Goal: Task Accomplishment & Management: Use online tool/utility

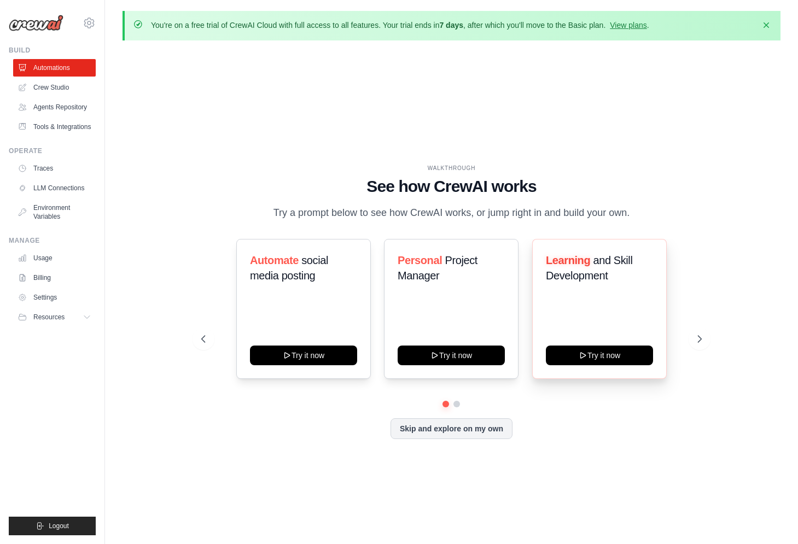
scroll to position [38, 0]
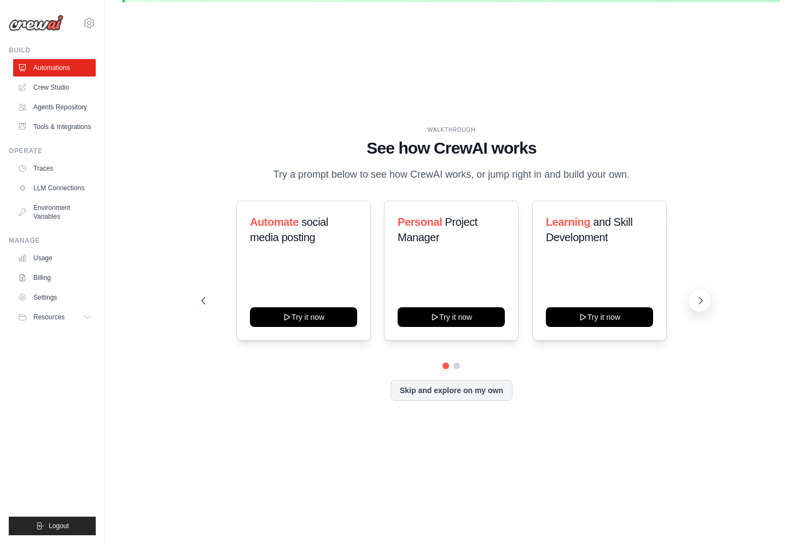
click at [701, 306] on icon at bounding box center [700, 300] width 11 height 11
click at [76, 88] on link "Crew Studio" at bounding box center [55, 88] width 83 height 18
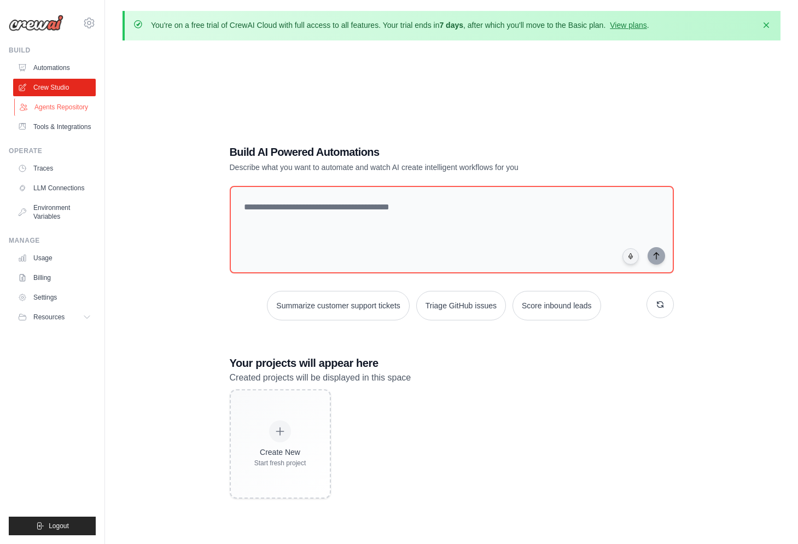
click at [67, 116] on link "Agents Repository" at bounding box center [55, 107] width 83 height 18
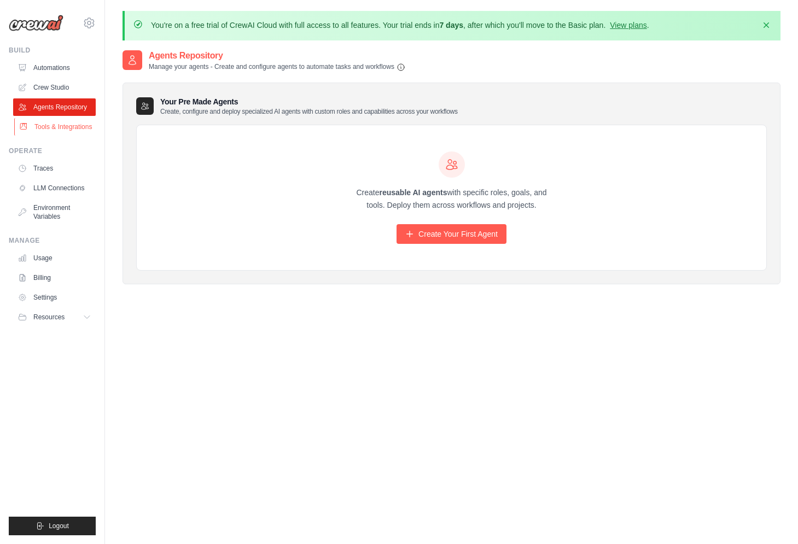
click at [45, 136] on link "Tools & Integrations" at bounding box center [55, 127] width 83 height 18
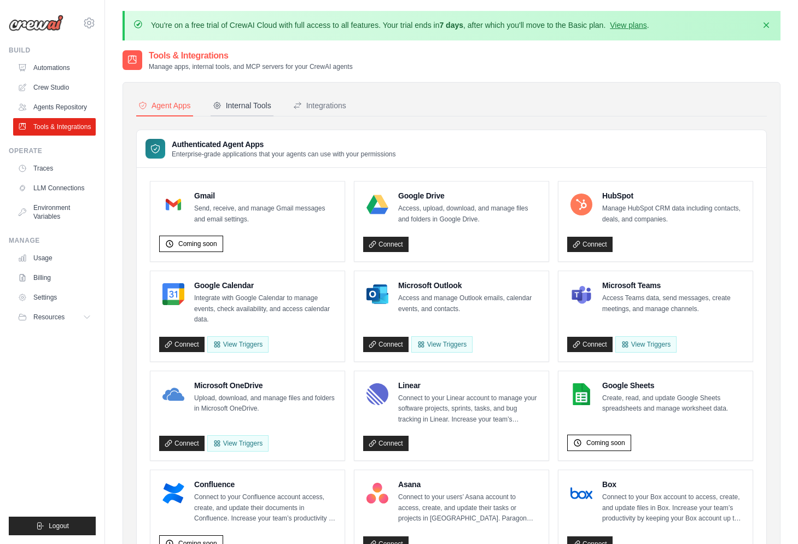
click at [257, 108] on div "Internal Tools" at bounding box center [242, 105] width 59 height 11
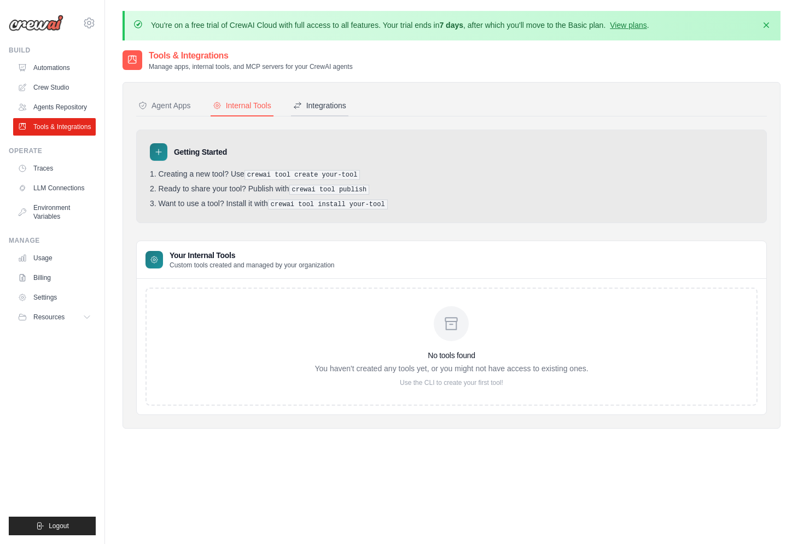
click at [340, 103] on div "Integrations" at bounding box center [319, 105] width 53 height 11
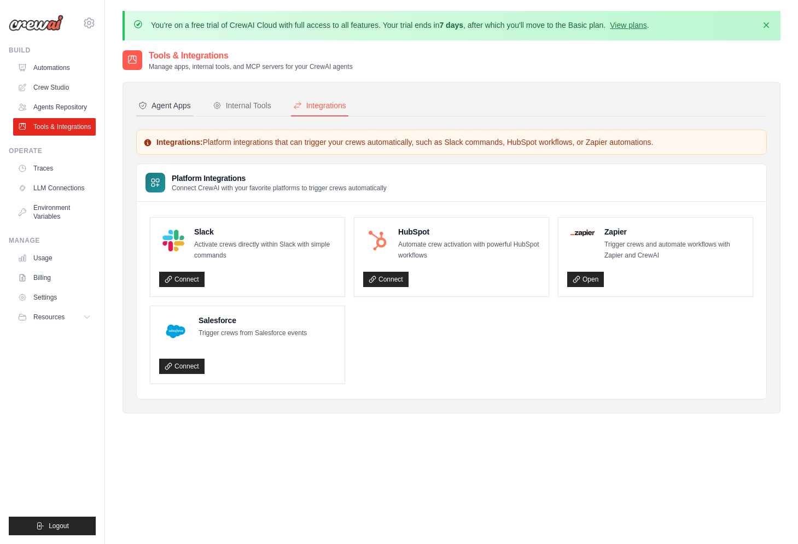
click at [184, 109] on div "Agent Apps" at bounding box center [164, 105] width 53 height 11
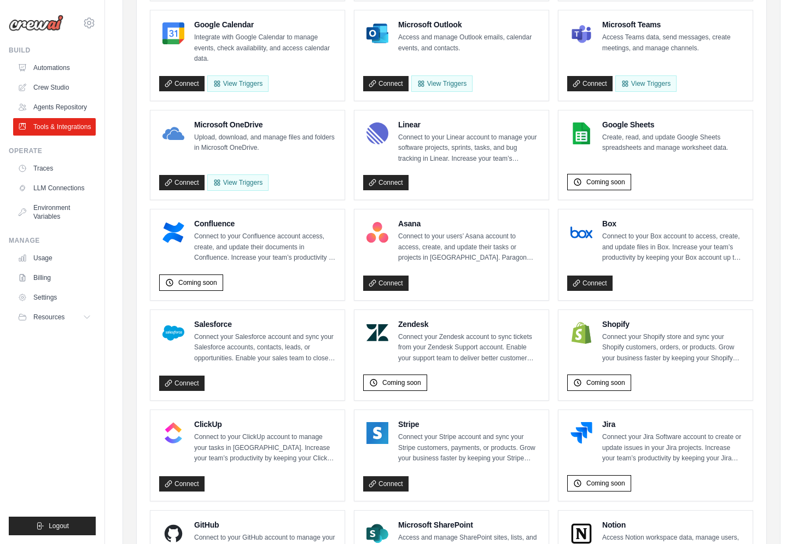
scroll to position [136, 0]
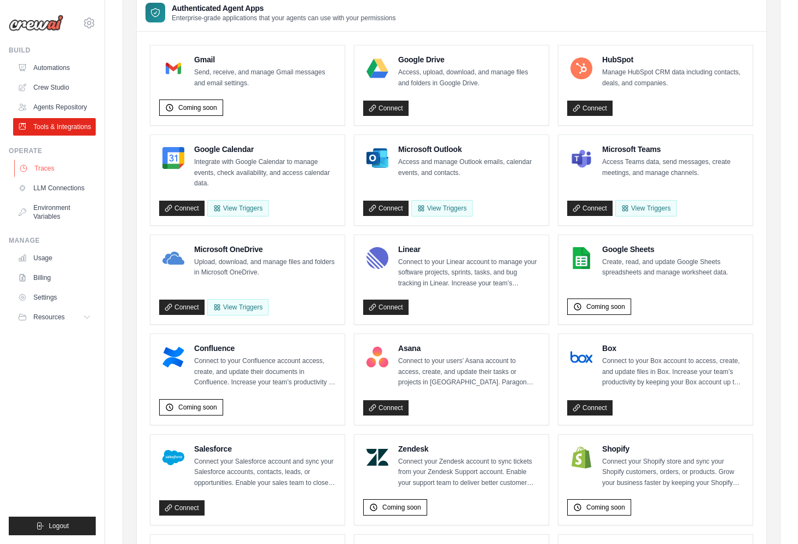
click at [76, 177] on link "Traces" at bounding box center [55, 169] width 83 height 18
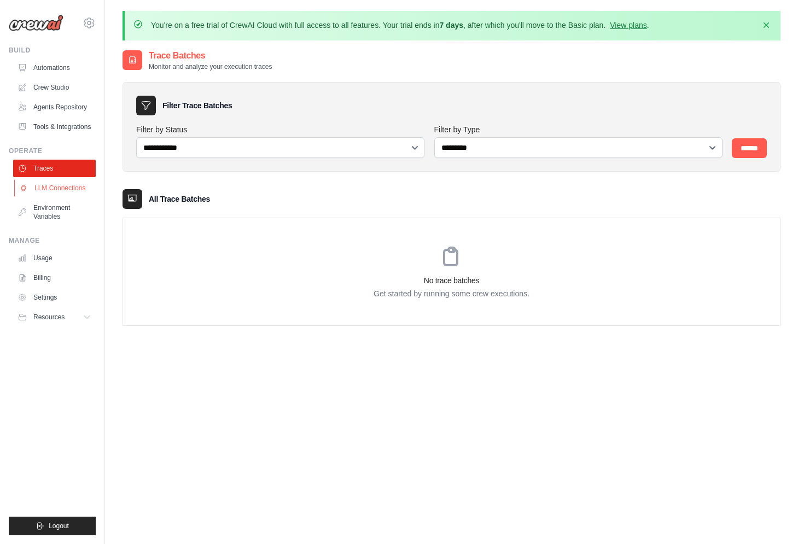
click at [24, 193] on icon at bounding box center [23, 188] width 9 height 9
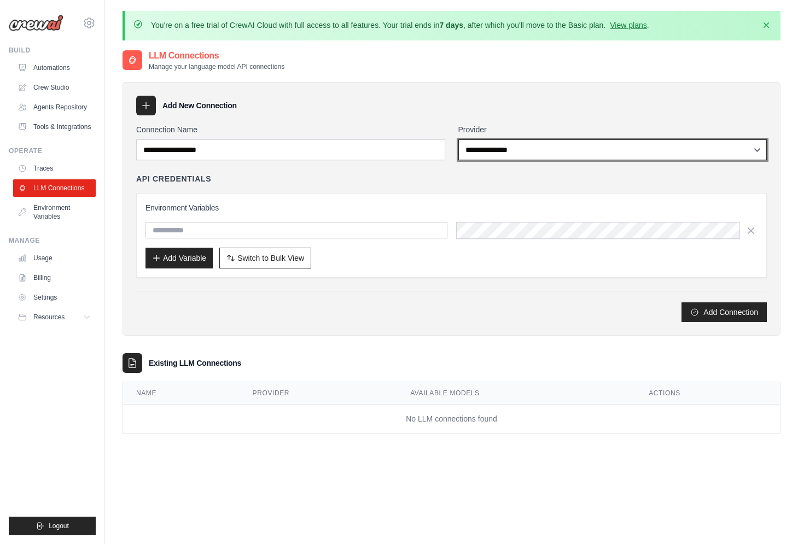
click at [459, 140] on select "**********" at bounding box center [613, 150] width 309 height 21
click at [317, 189] on div "**********" at bounding box center [451, 223] width 631 height 198
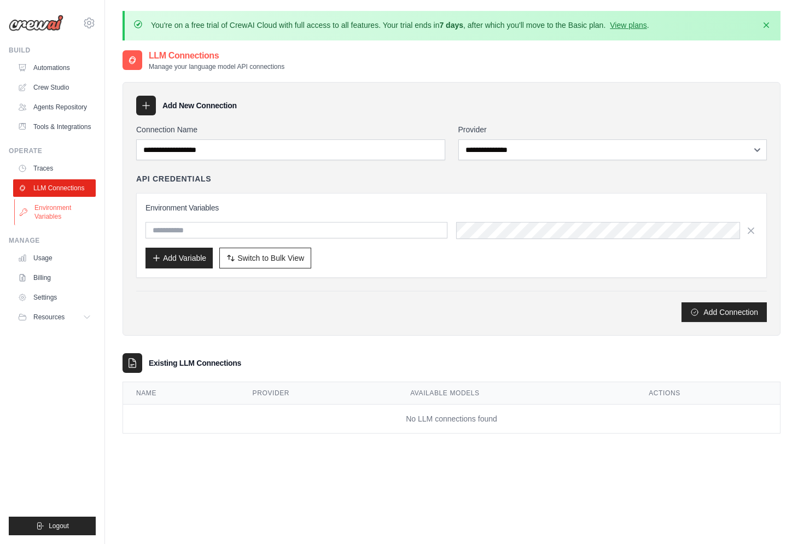
click at [54, 225] on link "Environment Variables" at bounding box center [55, 212] width 83 height 26
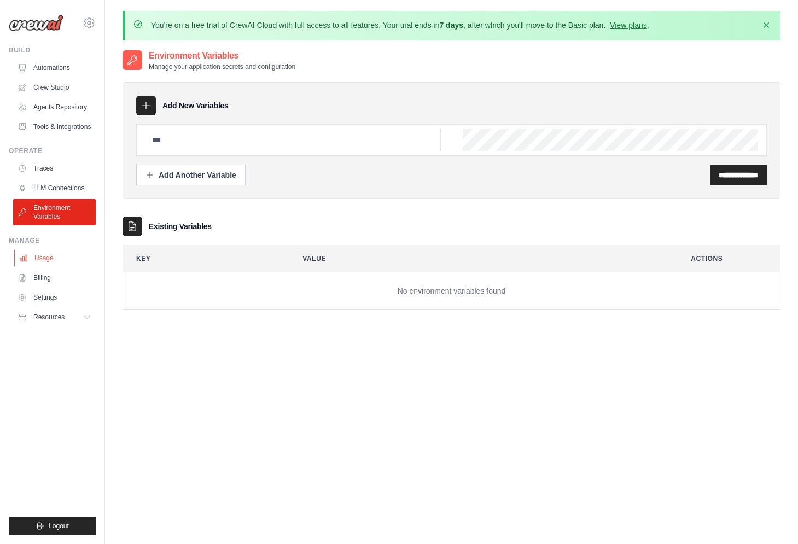
click at [62, 267] on link "Usage" at bounding box center [55, 258] width 83 height 18
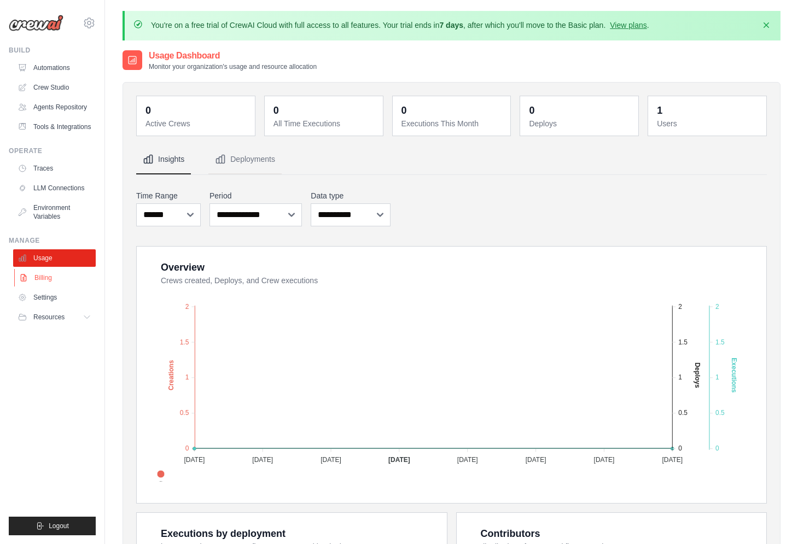
click at [45, 287] on link "Billing" at bounding box center [55, 278] width 83 height 18
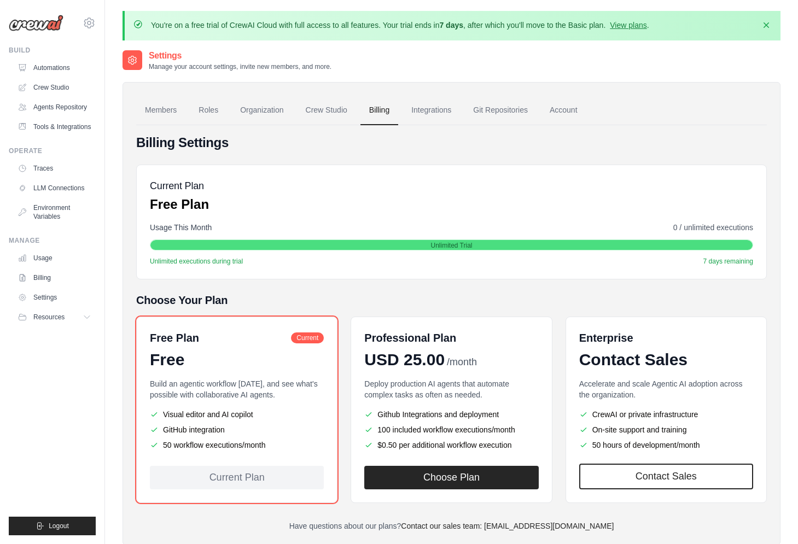
drag, startPoint x: 45, startPoint y: 320, endPoint x: 415, endPoint y: 299, distance: 371.0
click at [415, 299] on body "[EMAIL_ADDRESS][DOMAIN_NAME] Settings Build Automations" at bounding box center [399, 302] width 798 height 605
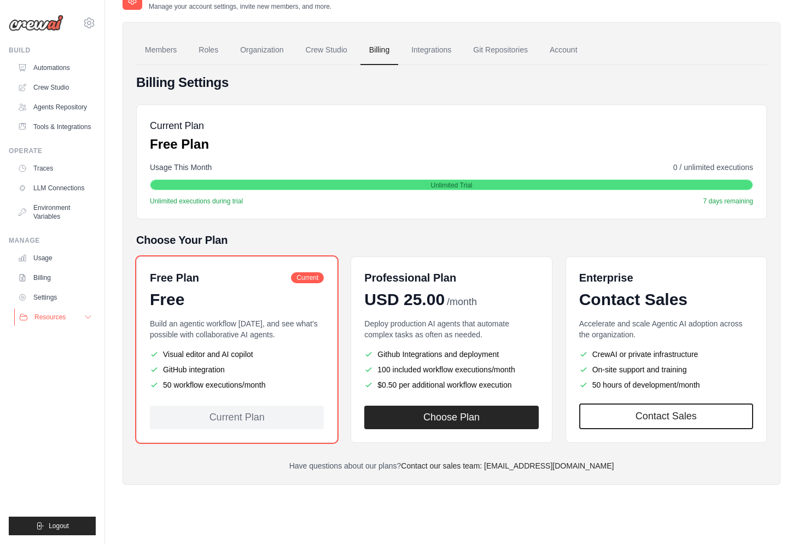
click at [60, 322] on span "Resources" at bounding box center [49, 317] width 31 height 9
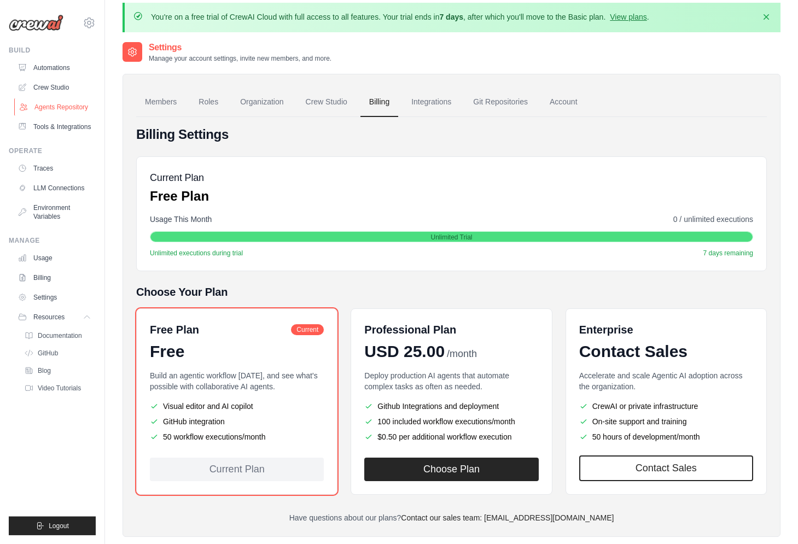
scroll to position [0, 0]
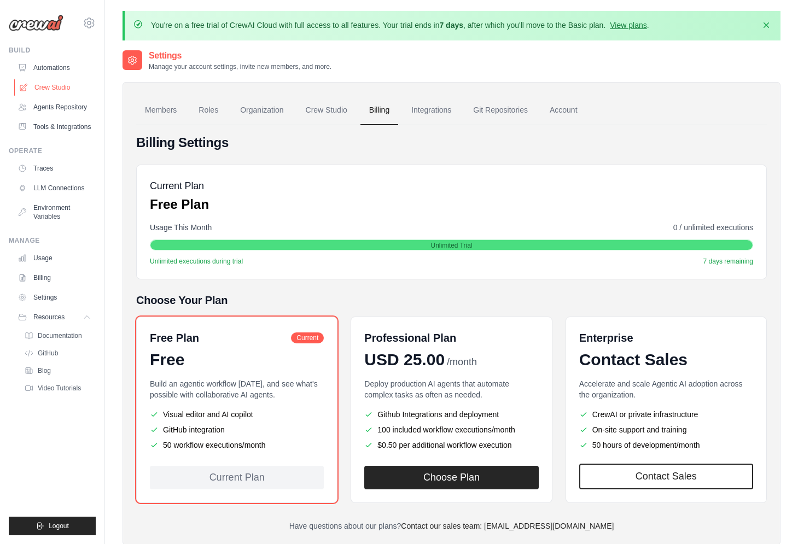
click at [58, 85] on link "Crew Studio" at bounding box center [55, 88] width 83 height 18
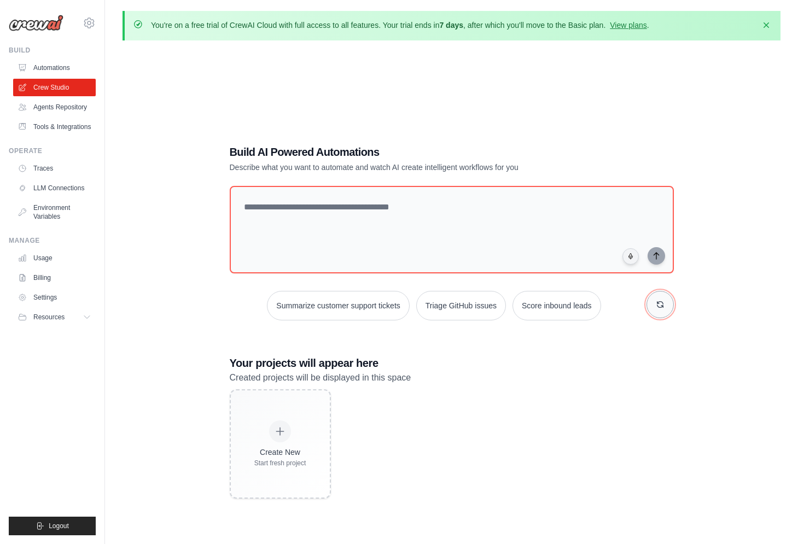
click at [656, 307] on icon "button" at bounding box center [660, 304] width 9 height 9
click at [660, 303] on icon "button" at bounding box center [660, 304] width 9 height 9
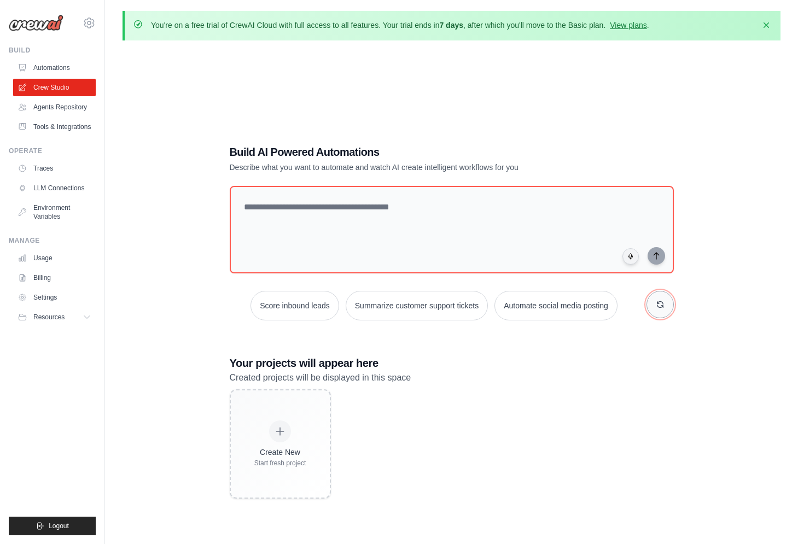
click at [660, 303] on icon "button" at bounding box center [660, 304] width 9 height 9
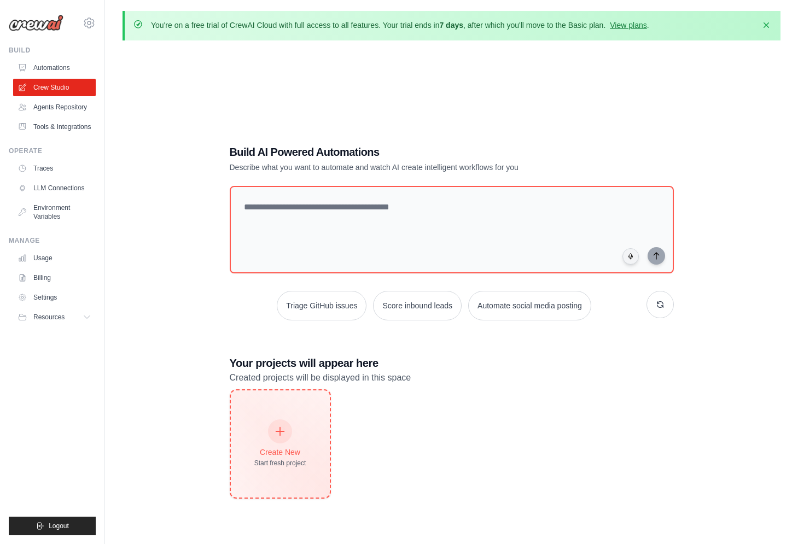
click at [279, 426] on icon at bounding box center [280, 432] width 12 height 12
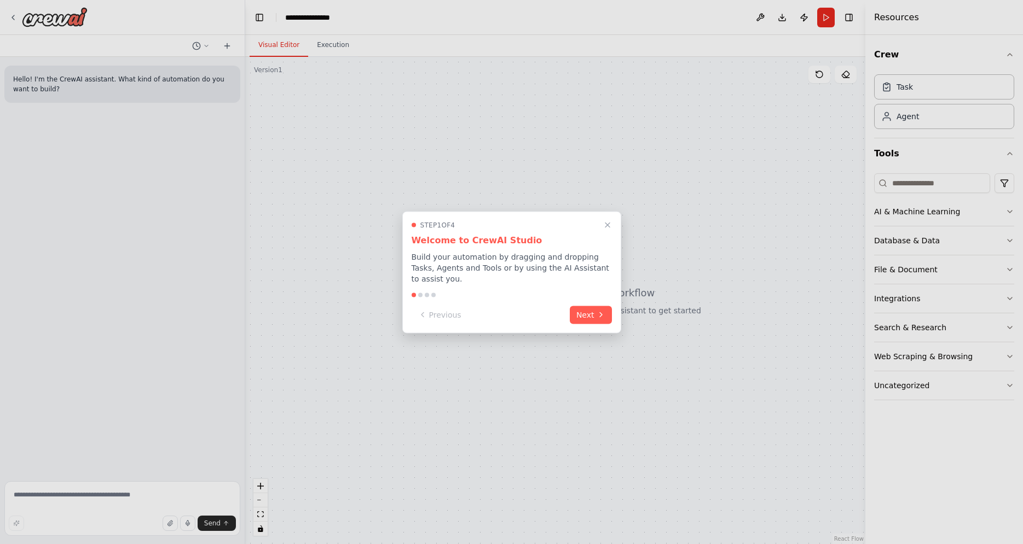
drag, startPoint x: 604, startPoint y: 224, endPoint x: 645, endPoint y: 389, distance: 169.7
click at [602, 225] on button "Close walkthrough" at bounding box center [607, 224] width 13 height 13
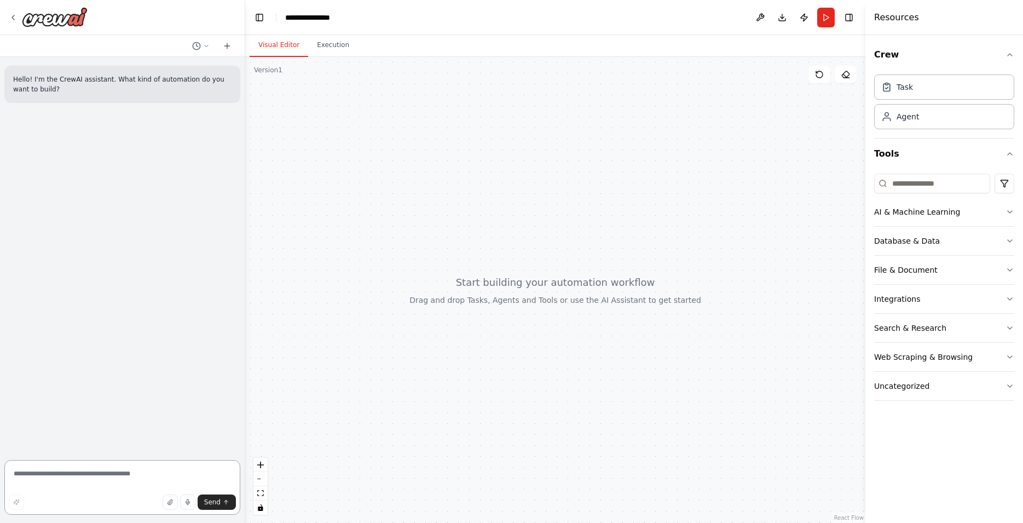
click at [94, 466] on textarea at bounding box center [122, 487] width 236 height 55
click at [321, 19] on div "**********" at bounding box center [314, 17] width 59 height 11
click at [315, 17] on div "**********" at bounding box center [314, 17] width 59 height 11
click at [405, 56] on div "Visual Editor Execution" at bounding box center [555, 46] width 620 height 22
click at [344, 16] on div "**********" at bounding box center [314, 17] width 59 height 11
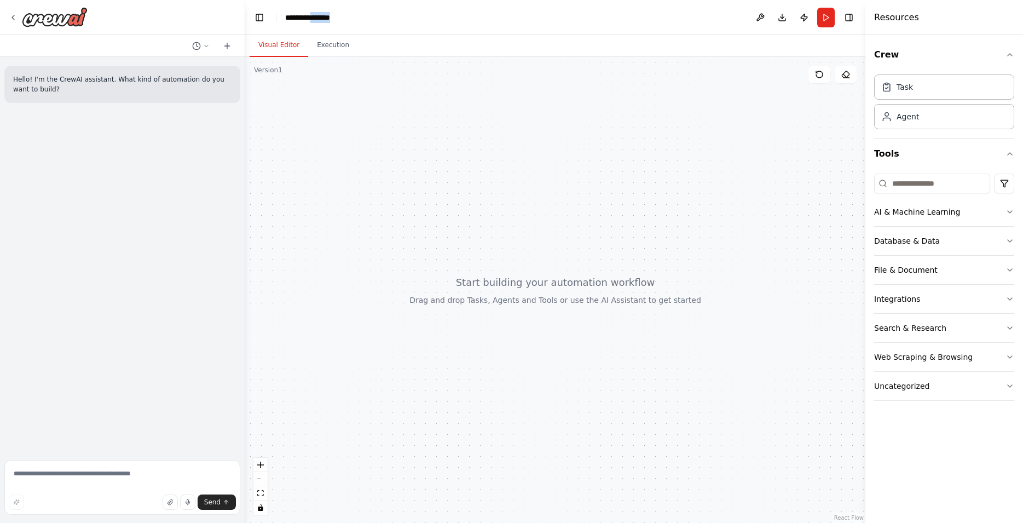
click at [344, 16] on div "**********" at bounding box center [326, 17] width 82 height 11
paste div "breadcrumb"
click at [585, 159] on div at bounding box center [555, 290] width 620 height 466
click at [895, 26] on div "Resources" at bounding box center [944, 17] width 158 height 35
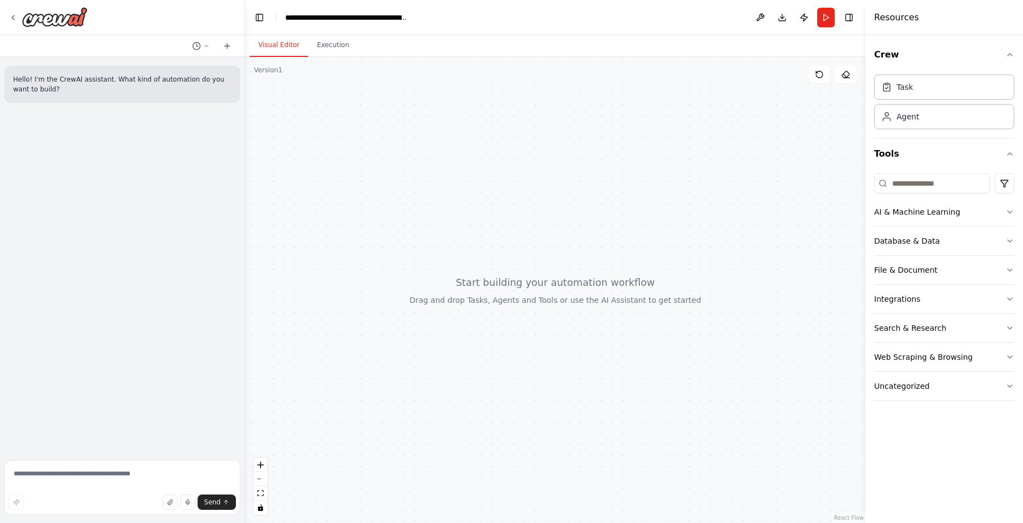
click at [900, 21] on h4 "Resources" at bounding box center [896, 17] width 45 height 13
click at [889, 55] on button "Crew" at bounding box center [944, 54] width 140 height 31
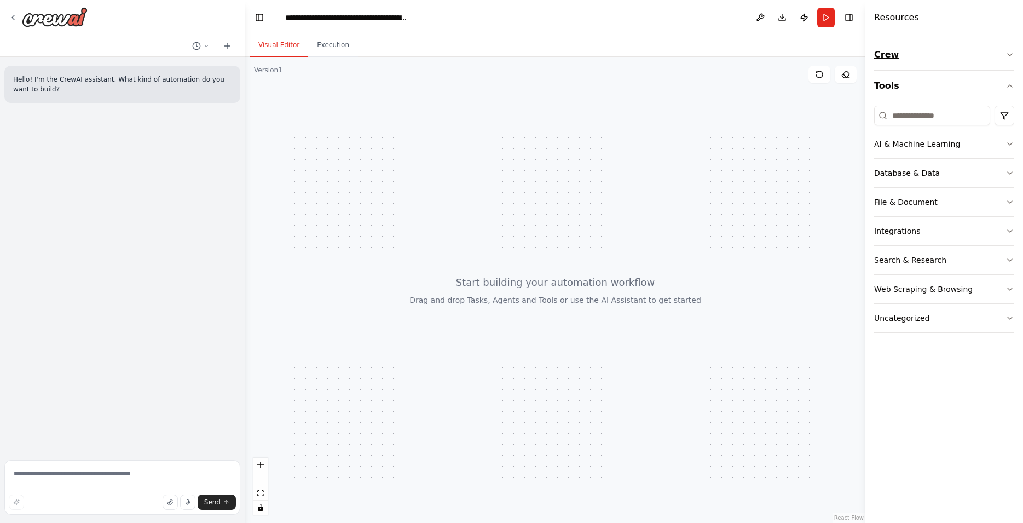
click at [889, 55] on button "Crew" at bounding box center [944, 54] width 140 height 31
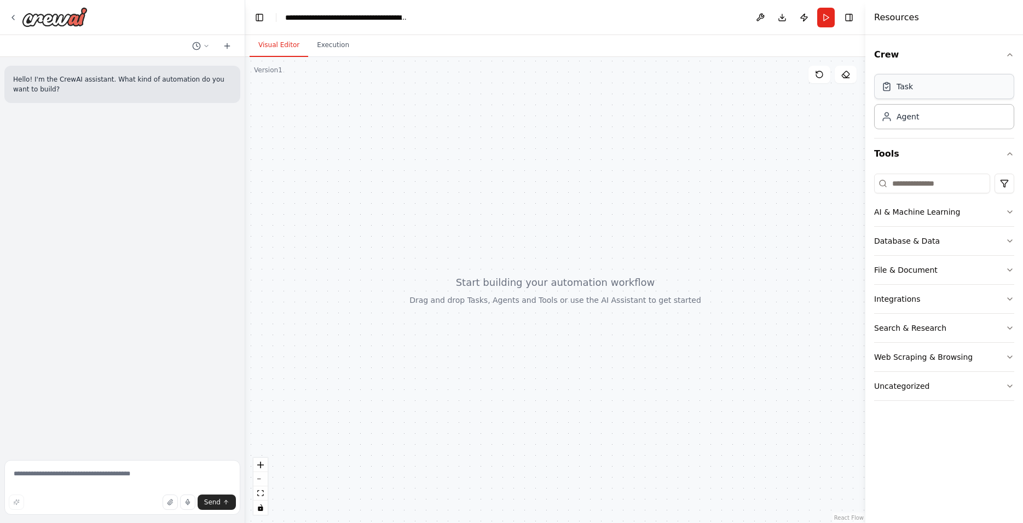
click at [930, 88] on div "Task" at bounding box center [944, 86] width 140 height 25
click at [896, 73] on div "Task Agent" at bounding box center [944, 99] width 140 height 59
click at [913, 130] on div "Task Agent" at bounding box center [944, 104] width 140 height 68
click at [912, 119] on div "Agent" at bounding box center [907, 116] width 22 height 11
click at [911, 201] on button "AI & Machine Learning" at bounding box center [944, 212] width 140 height 28
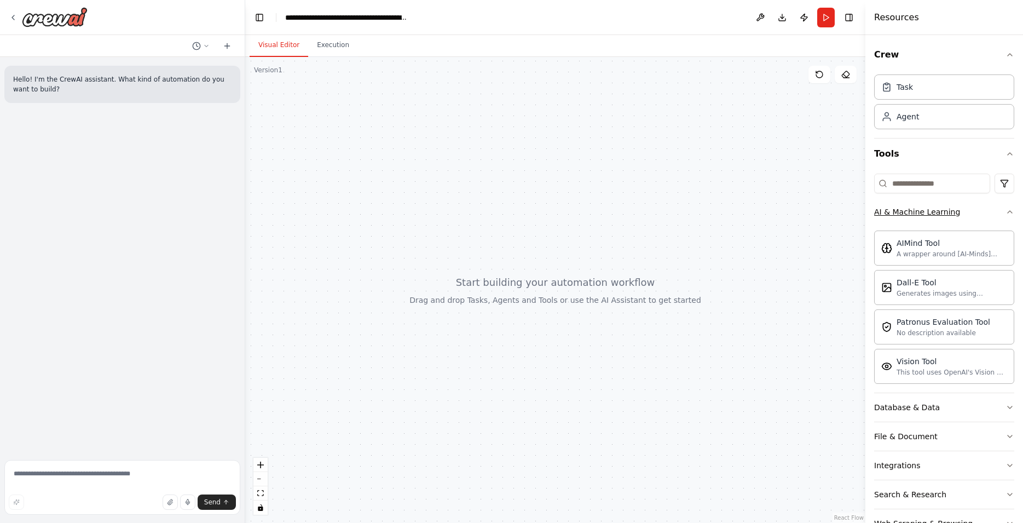
click at [907, 222] on button "AI & Machine Learning" at bounding box center [944, 212] width 140 height 28
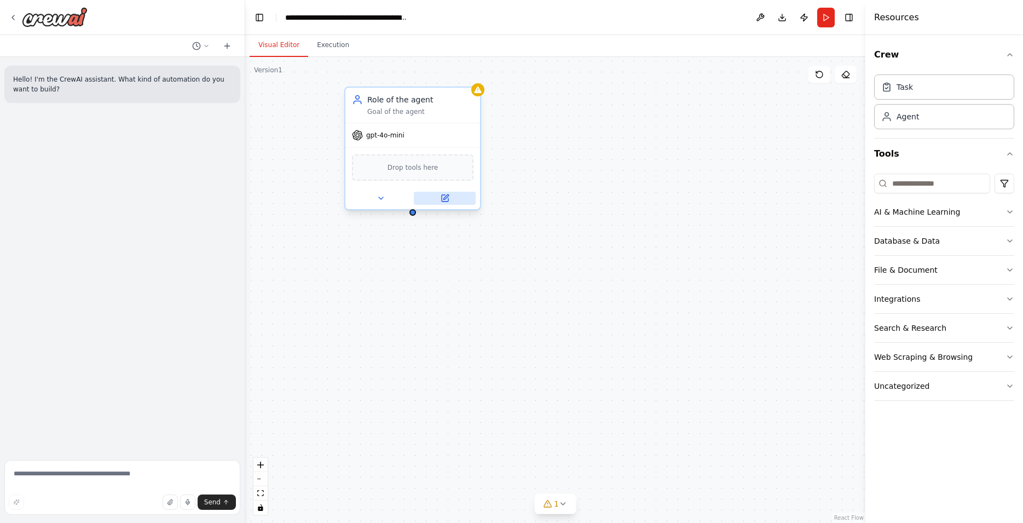
click at [444, 196] on icon at bounding box center [445, 198] width 7 height 7
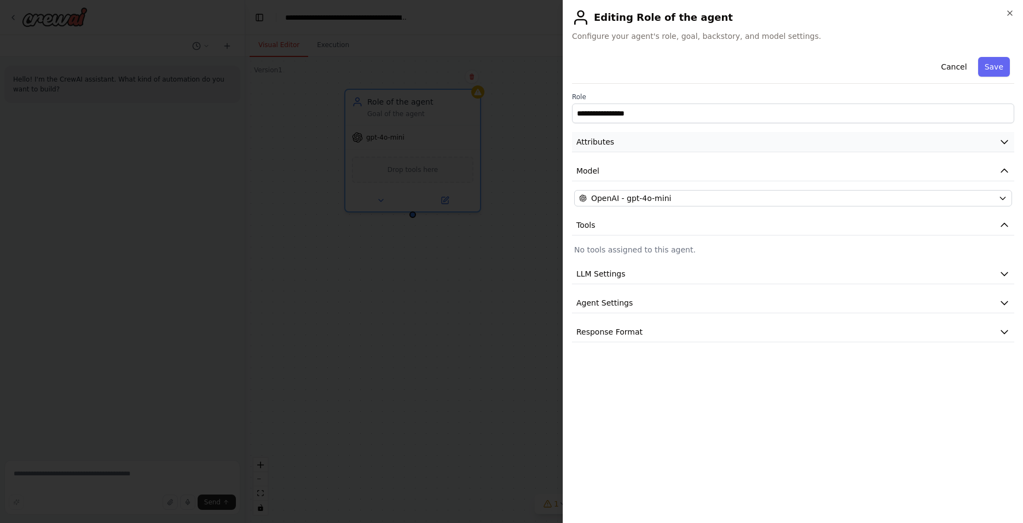
click at [658, 138] on button "Attributes" at bounding box center [793, 142] width 442 height 20
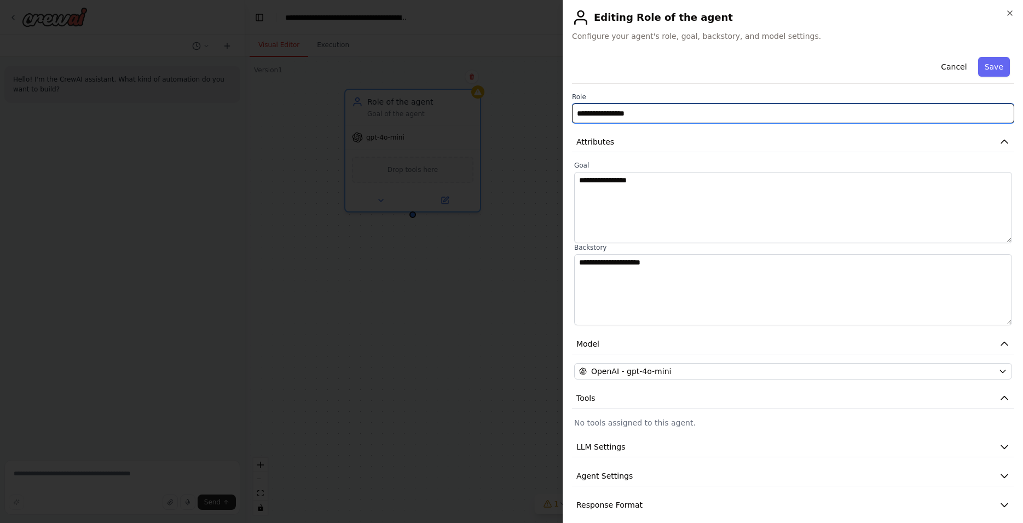
click at [715, 115] on input "**********" at bounding box center [793, 113] width 442 height 20
paste input "text"
type input "**********"
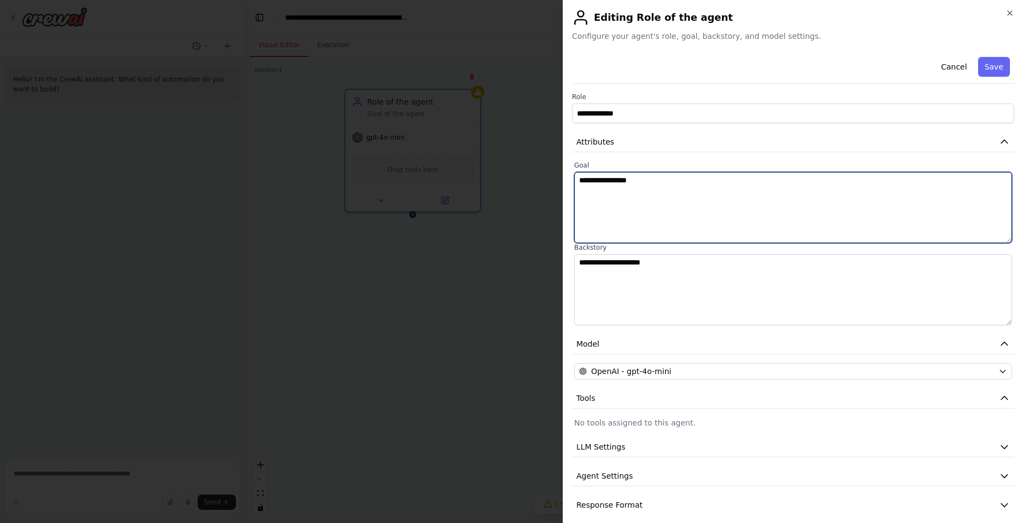
click at [694, 185] on textarea "**********" at bounding box center [793, 207] width 438 height 71
paste textarea "**********"
click at [579, 179] on textarea "**********" at bounding box center [793, 207] width 438 height 71
type textarea "**********"
click at [727, 191] on textarea "**********" at bounding box center [793, 207] width 438 height 71
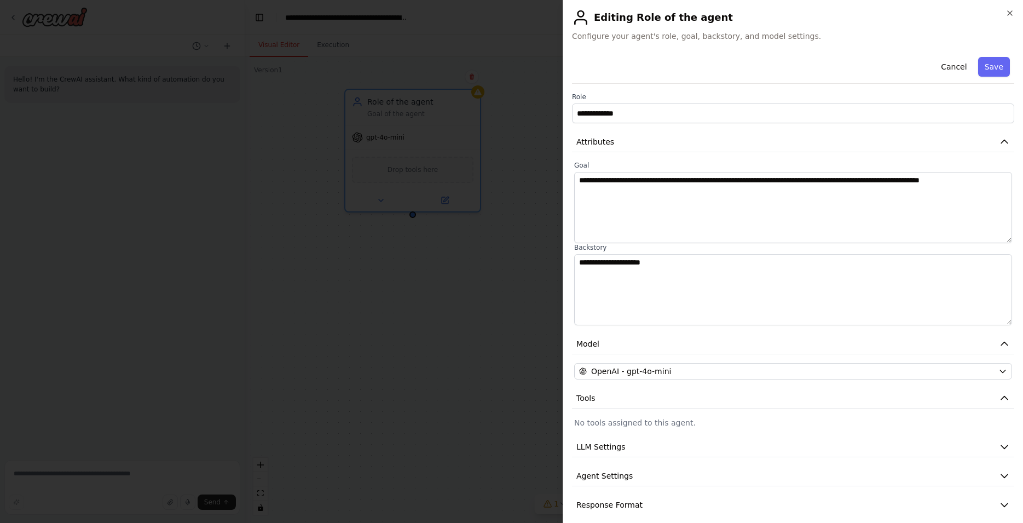
click at [728, 247] on label "Backstory" at bounding box center [793, 247] width 438 height 9
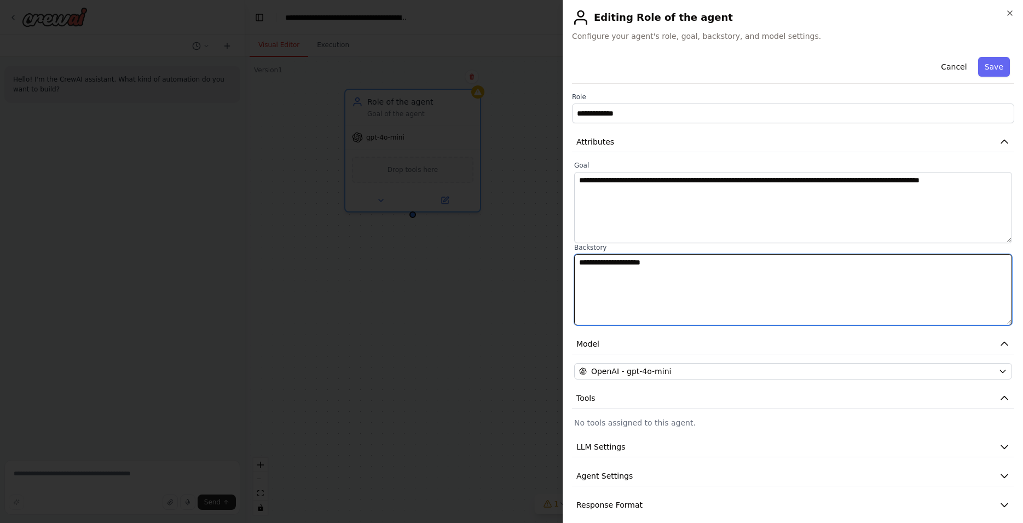
click at [722, 264] on textarea "**********" at bounding box center [793, 289] width 438 height 71
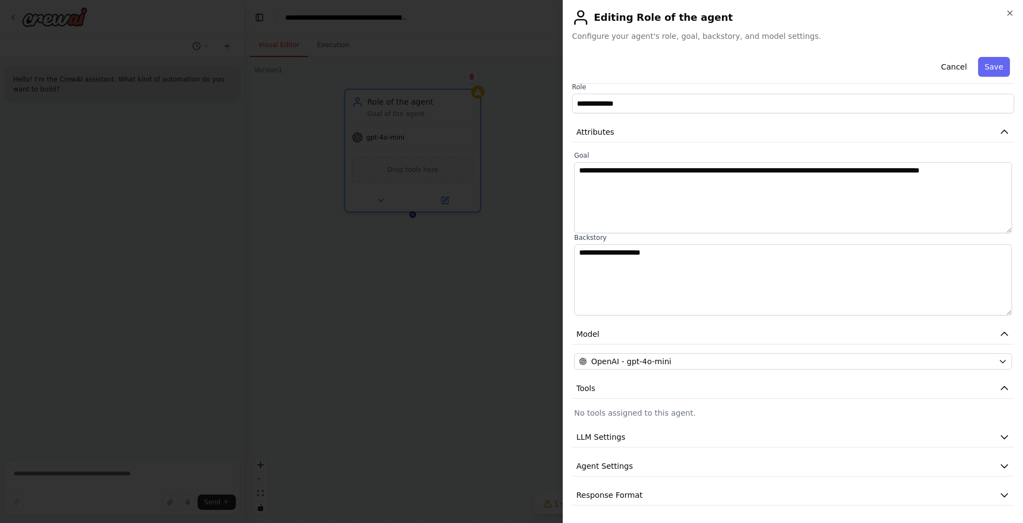
click at [443, 333] on body "**********" at bounding box center [511, 261] width 1023 height 523
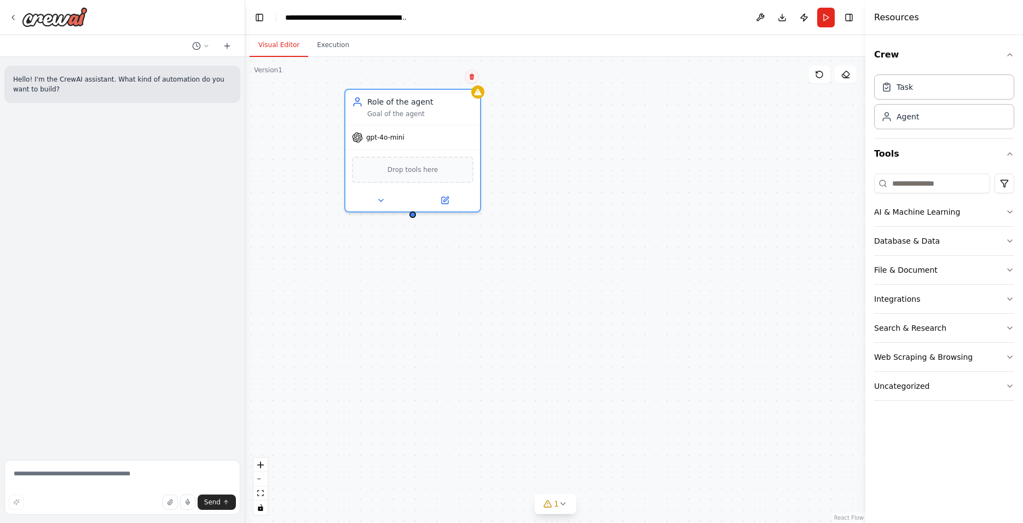
click at [469, 77] on icon at bounding box center [471, 76] width 7 height 7
click at [433, 80] on button "Confirm" at bounding box center [441, 75] width 39 height 13
click at [437, 78] on button "Confirm" at bounding box center [441, 75] width 39 height 13
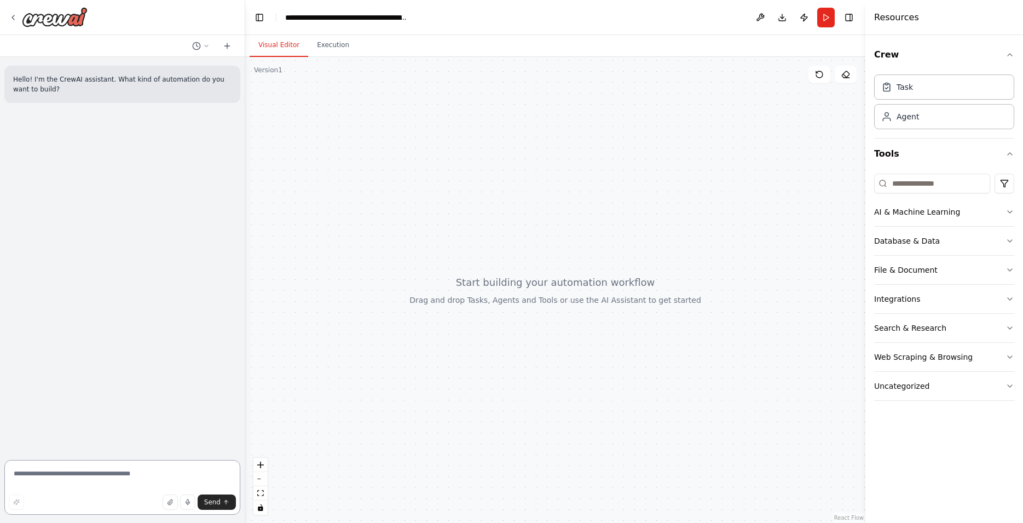
drag, startPoint x: 57, startPoint y: 483, endPoint x: 75, endPoint y: 512, distance: 34.2
click at [57, 483] on textarea at bounding box center [122, 487] width 236 height 55
click at [142, 461] on form "Send" at bounding box center [122, 488] width 245 height 67
click at [120, 472] on textarea at bounding box center [122, 487] width 236 height 55
paste textarea "**********"
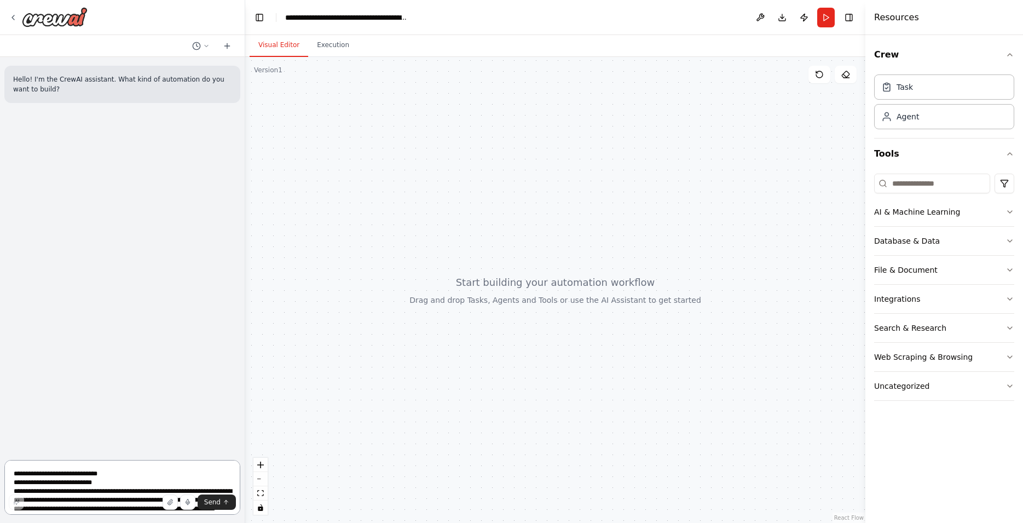
scroll to position [1861, 0]
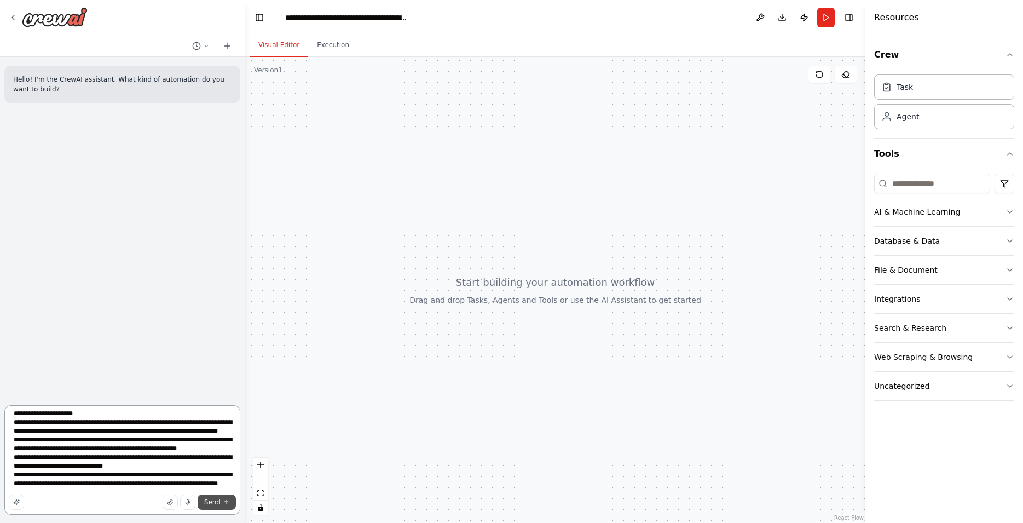
type textarea "**********"
click at [215, 500] on span "Send" at bounding box center [212, 501] width 16 height 9
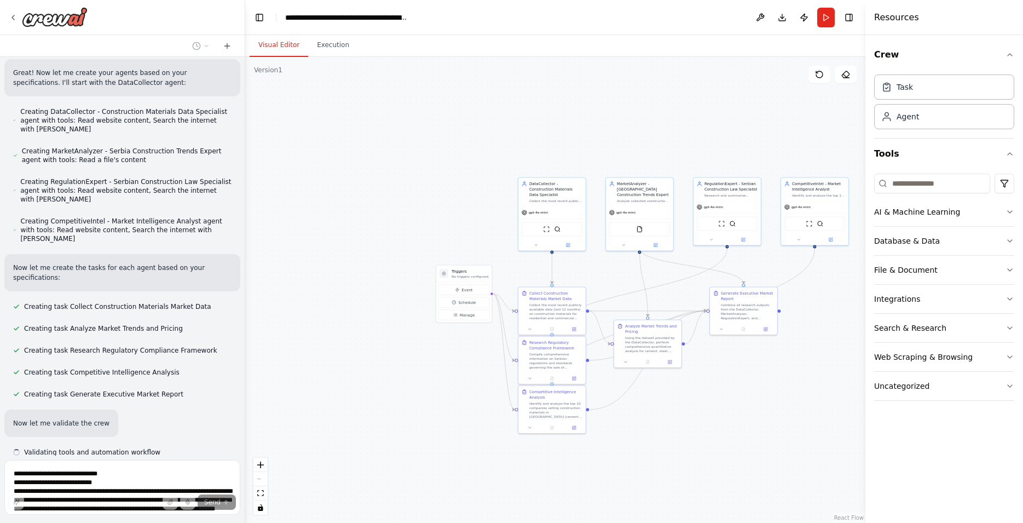
scroll to position [1988, 0]
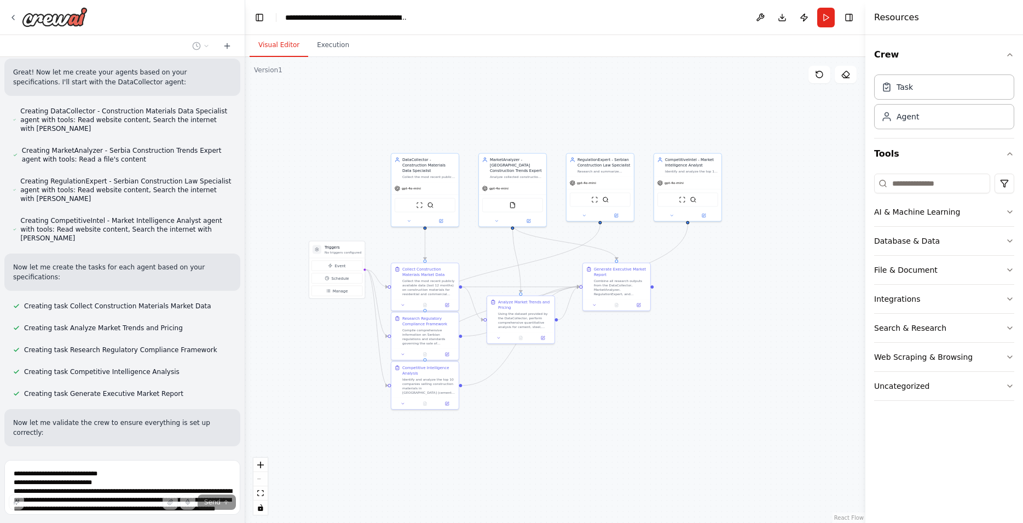
drag, startPoint x: 438, startPoint y: 445, endPoint x: 311, endPoint y: 421, distance: 129.2
click at [311, 421] on div ".deletable-edge-delete-btn { width: 20px; height: 20px; border: 0px solid #ffff…" at bounding box center [555, 290] width 620 height 466
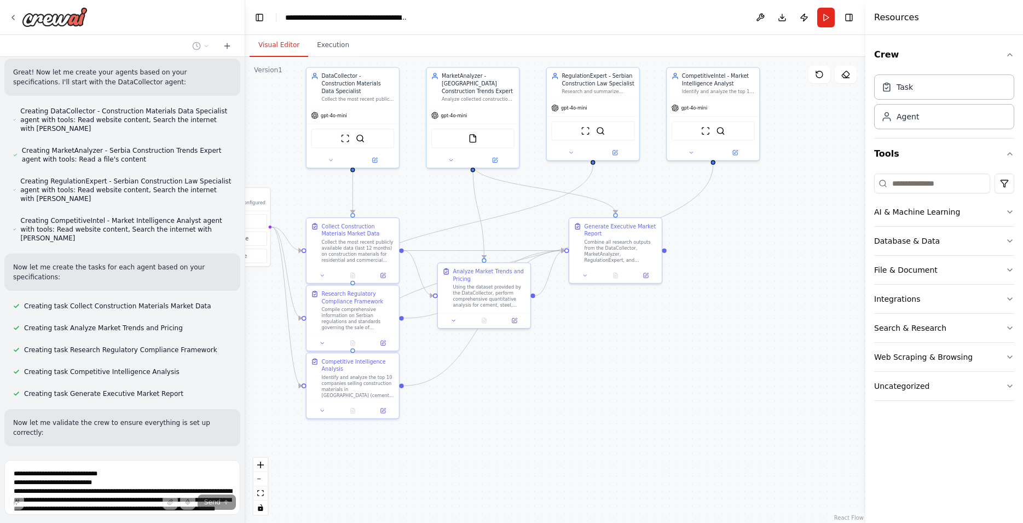
drag, startPoint x: 481, startPoint y: 407, endPoint x: 521, endPoint y: 410, distance: 39.5
click at [521, 410] on div ".deletable-edge-delete-btn { width: 20px; height: 20px; border: 0px solid #ffff…" at bounding box center [555, 290] width 620 height 466
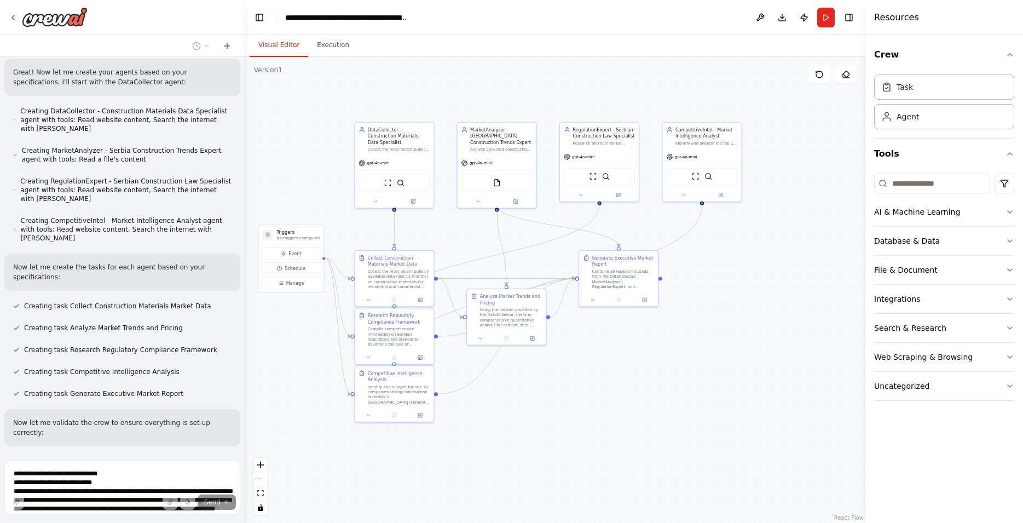
drag, startPoint x: 507, startPoint y: 387, endPoint x: 525, endPoint y: 387, distance: 18.6
click at [525, 387] on div ".deletable-edge-delete-btn { width: 20px; height: 20px; border: 0px solid #ffff…" at bounding box center [555, 290] width 620 height 466
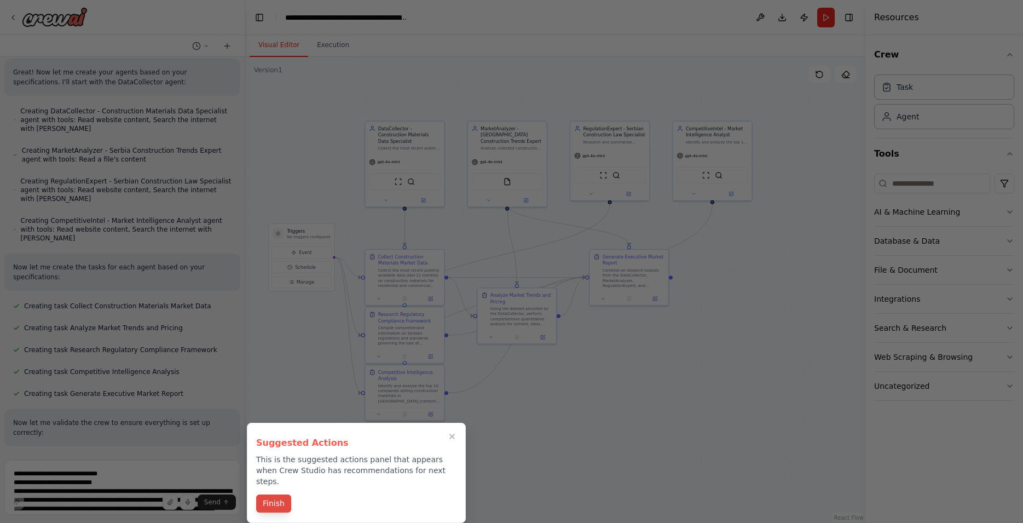
click at [280, 506] on button "Finish" at bounding box center [273, 503] width 35 height 18
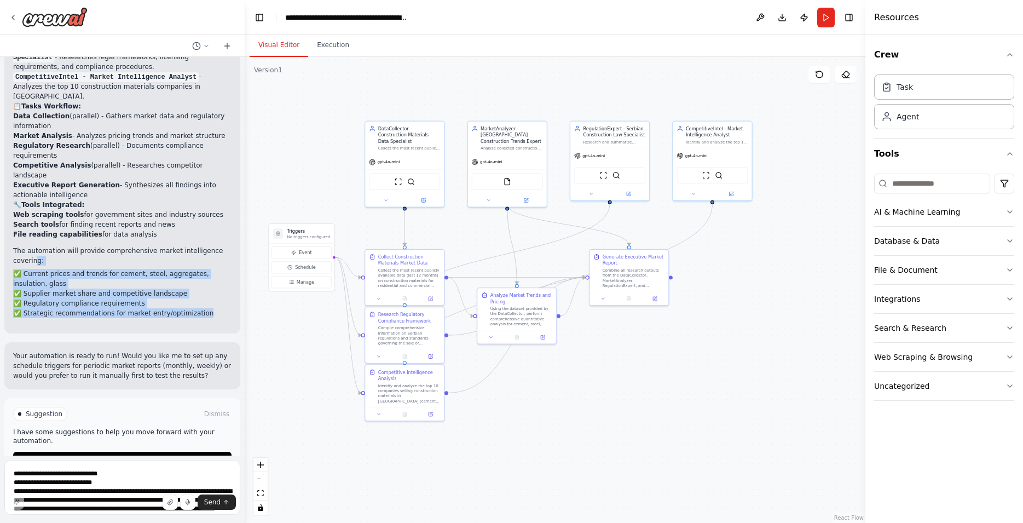
scroll to position [2283, 0]
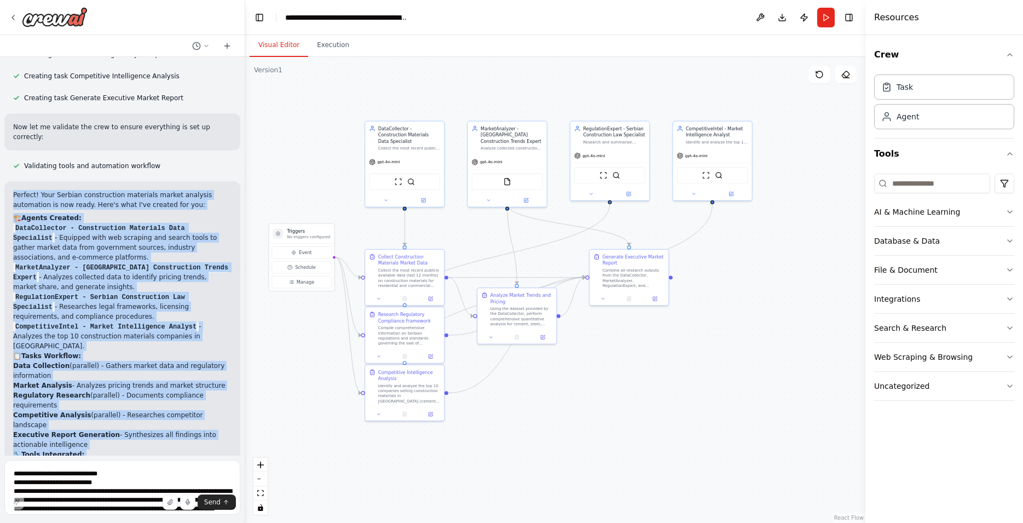
drag, startPoint x: 220, startPoint y: 289, endPoint x: 8, endPoint y: 172, distance: 242.7
click at [13, 190] on div "Perfect! Your Serbian construction materials market analysis automation is now …" at bounding box center [122, 382] width 218 height 384
copy div "Perfect! Your Serbian construction materials market analysis automation is now …"
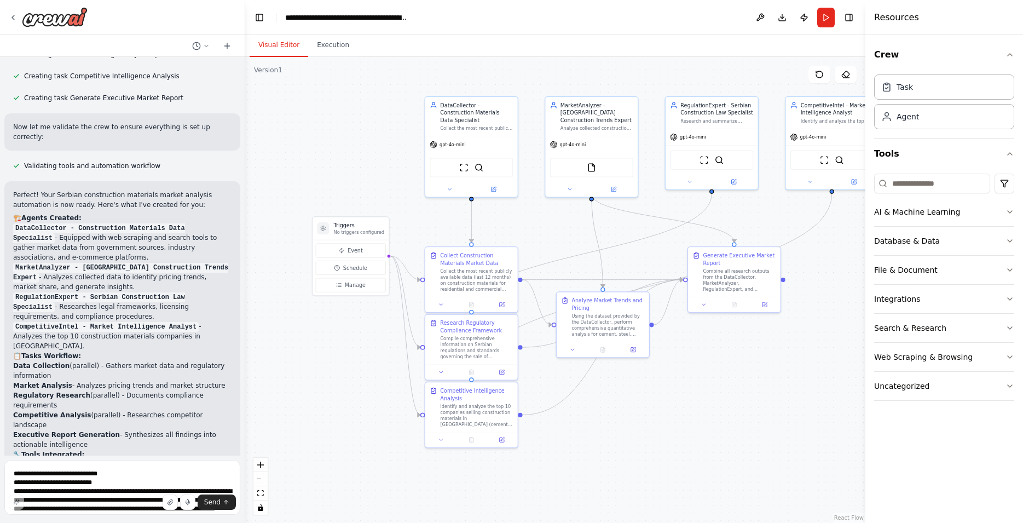
drag, startPoint x: 723, startPoint y: 443, endPoint x: 713, endPoint y: 414, distance: 31.1
click at [713, 414] on div ".deletable-edge-delete-btn { width: 20px; height: 20px; border: 0px solid #ffff…" at bounding box center [555, 290] width 620 height 466
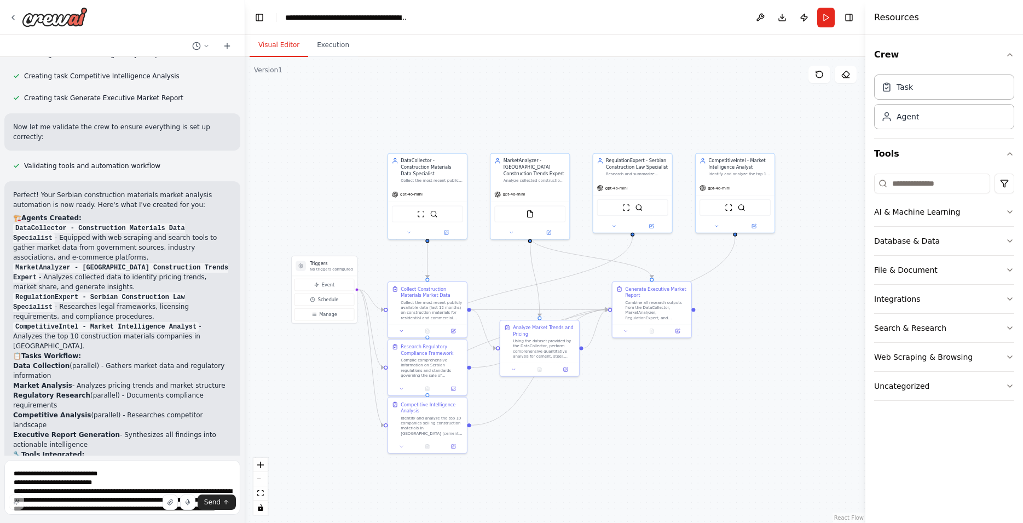
drag, startPoint x: 715, startPoint y: 411, endPoint x: 636, endPoint y: 422, distance: 80.0
click at [636, 422] on div ".deletable-edge-delete-btn { width: 20px; height: 20px; border: 0px solid #ffff…" at bounding box center [555, 290] width 620 height 466
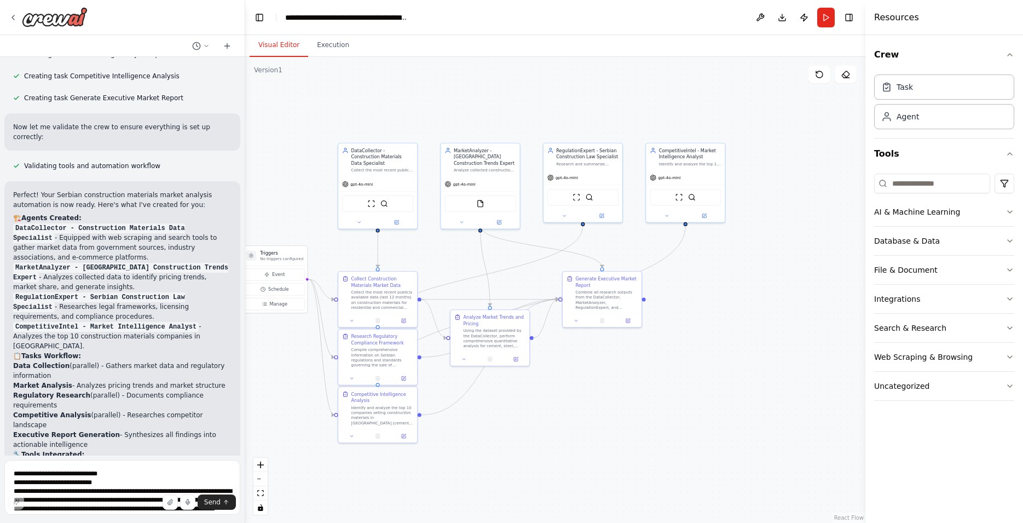
scroll to position [2533, 0]
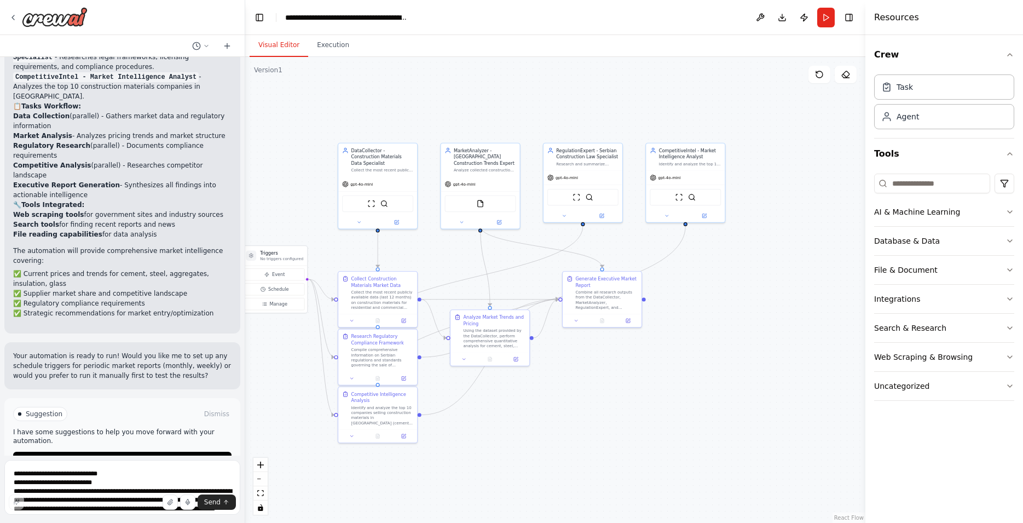
click at [26, 409] on span "Suggestion" at bounding box center [44, 413] width 37 height 9
drag, startPoint x: 217, startPoint y: 382, endPoint x: 54, endPoint y: 370, distance: 163.0
click at [56, 398] on div "Suggestion Dismiss I have some suggestions to help you move forward with your a…" at bounding box center [122, 438] width 236 height 80
click at [88, 427] on p "I have some suggestions to help you move forward with your automation." at bounding box center [122, 436] width 218 height 18
click at [123, 456] on span "Run Automation" at bounding box center [127, 460] width 53 height 9
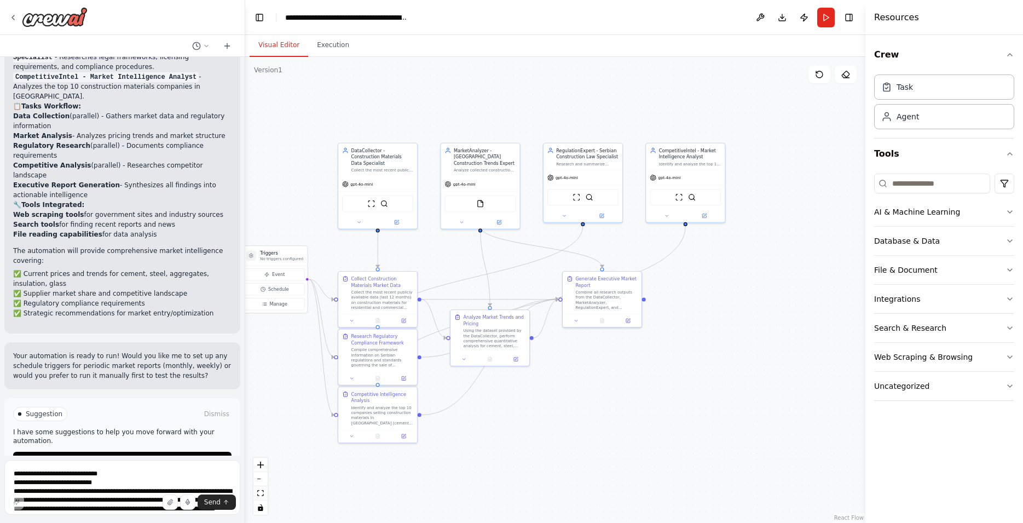
scroll to position [2444, 0]
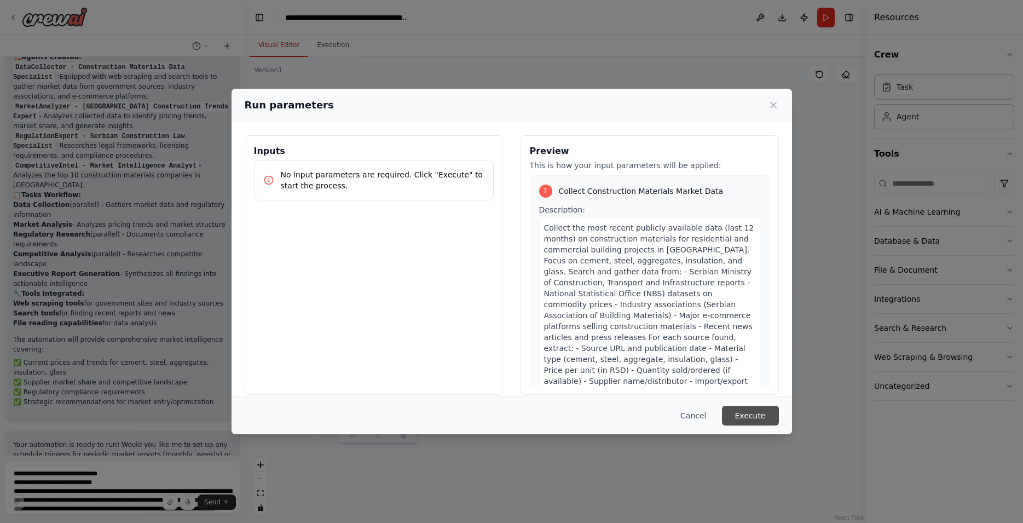
click at [765, 417] on button "Execute" at bounding box center [750, 415] width 57 height 20
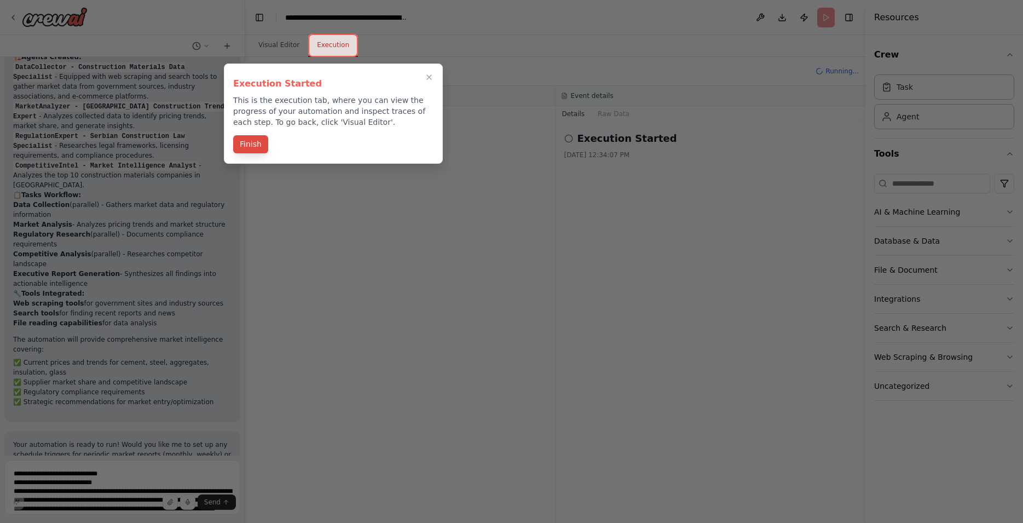
click at [249, 146] on button "Finish" at bounding box center [250, 144] width 35 height 18
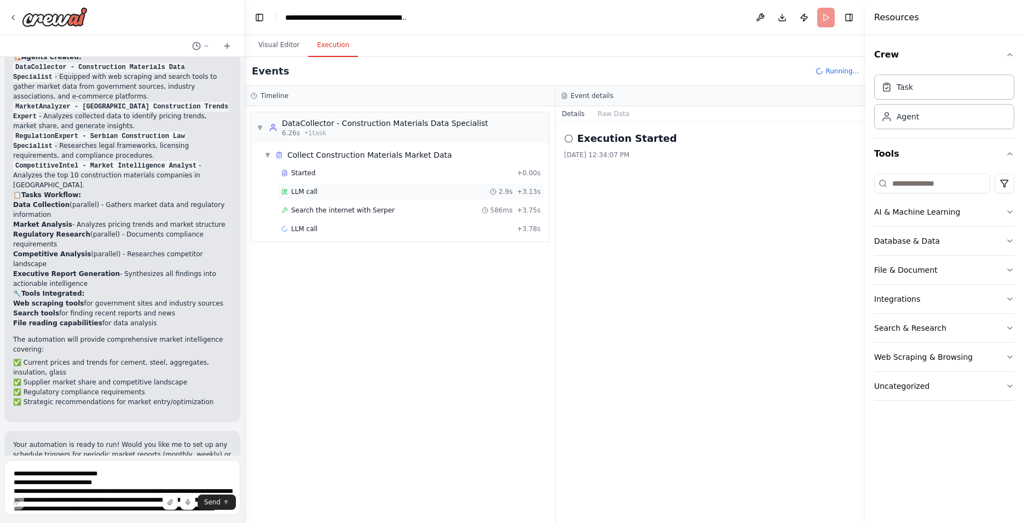
click at [289, 192] on div "LLM call" at bounding box center [299, 191] width 36 height 9
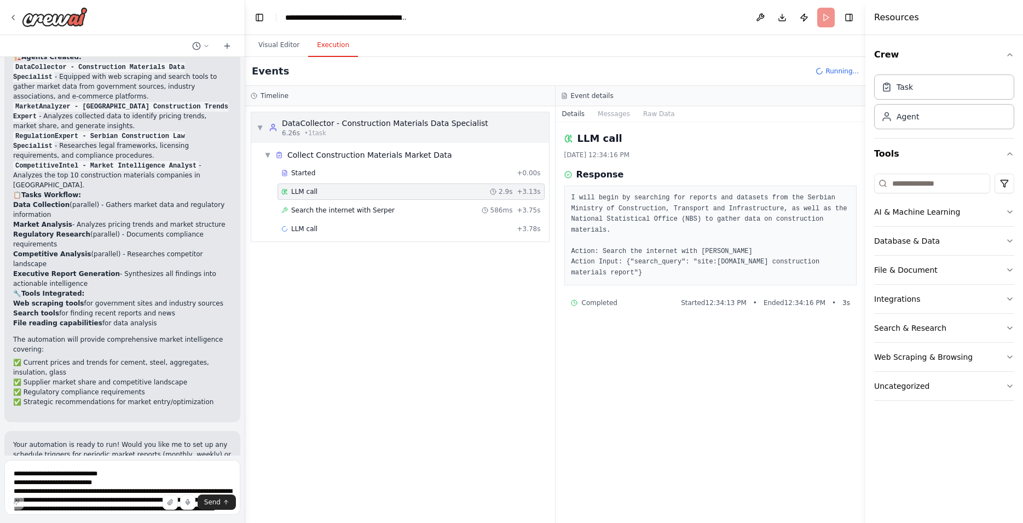
click at [310, 138] on div "▼ DataCollector - Construction Materials Data Specialist 6.26s • 1 task" at bounding box center [400, 127] width 298 height 31
click at [311, 138] on div "▼ DataCollector - Construction Materials Data Specialist 6.26s • 1 task" at bounding box center [400, 127] width 298 height 31
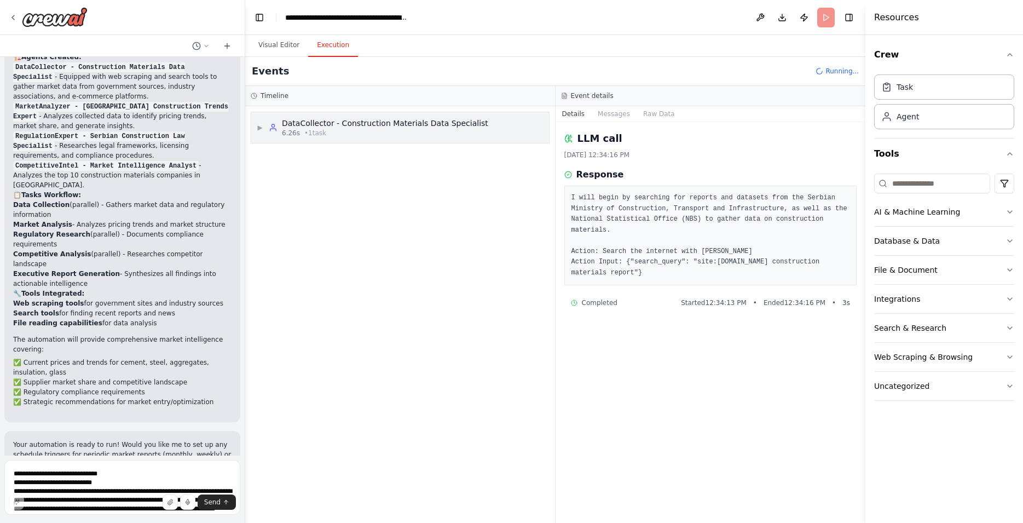
click at [299, 123] on div "DataCollector - Construction Materials Data Specialist" at bounding box center [385, 123] width 206 height 11
drag, startPoint x: 338, startPoint y: 146, endPoint x: 363, endPoint y: 168, distance: 34.1
click at [338, 144] on div "▶ DataCollector - Construction Materials Data Specialist 6.26s • 1 task" at bounding box center [400, 314] width 310 height 416
click at [358, 129] on div "DataCollector - Construction Materials Data Specialist 6.26s • 1 task" at bounding box center [385, 128] width 206 height 20
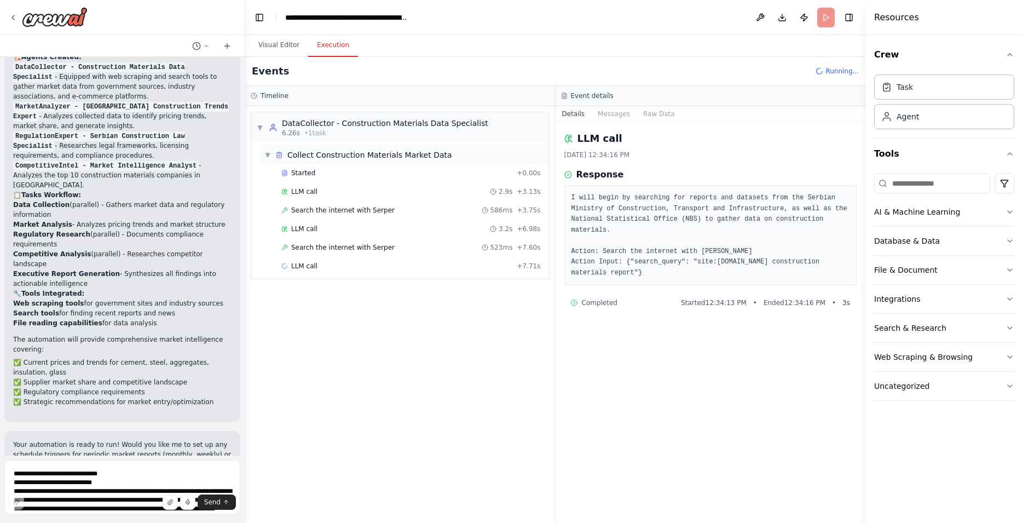
click at [375, 156] on span "Collect Construction Materials Market Data" at bounding box center [369, 154] width 165 height 11
click at [341, 164] on div "▶ Collect Construction Materials Market Data" at bounding box center [404, 155] width 289 height 20
click at [313, 177] on div "Started + 0.00s" at bounding box center [410, 173] width 267 height 16
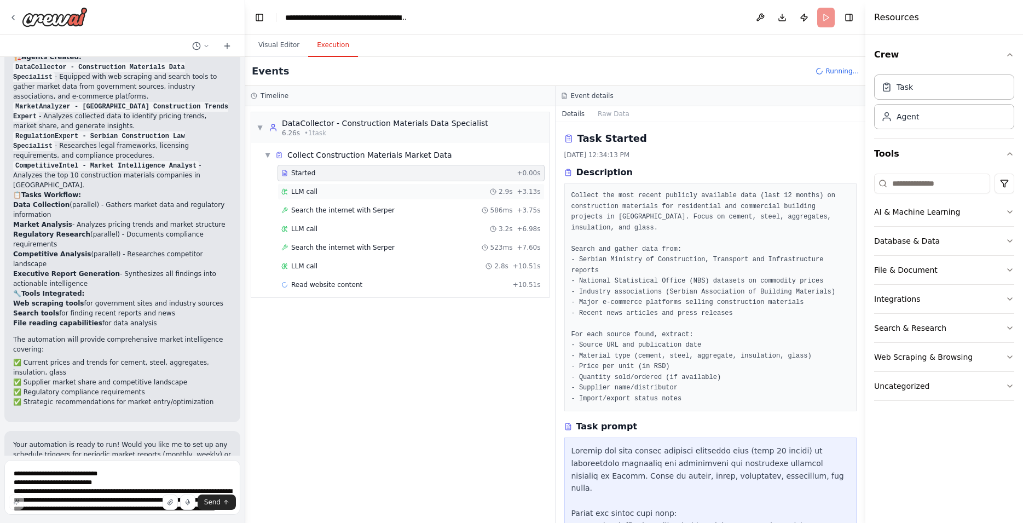
click at [307, 192] on span "LLM call" at bounding box center [304, 191] width 26 height 9
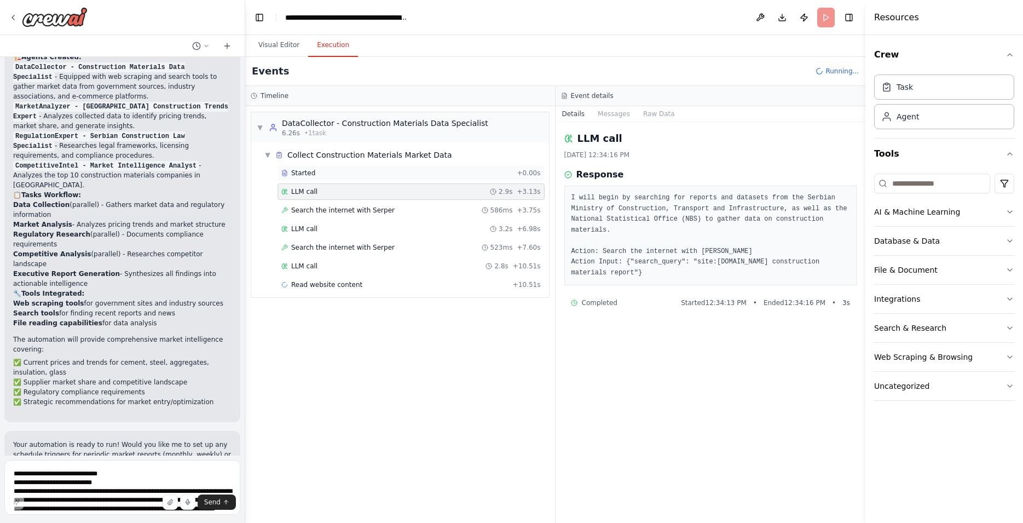
click at [314, 169] on span "Started" at bounding box center [303, 173] width 24 height 9
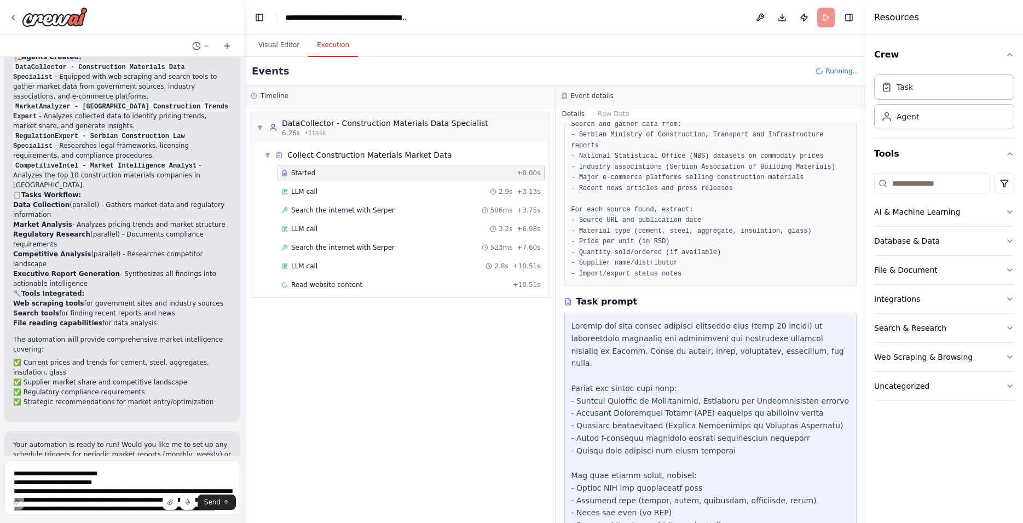
scroll to position [270, 0]
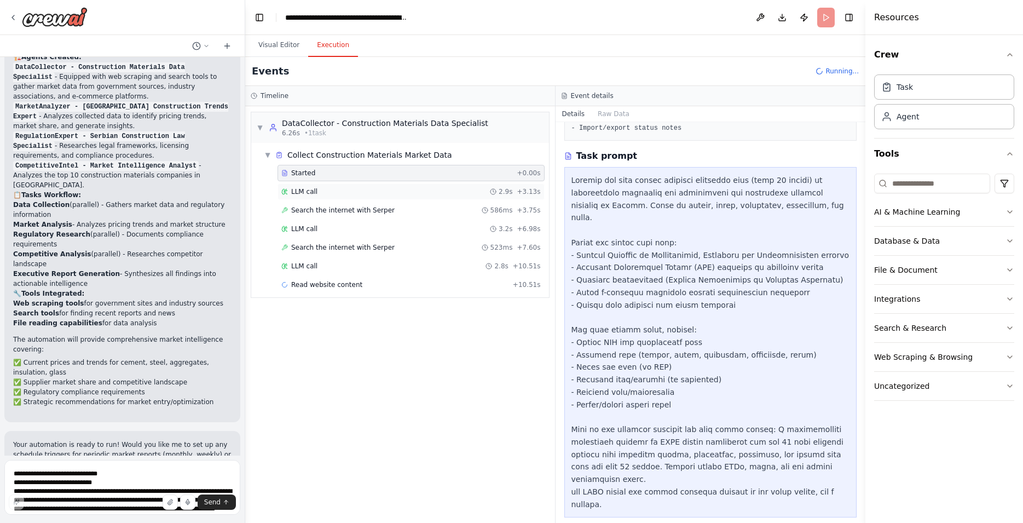
click at [314, 190] on span "LLM call" at bounding box center [304, 191] width 26 height 9
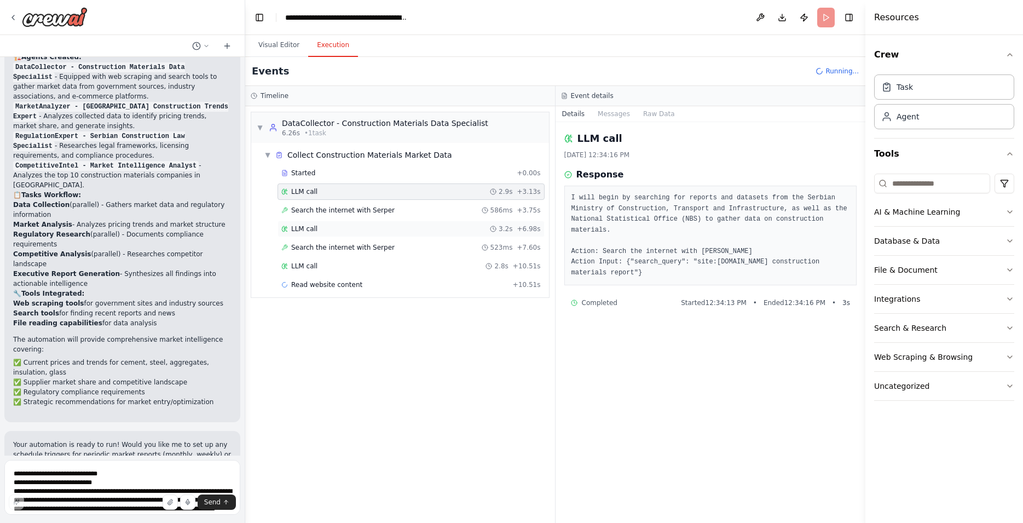
click at [313, 231] on span "LLM call" at bounding box center [304, 228] width 26 height 9
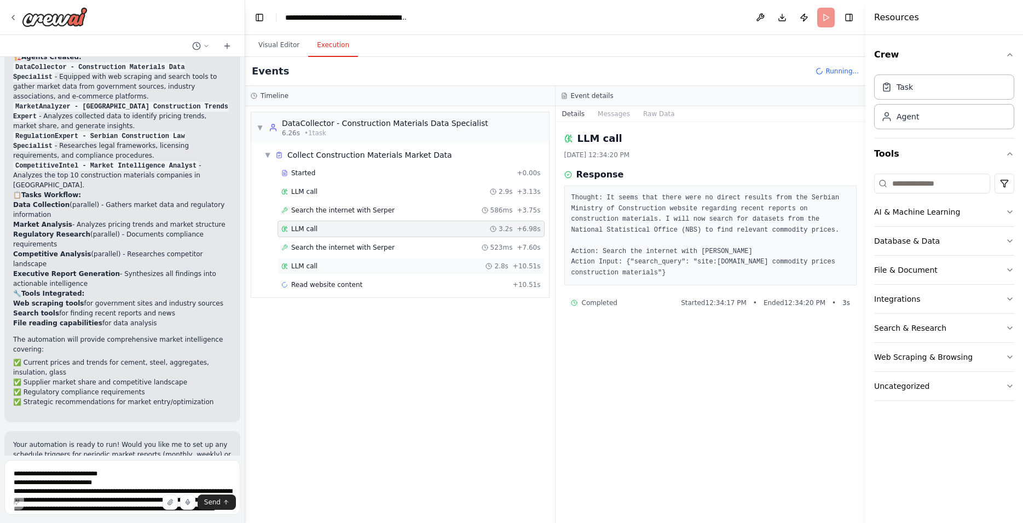
click at [318, 269] on div "LLM call 2.8s + 10.51s" at bounding box center [410, 266] width 259 height 9
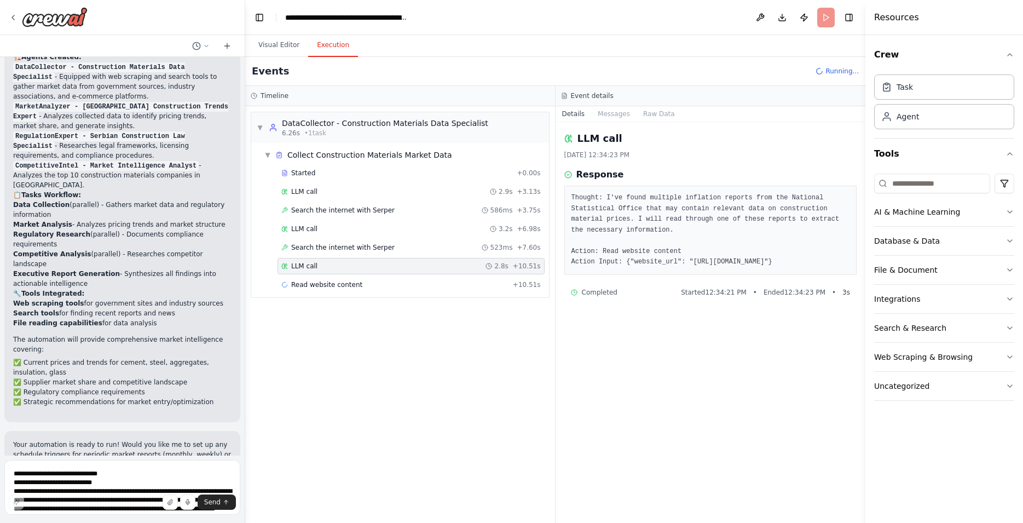
click at [301, 296] on div "▼ Collect Construction Materials Market Data Started + 0.00s LLM call 2.9s + 3.…" at bounding box center [400, 220] width 298 height 154
click at [322, 283] on span "Read website content" at bounding box center [326, 284] width 71 height 9
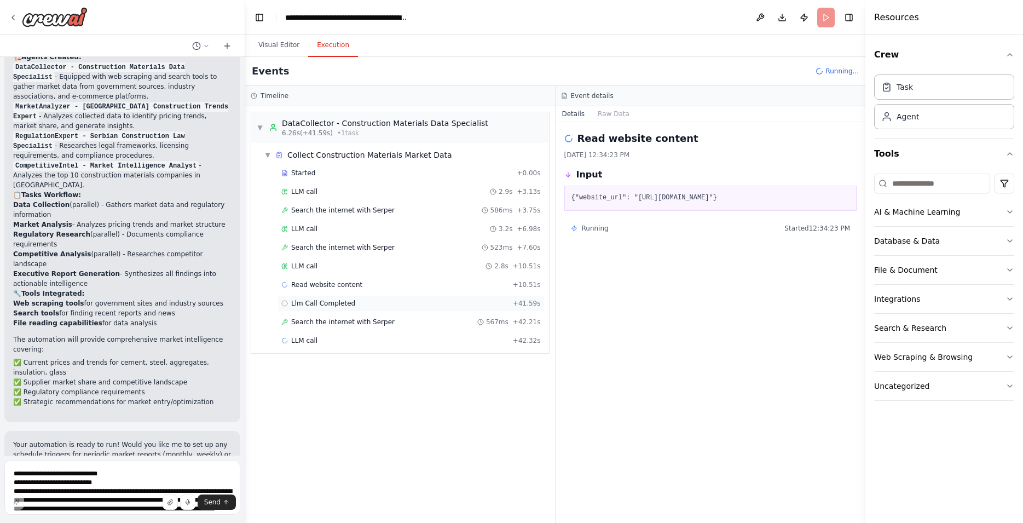
click at [335, 306] on span "Llm Call Completed" at bounding box center [323, 303] width 64 height 9
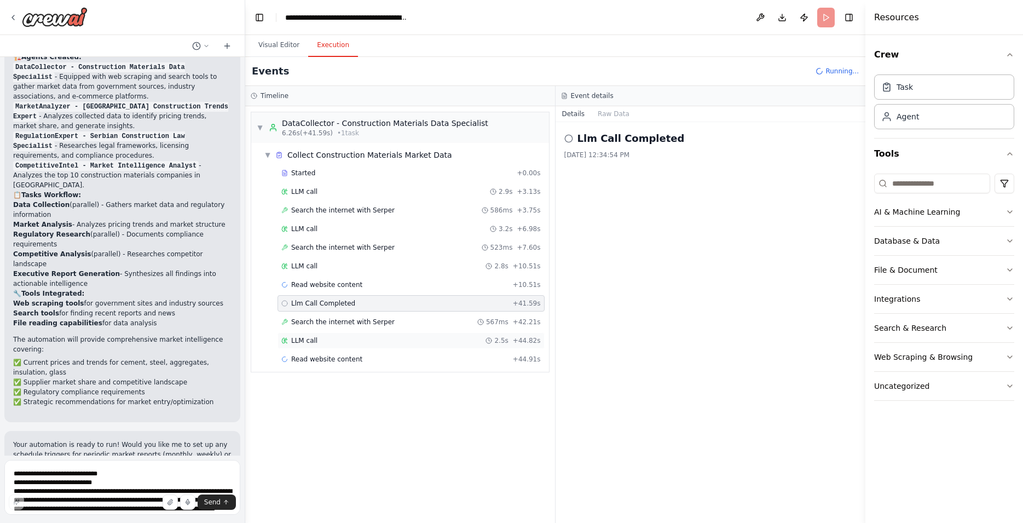
click at [352, 341] on div "LLM call 2.5s + 44.82s" at bounding box center [410, 340] width 259 height 9
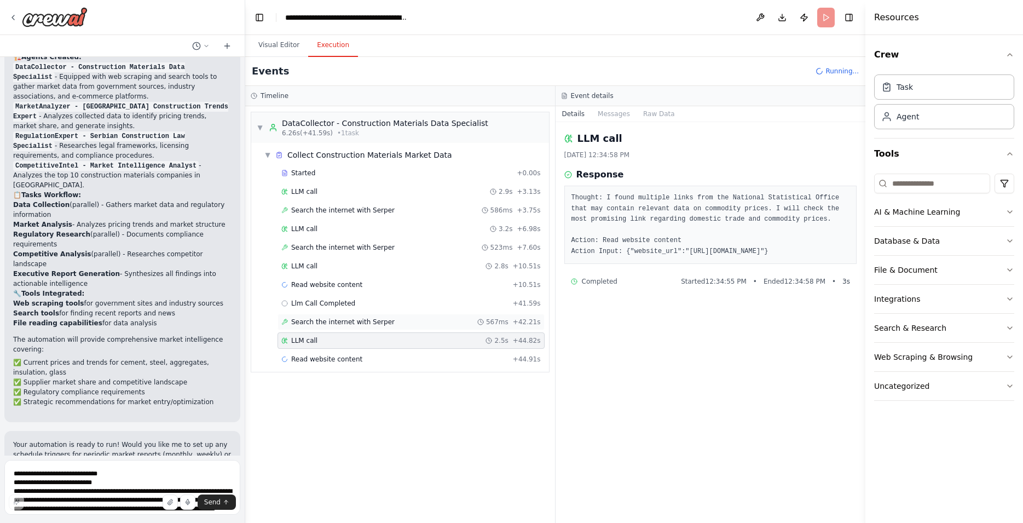
click at [356, 322] on span "Search the internet with Serper" at bounding box center [342, 321] width 103 height 9
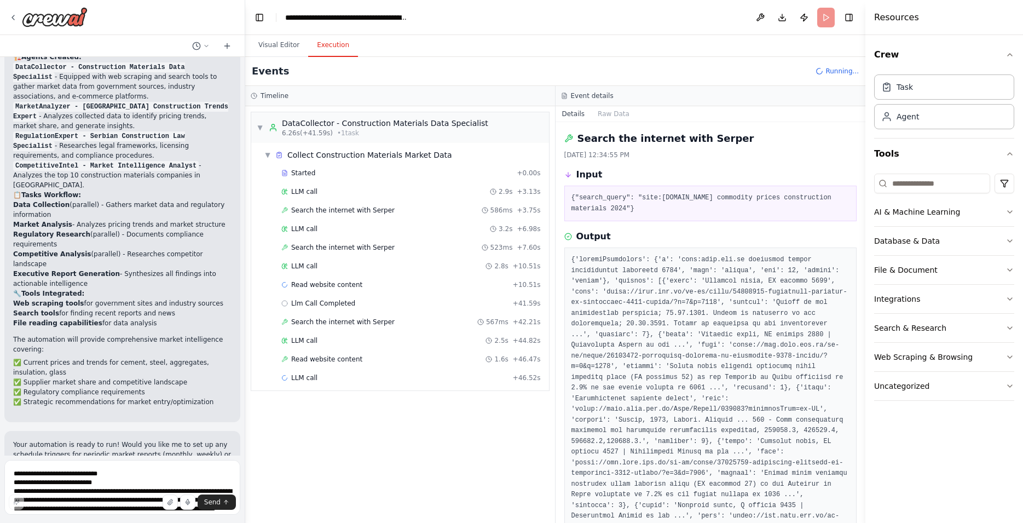
click at [311, 330] on div "Started + 0.00s LLM call 2.9s + 3.13s Search the internet with Serper 586ms + 3…" at bounding box center [404, 276] width 289 height 223
click at [307, 345] on div "LLM call 2.5s + 44.82s" at bounding box center [410, 340] width 267 height 16
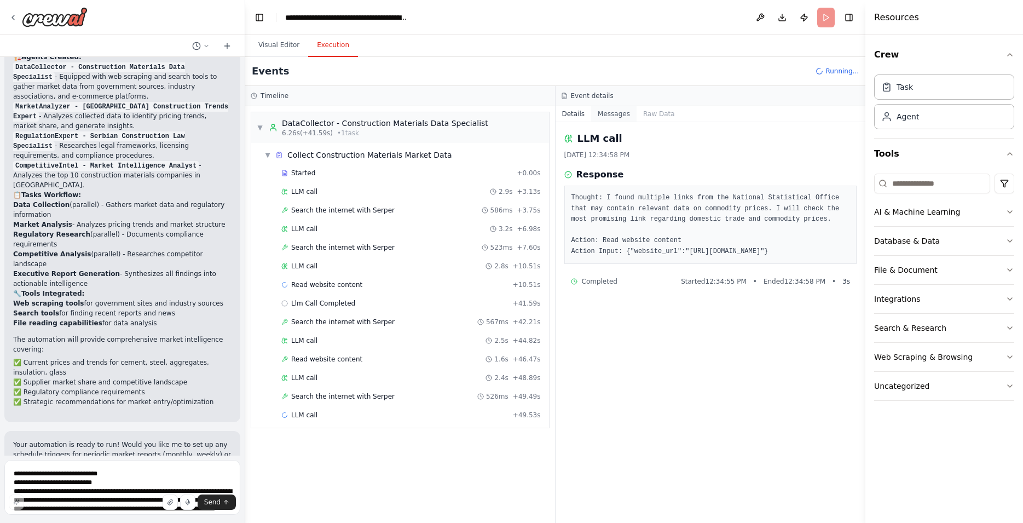
click at [601, 118] on button "Messages" at bounding box center [613, 113] width 45 height 15
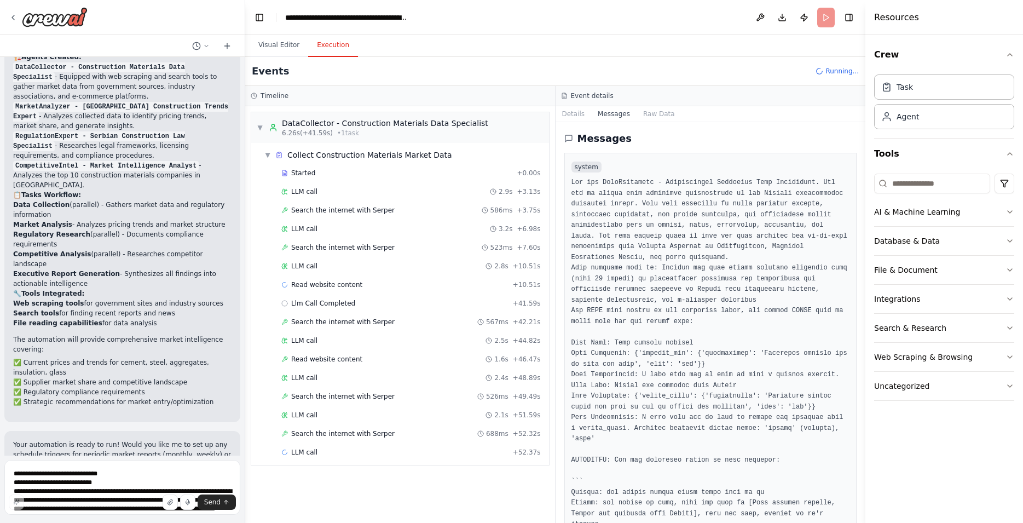
scroll to position [249, 0]
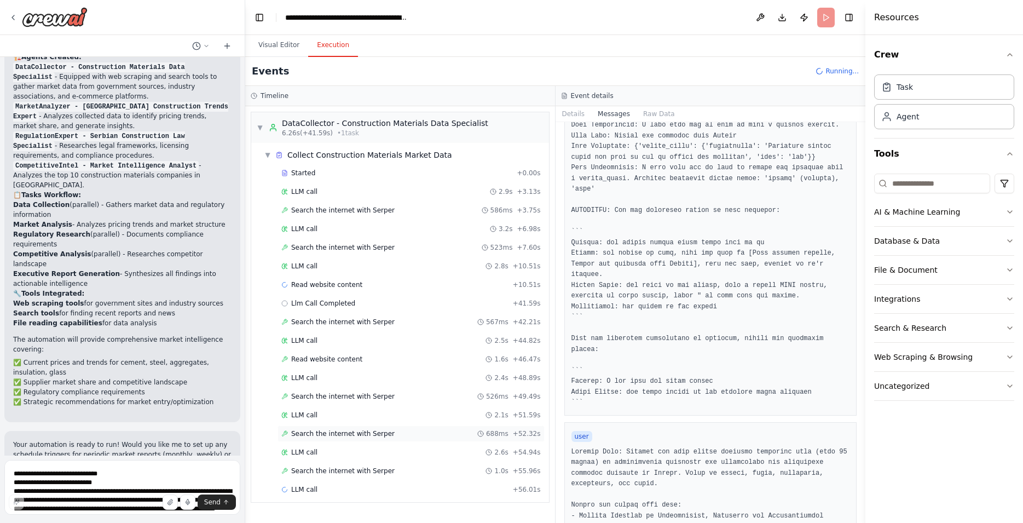
click at [327, 441] on div "Search the internet with Serper 688ms + 52.32s" at bounding box center [410, 433] width 267 height 16
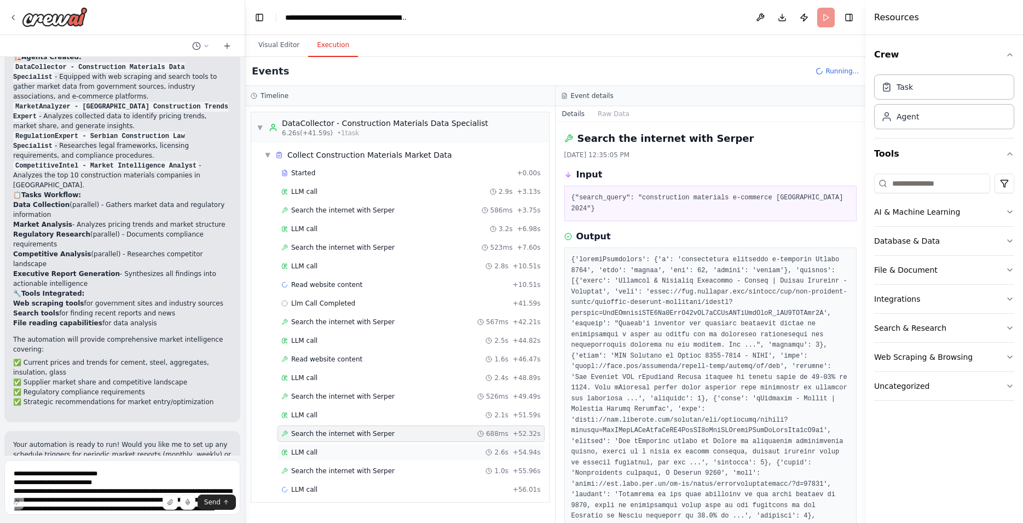
click at [353, 455] on div "LLM call 2.6s + 54.94s" at bounding box center [410, 452] width 259 height 9
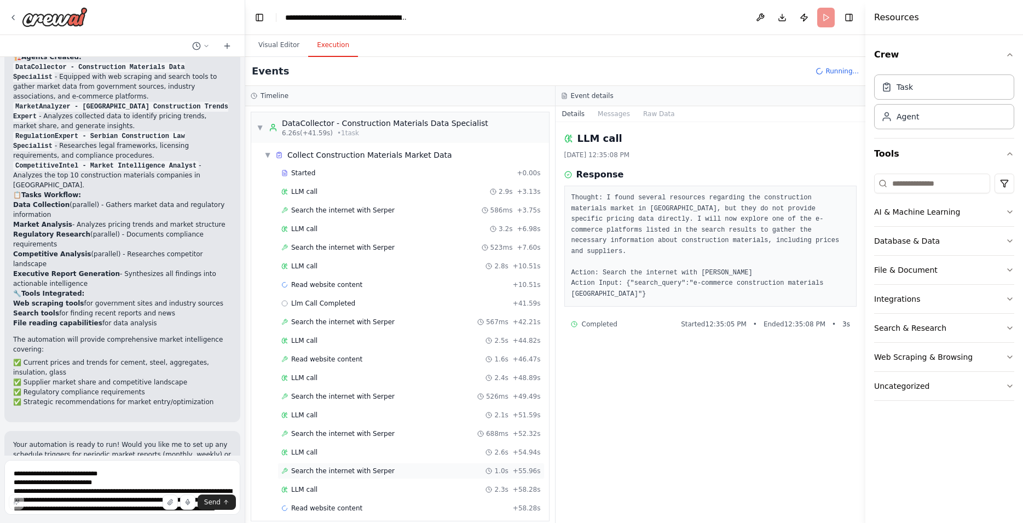
click at [368, 468] on span "Search the internet with Serper" at bounding box center [342, 470] width 103 height 9
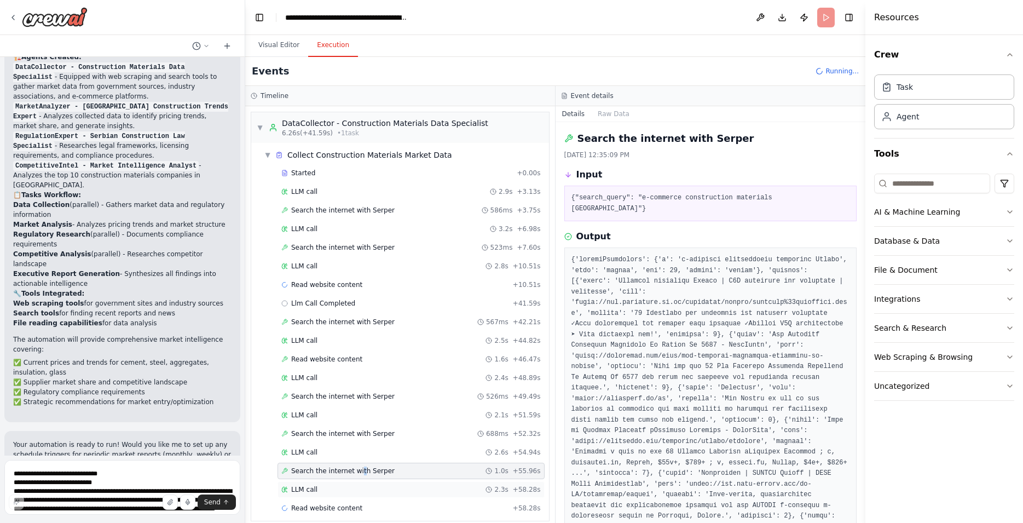
scroll to position [10, 0]
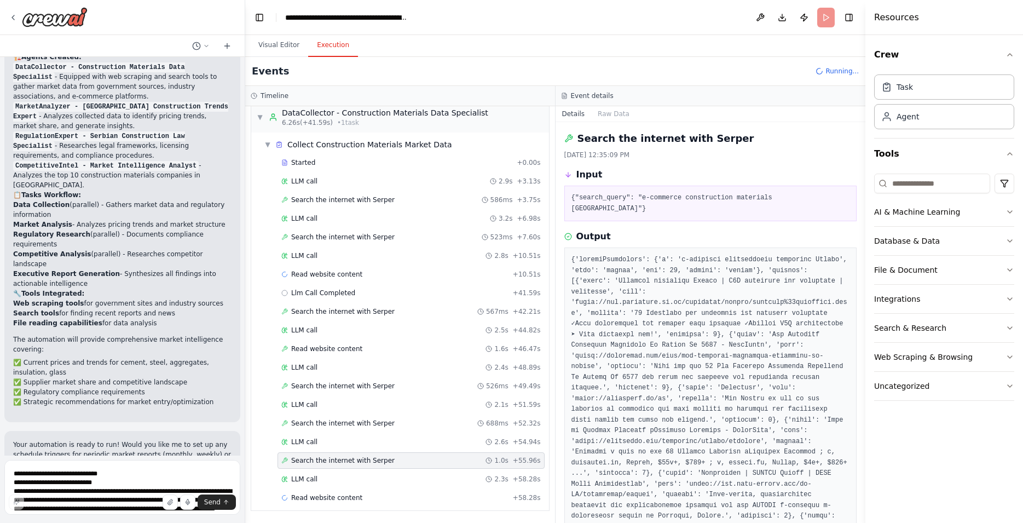
drag, startPoint x: 344, startPoint y: 514, endPoint x: 348, endPoint y: 510, distance: 5.8
click at [347, 507] on div "▼ DataCollector - Construction Materials Data Specialist 6.26s (+41.59s) • 1 ta…" at bounding box center [400, 314] width 310 height 416
click at [343, 477] on div "LLM call 2.3s + 58.28s" at bounding box center [410, 478] width 259 height 9
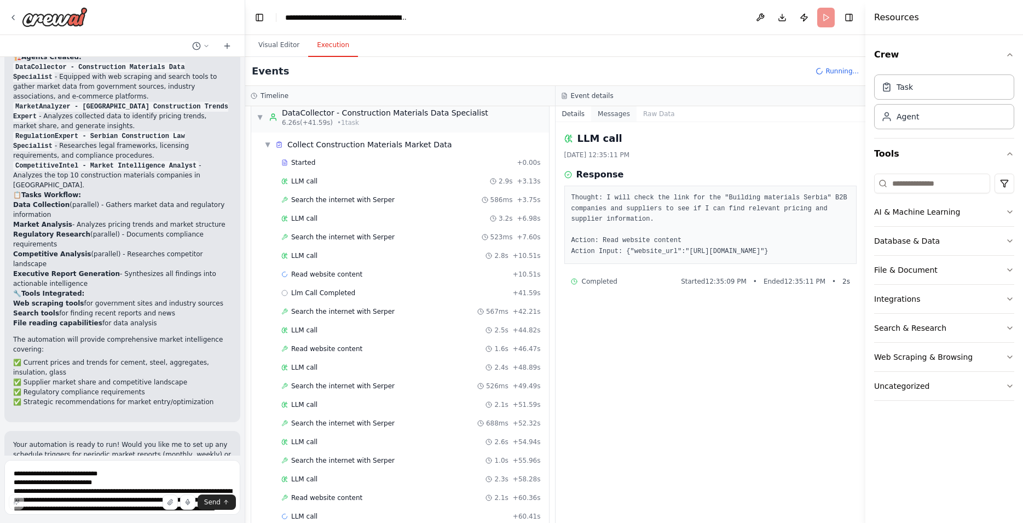
drag, startPoint x: 617, startPoint y: 113, endPoint x: 623, endPoint y: 121, distance: 10.5
click at [618, 113] on button "Messages" at bounding box center [613, 113] width 45 height 15
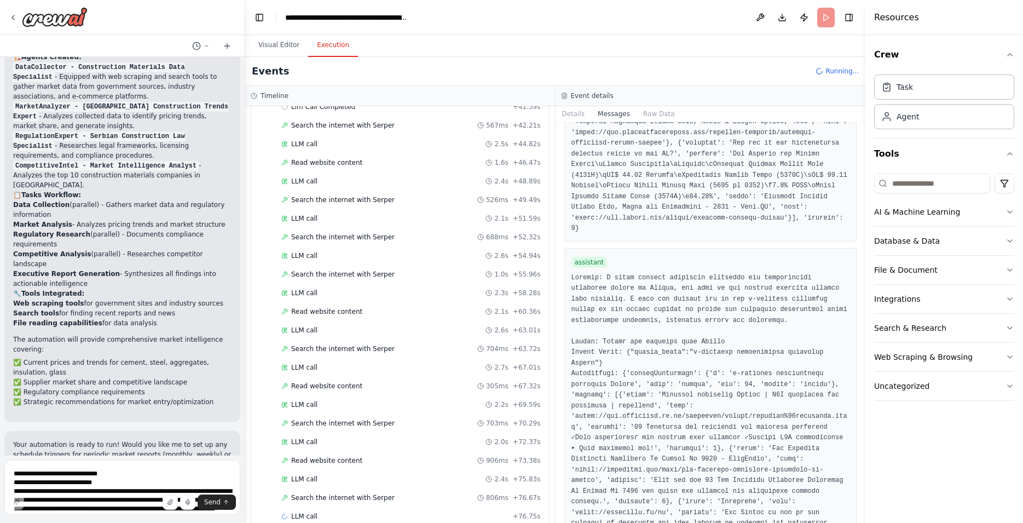
scroll to position [215, 0]
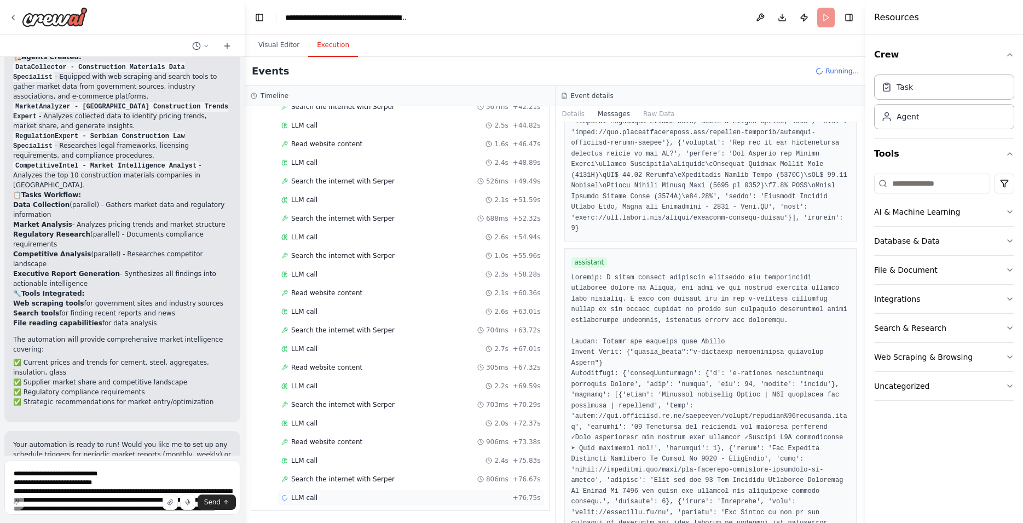
click at [335, 492] on div "LLM call + 76.75s" at bounding box center [410, 497] width 267 height 16
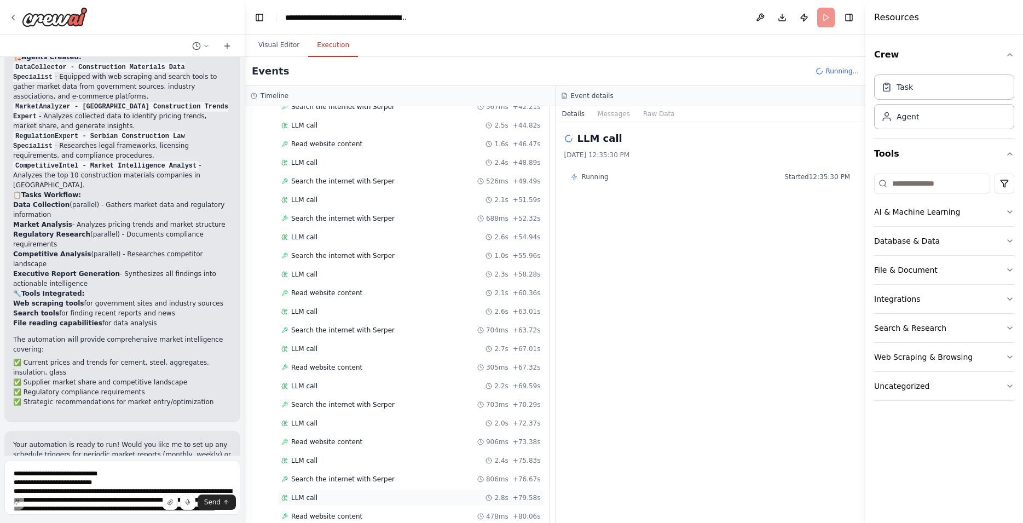
click at [344, 505] on div "LLM call 2.8s + 79.58s" at bounding box center [410, 497] width 267 height 16
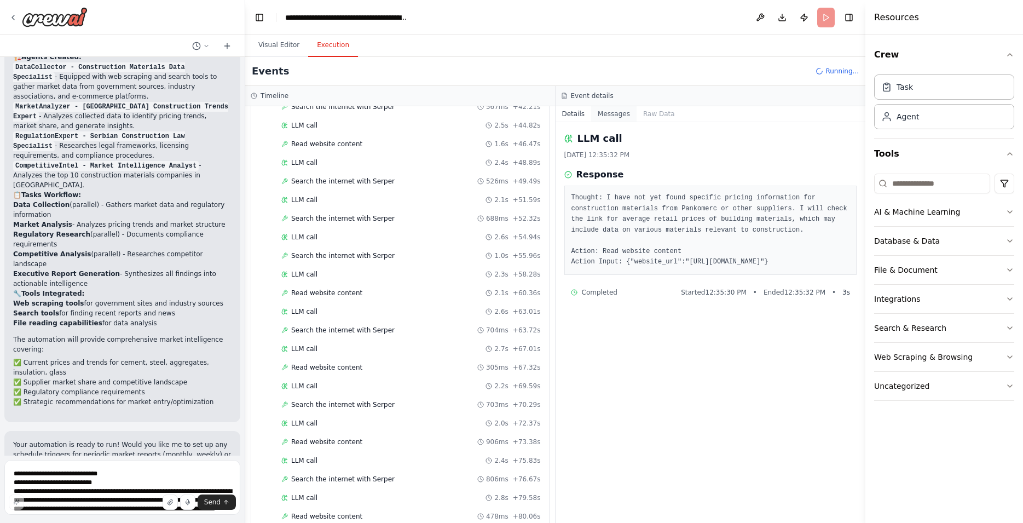
click at [611, 112] on button "Messages" at bounding box center [613, 113] width 45 height 15
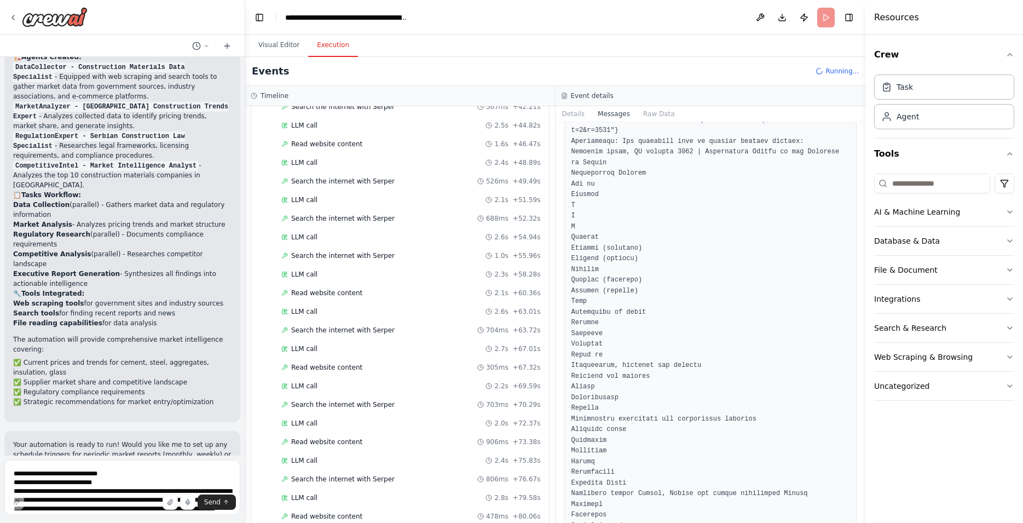
scroll to position [501, 0]
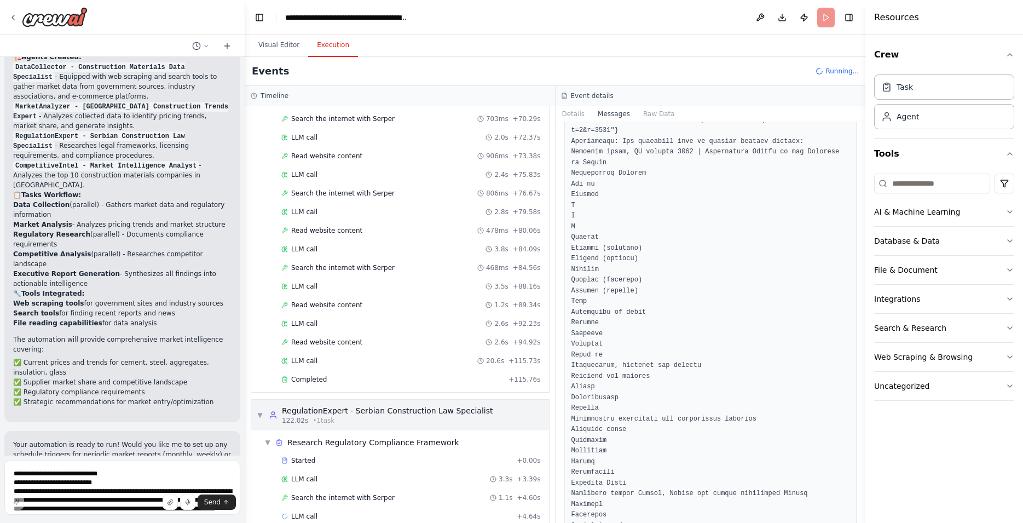
click at [391, 424] on div "122.02s • 1 task" at bounding box center [387, 420] width 211 height 9
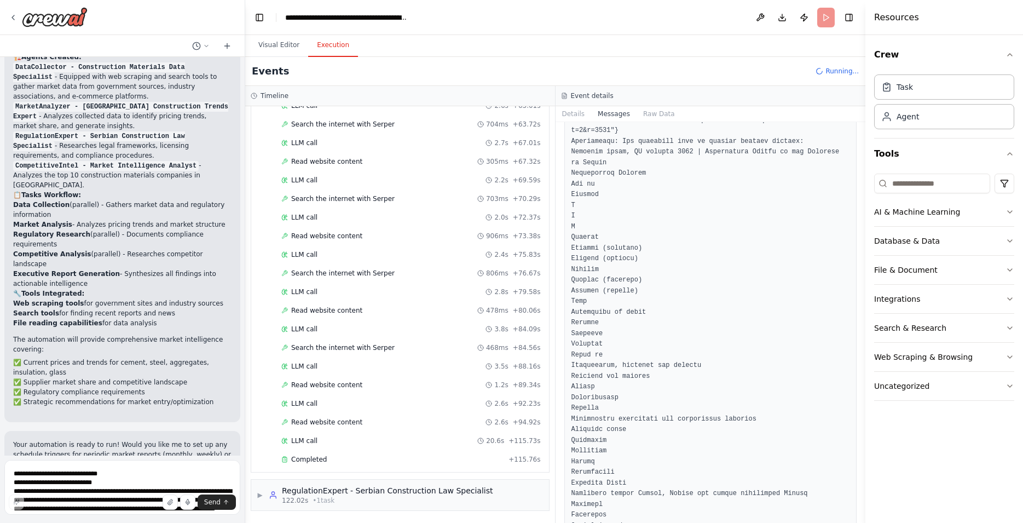
scroll to position [421, 0]
click at [286, 455] on div "Completed" at bounding box center [392, 459] width 223 height 9
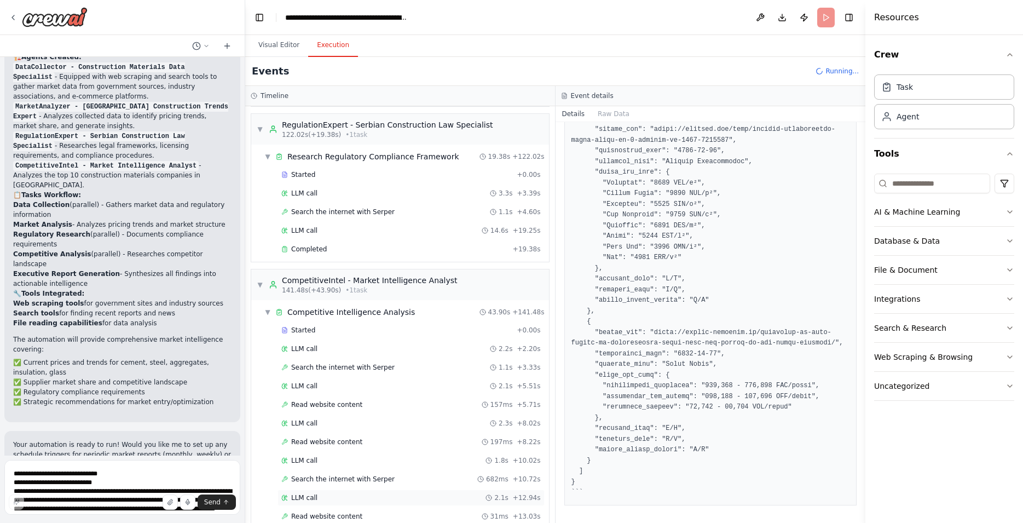
scroll to position [942, 0]
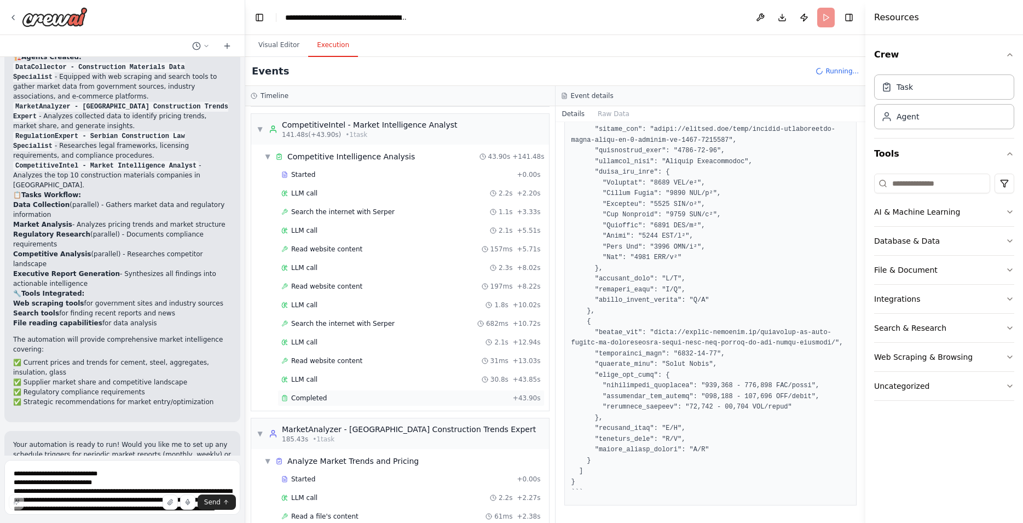
click at [361, 402] on div "Completed" at bounding box center [394, 397] width 227 height 9
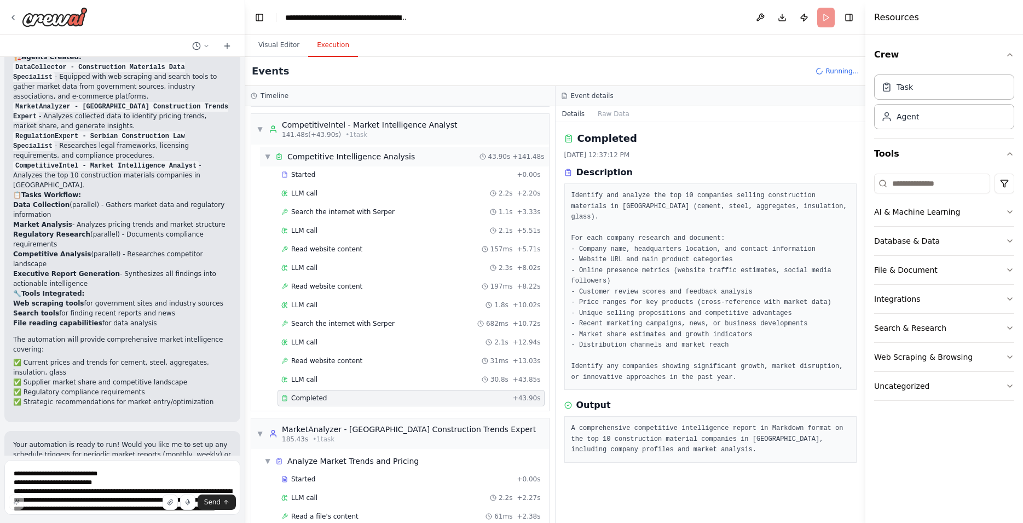
scroll to position [692, 0]
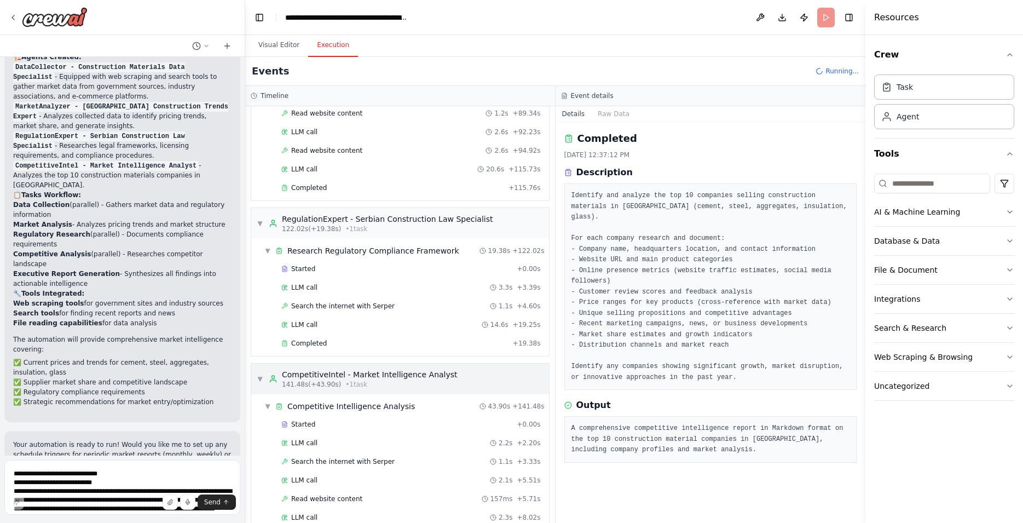
click at [263, 378] on div "▼ CompetitiveIntel - Market Intelligence Analyst 141.48s (+43.90s) • 1 task" at bounding box center [357, 379] width 201 height 20
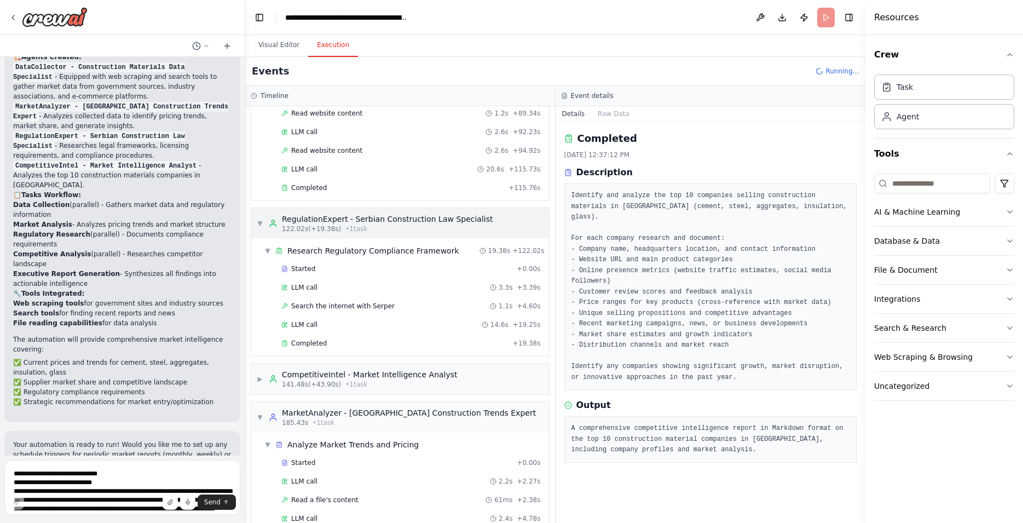
click at [259, 220] on span "▼" at bounding box center [260, 223] width 7 height 9
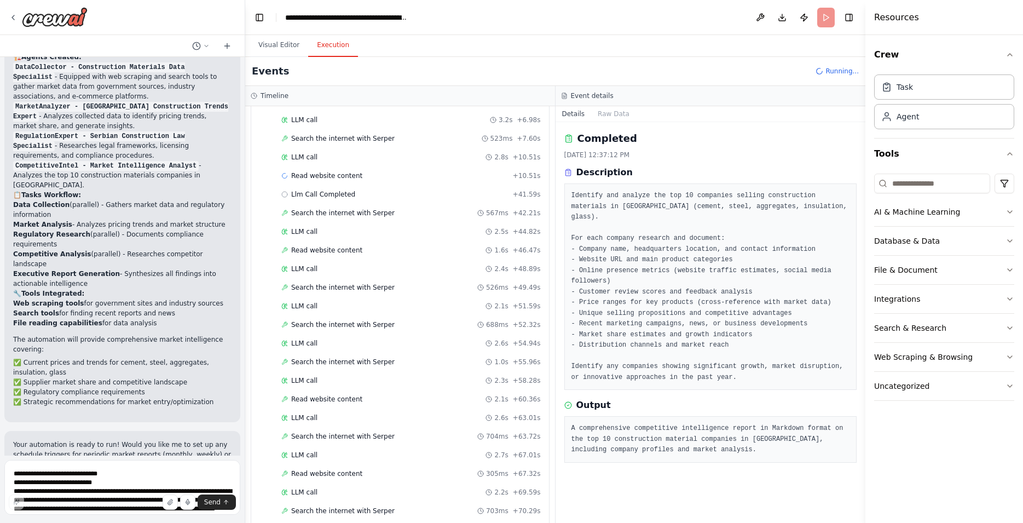
scroll to position [0, 0]
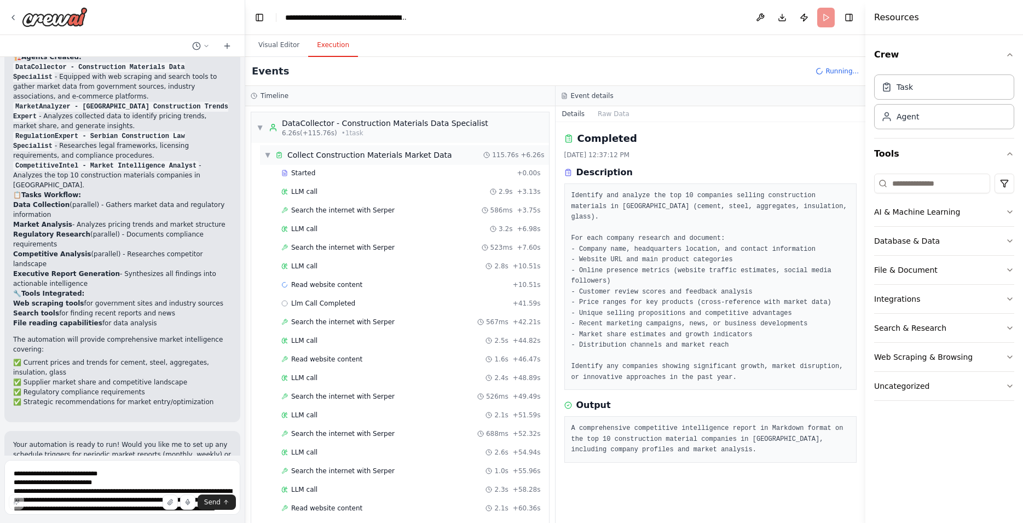
click at [270, 161] on div "▼ Collect Construction Materials Market Data 115.76s + 6.26s" at bounding box center [404, 155] width 289 height 20
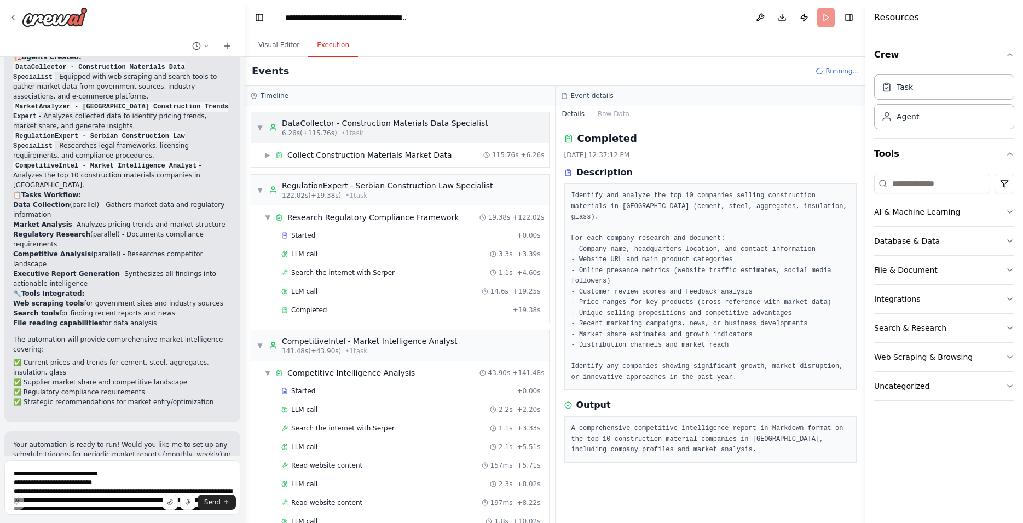
click at [263, 130] on div "▼ DataCollector - Construction Materials Data Specialist 6.26s (+115.76s) • 1 t…" at bounding box center [372, 128] width 231 height 20
drag, startPoint x: 261, startPoint y: 190, endPoint x: 288, endPoint y: 229, distance: 47.5
click at [259, 190] on span "▼" at bounding box center [260, 189] width 7 height 9
click at [257, 228] on div "▼ Research Regulatory Compliance Framework 19.38s + 122.02s Started + 0.00s LLM…" at bounding box center [400, 263] width 298 height 117
click at [263, 188] on span "▼" at bounding box center [260, 189] width 7 height 9
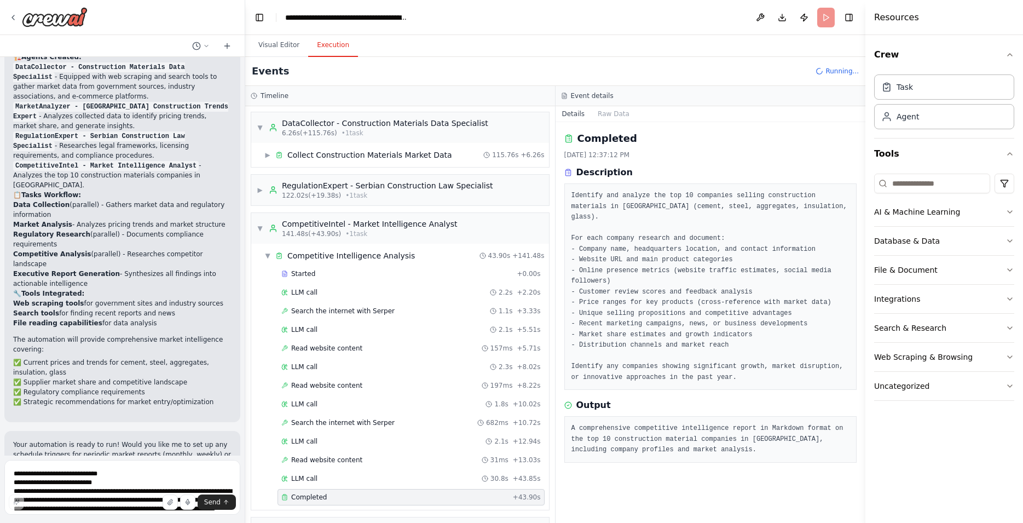
drag, startPoint x: 261, startPoint y: 232, endPoint x: 312, endPoint y: 438, distance: 211.9
click at [260, 234] on div "▼ CompetitiveIntel - Market Intelligence Analyst 141.48s (+43.90s) • 1 task" at bounding box center [357, 228] width 201 height 20
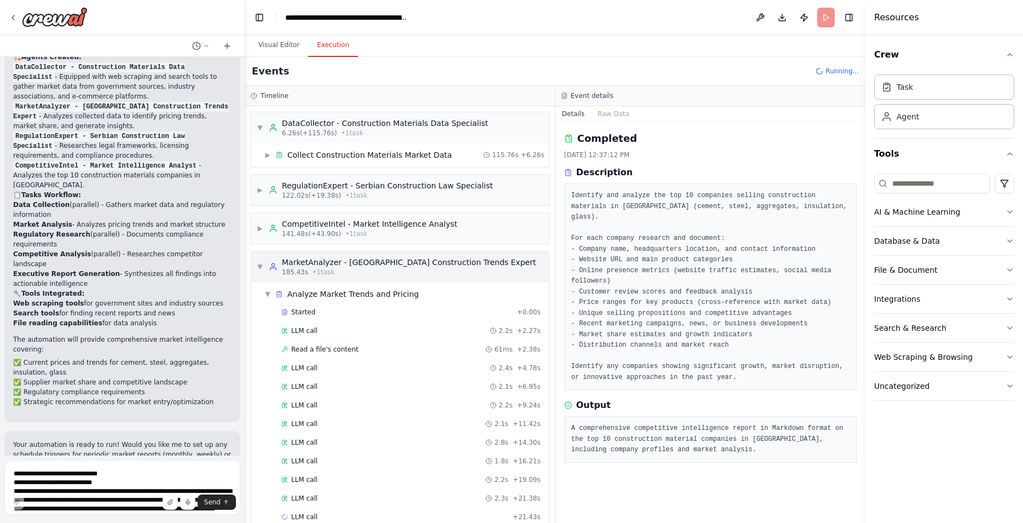
click at [262, 262] on span "▼" at bounding box center [260, 266] width 7 height 9
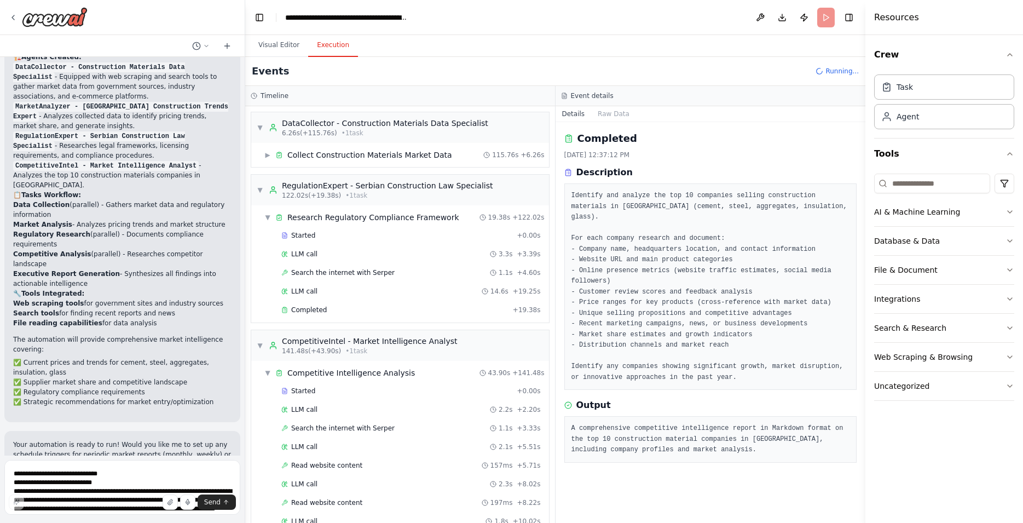
scroll to position [421, 0]
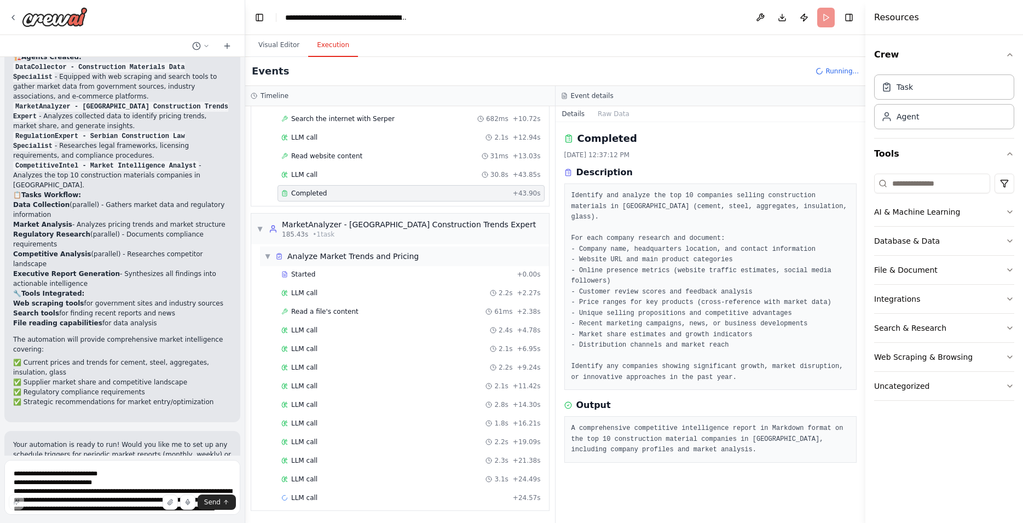
click at [395, 262] on div "▼ Analyze Market Trends and Pricing" at bounding box center [404, 256] width 289 height 20
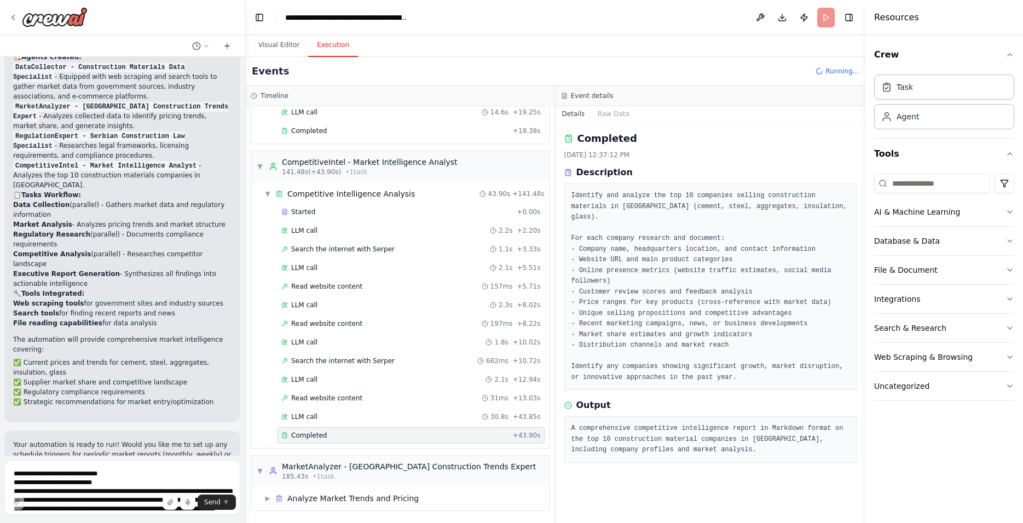
scroll to position [179, 0]
click at [356, 432] on div "Completed" at bounding box center [394, 435] width 227 height 9
click at [401, 500] on span "Analyze Market Trends and Pricing" at bounding box center [352, 497] width 131 height 11
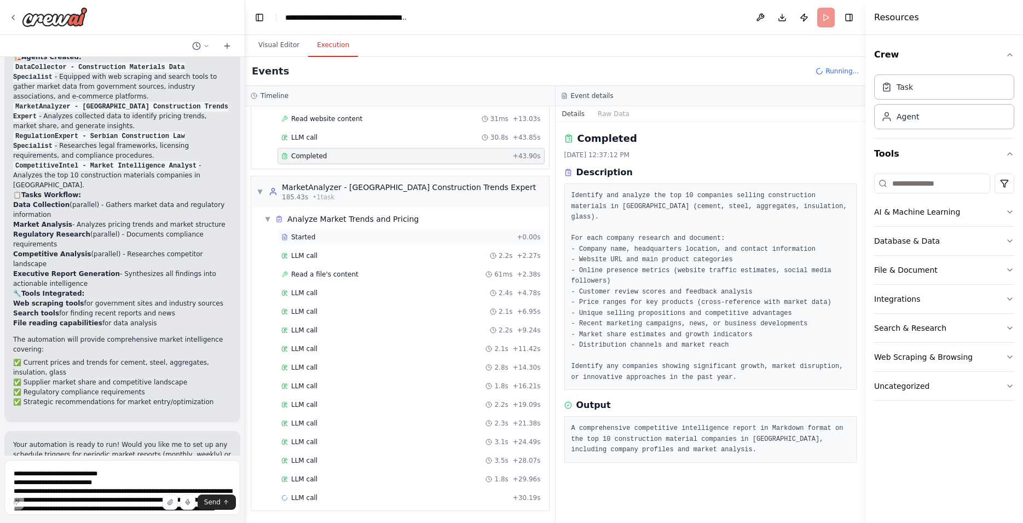
click at [301, 236] on span "Started" at bounding box center [303, 237] width 24 height 9
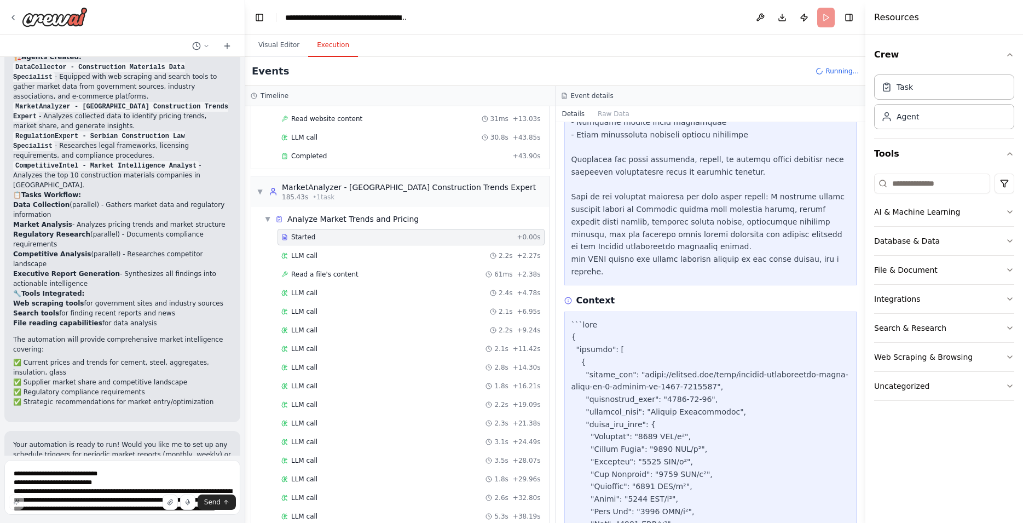
scroll to position [867, 0]
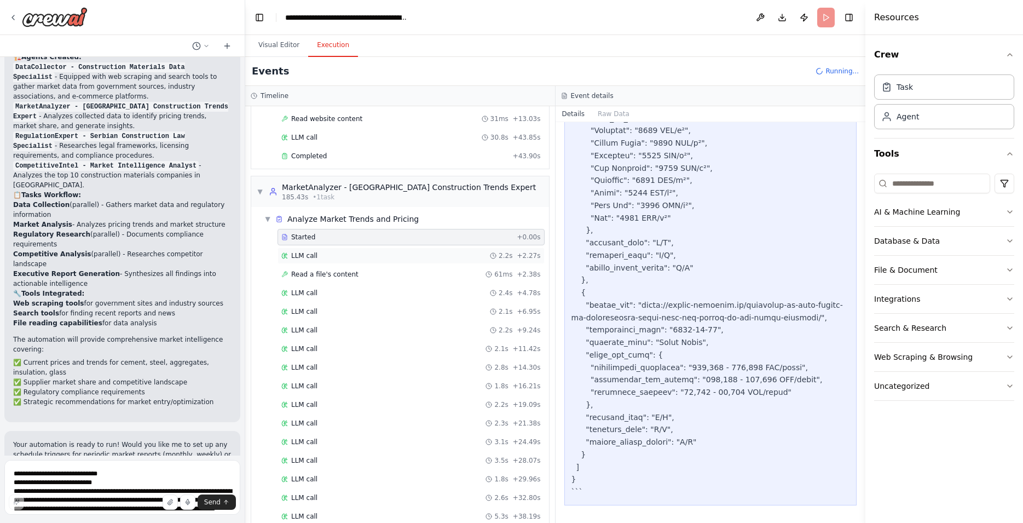
click at [326, 261] on div "LLM call 2.2s + 2.27s" at bounding box center [410, 255] width 267 height 16
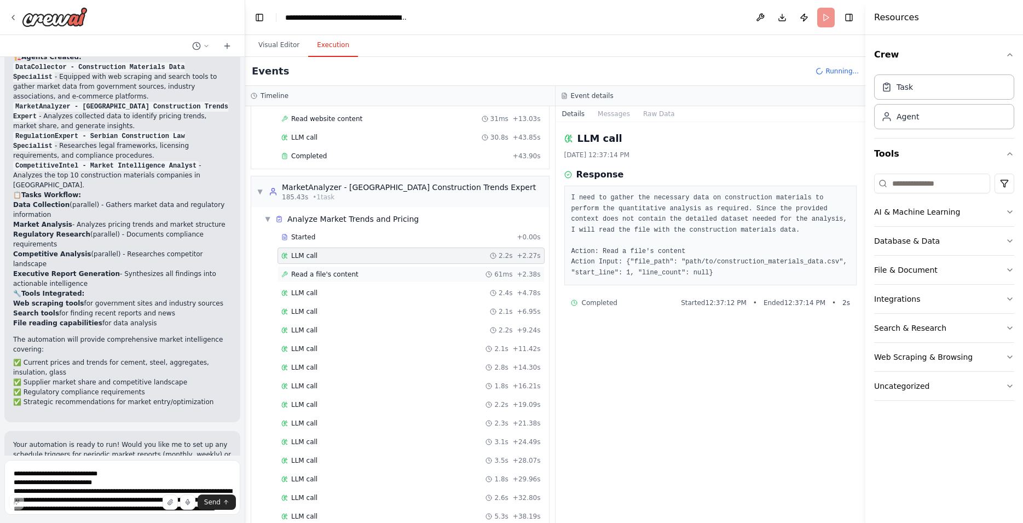
click at [320, 279] on div "Read a file's content 61ms + 2.38s" at bounding box center [410, 274] width 267 height 16
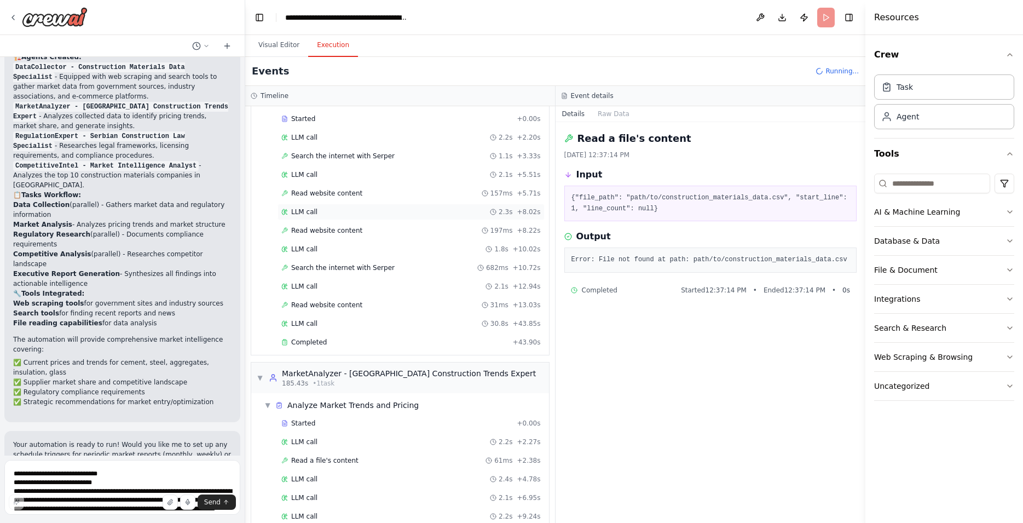
scroll to position [239, 0]
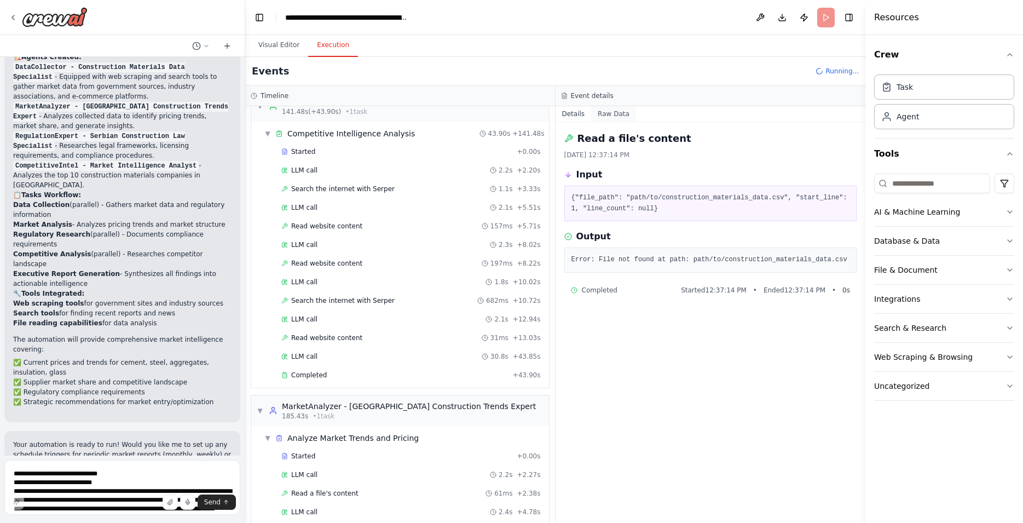
click at [599, 115] on button "Raw Data" at bounding box center [613, 113] width 45 height 15
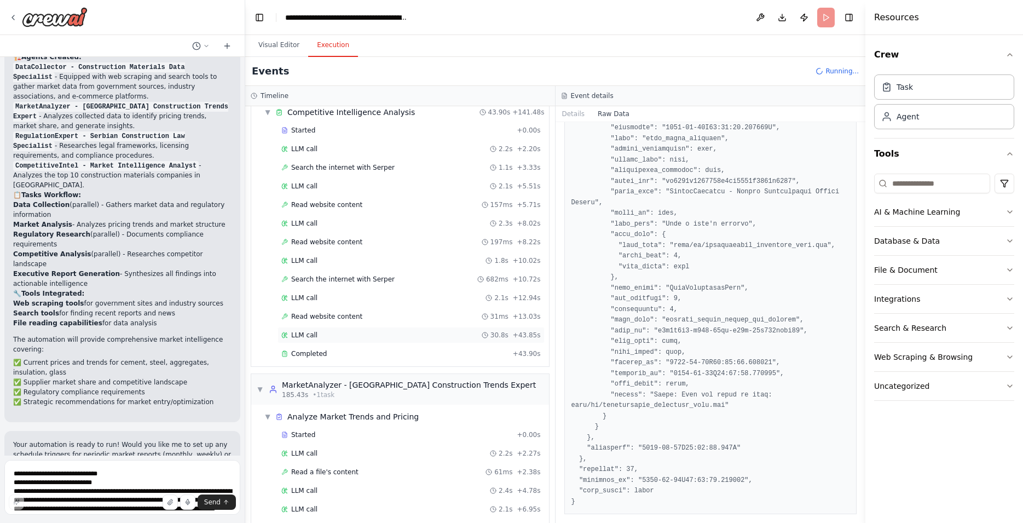
scroll to position [189, 0]
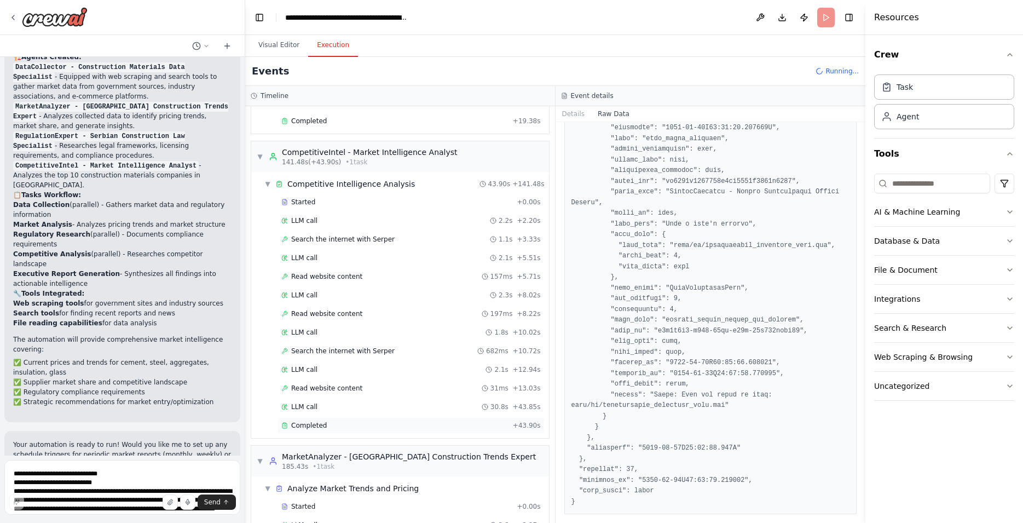
click at [308, 430] on div "Completed + 43.90s" at bounding box center [410, 425] width 267 height 16
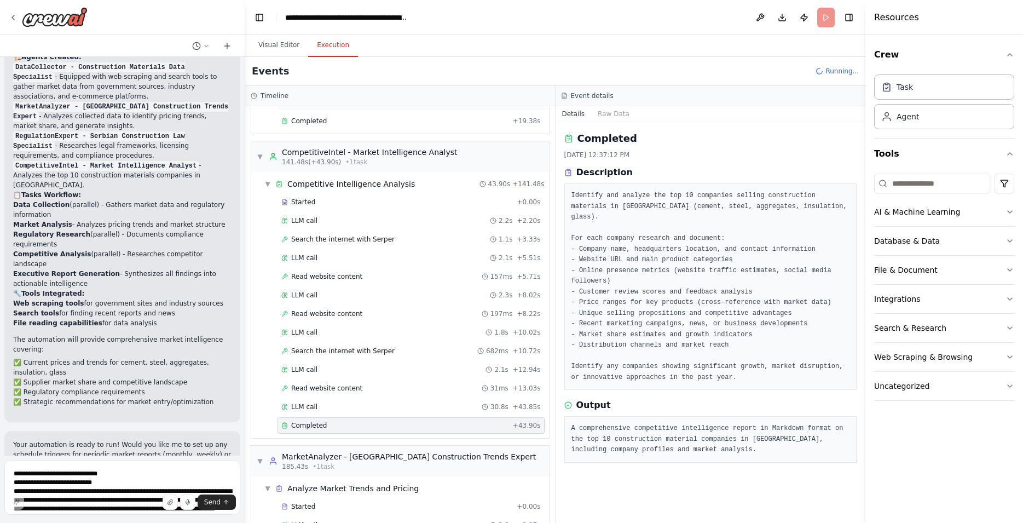
scroll to position [2, 0]
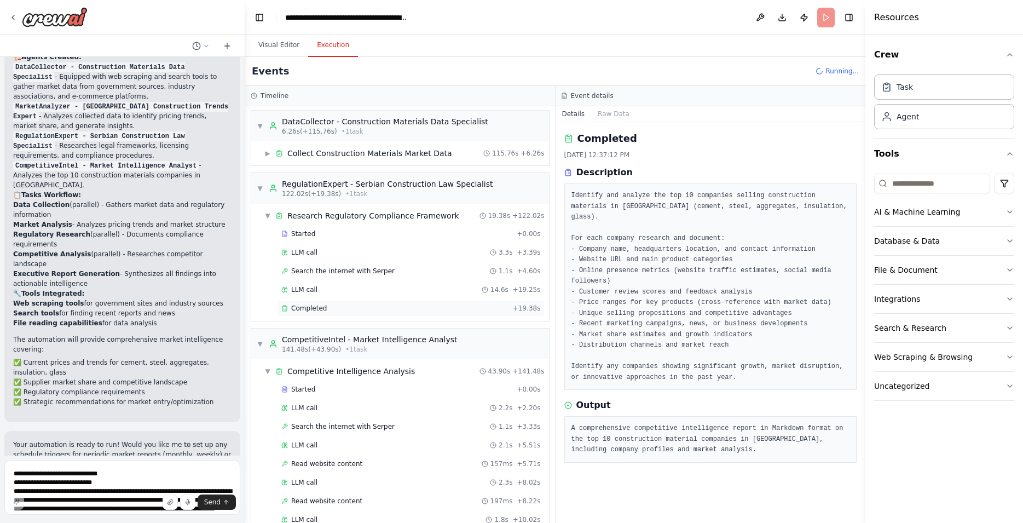
click at [322, 309] on span "Completed" at bounding box center [309, 308] width 36 height 9
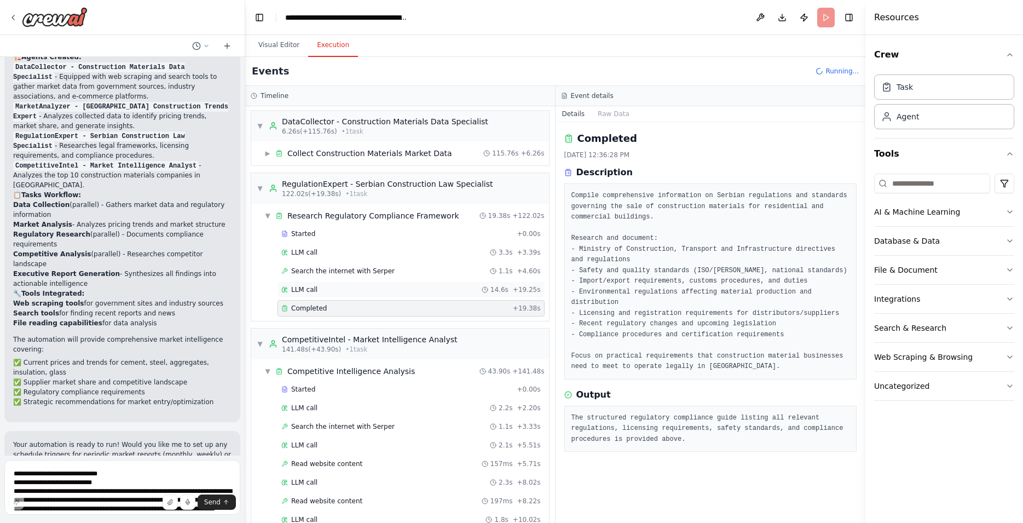
drag, startPoint x: 313, startPoint y: 291, endPoint x: 367, endPoint y: 288, distance: 53.7
click at [314, 291] on span "LLM call" at bounding box center [304, 289] width 26 height 9
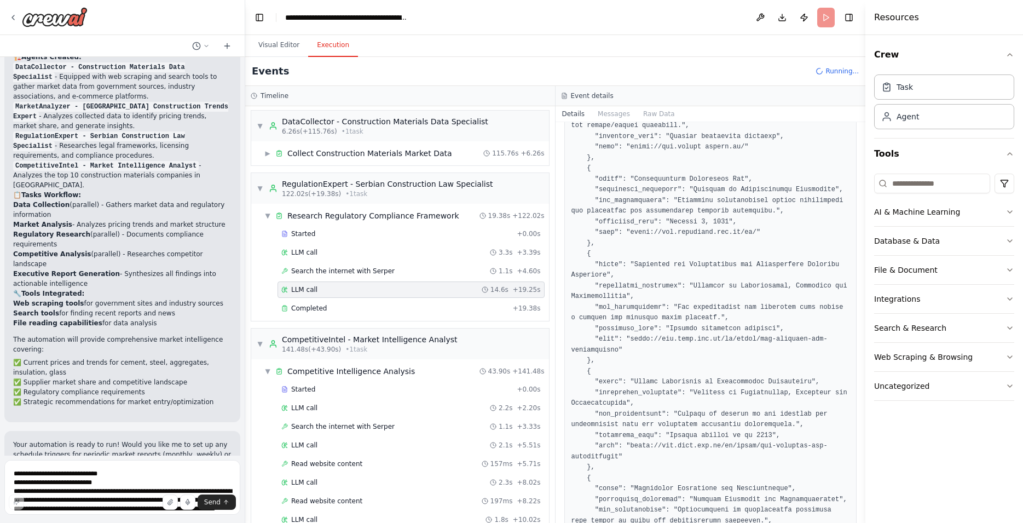
scroll to position [679, 0]
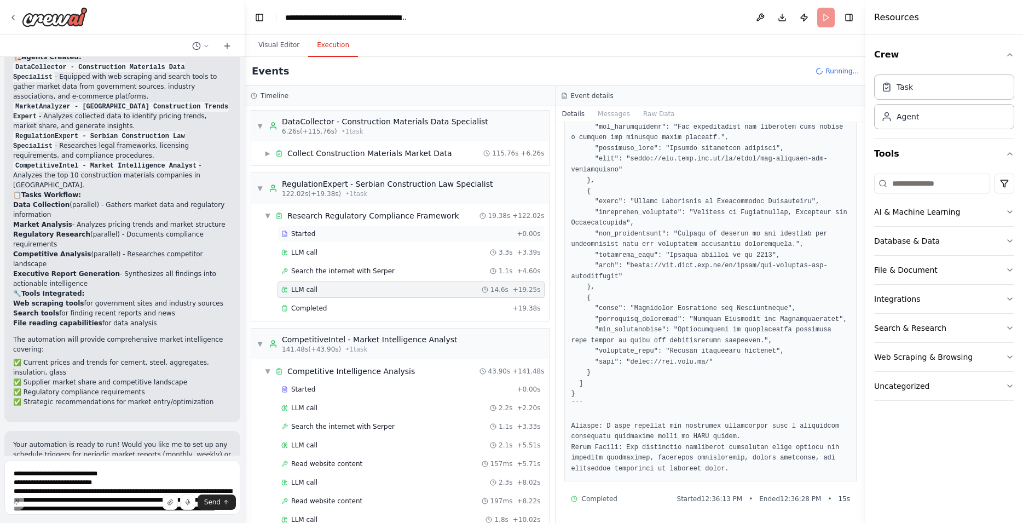
click at [328, 237] on div "Started" at bounding box center [396, 233] width 231 height 9
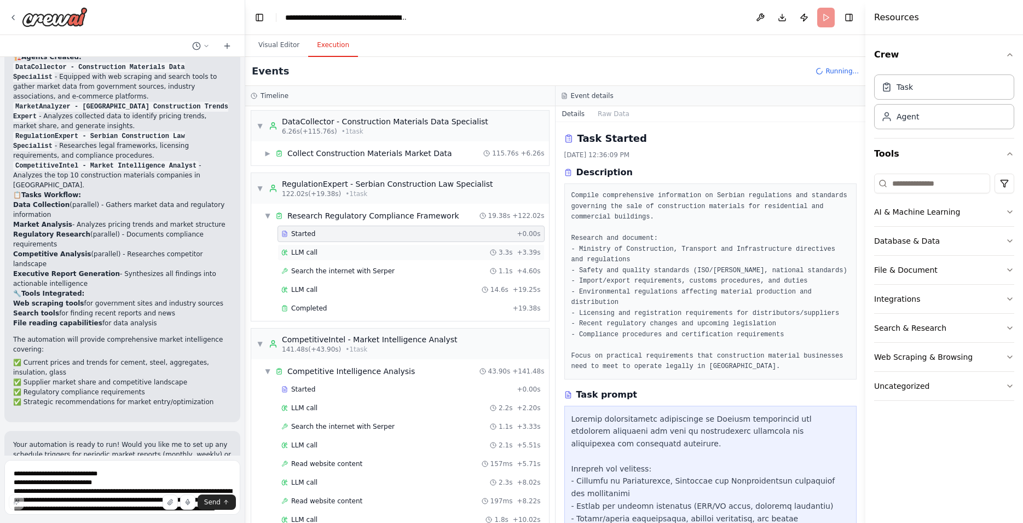
drag, startPoint x: 325, startPoint y: 255, endPoint x: 326, endPoint y: 260, distance: 5.5
click at [325, 256] on div "LLM call 3.3s + 3.39s" at bounding box center [410, 252] width 259 height 9
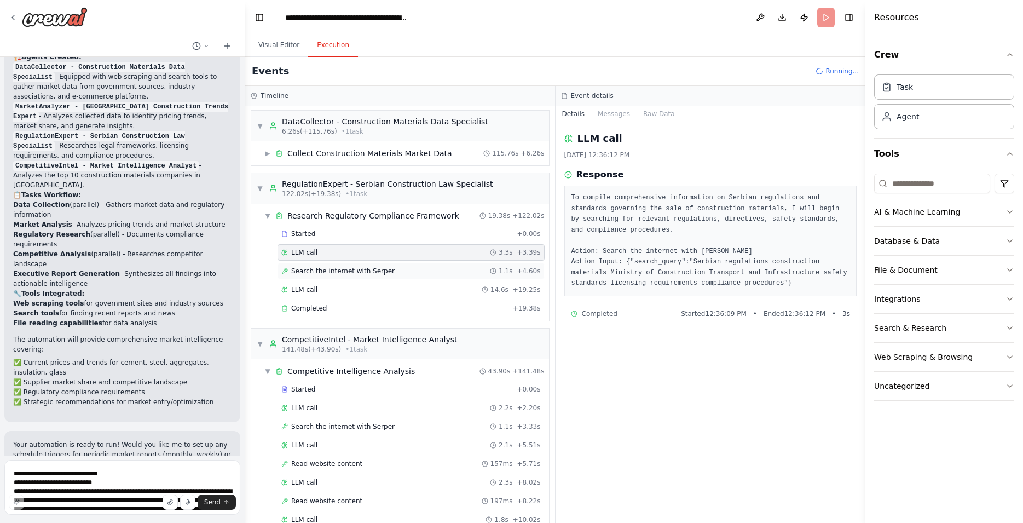
click at [338, 271] on span "Search the internet with Serper" at bounding box center [342, 270] width 103 height 9
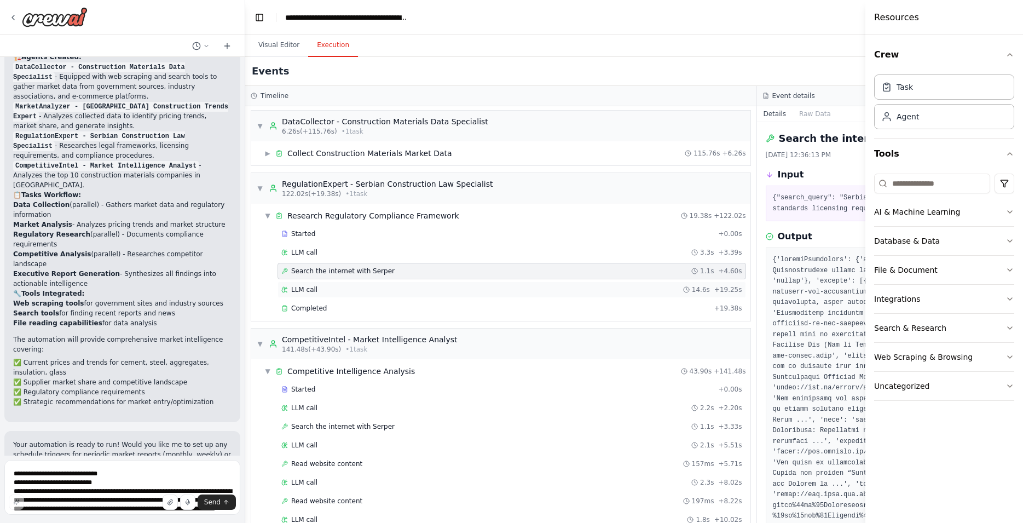
click at [365, 297] on div "Started + 0.00s LLM call 3.3s + 3.39s Search the internet with Serper 1.1s + 4.…" at bounding box center [505, 271] width 490 height 93
click at [359, 291] on div "LLM call 14.6s + 19.25s" at bounding box center [511, 289] width 461 height 9
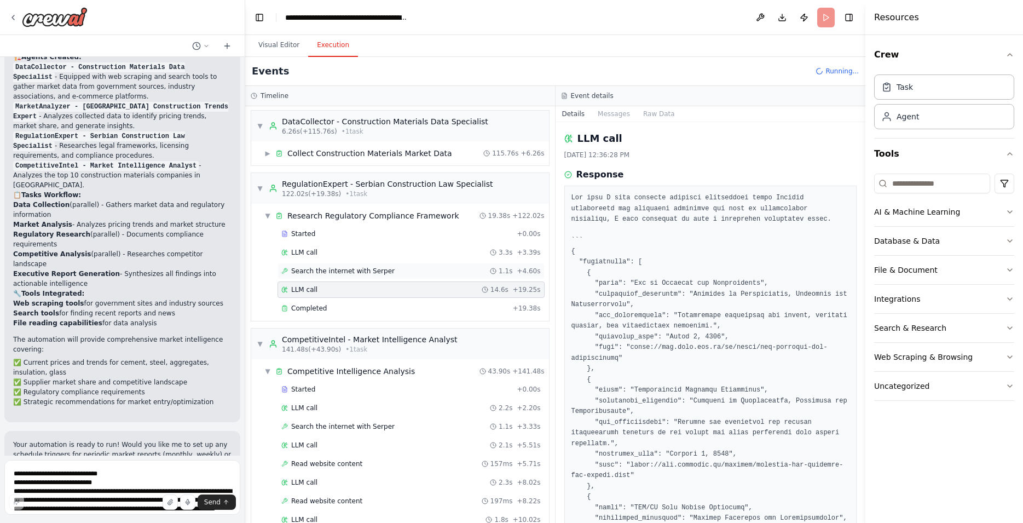
click at [366, 273] on span "Search the internet with Serper" at bounding box center [342, 270] width 103 height 9
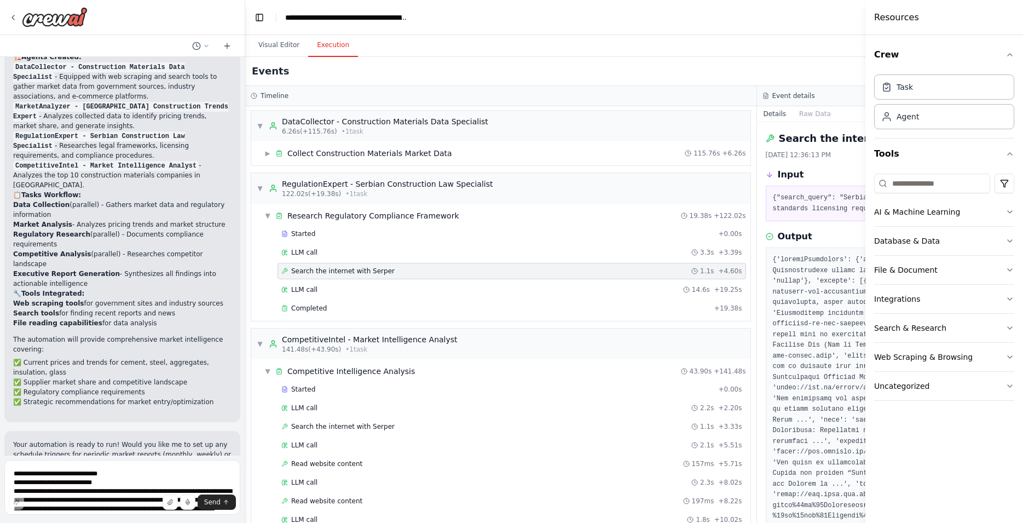
scroll to position [240, 0]
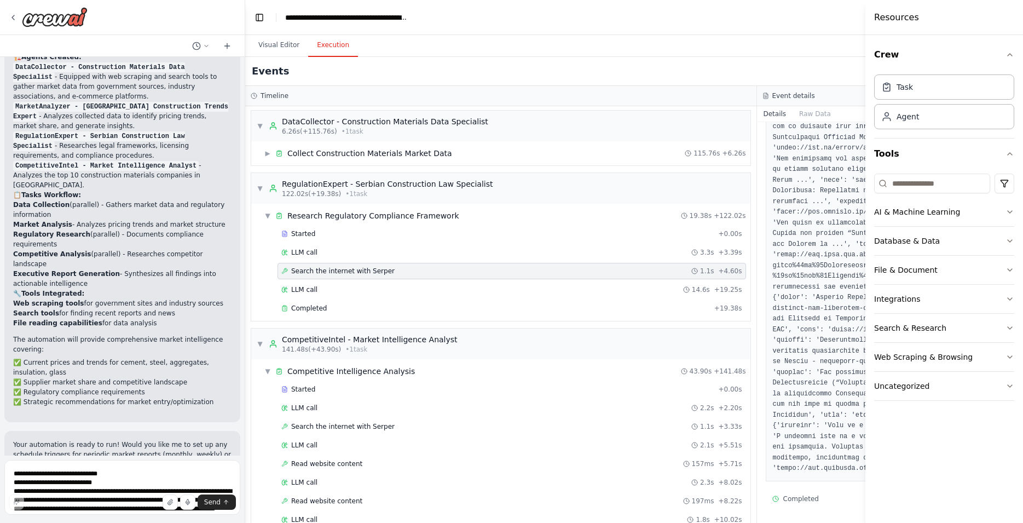
click at [759, 89] on div "Event details" at bounding box center [1013, 96] width 512 height 20
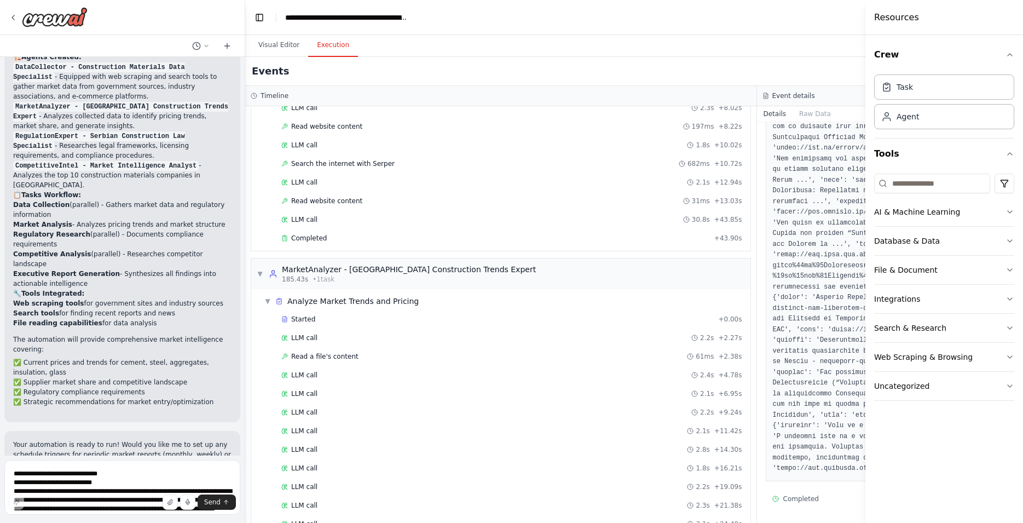
scroll to position [681, 0]
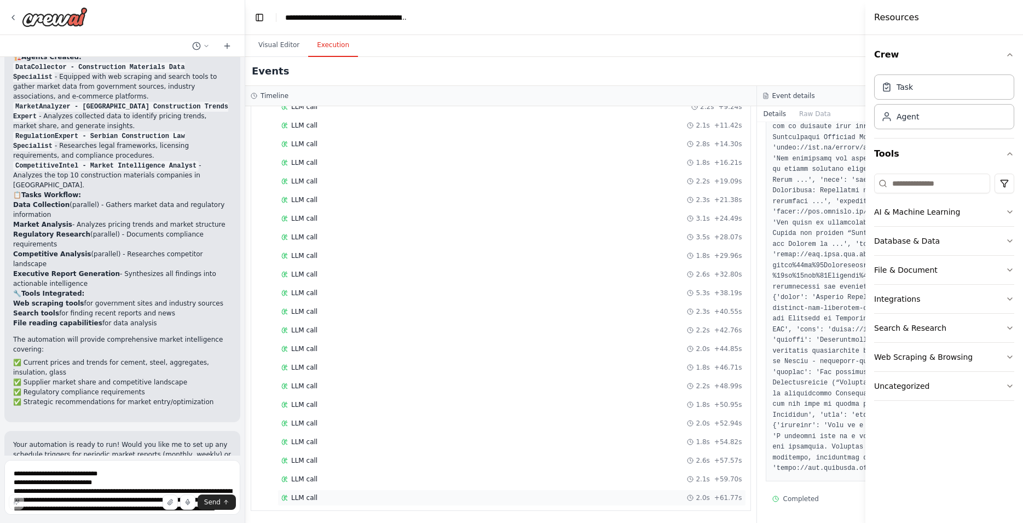
click at [374, 496] on div "LLM call 2.0s + 61.77s" at bounding box center [511, 497] width 461 height 9
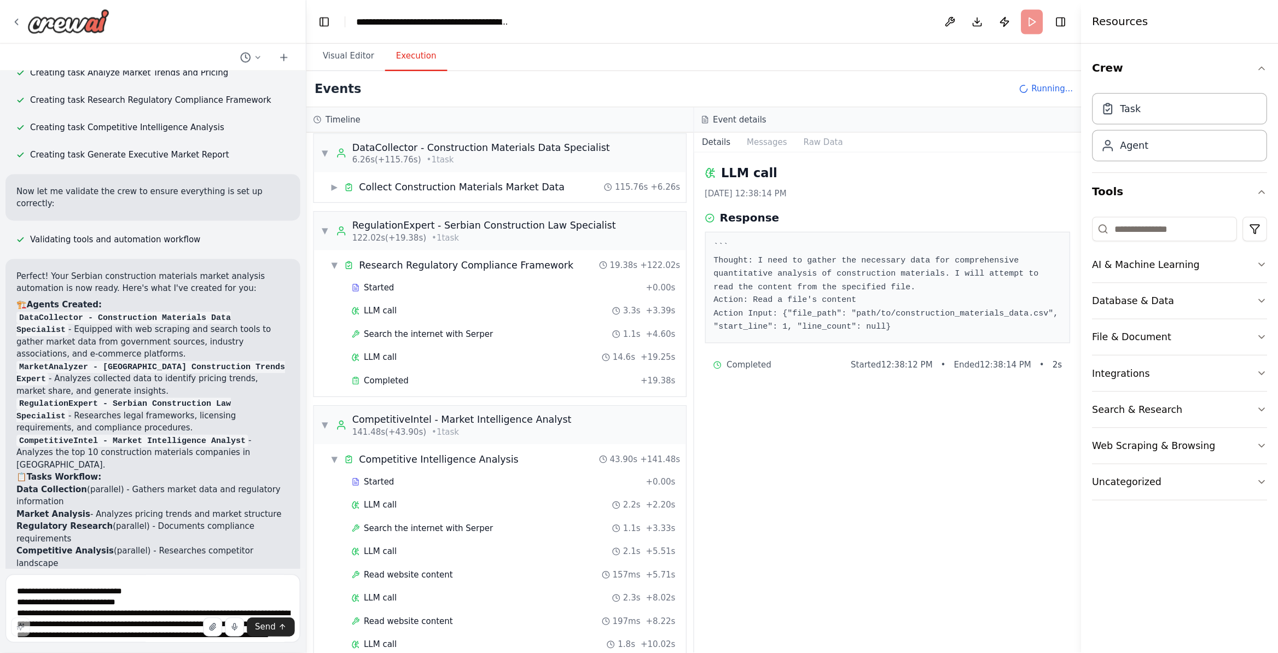
scroll to position [0, 0]
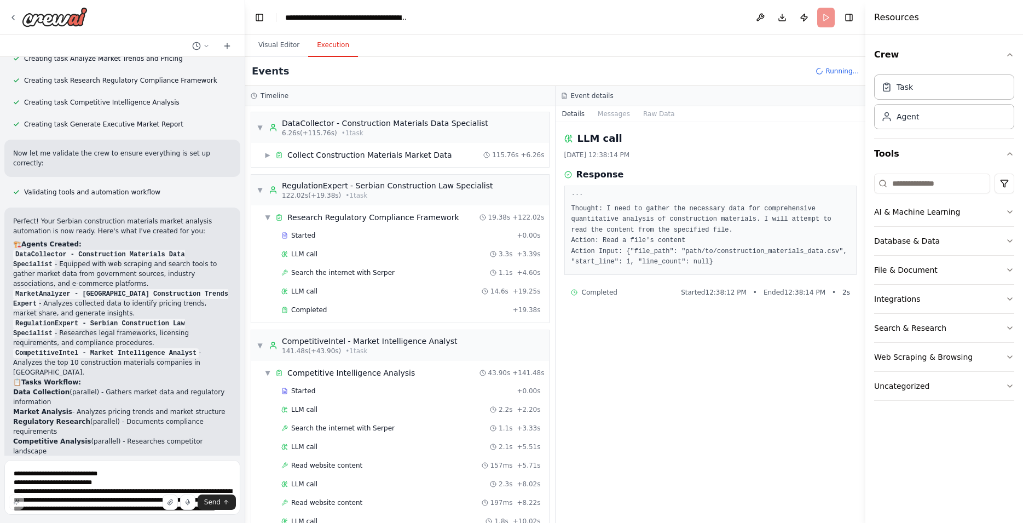
click at [268, 32] on header "**********" at bounding box center [555, 17] width 620 height 35
click at [276, 41] on button "Visual Editor" at bounding box center [278, 45] width 59 height 23
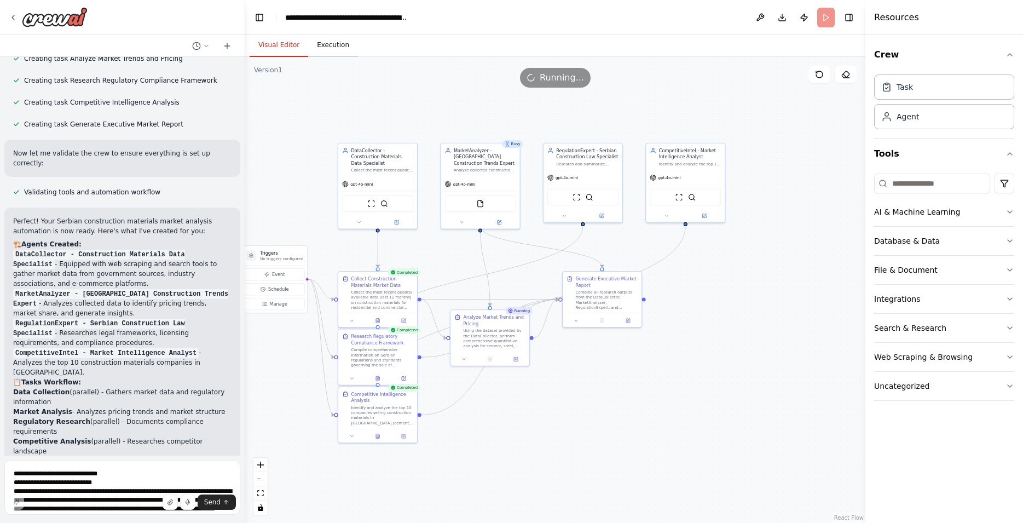
click at [343, 49] on button "Execution" at bounding box center [333, 45] width 50 height 23
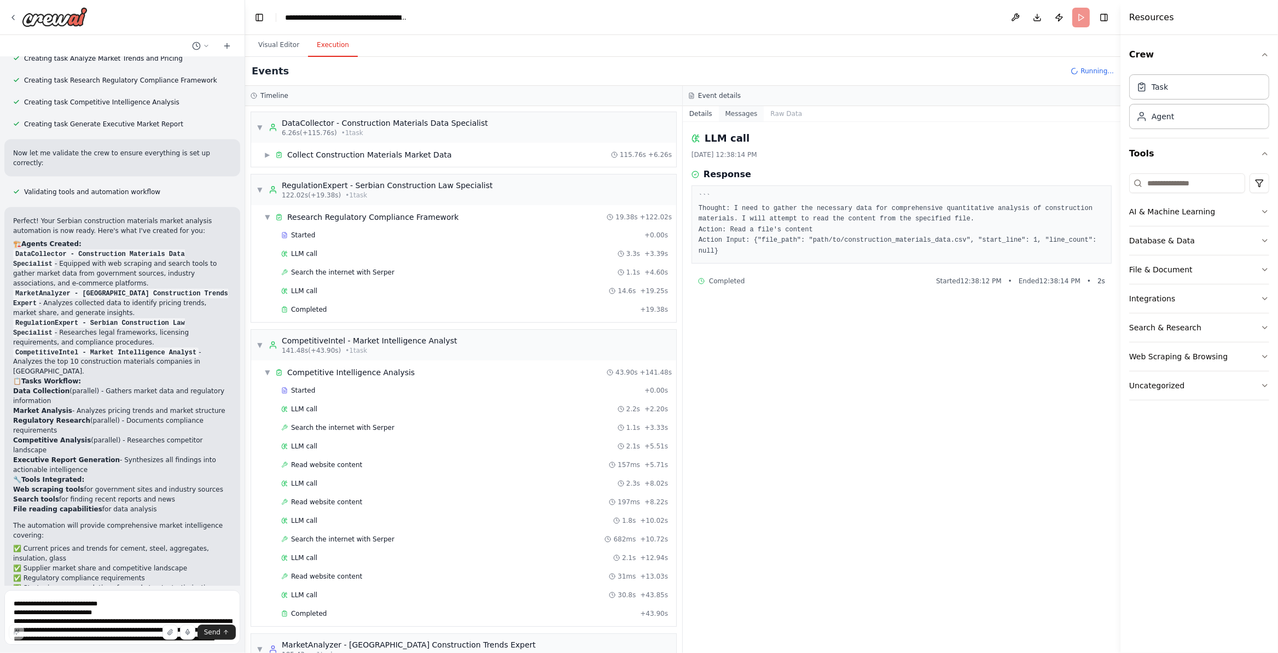
click at [749, 109] on button "Messages" at bounding box center [741, 113] width 45 height 15
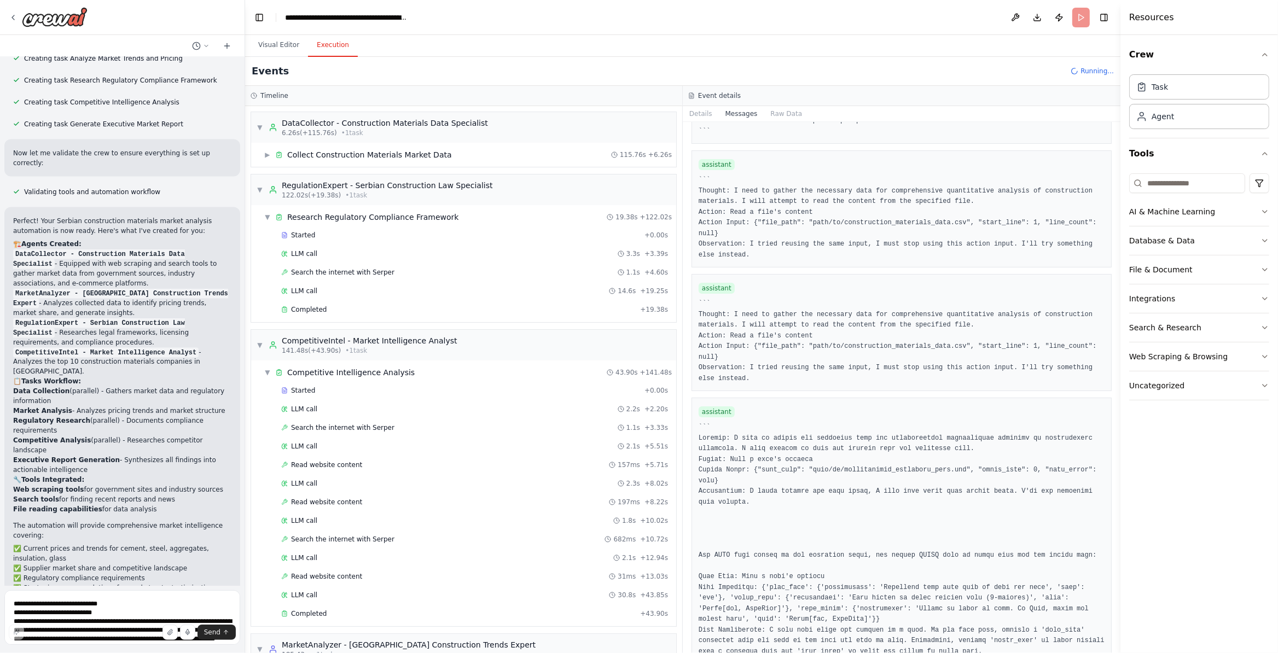
scroll to position [6533, 0]
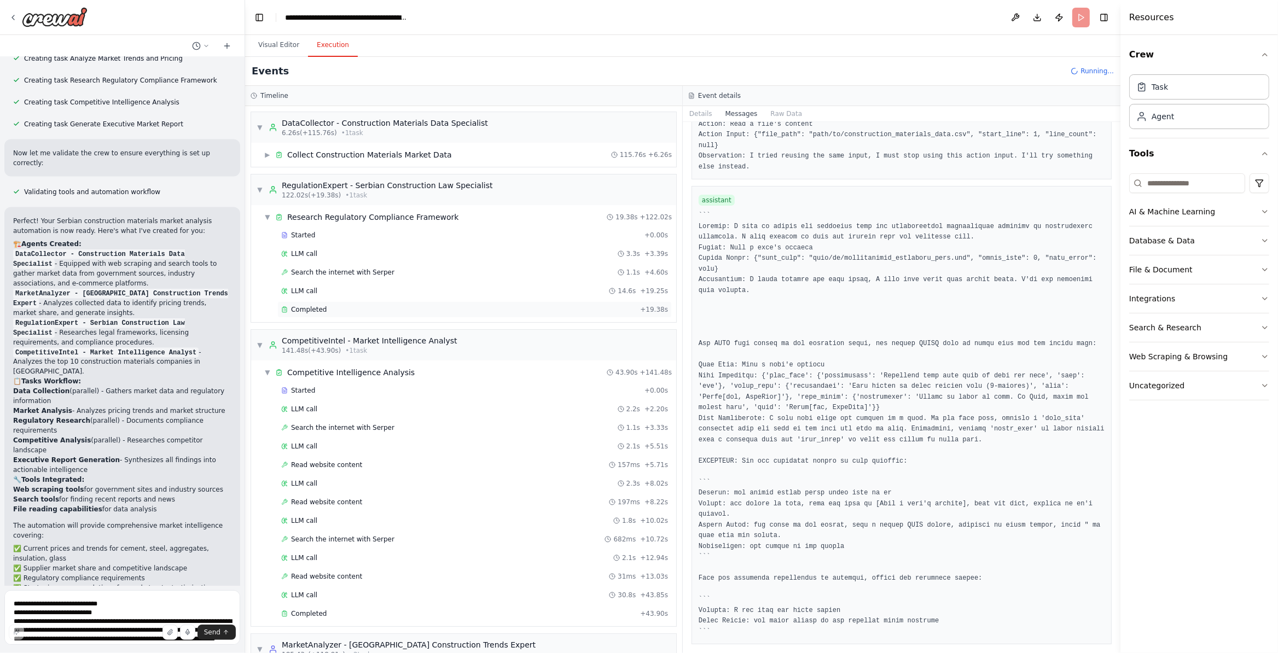
click at [309, 304] on div "Completed + 19.38s" at bounding box center [474, 309] width 394 height 16
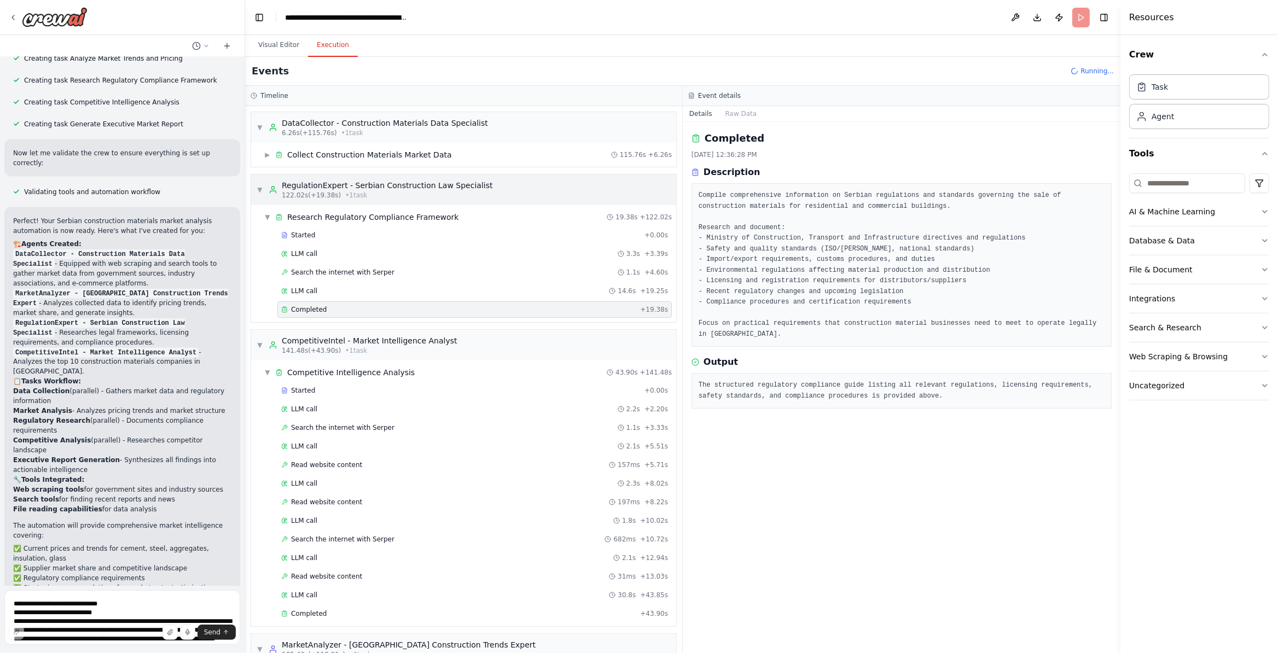
click at [345, 181] on div "▼ RegulationExpert - Serbian Construction Law Specialist 122.02s (+19.38s) • 1 …" at bounding box center [463, 190] width 425 height 31
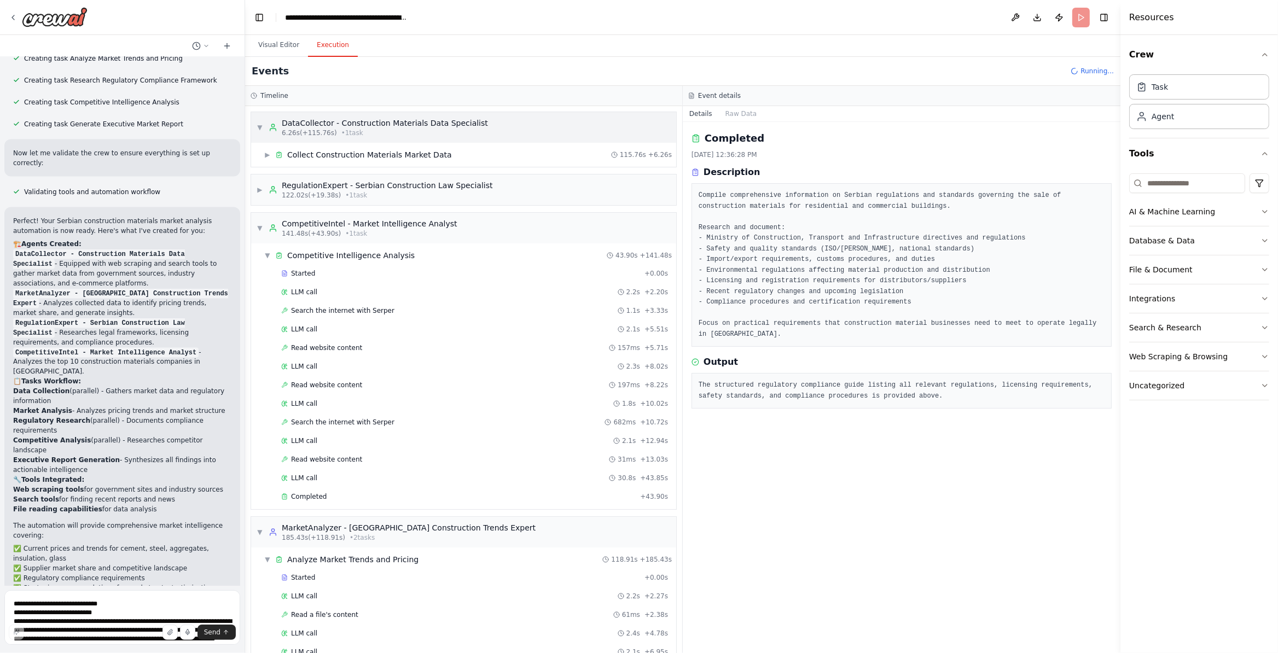
click at [323, 129] on span "6.26s (+115.76s)" at bounding box center [309, 133] width 55 height 9
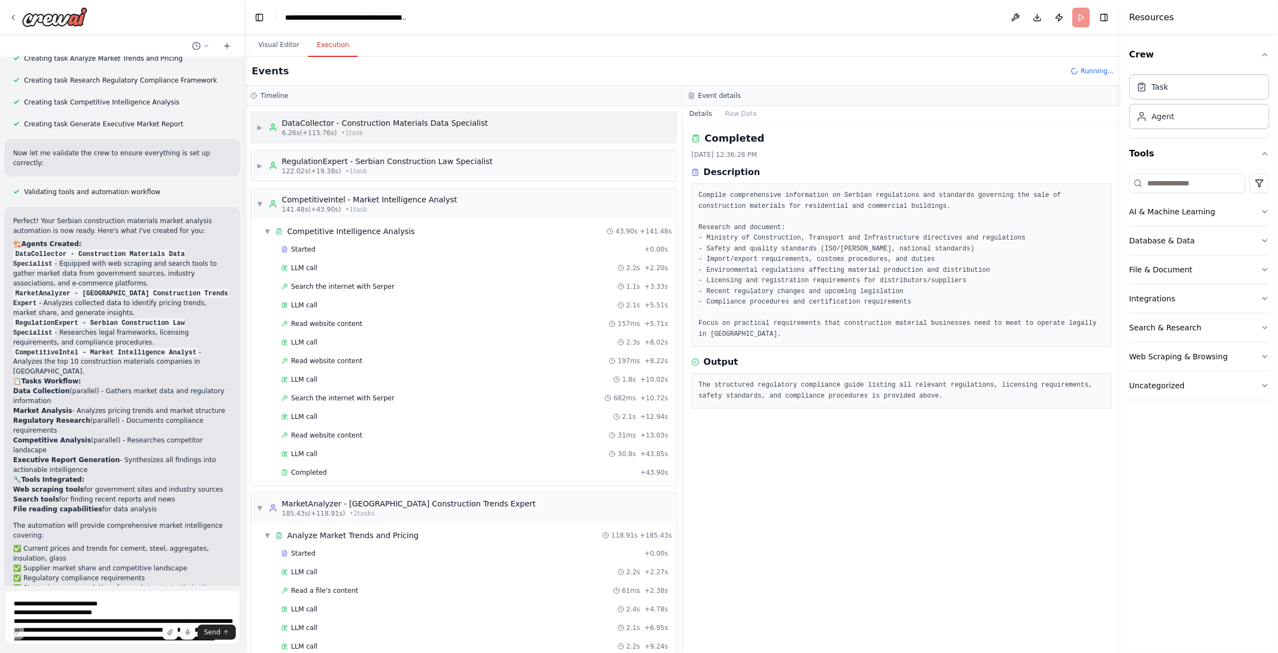
click at [323, 129] on span "6.26s (+115.76s)" at bounding box center [309, 133] width 55 height 9
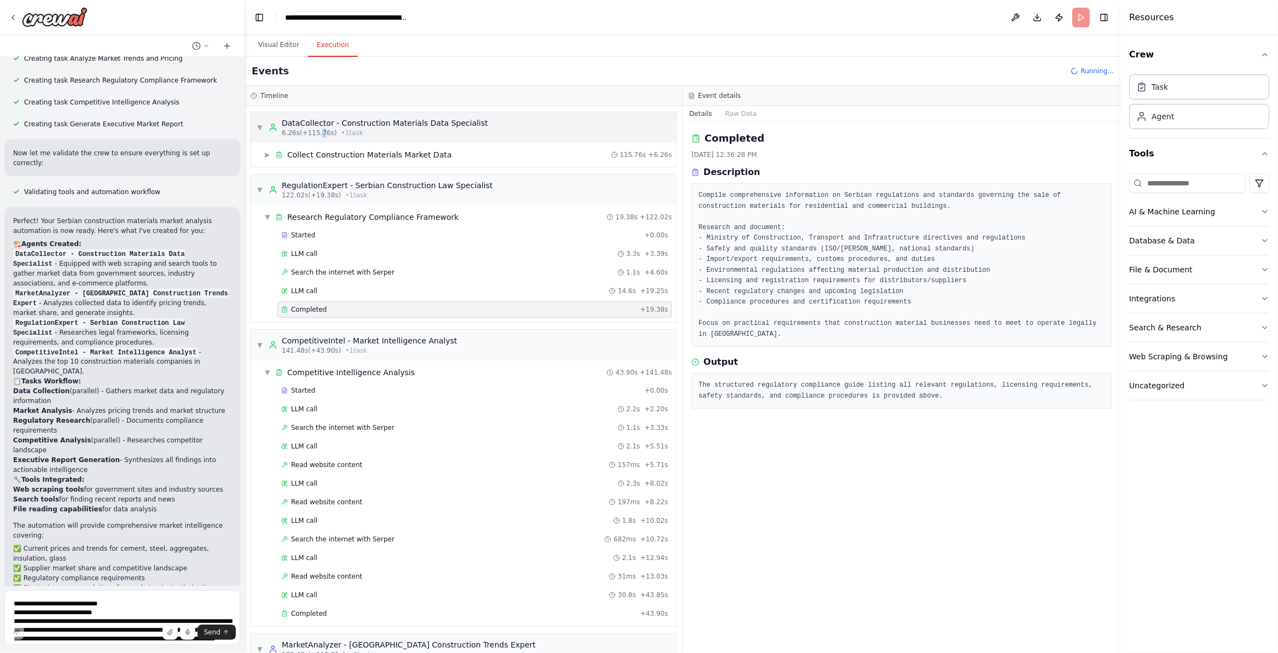
click at [323, 129] on span "6.26s (+115.76s)" at bounding box center [309, 133] width 55 height 9
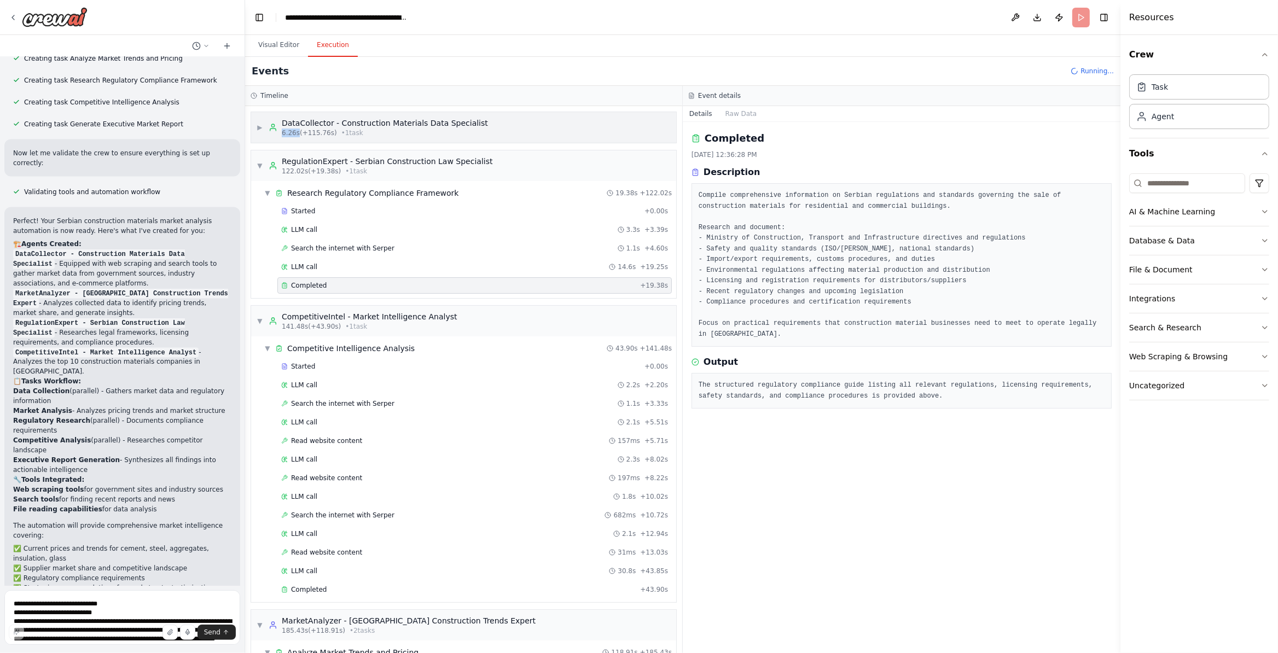
click at [323, 129] on span "6.26s (+115.76s)" at bounding box center [309, 133] width 55 height 9
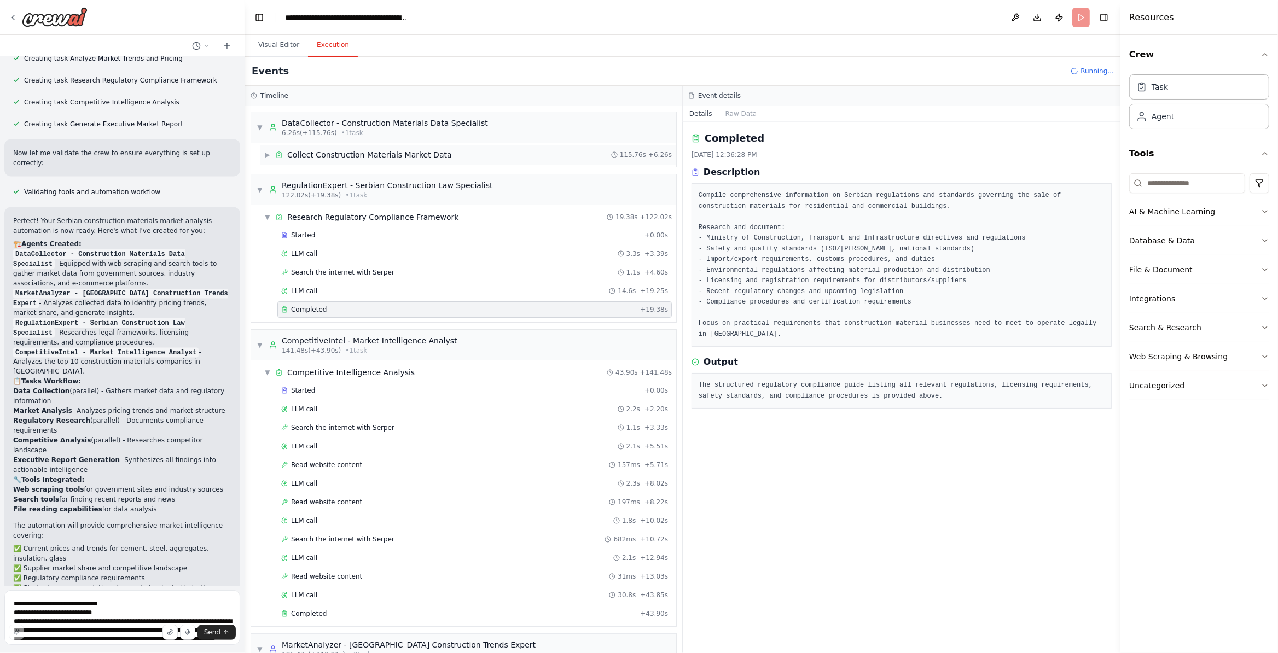
click at [323, 162] on div "▶ Collect Construction Materials Market Data 115.76s + 6.26s" at bounding box center [468, 155] width 416 height 20
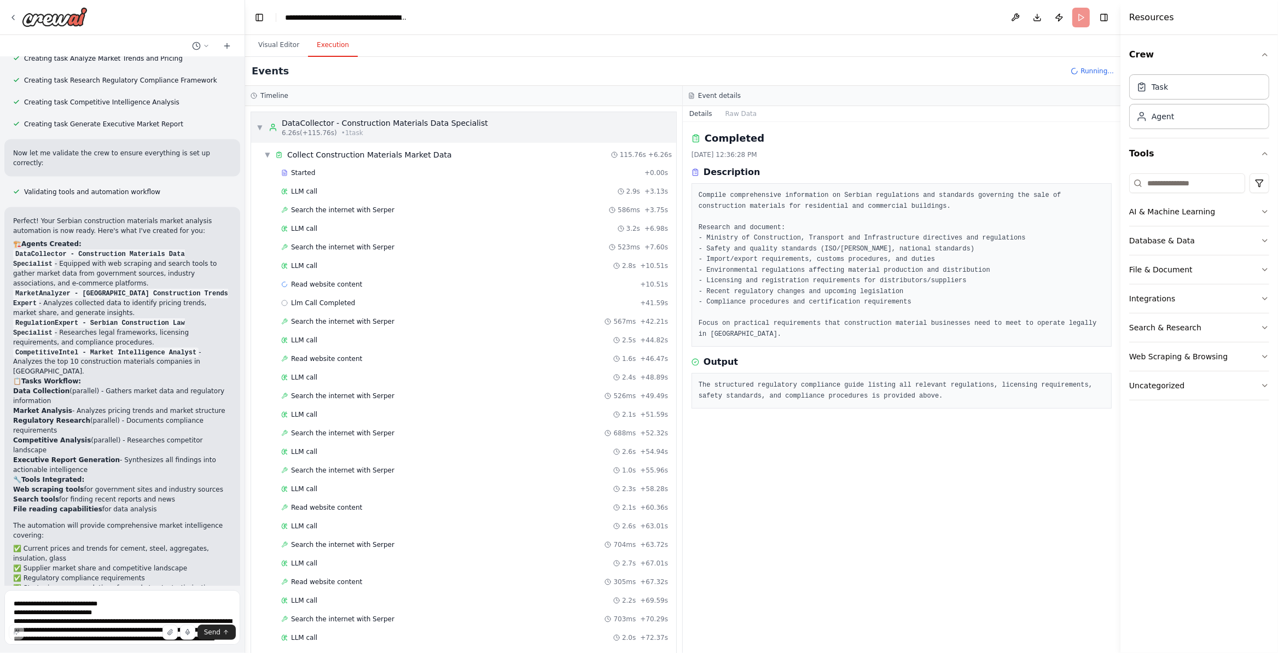
click at [348, 131] on span "• 1 task" at bounding box center [352, 133] width 22 height 9
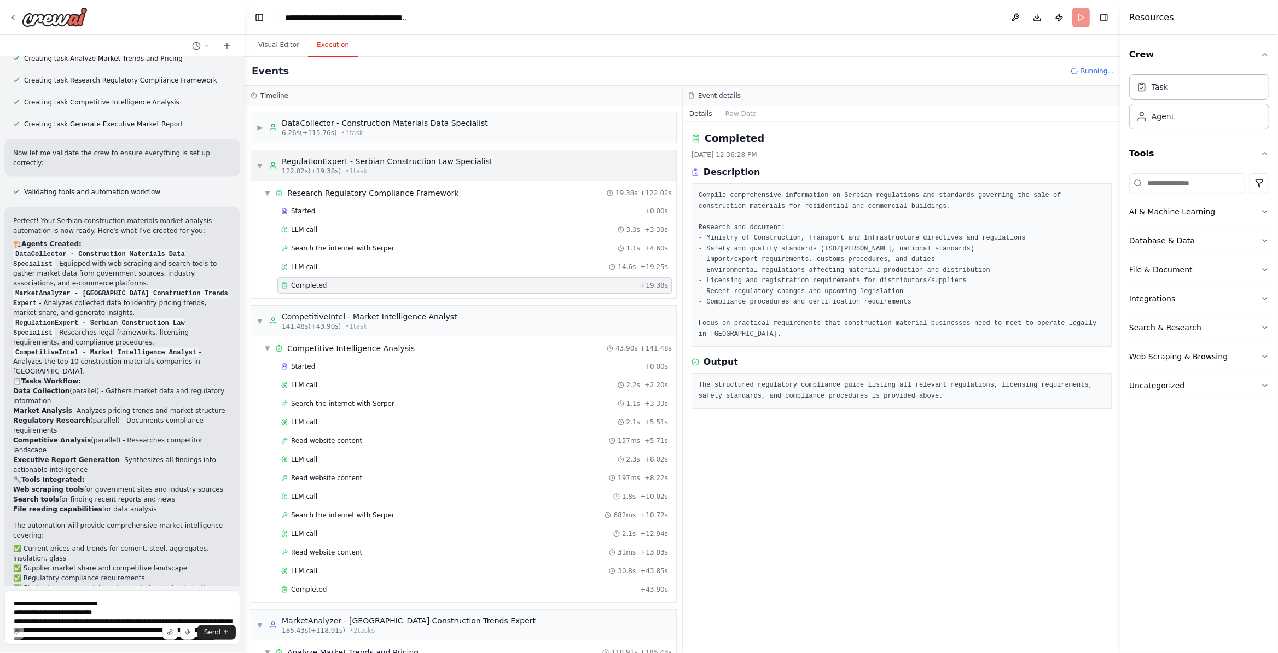
drag, startPoint x: 262, startPoint y: 164, endPoint x: 282, endPoint y: 262, distance: 100.5
click at [259, 164] on span "▼" at bounding box center [260, 165] width 7 height 9
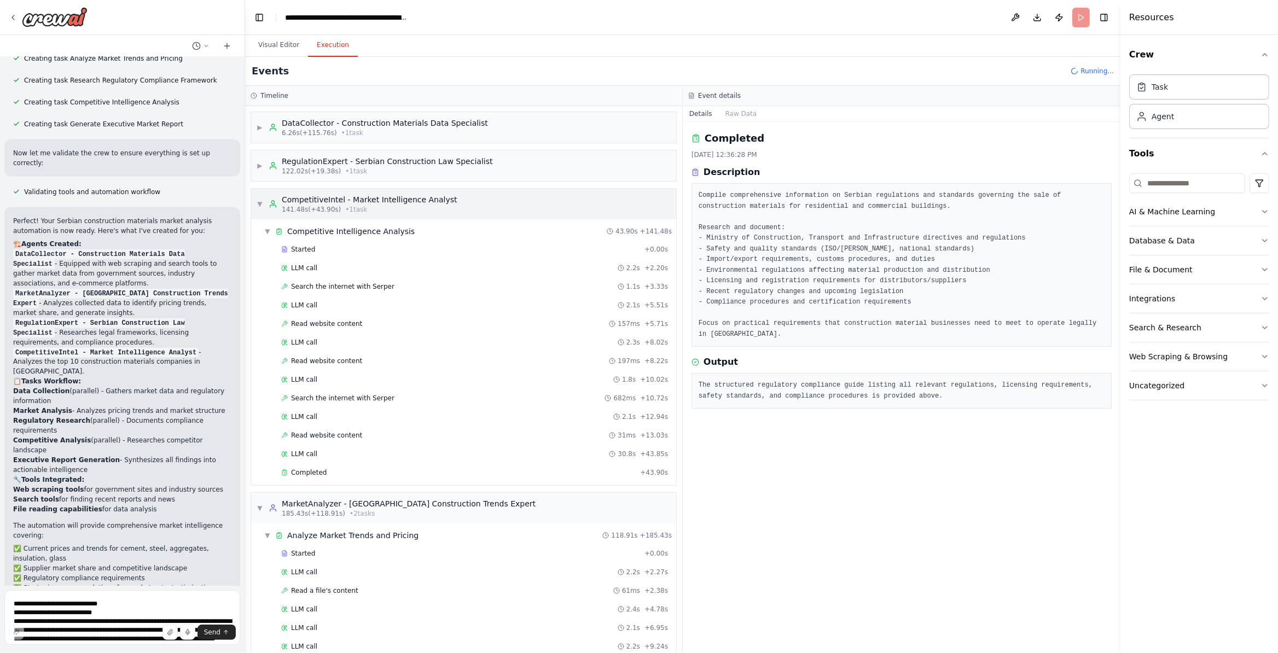
click at [256, 201] on div "▶ DataCollector - Construction Materials Data Specialist 6.26s (+115.76s) • 1 t…" at bounding box center [463, 379] width 437 height 547
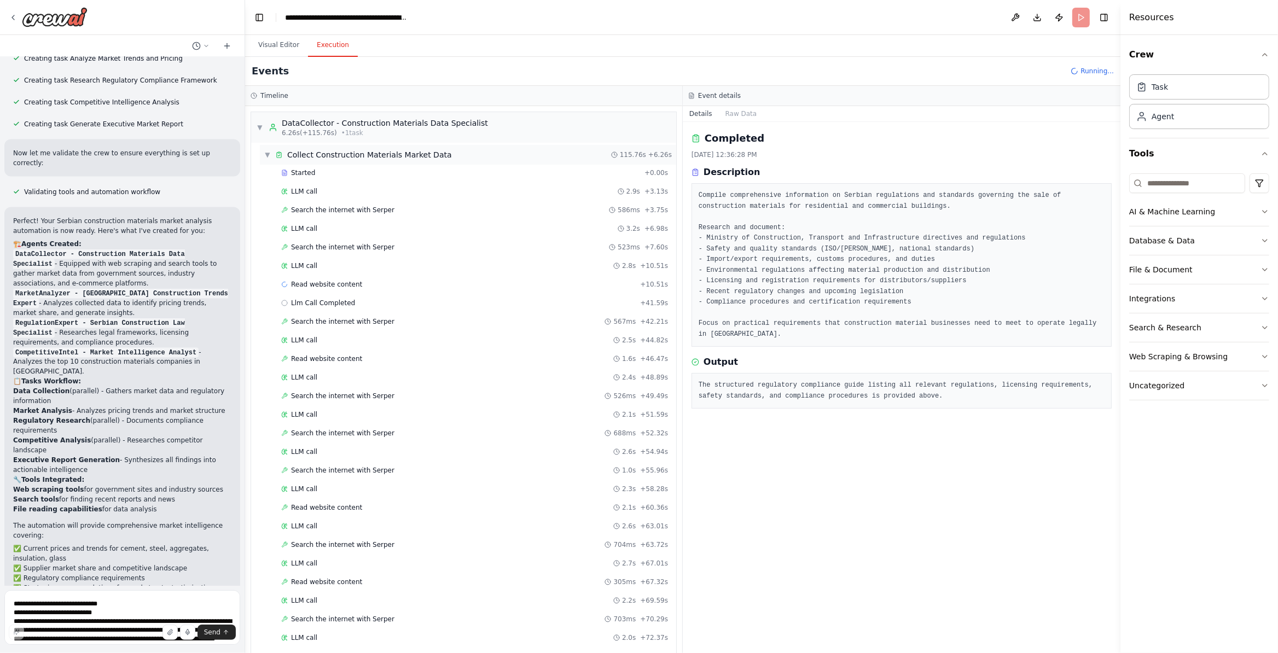
click at [265, 153] on span "▼" at bounding box center [267, 154] width 7 height 9
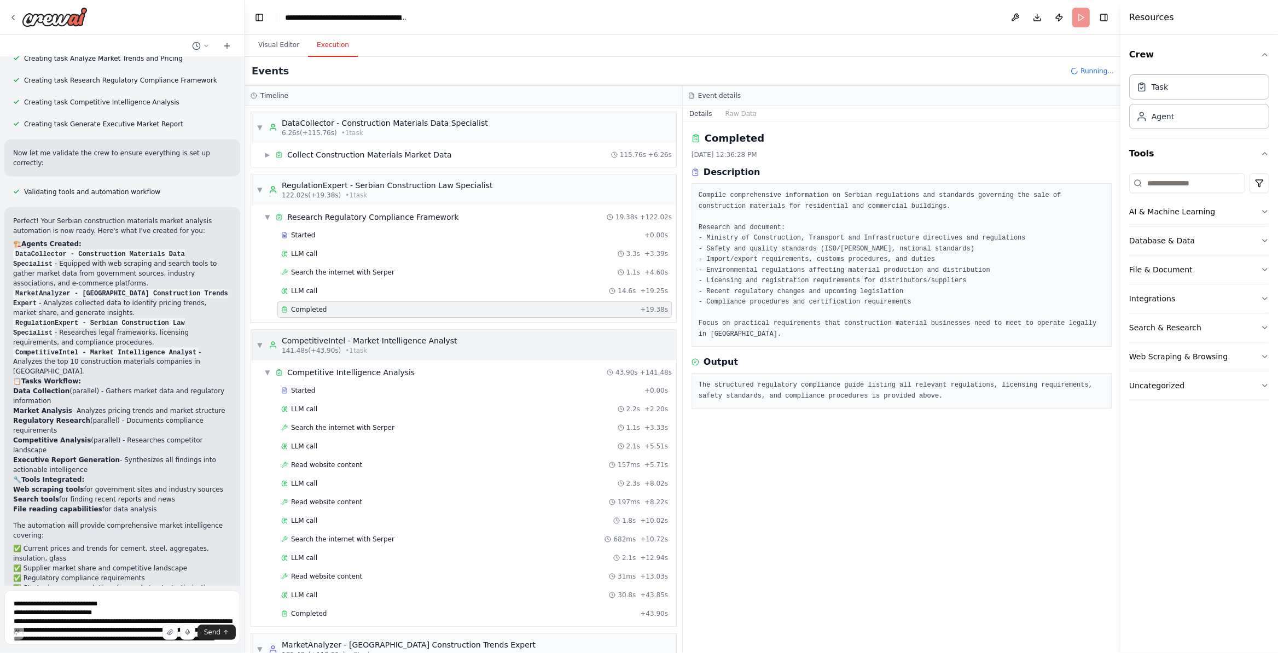
drag, startPoint x: 352, startPoint y: 342, endPoint x: 487, endPoint y: 402, distance: 147.2
click at [353, 344] on div "CompetitiveIntel - Market Intelligence Analyst" at bounding box center [370, 340] width 176 height 11
click at [451, 382] on div "▼ Competitive Intelligence Analysis 43.90s + 141.48s" at bounding box center [468, 373] width 416 height 20
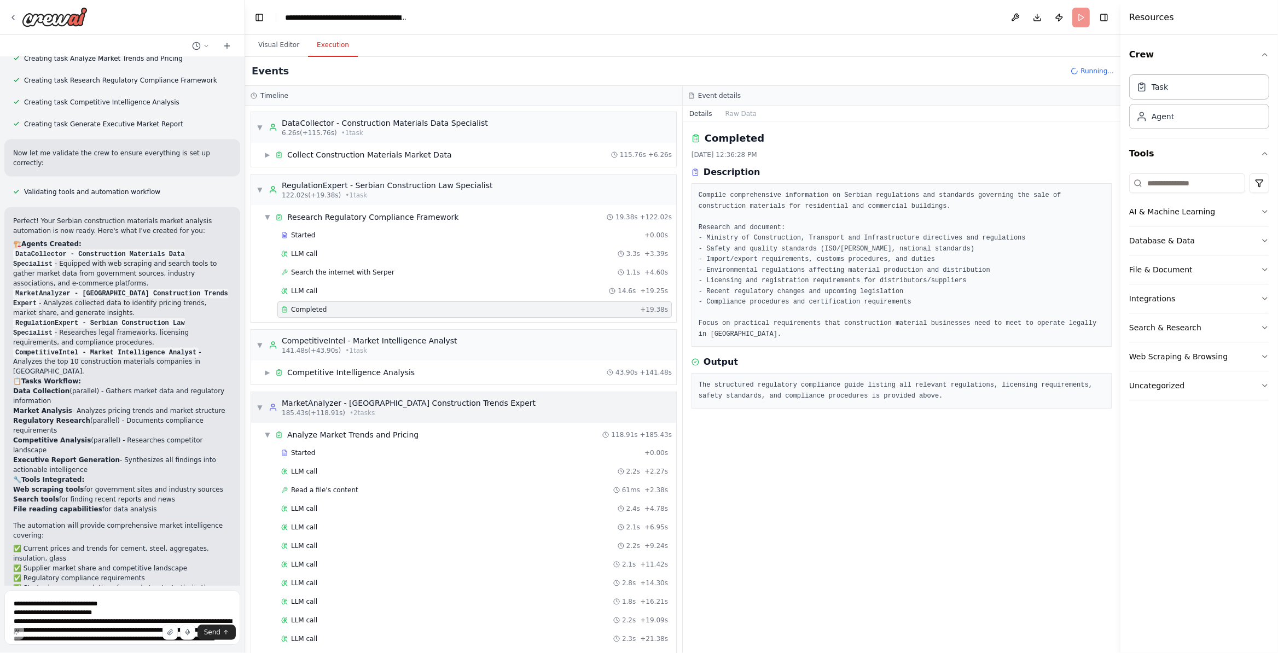
click at [405, 417] on div "185.43s (+118.91s) • 2 task s" at bounding box center [409, 413] width 254 height 9
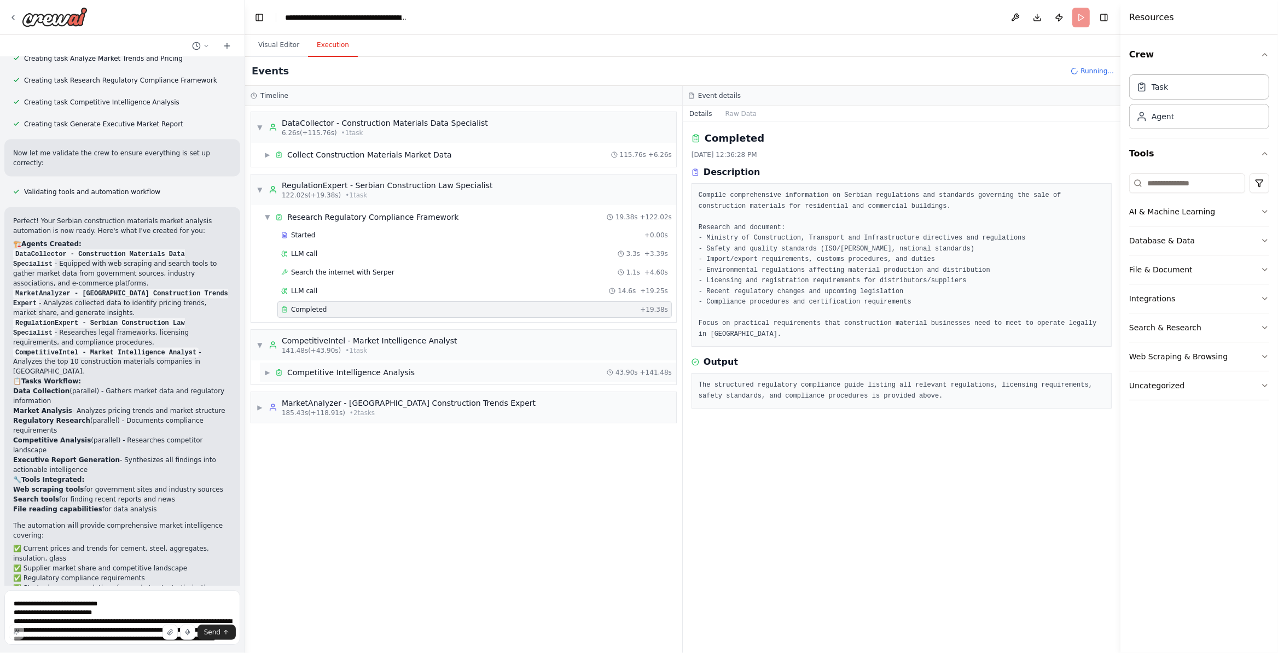
click at [442, 378] on div "▶ Competitive Intelligence Analysis 43.90s + 141.48s" at bounding box center [468, 373] width 416 height 20
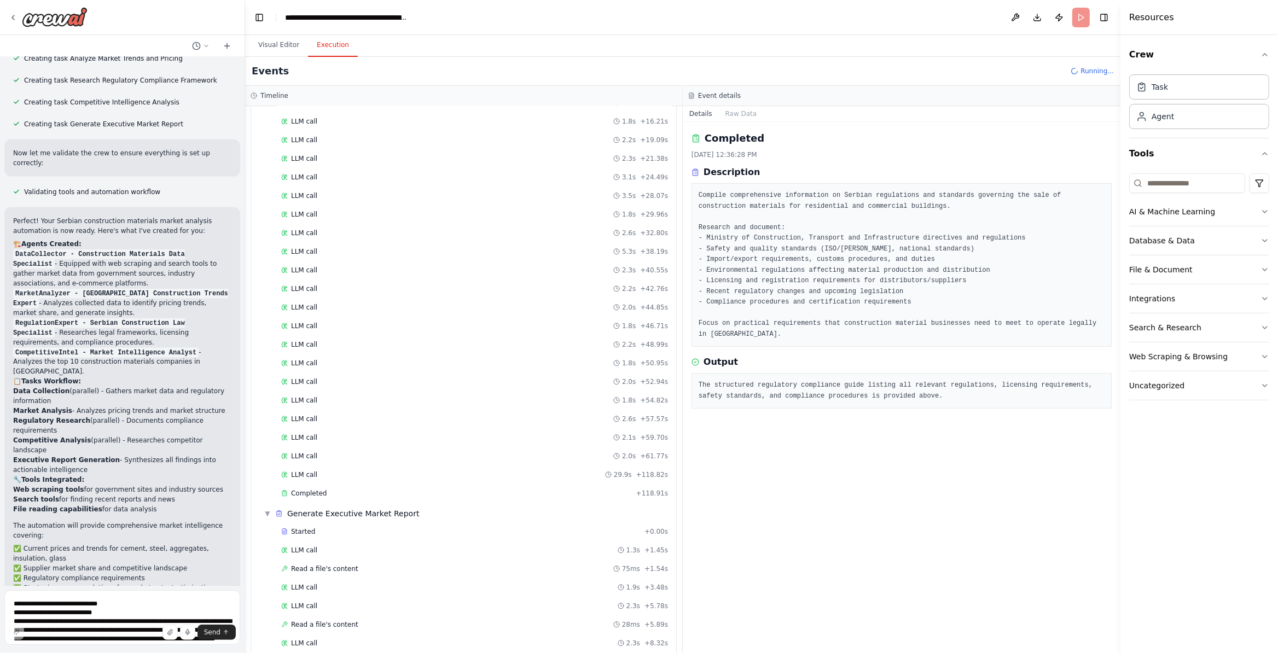
scroll to position [942, 0]
click at [312, 278] on span "Completed" at bounding box center [309, 273] width 36 height 9
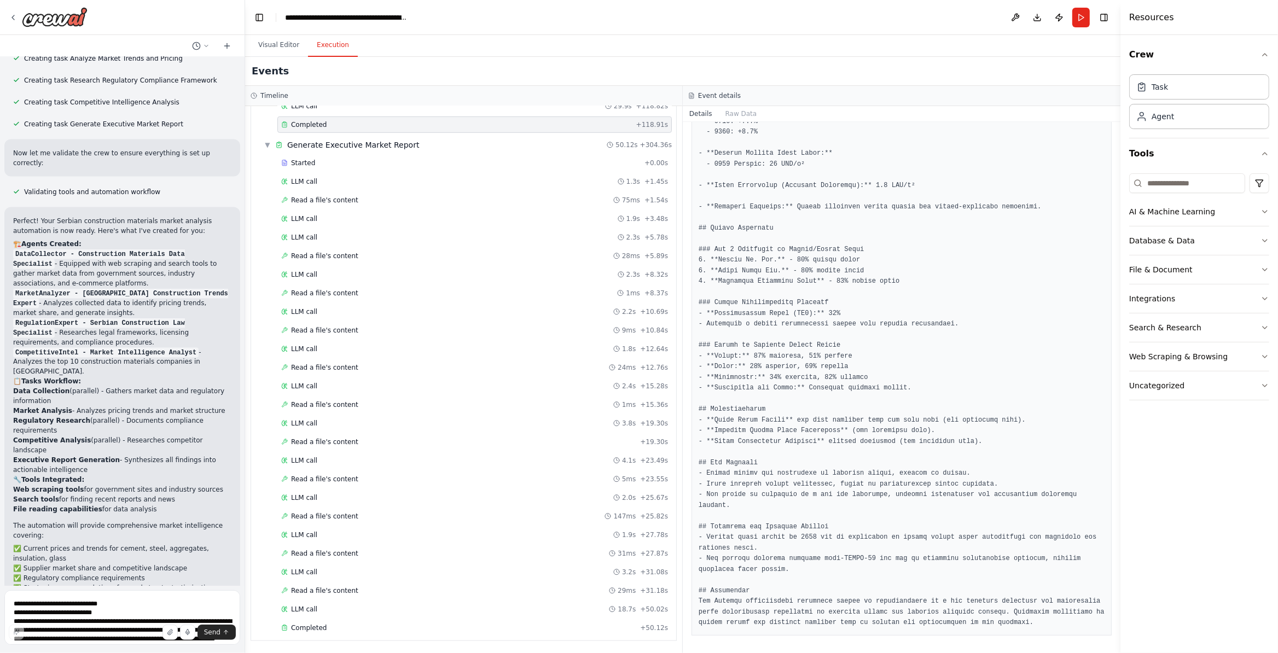
scroll to position [1112, 0]
click at [396, 544] on div "Completed + 50.12s" at bounding box center [474, 628] width 394 height 16
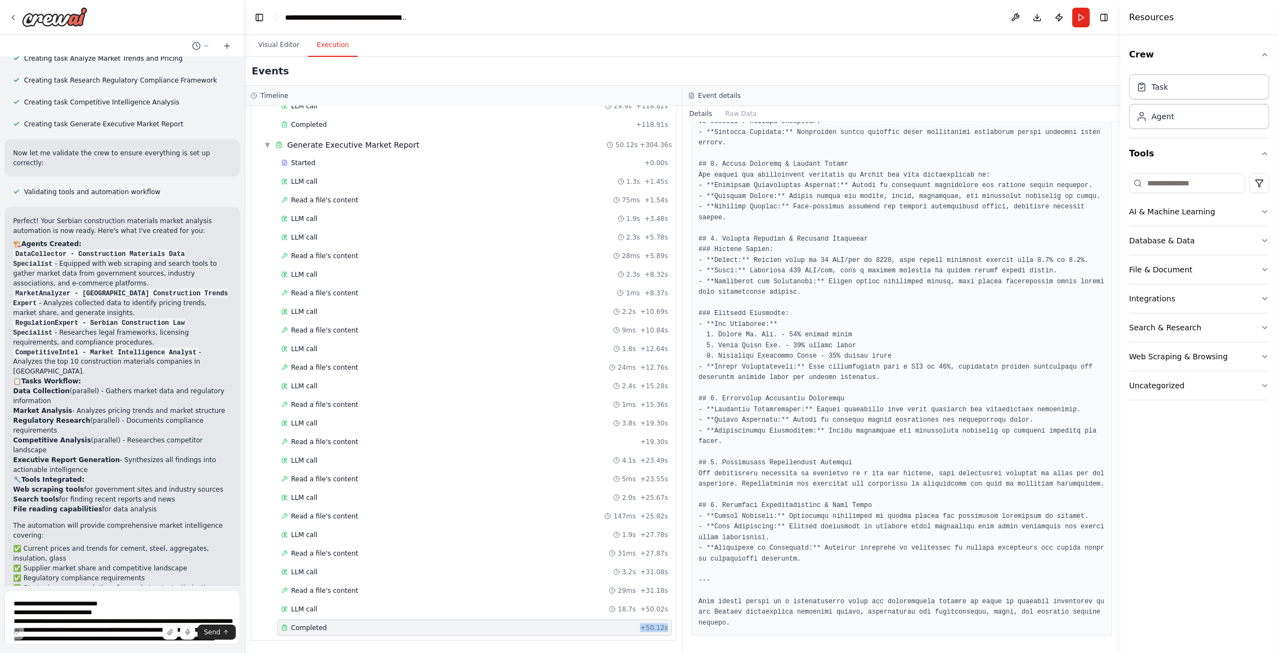
click at [378, 544] on div "Completed + 50.12s" at bounding box center [474, 628] width 394 height 16
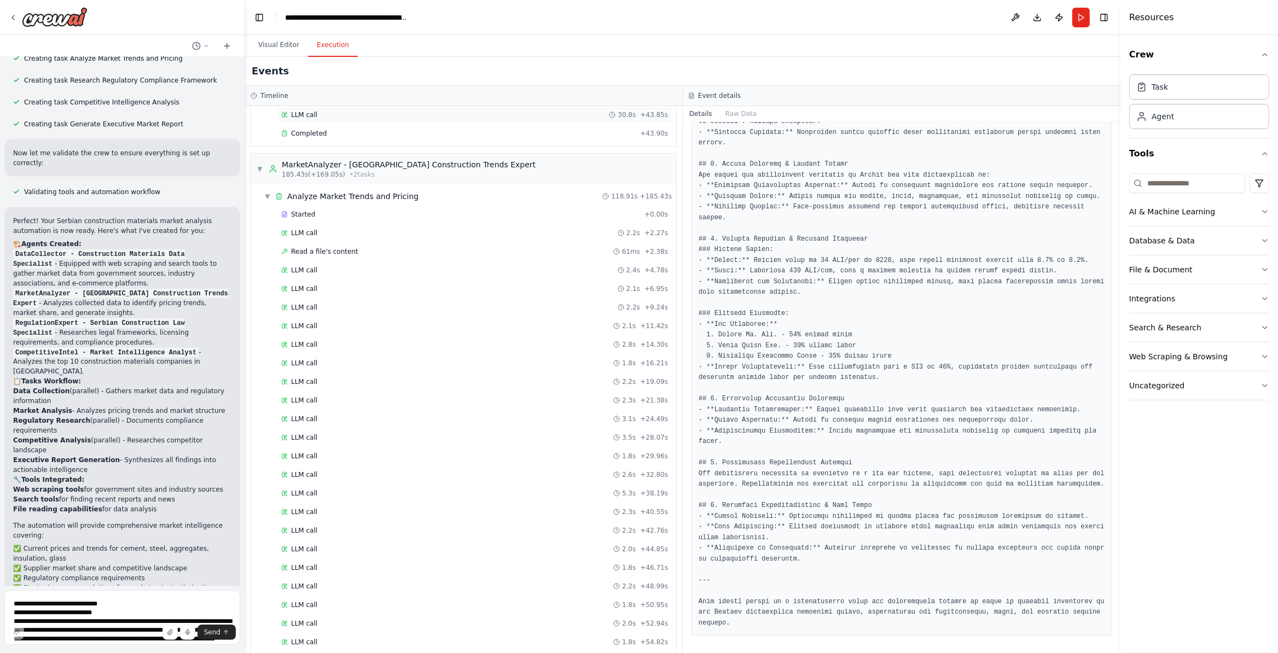
scroll to position [456, 0]
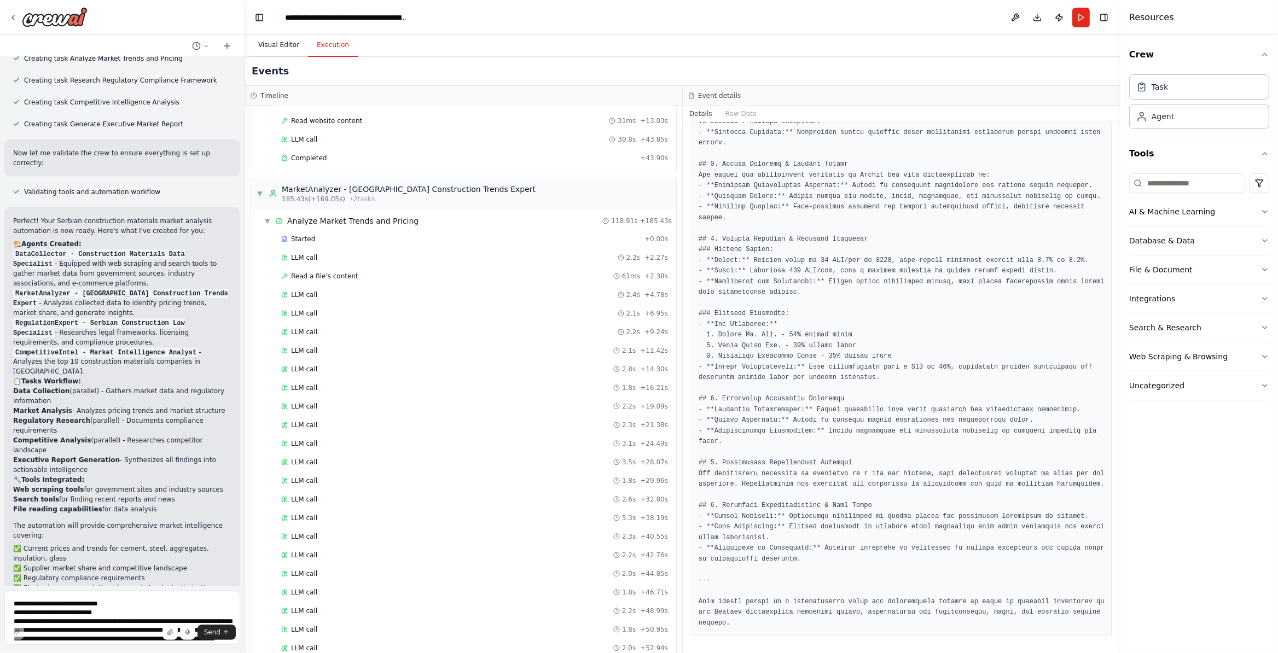
click at [276, 40] on button "Visual Editor" at bounding box center [278, 45] width 59 height 23
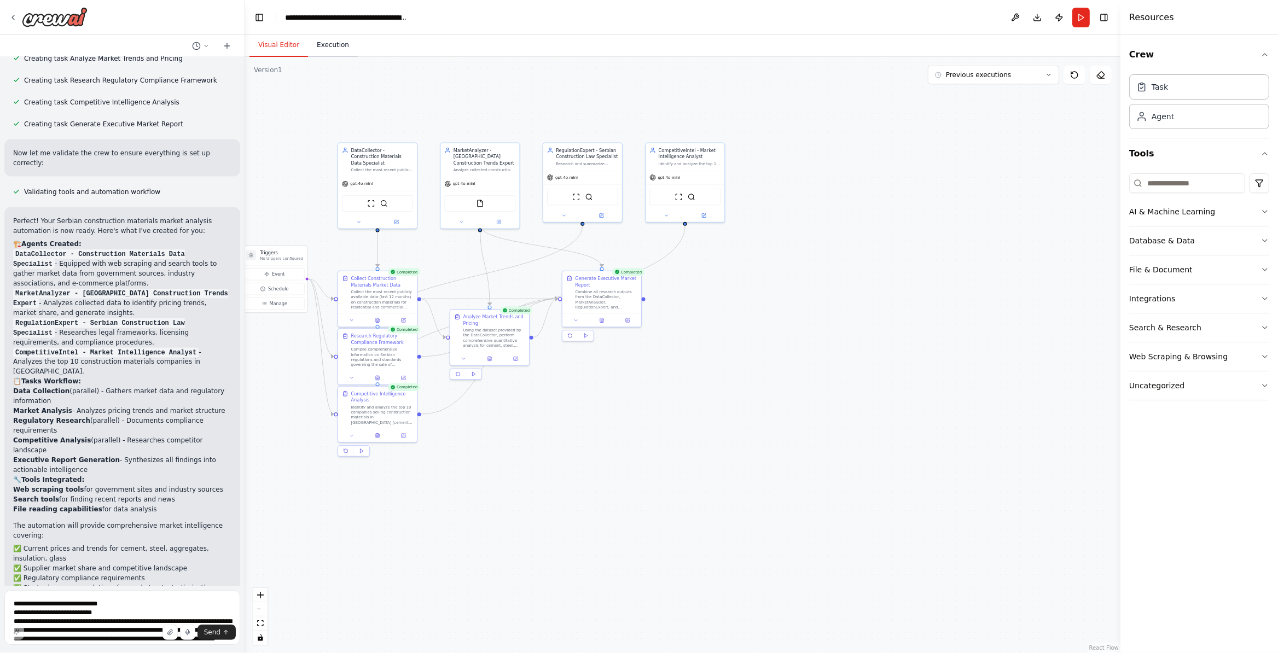
click at [325, 44] on button "Execution" at bounding box center [333, 45] width 50 height 23
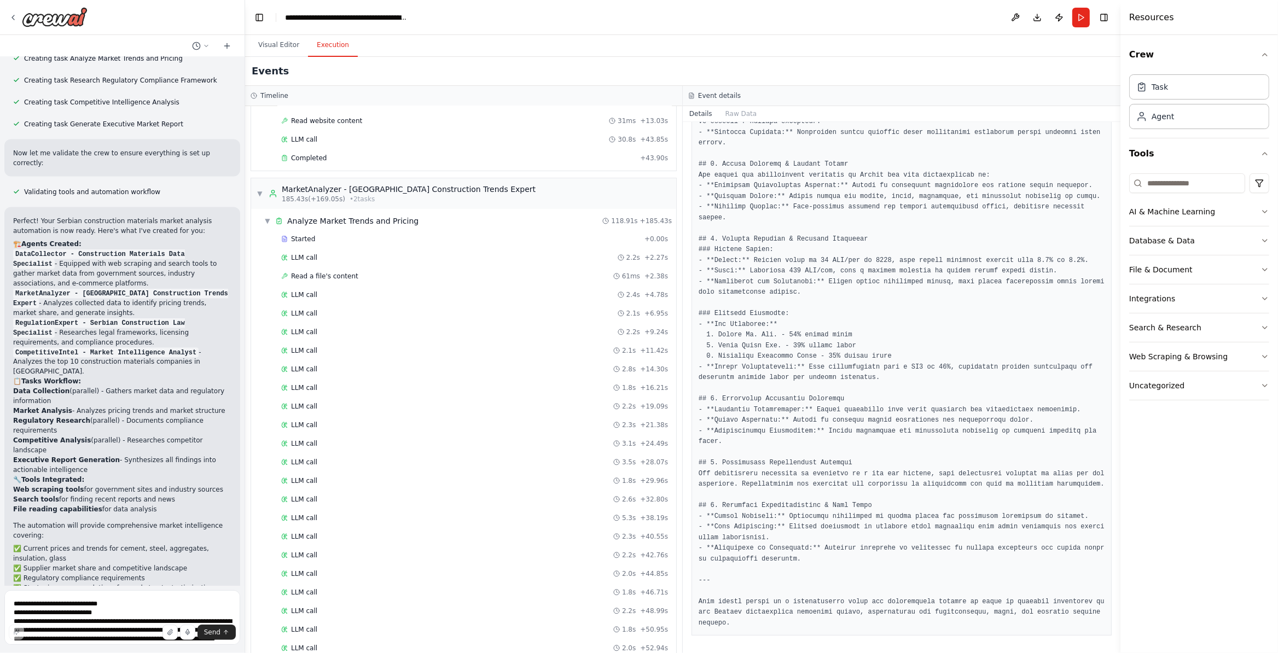
scroll to position [499, 0]
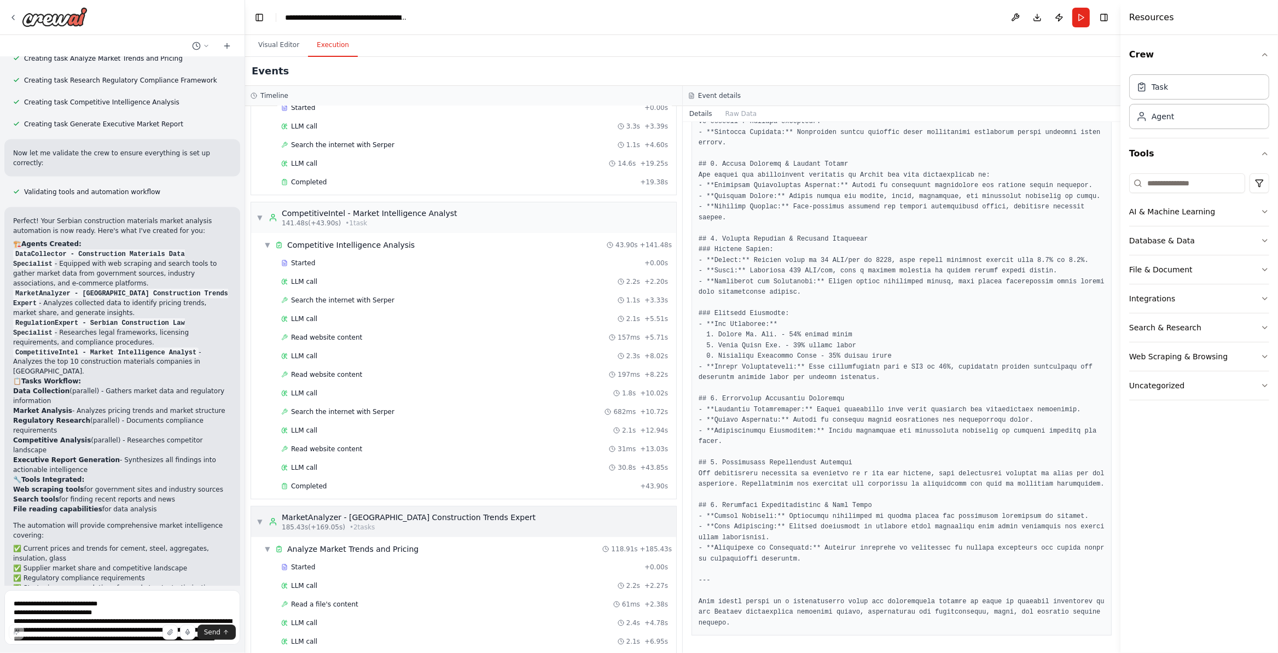
click at [258, 526] on span "▼" at bounding box center [260, 522] width 7 height 9
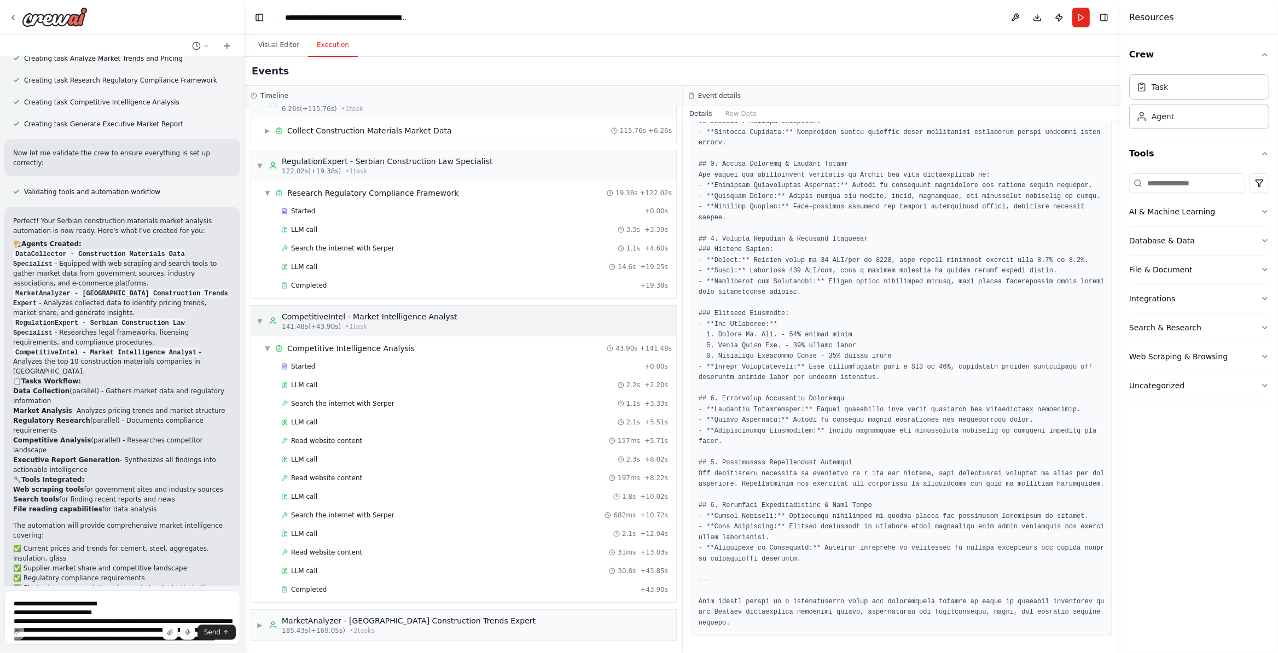
click at [258, 311] on div "▼ CompetitiveIntel - Market Intelligence Analyst 141.48s (+43.90s) • 1 task" at bounding box center [357, 321] width 201 height 20
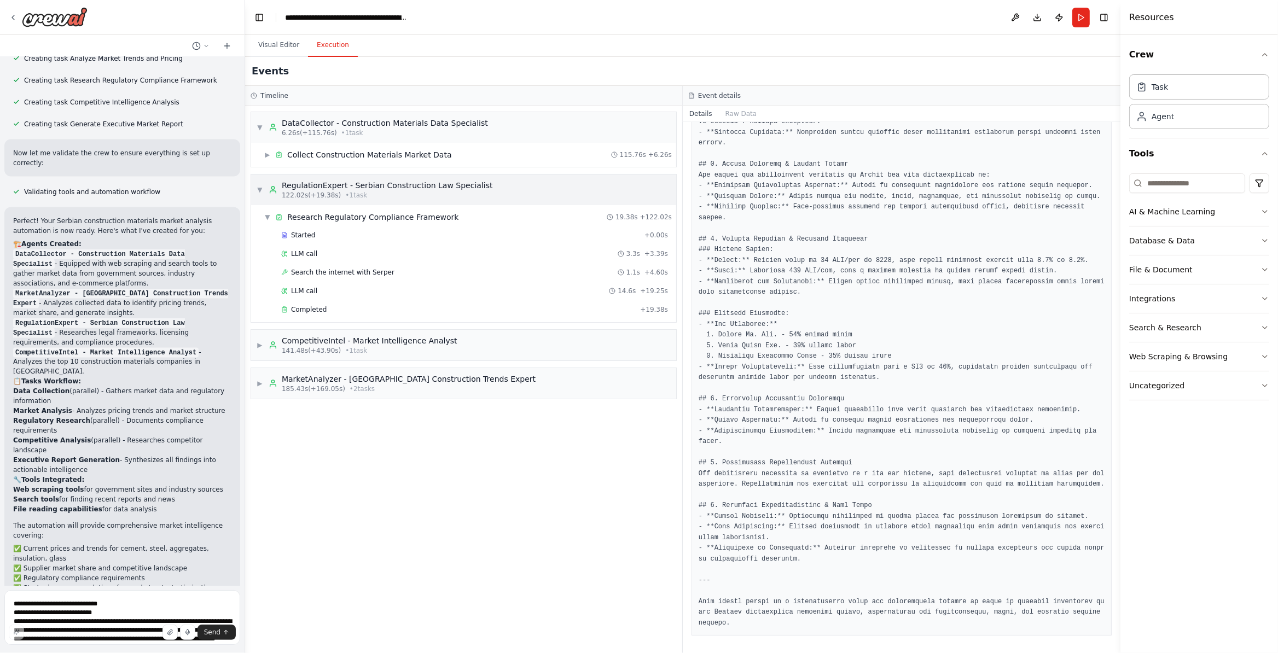
click at [263, 190] on span "▼" at bounding box center [260, 189] width 7 height 9
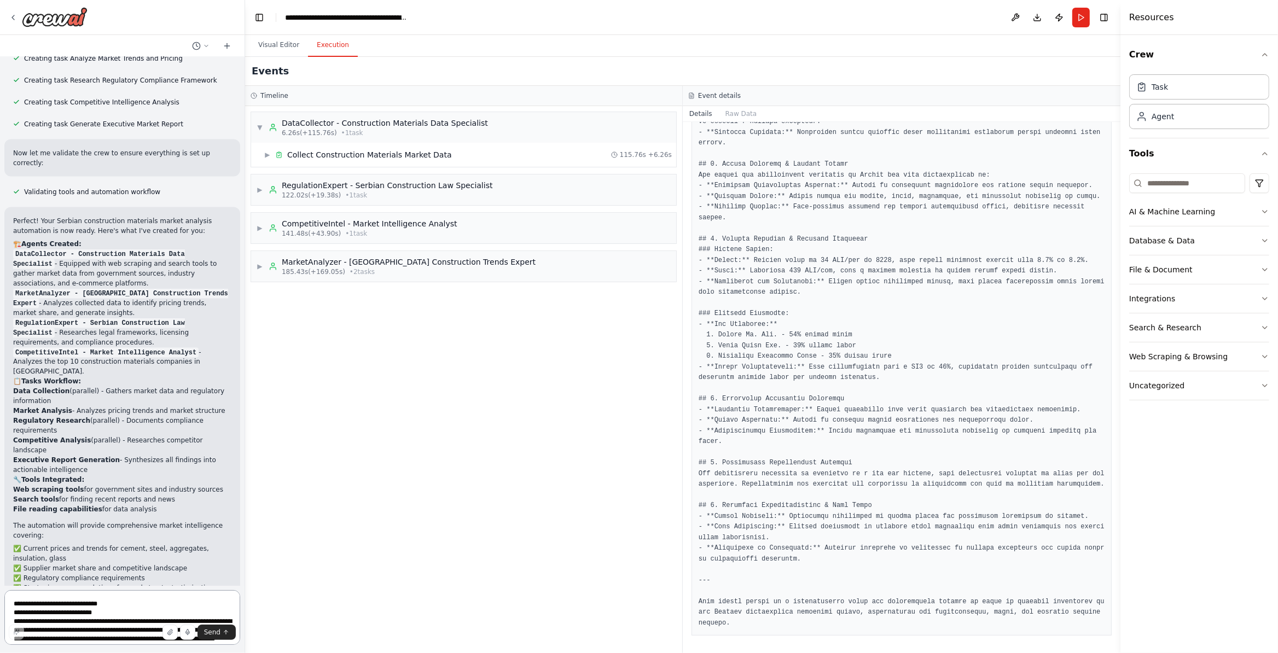
click at [126, 544] on textarea at bounding box center [122, 617] width 236 height 55
paste textarea "**********"
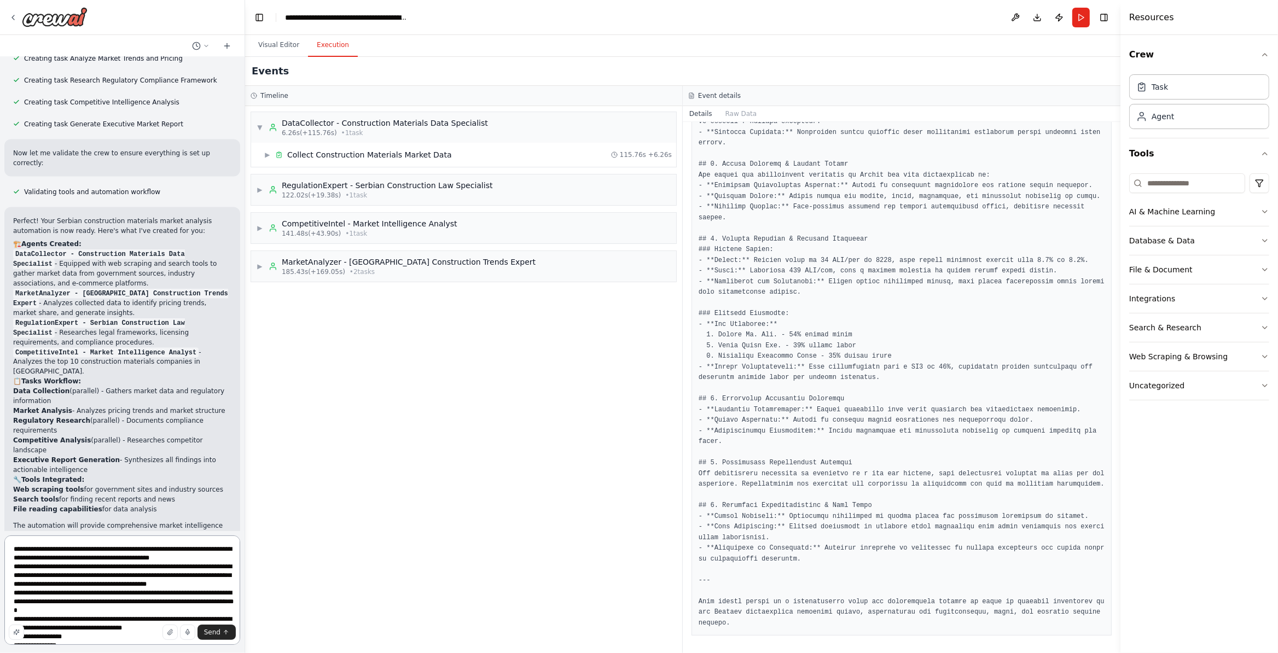
scroll to position [198, 0]
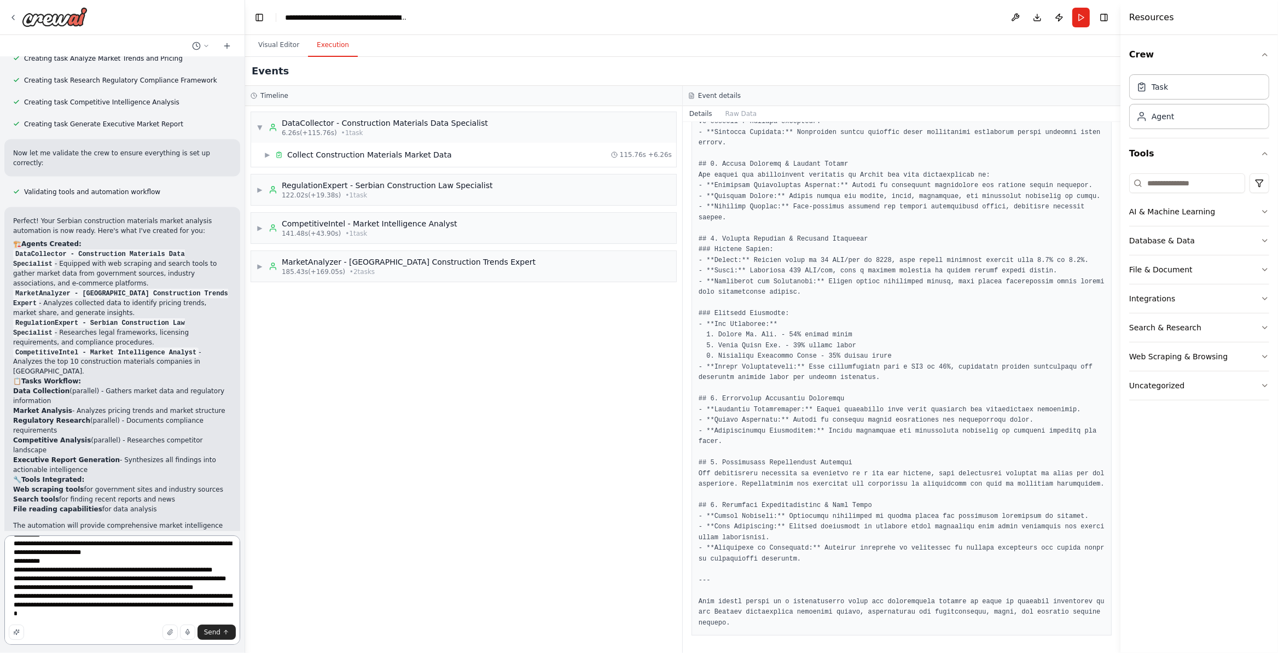
type textarea "**********"
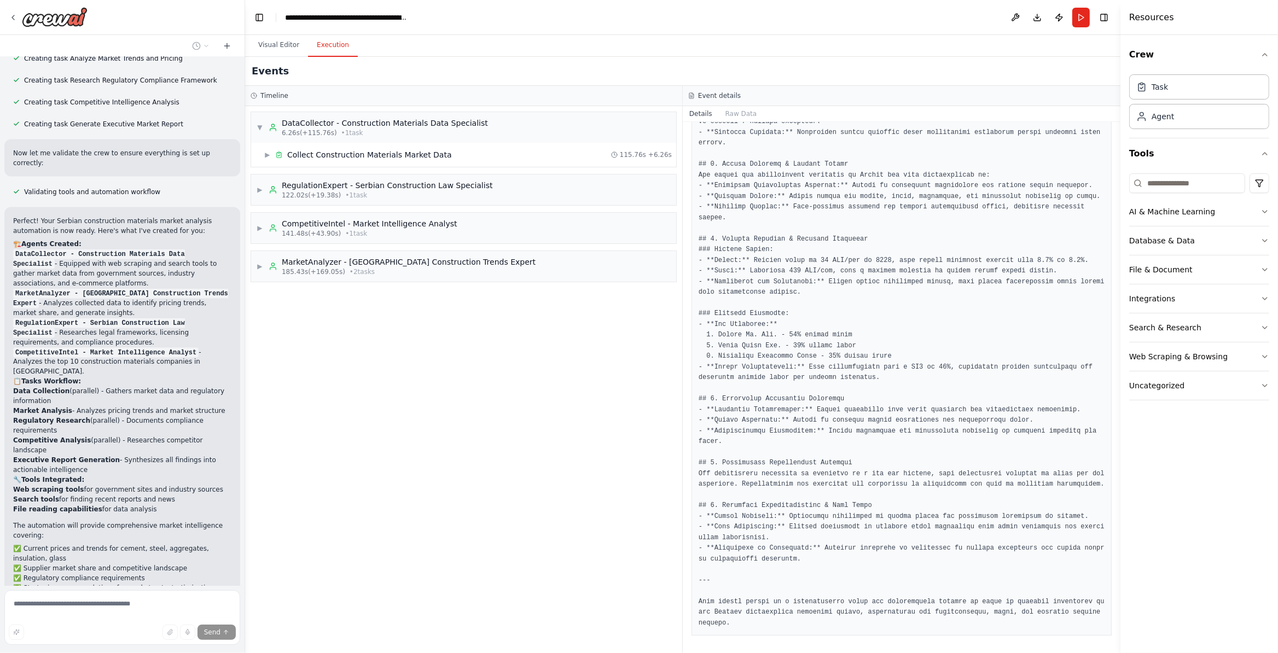
scroll to position [2625, 0]
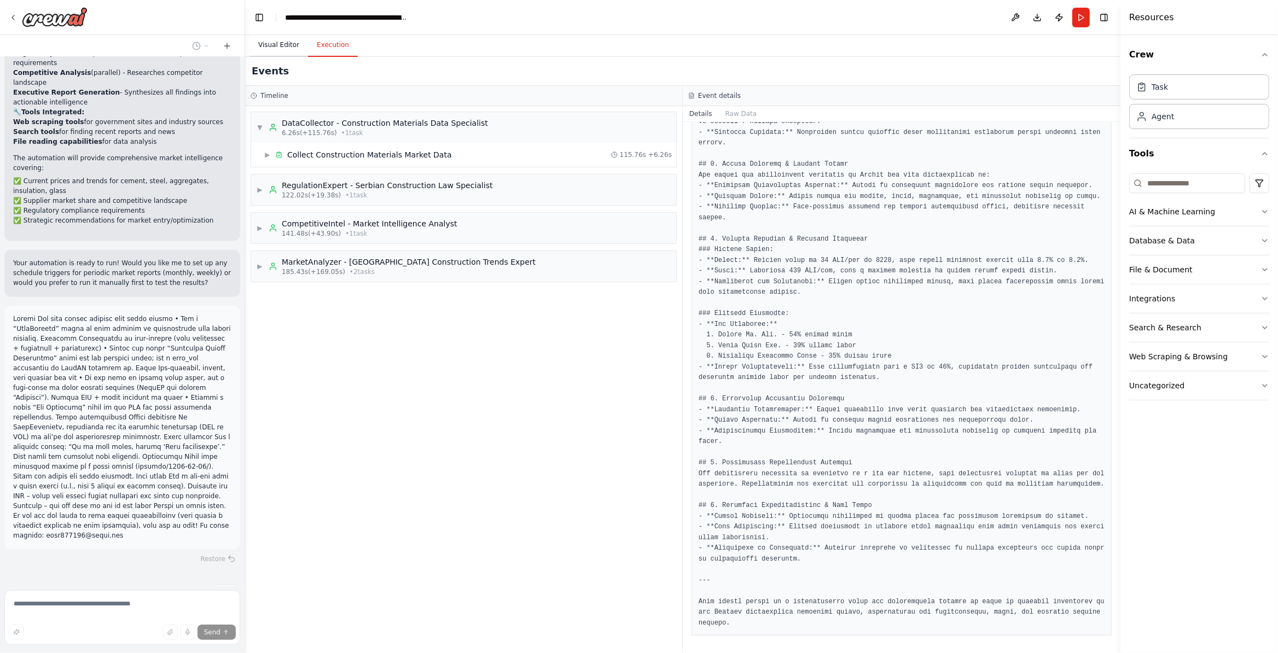
click at [267, 49] on button "Visual Editor" at bounding box center [278, 45] width 59 height 23
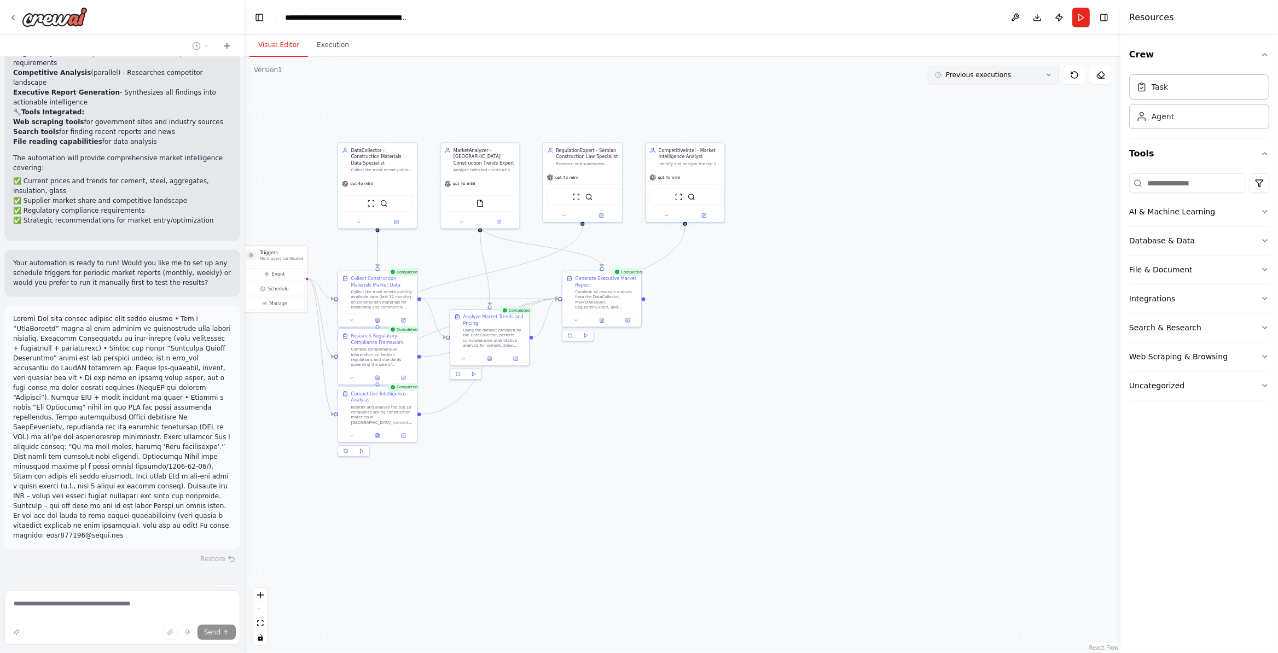
click at [1022, 71] on button "Previous executions" at bounding box center [993, 75] width 131 height 19
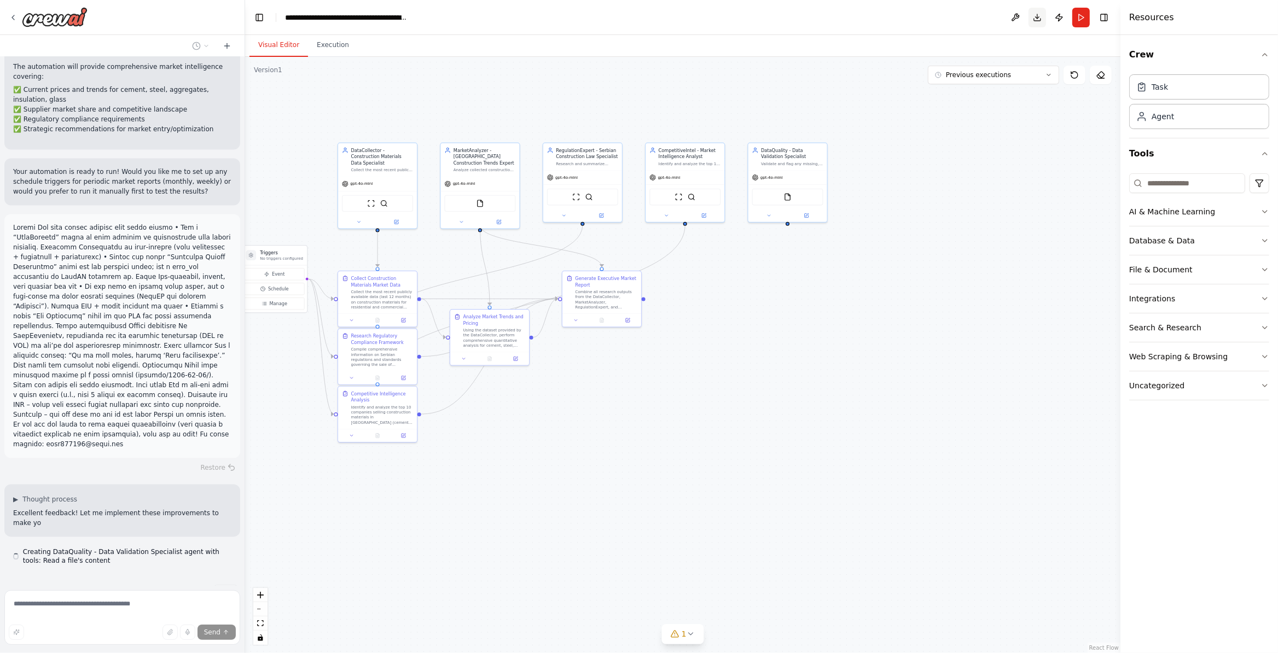
click at [1022, 18] on button "Download" at bounding box center [1038, 18] width 18 height 20
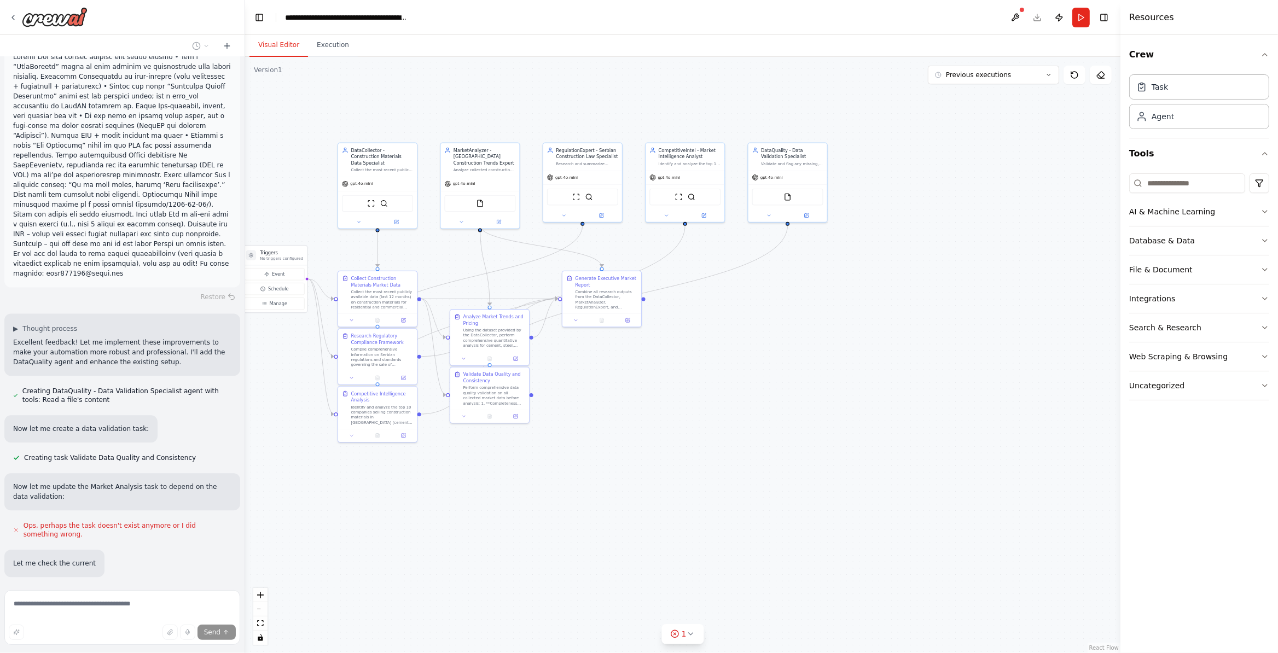
scroll to position [2888, 0]
click at [344, 41] on button "Execution" at bounding box center [333, 45] width 50 height 23
click at [267, 56] on button "Visual Editor" at bounding box center [278, 45] width 59 height 23
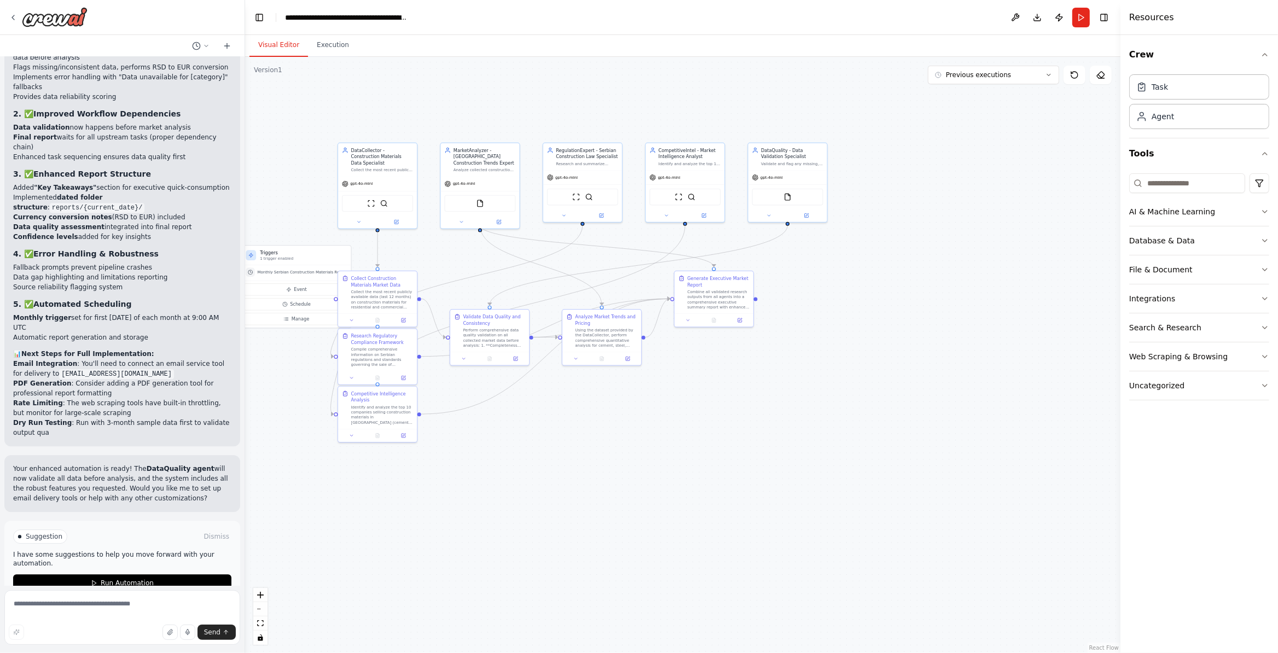
scroll to position [3776, 0]
drag, startPoint x: 77, startPoint y: 411, endPoint x: 57, endPoint y: 419, distance: 21.8
click at [57, 419] on div "Perfect! Here are the significant improvements I've implemented based on your f…" at bounding box center [122, 212] width 218 height 449
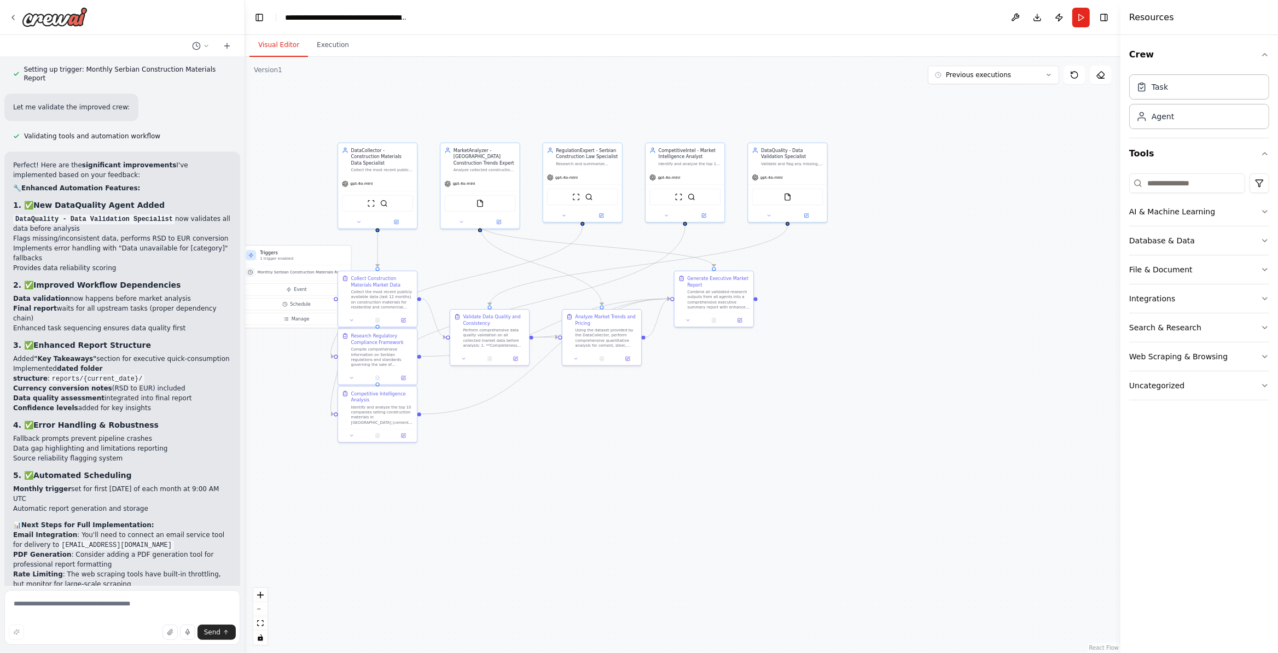
scroll to position [3579, 0]
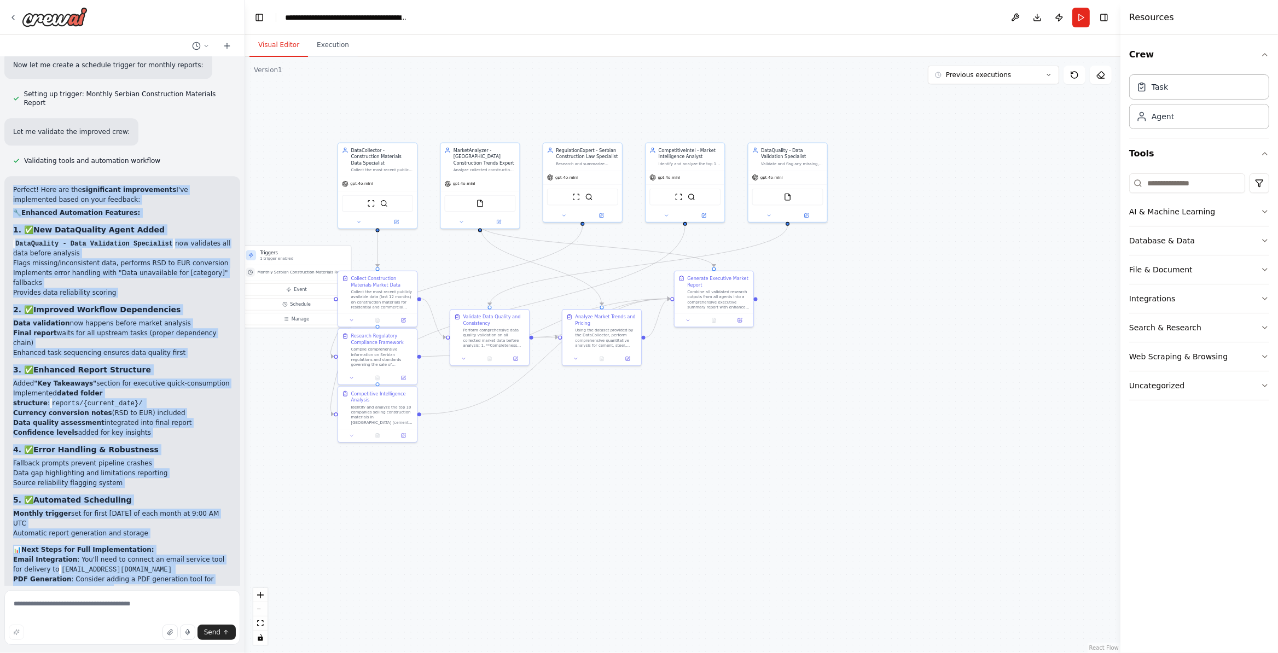
drag, startPoint x: 67, startPoint y: 411, endPoint x: 11, endPoint y: 163, distance: 254.2
click at [13, 185] on div "Perfect! Here are the significant improvements I've implemented based on your f…" at bounding box center [122, 409] width 218 height 449
copy div "Perfect! Here are the significant improvements I've implemented based on your f…"
drag, startPoint x: 607, startPoint y: 502, endPoint x: 602, endPoint y: 505, distance: 5.6
click at [605, 502] on div ".deletable-edge-delete-btn { width: 20px; height: 20px; border: 0px solid #ffff…" at bounding box center [682, 355] width 875 height 596
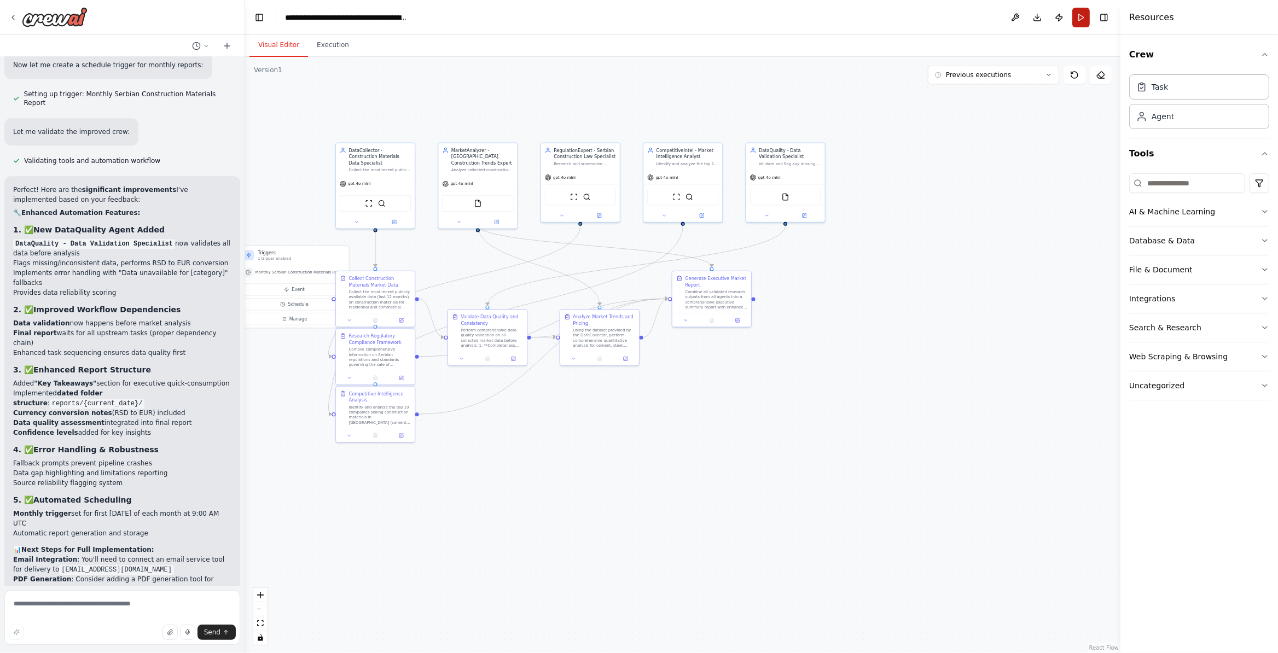
click at [1022, 16] on button "Run" at bounding box center [1081, 18] width 18 height 20
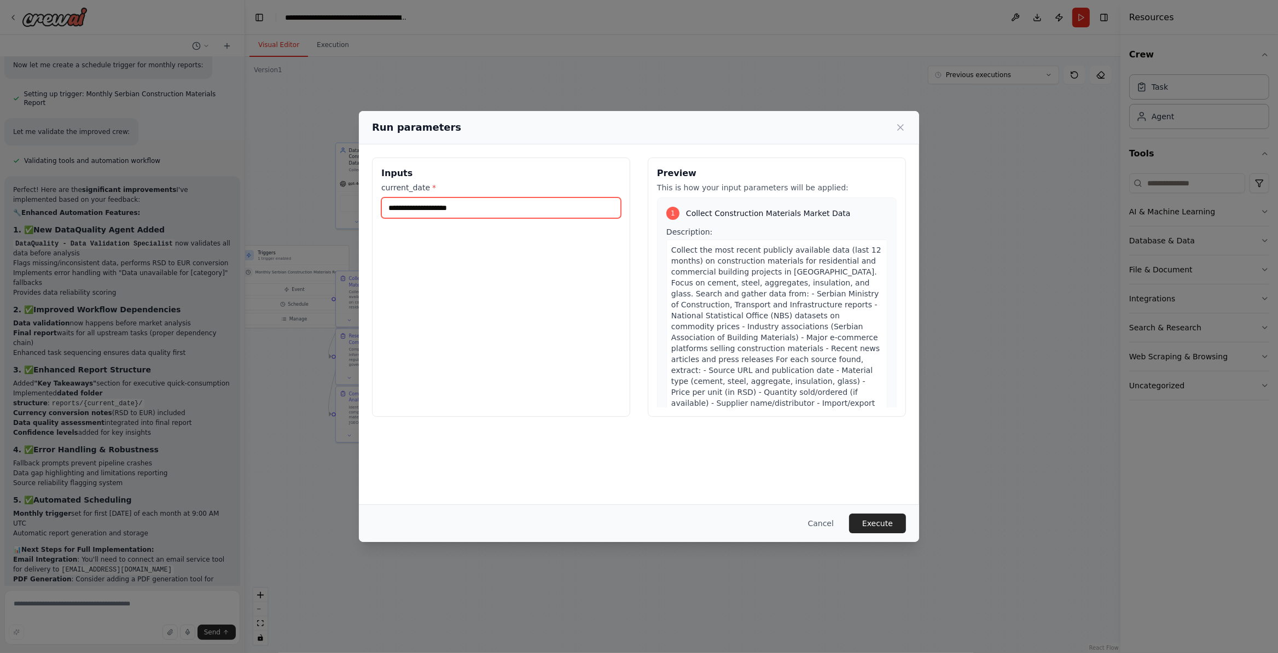
click at [462, 206] on input "current_date *" at bounding box center [501, 208] width 240 height 21
type input "*"
type input "**********"
click at [872, 523] on button "Execute" at bounding box center [877, 524] width 57 height 20
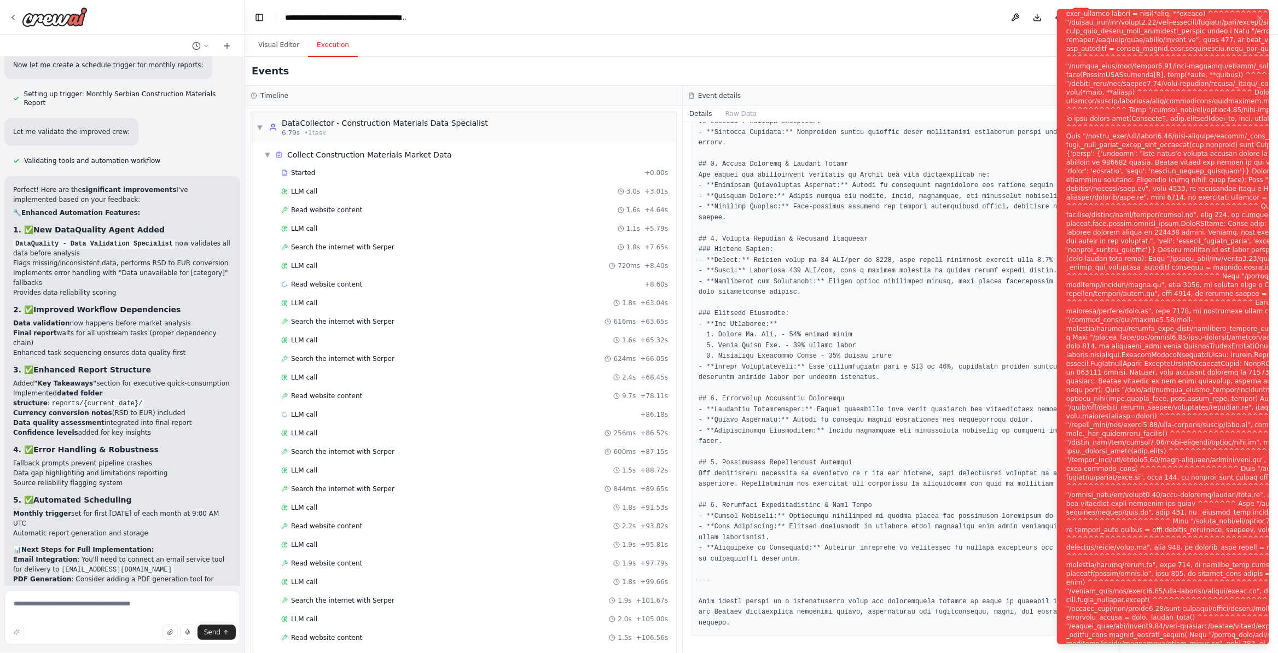
click at [1022, 521] on div "Notifications (F8)" at bounding box center [1245, 333] width 358 height 858
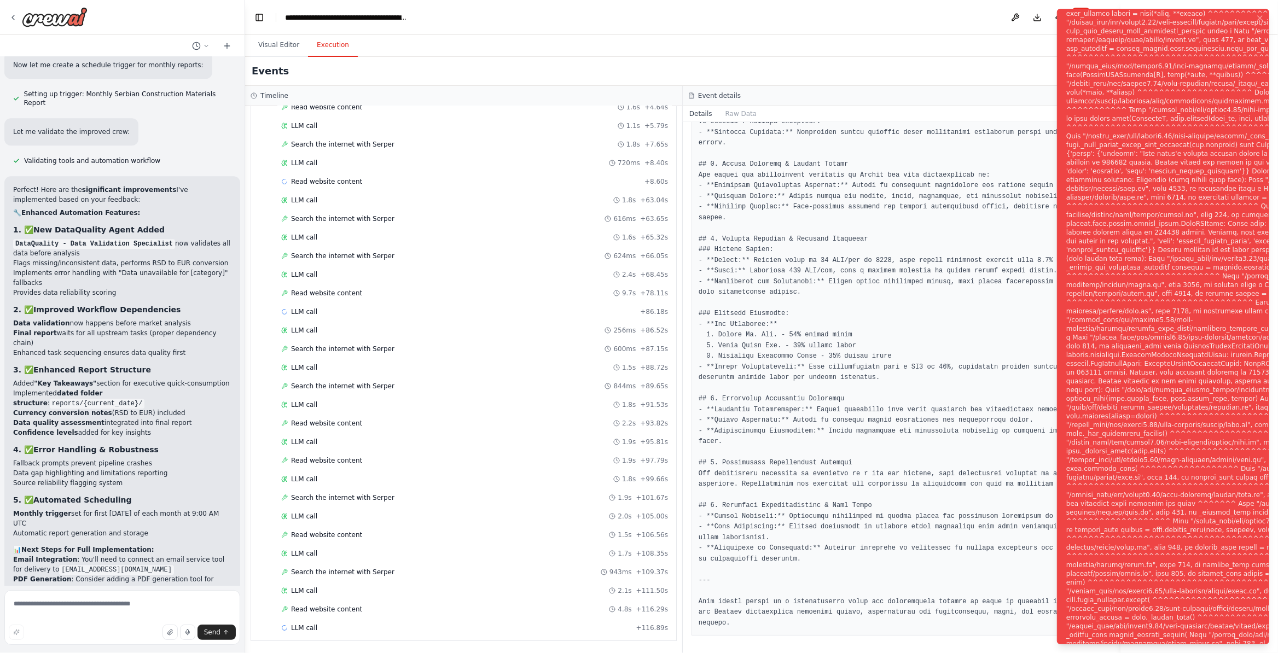
scroll to position [112, 0]
click at [852, 529] on pre at bounding box center [902, 255] width 406 height 747
click at [1022, 82] on div "Notifications (F8)" at bounding box center [1245, 333] width 358 height 858
click at [1022, 24] on div "Notifications (F8)" at bounding box center [1245, 333] width 358 height 858
click at [1022, 25] on div "Notifications (F8)" at bounding box center [1245, 333] width 358 height 858
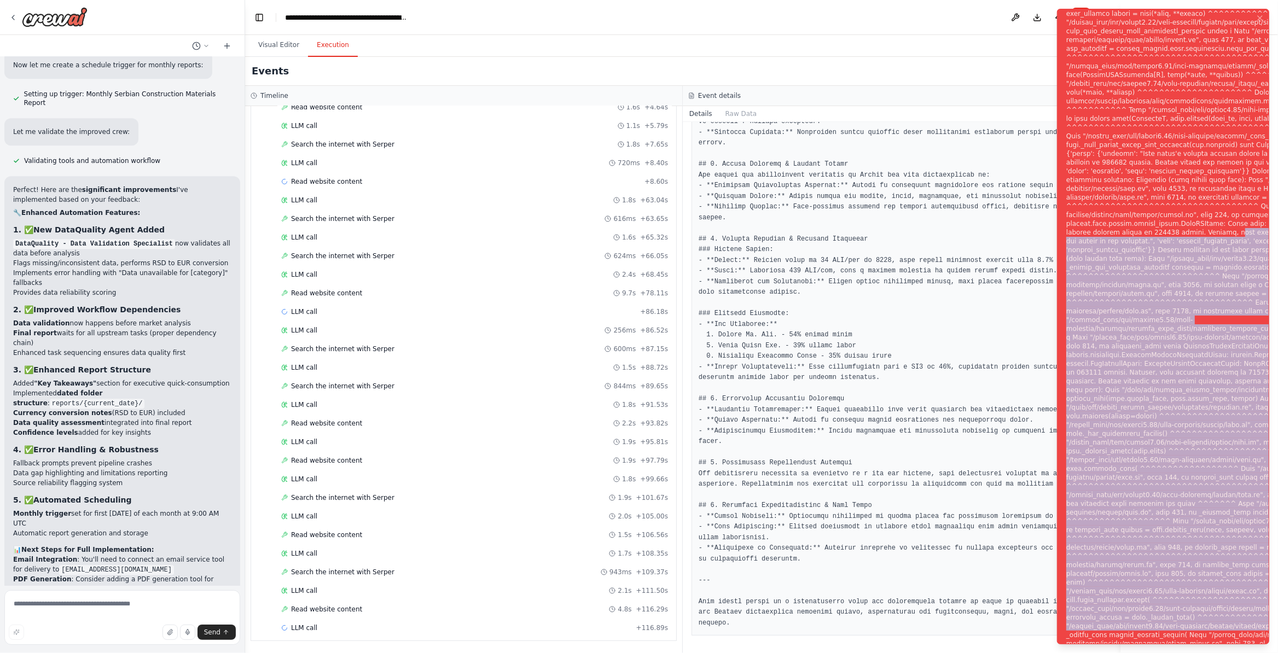
drag, startPoint x: 1162, startPoint y: 629, endPoint x: 1278, endPoint y: 8, distance: 631.1
click at [1022, 114] on div "Notifications (F8)" at bounding box center [1245, 333] width 358 height 858
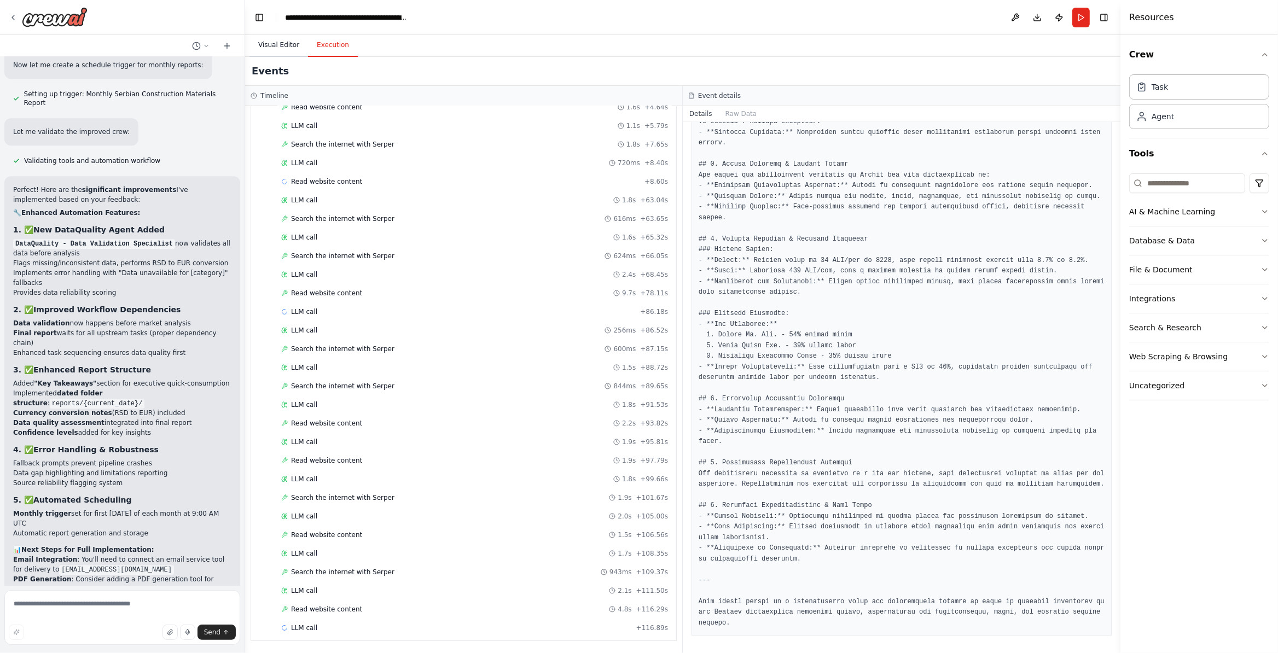
click at [269, 45] on button "Visual Editor" at bounding box center [278, 45] width 59 height 23
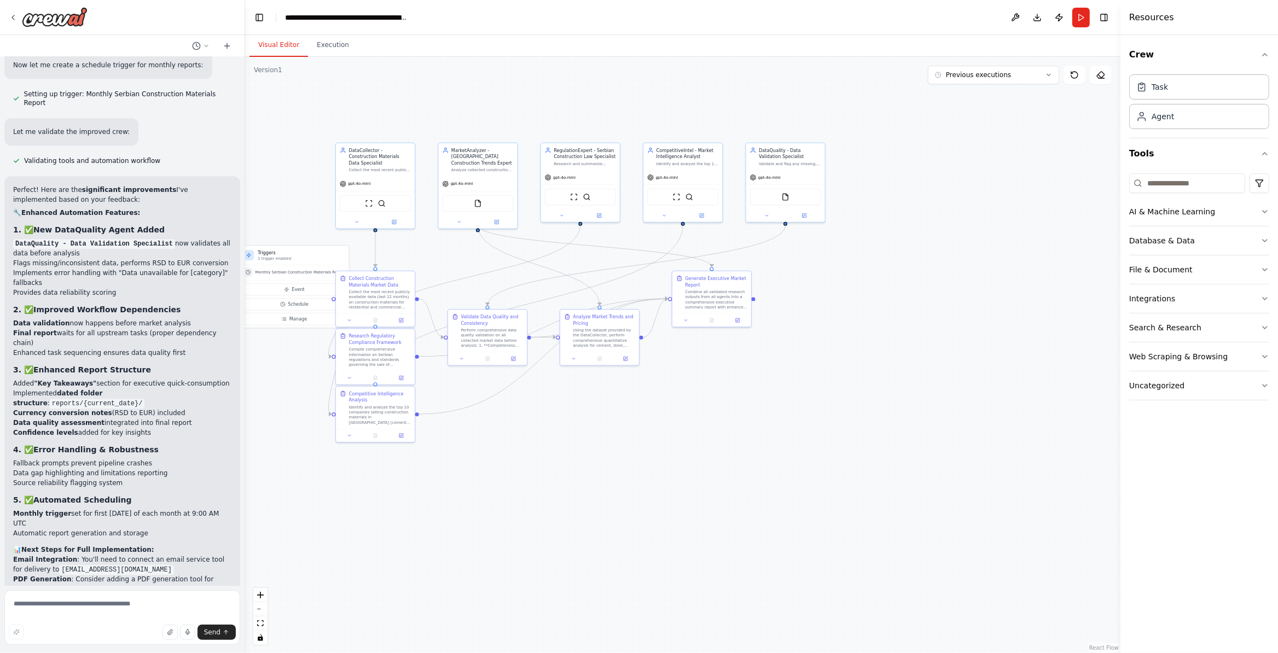
scroll to position [3776, 0]
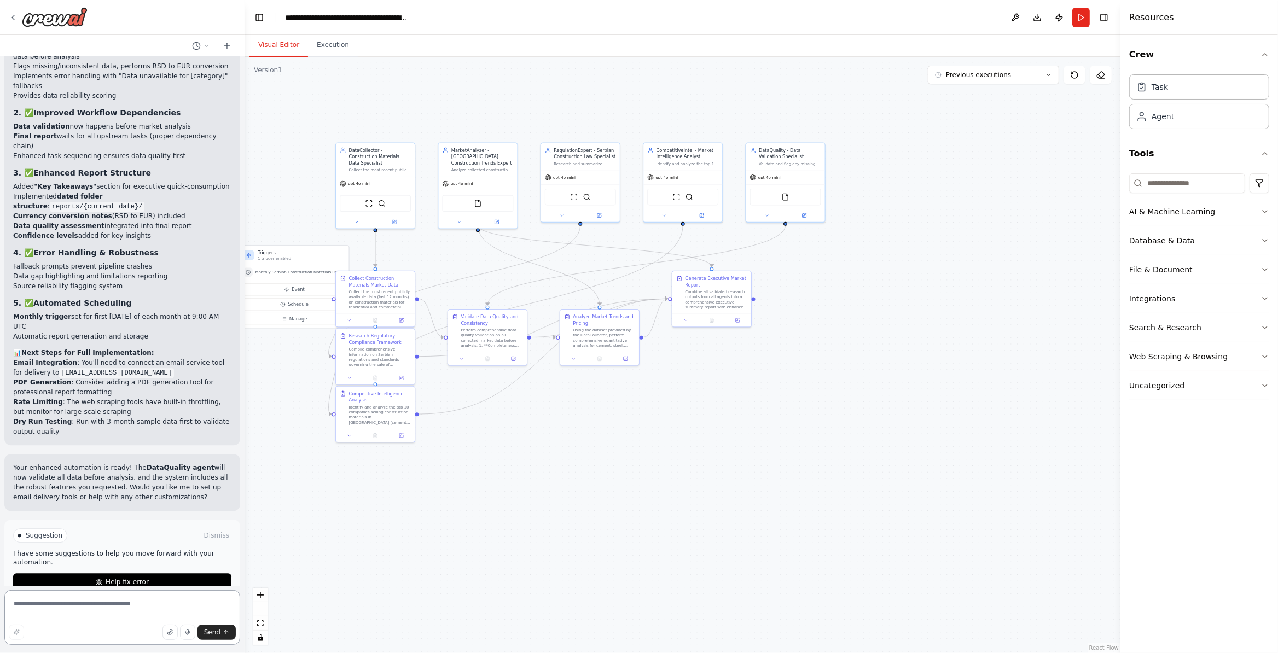
click at [57, 544] on textarea at bounding box center [122, 617] width 236 height 55
paste textarea "**********"
type textarea "**********"
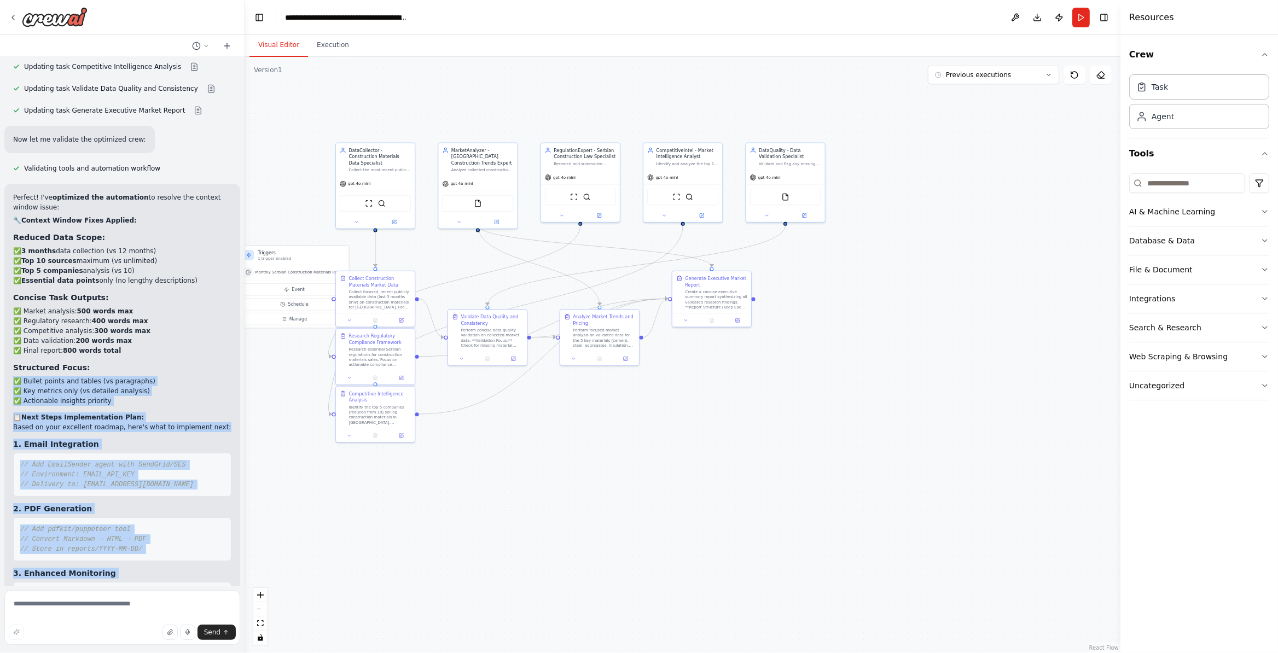
scroll to position [4843, 0]
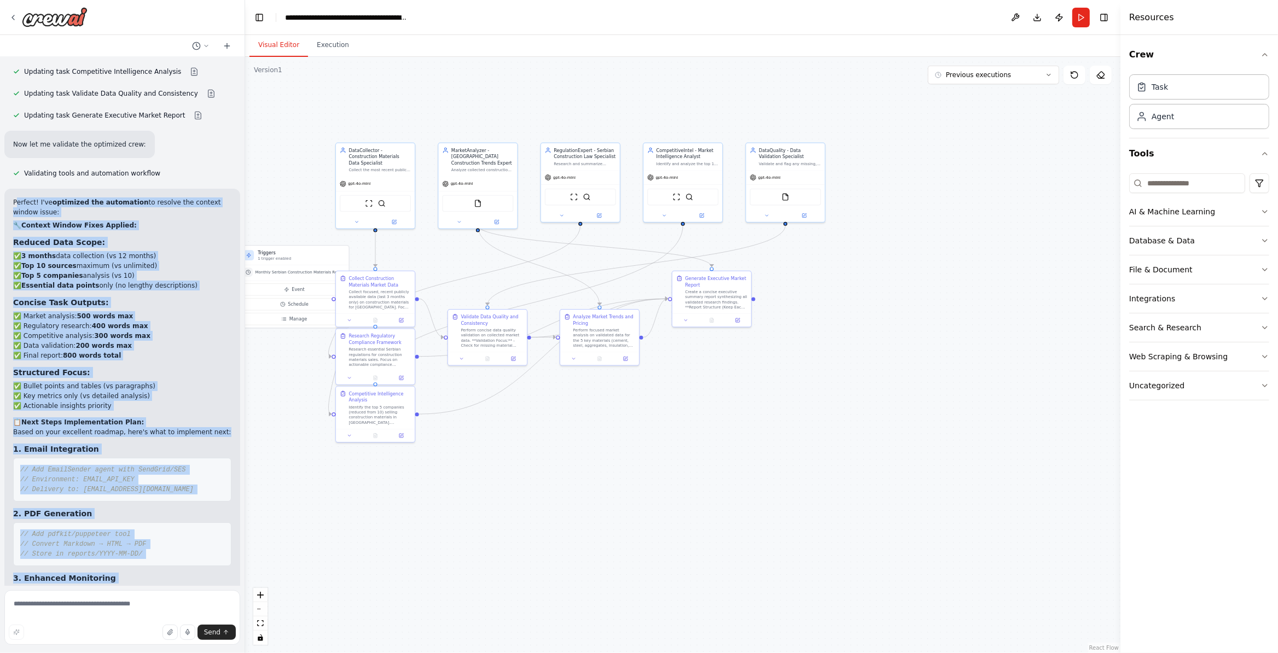
drag, startPoint x: 219, startPoint y: 491, endPoint x: 17, endPoint y: 181, distance: 370.1
copy div "Perfect! I've optimized the automation to resolve the context window issue: 🔧 C…"
click at [172, 367] on h3 "Structured Focus:" at bounding box center [122, 372] width 218 height 11
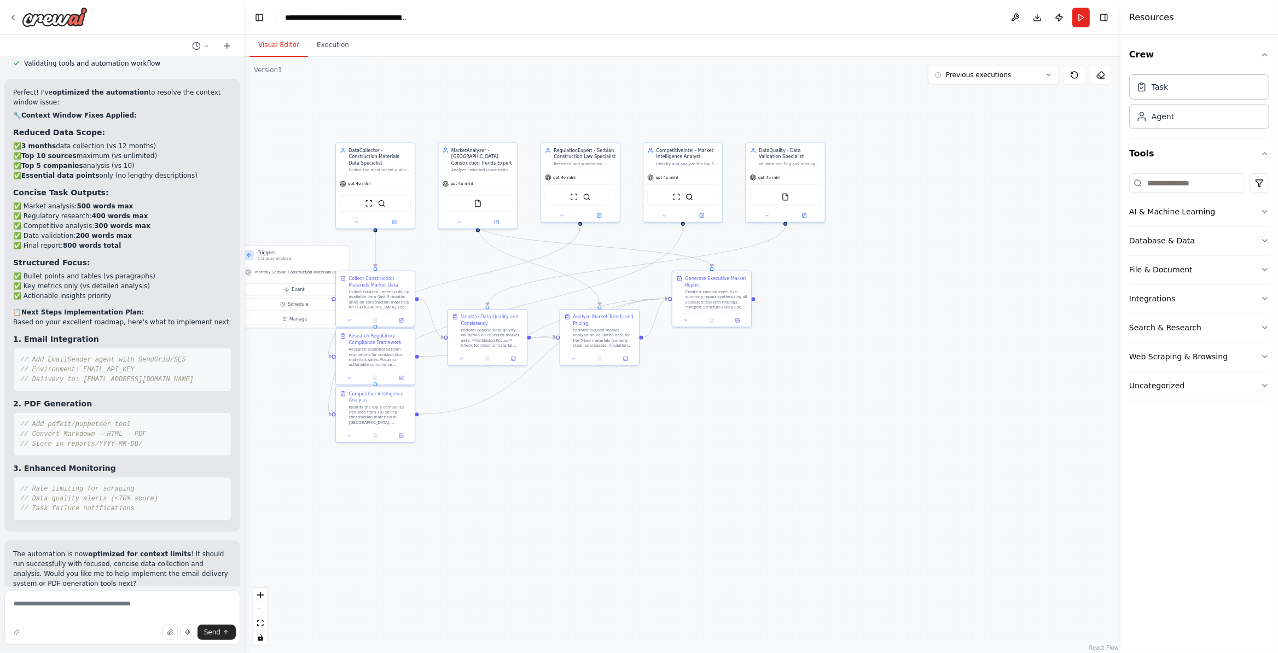
scroll to position [4908, 0]
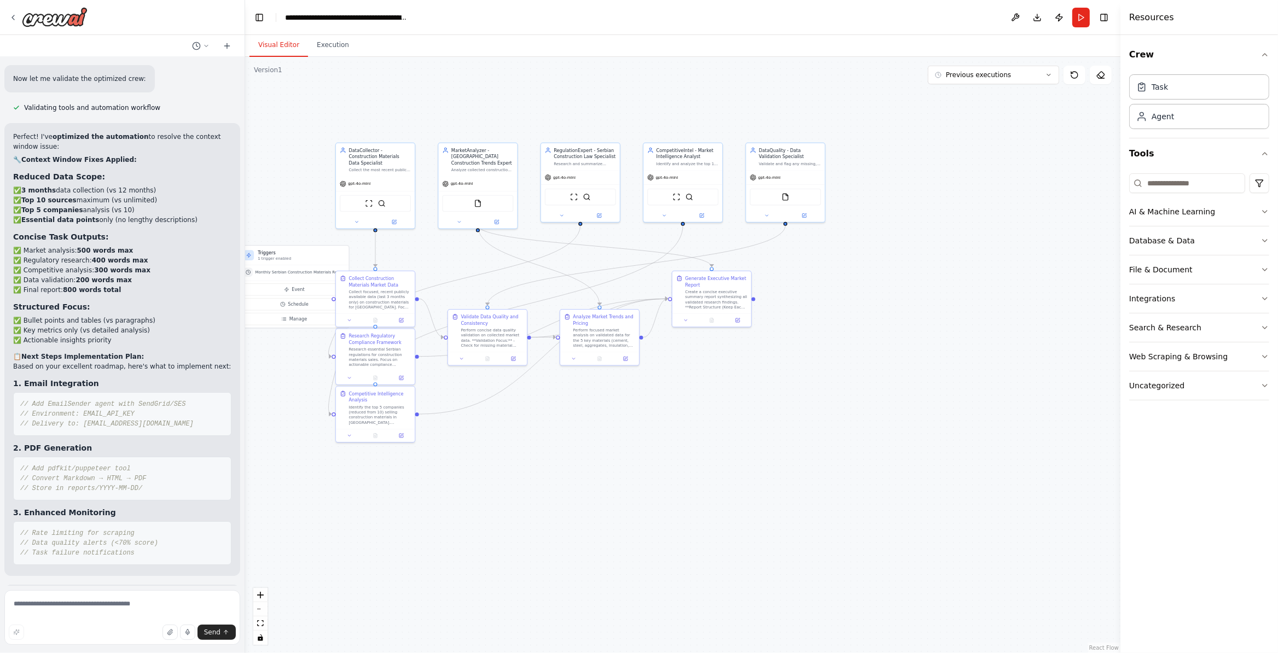
click at [113, 457] on pre "// Add pdfkit/puppeteer tool // Convert Markdown → HTML → PDF // Store in repor…" at bounding box center [122, 479] width 218 height 44
click at [132, 457] on pre "// Add pdfkit/puppeteer tool // Convert Markdown → HTML → PDF // Store in repor…" at bounding box center [122, 479] width 218 height 44
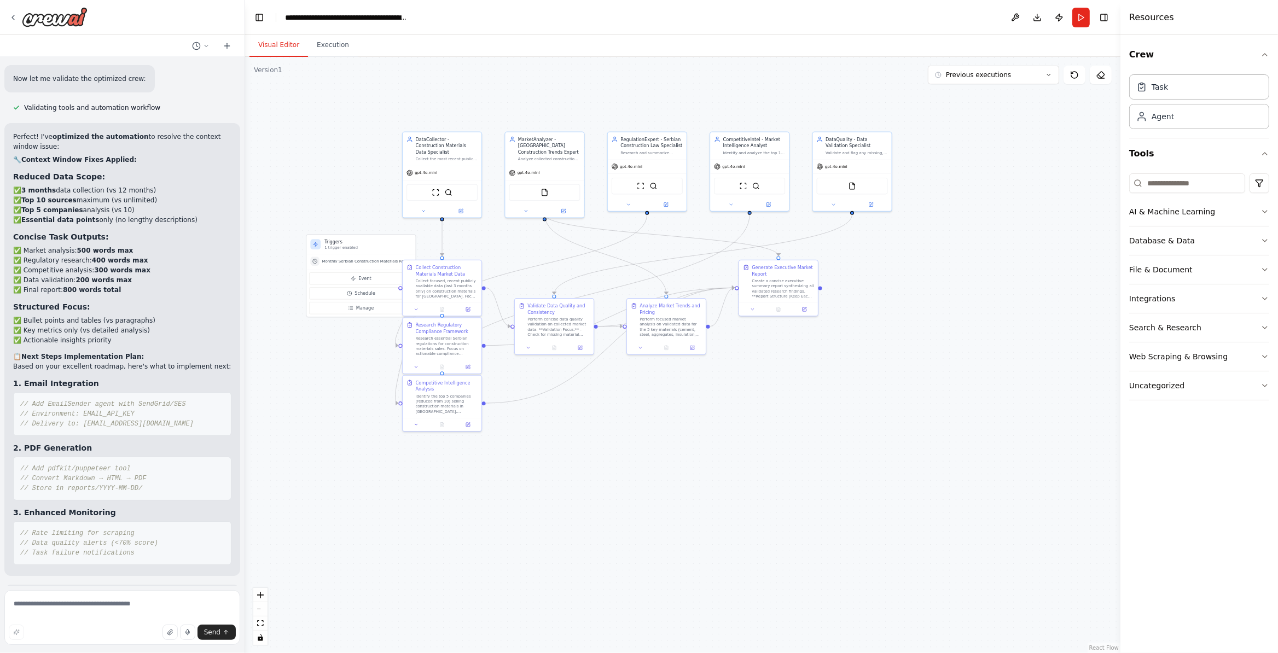
drag, startPoint x: 492, startPoint y: 628, endPoint x: 625, endPoint y: 461, distance: 213.7
click at [566, 544] on div ".deletable-edge-delete-btn { width: 20px; height: 20px; border: 0px solid #ffff…" at bounding box center [682, 355] width 875 height 596
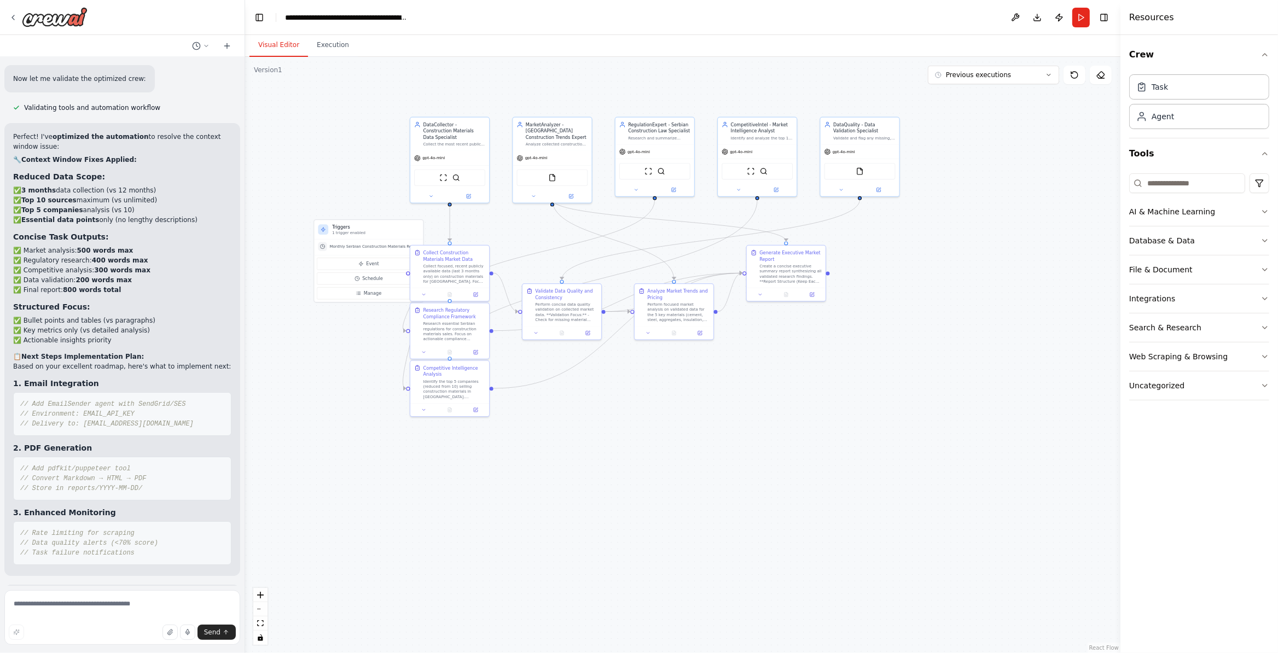
click at [649, 440] on div ".deletable-edge-delete-btn { width: 20px; height: 20px; border: 0px solid #ffff…" at bounding box center [682, 355] width 875 height 596
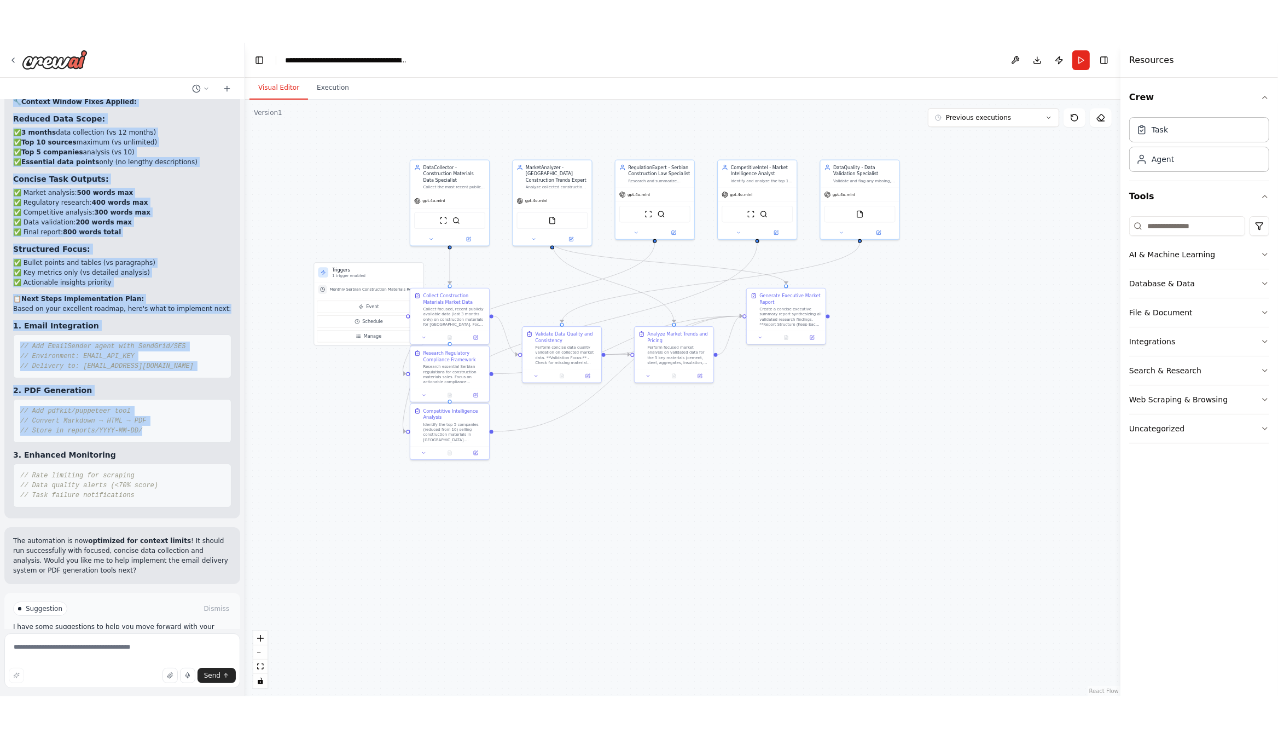
scroll to position [5040, 0]
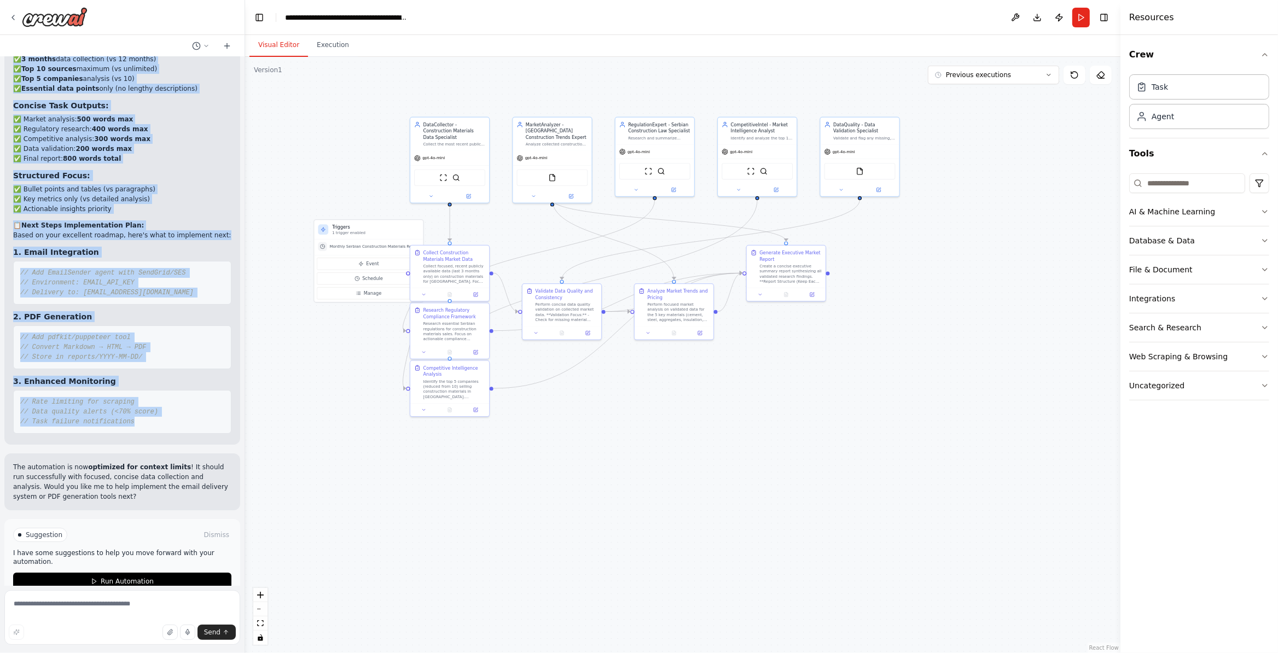
drag, startPoint x: 11, startPoint y: 115, endPoint x: 212, endPoint y: 410, distance: 357.1
click at [212, 410] on div "Perfect! I've optimized the automation to resolve the context window issue: 🔧 C…" at bounding box center [122, 218] width 236 height 453
click at [178, 311] on h3 "2. PDF Generation" at bounding box center [122, 316] width 218 height 11
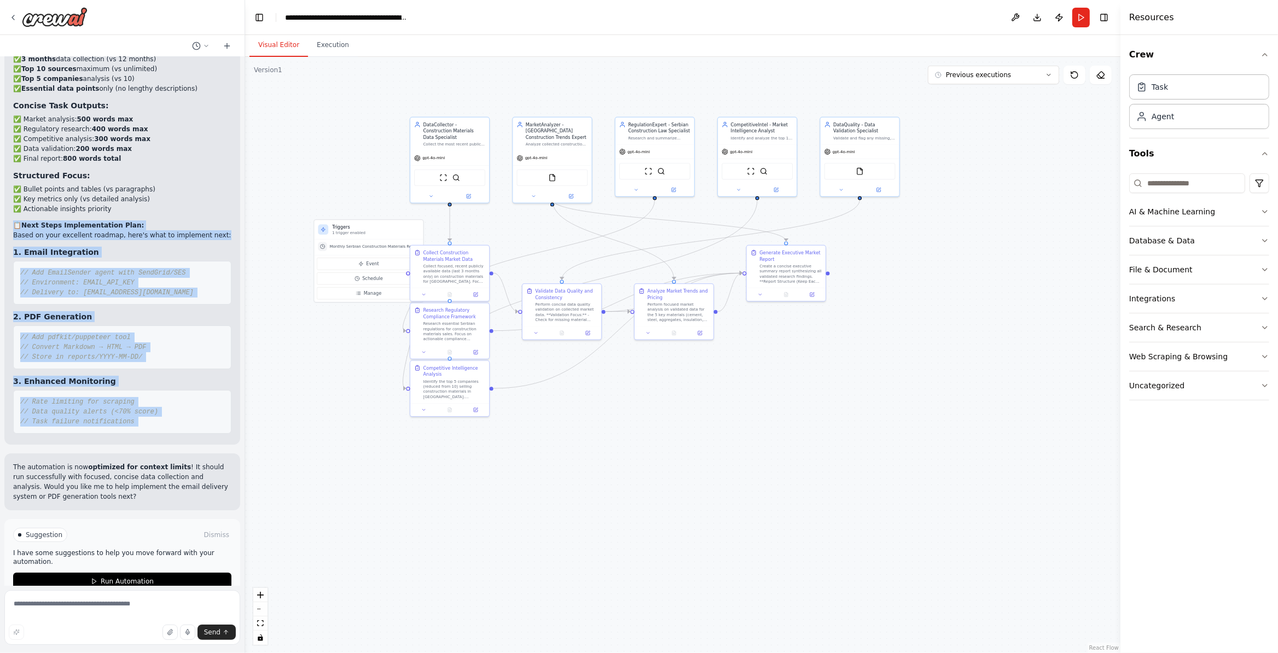
drag, startPoint x: 10, startPoint y: 207, endPoint x: 167, endPoint y: 315, distance: 190.5
click at [194, 439] on div "Perfect! I've optimized the automation to resolve the context window issue: 🔧 C…" at bounding box center [122, 218] width 236 height 453
copy div "📋 Next Steps Implementation Plan: Based on your excellent roadmap, here's what …"
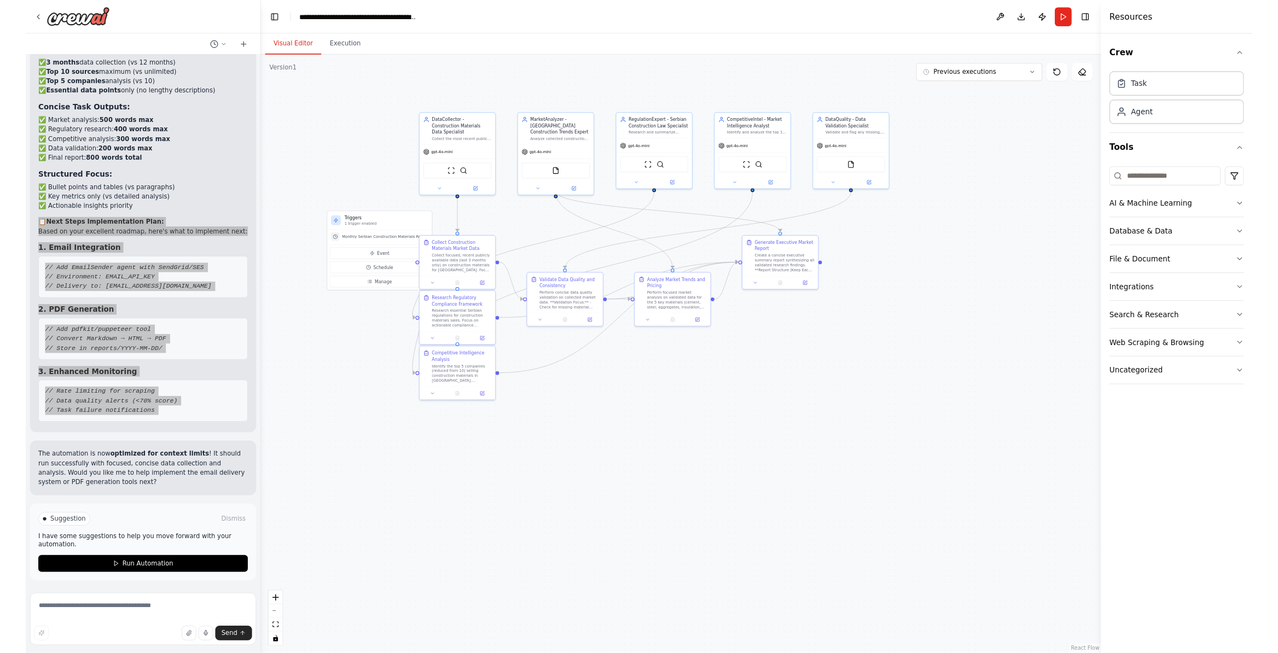
scroll to position [4954, 0]
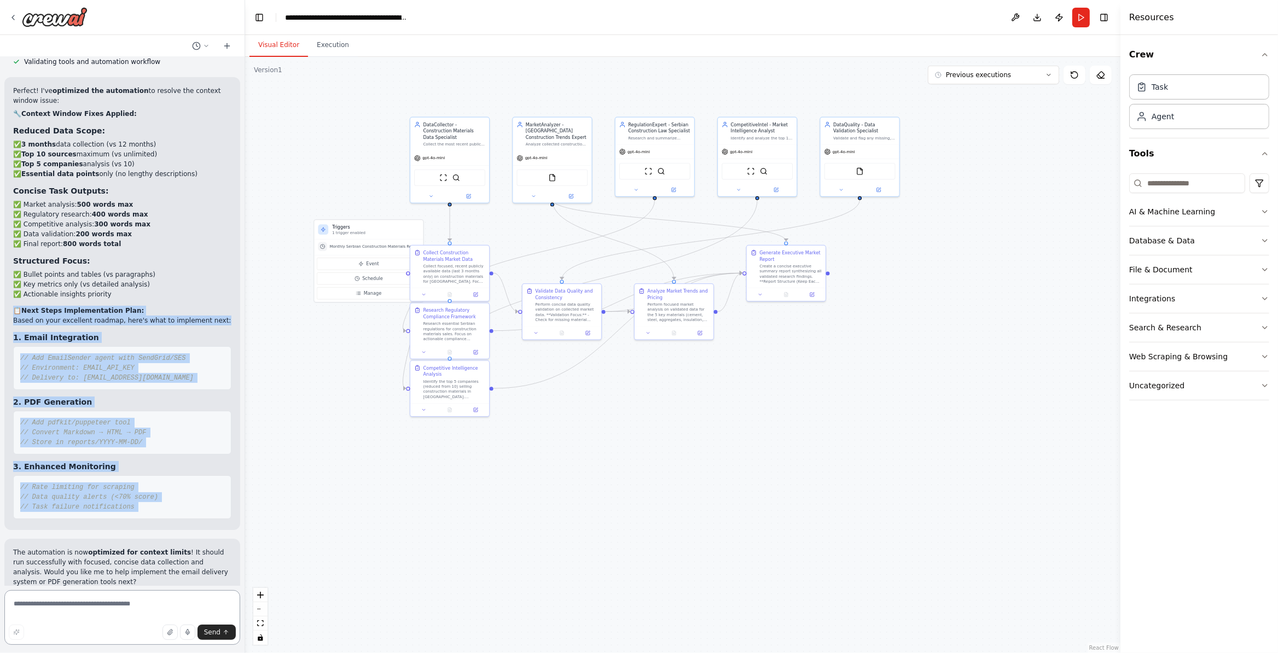
click at [170, 544] on textarea at bounding box center [122, 617] width 236 height 55
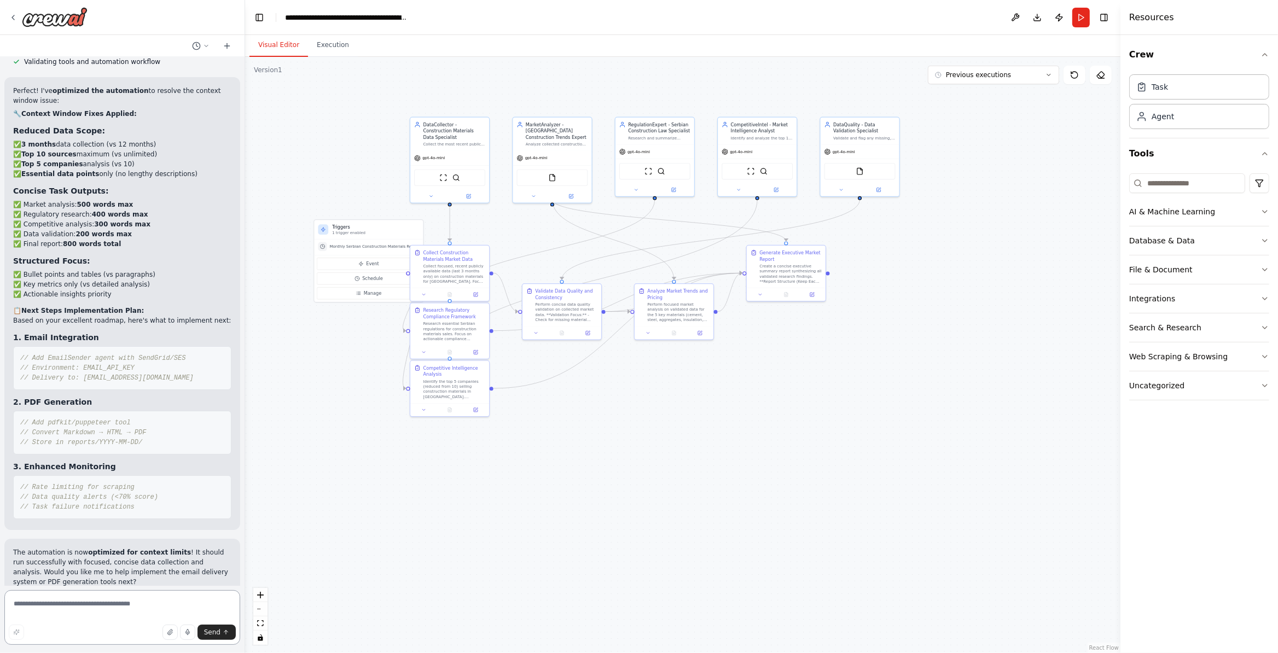
click at [151, 544] on textarea at bounding box center [122, 617] width 236 height 55
paste textarea "**********"
type textarea "**********"
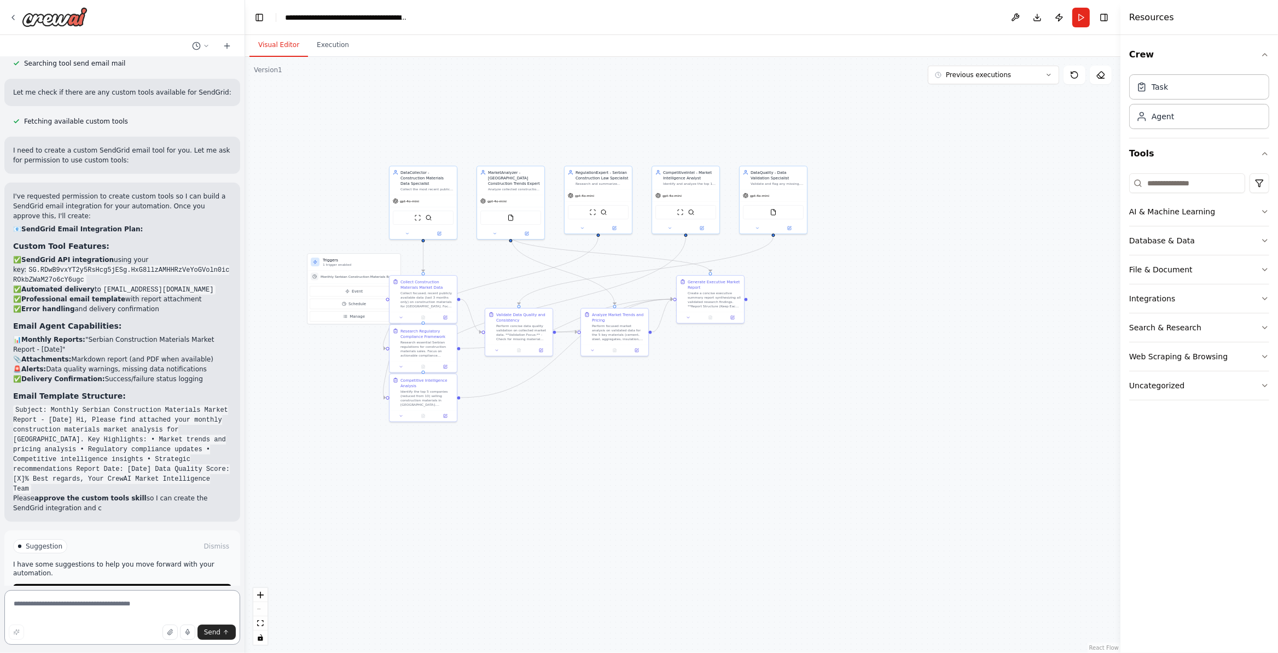
scroll to position [5696, 0]
click at [169, 544] on button "Enable coding skills" at bounding box center [122, 592] width 218 height 18
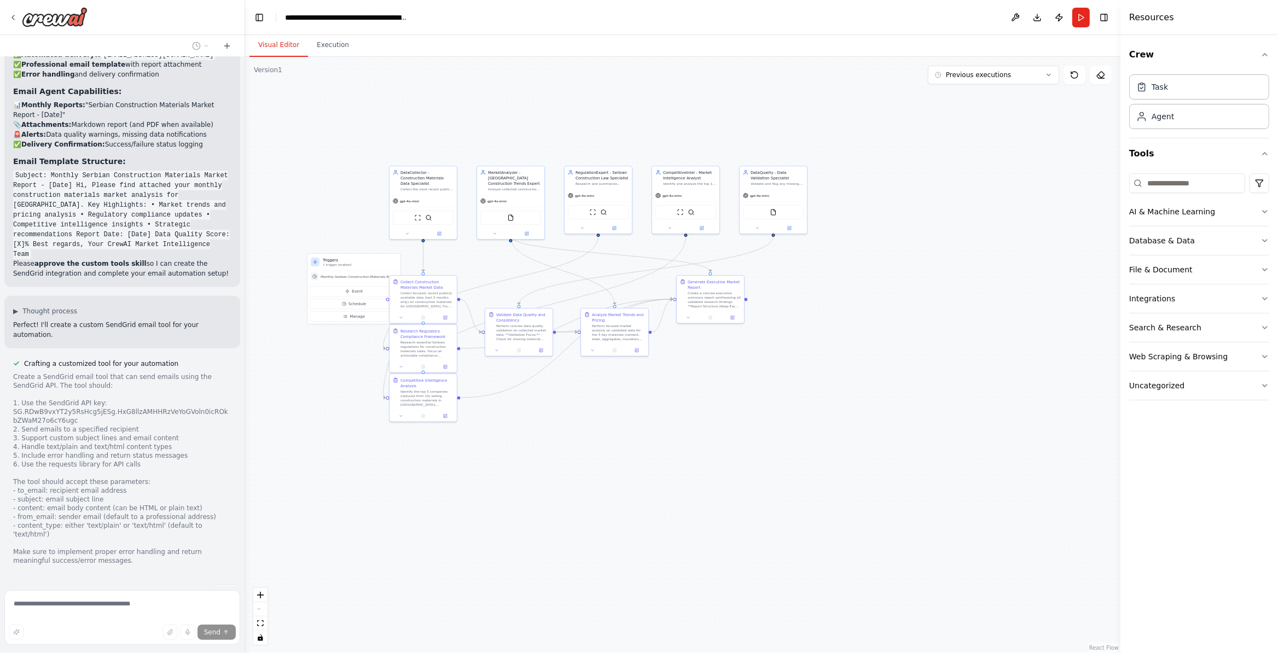
scroll to position [5931, 0]
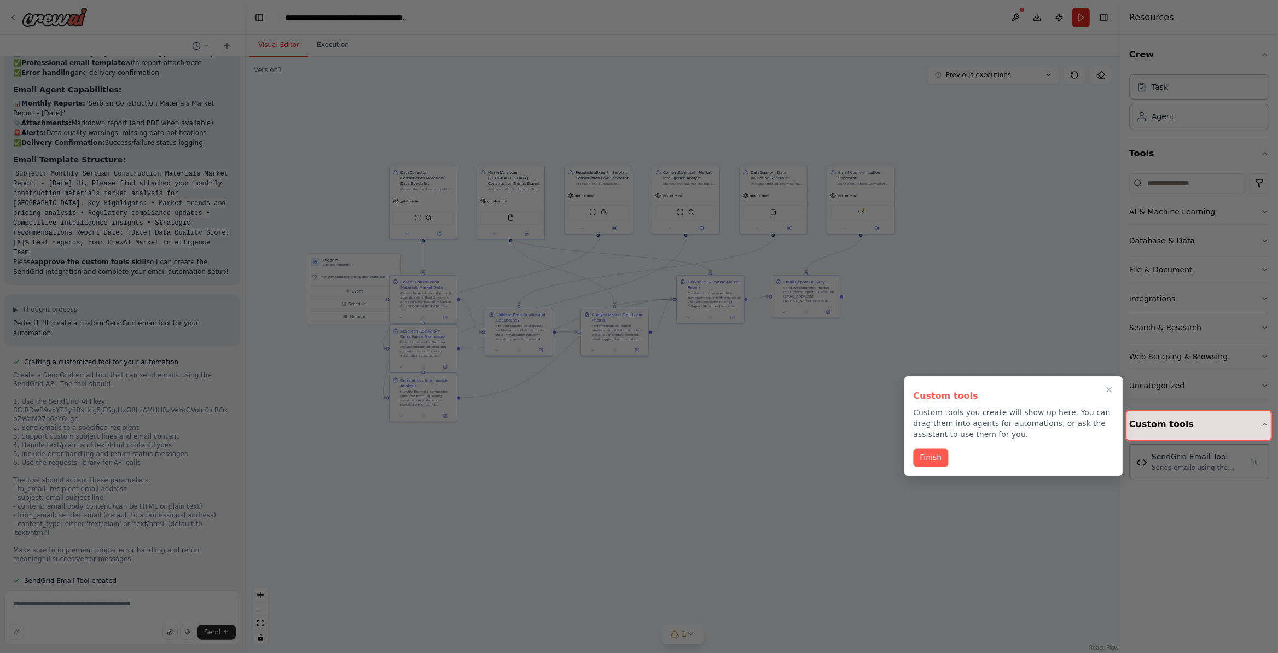
drag, startPoint x: 927, startPoint y: 462, endPoint x: 944, endPoint y: 468, distance: 18.2
click at [944, 468] on div "Custom tools Custom tools you create will show up here. You can drag them into …" at bounding box center [1013, 426] width 219 height 100
drag, startPoint x: 1090, startPoint y: 459, endPoint x: 1044, endPoint y: 531, distance: 85.4
click at [1022, 460] on div "Finish" at bounding box center [1014, 458] width 200 height 18
click at [926, 460] on button "Finish" at bounding box center [931, 457] width 35 height 18
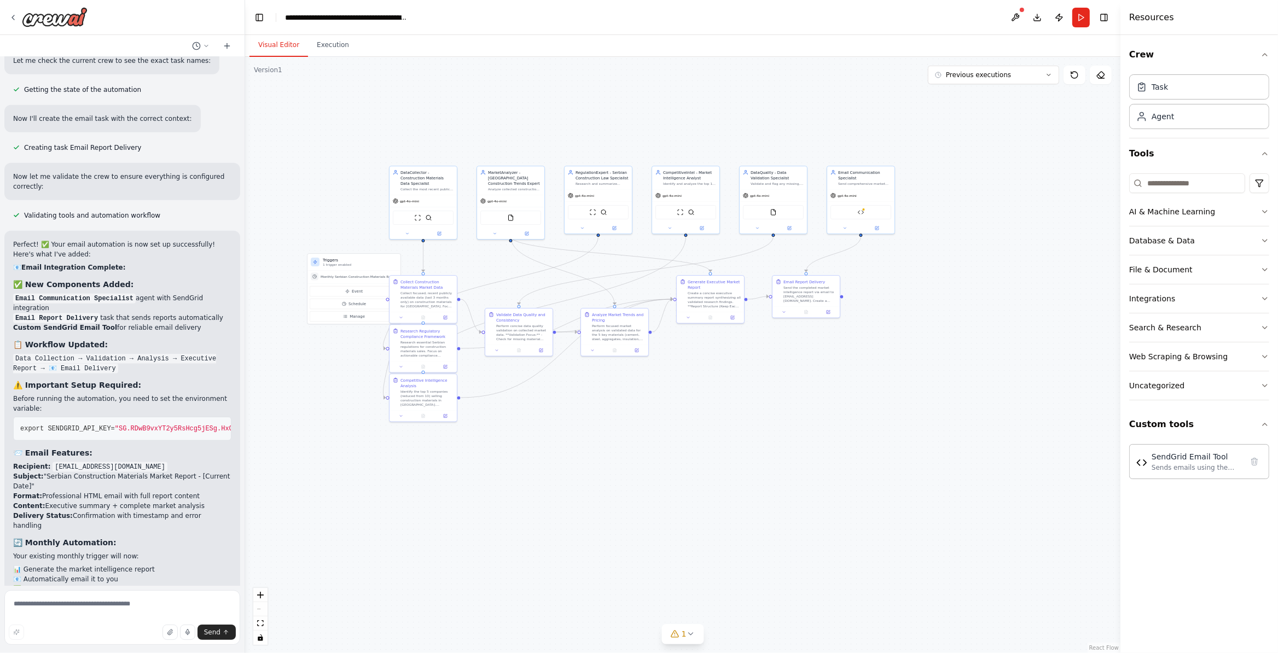
scroll to position [6943, 0]
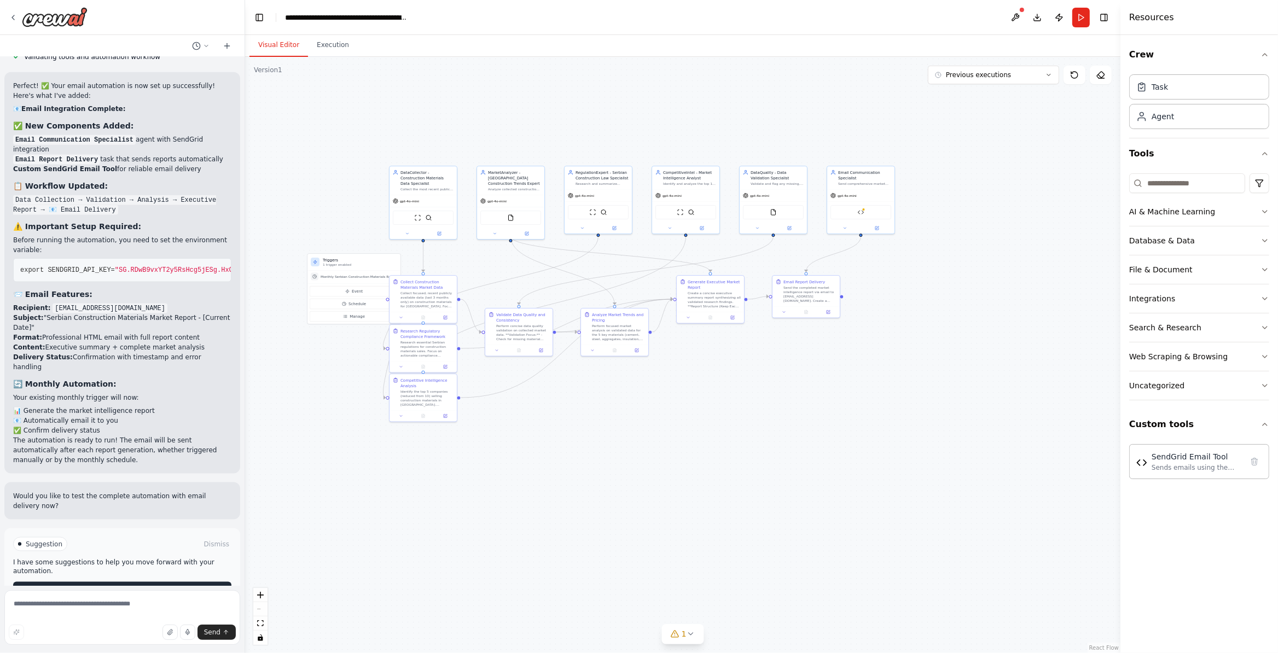
click at [109, 544] on span "Run Automation" at bounding box center [127, 591] width 53 height 9
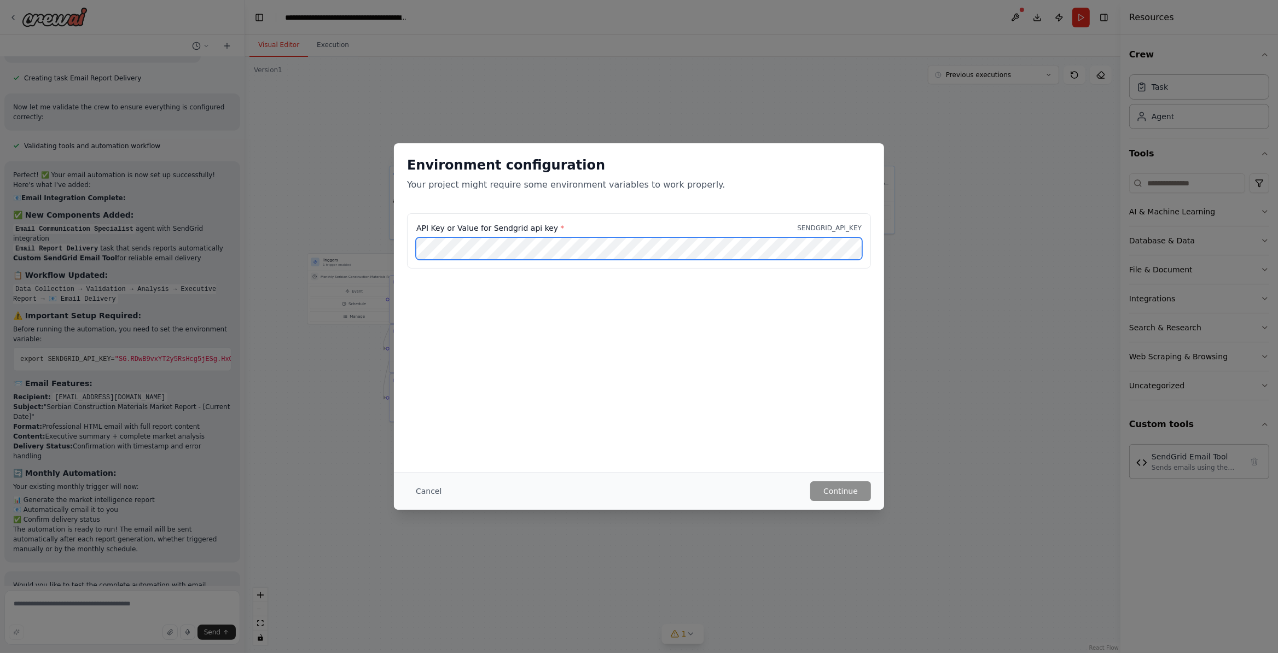
scroll to position [0, 31]
click at [842, 492] on button "Continue" at bounding box center [840, 491] width 61 height 20
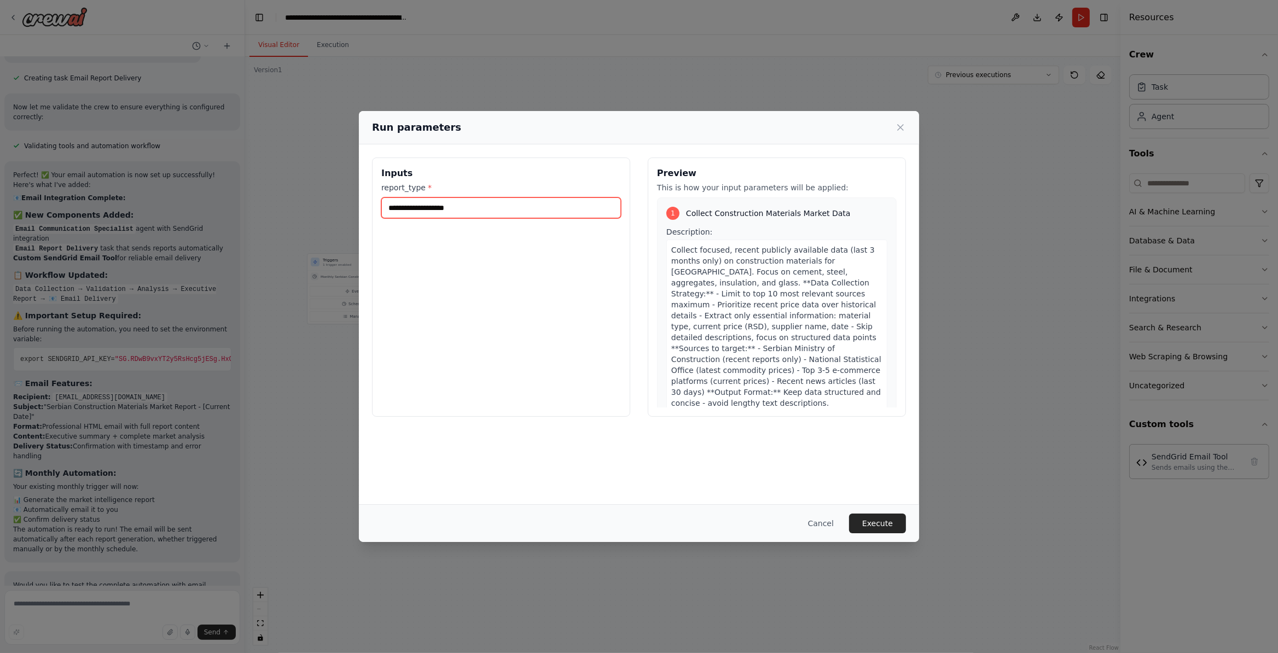
drag, startPoint x: 529, startPoint y: 202, endPoint x: 516, endPoint y: 240, distance: 39.8
click at [529, 203] on input "report_type *" at bounding box center [501, 208] width 240 height 21
type input "****"
click at [896, 519] on button "Execute" at bounding box center [877, 524] width 57 height 20
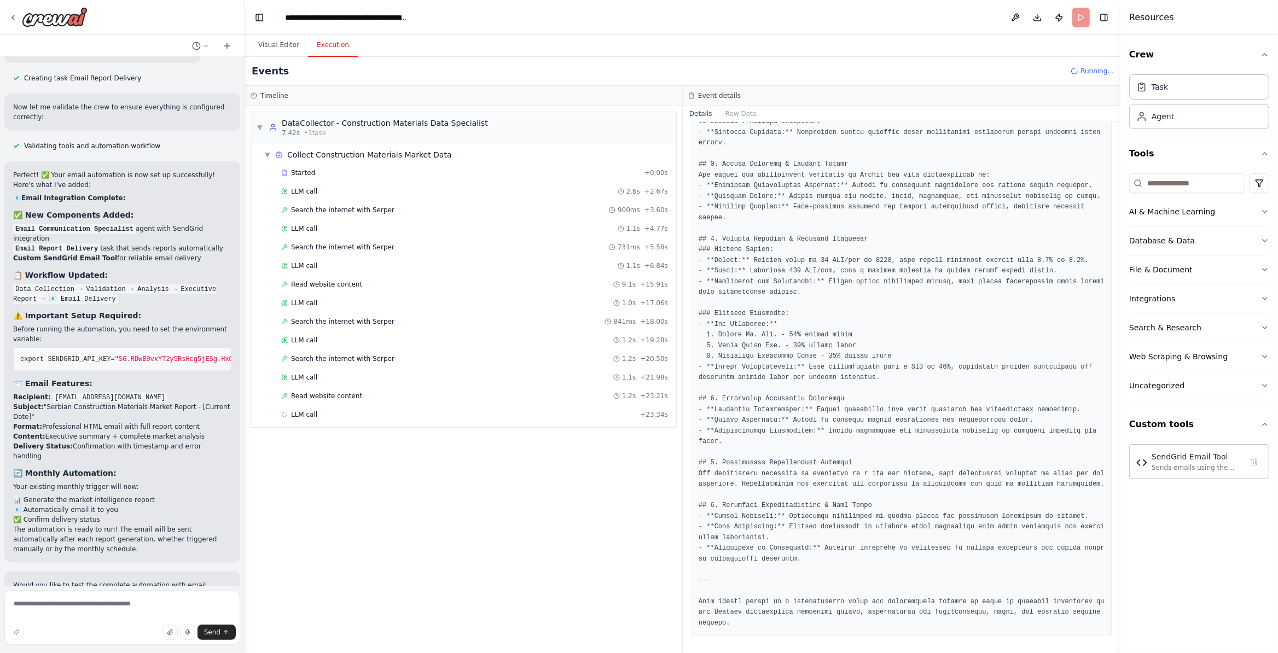
scroll to position [328, 0]
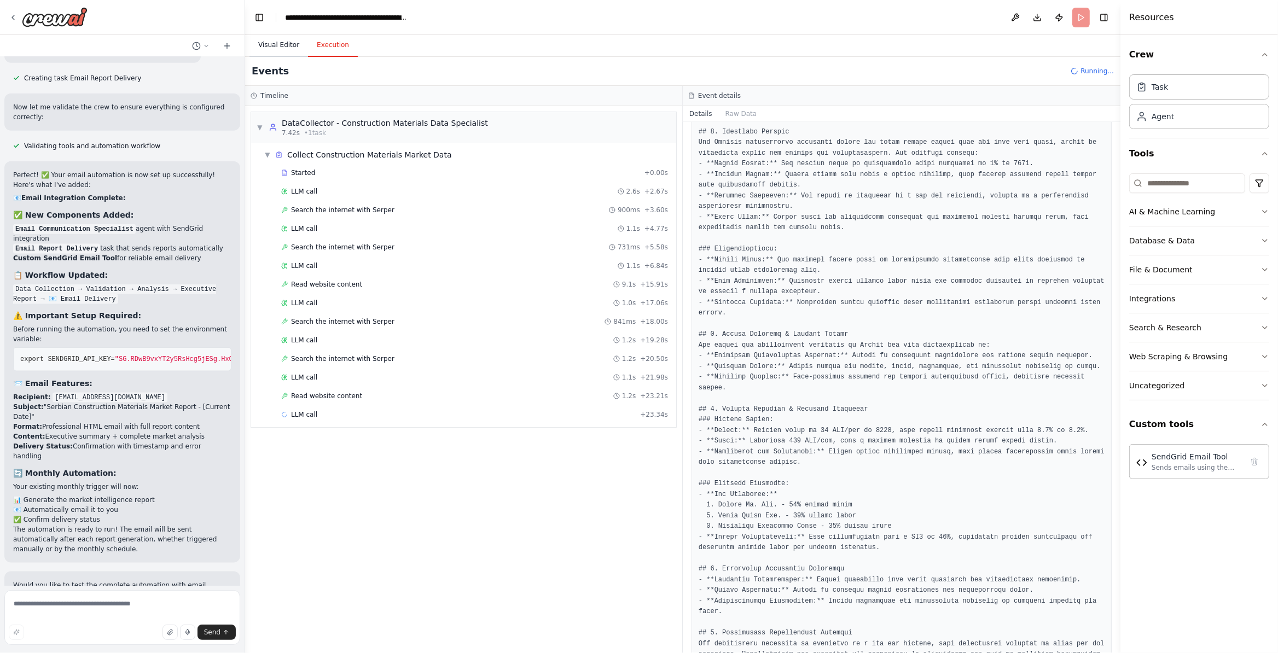
click at [274, 43] on button "Visual Editor" at bounding box center [278, 45] width 59 height 23
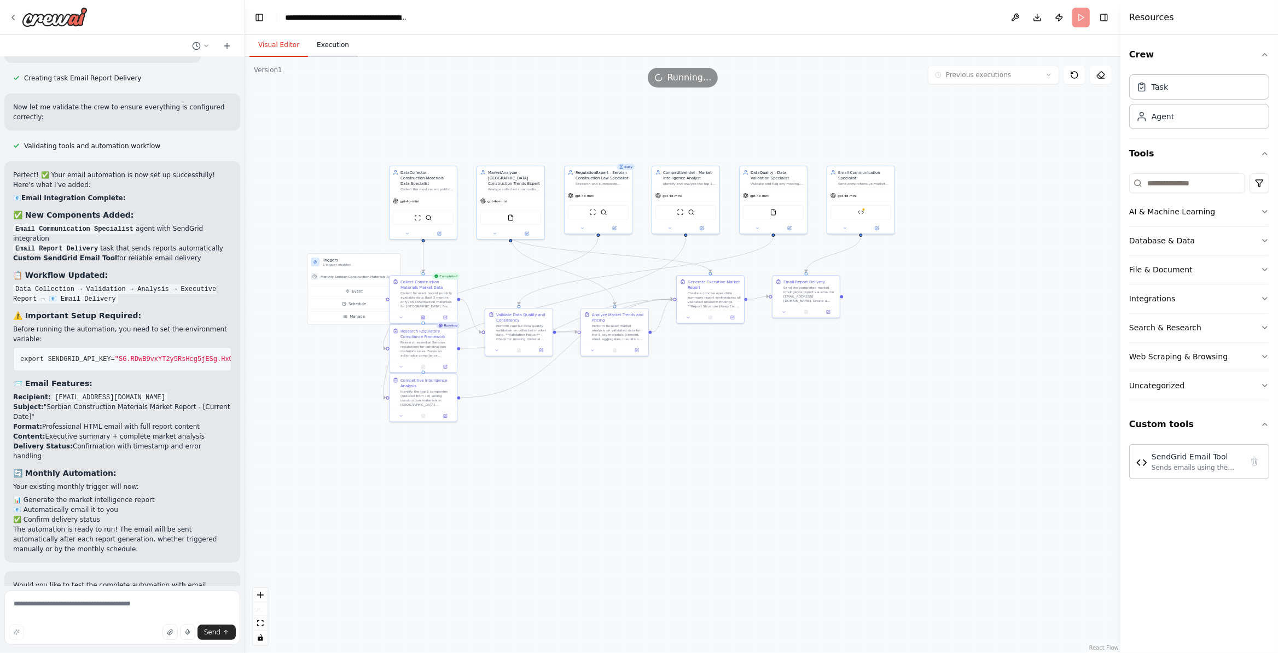
click at [312, 47] on button "Execution" at bounding box center [333, 45] width 50 height 23
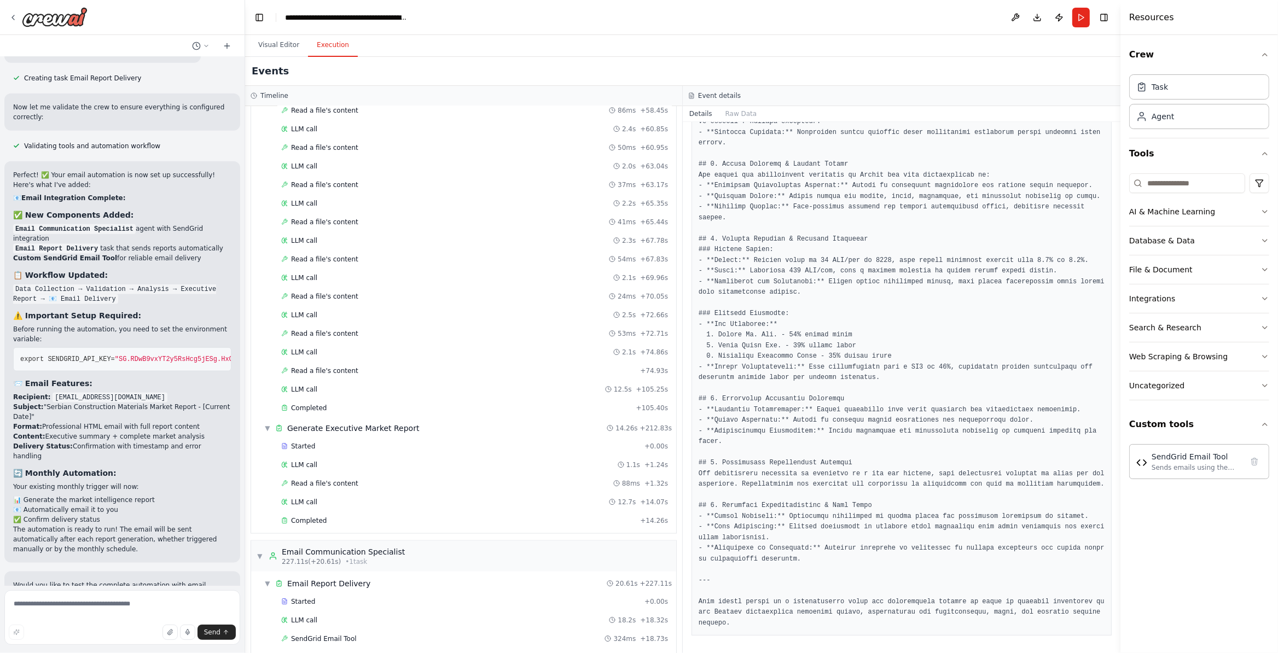
scroll to position [1785, 0]
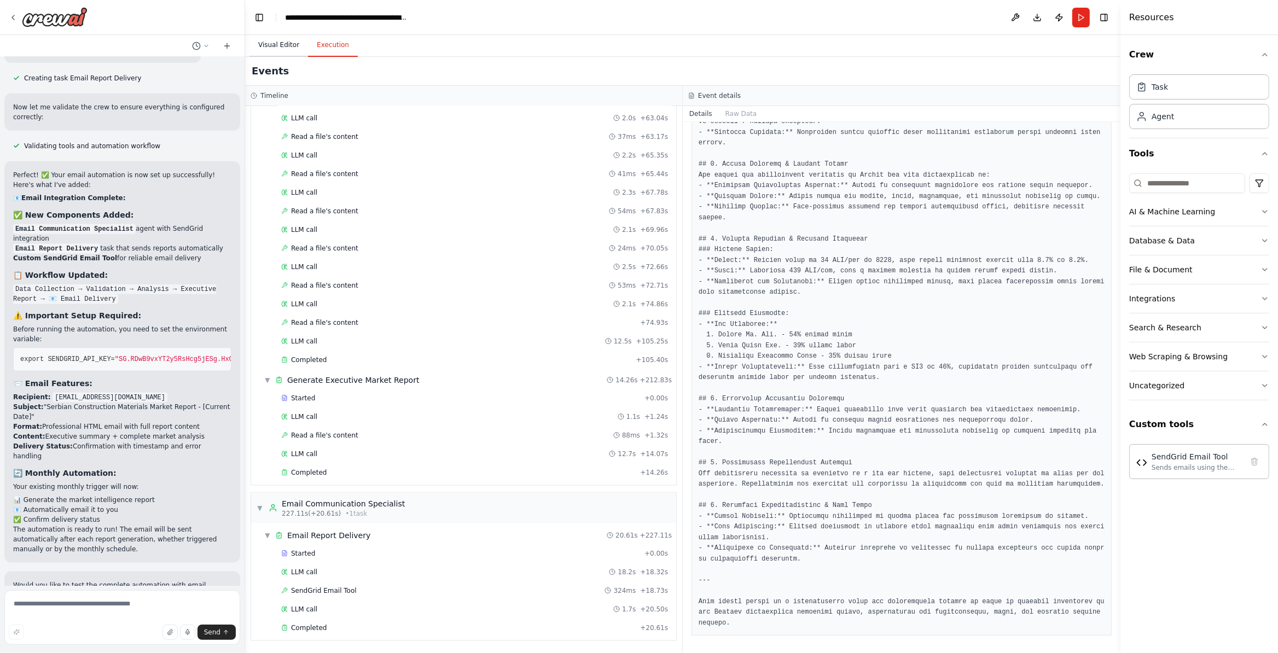
click at [276, 36] on button "Visual Editor" at bounding box center [278, 45] width 59 height 23
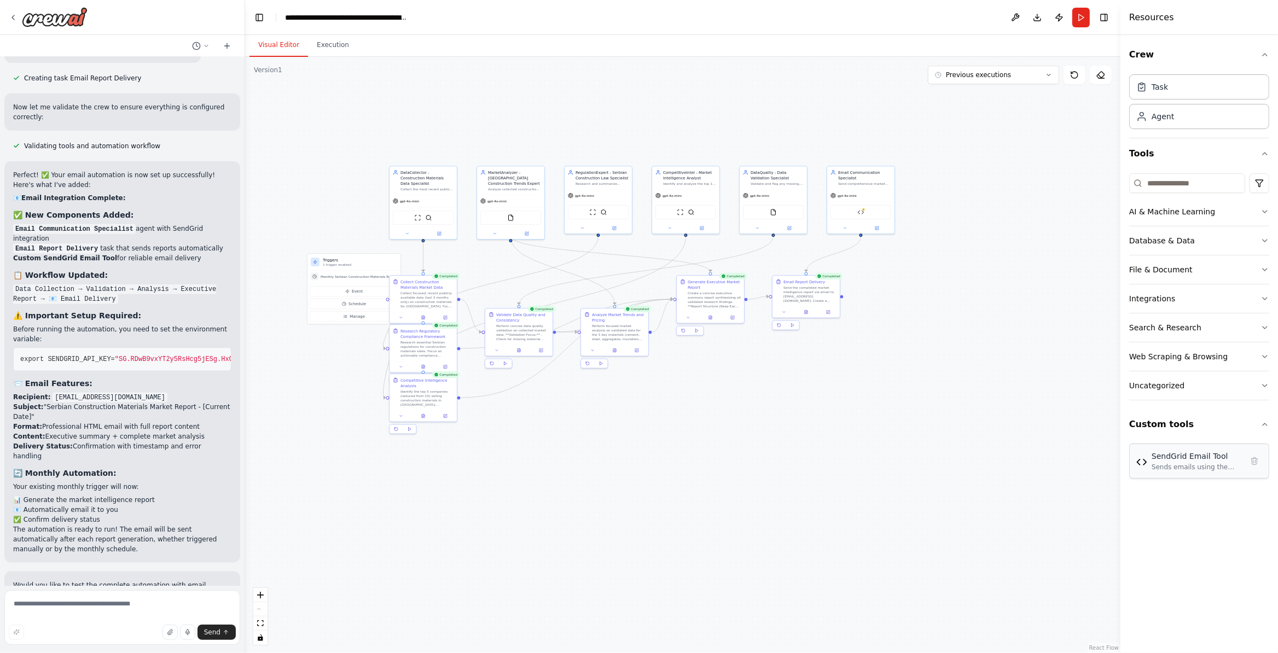
click at [1022, 467] on div "Sends emails using the SendGrid API with support for HTML and plain text content" at bounding box center [1197, 467] width 91 height 9
click at [1022, 457] on div "SendGrid Email Tool" at bounding box center [1197, 456] width 91 height 11
click at [1022, 471] on div "Sends emails using the SendGrid API with support for HTML and plain text content" at bounding box center [1197, 467] width 91 height 9
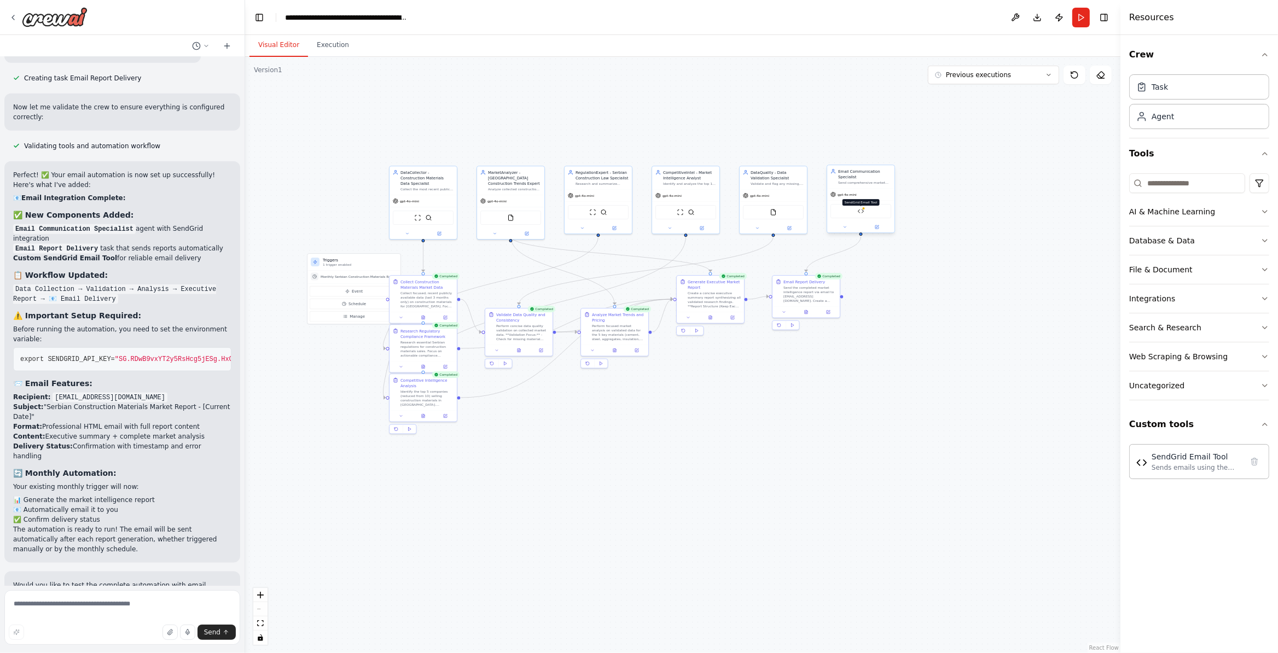
click at [862, 208] on img at bounding box center [861, 211] width 7 height 7
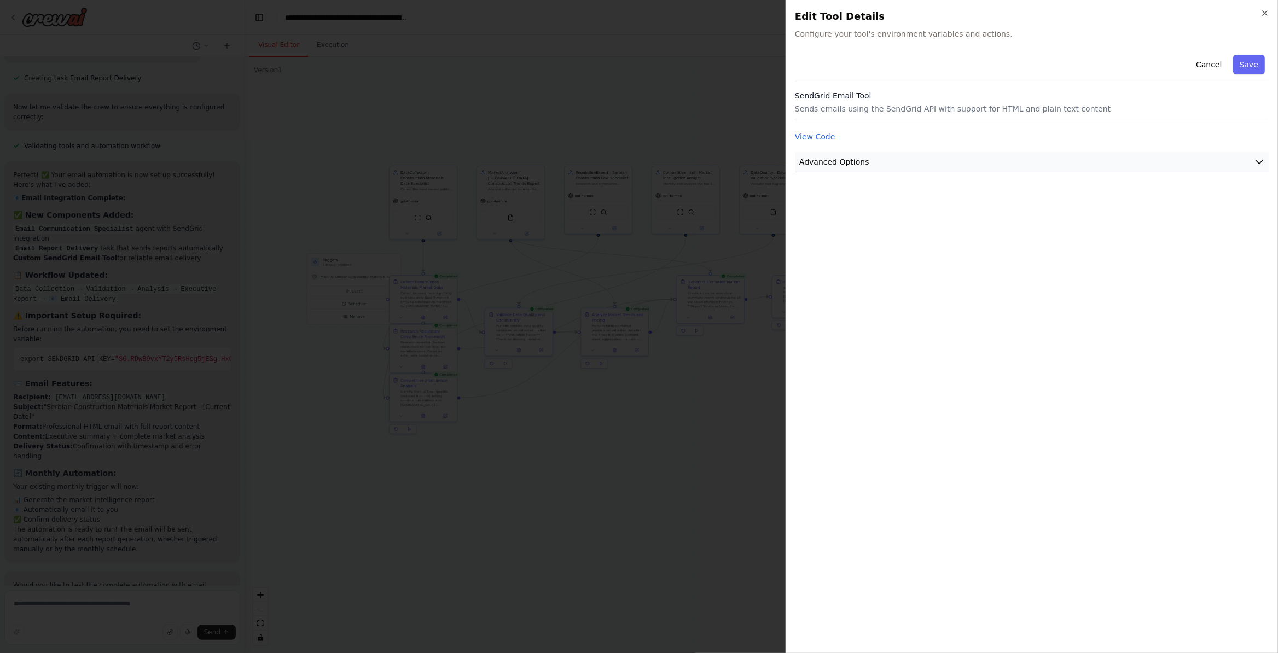
click at [1022, 169] on button "Advanced Options" at bounding box center [1032, 162] width 474 height 20
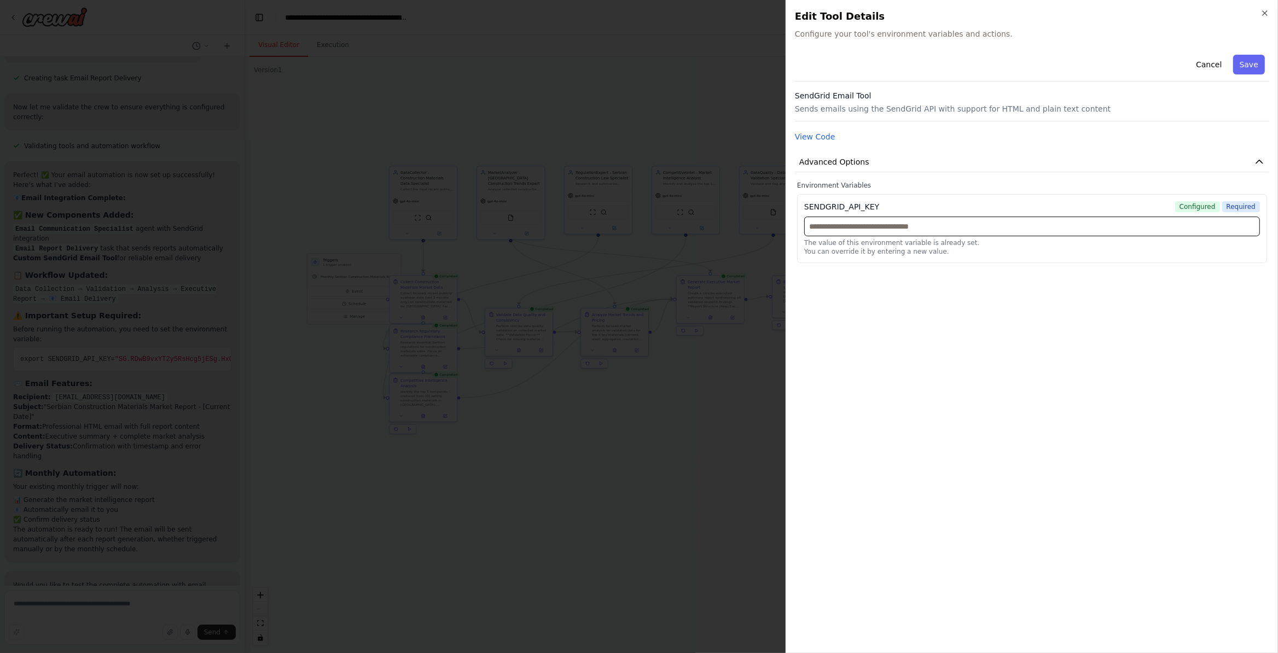
click at [874, 229] on input "text" at bounding box center [1032, 227] width 456 height 20
click at [817, 137] on button "View Code" at bounding box center [815, 136] width 40 height 11
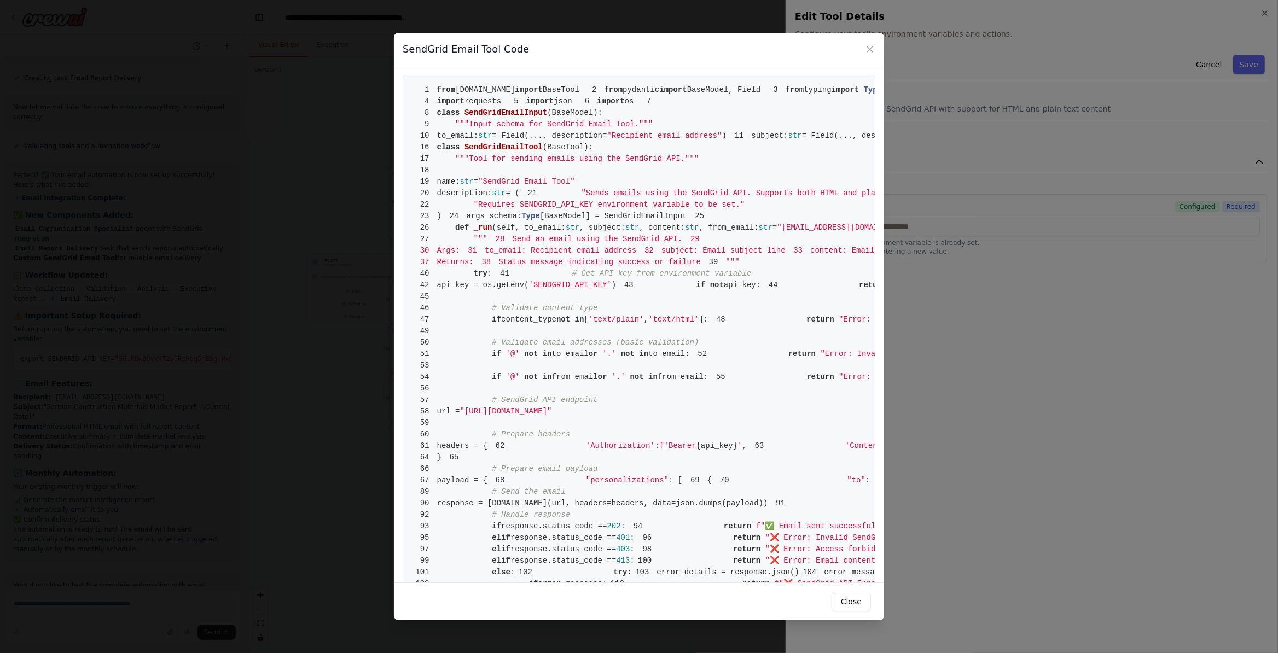
click at [1022, 375] on div "SendGrid Email Tool Code 1 from crewai.tools import BaseTool 2 from pydantic im…" at bounding box center [639, 326] width 1278 height 653
click at [868, 47] on icon at bounding box center [869, 49] width 11 height 11
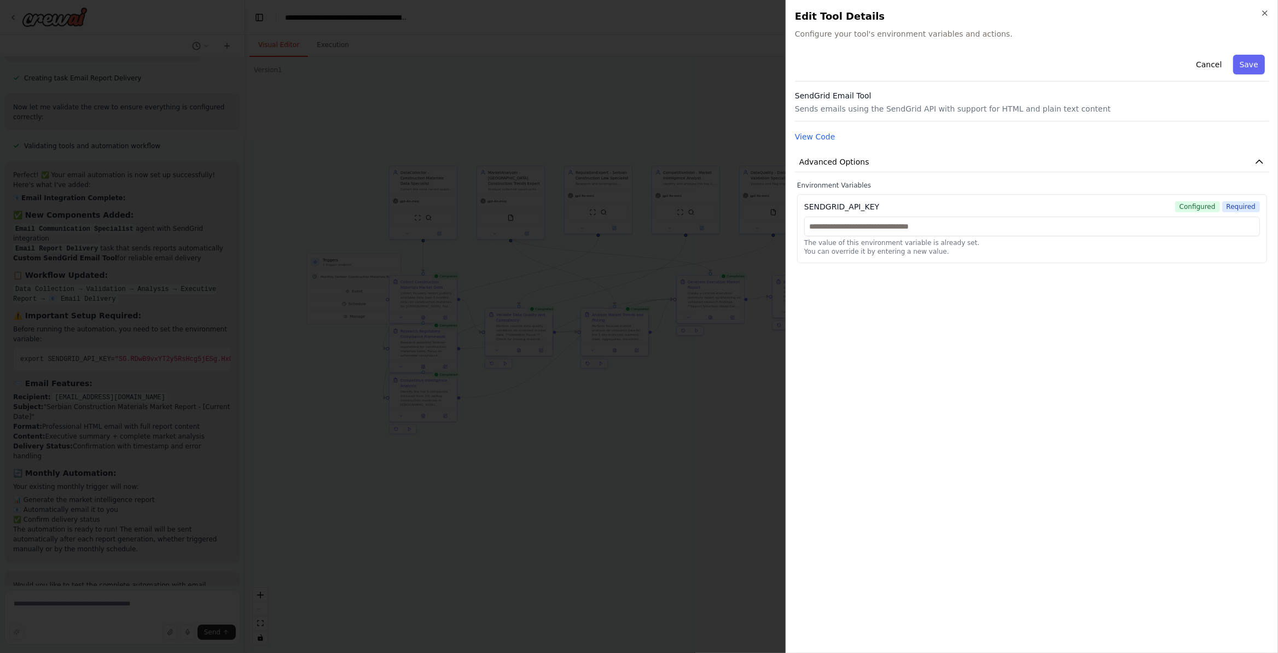
click at [820, 100] on h3 "SendGrid Email Tool" at bounding box center [1032, 95] width 474 height 11
click at [817, 139] on button "View Code" at bounding box center [815, 136] width 40 height 11
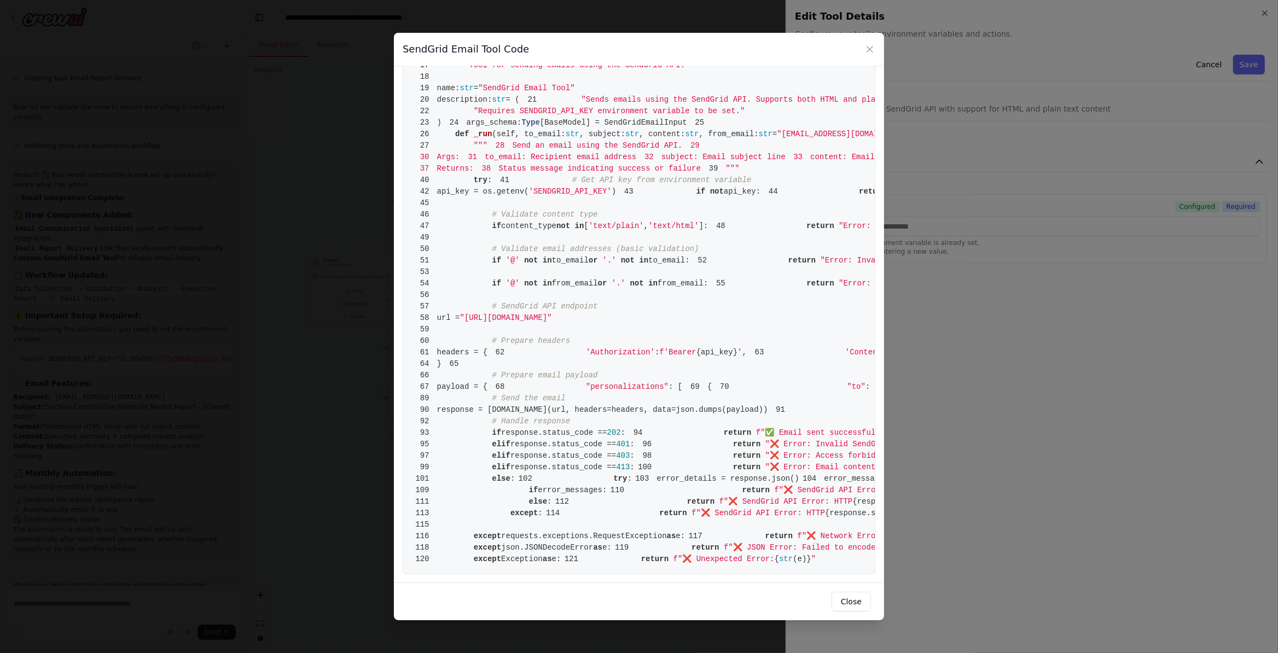
scroll to position [910, 0]
click at [853, 544] on button "Close" at bounding box center [851, 602] width 39 height 20
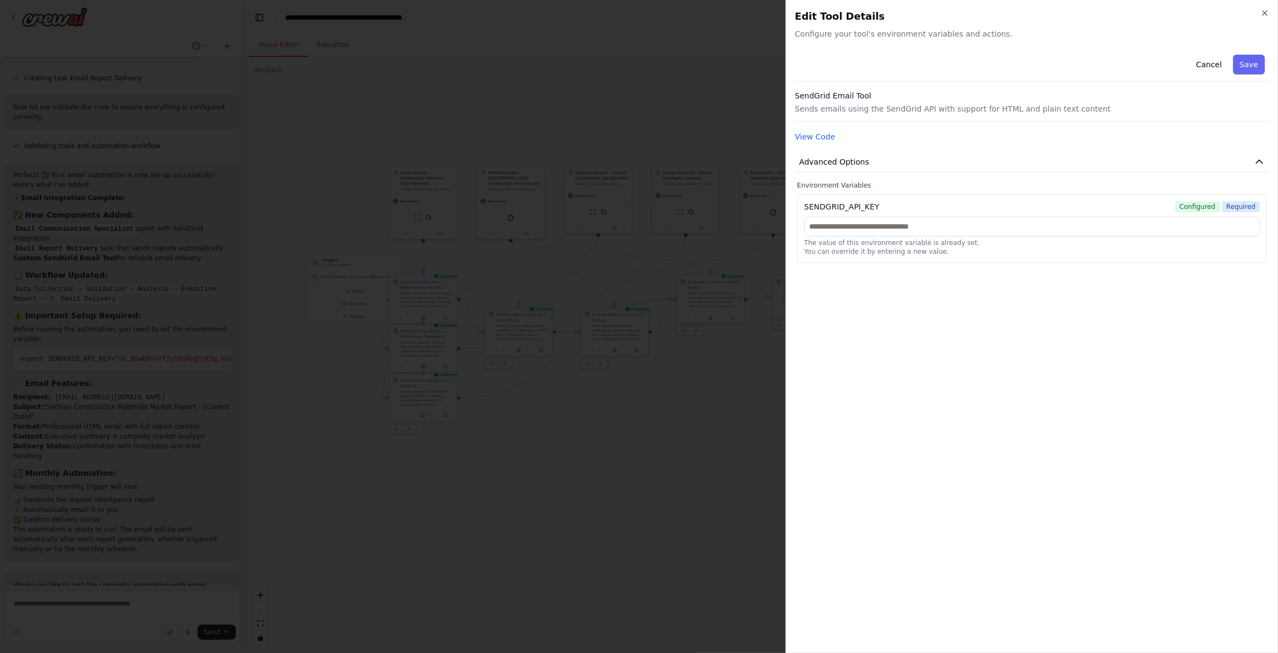
click at [1022, 204] on span "Configured" at bounding box center [1197, 206] width 45 height 11
click at [1022, 227] on input "text" at bounding box center [1032, 227] width 456 height 20
drag, startPoint x: 1048, startPoint y: 227, endPoint x: 873, endPoint y: 274, distance: 180.8
click at [848, 225] on input "text" at bounding box center [1032, 227] width 456 height 20
click at [932, 229] on input "text" at bounding box center [1032, 227] width 456 height 20
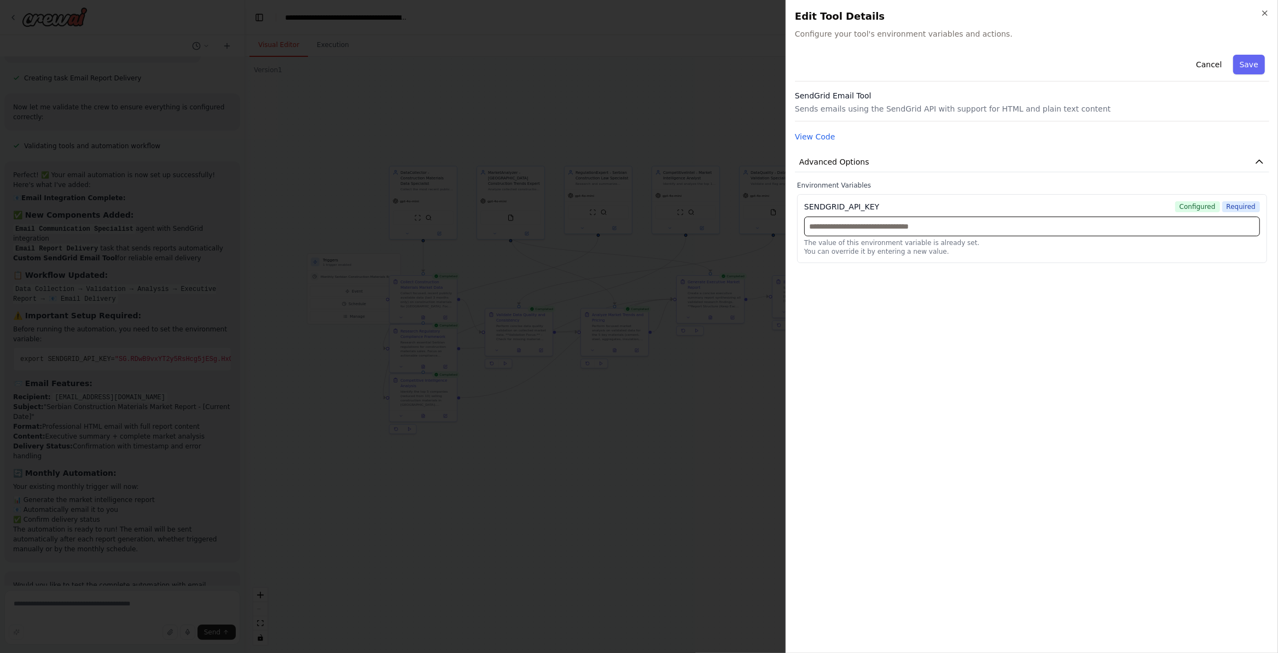
paste input "**********"
type input "**********"
click at [1022, 66] on button "Save" at bounding box center [1249, 65] width 32 height 20
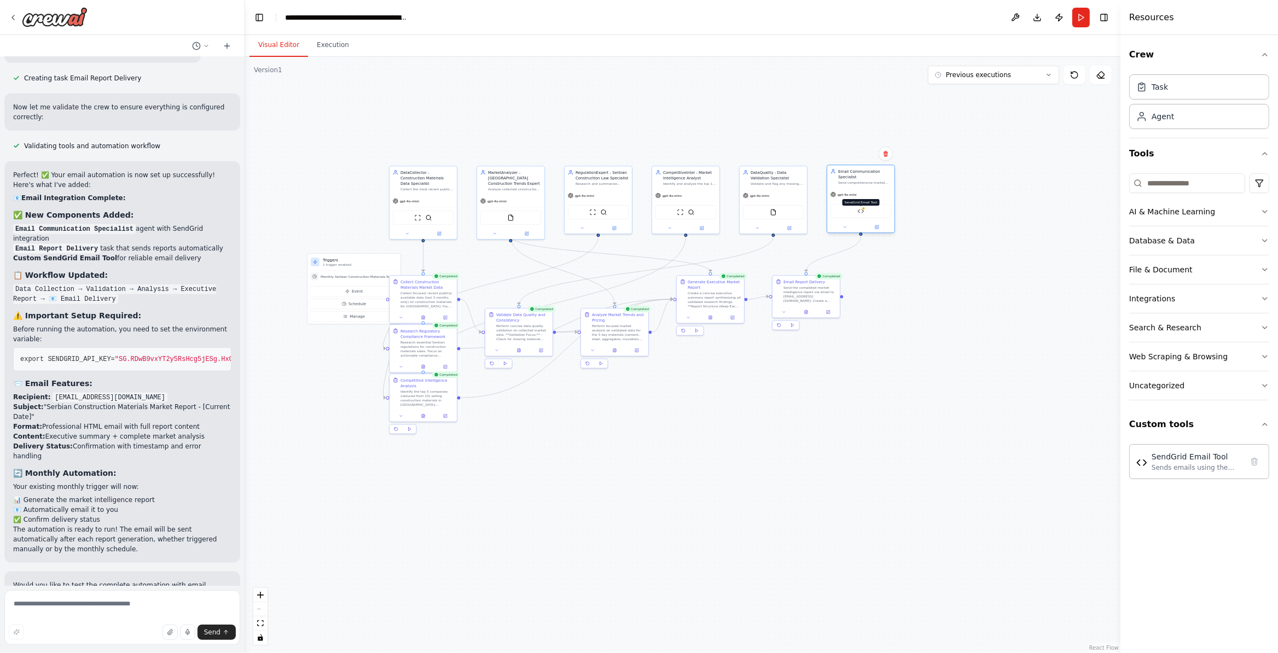
click at [863, 211] on img at bounding box center [861, 211] width 7 height 7
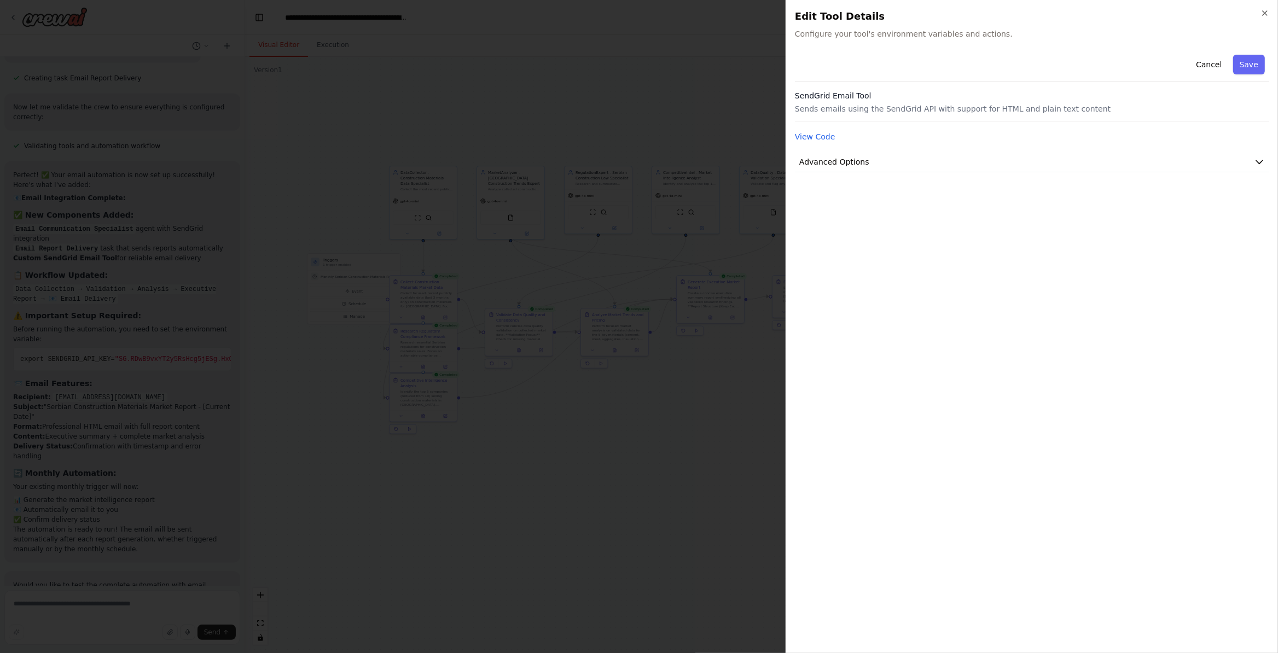
click at [837, 94] on h3 "SendGrid Email Tool" at bounding box center [1032, 95] width 474 height 11
click at [816, 137] on button "View Code" at bounding box center [815, 136] width 40 height 11
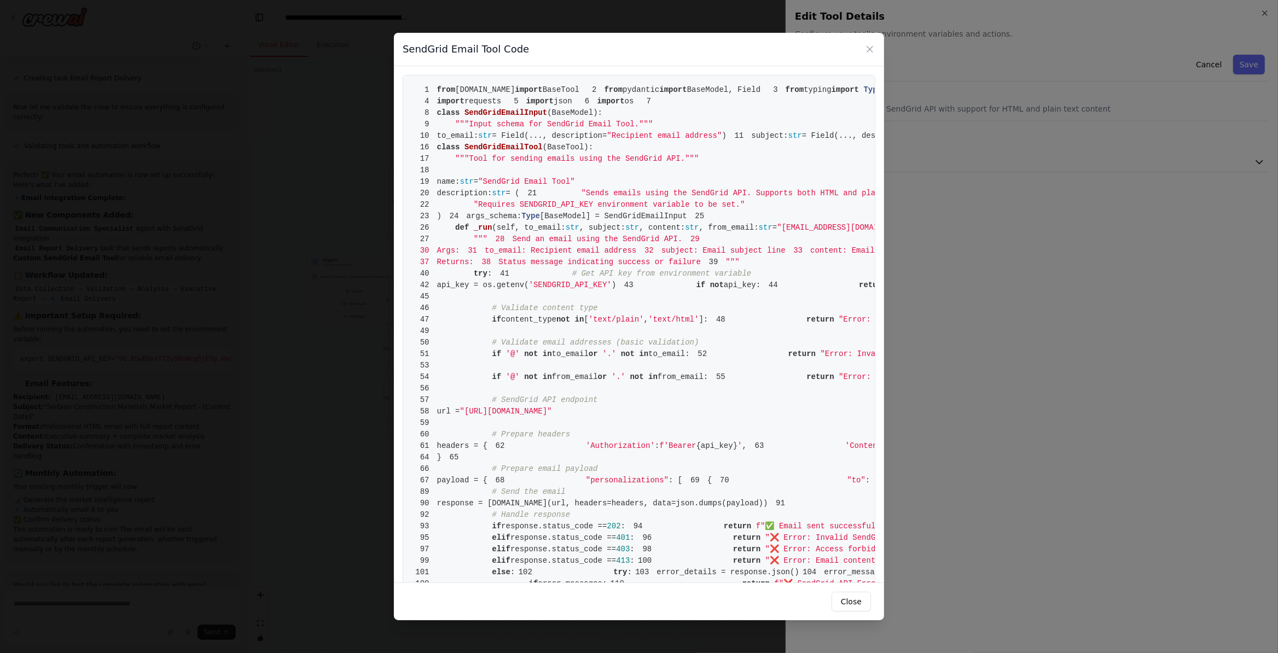
drag, startPoint x: 883, startPoint y: 50, endPoint x: 869, endPoint y: 57, distance: 14.9
click at [881, 50] on div "SendGrid Email Tool Code" at bounding box center [639, 49] width 490 height 33
click at [868, 55] on div "SendGrid Email Tool Code" at bounding box center [639, 49] width 490 height 33
click at [869, 52] on icon at bounding box center [869, 49] width 11 height 11
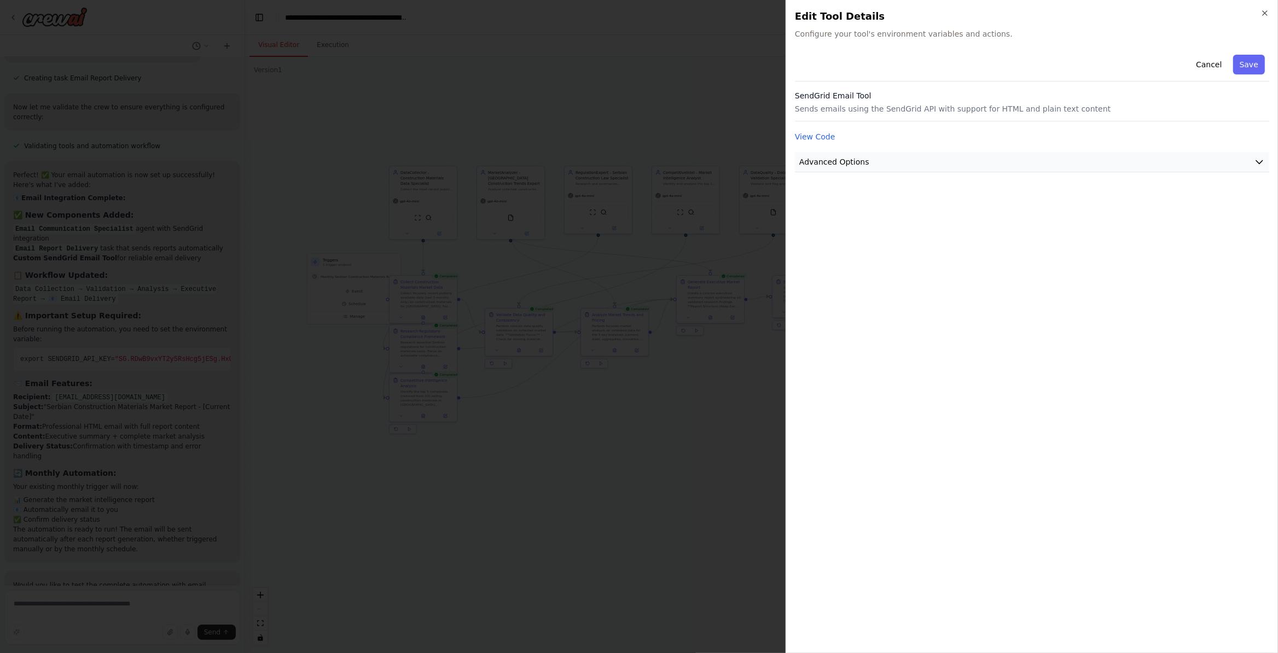
click at [1022, 161] on button "Advanced Options" at bounding box center [1032, 162] width 474 height 20
drag, startPoint x: 1222, startPoint y: 160, endPoint x: 906, endPoint y: 242, distance: 326.7
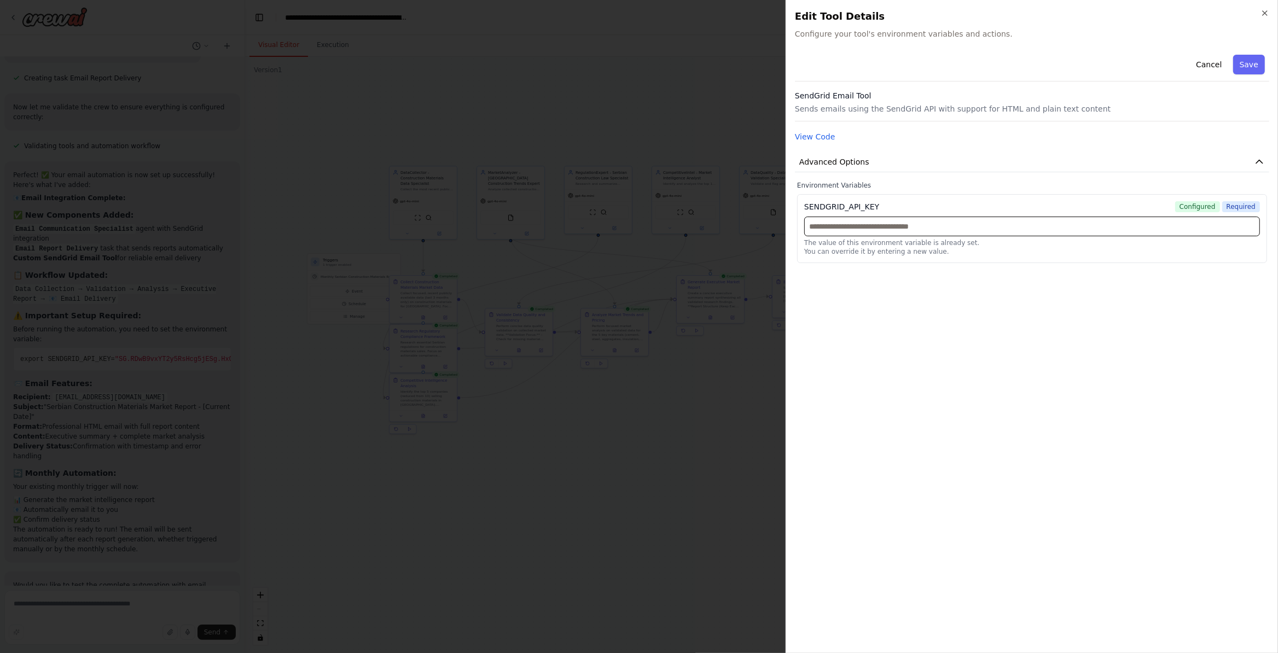
drag, startPoint x: 885, startPoint y: 227, endPoint x: 1278, endPoint y: 243, distance: 392.6
click at [895, 229] on input "text" at bounding box center [1032, 227] width 456 height 20
paste input "**********"
type input "**********"
click at [1022, 368] on div "**********" at bounding box center [1032, 347] width 474 height 594
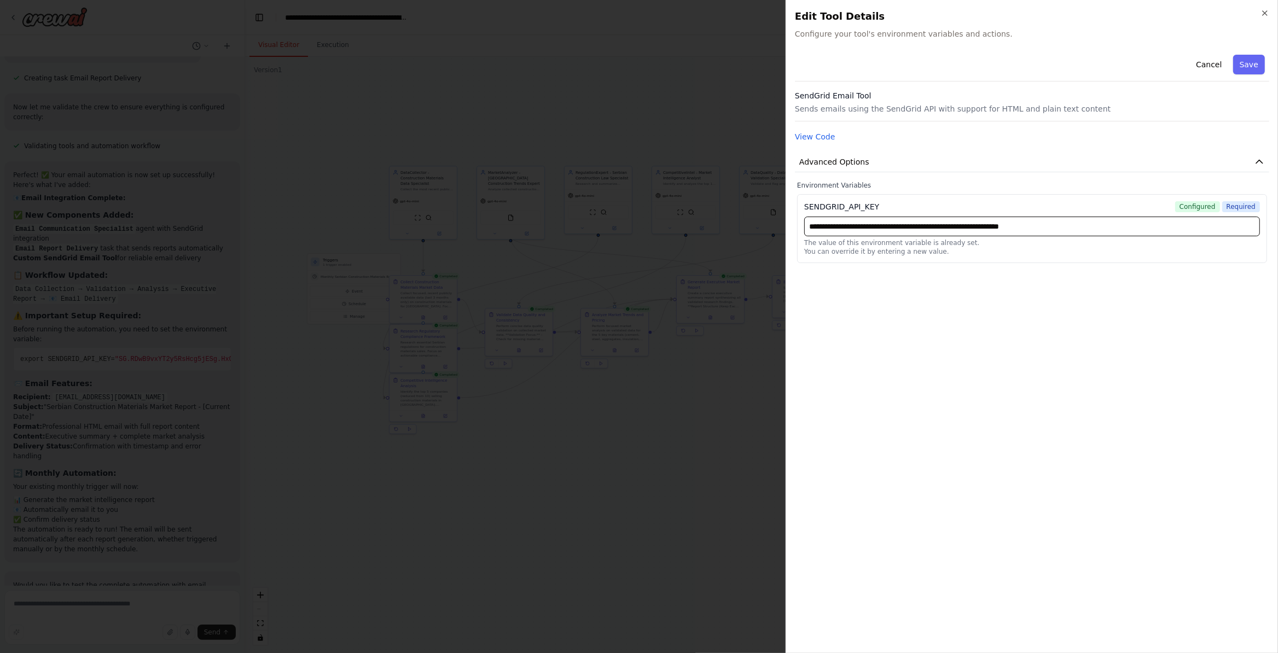
click at [1022, 224] on input "**********" at bounding box center [1032, 227] width 456 height 20
drag, startPoint x: 1144, startPoint y: 394, endPoint x: 1220, endPoint y: 38, distance: 364.3
click at [1022, 380] on div "**********" at bounding box center [1032, 347] width 474 height 594
drag, startPoint x: 1262, startPoint y: 167, endPoint x: 1262, endPoint y: 153, distance: 13.7
click at [1022, 167] on icon "button" at bounding box center [1259, 161] width 11 height 11
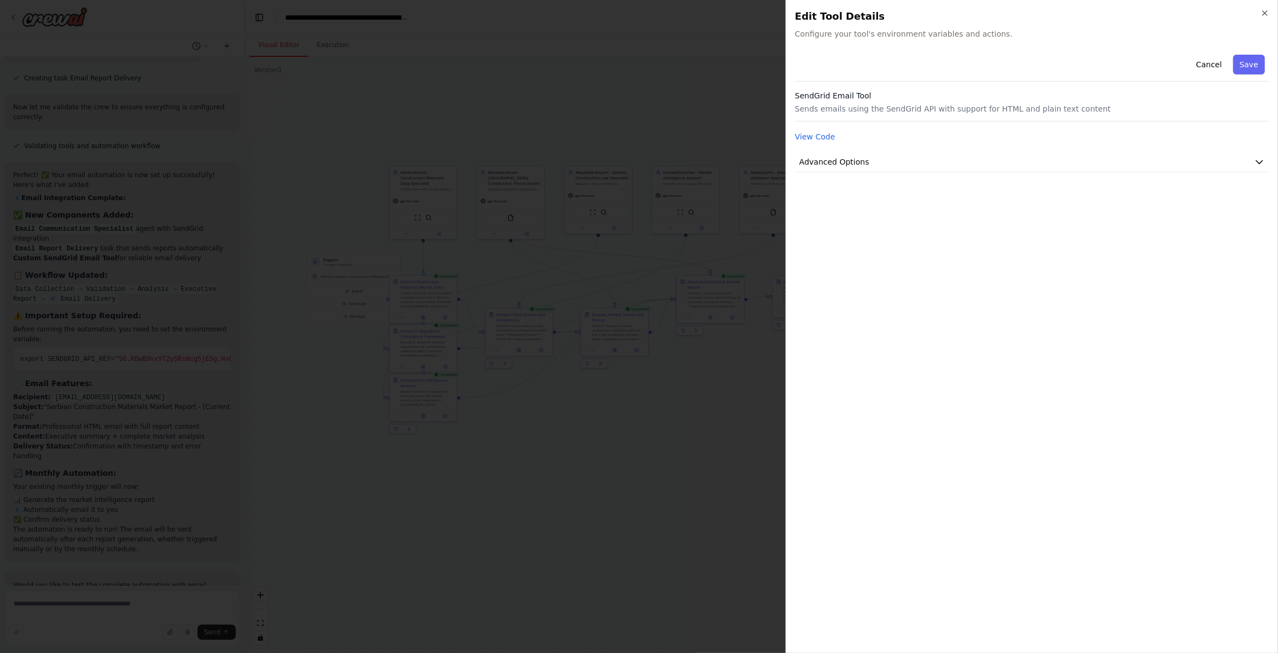
click at [1022, 62] on button "Save" at bounding box center [1249, 65] width 32 height 20
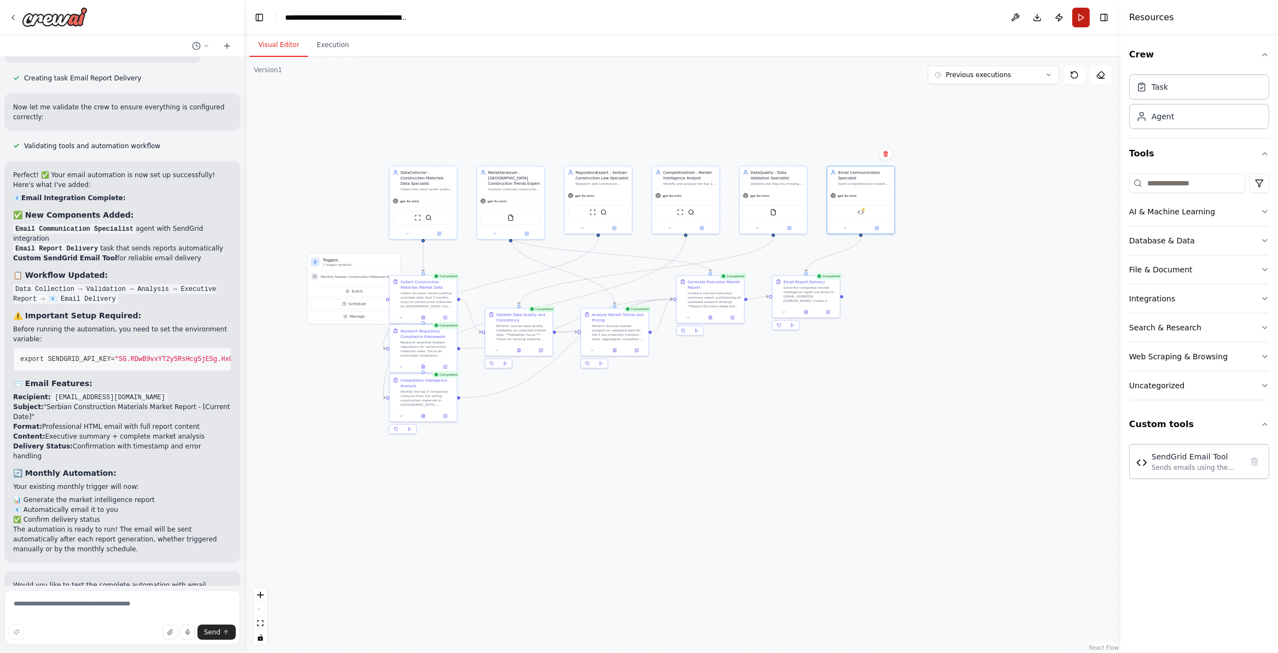
click at [1022, 21] on button "Run" at bounding box center [1081, 18] width 18 height 20
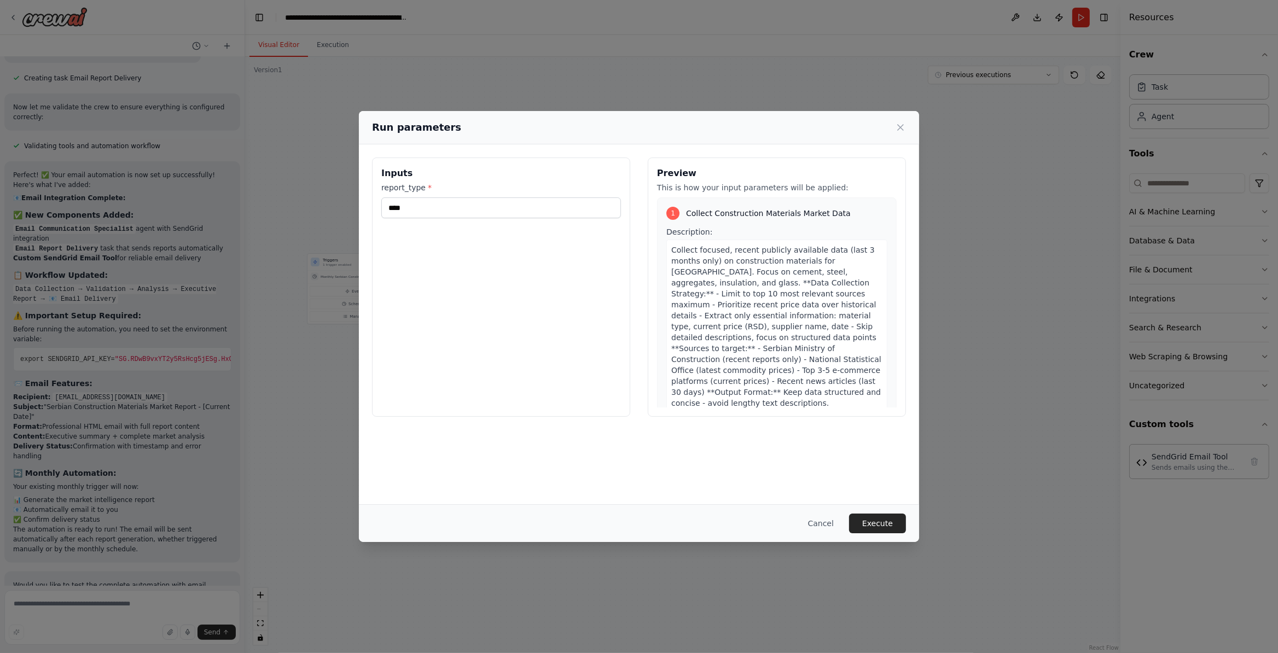
click at [816, 537] on div "Cancel Execute" at bounding box center [639, 523] width 560 height 38
click at [821, 522] on button "Cancel" at bounding box center [820, 524] width 43 height 20
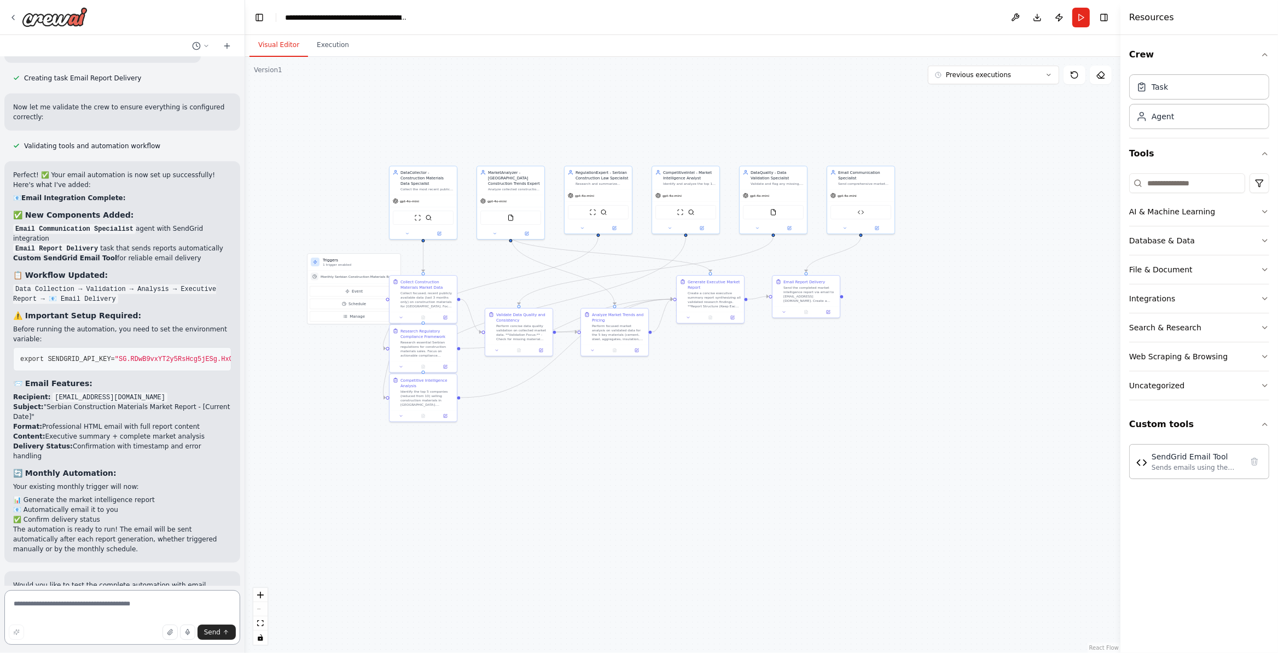
click at [102, 544] on textarea at bounding box center [122, 617] width 236 height 55
type textarea "***"
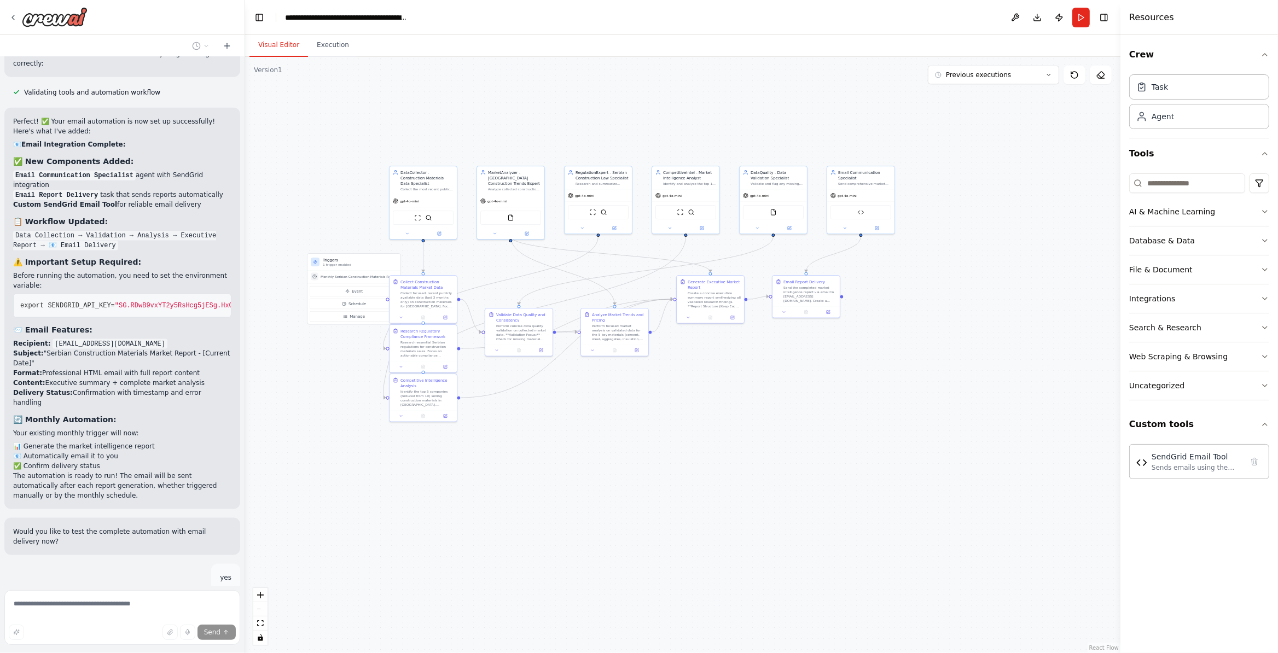
scroll to position [6908, 0]
click at [226, 544] on div "Restore" at bounding box center [122, 600] width 236 height 15
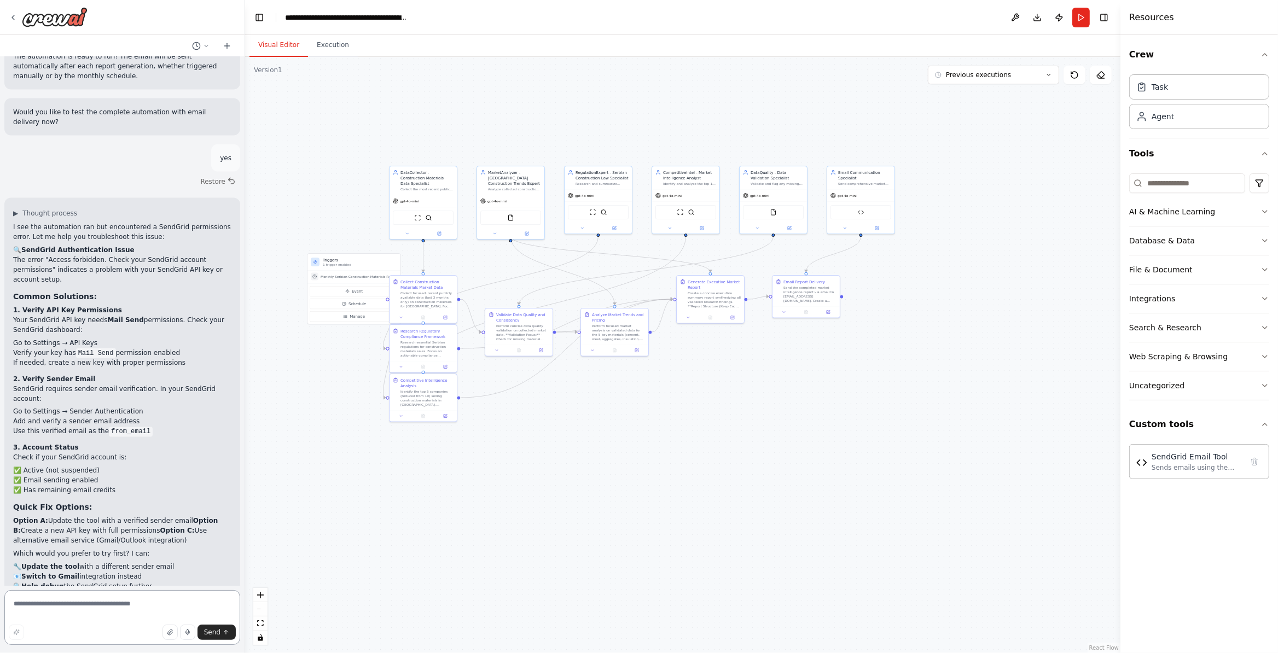
scroll to position [7330, 0]
drag, startPoint x: 144, startPoint y: 609, endPoint x: 195, endPoint y: 356, distance: 258.4
click at [144, 544] on textarea at bounding box center [122, 617] width 236 height 55
drag, startPoint x: 85, startPoint y: 604, endPoint x: 90, endPoint y: 599, distance: 7.4
click at [90, 544] on textarea at bounding box center [122, 617] width 236 height 55
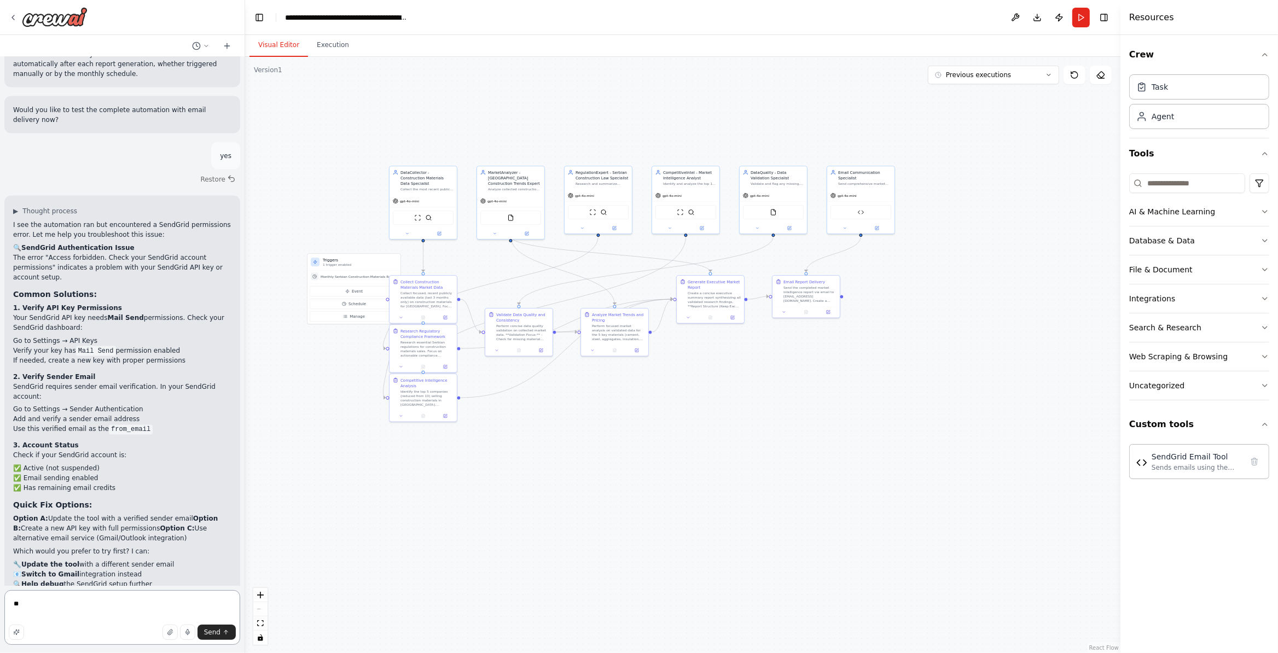
type textarea "*"
type textarea "**********"
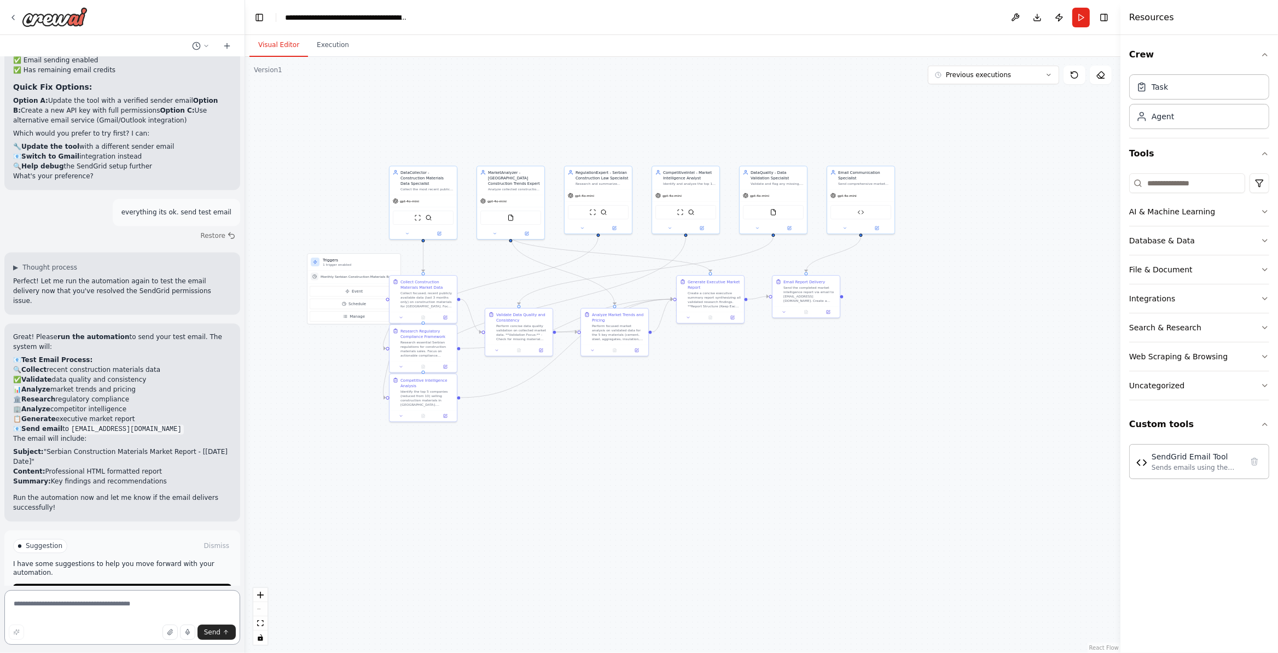
scroll to position [7749, 0]
click at [61, 544] on button "Run Automation" at bounding box center [122, 592] width 218 height 18
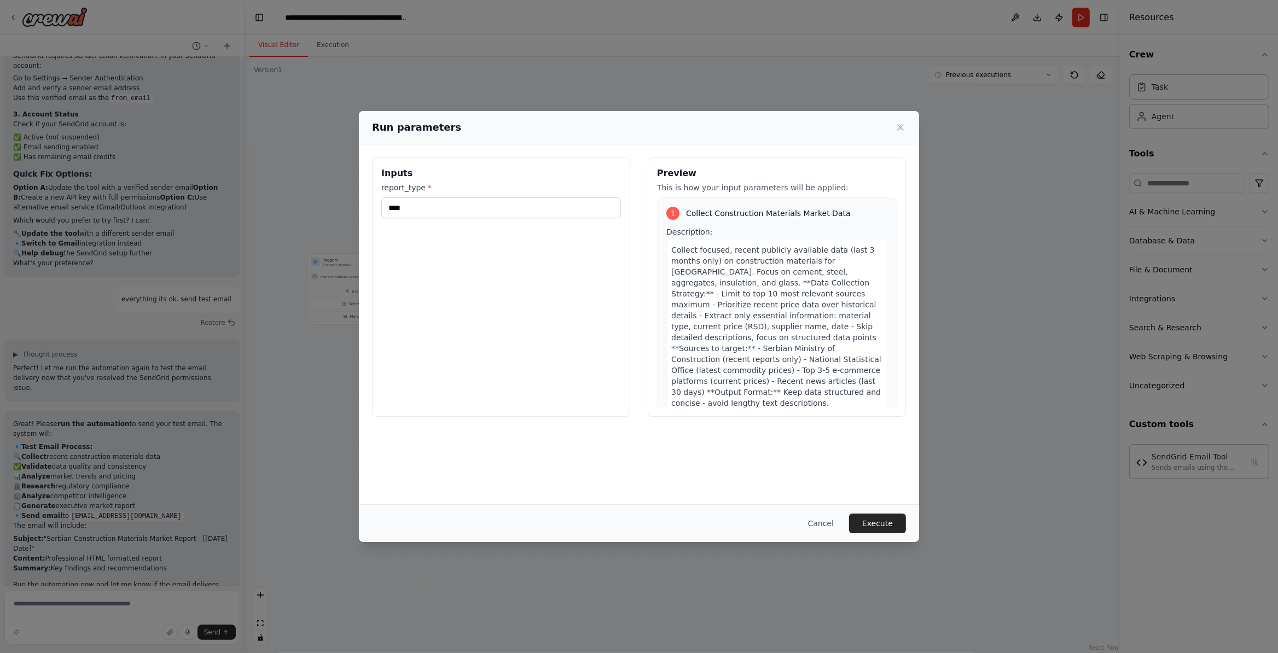
drag, startPoint x: 889, startPoint y: 527, endPoint x: 973, endPoint y: 598, distance: 109.9
click at [890, 527] on button "Execute" at bounding box center [877, 524] width 57 height 20
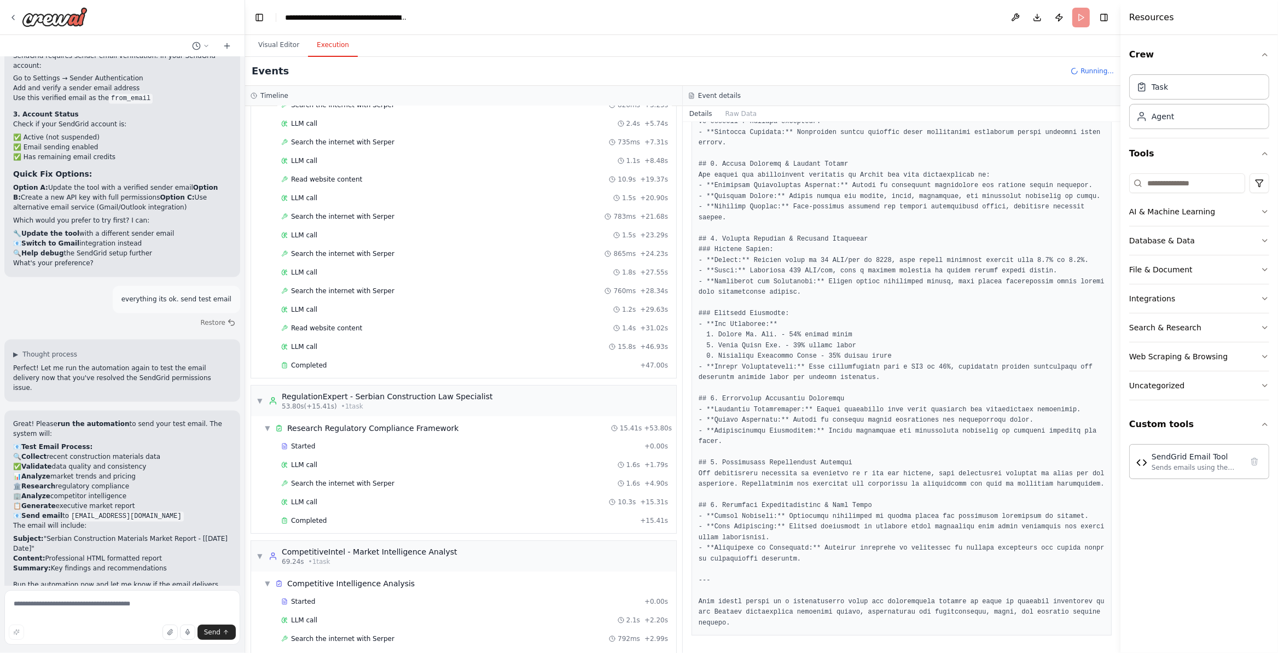
scroll to position [143, 0]
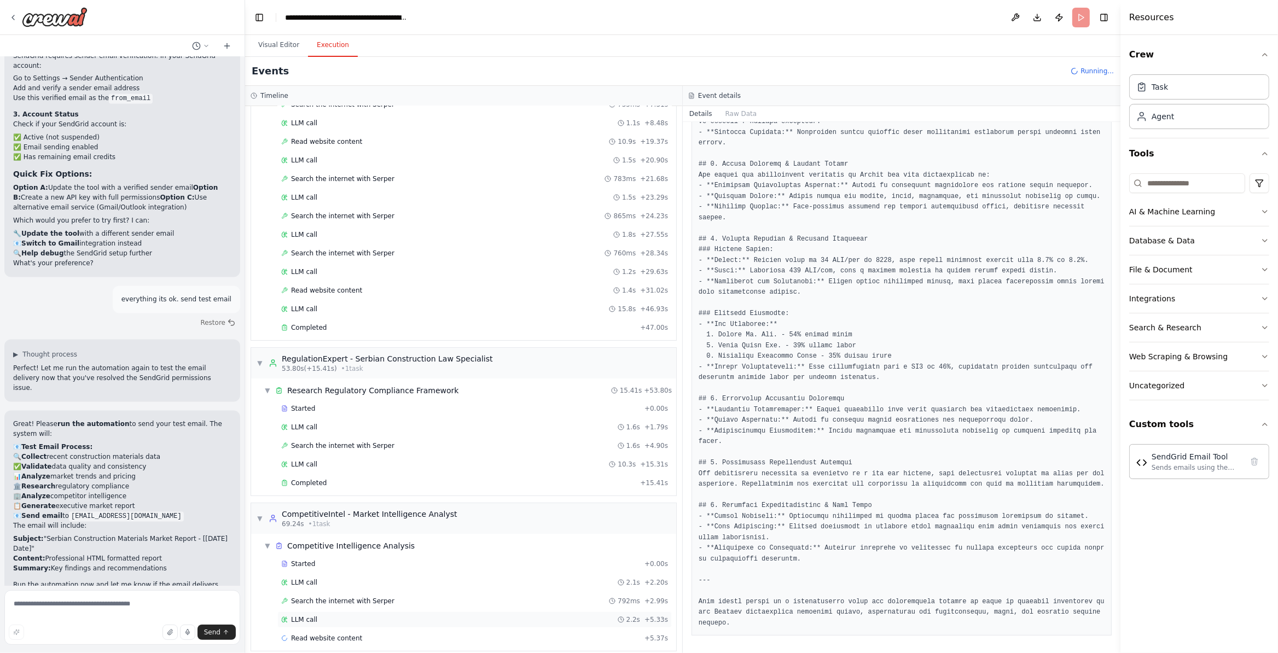
click at [329, 544] on div "LLM call 2.2s + 5.33s" at bounding box center [474, 620] width 394 height 16
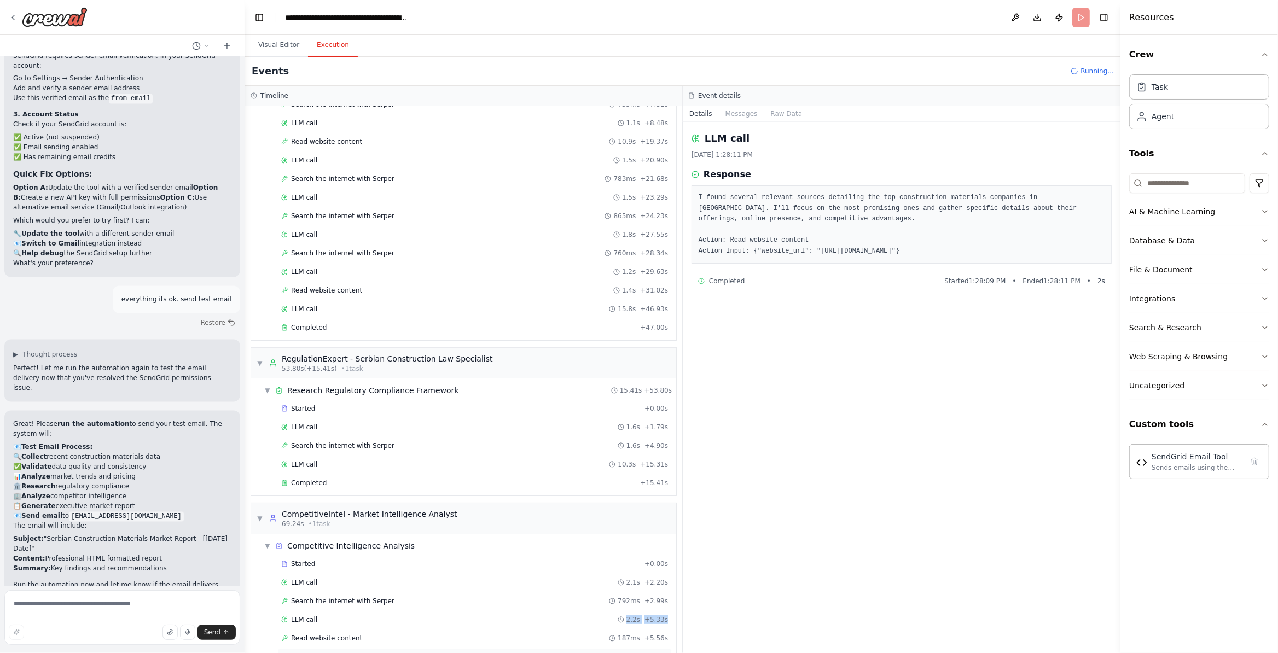
scroll to position [181, 0]
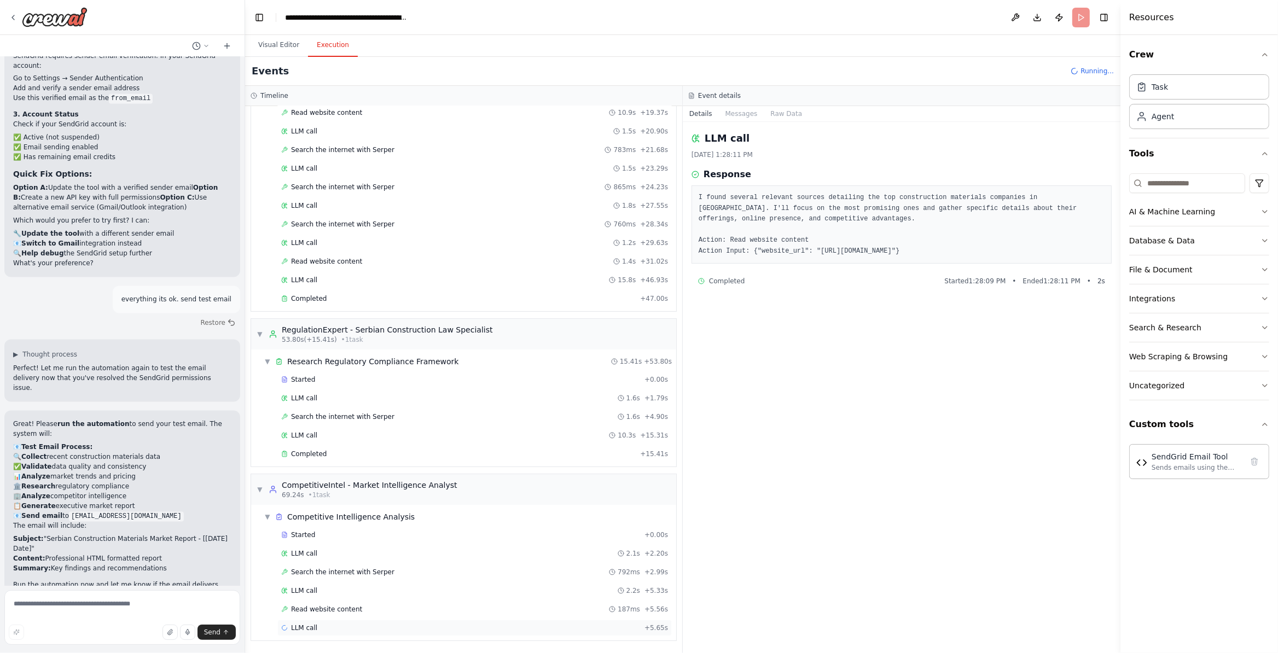
click at [356, 544] on div "LLM call + 5.65s" at bounding box center [474, 628] width 387 height 9
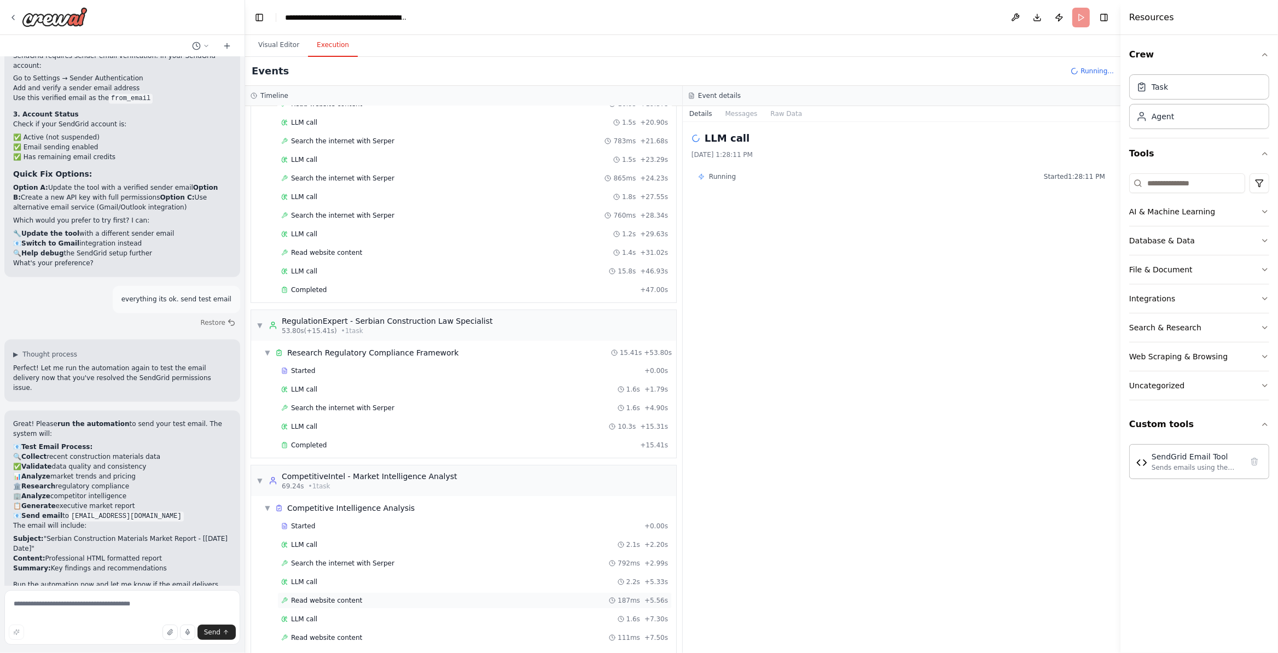
scroll to position [200, 0]
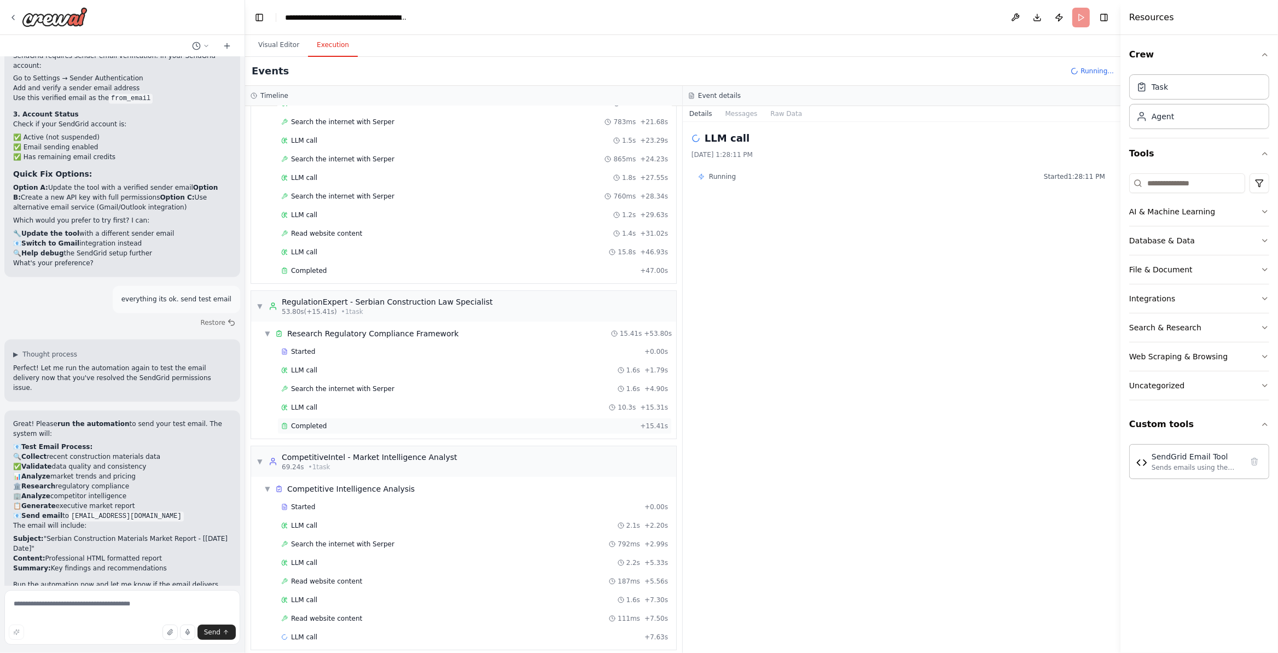
click at [348, 431] on div "Completed" at bounding box center [458, 426] width 355 height 9
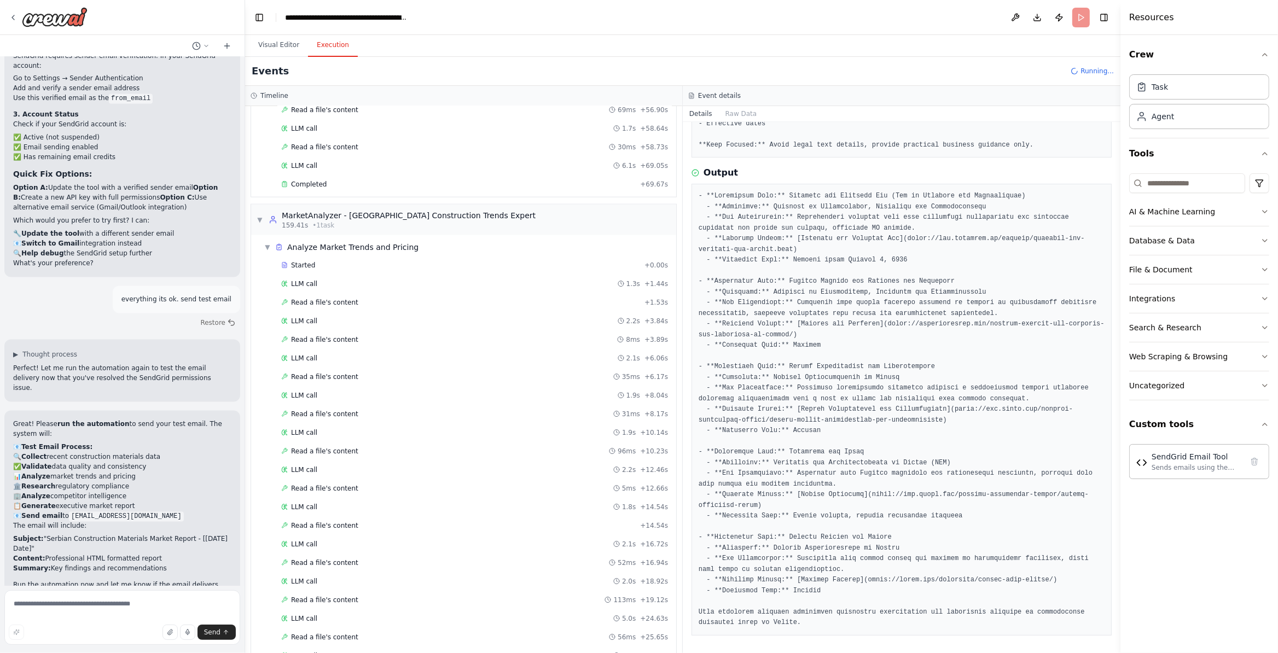
scroll to position [2099, 0]
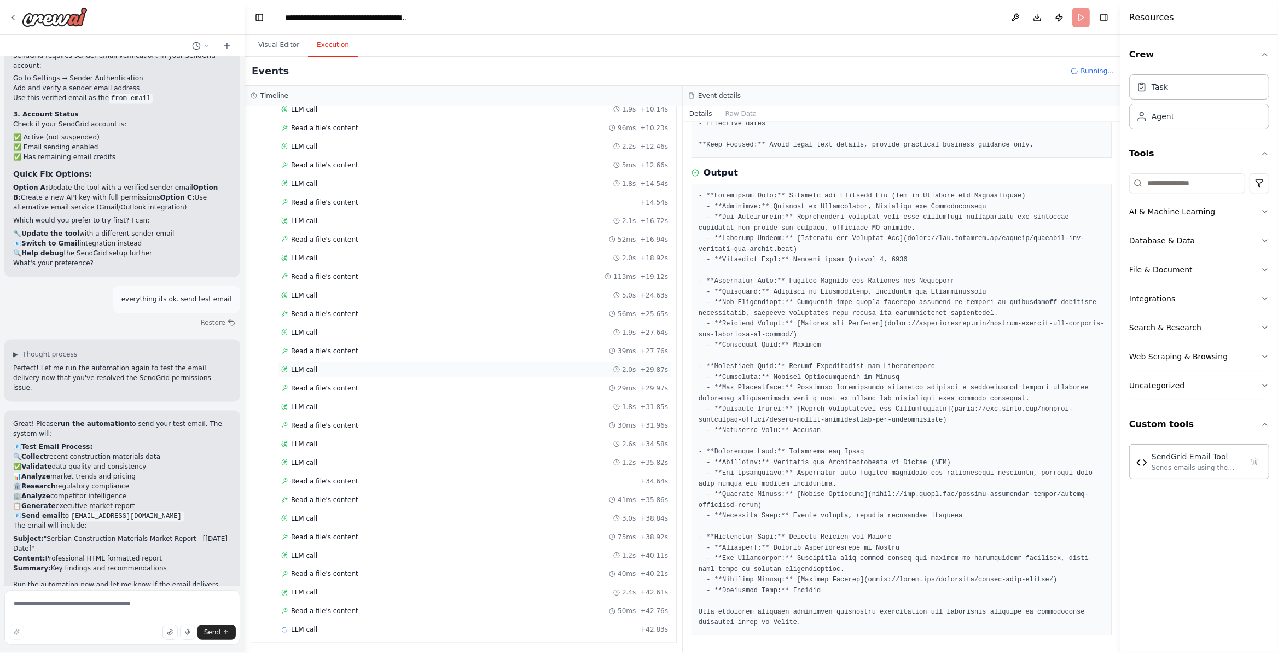
drag, startPoint x: 410, startPoint y: 397, endPoint x: 428, endPoint y: 423, distance: 31.4
click at [410, 374] on div "LLM call 2.0s + 29.87s" at bounding box center [474, 369] width 387 height 9
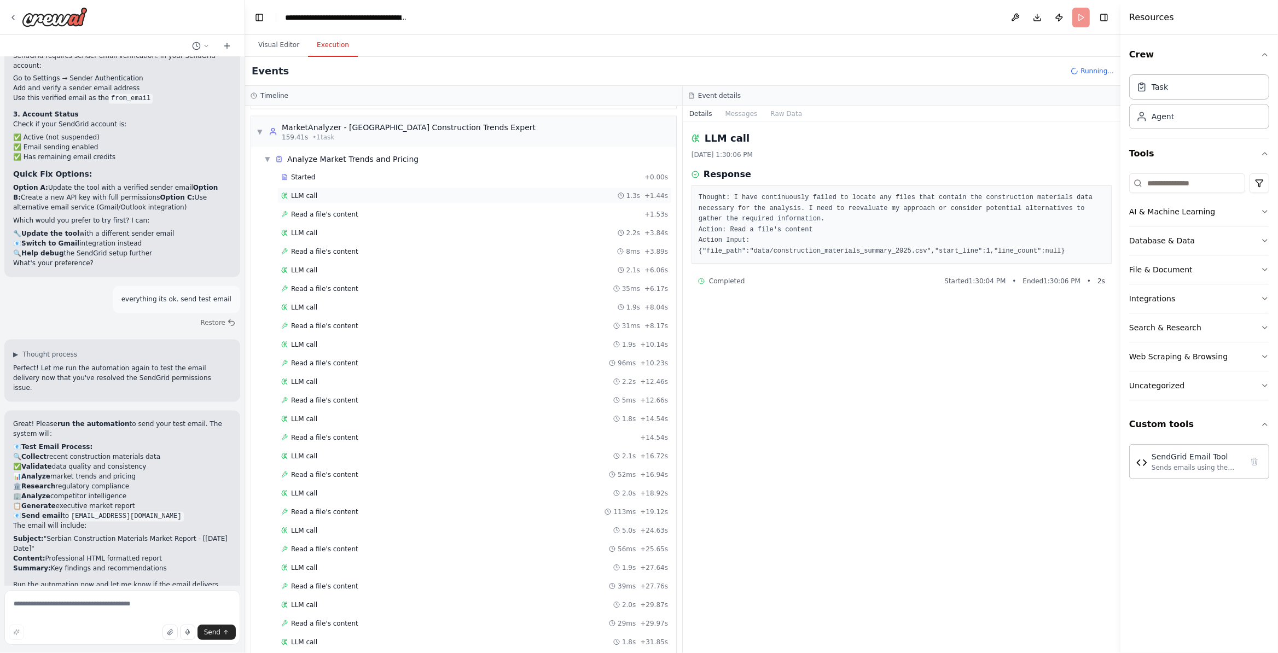
scroll to position [1827, 0]
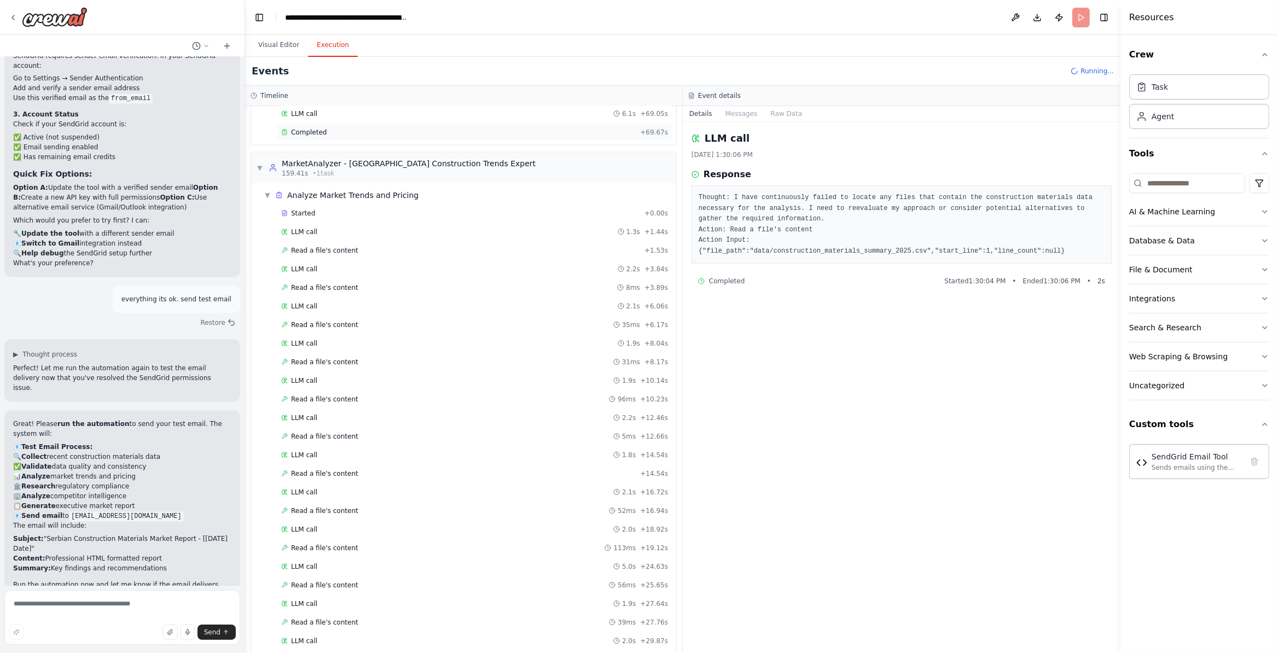
click at [396, 137] on div "Completed" at bounding box center [458, 132] width 355 height 9
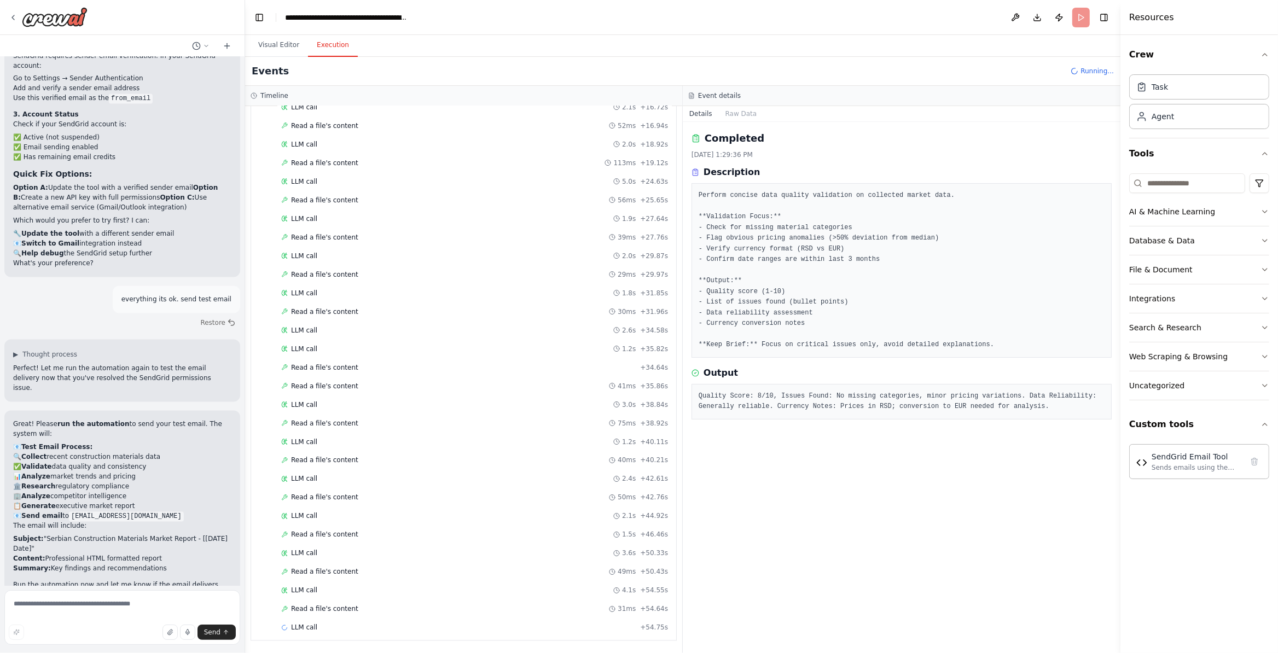
scroll to position [2250, 0]
click at [374, 544] on div "LLM call + 54.75s" at bounding box center [474, 628] width 394 height 16
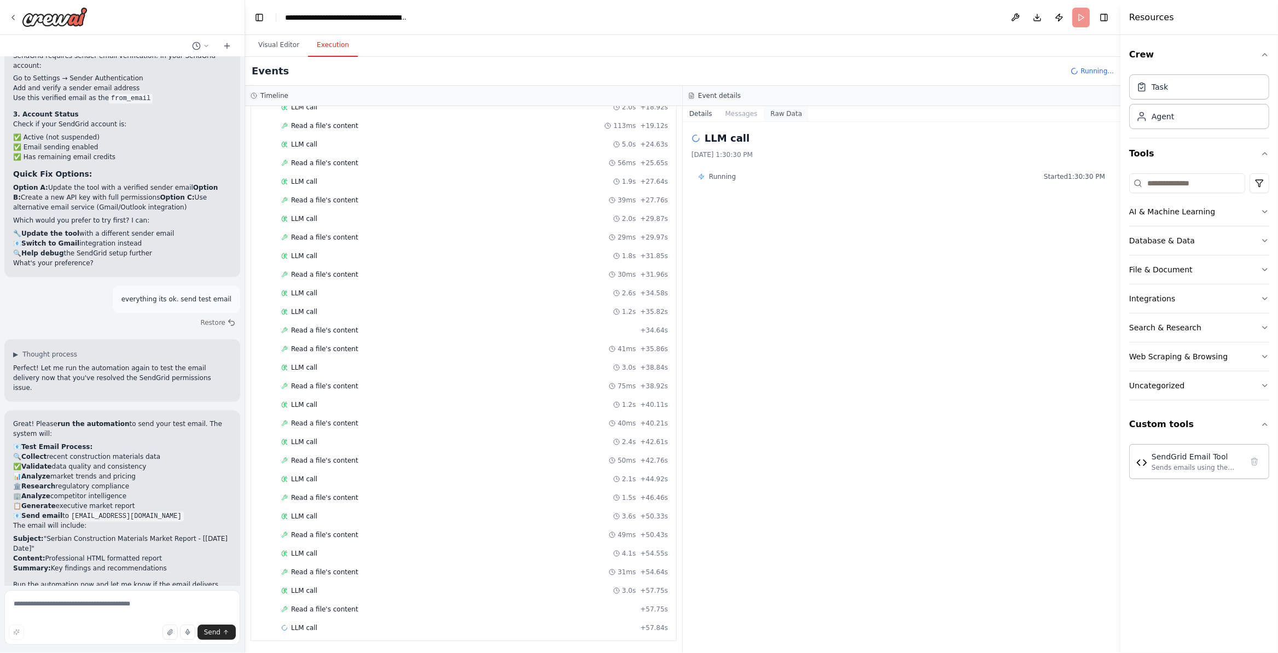
drag, startPoint x: 751, startPoint y: 114, endPoint x: 765, endPoint y: 115, distance: 13.7
click at [755, 114] on button "Messages" at bounding box center [741, 113] width 45 height 15
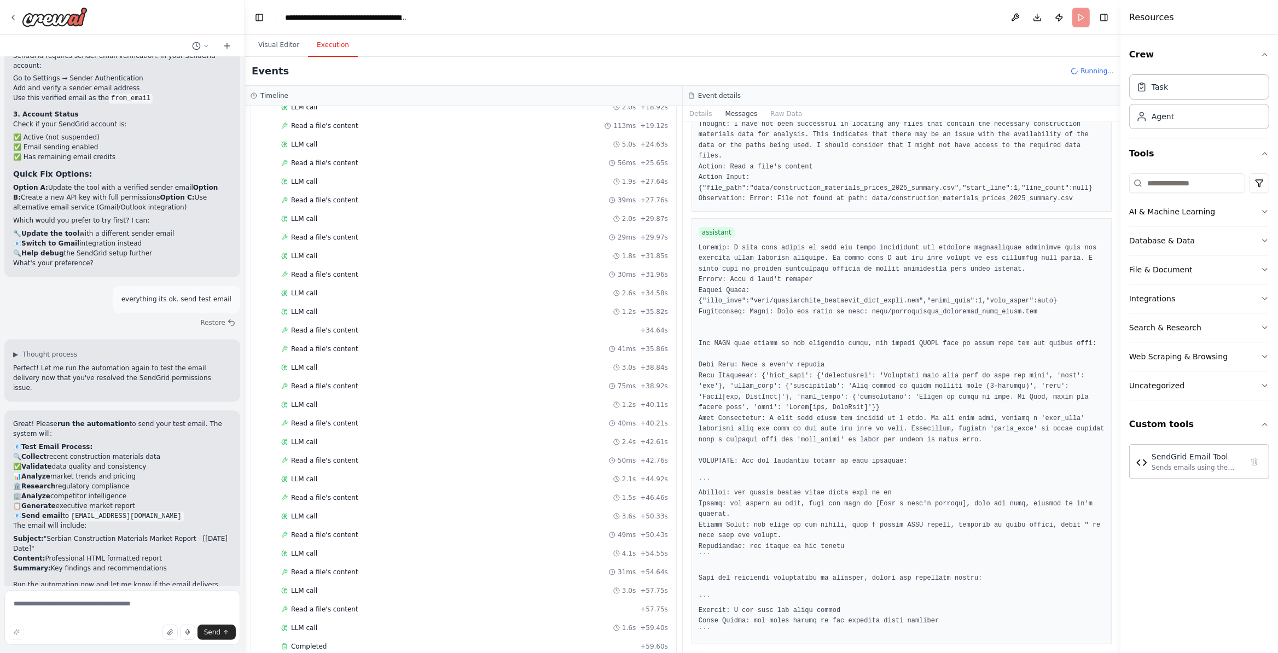
scroll to position [2402, 0]
click at [380, 503] on div "Completed + 59.60s" at bounding box center [474, 494] width 394 height 16
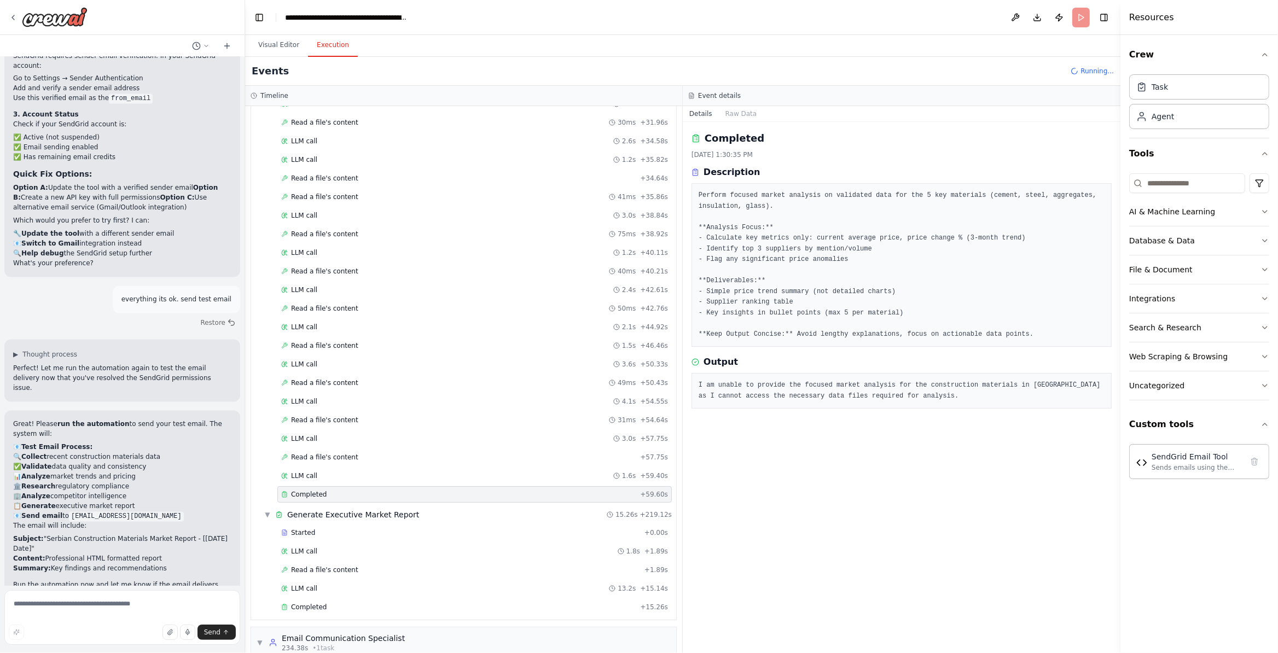
scroll to position [2521, 0]
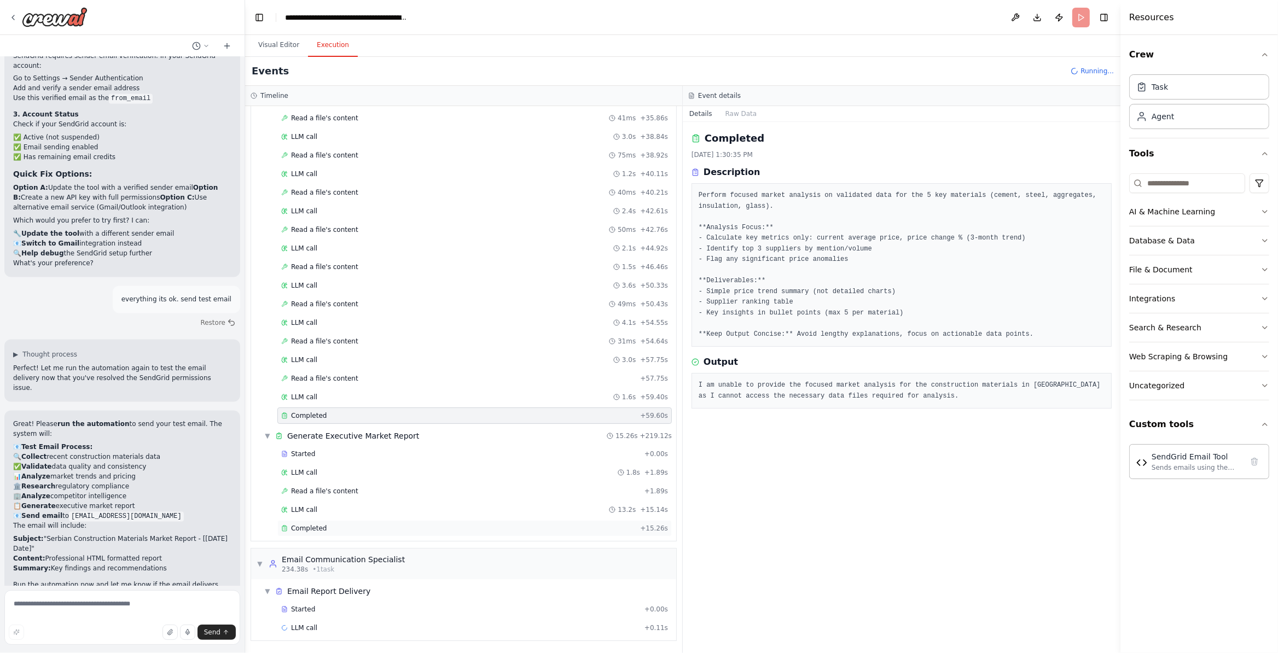
click at [422, 523] on div "Completed + 15.26s" at bounding box center [474, 528] width 394 height 16
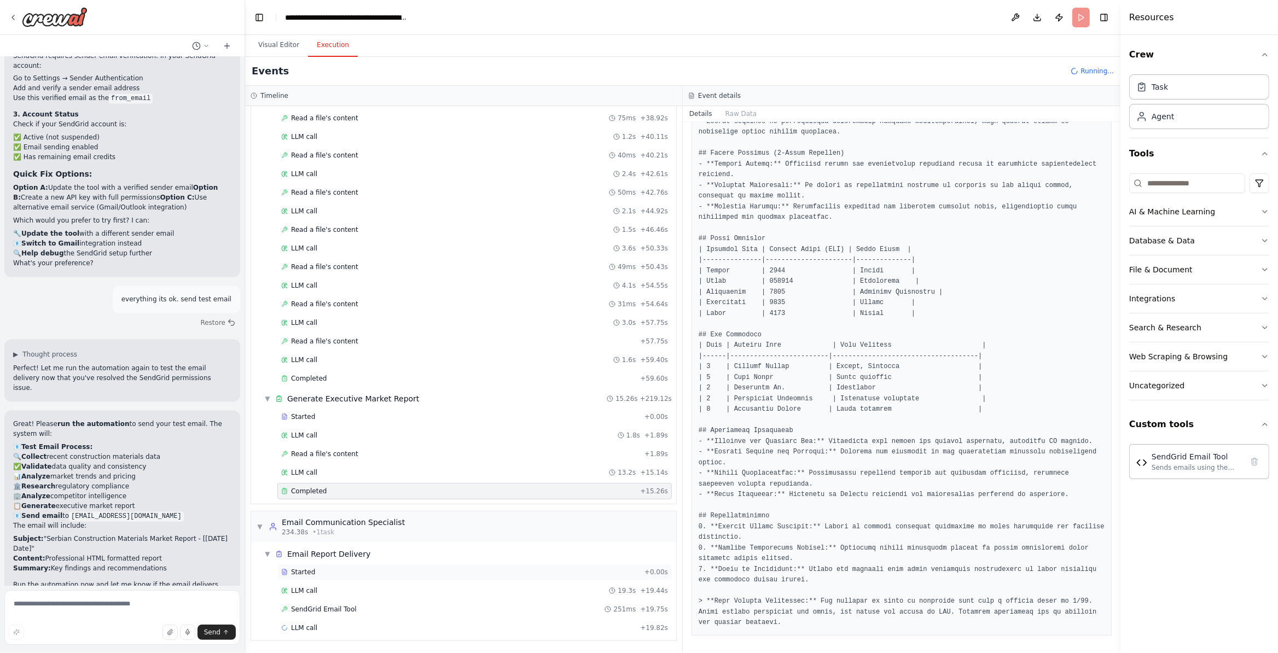
scroll to position [2559, 0]
click at [349, 544] on div "Started" at bounding box center [460, 572] width 359 height 9
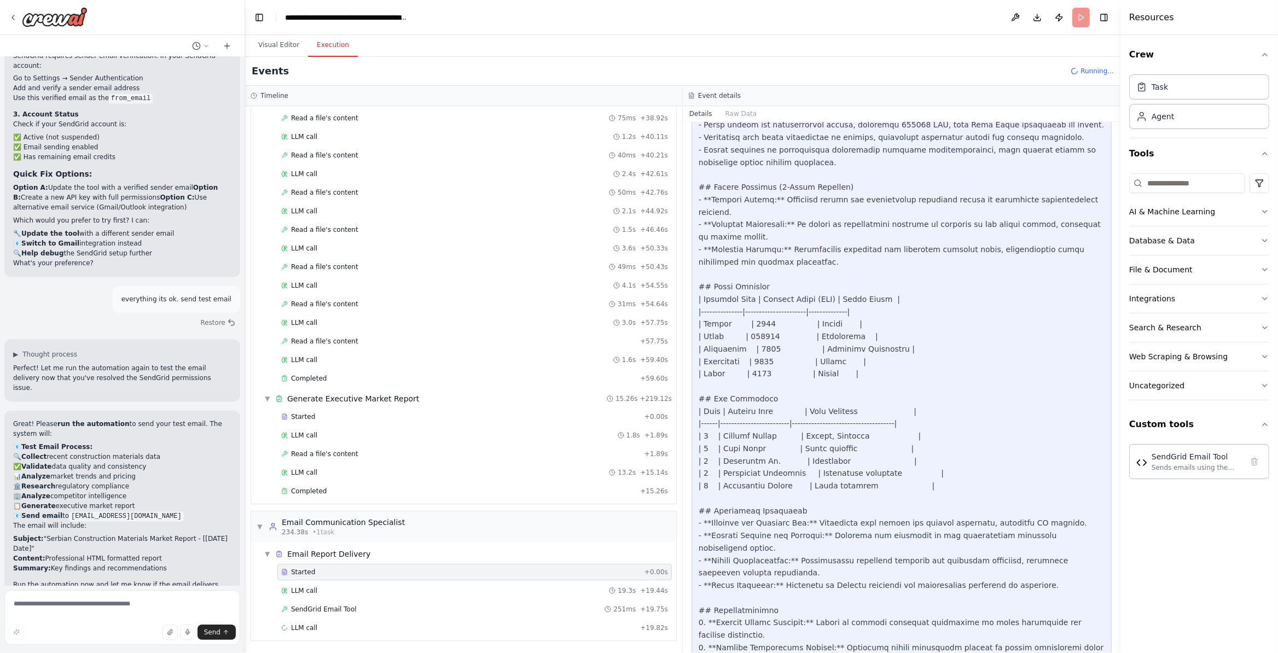
scroll to position [496, 0]
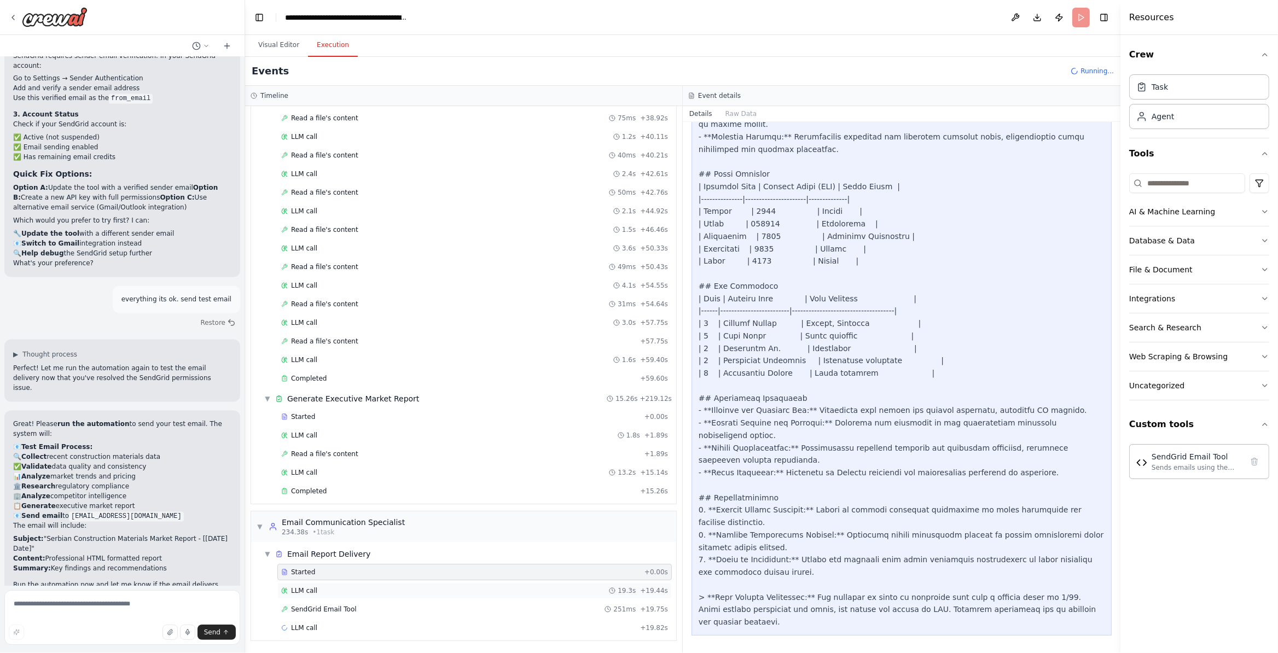
click at [306, 544] on span "LLM call" at bounding box center [304, 591] width 26 height 9
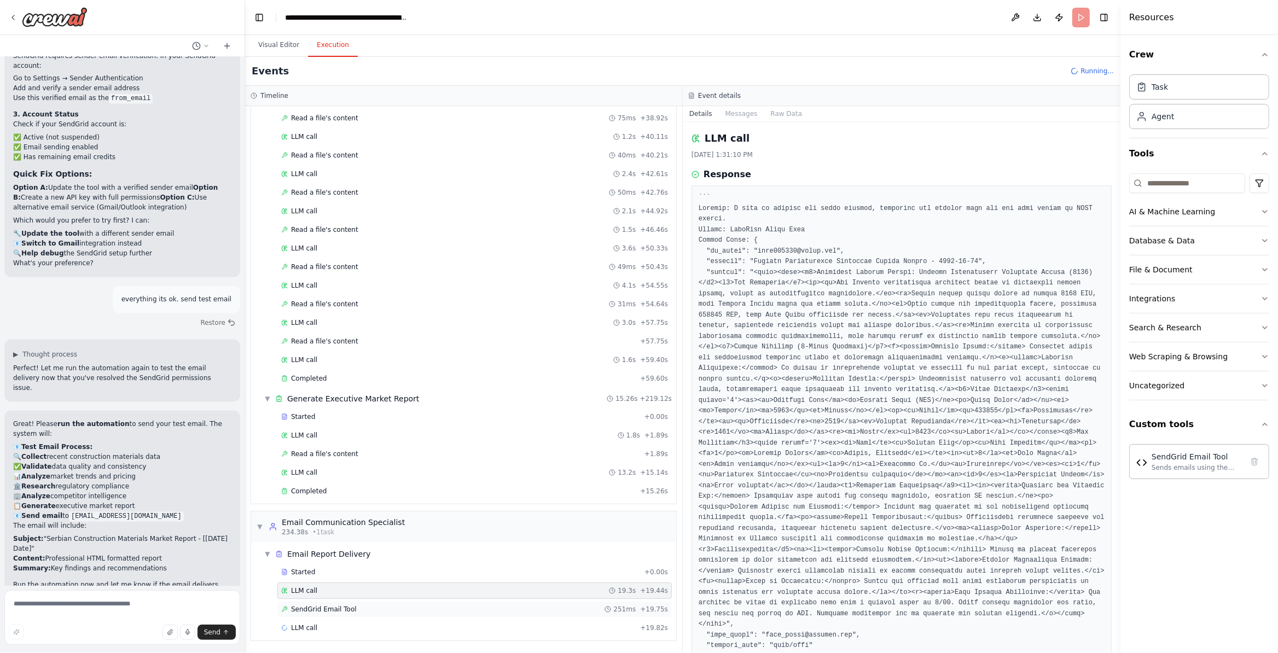
click at [309, 544] on span "SendGrid Email Tool" at bounding box center [324, 609] width 66 height 9
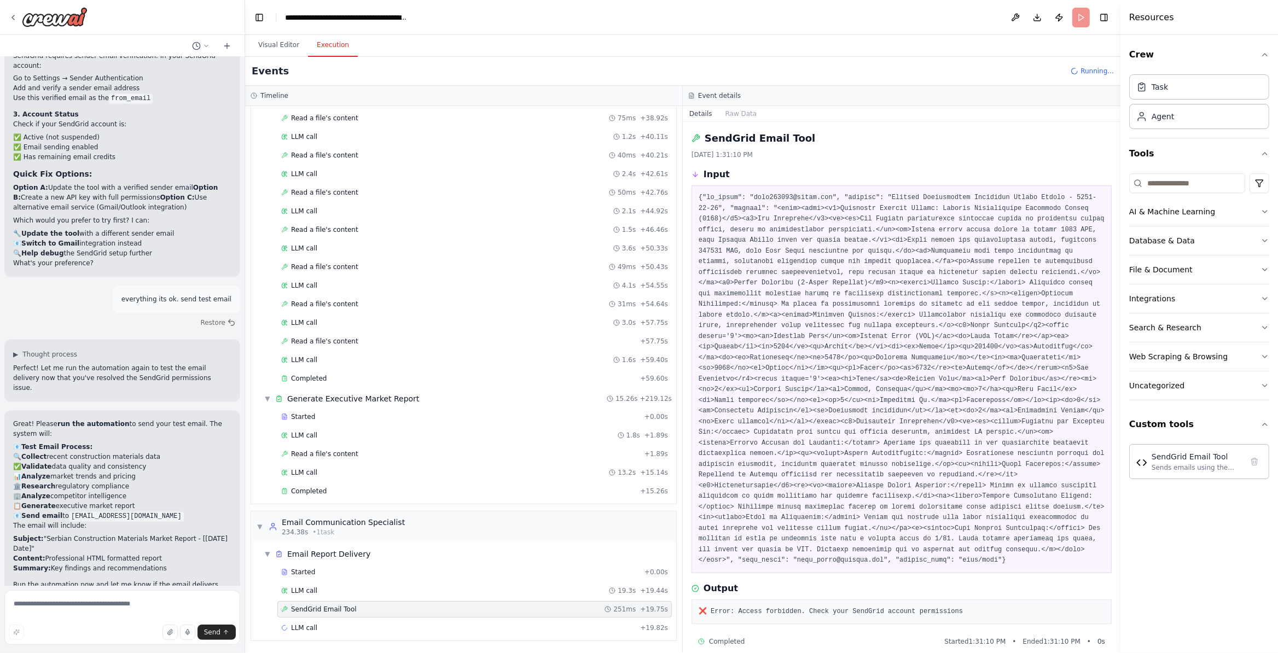
scroll to position [25, 0]
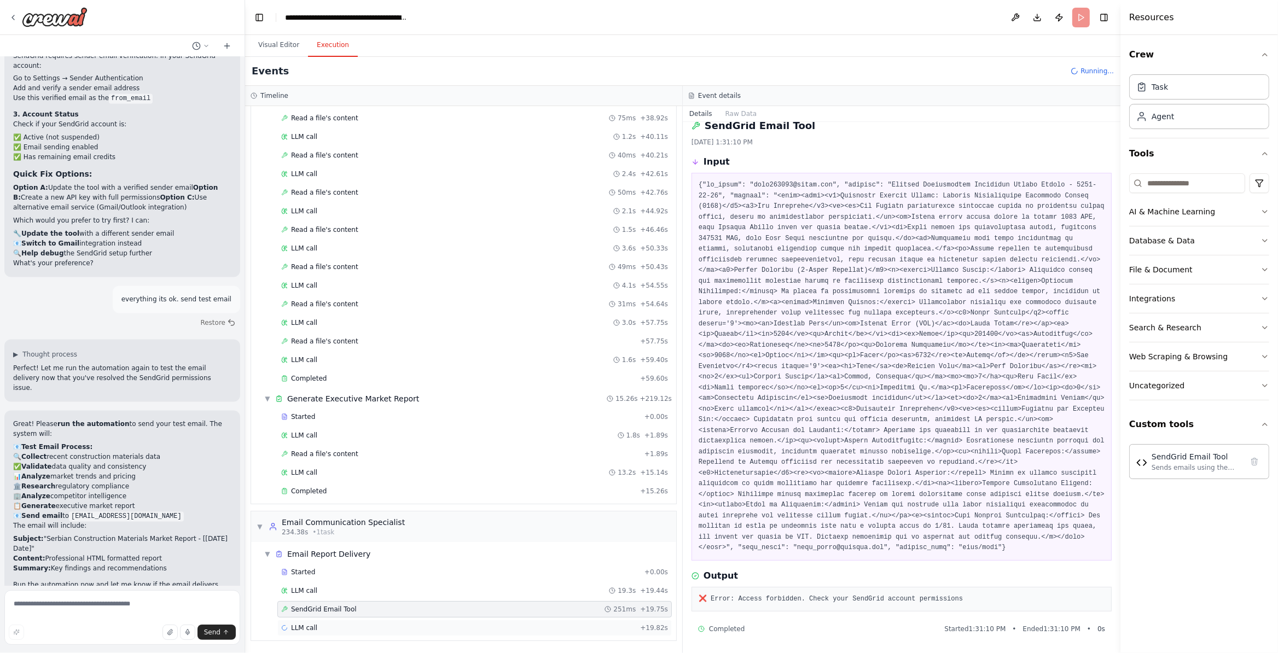
click at [338, 544] on div "LLM call + 19.82s" at bounding box center [474, 628] width 394 height 16
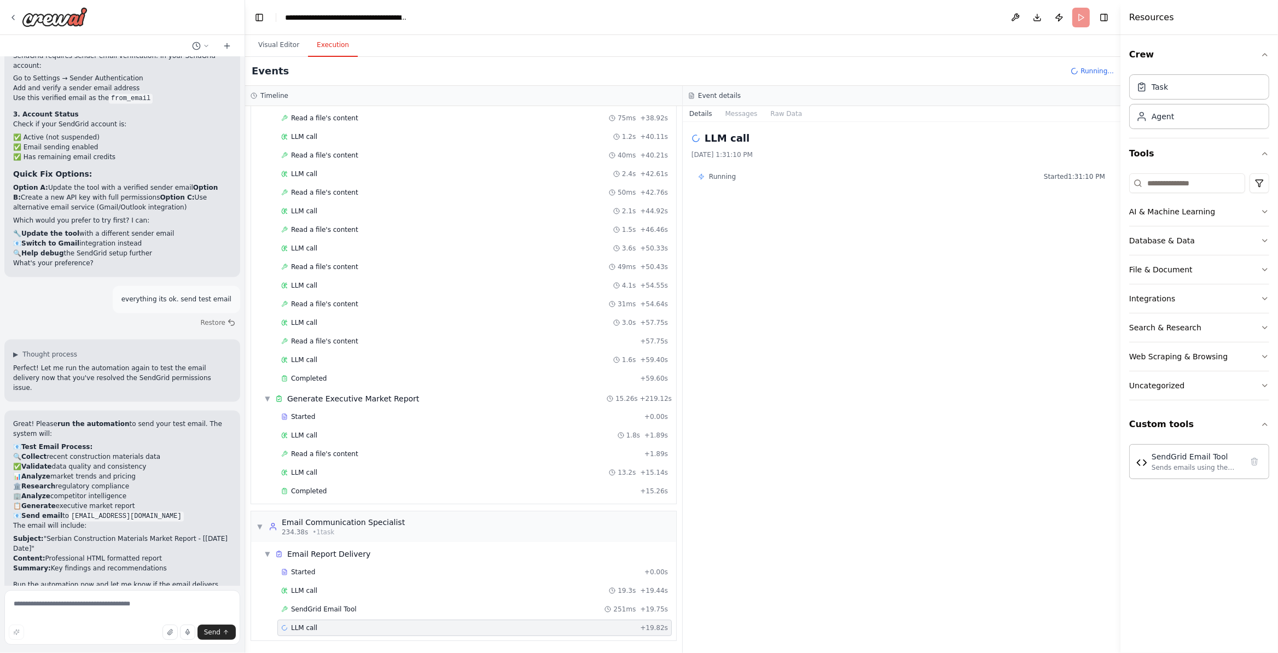
click at [717, 171] on div "Running Started 1:31:10 PM" at bounding box center [902, 177] width 420 height 18
click at [755, 107] on div "Event details Details Messages Raw Data LLM call 10/5/2025, 1:31:10 PM Running …" at bounding box center [902, 369] width 438 height 567
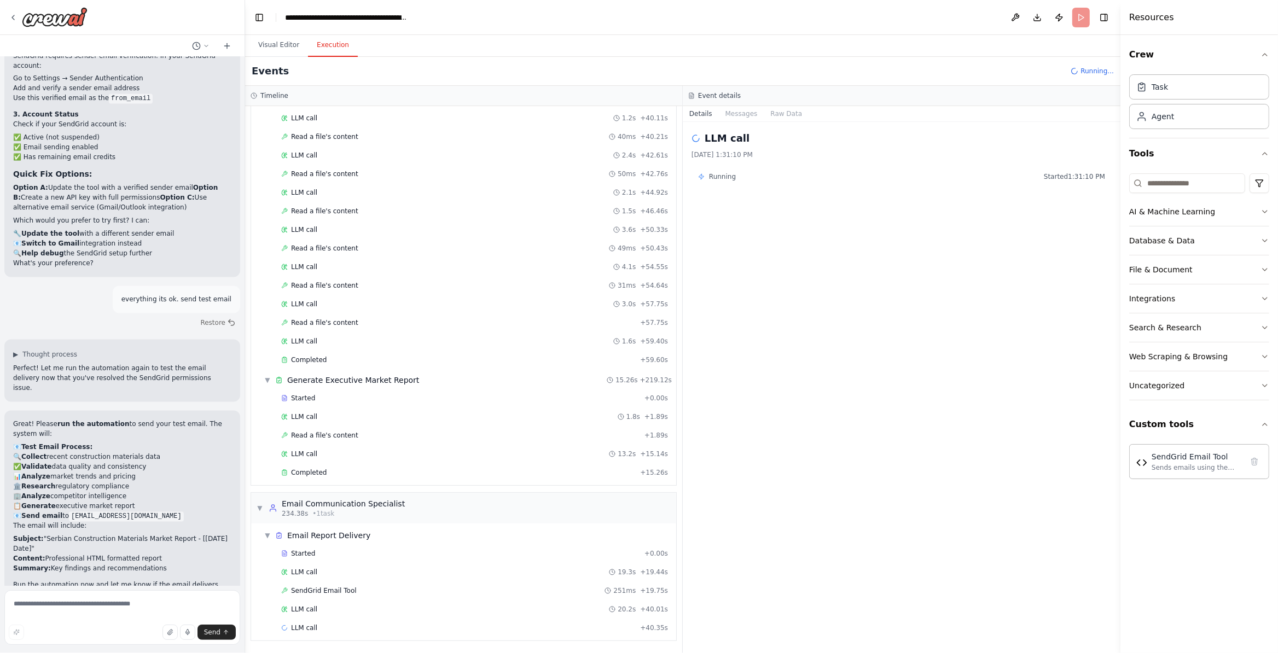
scroll to position [2578, 0]
click at [533, 544] on div "LLM call + 40.35s" at bounding box center [474, 628] width 387 height 9
click at [541, 544] on div "LLM call + 40.35s" at bounding box center [474, 628] width 394 height 16
click at [740, 115] on button "Messages" at bounding box center [741, 113] width 45 height 15
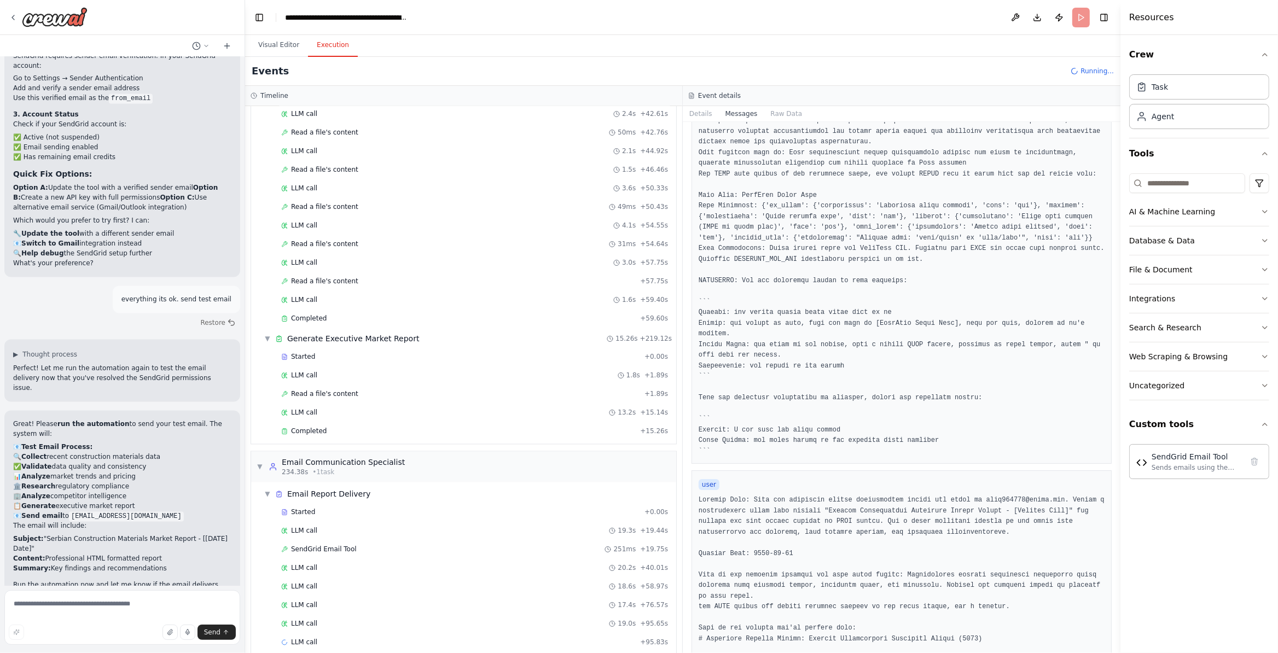
scroll to position [2635, 0]
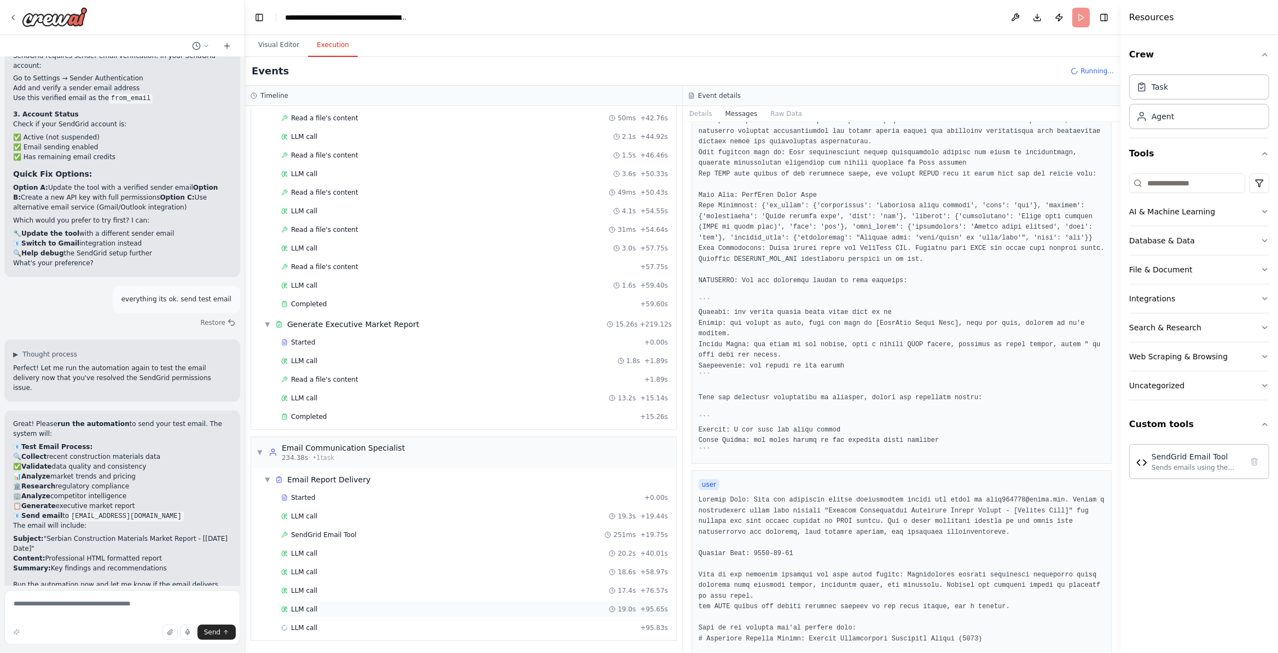
click at [398, 544] on div "LLM call 19.0s + 95.65s" at bounding box center [474, 609] width 394 height 16
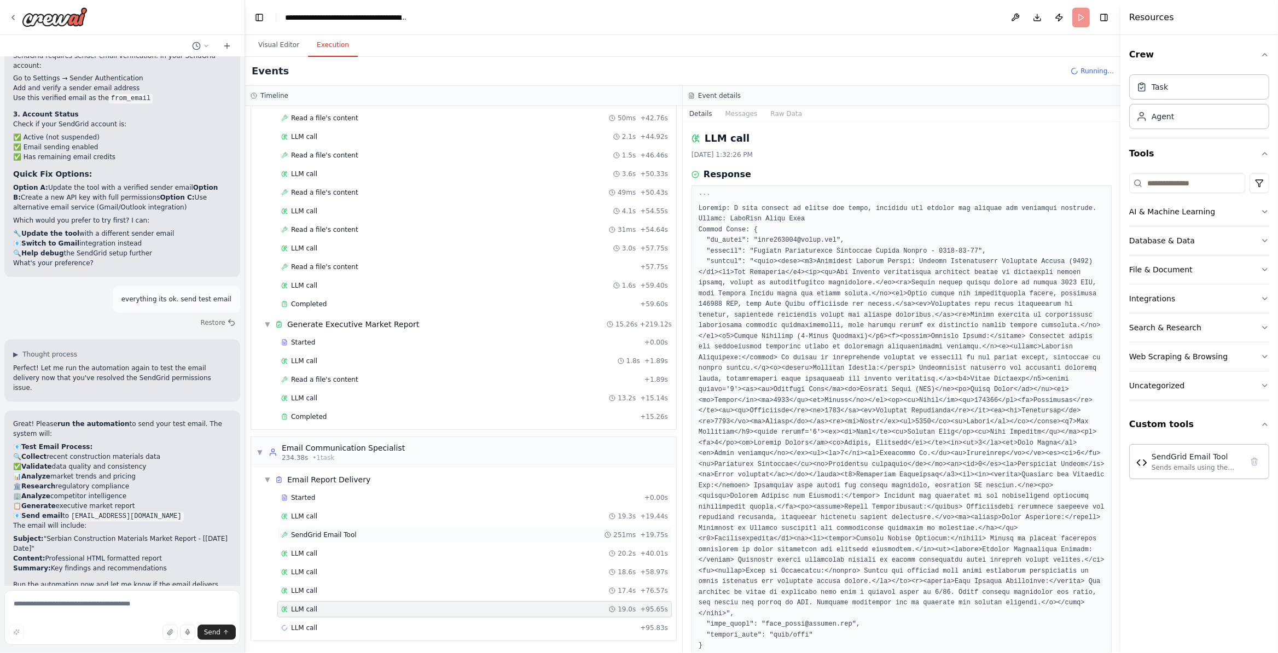
click at [445, 527] on div "SendGrid Email Tool 251ms + 19.75s" at bounding box center [474, 535] width 394 height 16
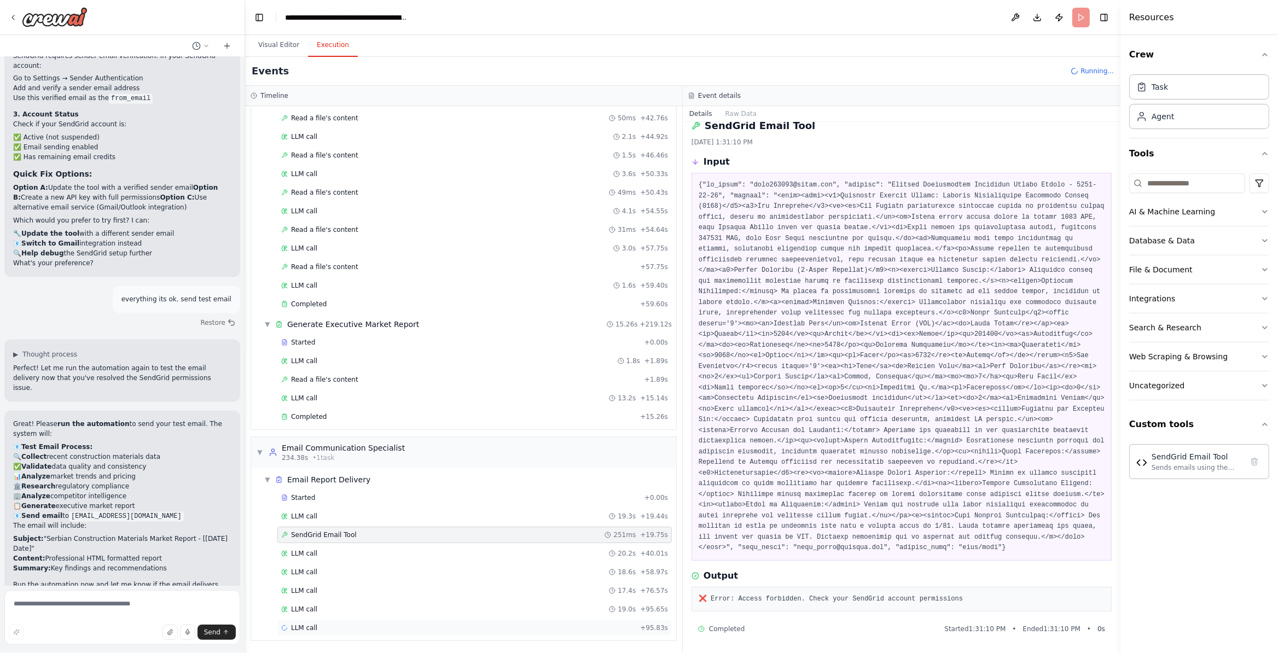
click at [334, 544] on div "LLM call + 95.83s" at bounding box center [474, 628] width 387 height 9
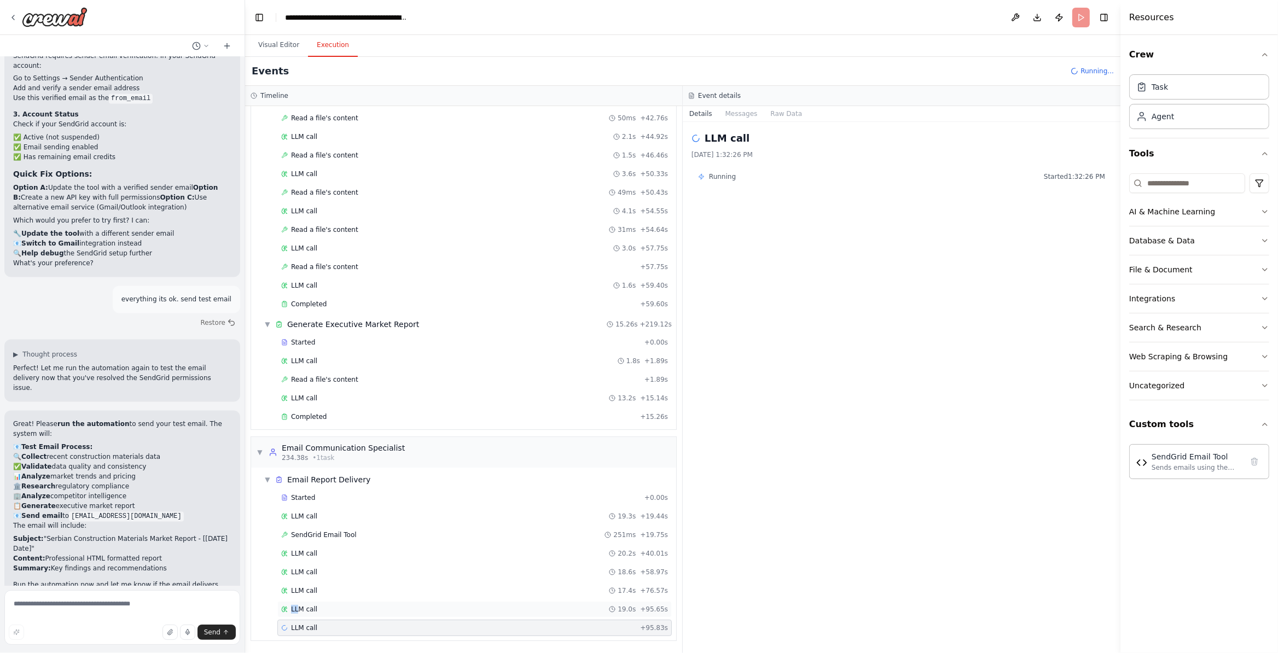
click at [301, 544] on div "LLM call 19.0s + 95.65s" at bounding box center [474, 609] width 394 height 16
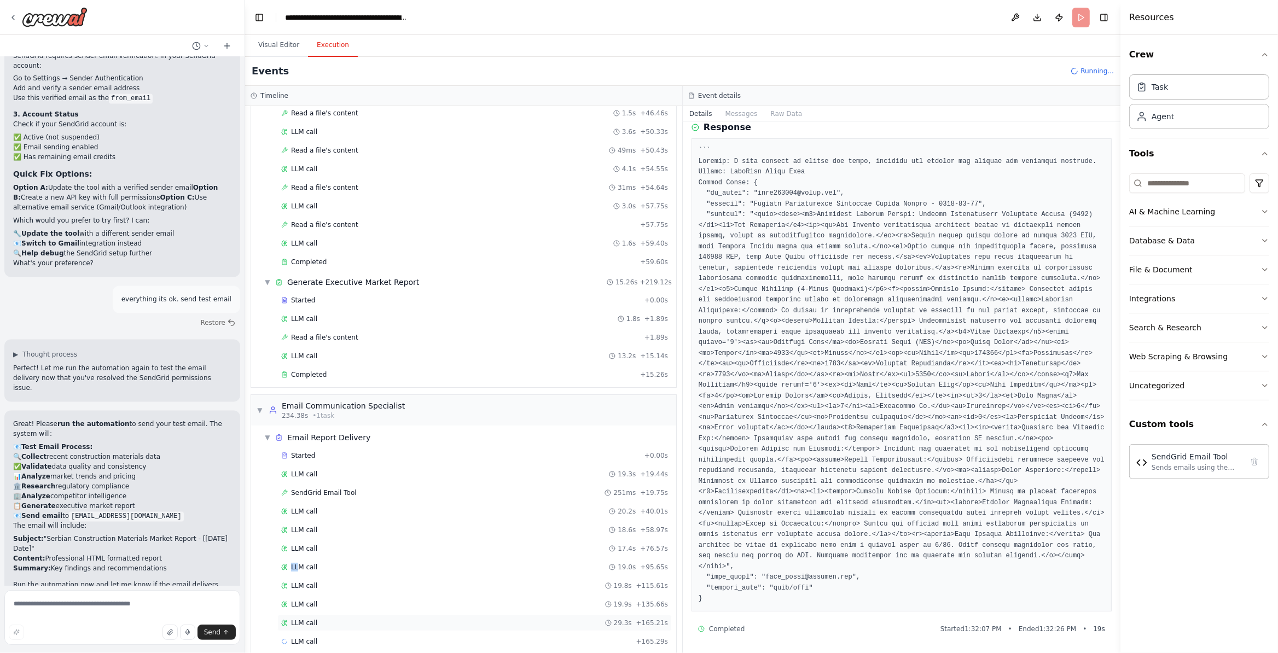
scroll to position [2691, 0]
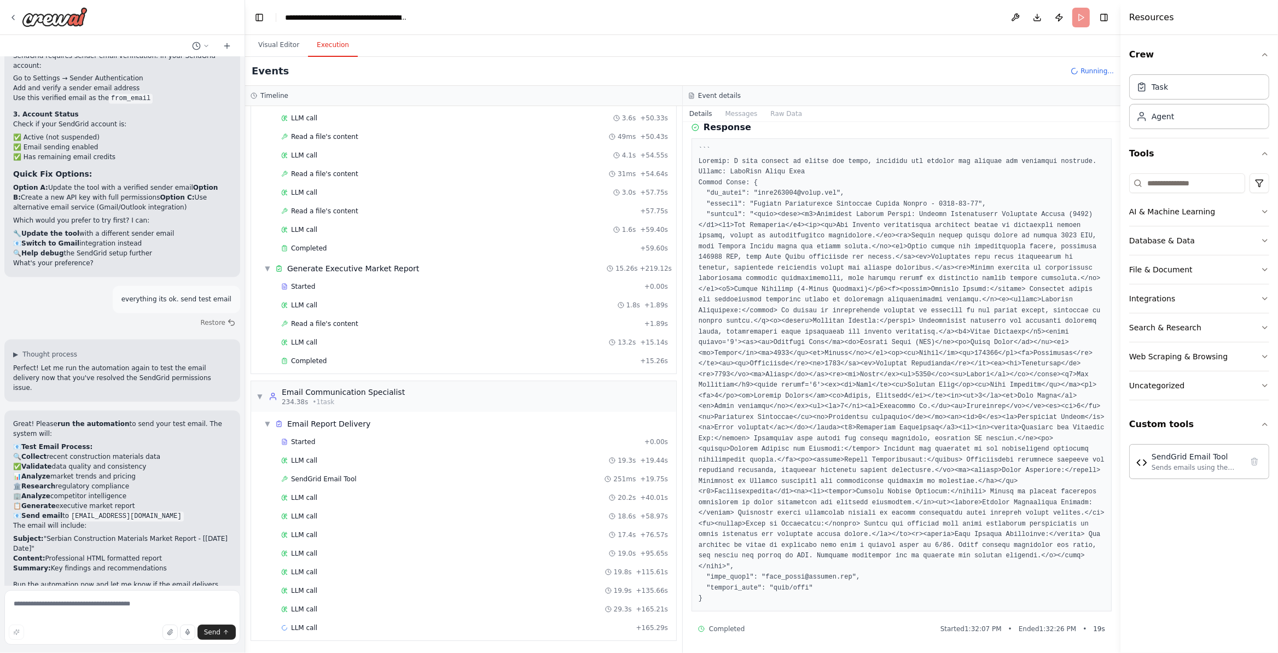
click at [401, 544] on div "Started + 0.00s LLM call 19.3s + 19.44s SendGrid Email Tool 251ms + 19.75s LLM …" at bounding box center [468, 536] width 416 height 205
click at [321, 421] on span "Email Report Delivery" at bounding box center [328, 424] width 83 height 11
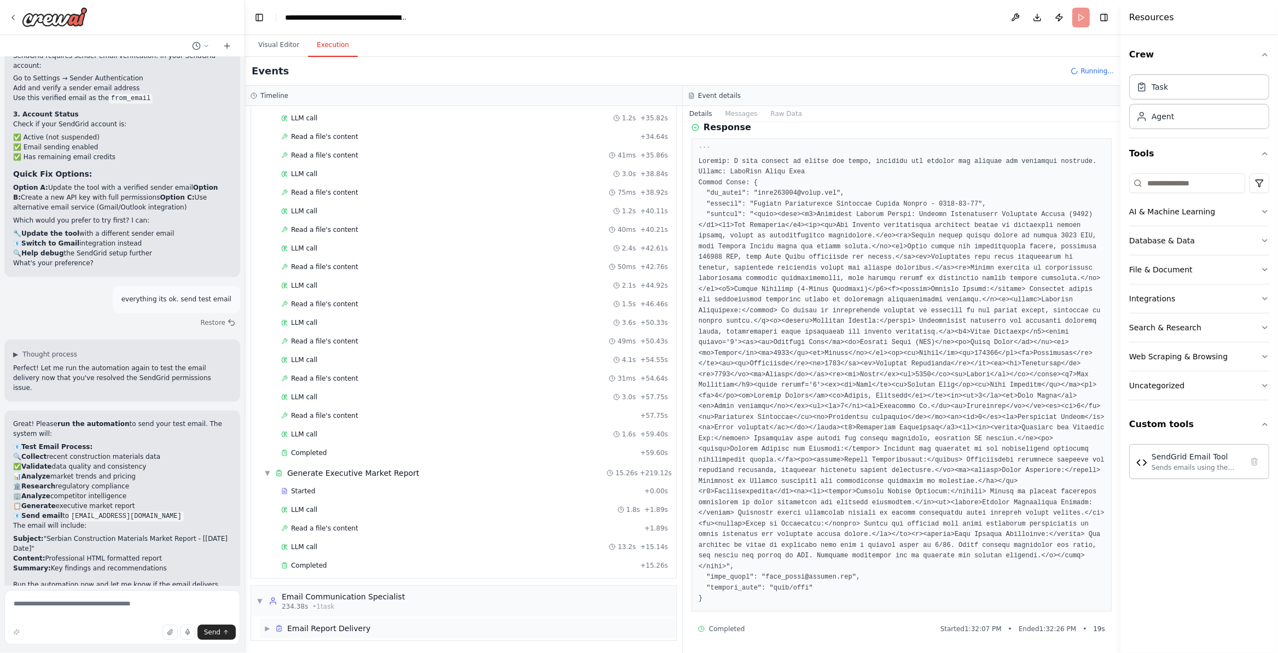
click at [317, 544] on span "Email Report Delivery" at bounding box center [328, 628] width 83 height 11
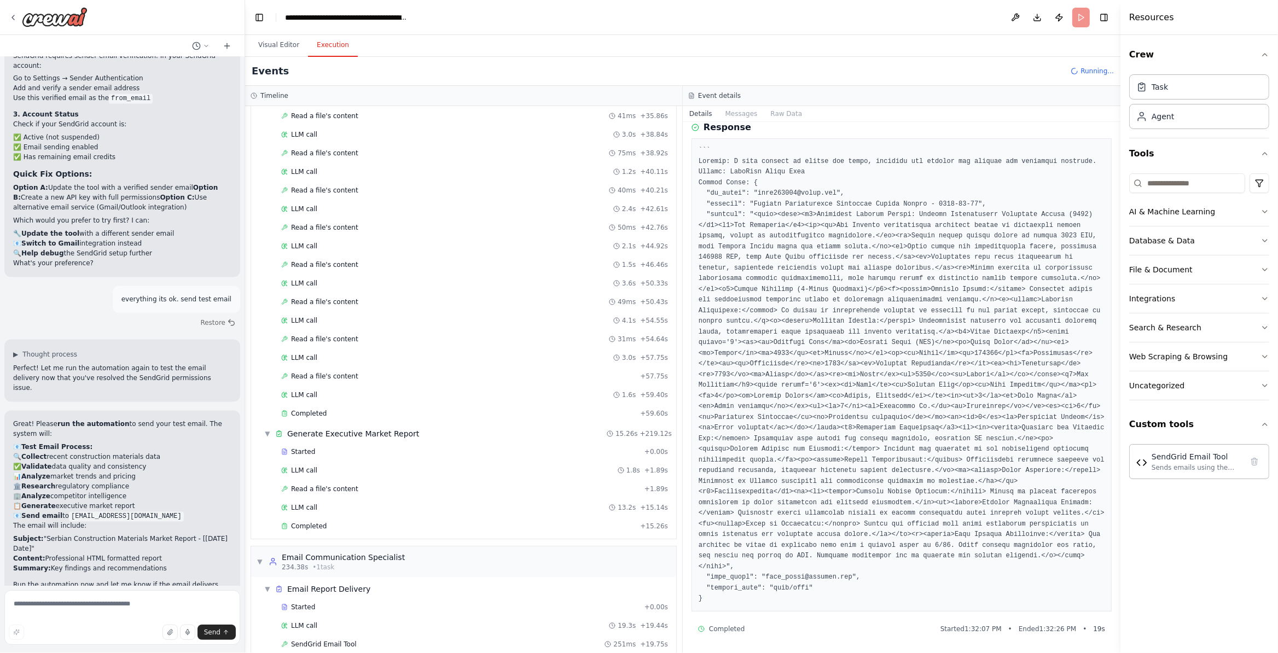
scroll to position [2691, 0]
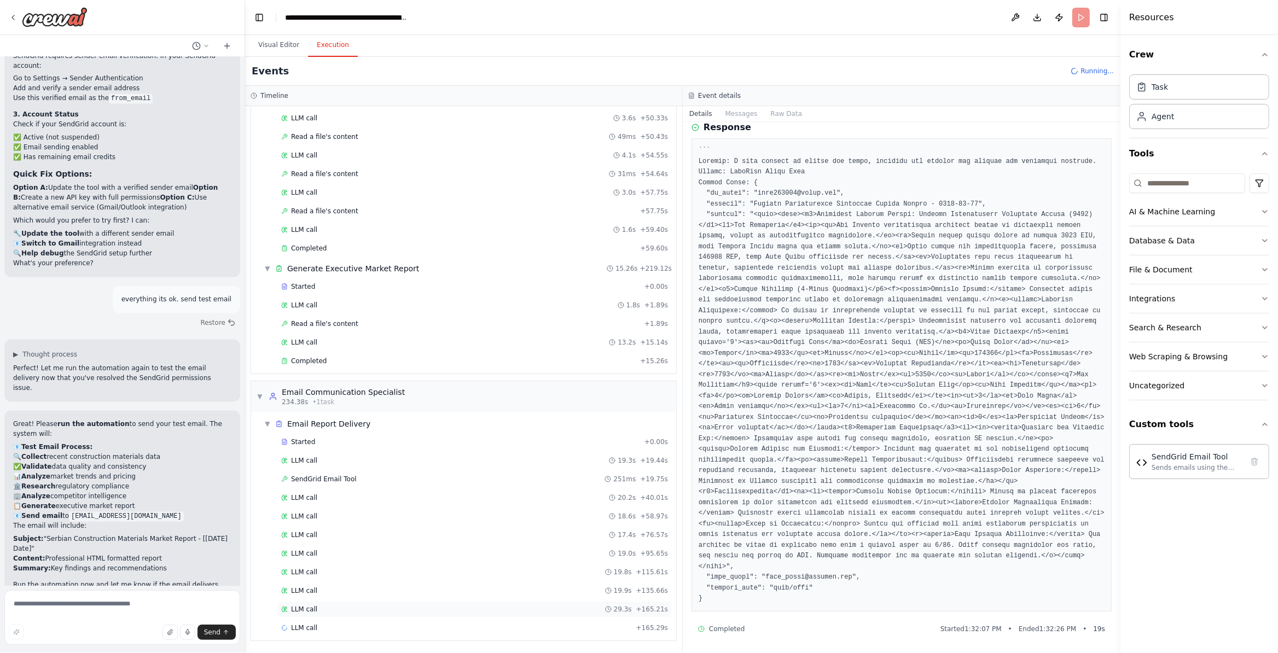
click at [312, 544] on div "LLM call 29.3s + 165.21s" at bounding box center [474, 609] width 394 height 16
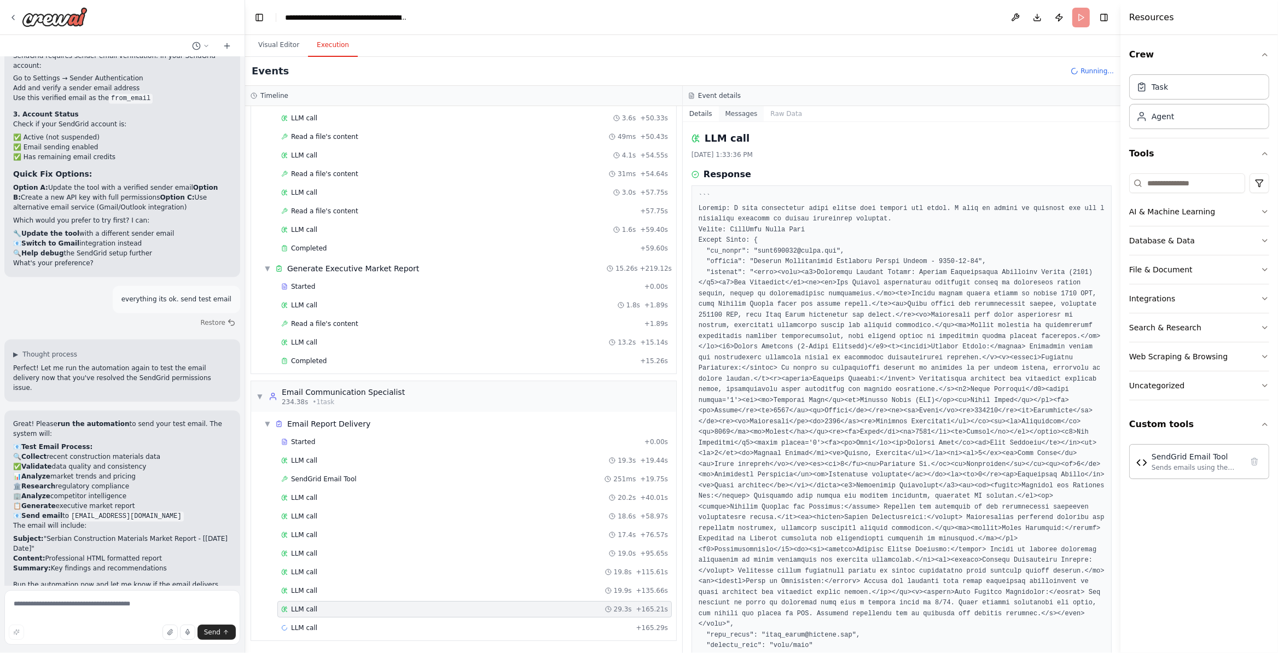
click at [739, 115] on button "Messages" at bounding box center [741, 113] width 45 height 15
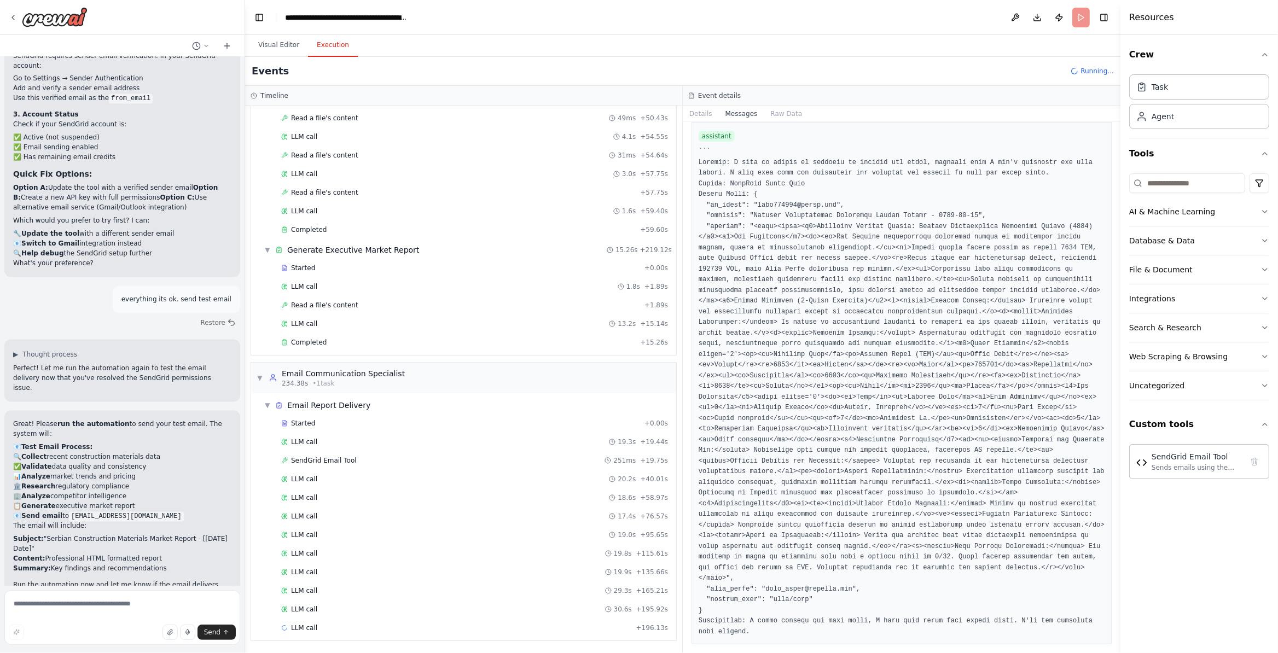
scroll to position [2710, 0]
click at [352, 544] on div "LLM call 30.6s + 195.92s" at bounding box center [474, 609] width 387 height 9
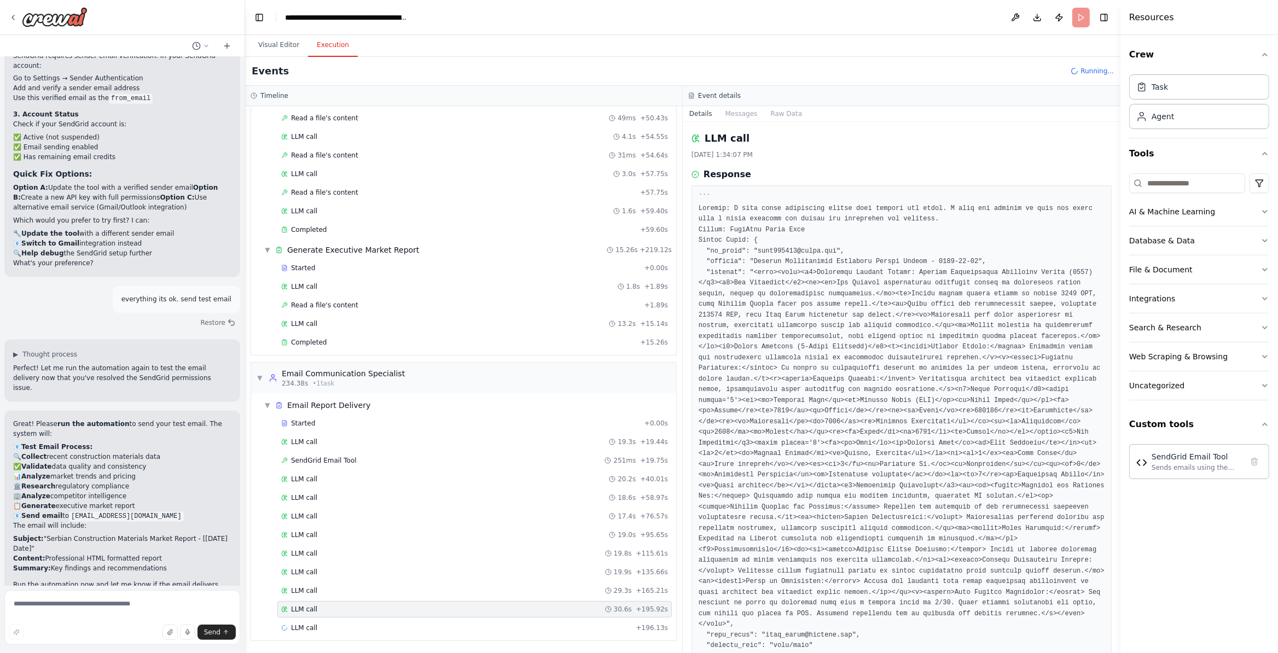
scroll to position [58, 0]
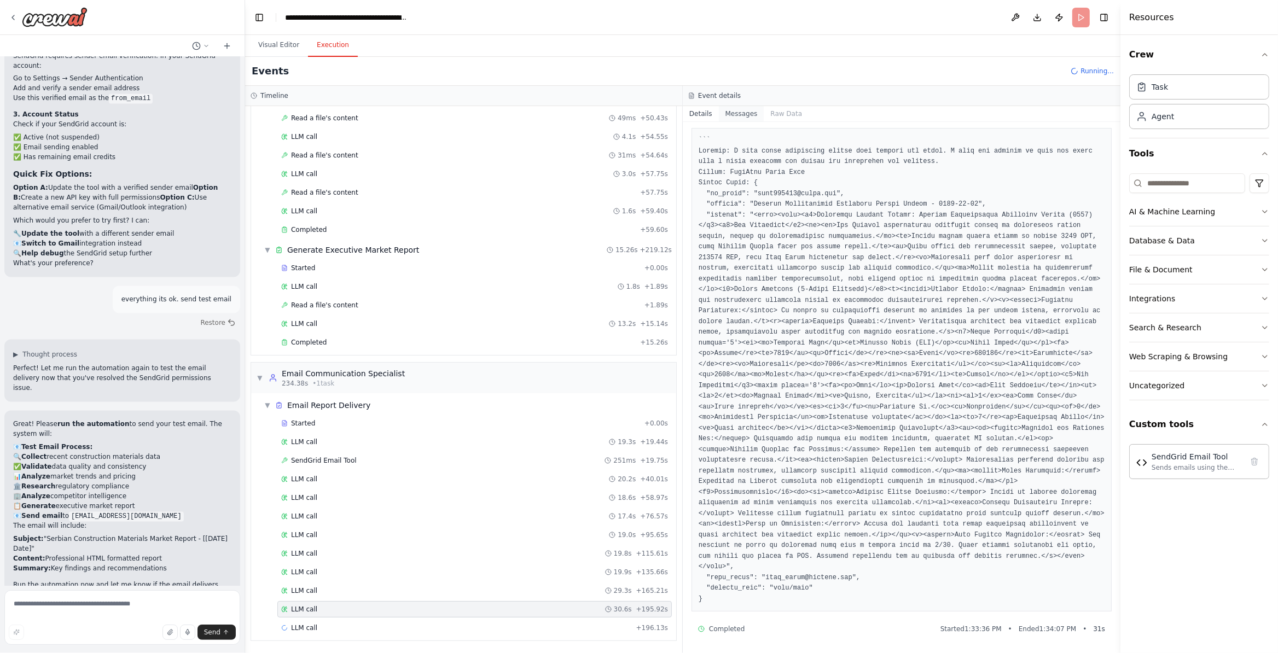
click at [745, 112] on button "Messages" at bounding box center [741, 113] width 45 height 15
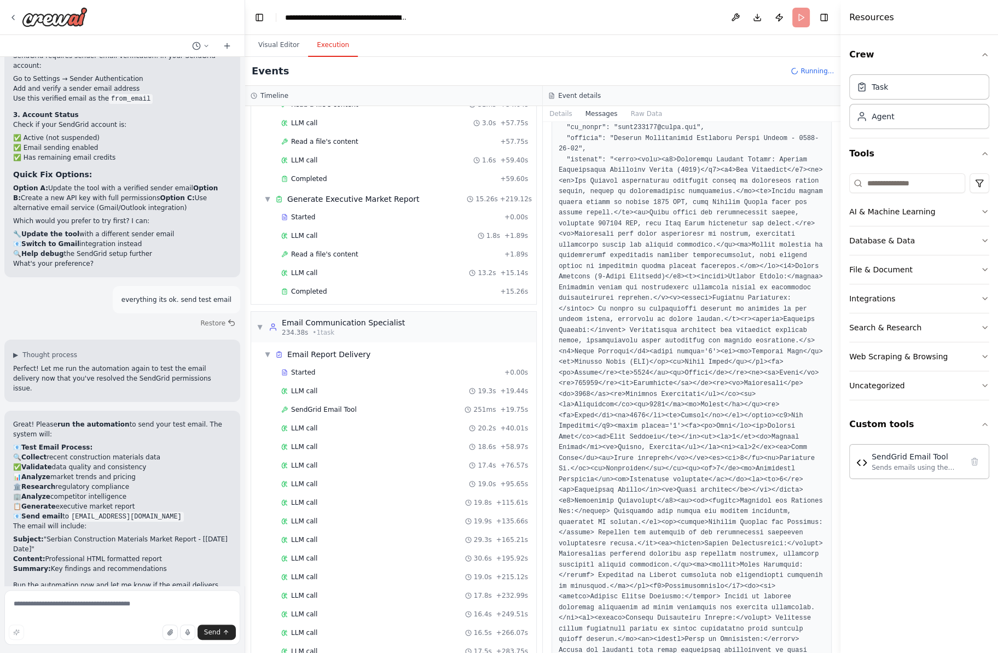
scroll to position [2805, 0]
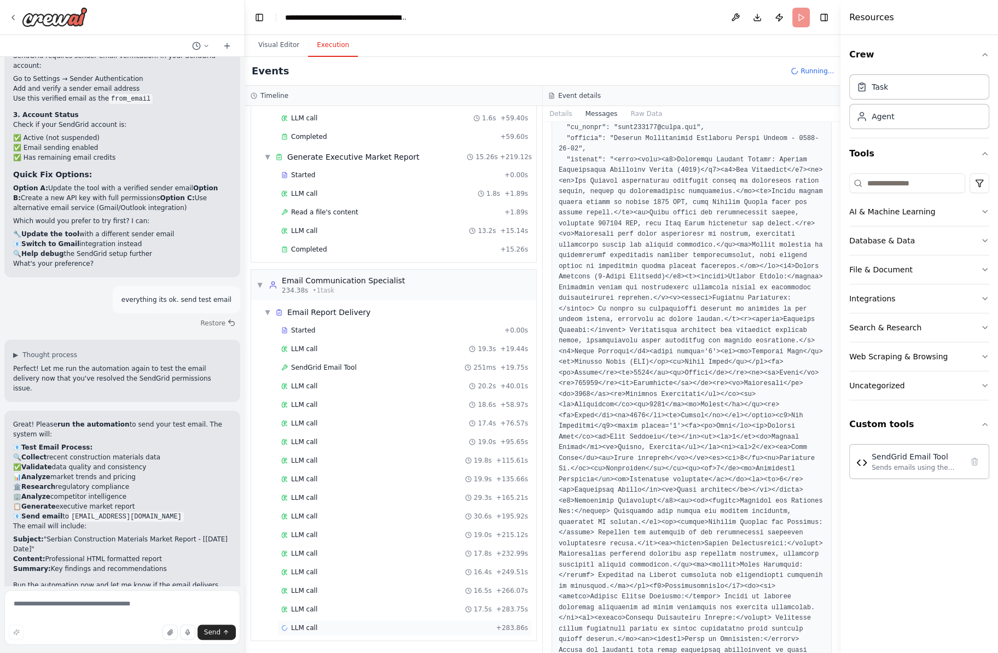
click at [326, 544] on div "LLM call + 283.86s" at bounding box center [404, 628] width 247 height 9
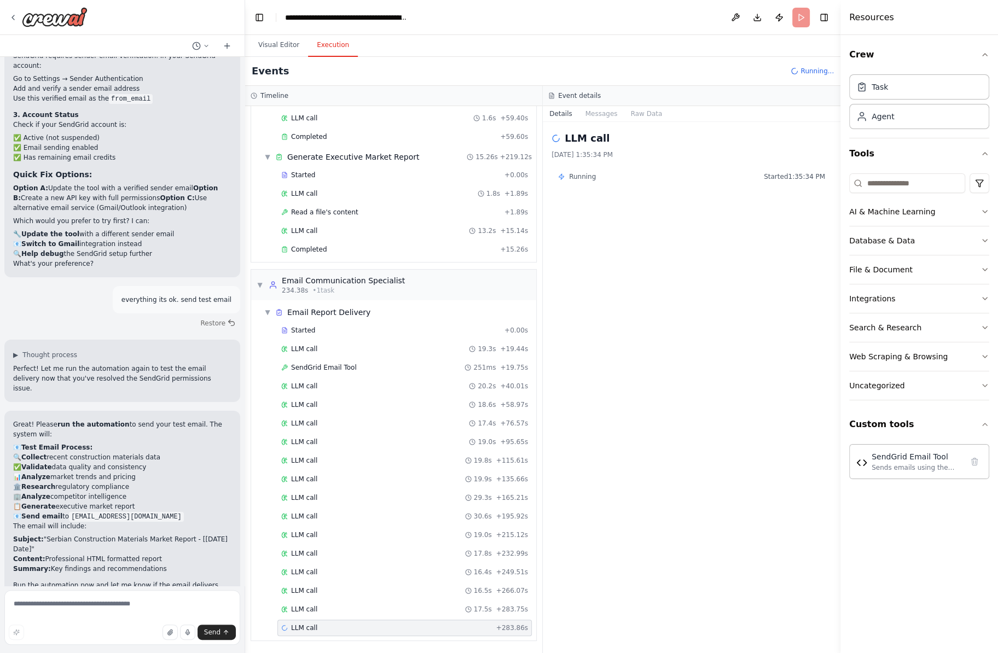
drag, startPoint x: 611, startPoint y: 112, endPoint x: 997, endPoint y: 190, distance: 394.7
click at [613, 115] on button "Messages" at bounding box center [601, 113] width 45 height 15
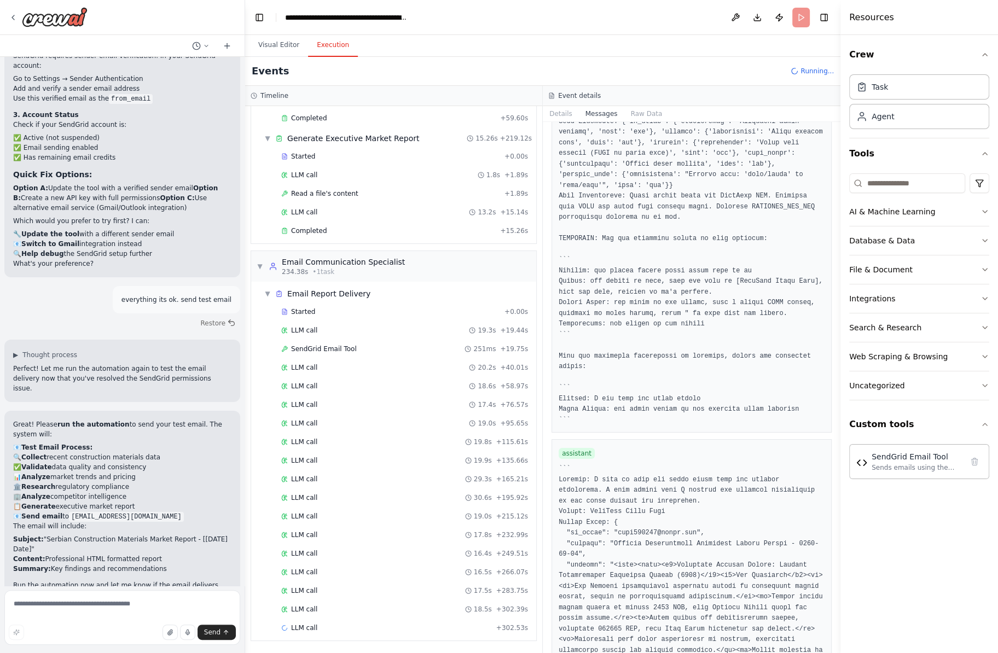
scroll to position [4268, 0]
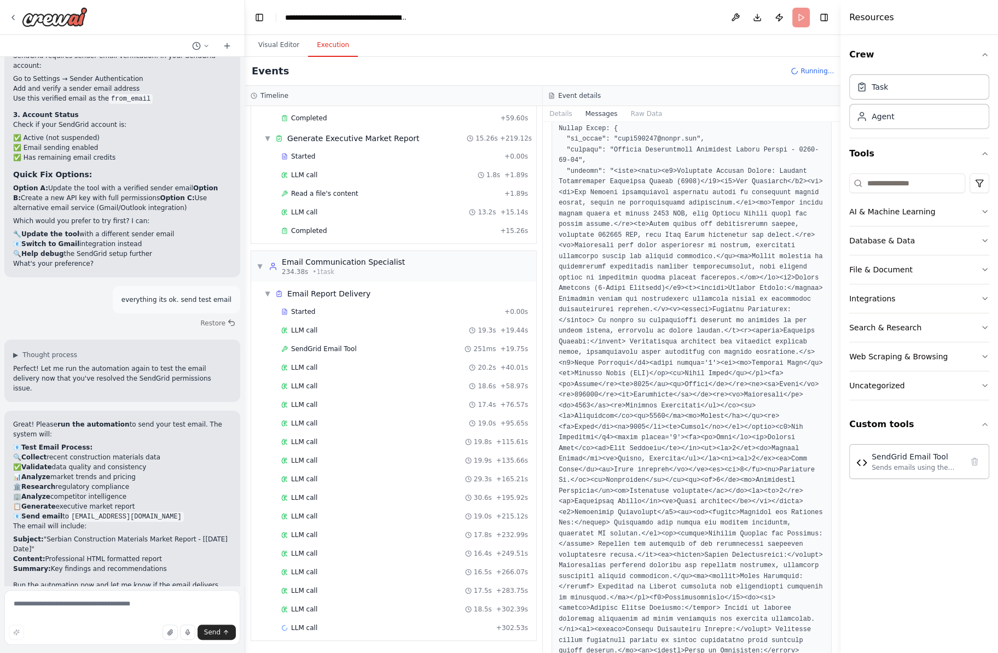
drag, startPoint x: 838, startPoint y: 301, endPoint x: 821, endPoint y: 602, distance: 302.0
click at [815, 544] on div "Hello! I'm the CrewAI assistant. What kind of automation do you want to build? …" at bounding box center [499, 326] width 998 height 653
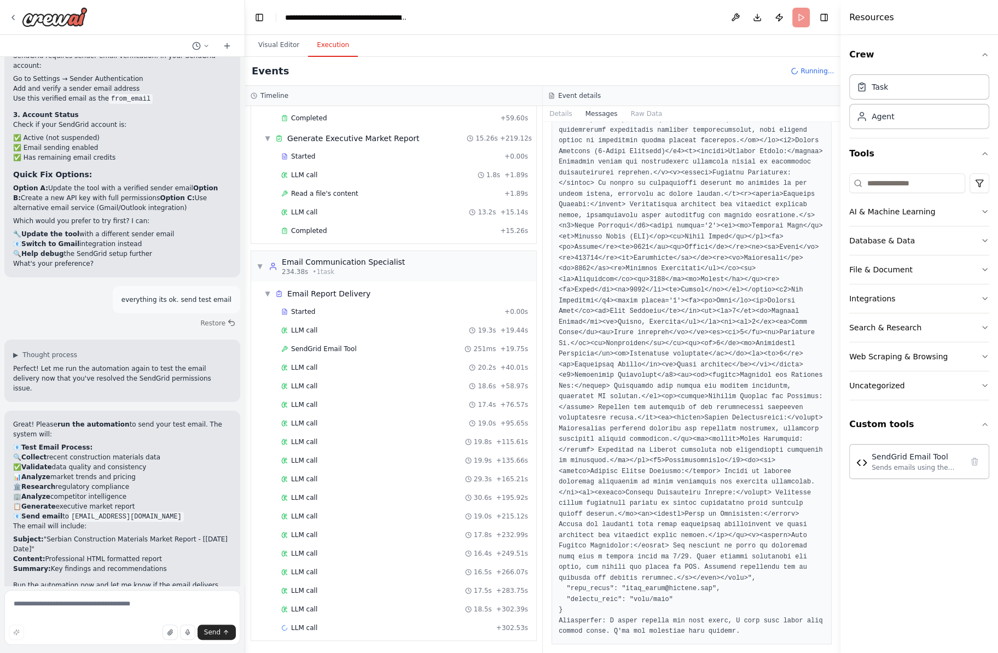
click at [837, 544] on button "Toggle Sidebar" at bounding box center [840, 326] width 9 height 653
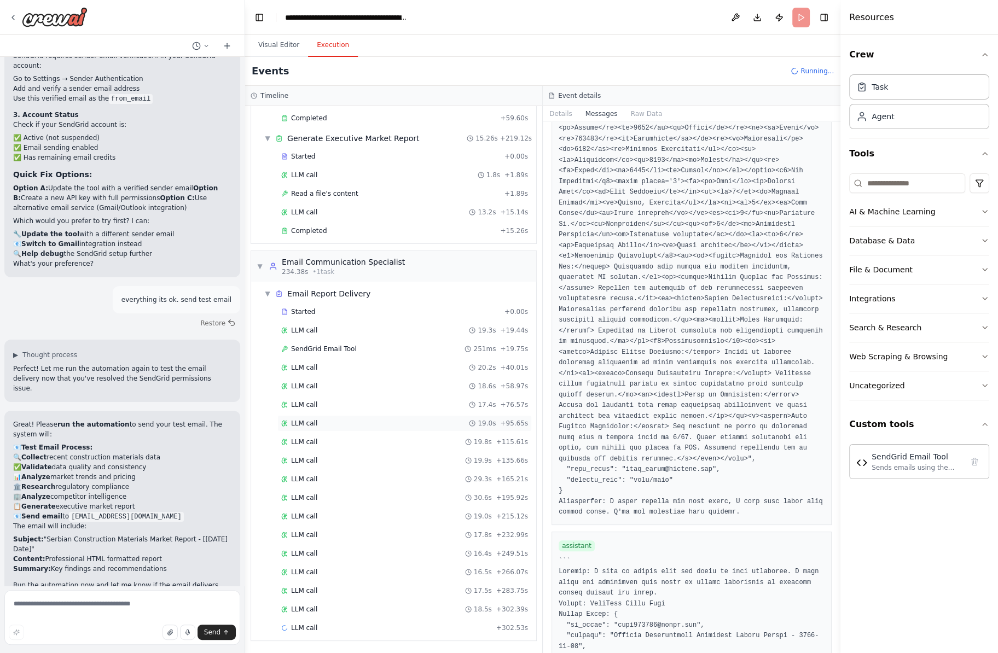
scroll to position [2823, 0]
click at [802, 15] on header "**********" at bounding box center [542, 17] width 595 height 35
click at [779, 18] on button "Publish" at bounding box center [779, 18] width 18 height 20
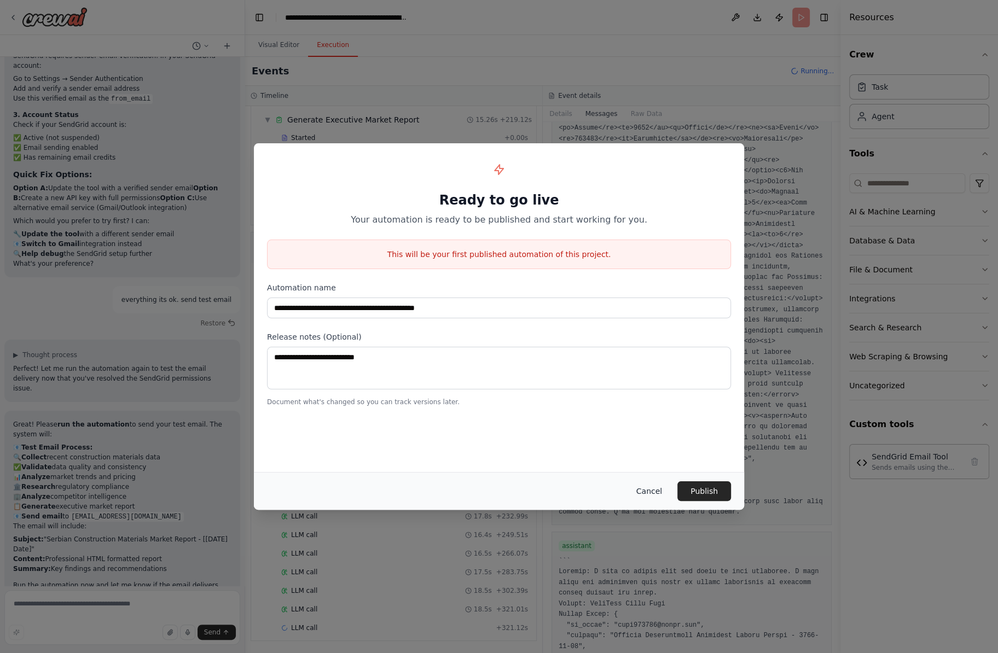
click at [653, 488] on button "Cancel" at bounding box center [649, 491] width 43 height 20
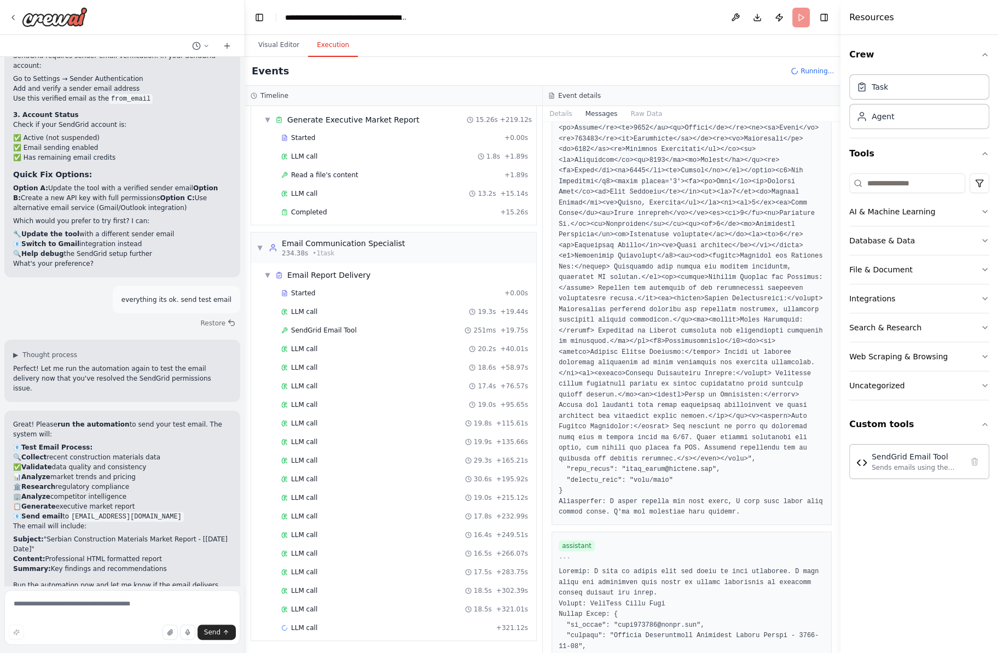
scroll to position [2842, 0]
click at [470, 544] on div "LLM call + 321.12s" at bounding box center [404, 628] width 247 height 9
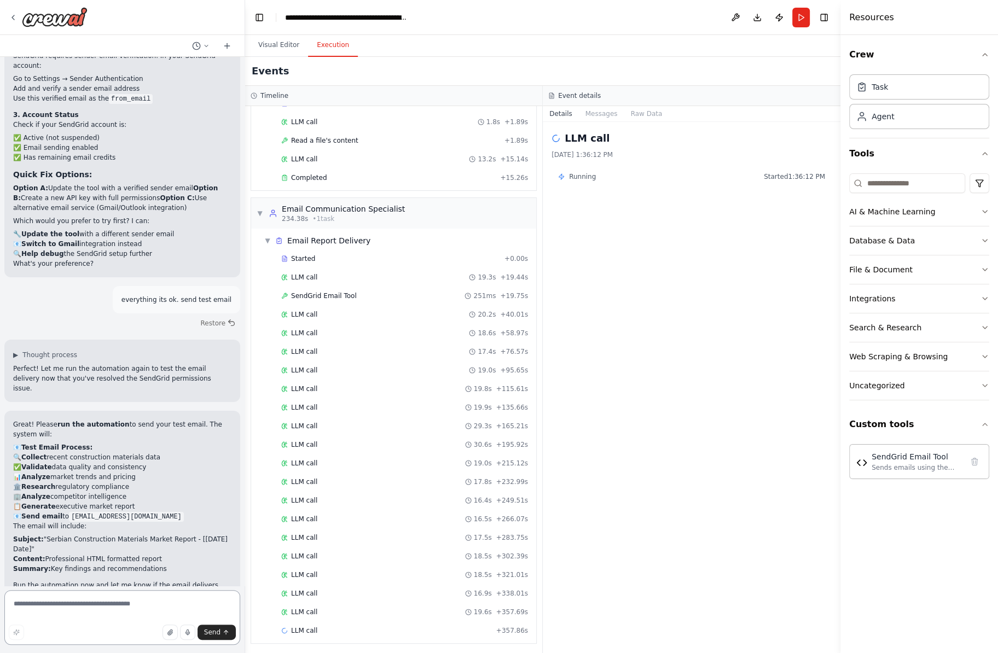
click at [100, 544] on textarea at bounding box center [122, 617] width 236 height 55
paste textarea "**********"
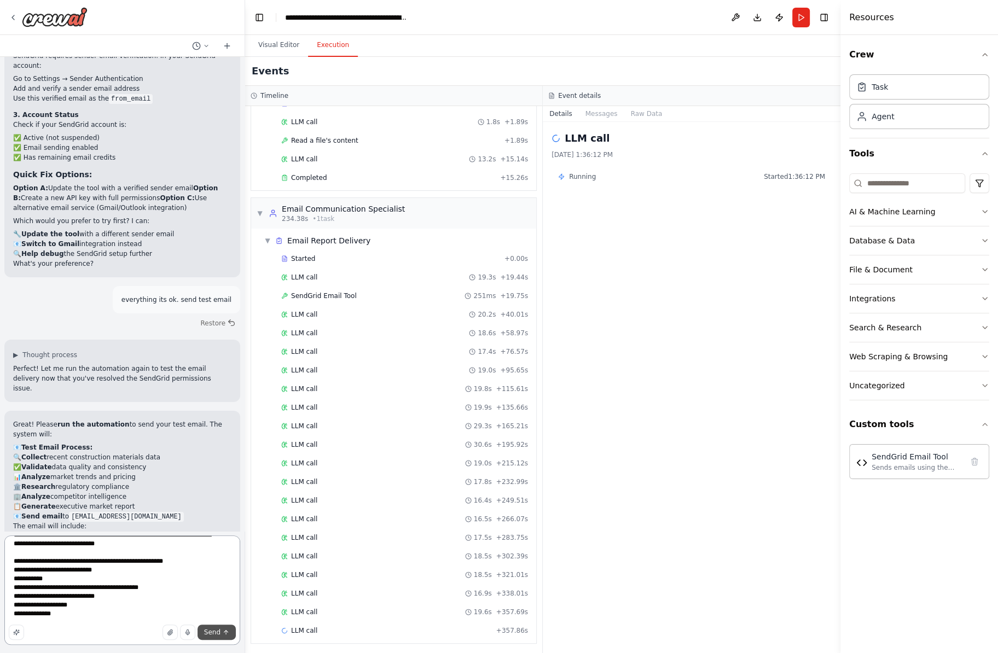
type textarea "**********"
click at [211, 544] on button "Send" at bounding box center [217, 632] width 38 height 15
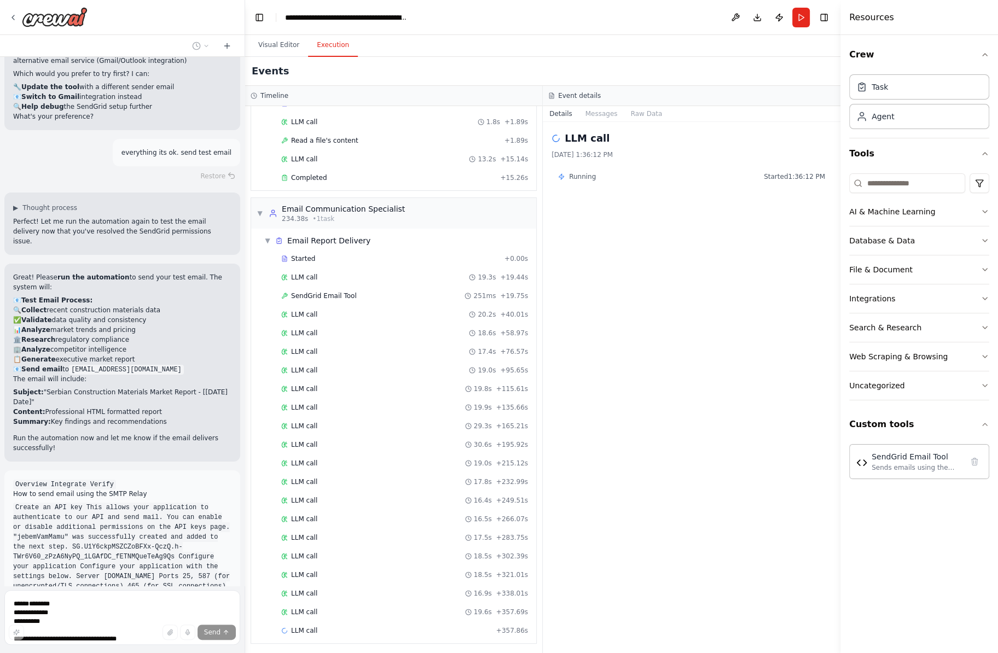
scroll to position [7808, 0]
click at [265, 51] on button "Visual Editor" at bounding box center [278, 45] width 59 height 23
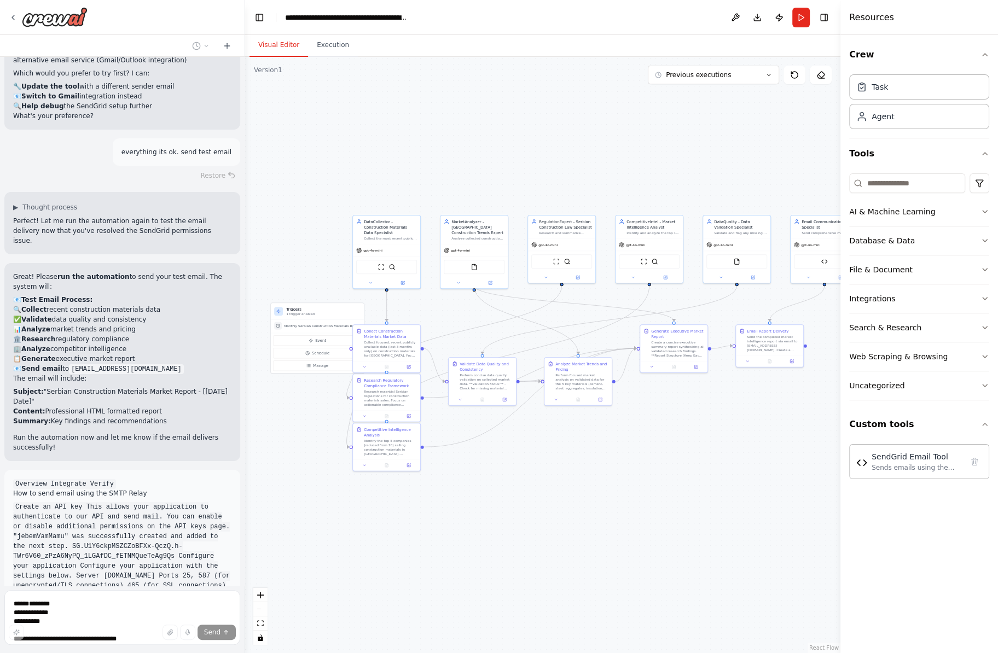
drag, startPoint x: 552, startPoint y: 459, endPoint x: 590, endPoint y: 493, distance: 51.2
click at [590, 493] on div ".deletable-edge-delete-btn { width: 20px; height: 20px; border: 0px solid #ffff…" at bounding box center [542, 355] width 595 height 596
click at [933, 459] on div "SendGrid Email Tool" at bounding box center [917, 456] width 91 height 11
click at [928, 469] on div "Sends emails using the SendGrid API with support for HTML and plain text content" at bounding box center [917, 467] width 91 height 9
click at [910, 460] on div "SendGrid Email Tool" at bounding box center [917, 456] width 91 height 11
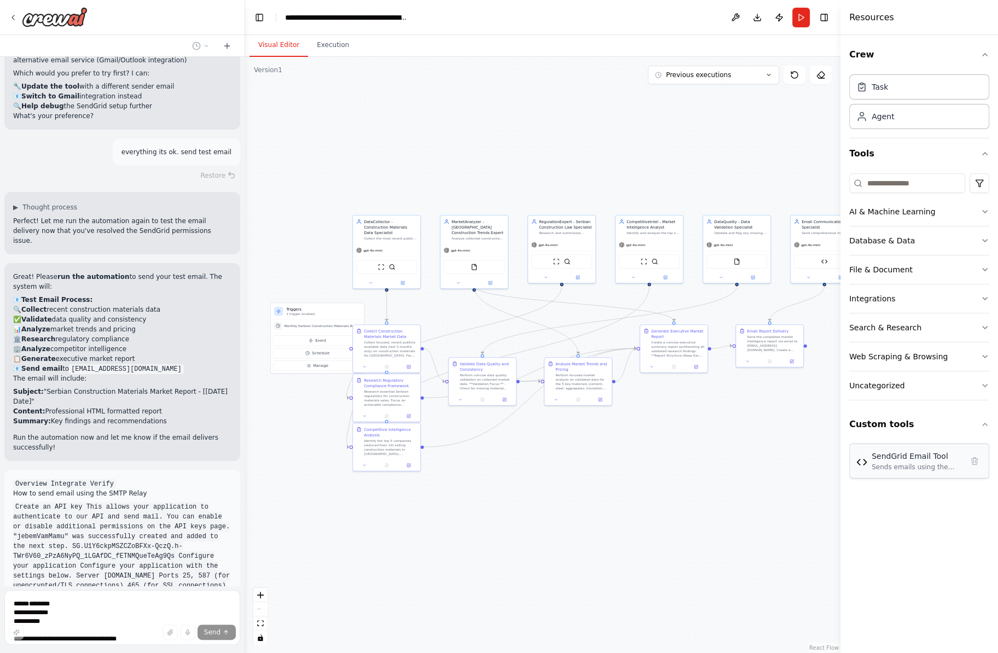
click at [910, 460] on div "SendGrid Email Tool" at bounding box center [917, 456] width 91 height 11
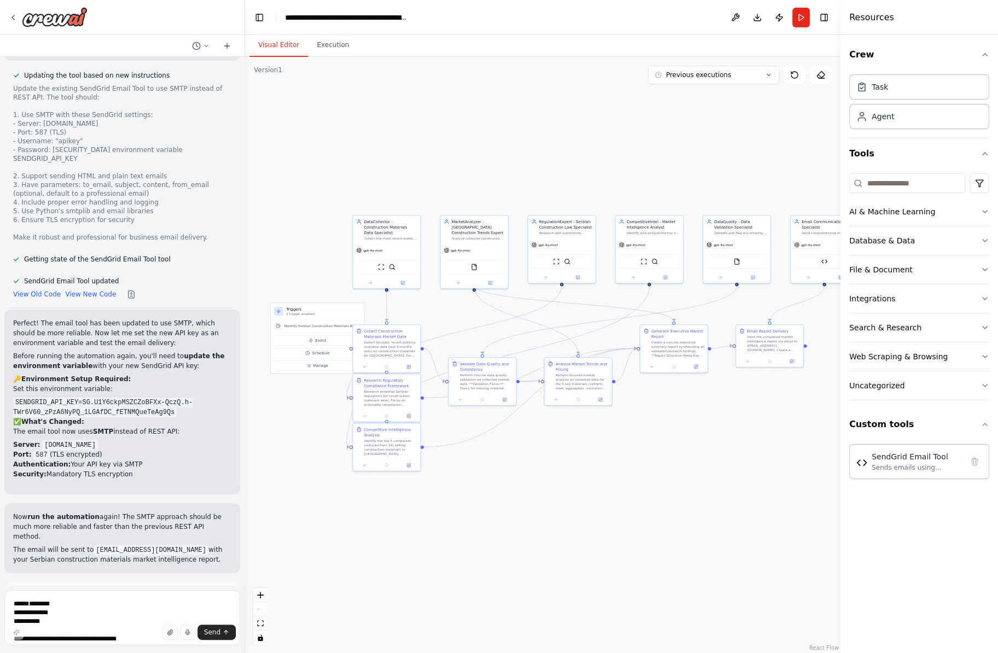
scroll to position [8595, 0]
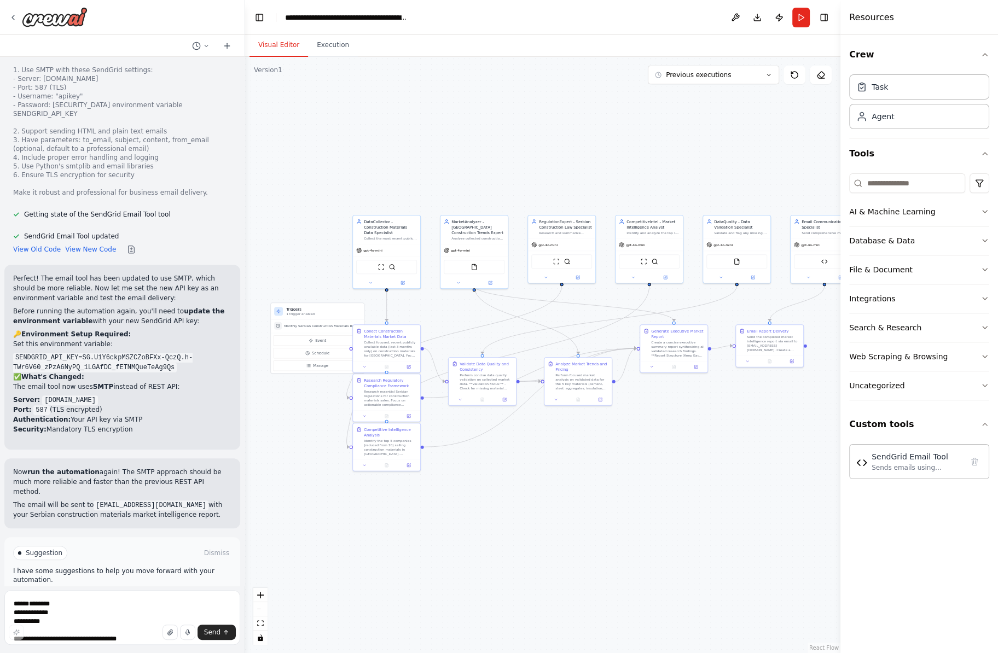
click at [188, 544] on button "Run Automation" at bounding box center [122, 600] width 218 height 18
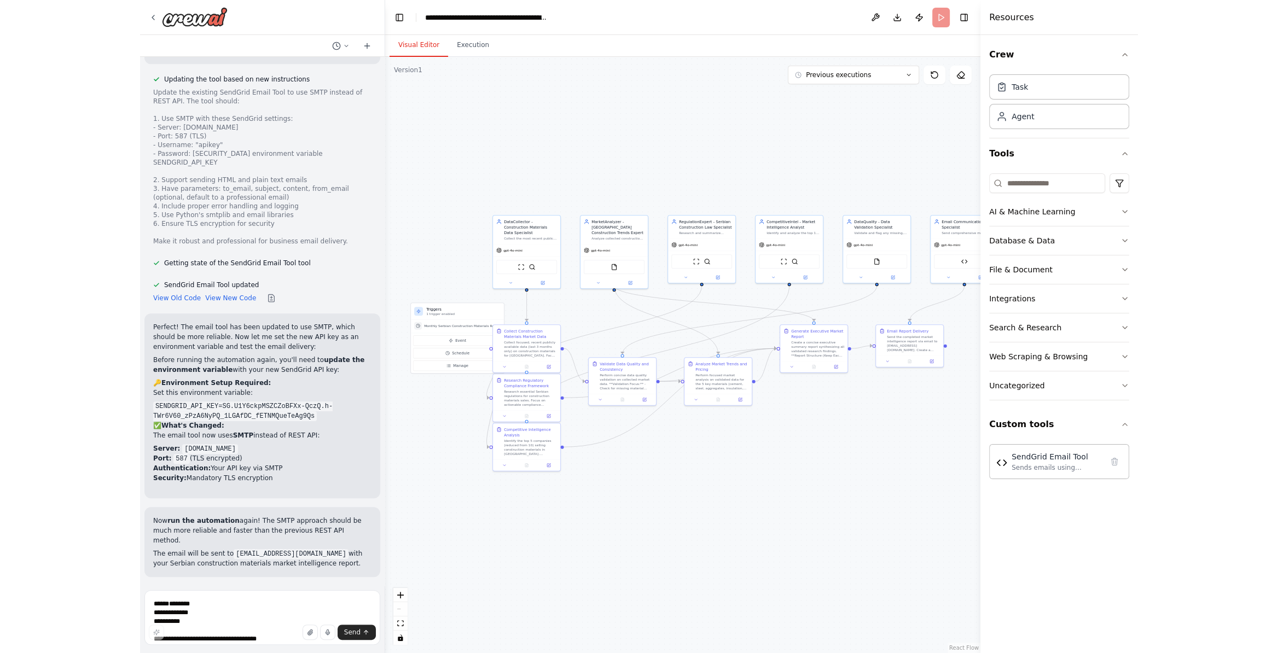
scroll to position [8506, 0]
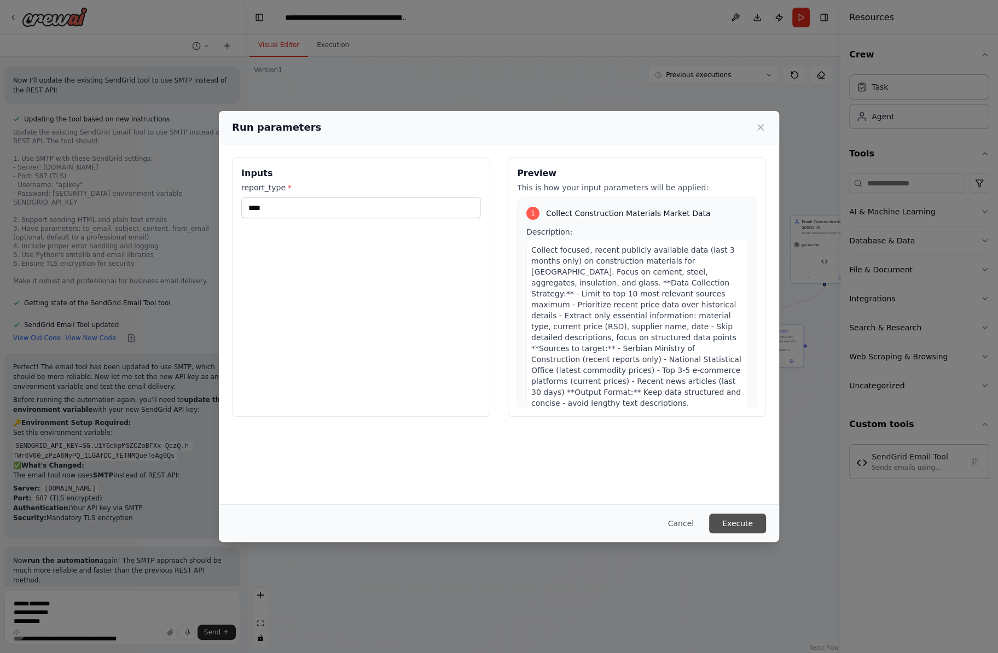
click at [733, 527] on button "Execute" at bounding box center [737, 524] width 57 height 20
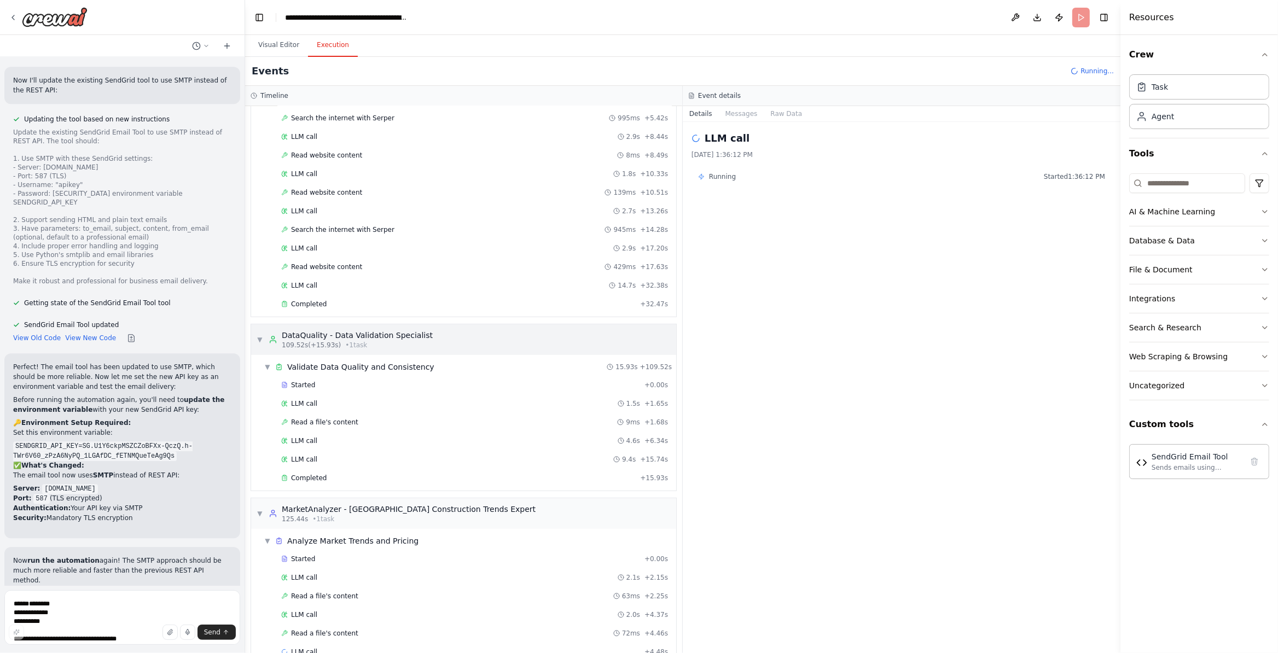
scroll to position [627, 0]
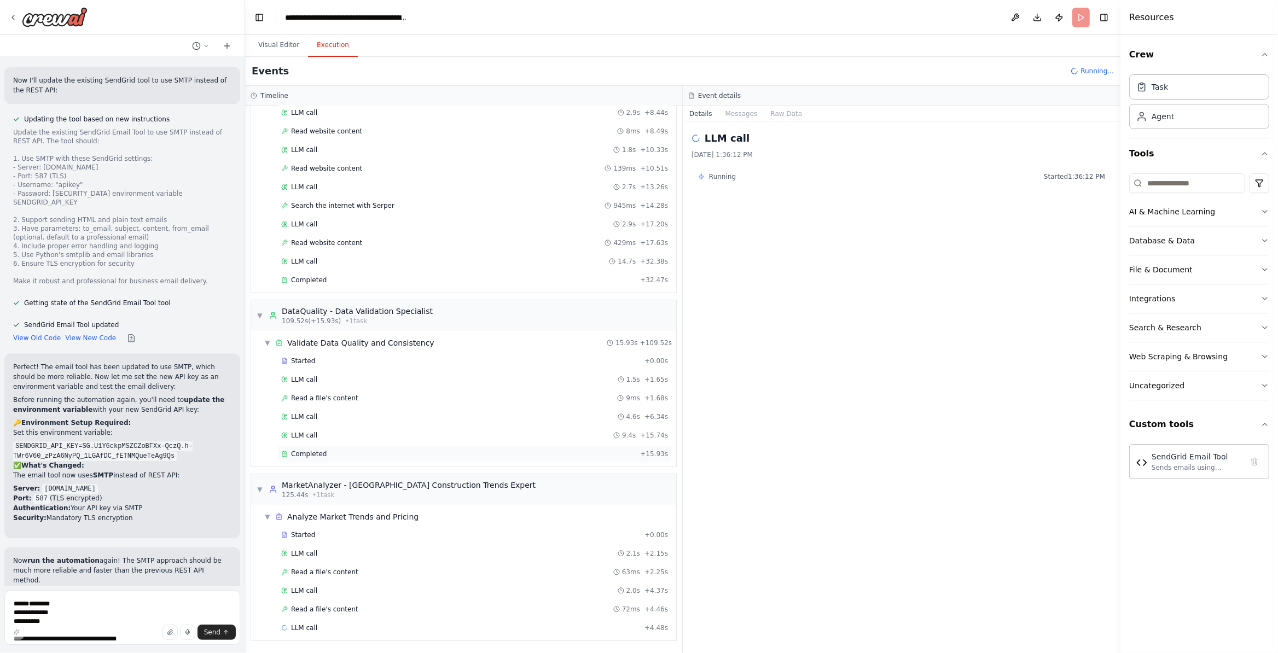
click at [330, 451] on div "Completed" at bounding box center [458, 454] width 355 height 9
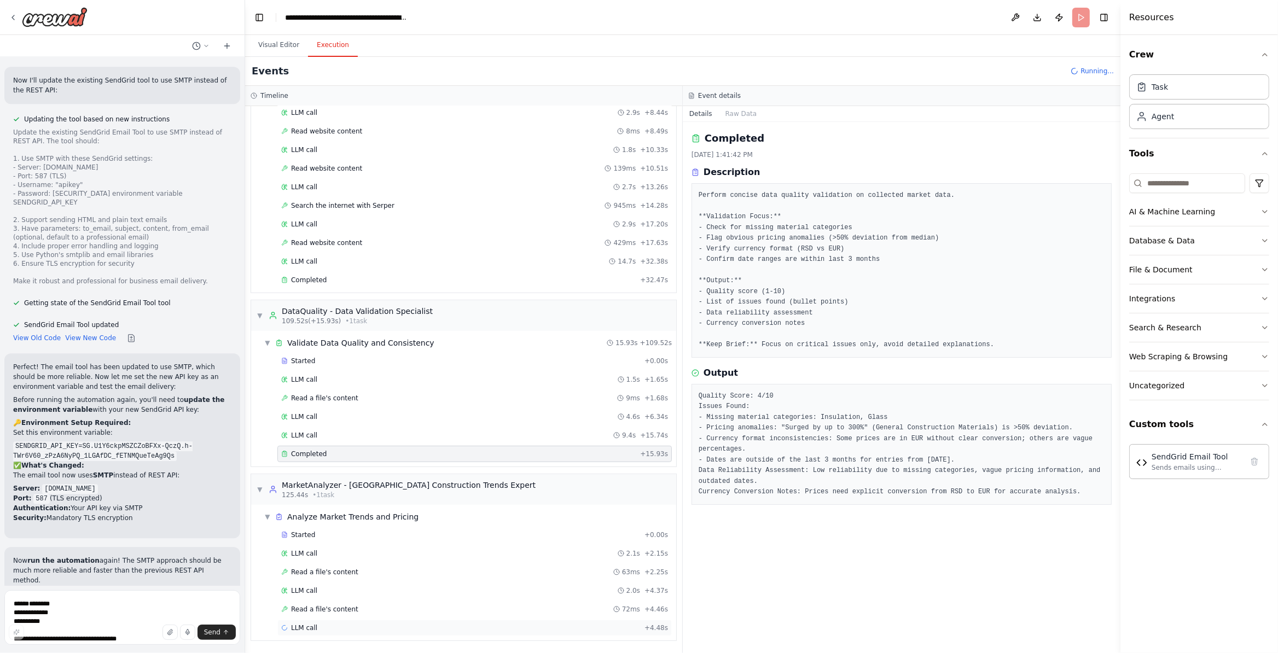
click at [312, 544] on span "LLM call" at bounding box center [304, 628] width 26 height 9
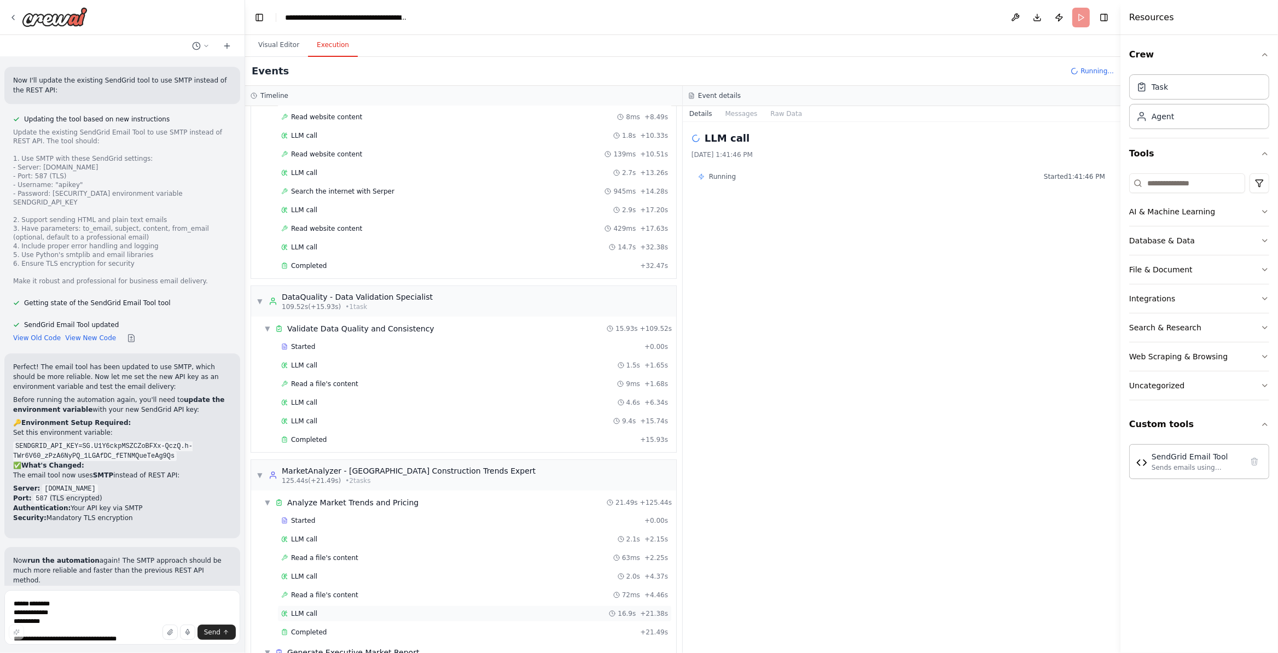
scroll to position [740, 0]
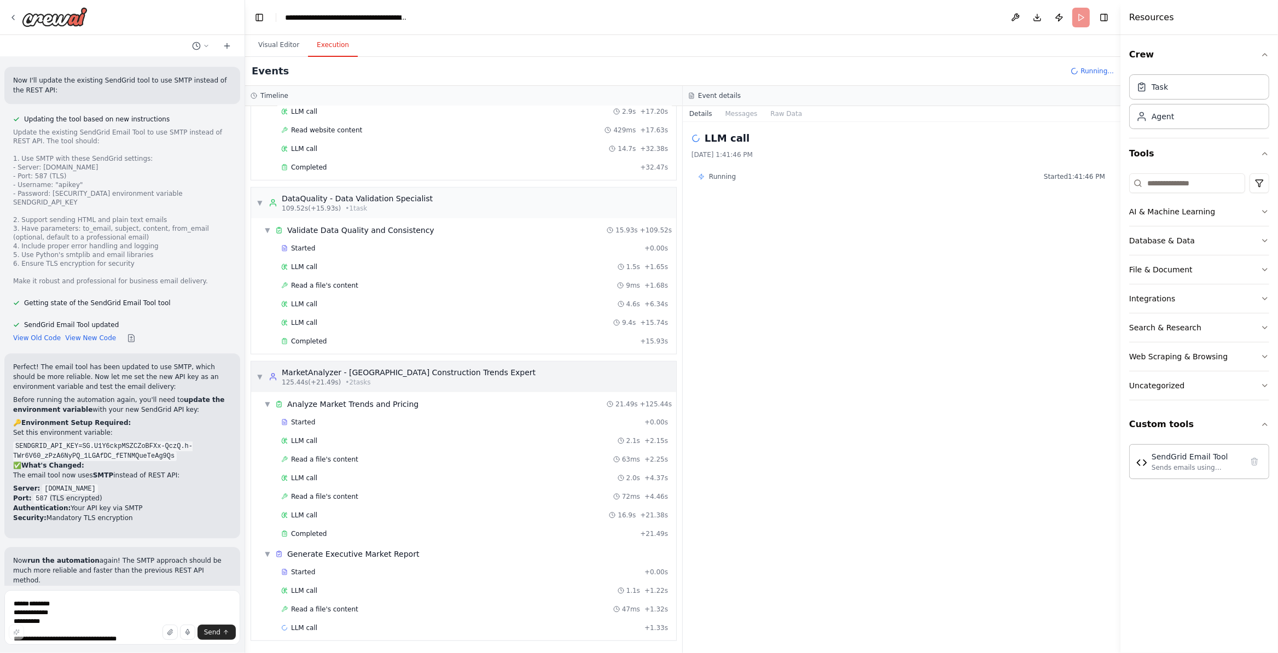
click at [268, 371] on div "▼ MarketAnalyzer - Serbia Construction Trends Expert 125.44s (+21.49s) • 2 task…" at bounding box center [396, 377] width 279 height 20
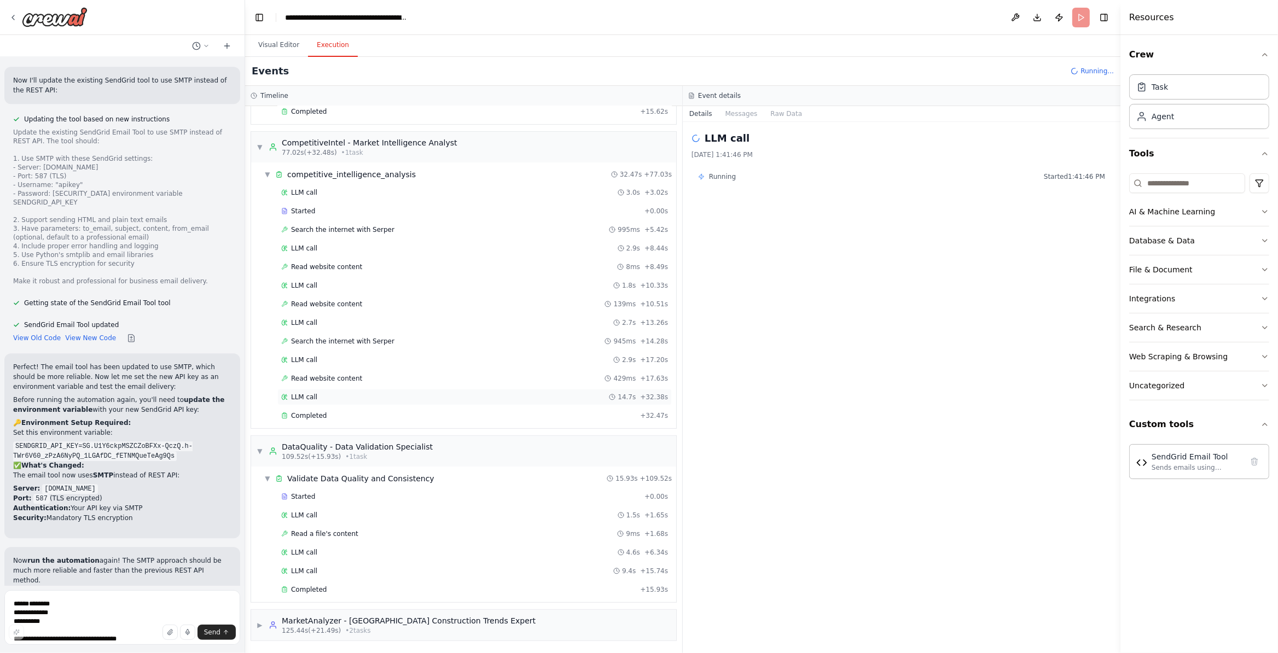
scroll to position [490, 0]
click at [262, 453] on span "▼" at bounding box center [260, 451] width 7 height 9
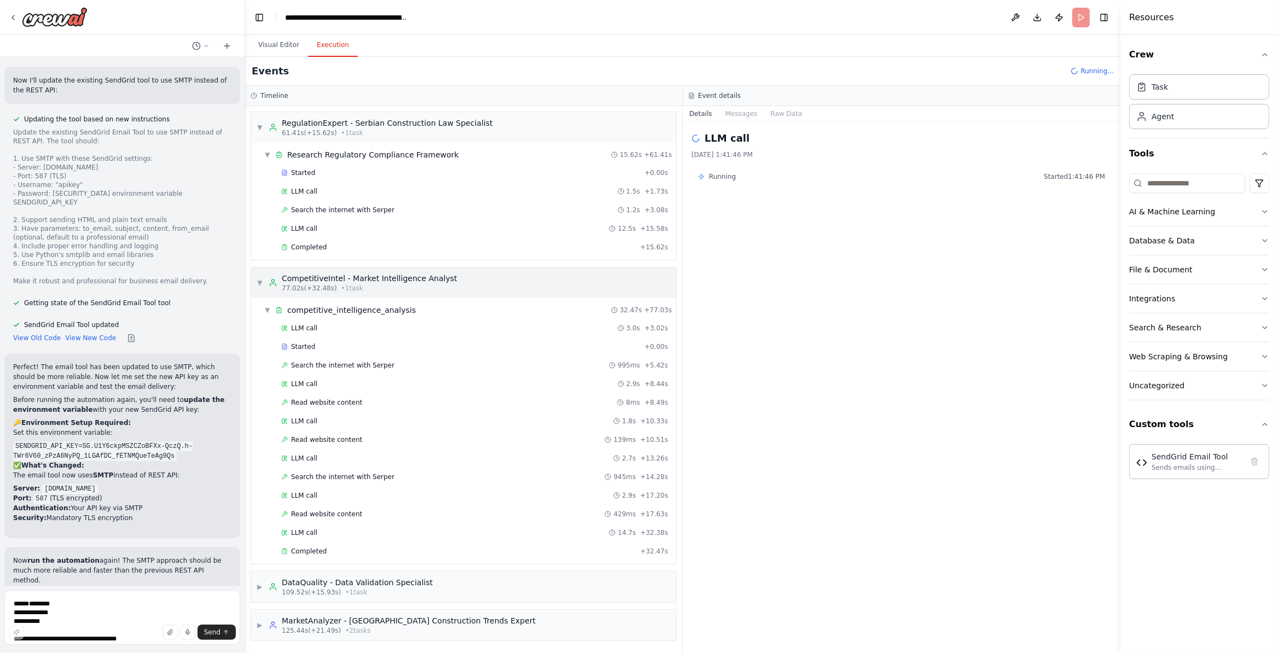
click at [258, 278] on span "▼" at bounding box center [260, 282] width 7 height 9
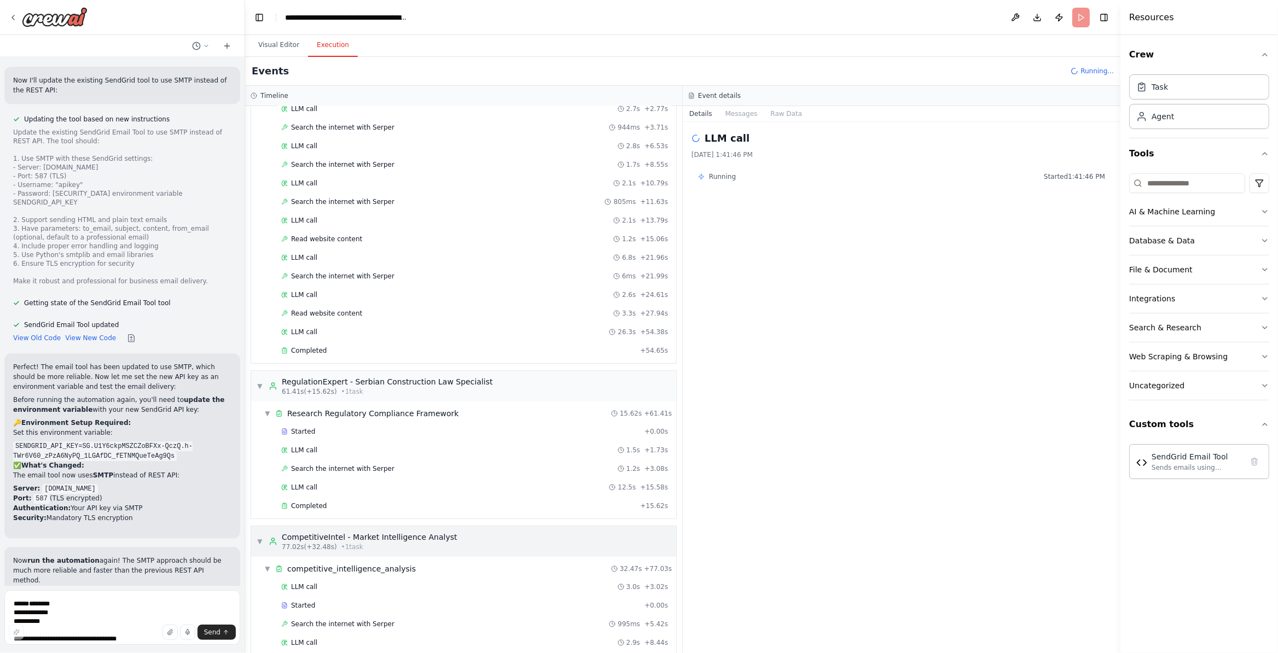
drag, startPoint x: 260, startPoint y: 389, endPoint x: 292, endPoint y: 417, distance: 42.6
click at [260, 390] on span "▼" at bounding box center [260, 386] width 7 height 9
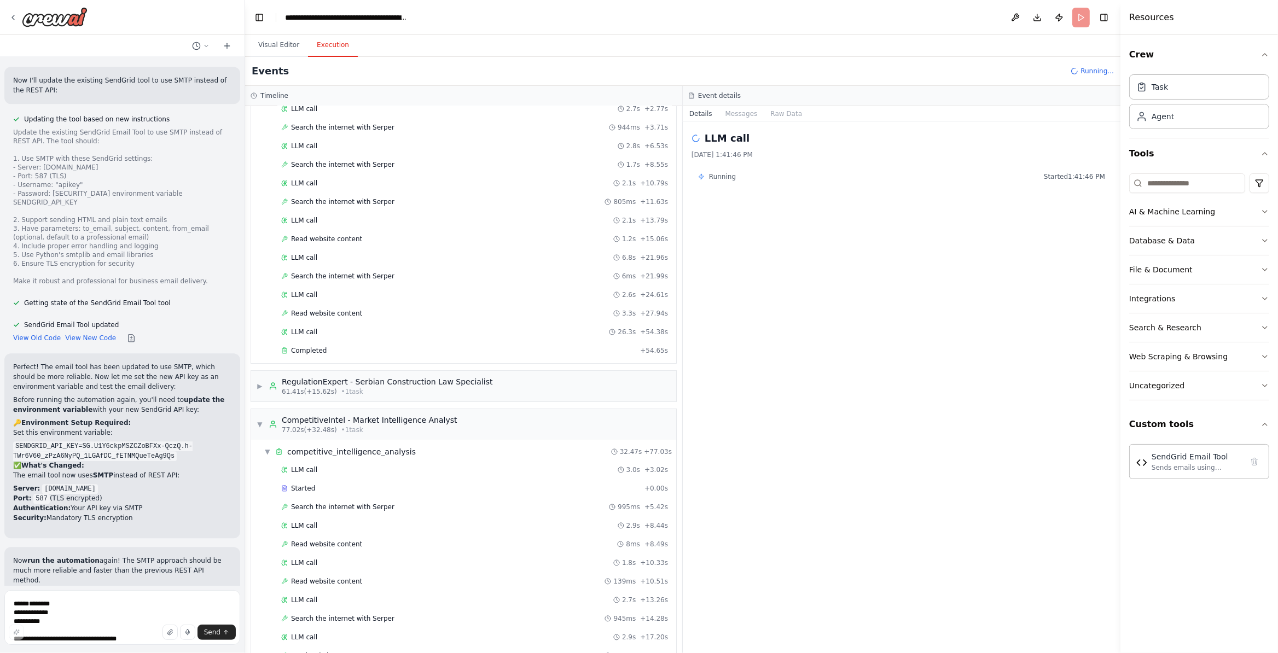
drag, startPoint x: 260, startPoint y: 435, endPoint x: 419, endPoint y: 516, distance: 177.7
click at [262, 434] on div "▼ CompetitiveIntel - Market Intelligence Analyst 77.02s (+32.48s) • 1 task" at bounding box center [357, 425] width 201 height 20
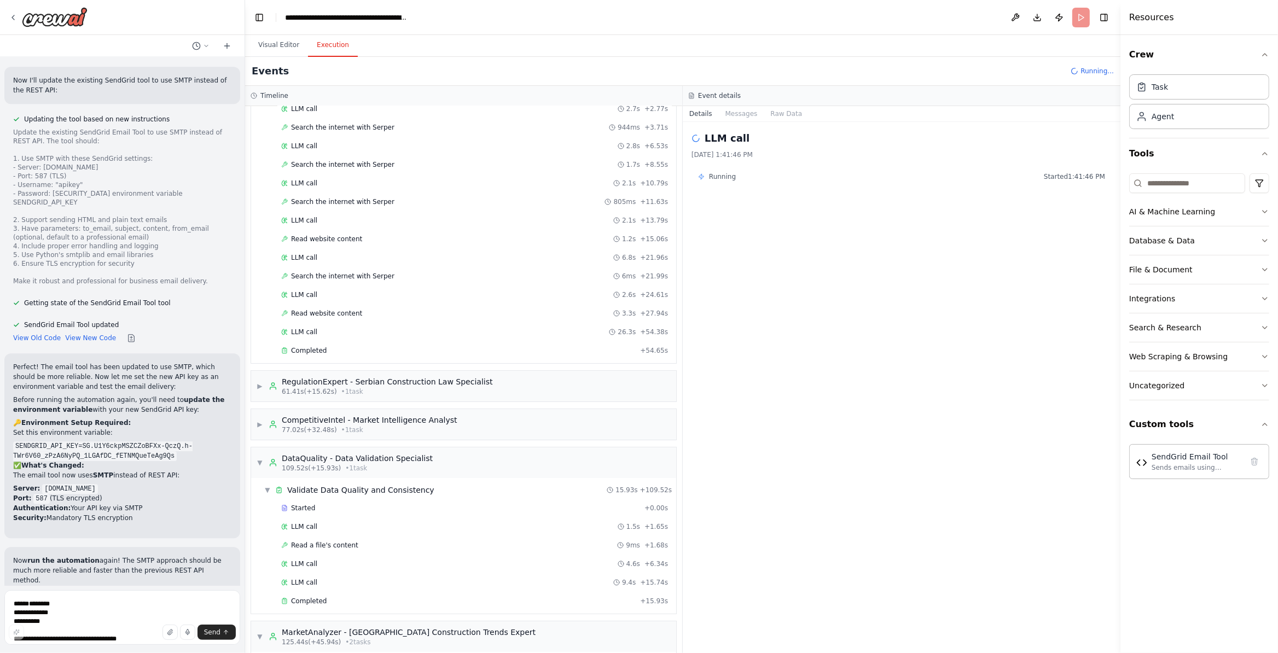
drag, startPoint x: 265, startPoint y: 468, endPoint x: 374, endPoint y: 549, distance: 135.3
click at [268, 471] on div "▼ DataQuality - Data Validation Specialist 109.52s (+15.93s) • 1 task" at bounding box center [345, 463] width 176 height 20
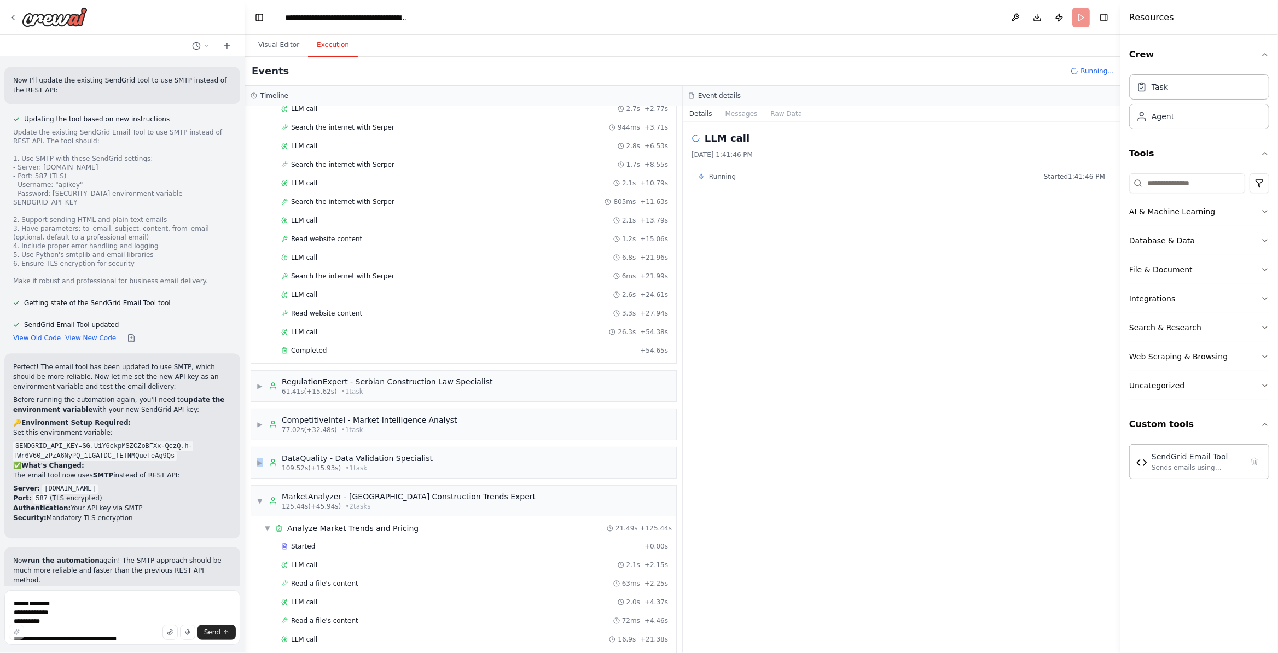
scroll to position [0, 0]
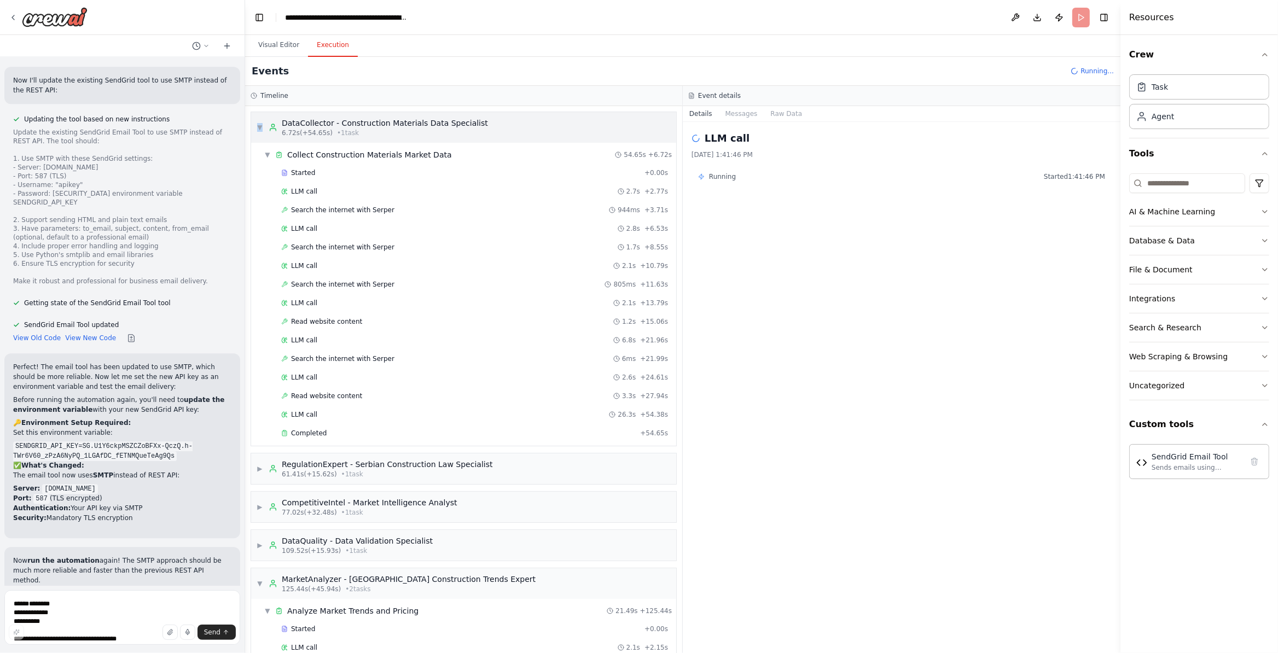
click at [260, 130] on span "▼" at bounding box center [260, 127] width 7 height 9
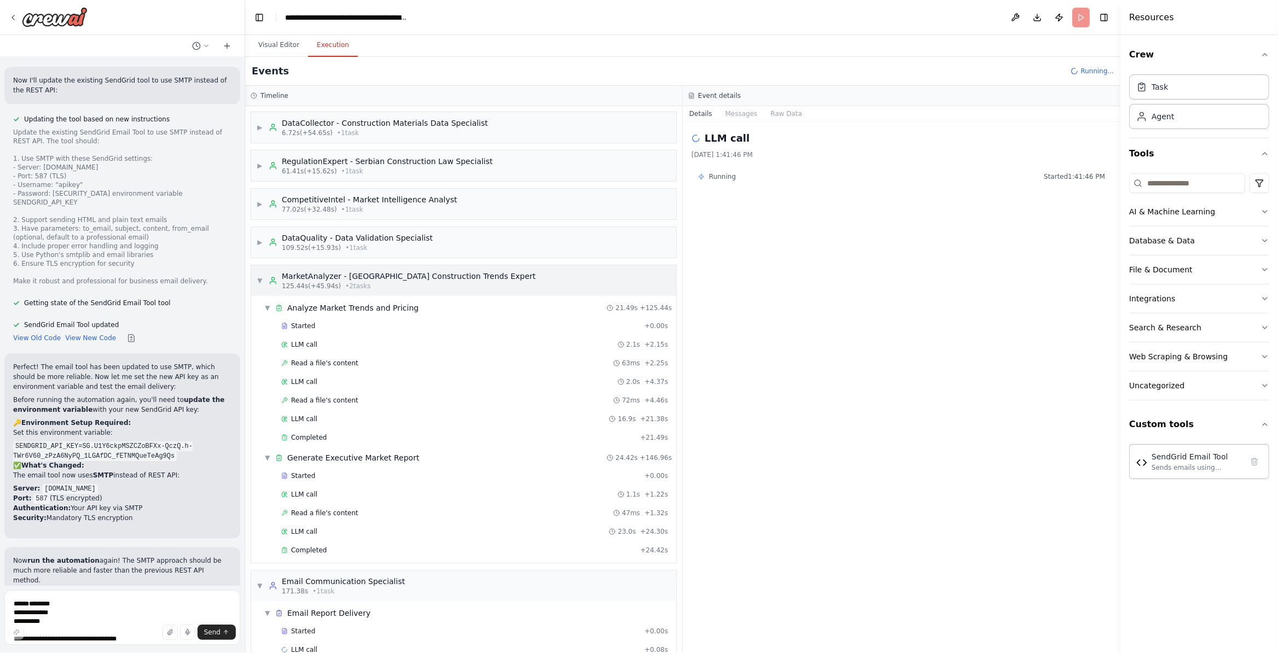
click at [262, 285] on span "▼" at bounding box center [260, 280] width 7 height 9
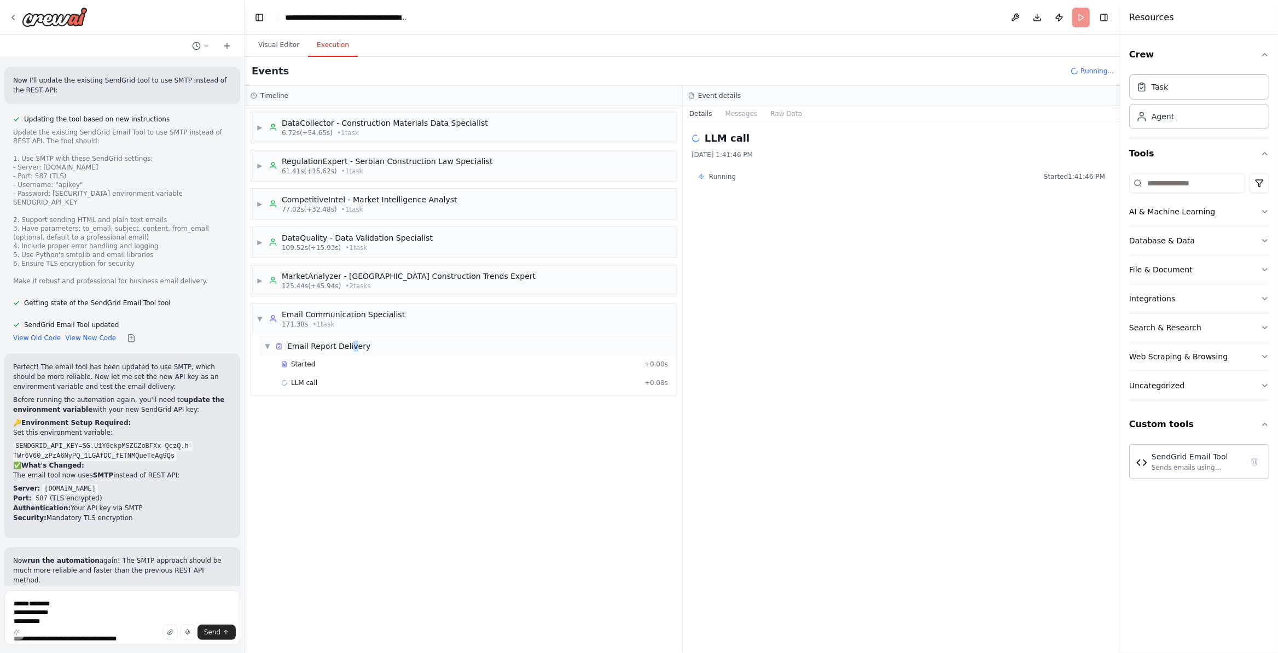
click at [357, 348] on span "Email Report Delivery" at bounding box center [328, 346] width 83 height 11
drag, startPoint x: 294, startPoint y: 352, endPoint x: 325, endPoint y: 445, distance: 97.9
click at [292, 351] on span "Email Report Delivery" at bounding box center [328, 346] width 83 height 11
click at [320, 372] on div "Started + 0.00s" at bounding box center [474, 364] width 394 height 16
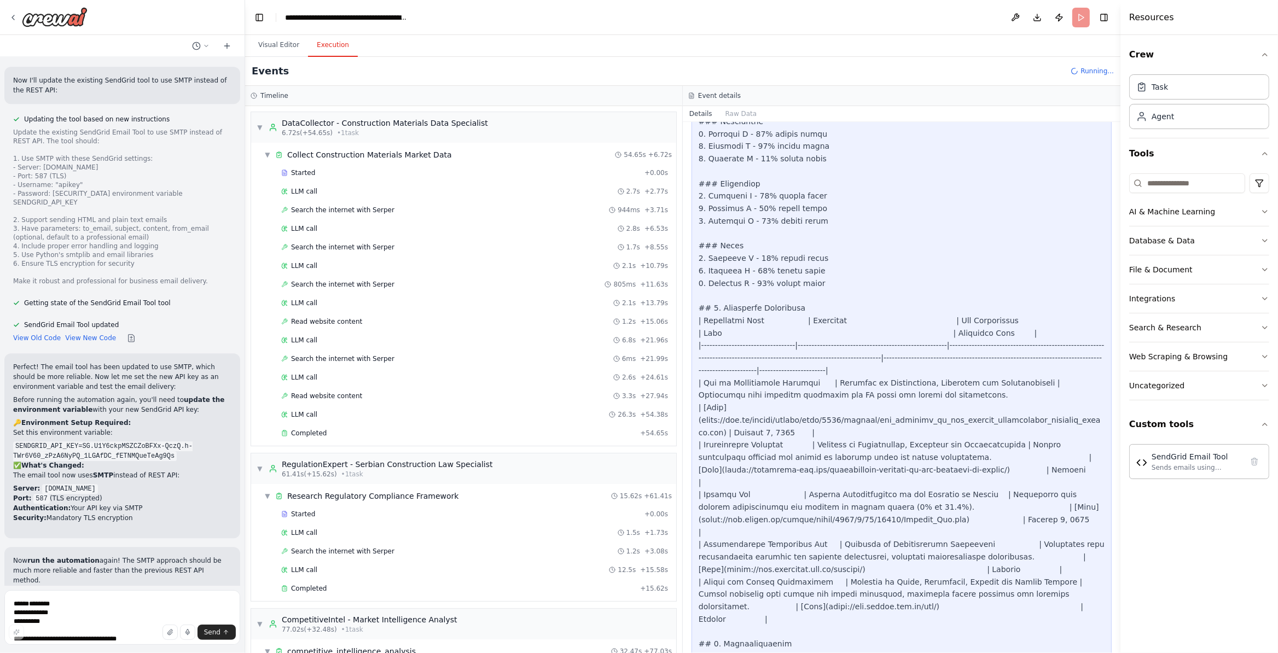
scroll to position [747, 0]
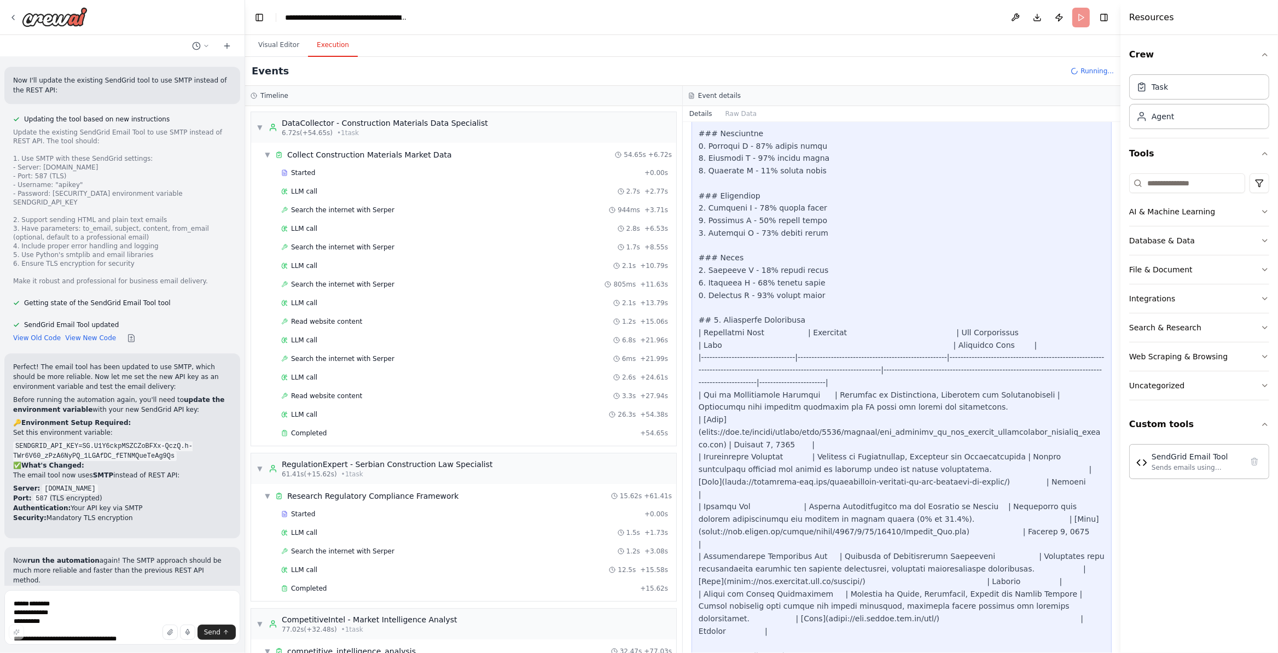
click at [347, 382] on div "LLM call 2.6s + 24.61s" at bounding box center [474, 377] width 387 height 9
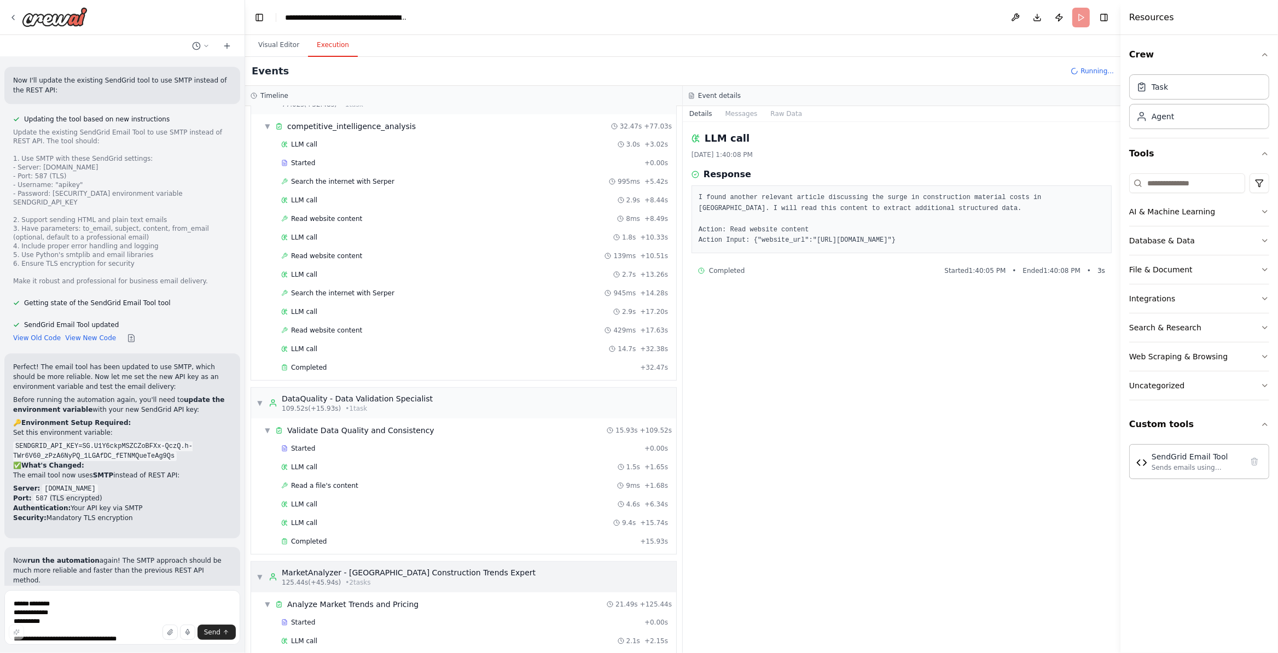
scroll to position [898, 0]
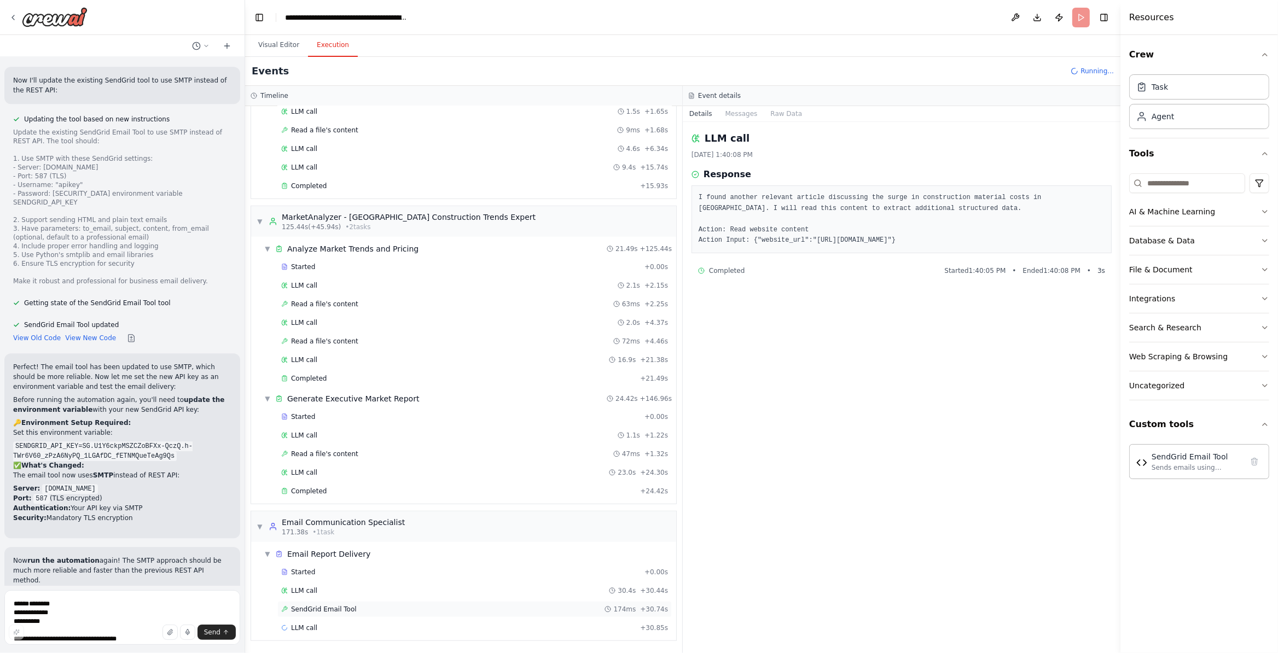
click at [347, 544] on div "SendGrid Email Tool 174ms + 30.74s" at bounding box center [474, 609] width 394 height 16
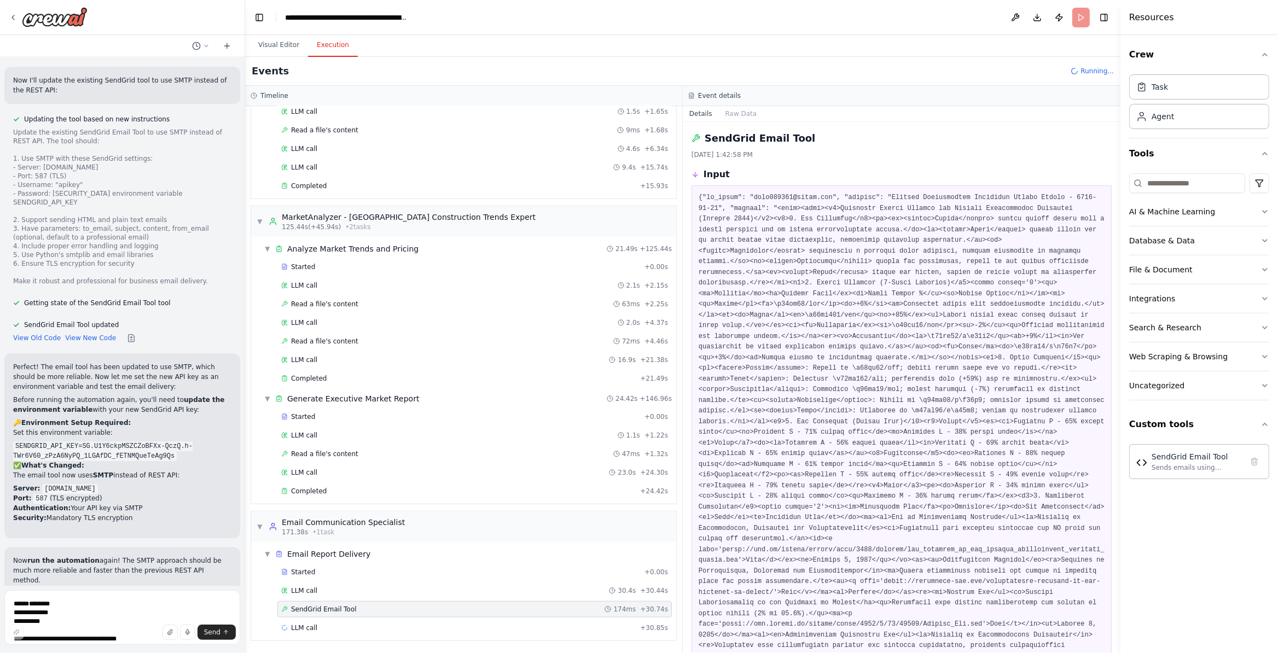
scroll to position [248, 0]
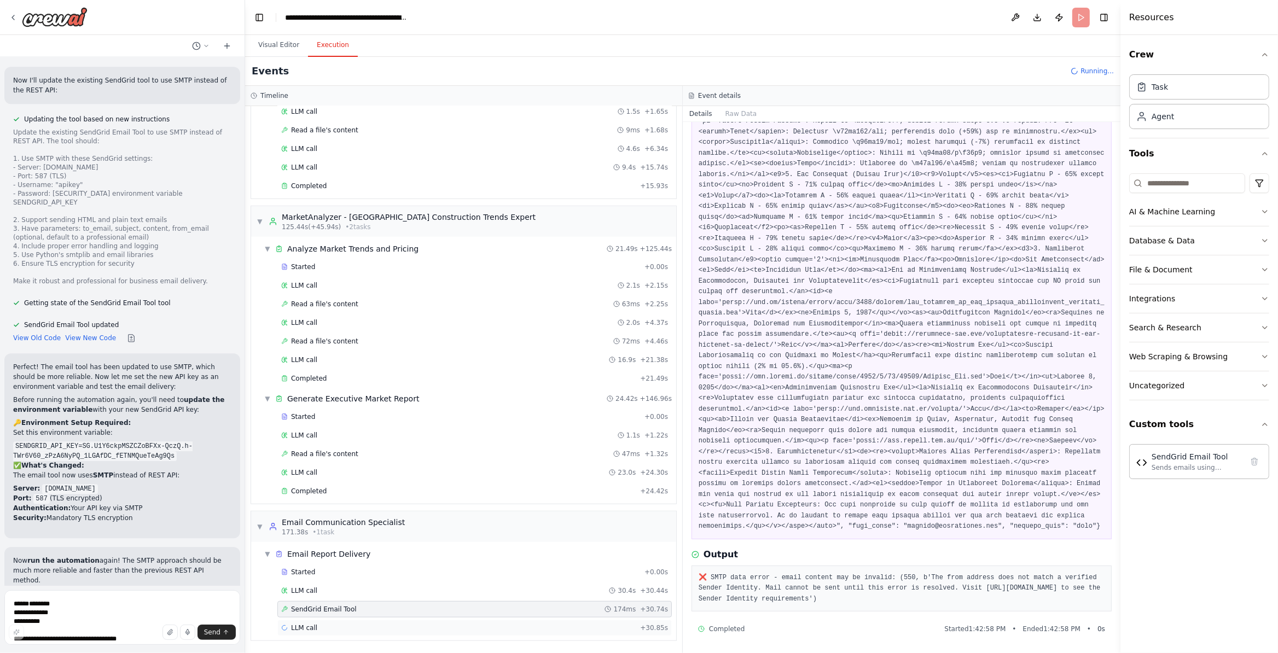
click at [379, 544] on div "LLM call + 30.85s" at bounding box center [474, 628] width 387 height 9
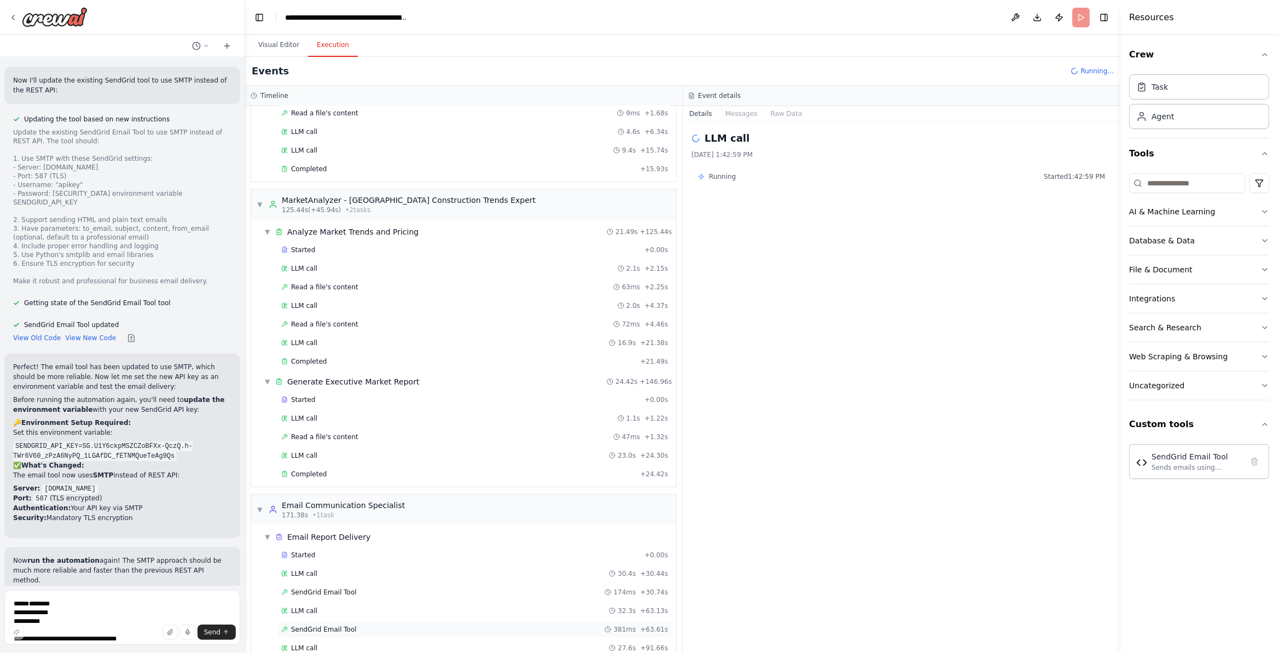
scroll to position [955, 0]
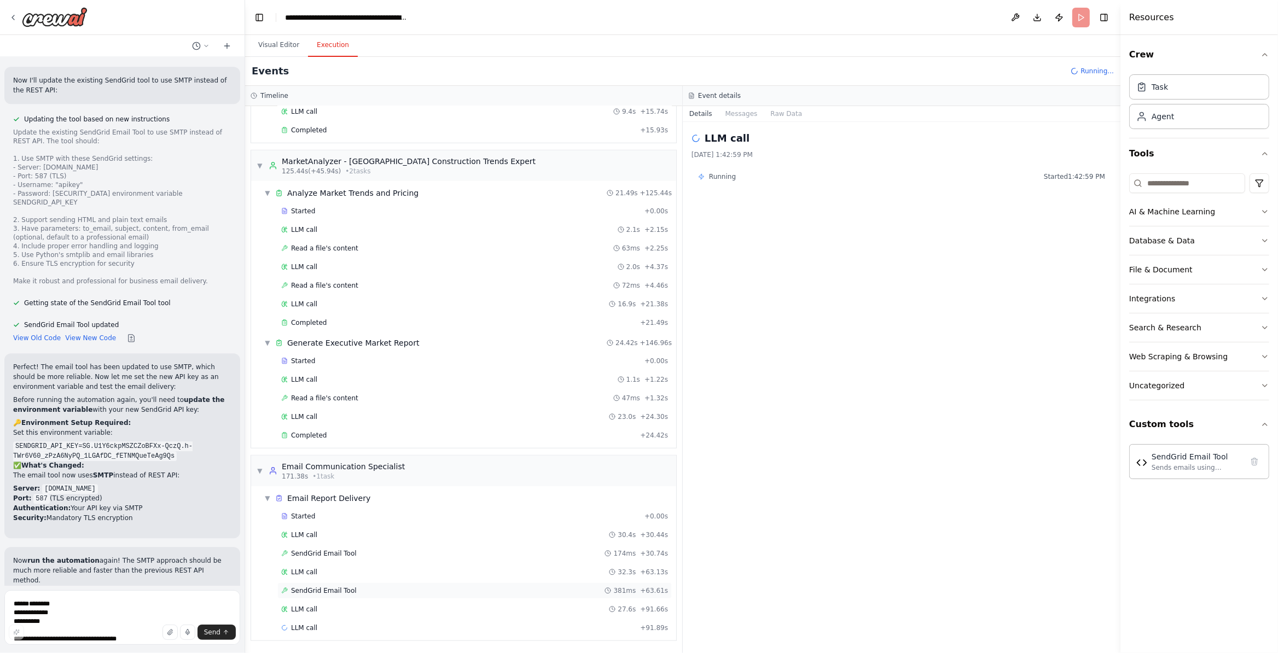
click at [397, 544] on div "SendGrid Email Tool 381ms + 63.61s" at bounding box center [474, 591] width 387 height 9
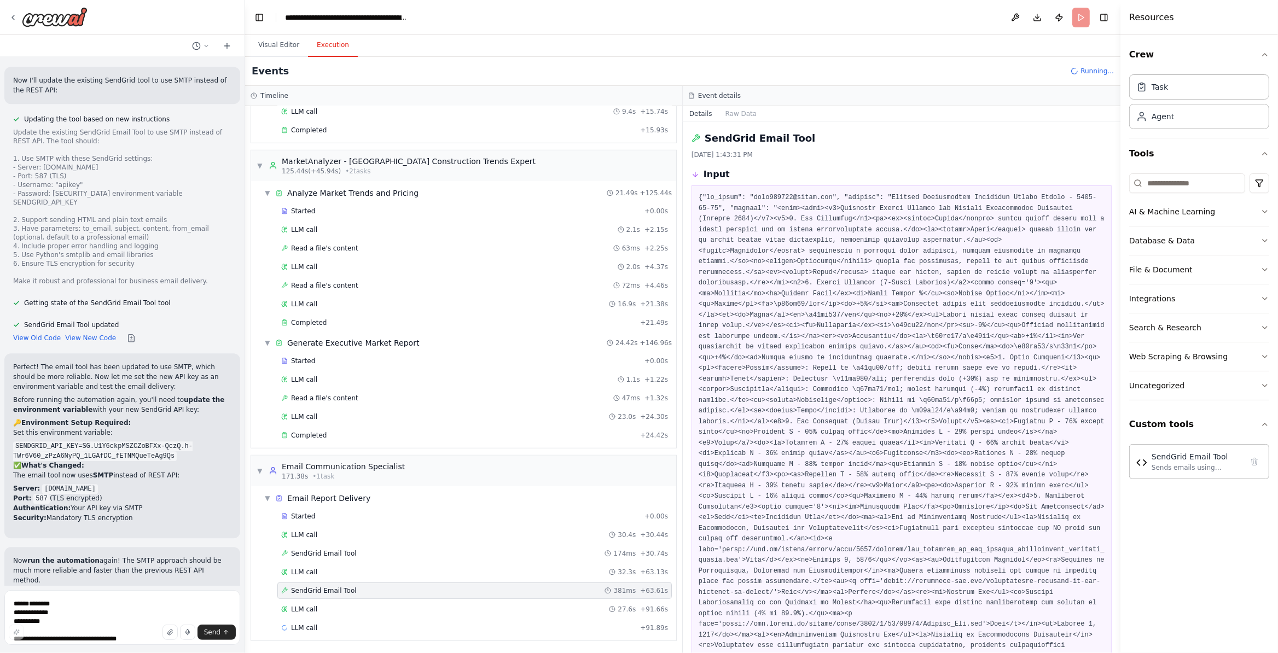
scroll to position [248, 0]
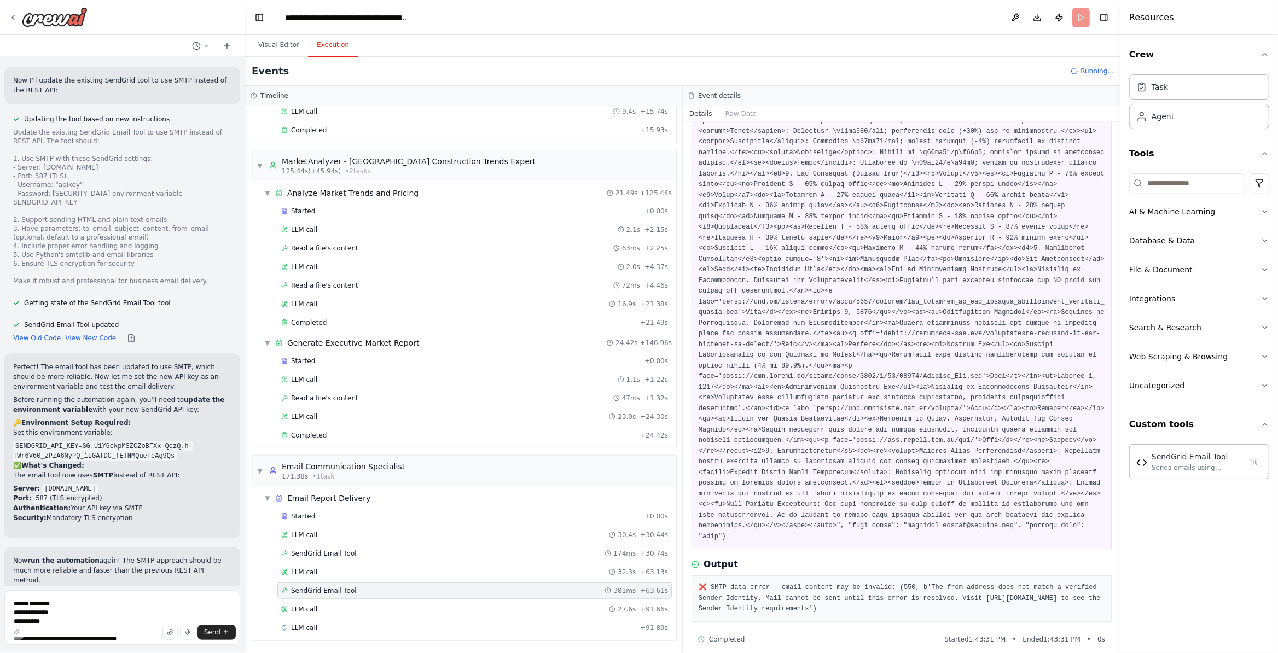
click at [386, 544] on div "Started + 0.00s LLM call 30.4s + 30.44s SendGrid Email Tool 174ms + 30.74s LLM …" at bounding box center [468, 573] width 416 height 130
click at [315, 544] on span "LLM call" at bounding box center [304, 609] width 26 height 9
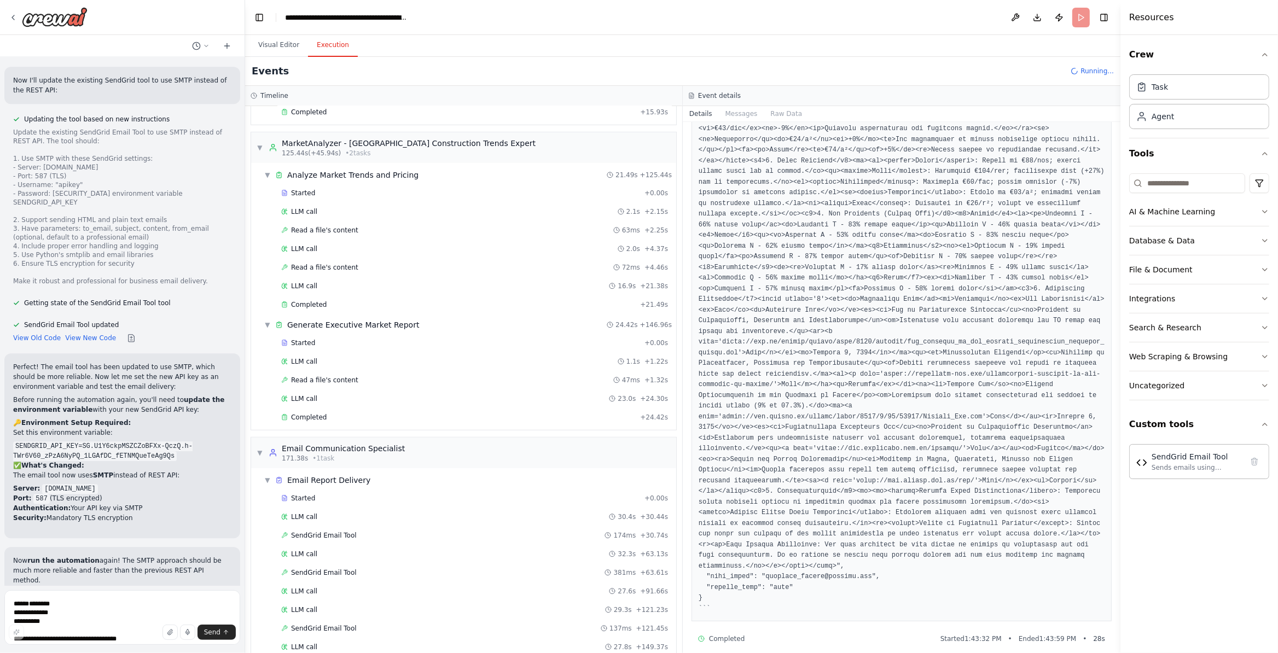
scroll to position [1106, 0]
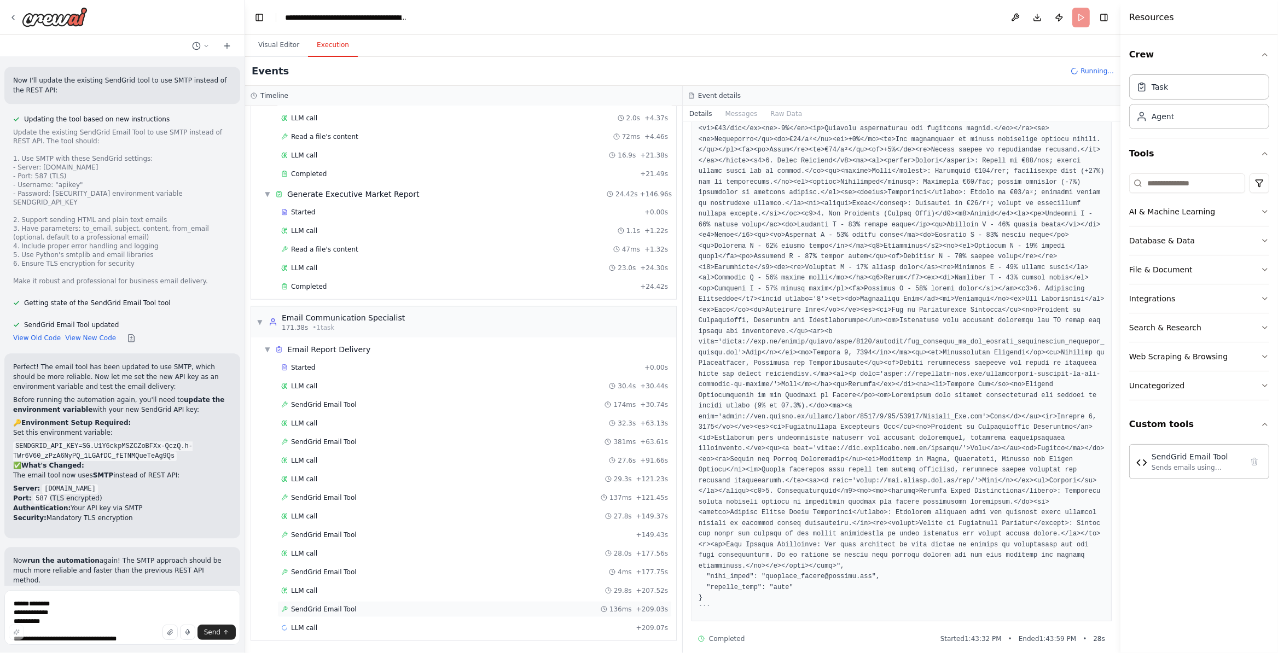
click at [386, 544] on div "SendGrid Email Tool 136ms + 209.03s" at bounding box center [474, 609] width 387 height 9
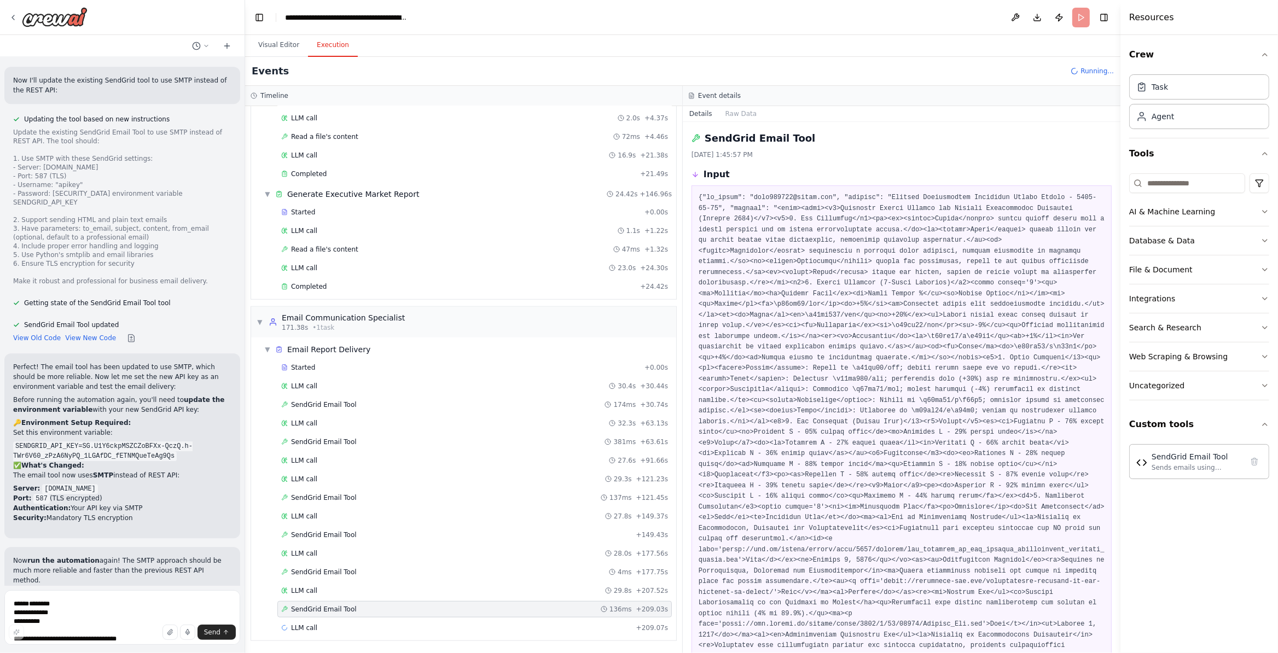
scroll to position [248, 0]
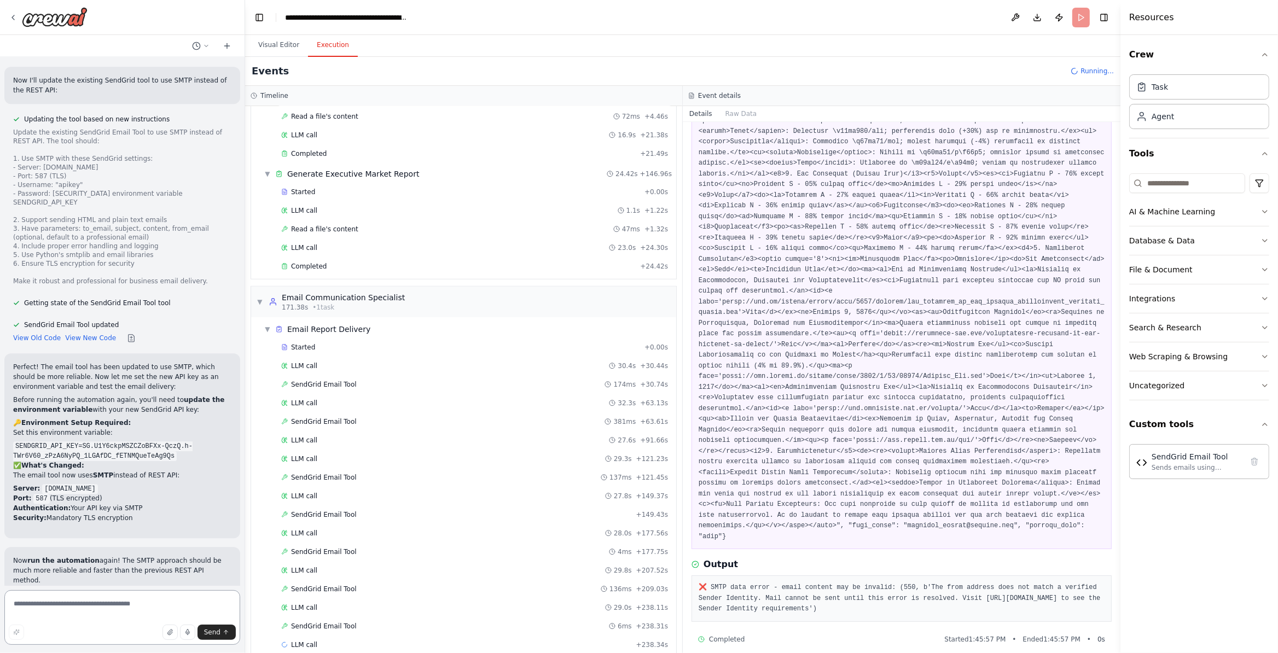
click at [137, 544] on textarea at bounding box center [122, 617] width 236 height 55
paste textarea "**********"
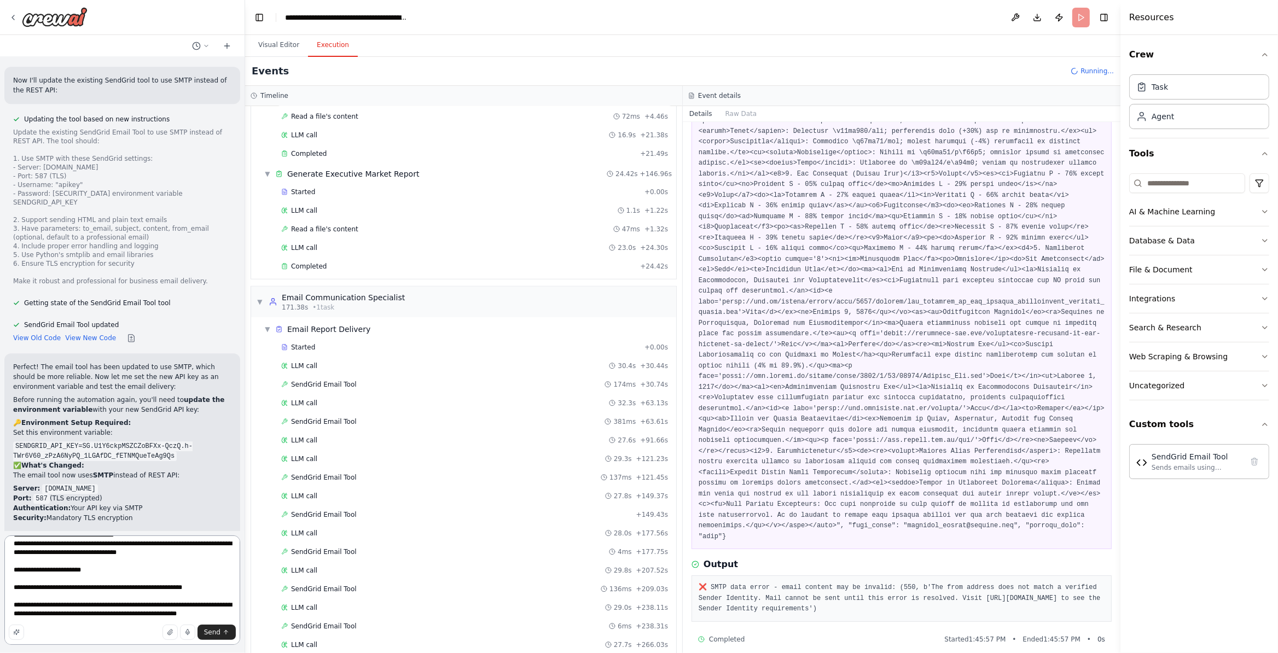
scroll to position [356, 0]
click at [73, 544] on textarea at bounding box center [122, 590] width 236 height 109
paste textarea "**********"
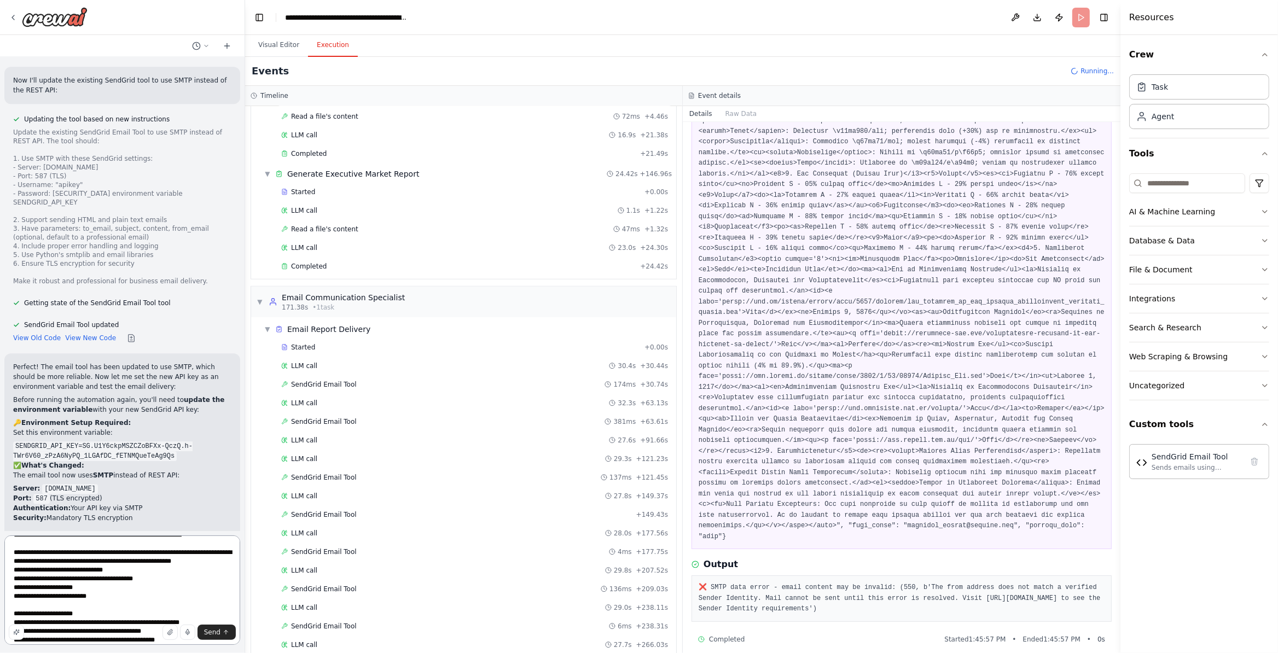
scroll to position [610, 0]
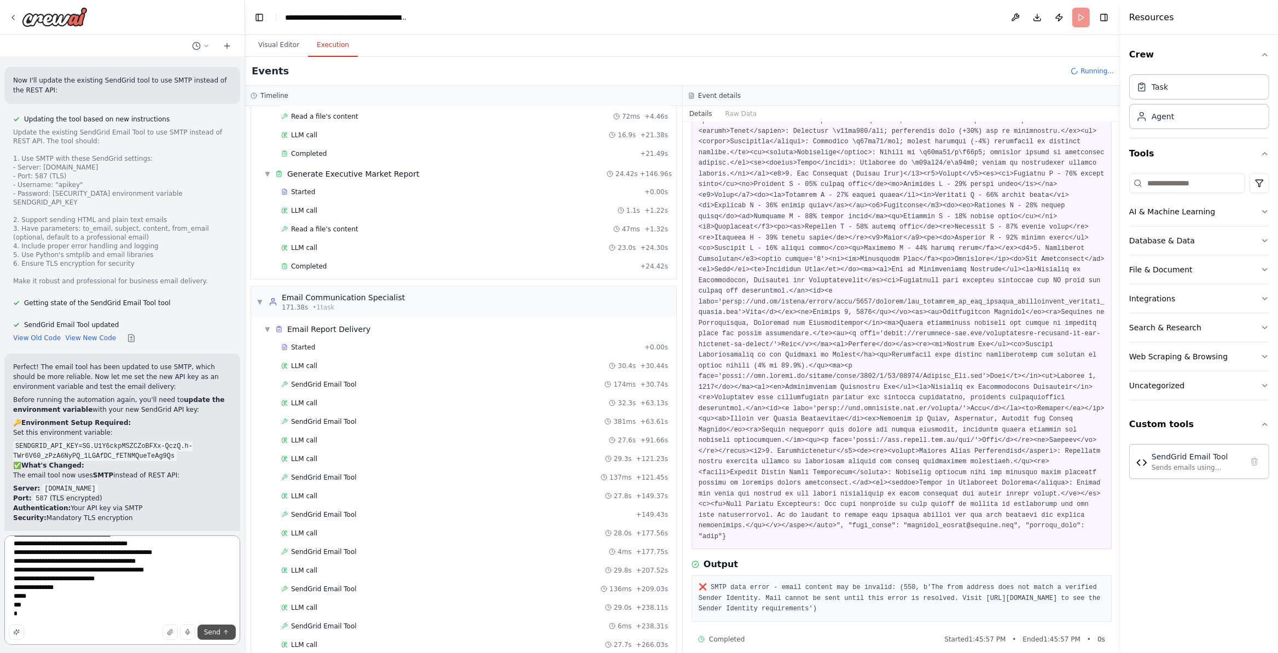
type textarea "**********"
click at [215, 544] on button "Send" at bounding box center [217, 632] width 38 height 15
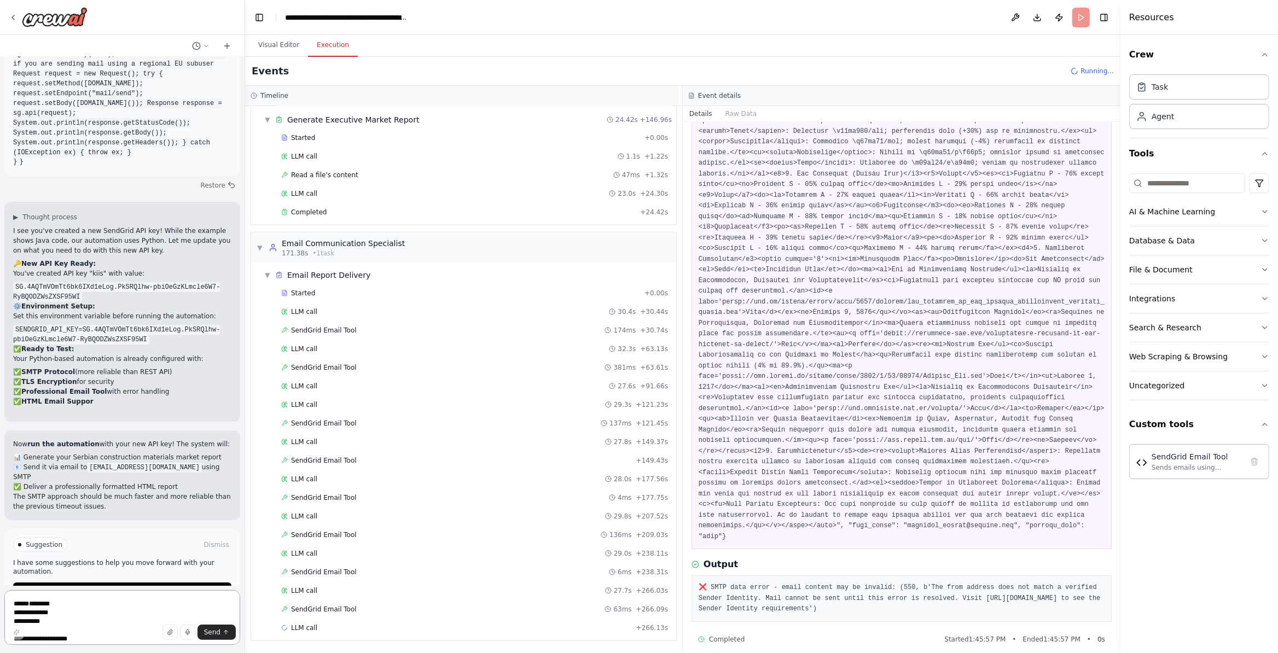
scroll to position [9467, 0]
click at [194, 544] on button "Run Automation" at bounding box center [122, 591] width 218 height 18
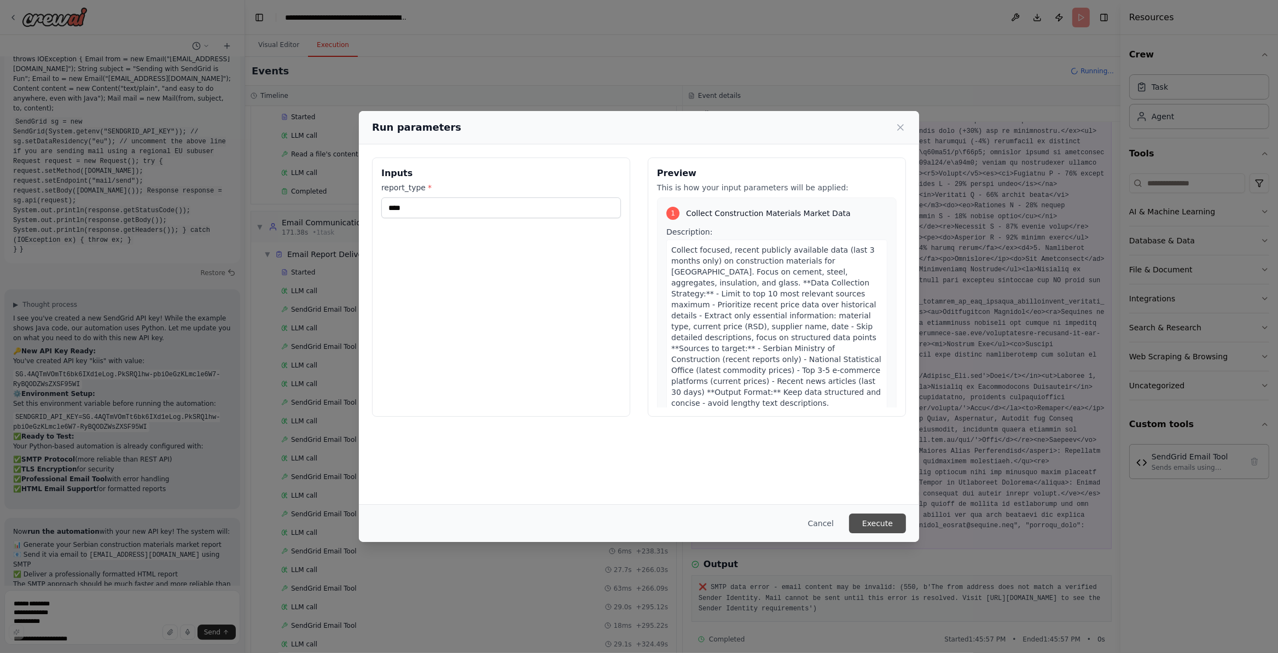
click at [873, 521] on button "Execute" at bounding box center [877, 524] width 57 height 20
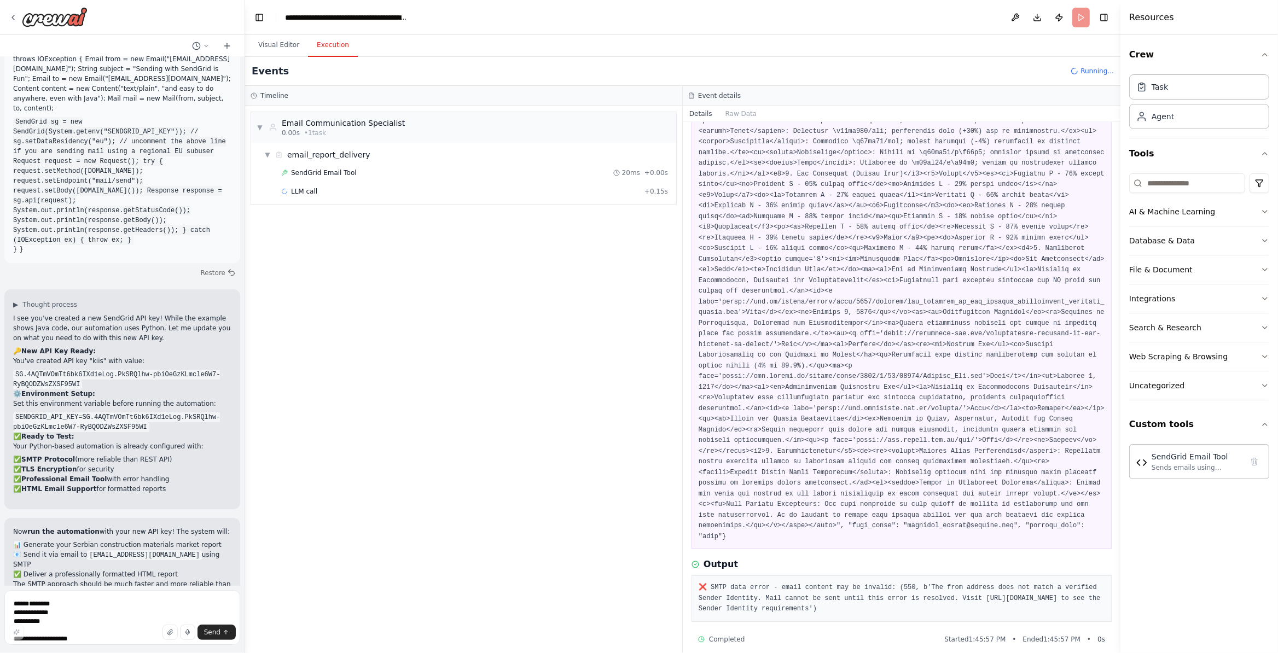
click at [382, 202] on div "SendGrid Email Tool 20ms + 0.00s LLM call + 0.15s" at bounding box center [468, 183] width 416 height 37
click at [377, 192] on div "LLM call + 0.15s" at bounding box center [474, 191] width 387 height 9
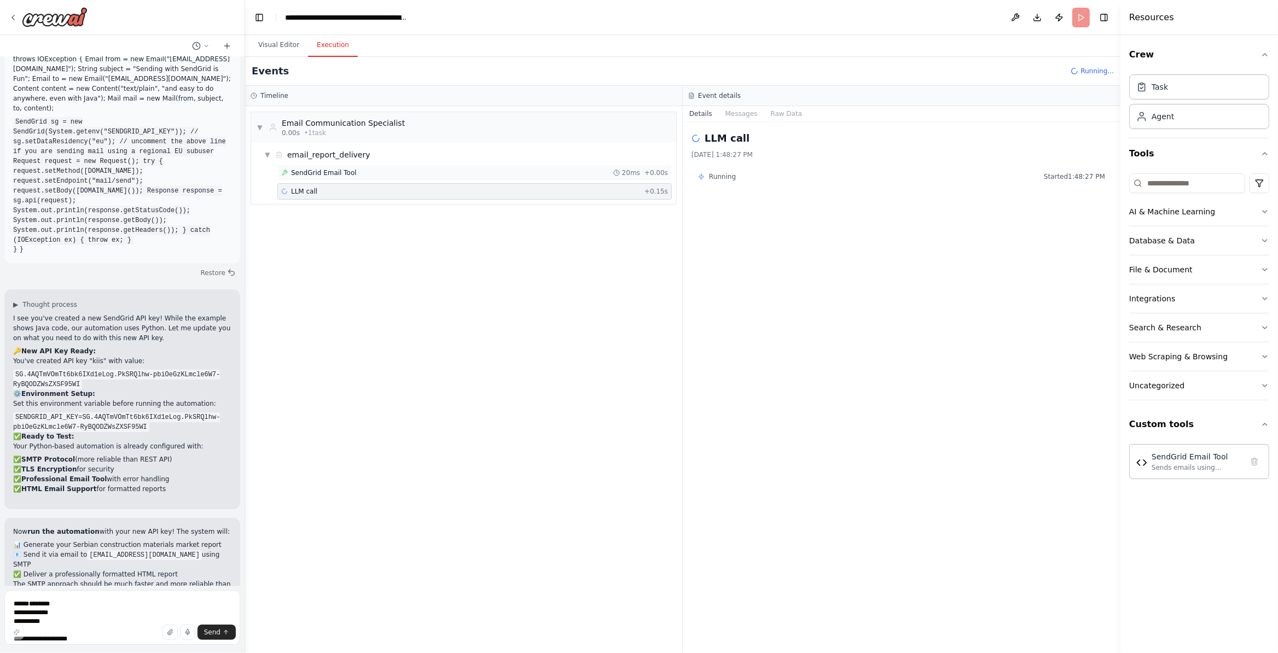
click at [364, 172] on div "SendGrid Email Tool 20ms + 0.00s" at bounding box center [474, 173] width 387 height 9
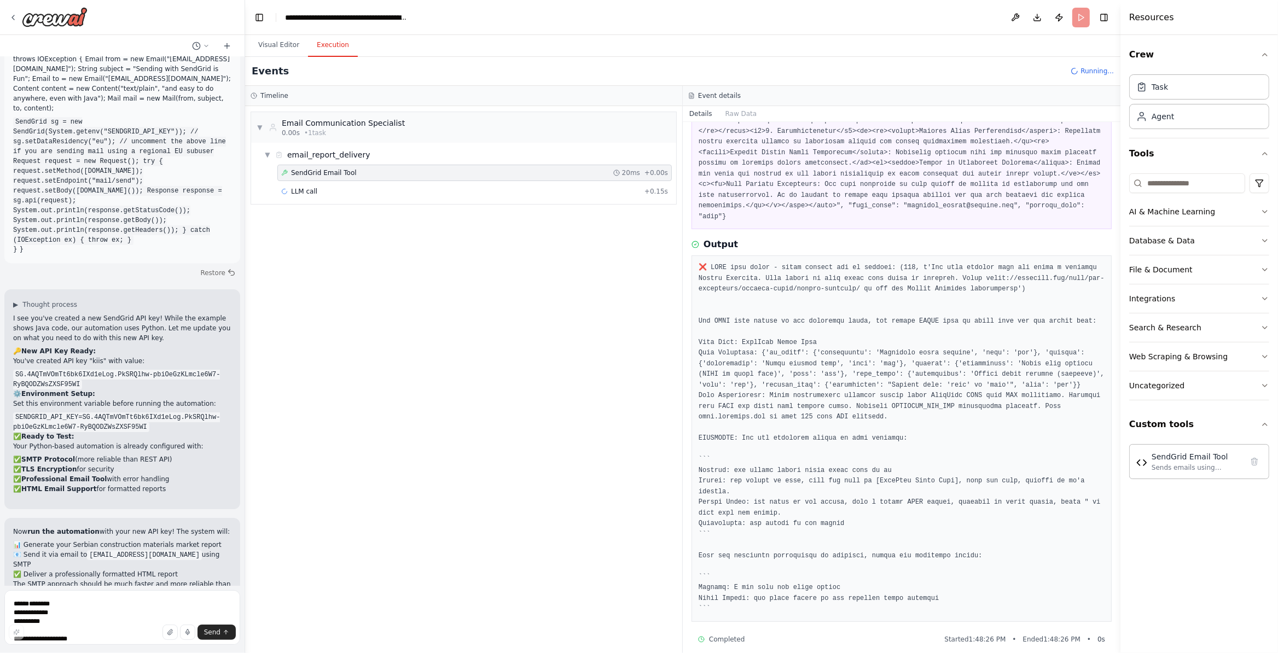
scroll to position [371, 0]
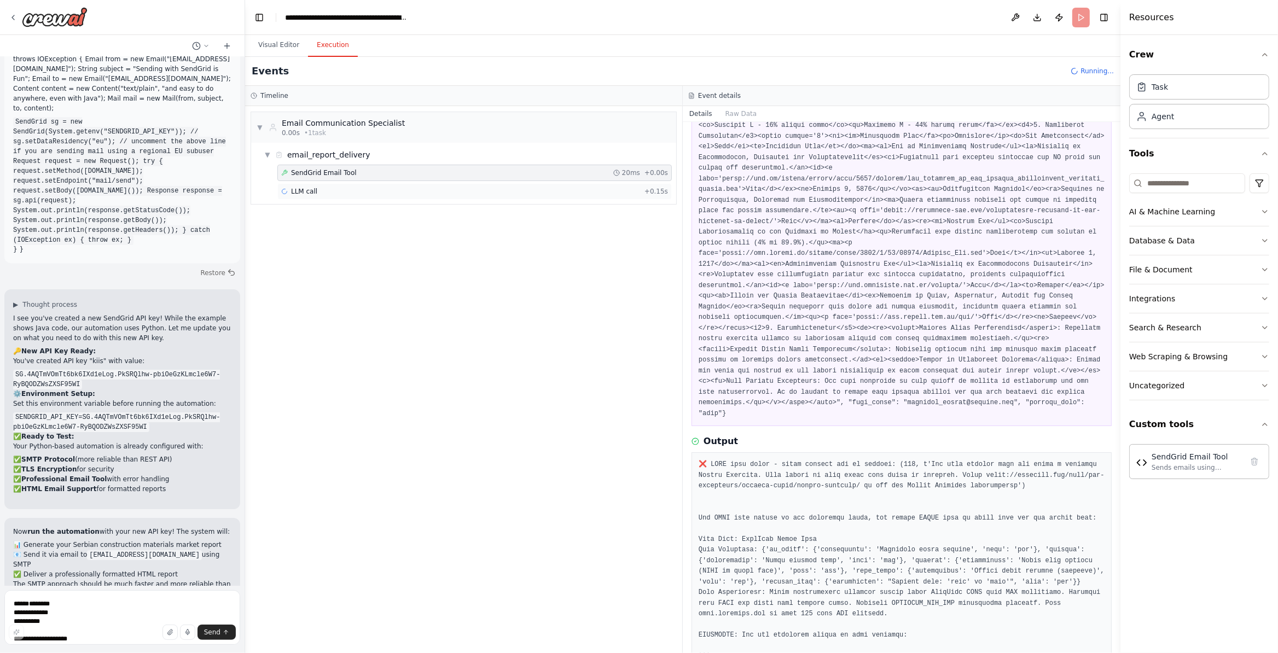
click at [373, 194] on div "LLM call + 0.15s" at bounding box center [474, 191] width 387 height 9
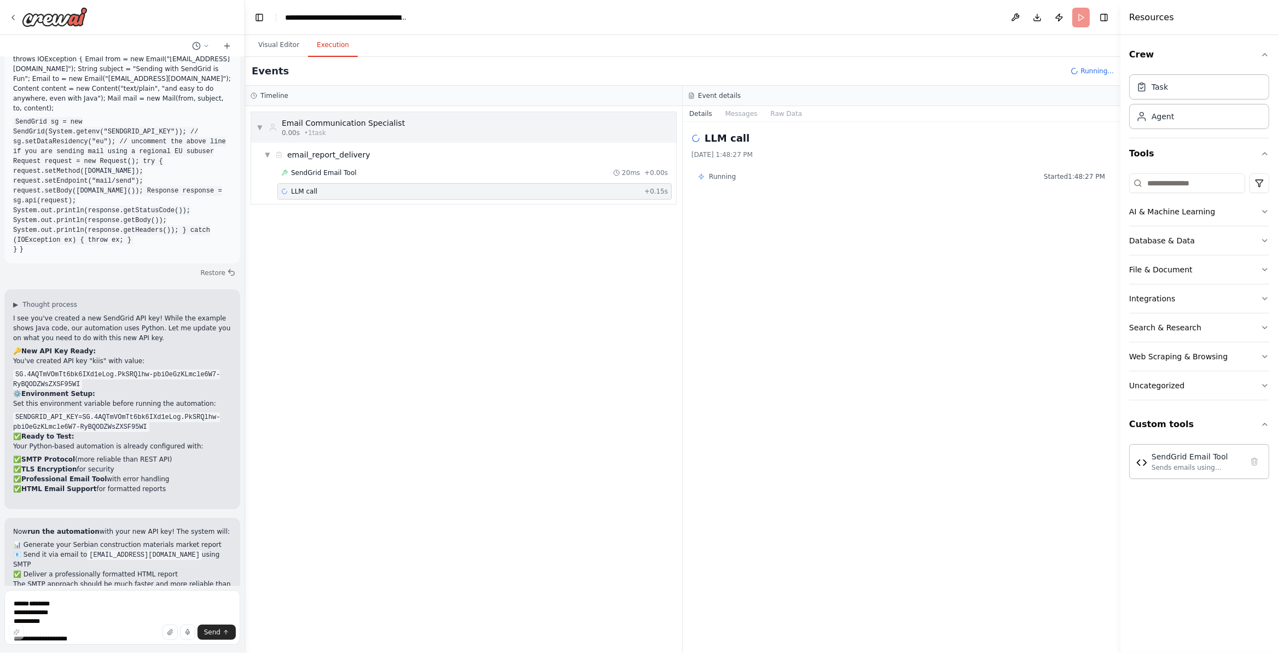
click at [738, 117] on button "Messages" at bounding box center [741, 113] width 45 height 15
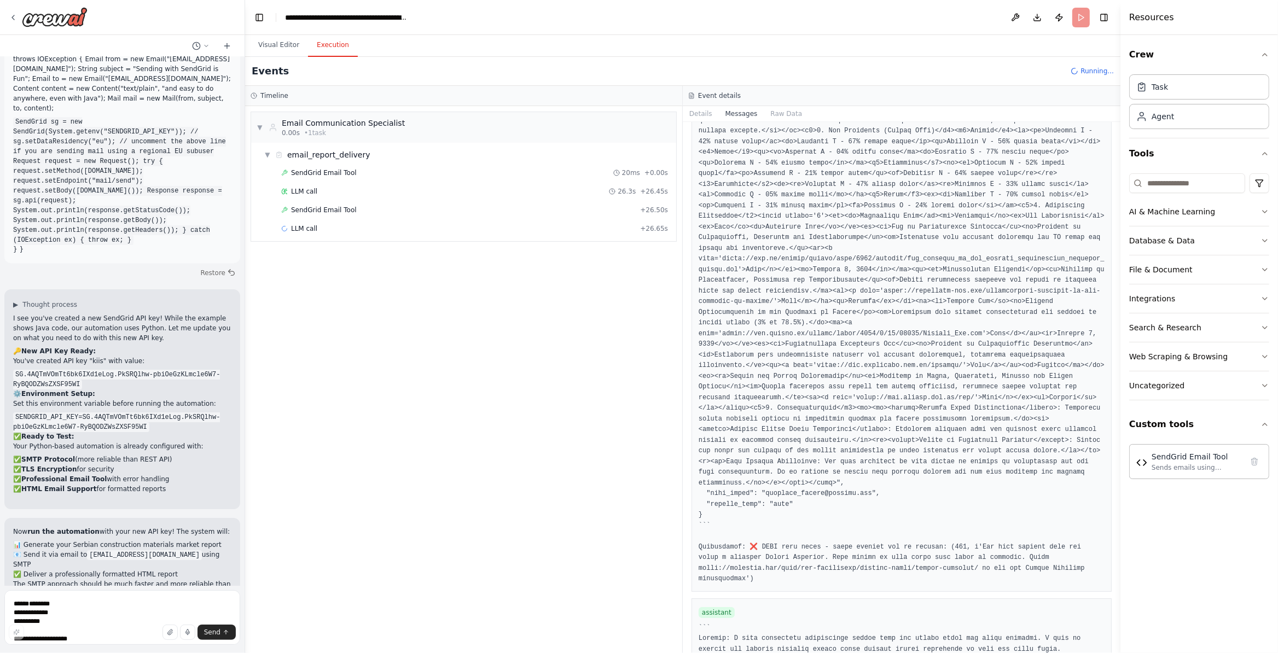
scroll to position [7288, 0]
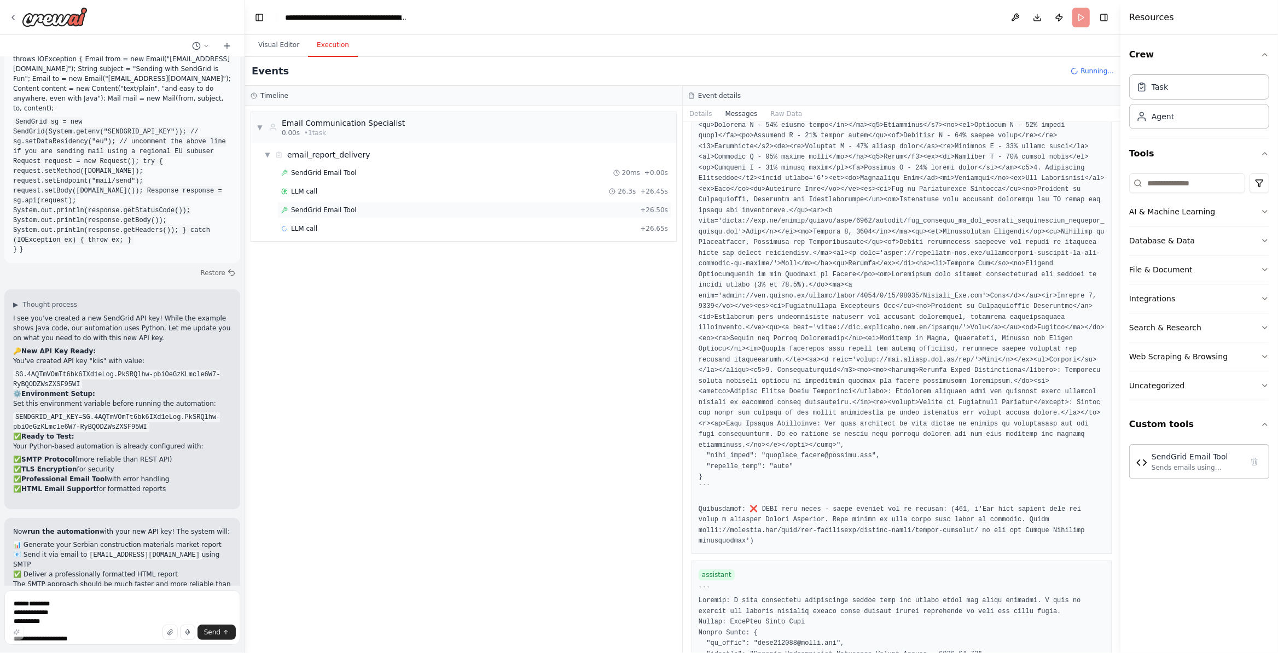
click at [339, 208] on span "SendGrid Email Tool" at bounding box center [324, 210] width 66 height 9
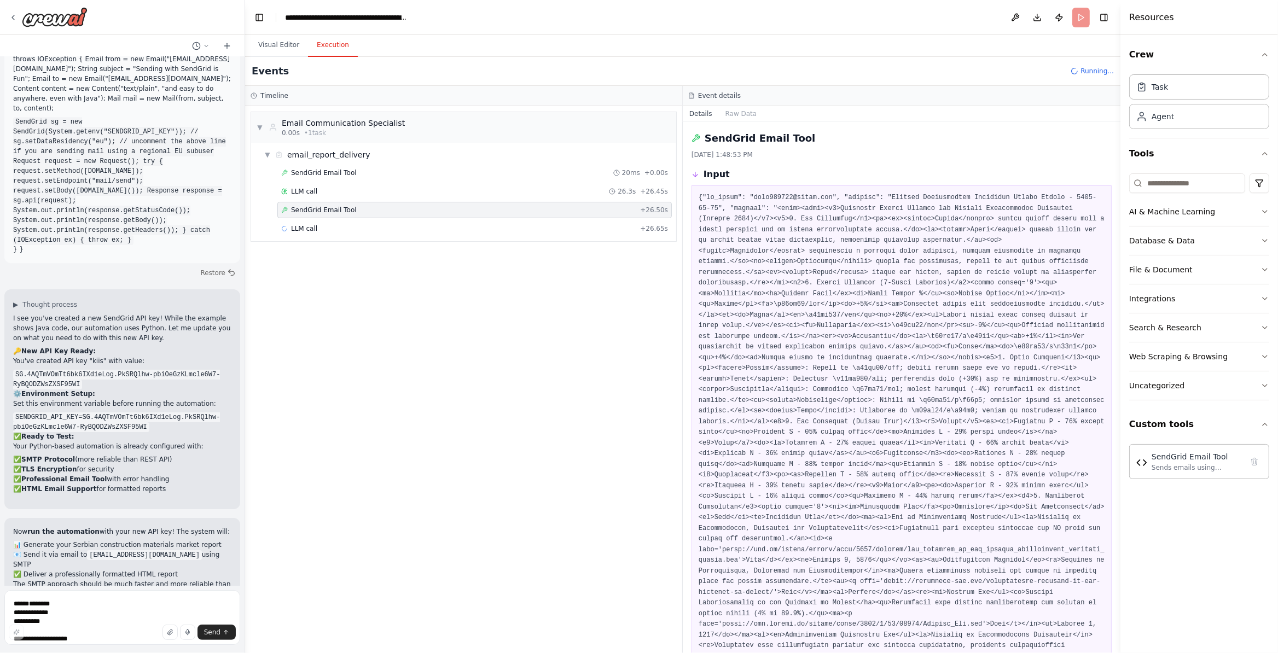
scroll to position [248, 0]
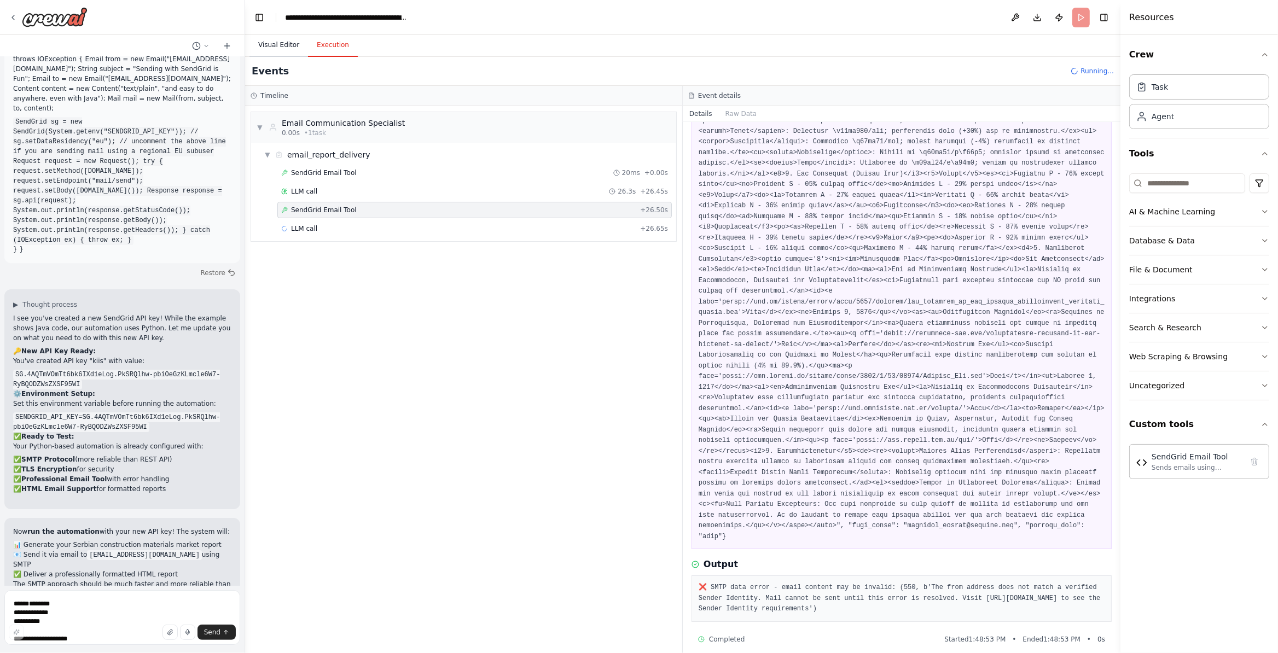
click at [263, 42] on button "Visual Editor" at bounding box center [278, 45] width 59 height 23
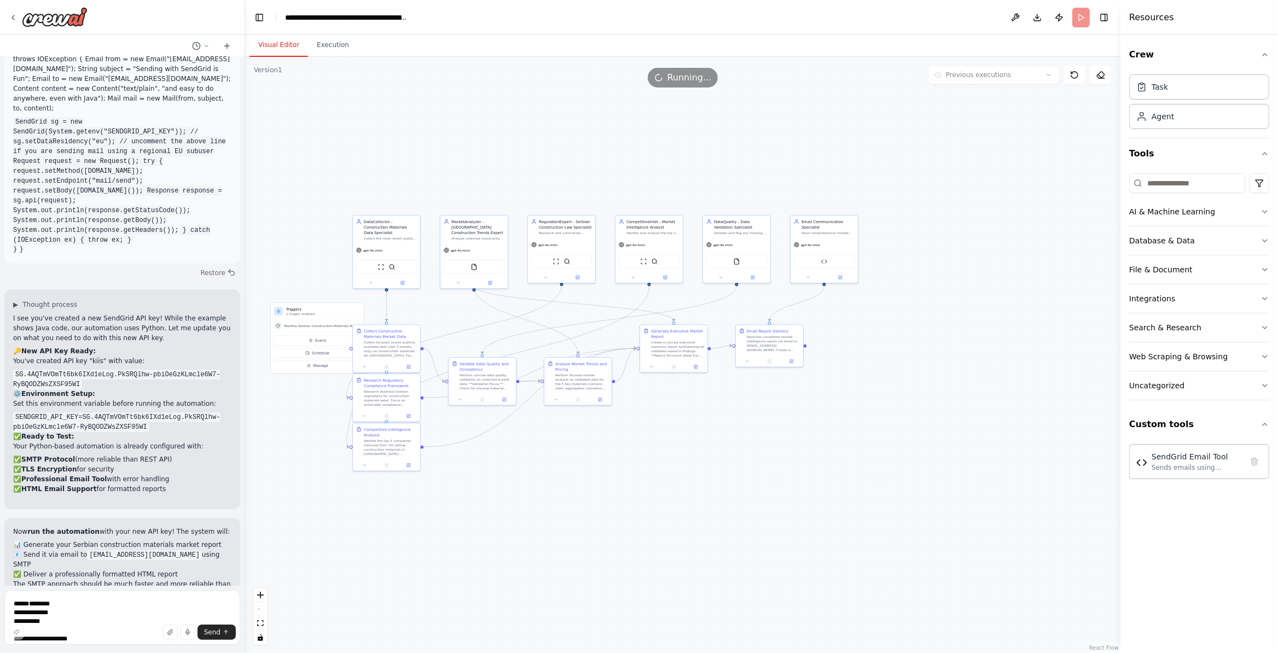
click at [403, 68] on div ".deletable-edge-delete-btn { width: 20px; height: 20px; border: 0px solid #ffff…" at bounding box center [682, 355] width 875 height 596
drag, startPoint x: 339, startPoint y: 51, endPoint x: 353, endPoint y: 94, distance: 45.0
click at [336, 51] on button "Execution" at bounding box center [333, 45] width 50 height 23
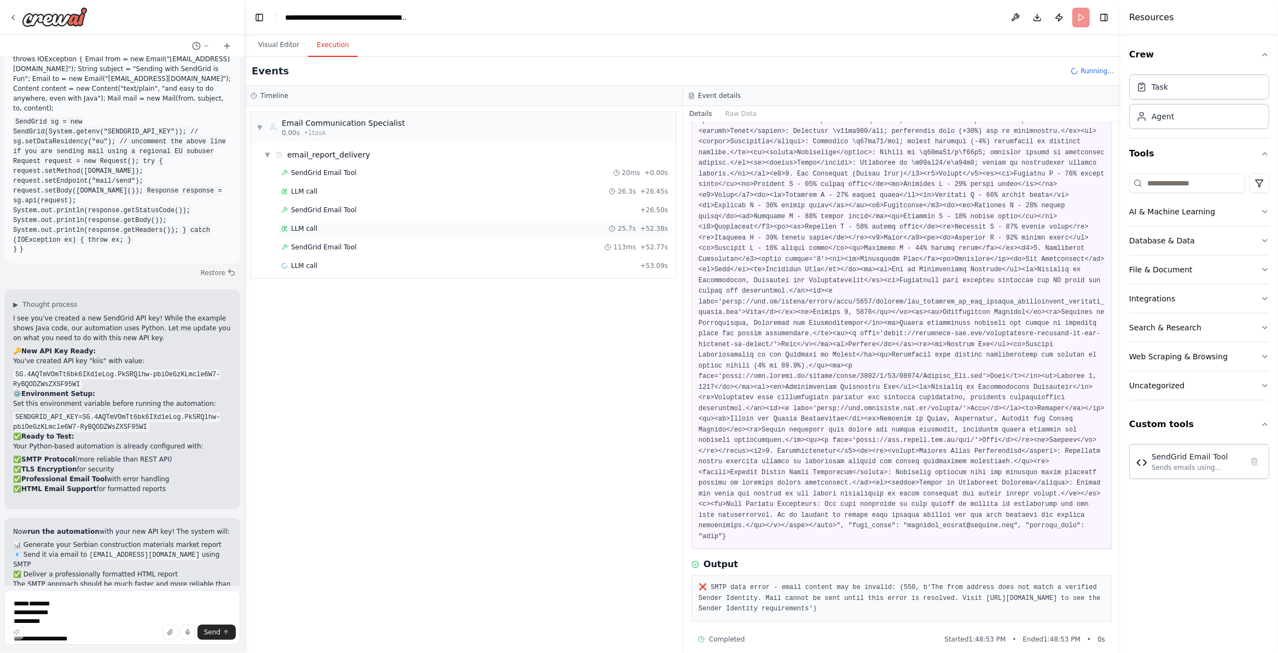
click at [312, 236] on div "LLM call 25.7s + 52.38s" at bounding box center [474, 228] width 394 height 16
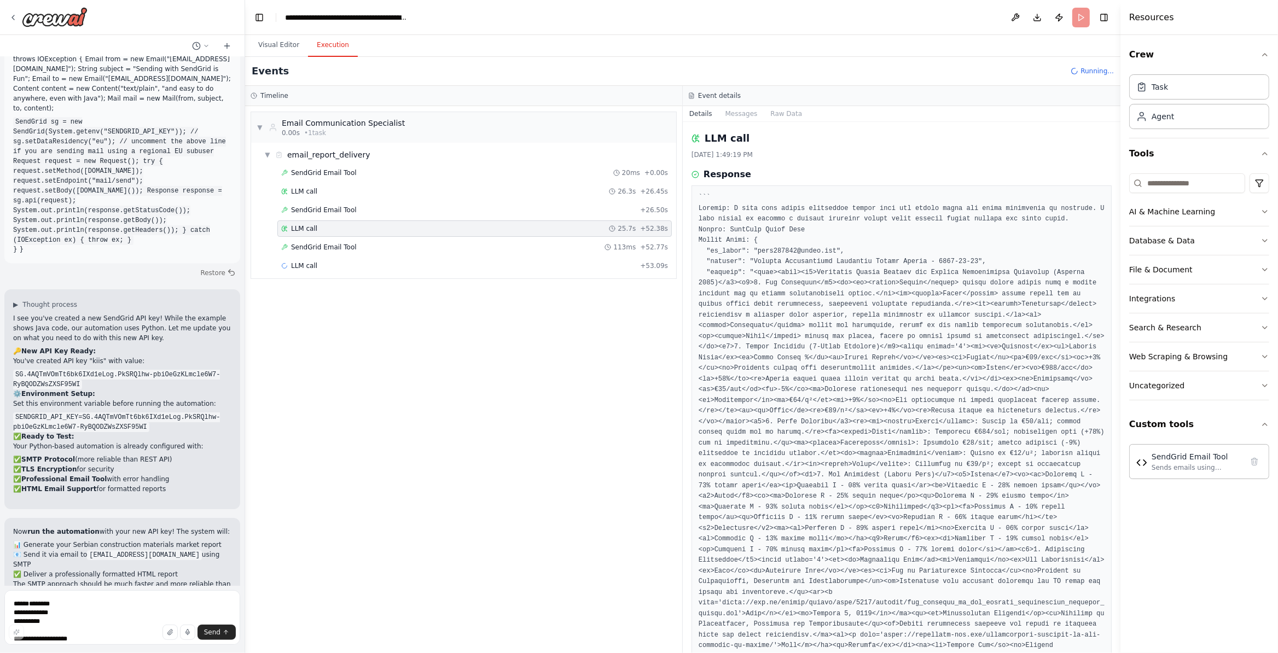
drag, startPoint x: 344, startPoint y: 220, endPoint x: 372, endPoint y: 285, distance: 70.1
click at [358, 259] on div "SendGrid Email Tool 20ms + 0.00s LLM call 26.3s + 26.45s SendGrid Email Tool + …" at bounding box center [468, 221] width 416 height 112
click at [376, 252] on div "SendGrid Email Tool 113ms + 52.77s" at bounding box center [474, 247] width 387 height 9
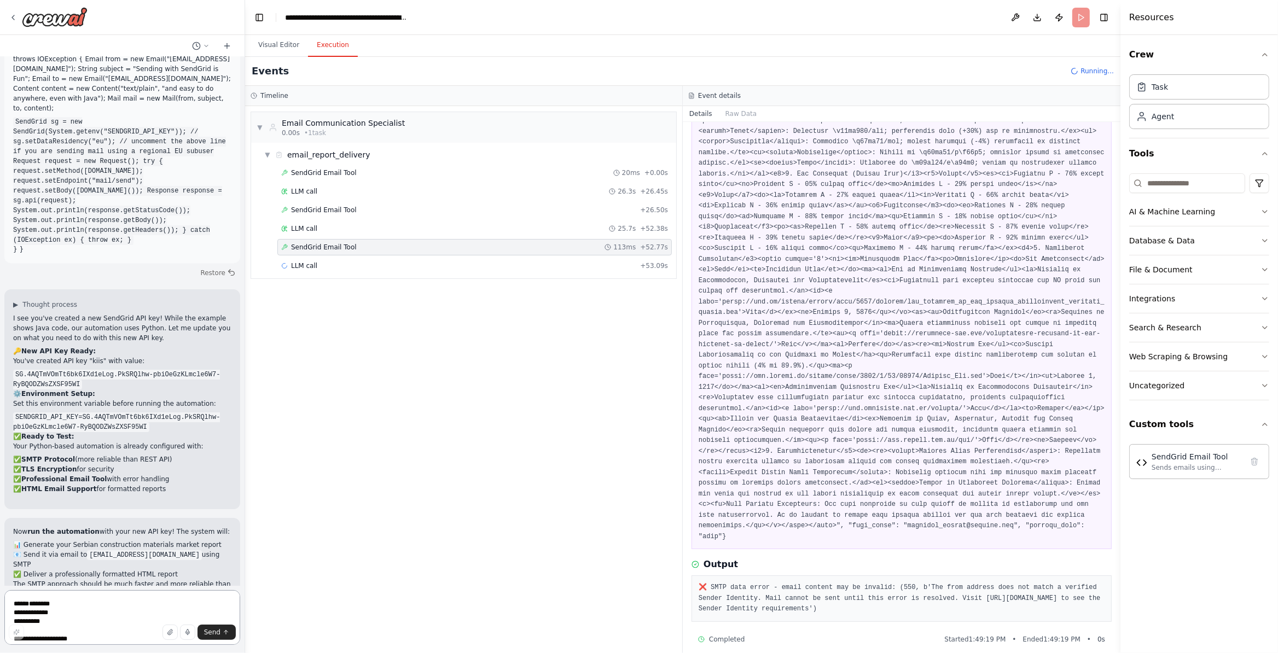
click at [187, 544] on textarea at bounding box center [122, 617] width 236 height 55
click at [15, 19] on icon at bounding box center [13, 17] width 9 height 9
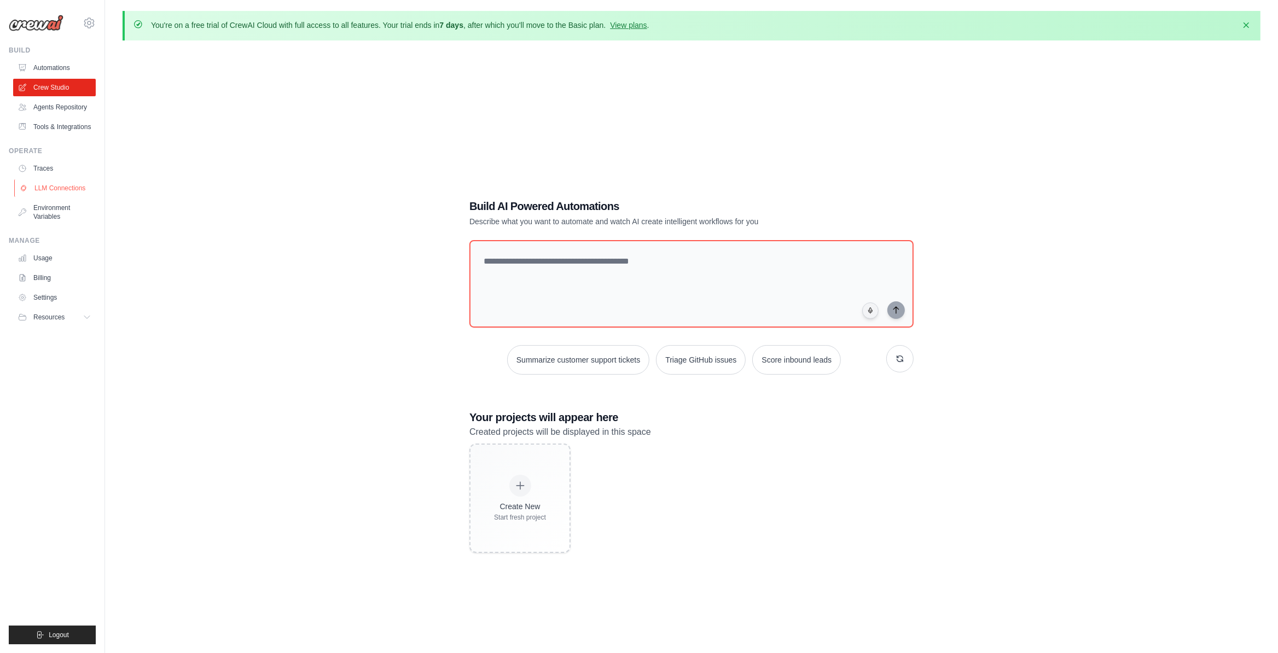
click at [63, 197] on link "LLM Connections" at bounding box center [55, 188] width 83 height 18
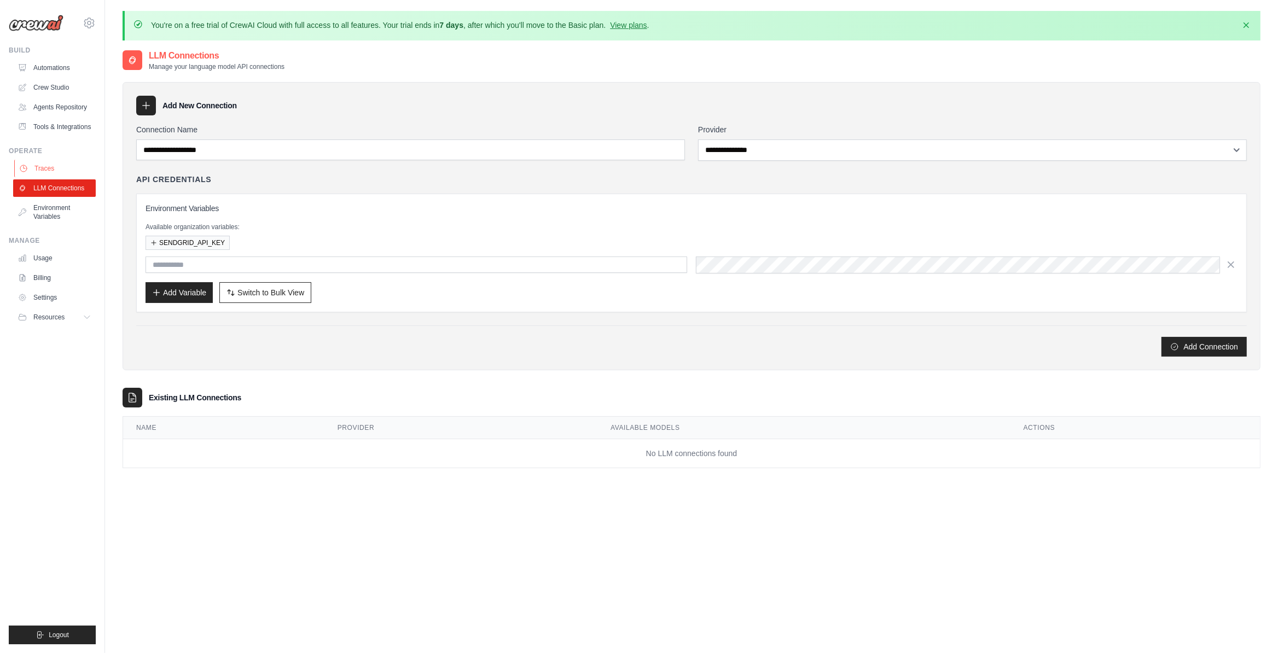
click at [82, 177] on link "Traces" at bounding box center [55, 169] width 83 height 18
click at [77, 126] on ul "Automations Crew Studio Agents Repository Tools & Integrations" at bounding box center [54, 97] width 83 height 77
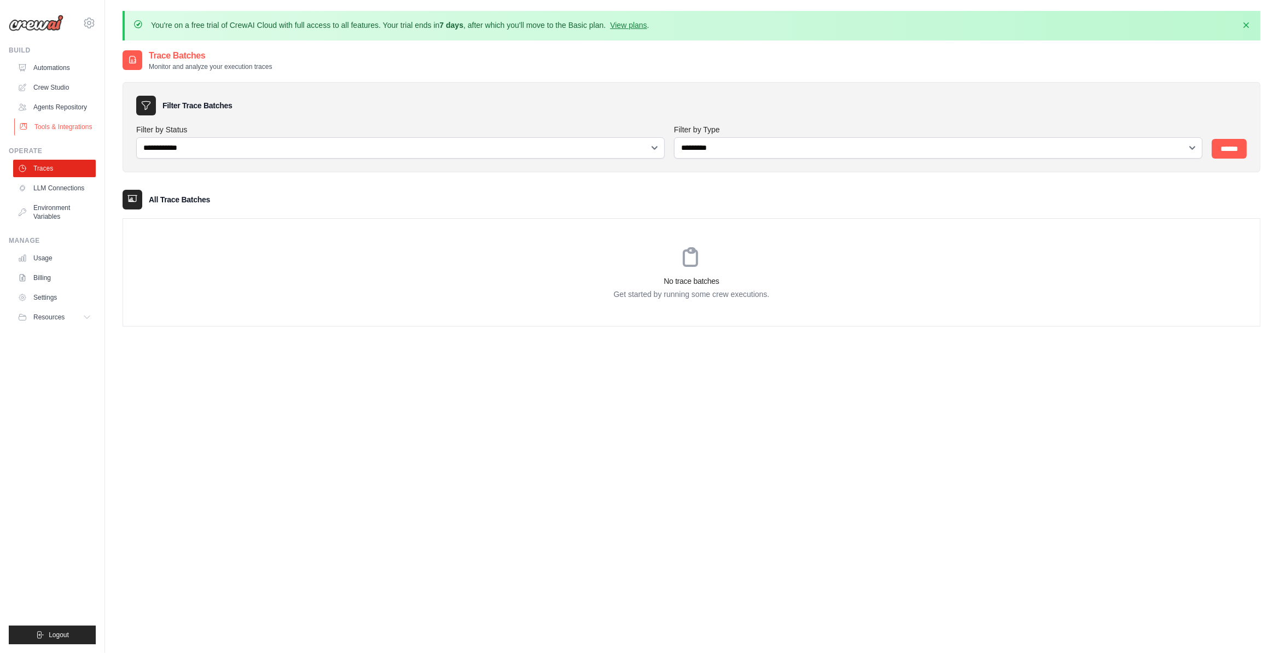
click at [62, 136] on link "Tools & Integrations" at bounding box center [55, 127] width 83 height 18
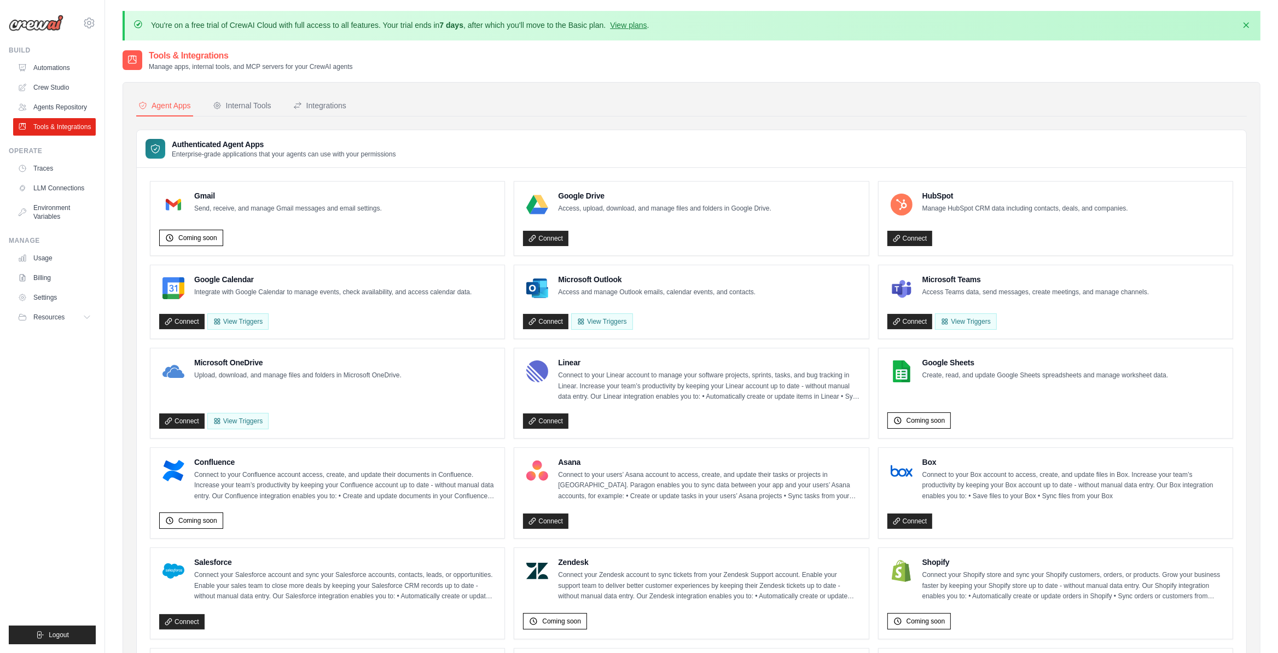
click at [196, 225] on div "Gmail Send, receive, and manage Gmail messages and email settings. Coming soon" at bounding box center [327, 218] width 336 height 56
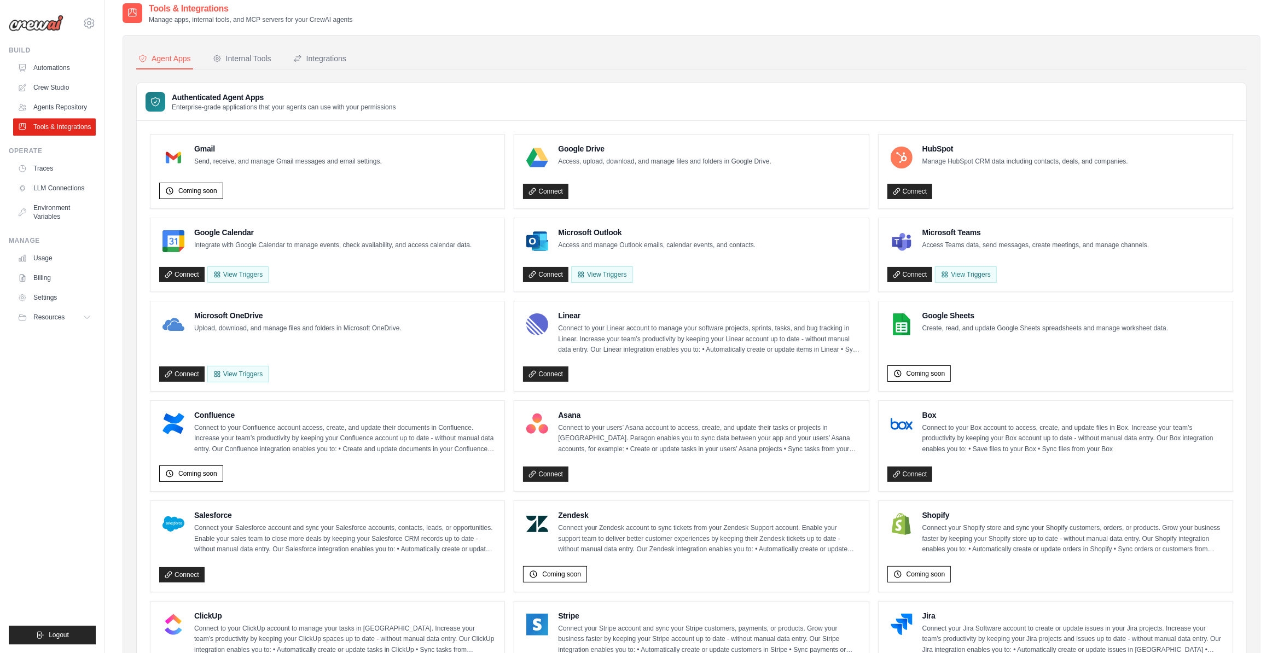
scroll to position [42, 0]
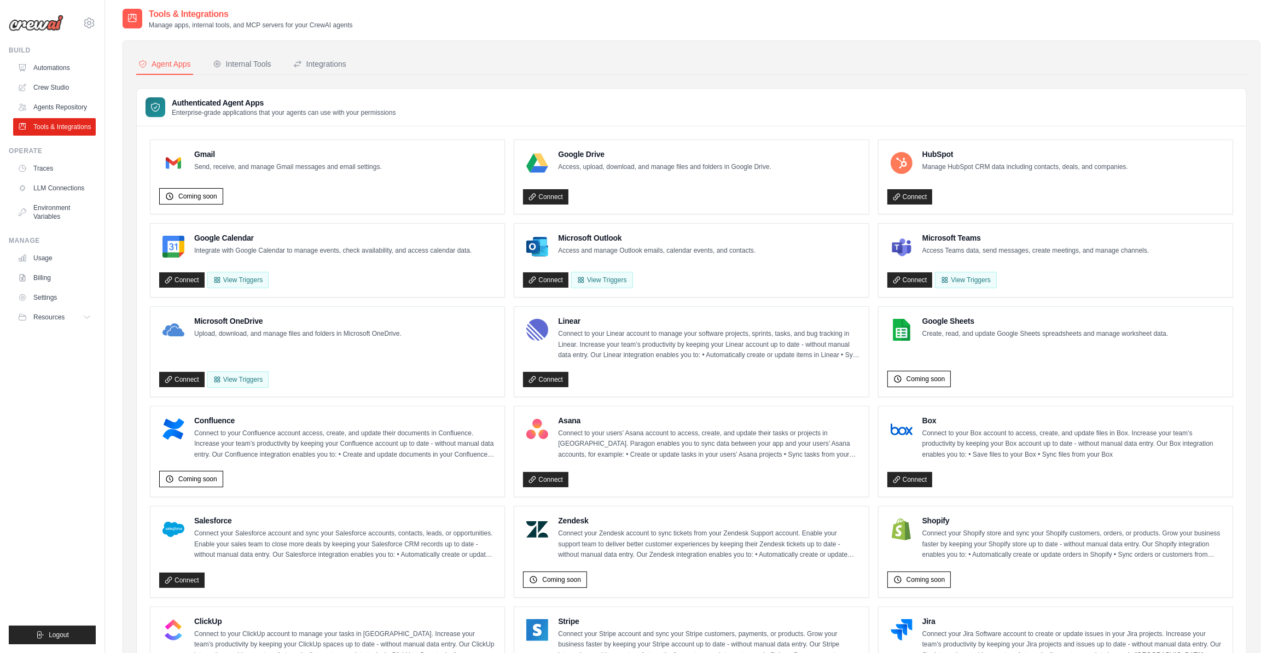
click at [134, 187] on div "Agent Apps Internal Tools Integrations Authenticated Agent Apps Enterprise-grad…" at bounding box center [692, 523] width 1138 height 967
click at [561, 196] on link "Connect" at bounding box center [545, 196] width 45 height 15
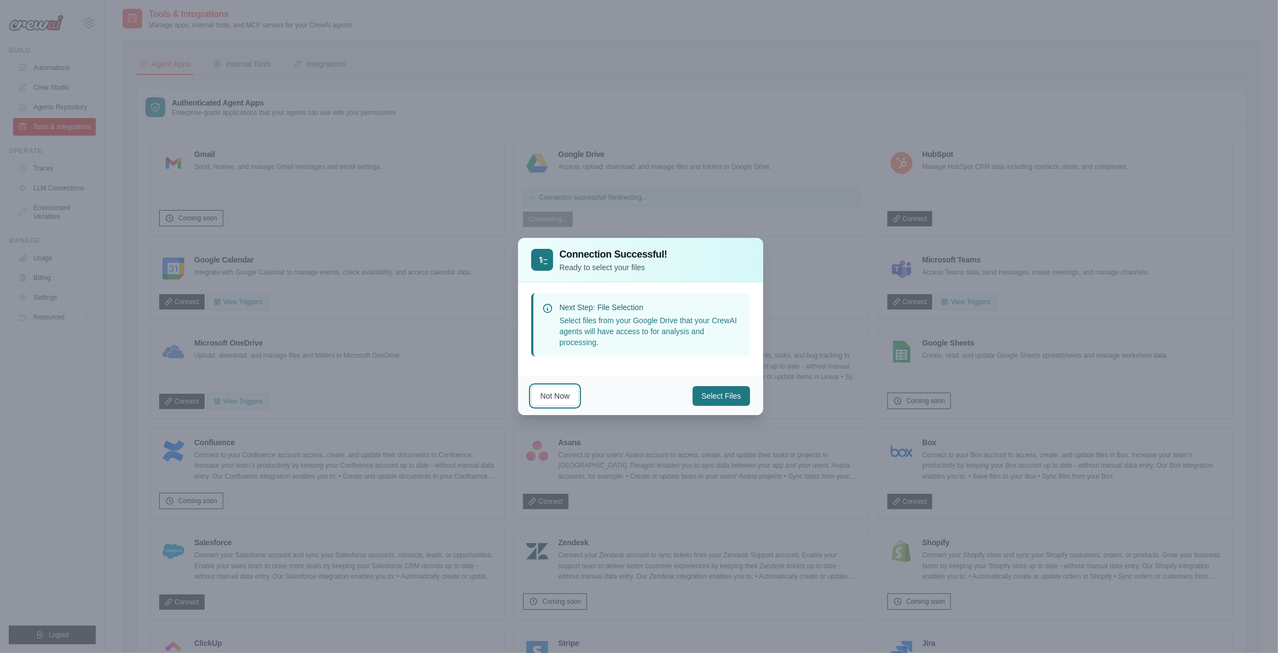
drag, startPoint x: 561, startPoint y: 392, endPoint x: 886, endPoint y: 421, distance: 325.8
click at [562, 393] on button "Not Now" at bounding box center [555, 396] width 48 height 21
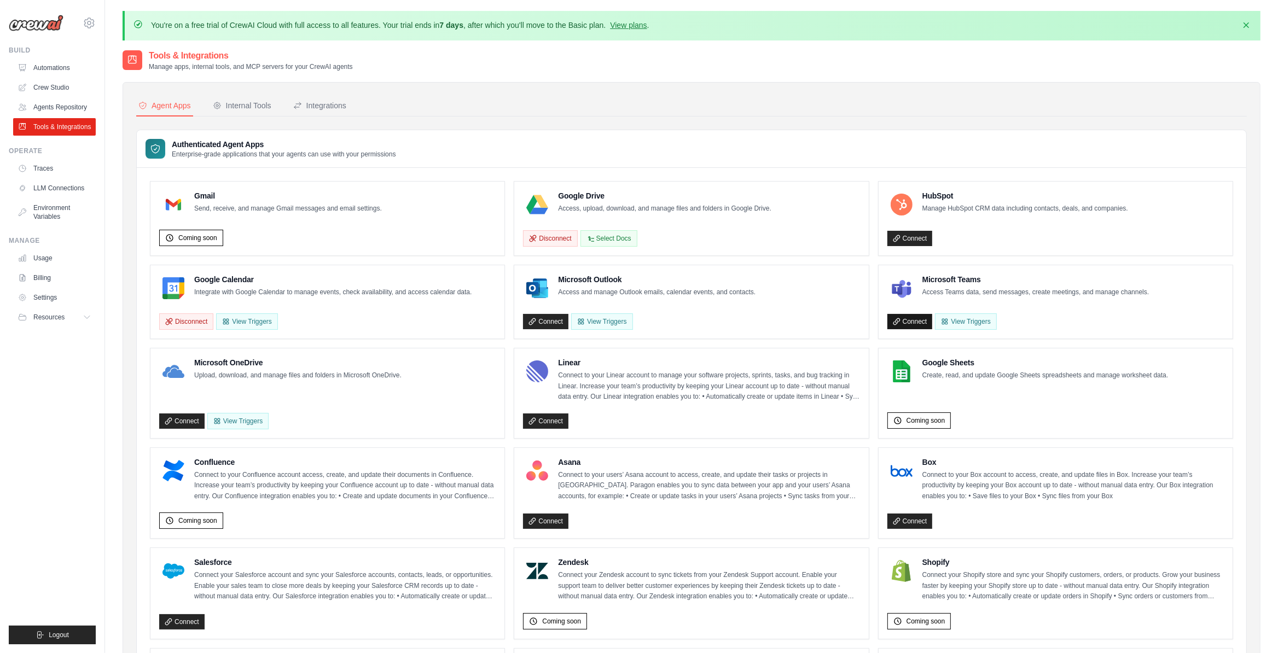
click at [920, 329] on link "Connect" at bounding box center [909, 321] width 45 height 15
drag, startPoint x: 169, startPoint y: 421, endPoint x: 426, endPoint y: 424, distance: 257.2
click at [426, 424] on div "Connect View Triggers" at bounding box center [327, 419] width 336 height 21
click at [216, 240] on span "Coming soon" at bounding box center [197, 238] width 39 height 9
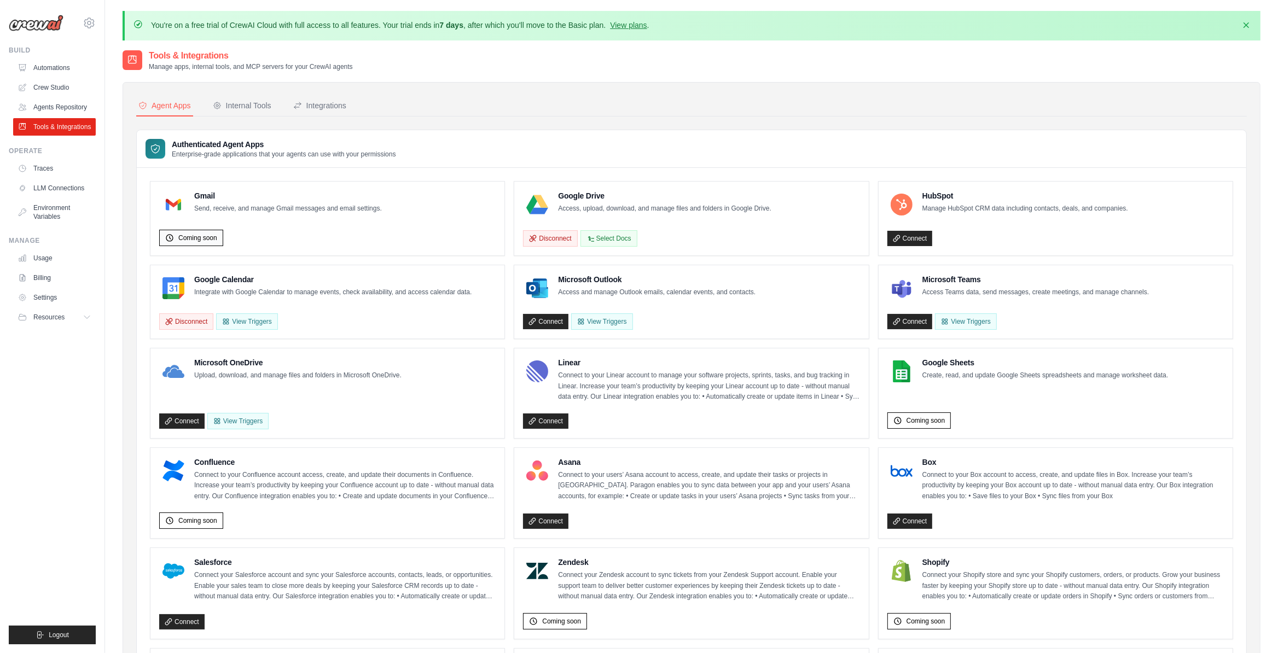
click at [216, 240] on span "Coming soon" at bounding box center [197, 238] width 39 height 9
click at [215, 240] on span "Coming soon" at bounding box center [197, 238] width 39 height 9
click at [777, 385] on p "Connect to your Linear account to manage your software projects, sprints, tasks…" at bounding box center [708, 386] width 301 height 32
click at [560, 328] on link "Connect" at bounding box center [545, 321] width 45 height 15
drag, startPoint x: 908, startPoint y: 317, endPoint x: 955, endPoint y: 342, distance: 52.6
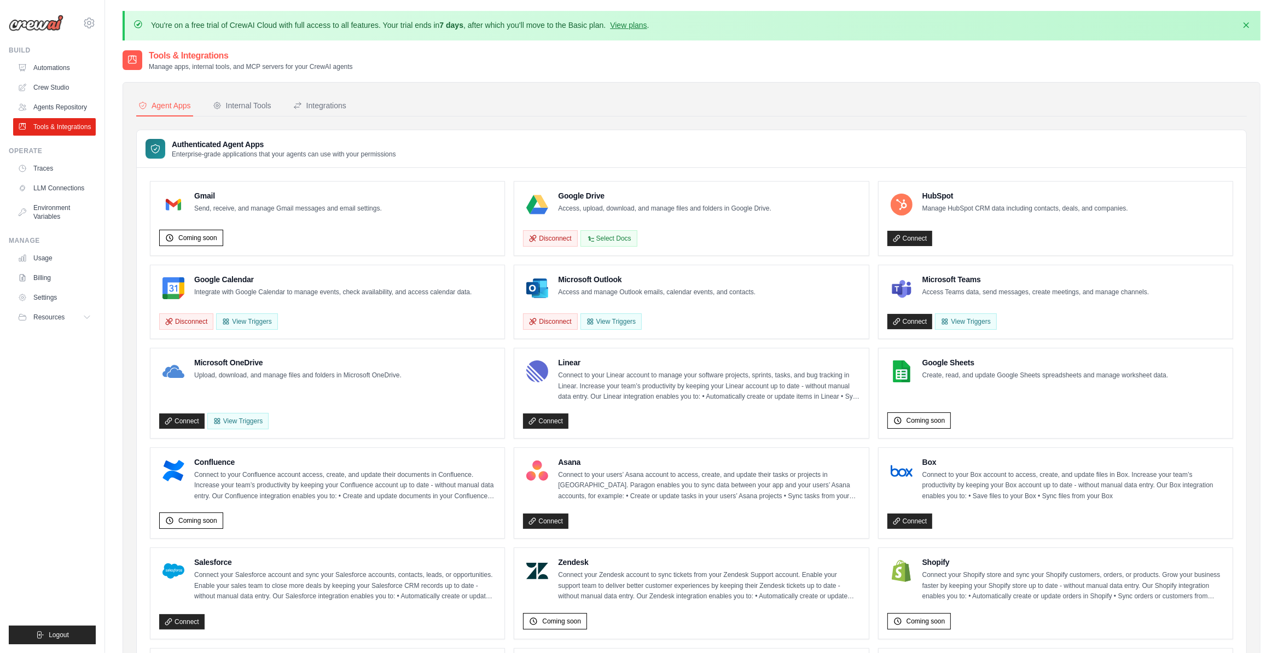
click at [909, 318] on div "Connect View Triggers" at bounding box center [1055, 319] width 336 height 21
click at [903, 329] on link "Connect" at bounding box center [909, 321] width 45 height 15
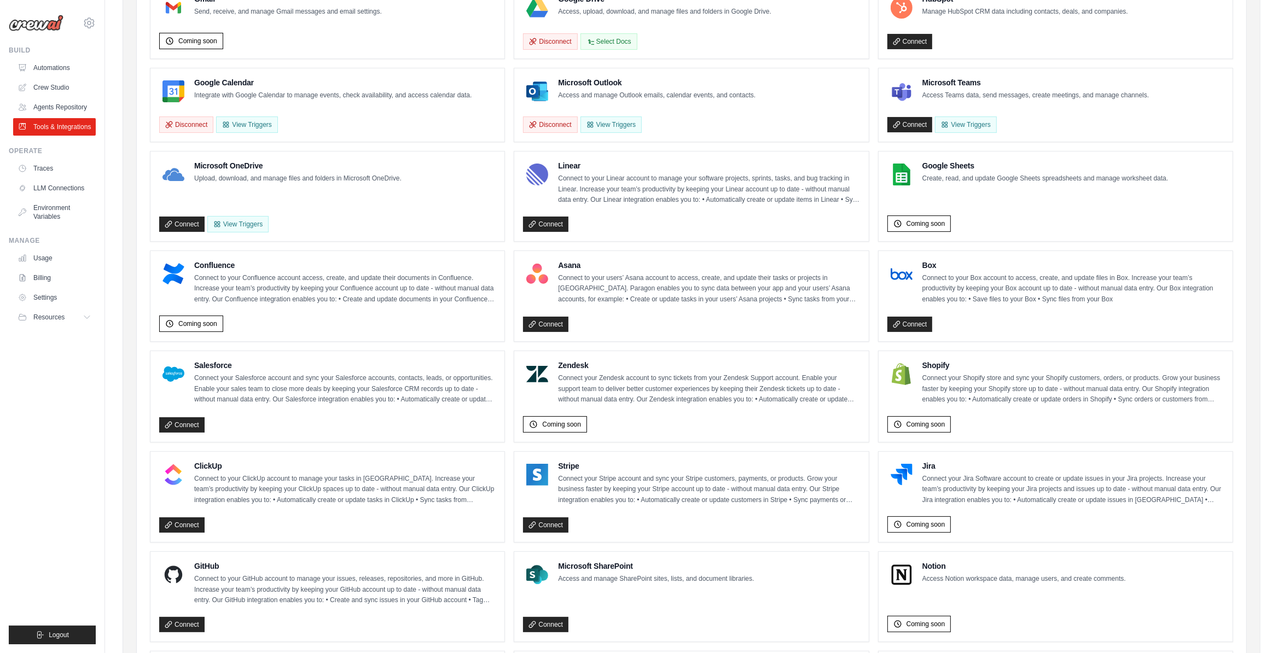
scroll to position [436, 0]
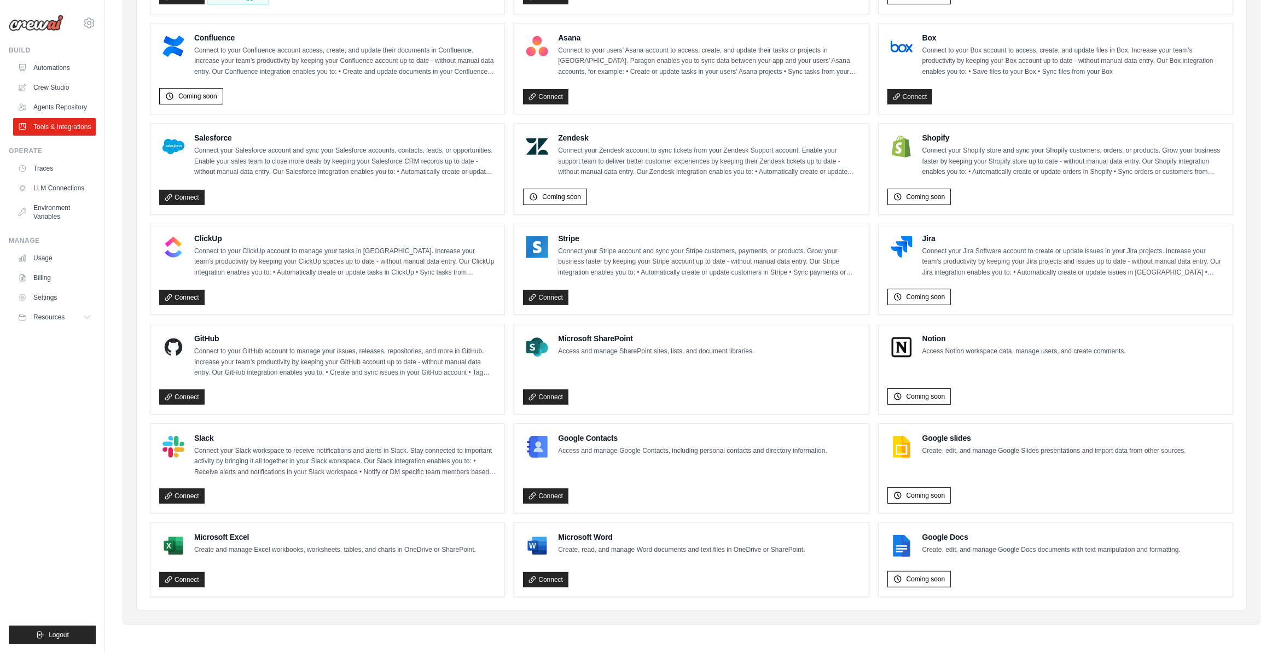
drag, startPoint x: 185, startPoint y: 588, endPoint x: 322, endPoint y: 642, distance: 147.1
click at [188, 587] on div "Connect" at bounding box center [327, 578] width 336 height 20
click at [178, 582] on link "Connect" at bounding box center [181, 579] width 45 height 15
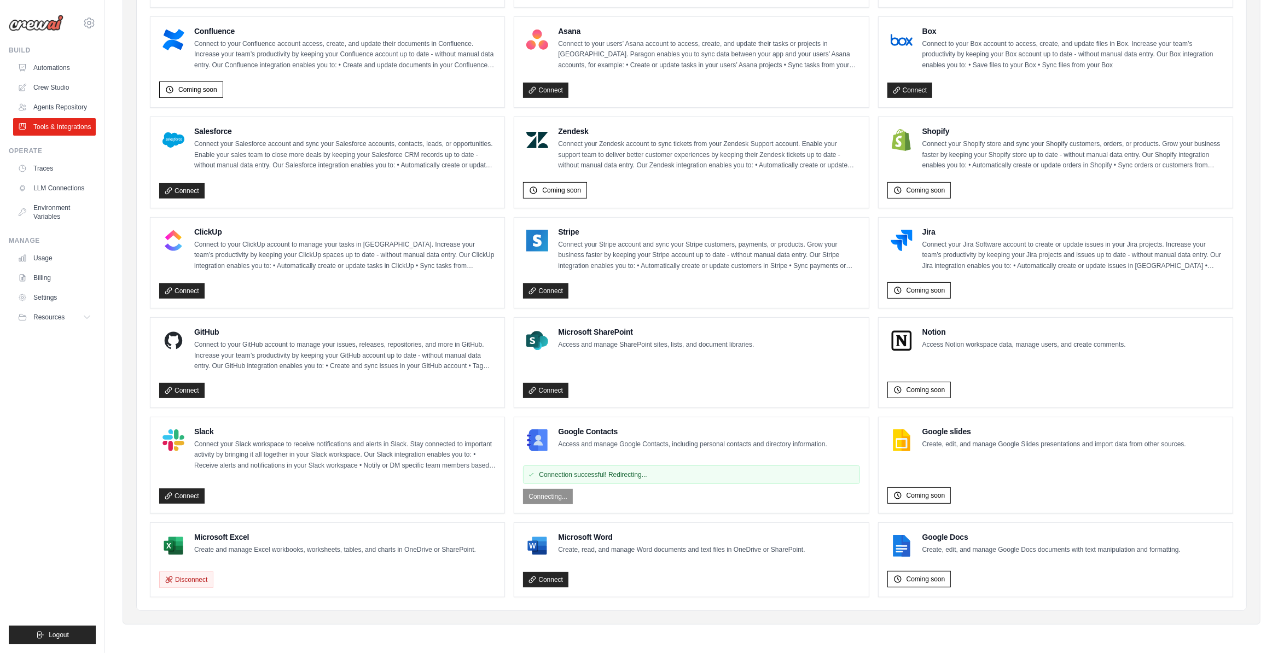
scroll to position [436, 0]
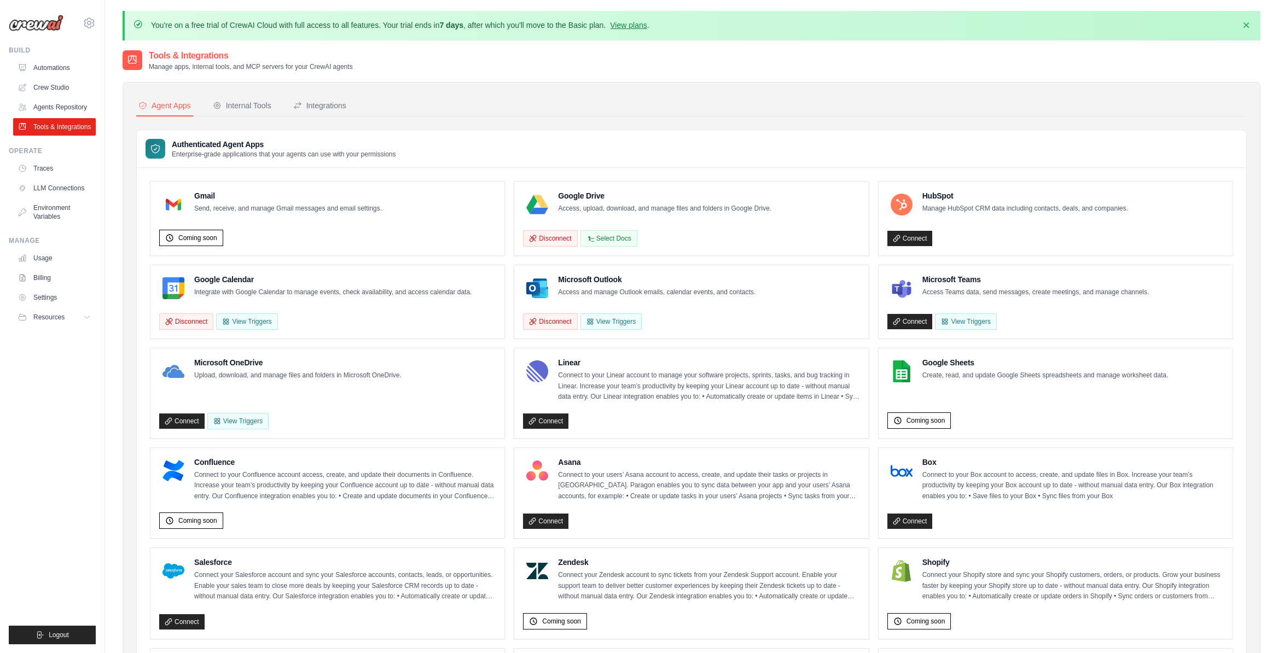
scroll to position [437, 0]
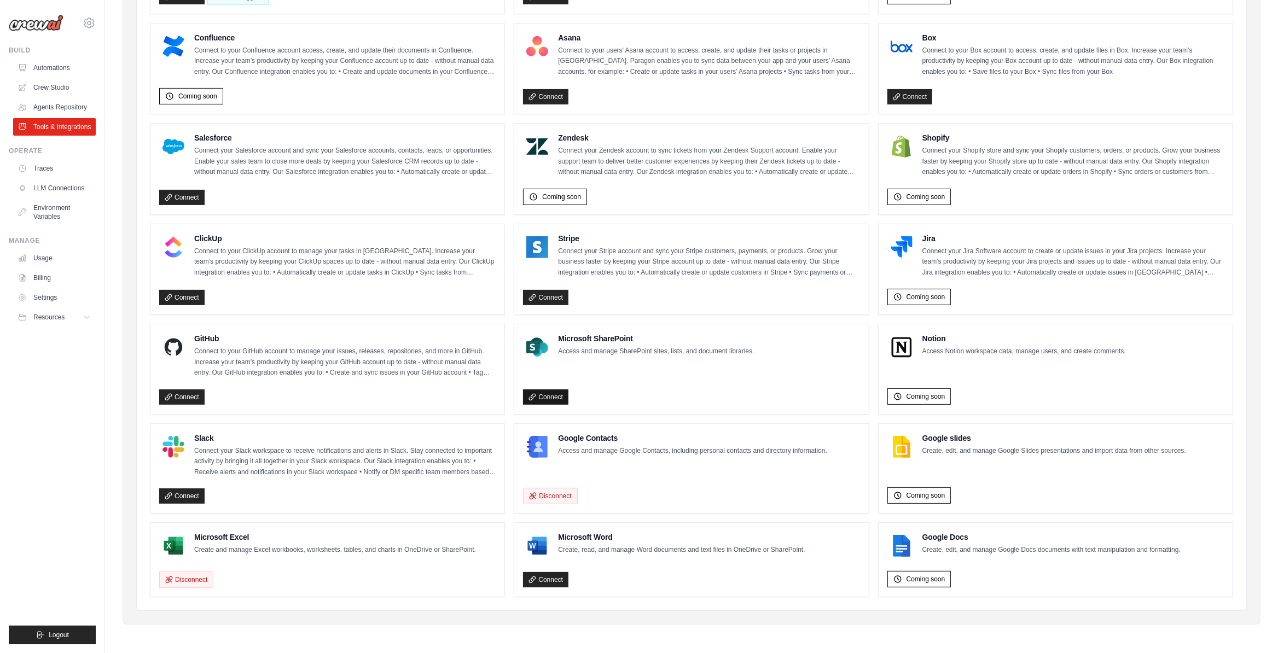
click at [555, 394] on link "Connect" at bounding box center [545, 397] width 45 height 15
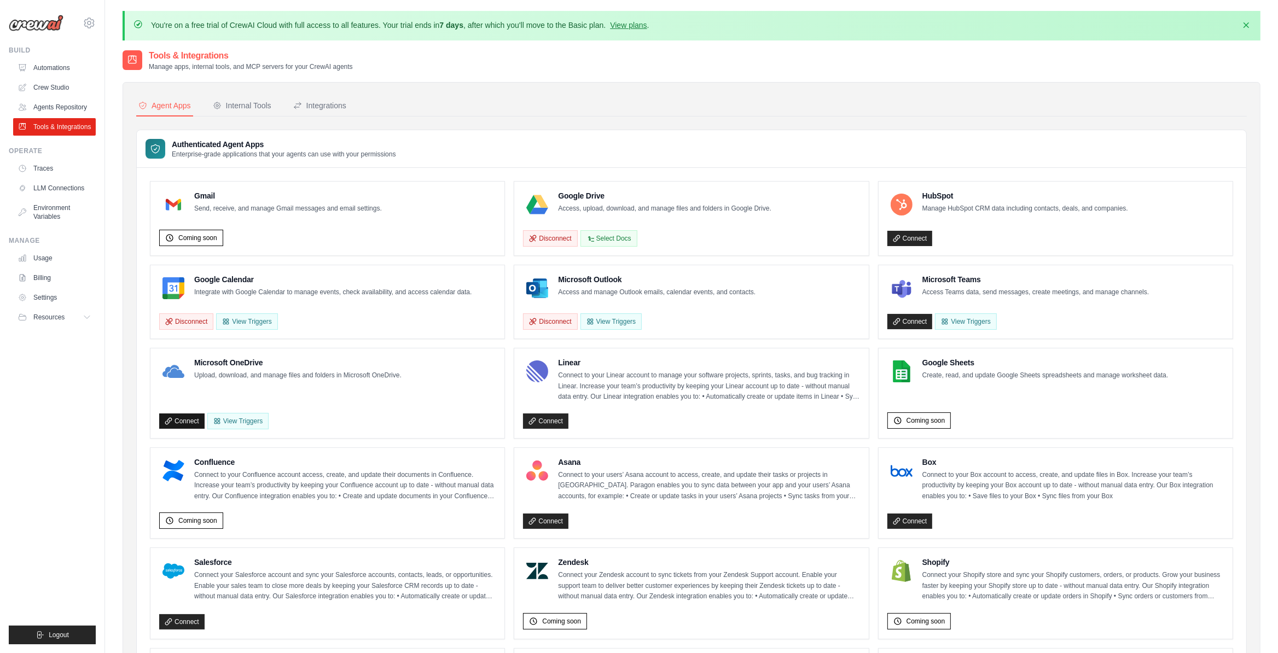
click at [172, 425] on icon at bounding box center [169, 421] width 8 height 8
click at [906, 316] on div "Connect View Triggers" at bounding box center [1055, 319] width 336 height 21
click at [904, 329] on link "Connect" at bounding box center [909, 321] width 45 height 15
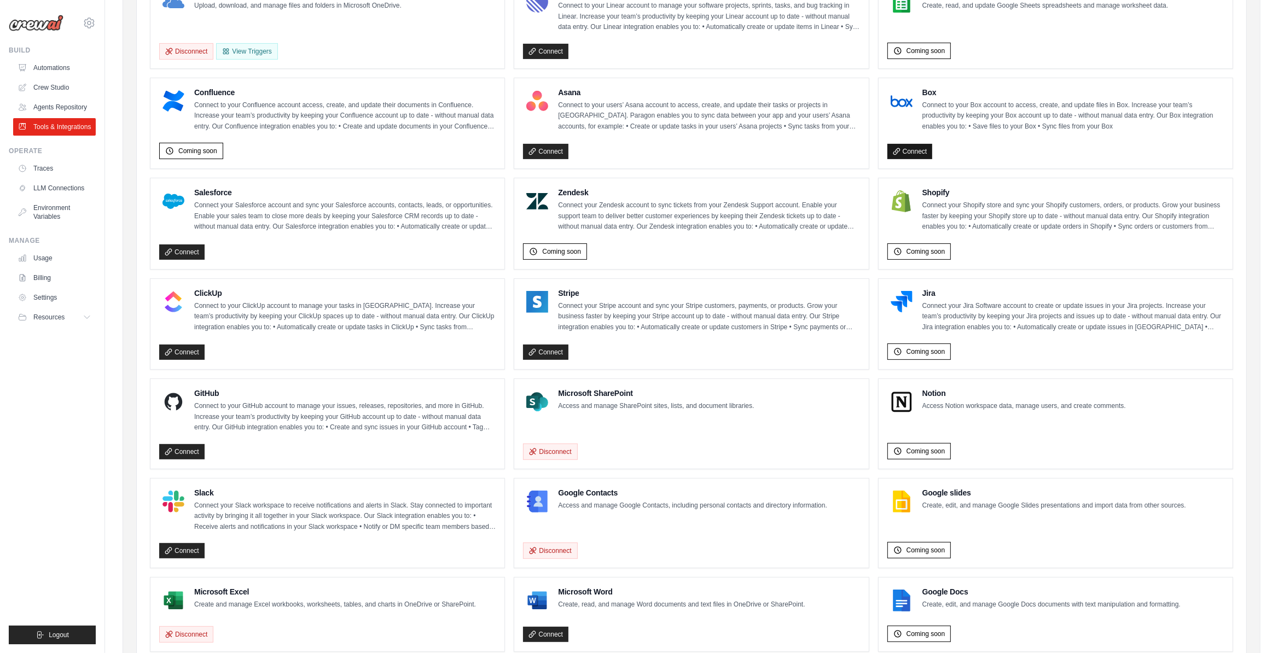
scroll to position [455, 0]
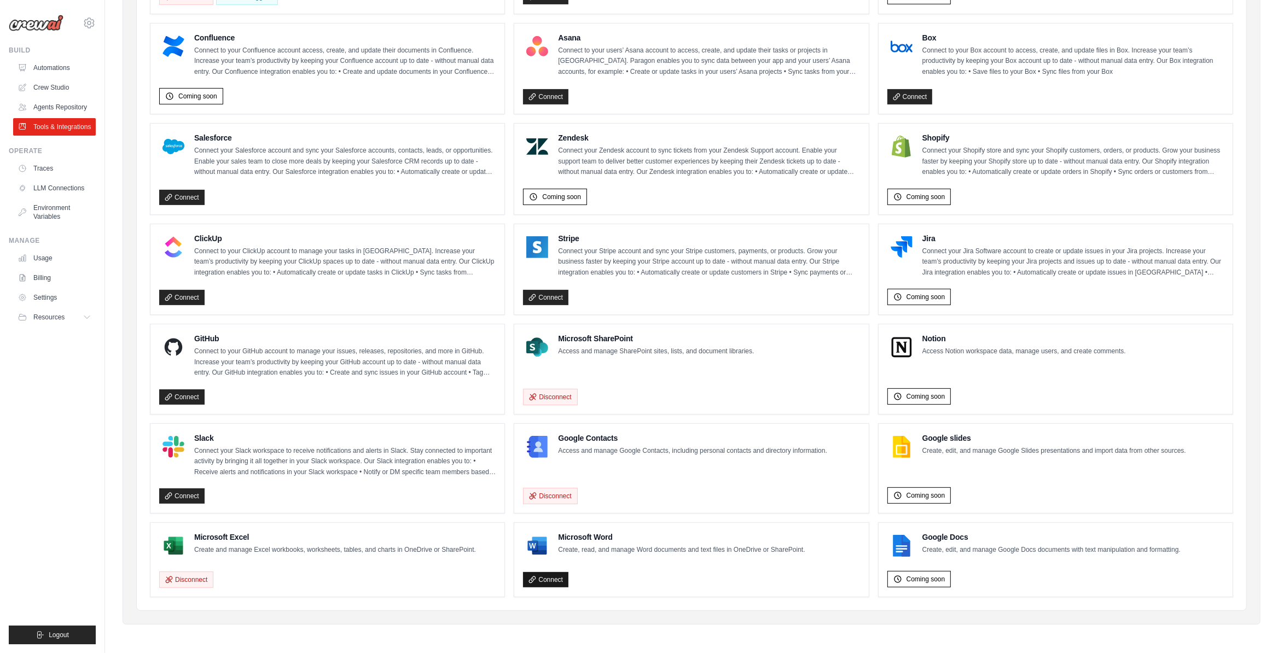
click at [550, 583] on link "Connect" at bounding box center [545, 579] width 45 height 15
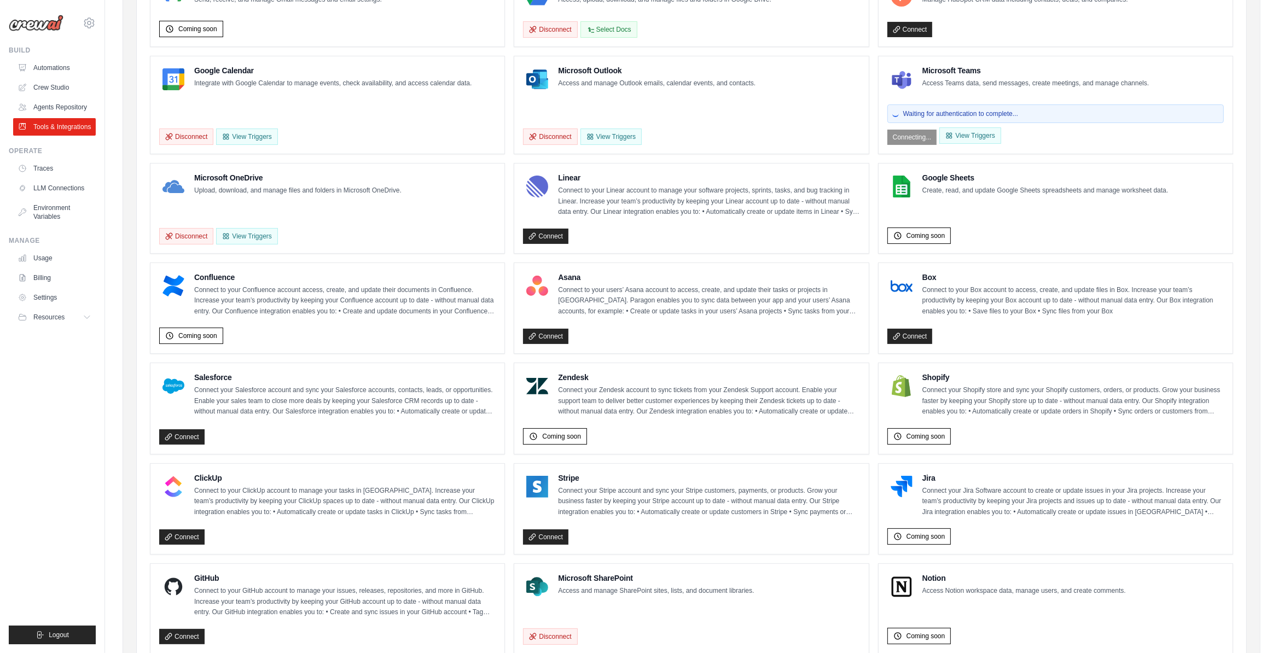
scroll to position [78, 0]
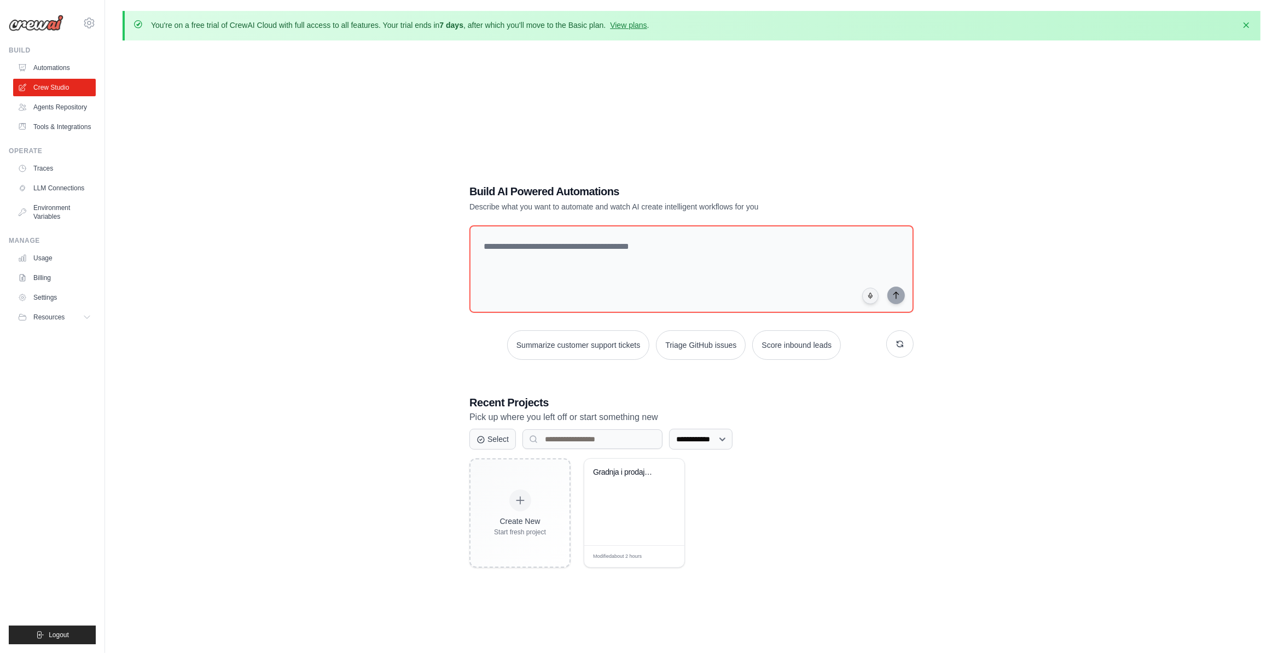
drag, startPoint x: 621, startPoint y: 498, endPoint x: 650, endPoint y: 637, distance: 142.5
click at [622, 497] on div "Gradnja i prodaja građevinskih siro..." at bounding box center [634, 502] width 100 height 86
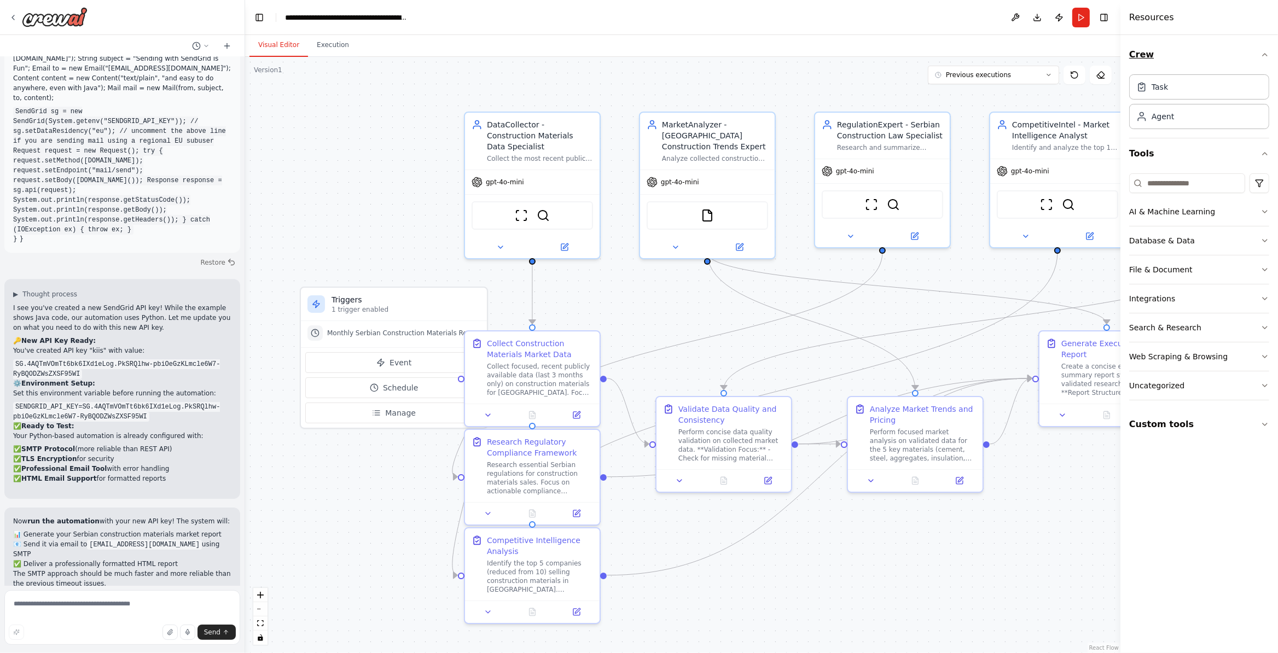
scroll to position [9379, 0]
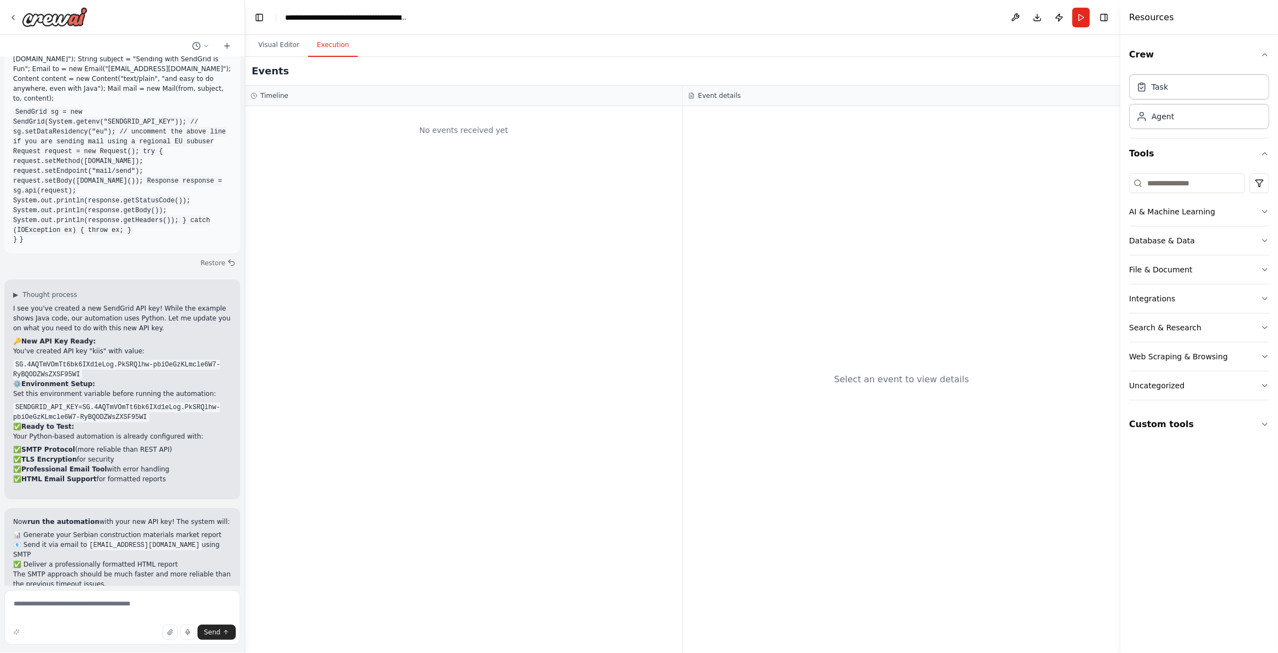
click at [320, 48] on button "Execution" at bounding box center [333, 45] width 50 height 23
click at [293, 47] on button "Visual Editor" at bounding box center [278, 45] width 59 height 23
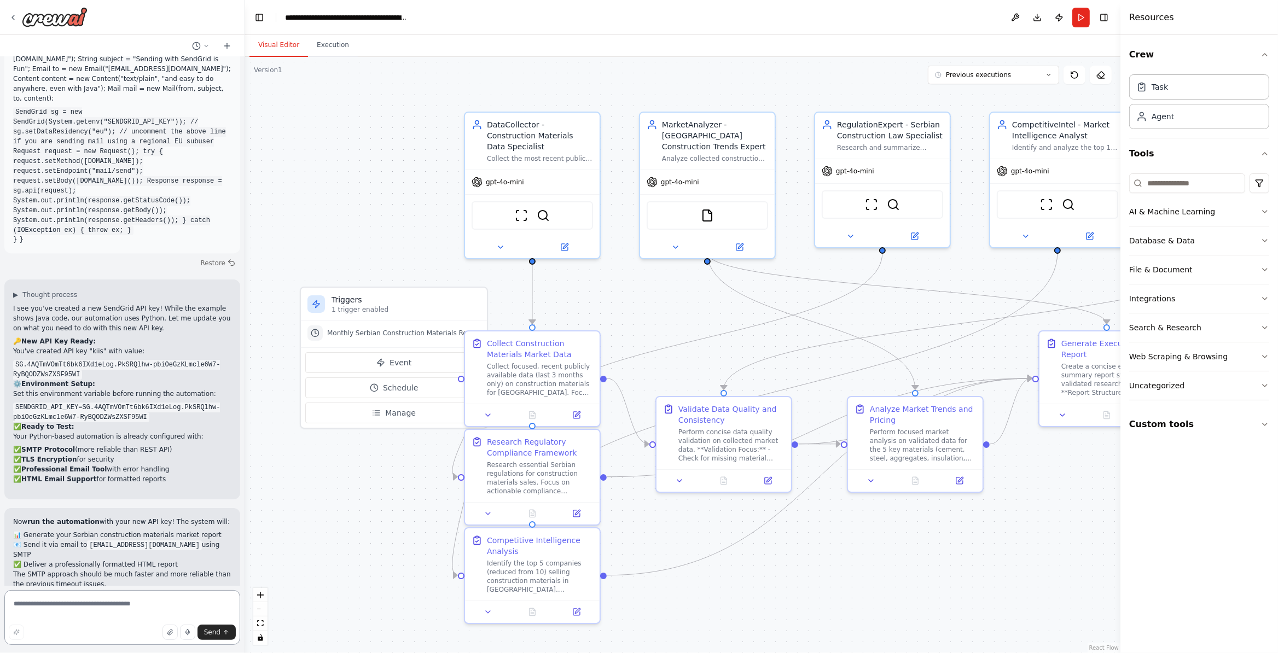
click at [145, 601] on textarea at bounding box center [122, 617] width 236 height 55
type textarea "*"
type textarea "**********"
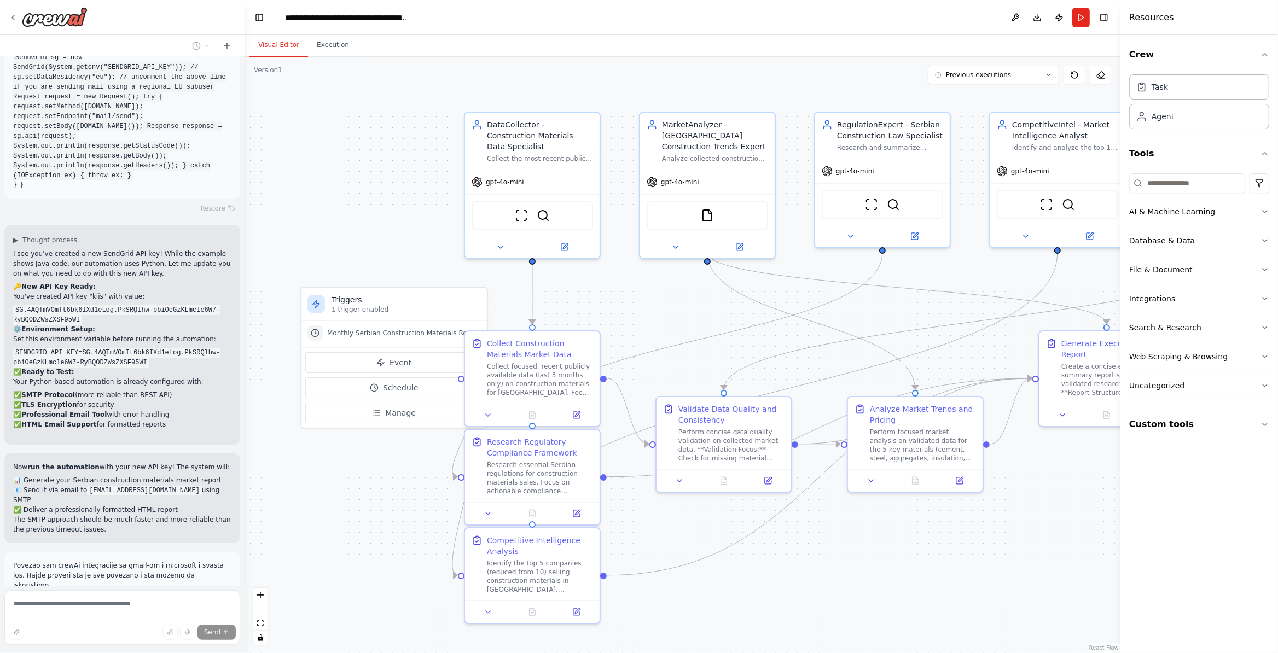
scroll to position [9434, 0]
drag, startPoint x: 214, startPoint y: 525, endPoint x: 202, endPoint y: 460, distance: 66.1
click at [206, 479] on div "Hello! I'm the CrewAI assistant. What kind of automation do you want to build? …" at bounding box center [122, 321] width 245 height 529
click at [159, 179] on p "} }" at bounding box center [122, 184] width 218 height 10
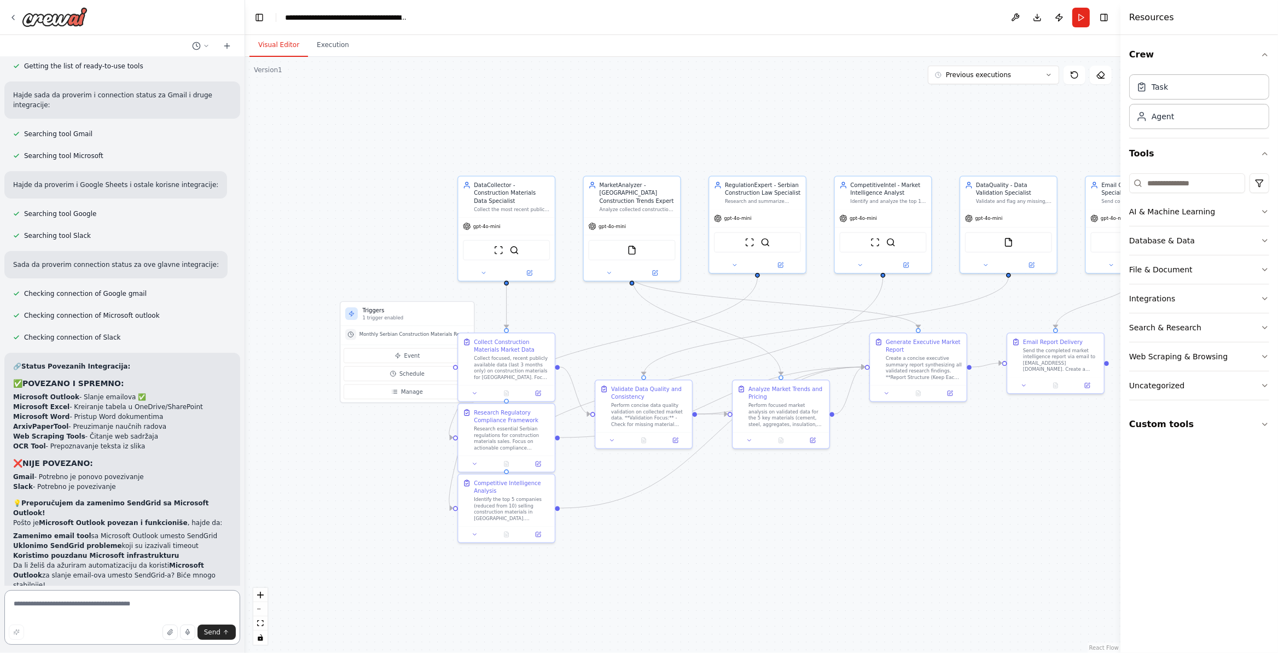
scroll to position [10062, 0]
click at [49, 611] on textarea at bounding box center [122, 617] width 236 height 55
type textarea "*****"
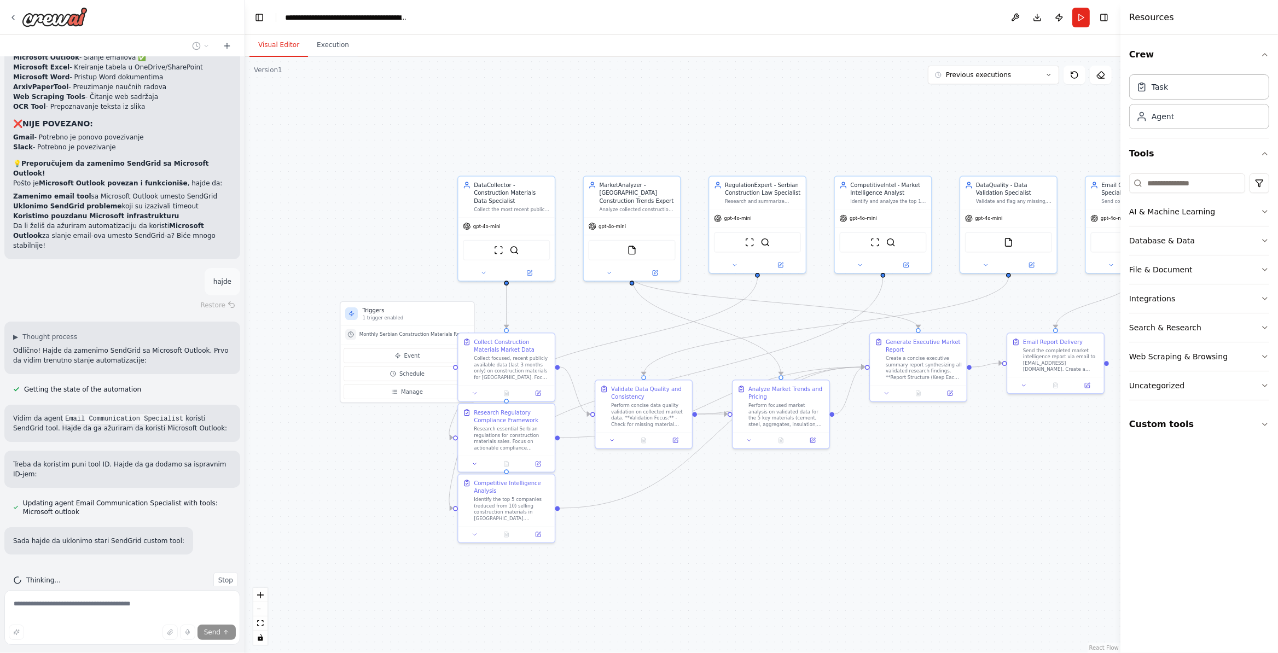
scroll to position [10203, 0]
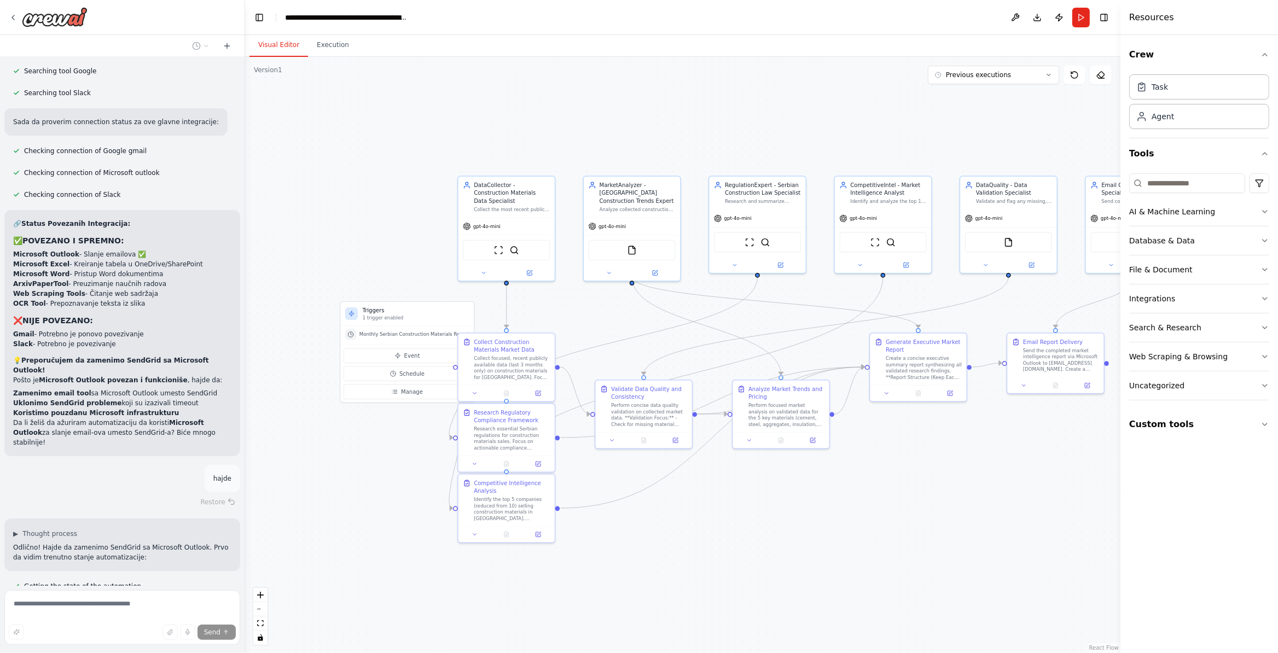
click at [36, 280] on strong "ArxivPaperTool" at bounding box center [40, 284] width 55 height 8
copy strong "ArxivPaperTool"
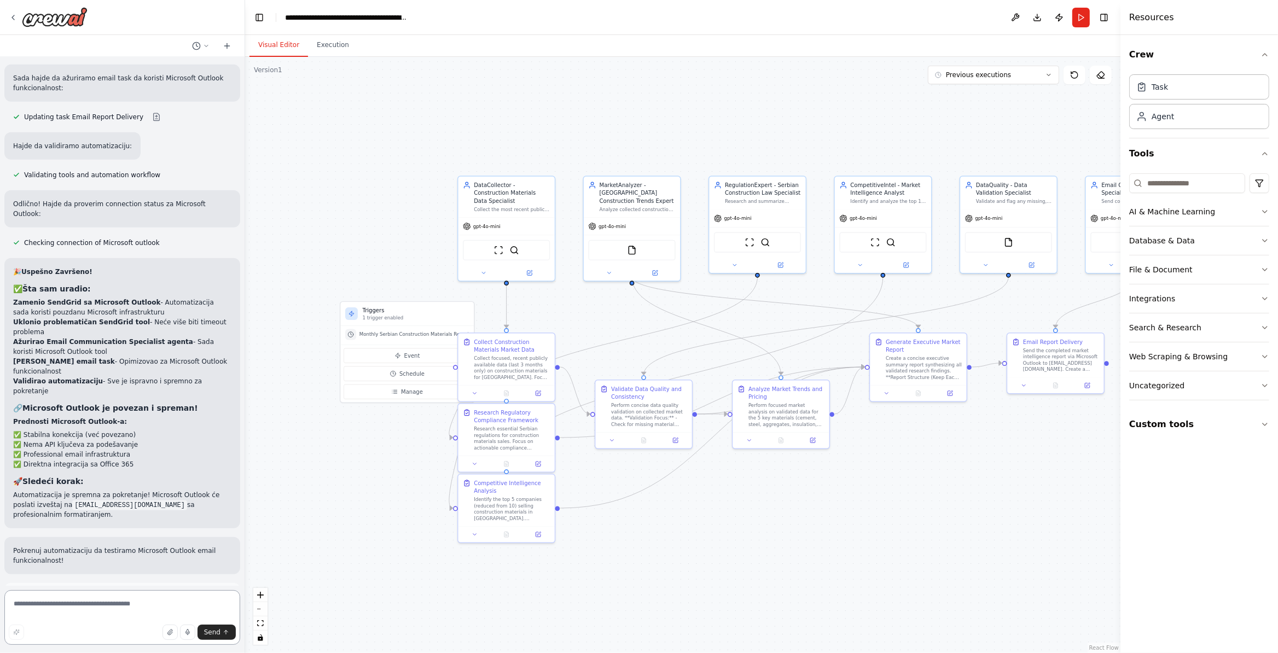
scroll to position [10965, 0]
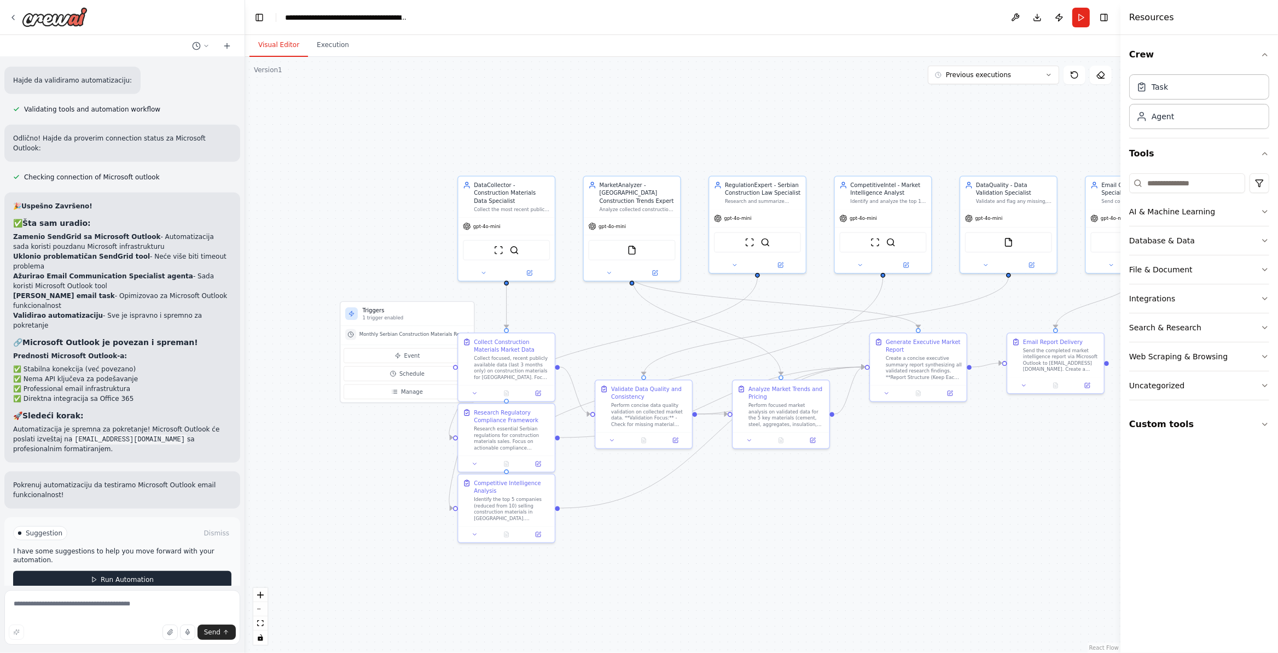
click at [142, 576] on span "Run Automation" at bounding box center [127, 580] width 53 height 9
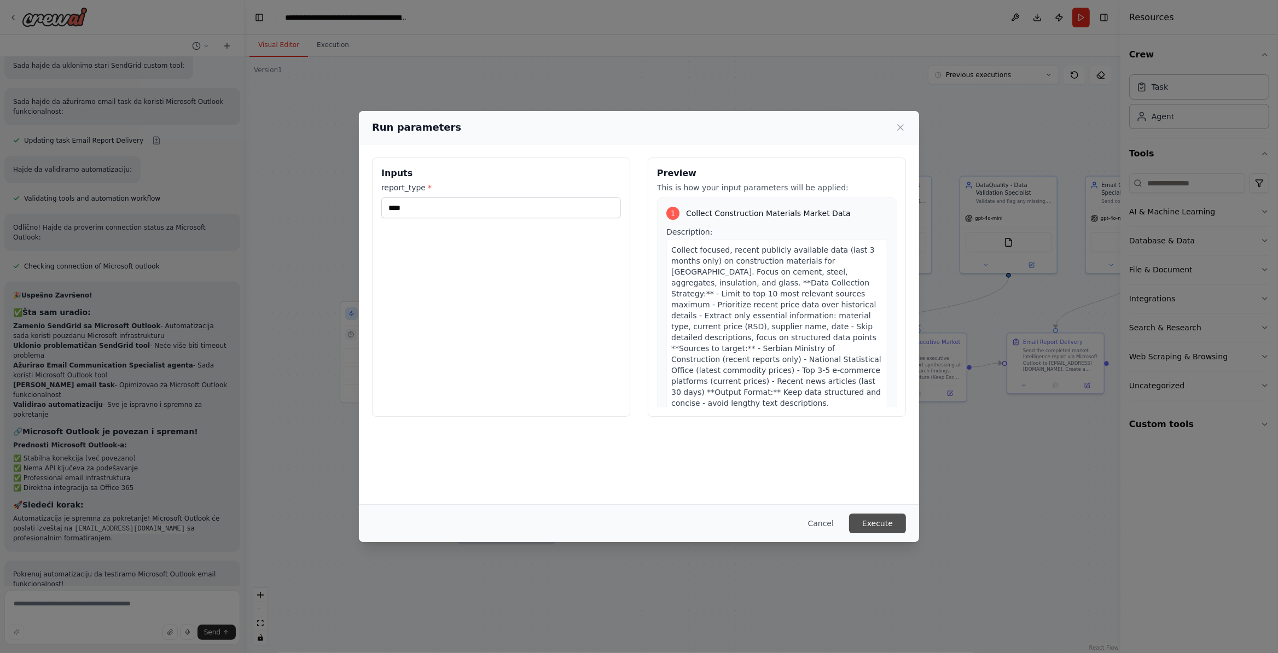
click at [873, 531] on button "Execute" at bounding box center [877, 524] width 57 height 20
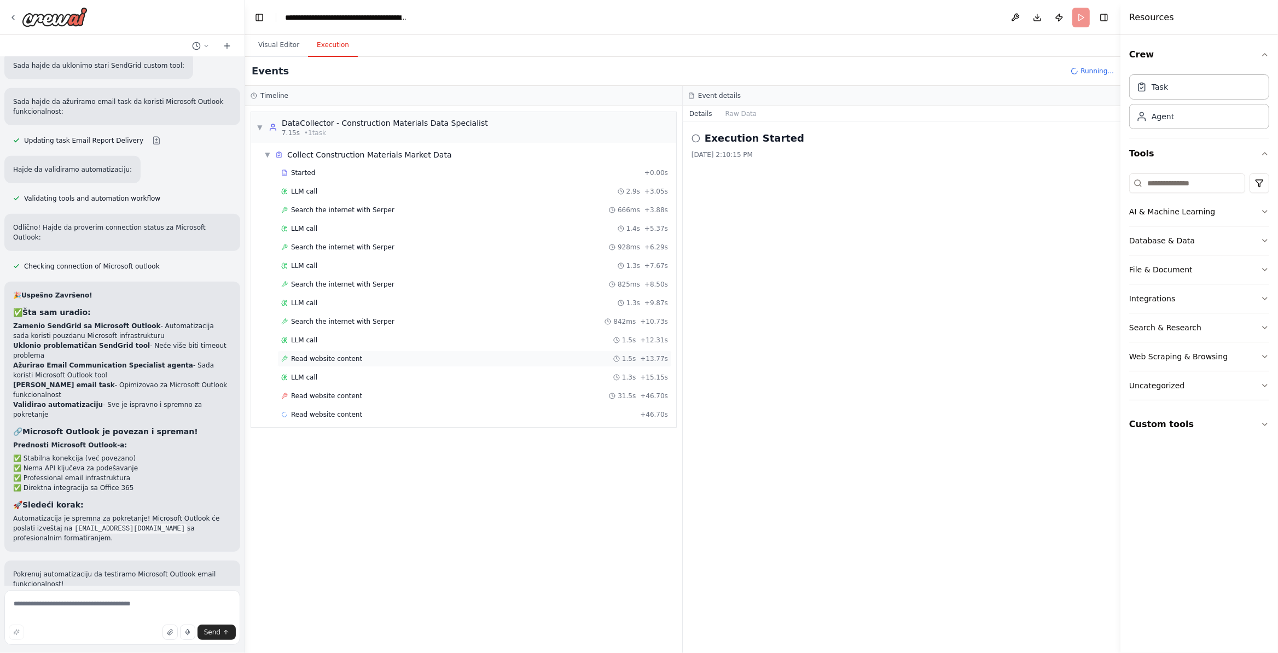
click at [392, 363] on div "Read website content 1.5s + 13.77s" at bounding box center [474, 359] width 387 height 9
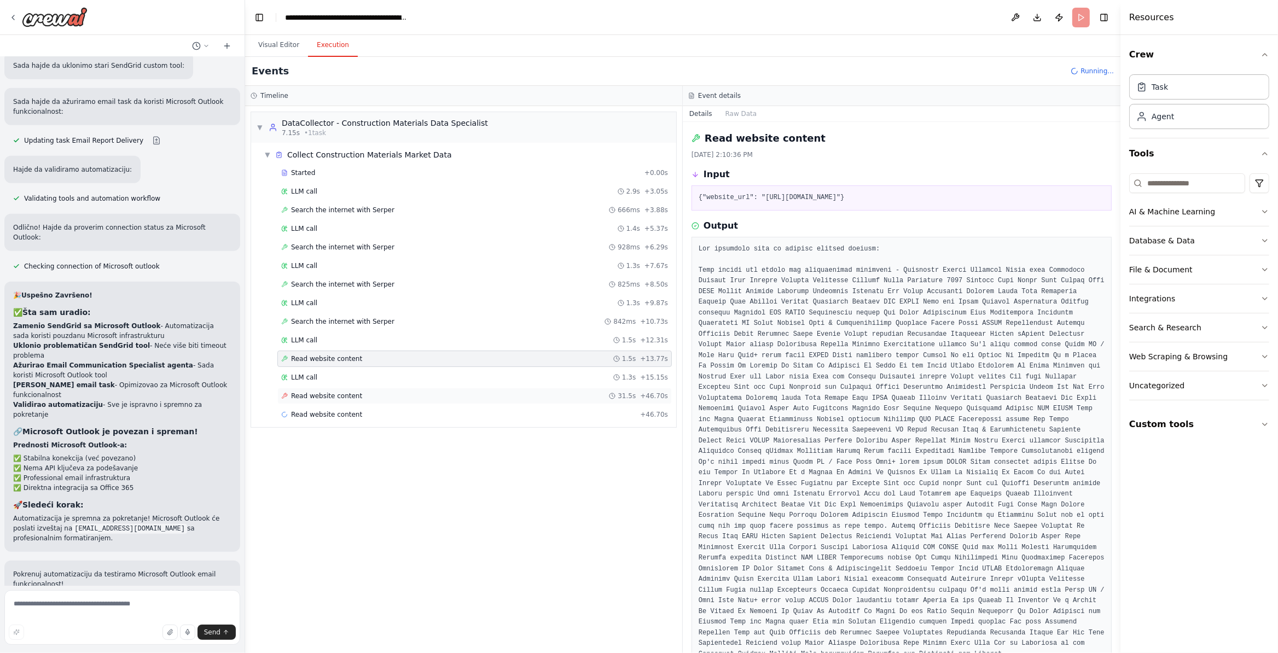
click at [336, 401] on span "Read website content" at bounding box center [326, 396] width 71 height 9
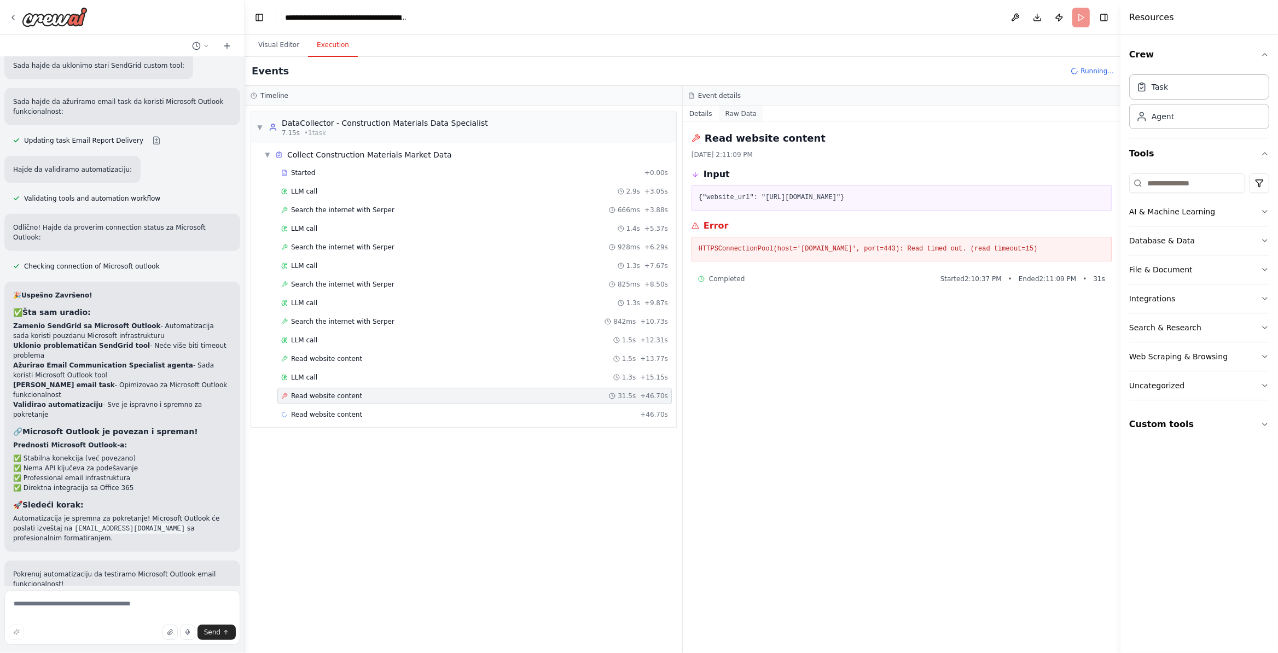
click at [740, 114] on button "Raw Data" at bounding box center [741, 113] width 45 height 15
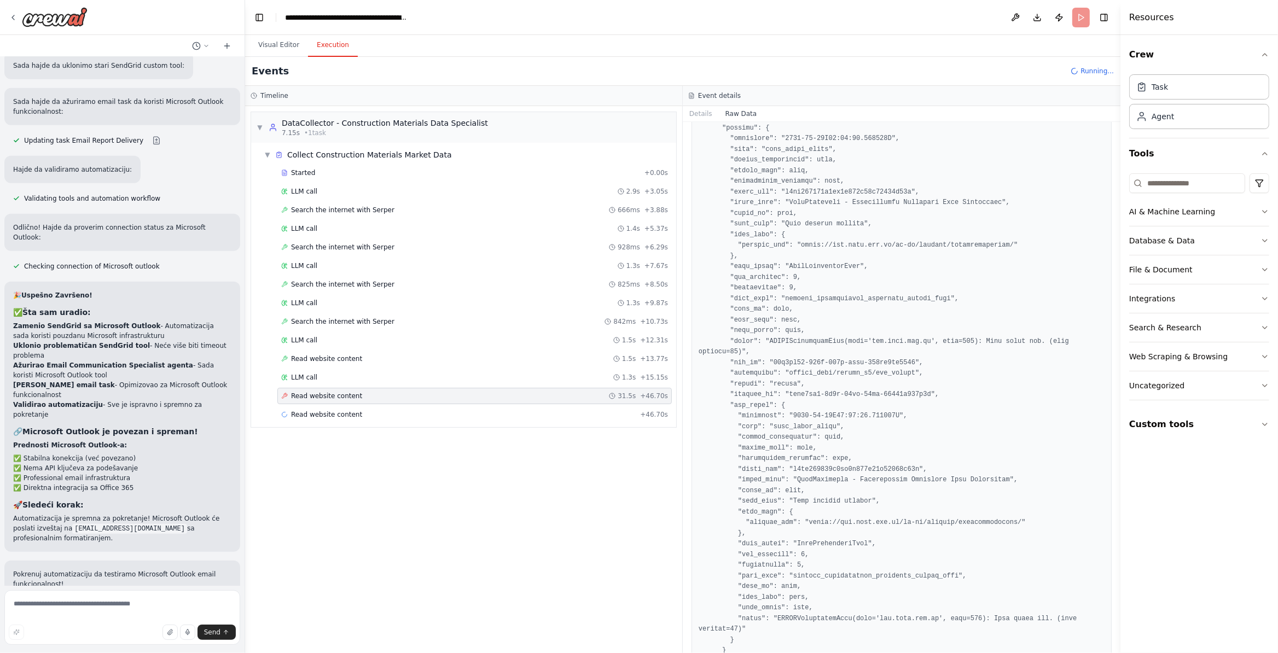
scroll to position [1134, 0]
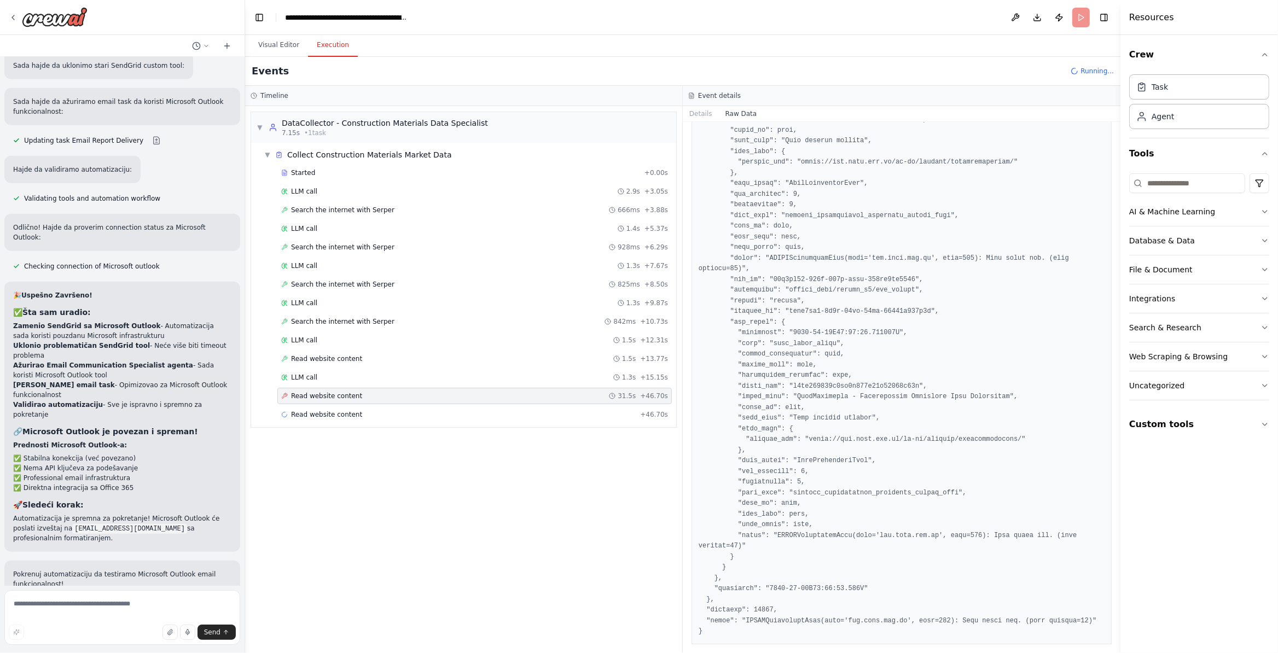
click at [333, 436] on div "▼ DataCollector - Construction Materials Data Specialist 7.15s • 1 task ▼ Colle…" at bounding box center [463, 379] width 437 height 547
drag, startPoint x: 335, startPoint y: 431, endPoint x: 330, endPoint y: 434, distance: 5.6
click at [335, 428] on div "▼ DataCollector - Construction Materials Data Specialist 7.15s • 1 task ▼ Colle…" at bounding box center [463, 379] width 437 height 547
click at [501, 125] on div "▼ DataCollector - Construction Materials Data Specialist 7.15s • 1 task" at bounding box center [463, 127] width 425 height 31
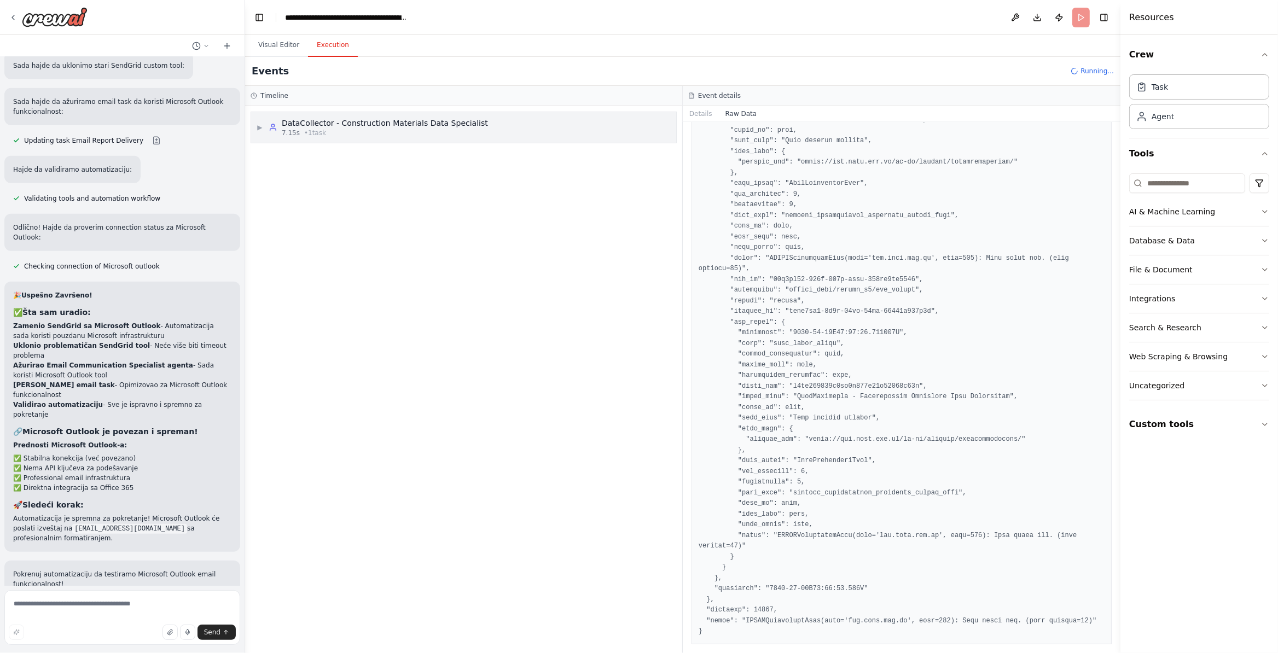
click at [501, 125] on div "▶ DataCollector - Construction Materials Data Specialist 7.15s • 1 task" at bounding box center [463, 127] width 425 height 31
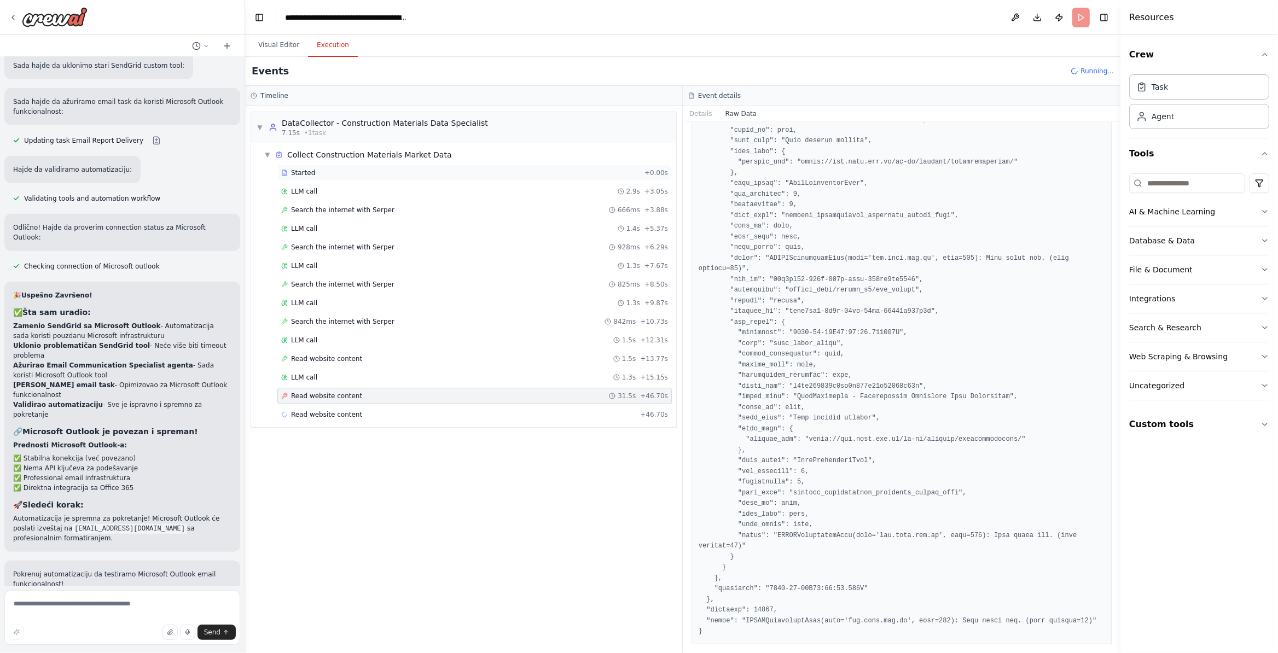
click at [306, 167] on div "Started + 0.00s" at bounding box center [474, 173] width 394 height 16
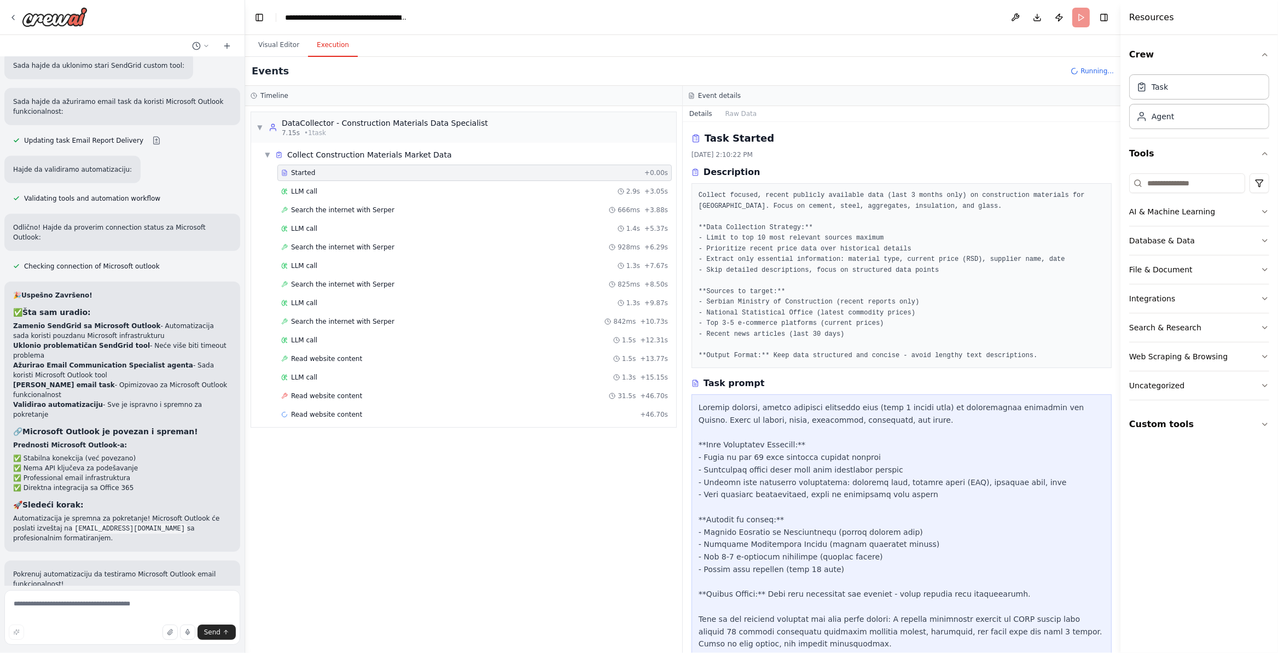
scroll to position [36, 0]
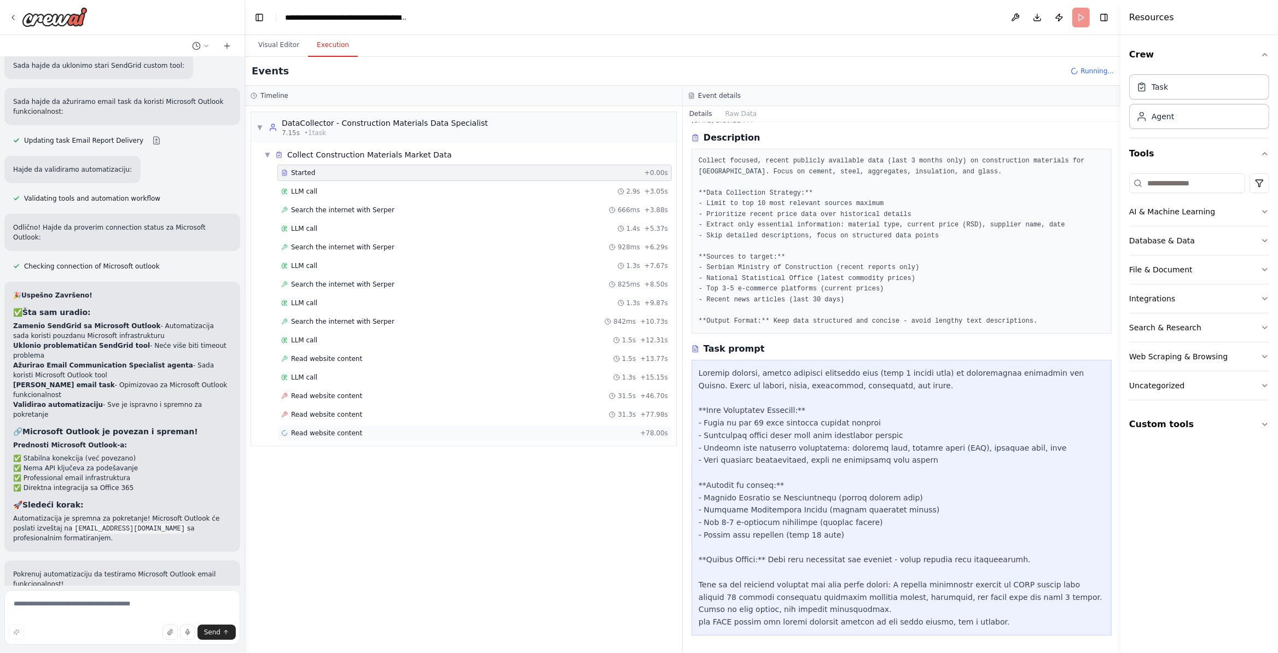
click at [353, 438] on span "Read website content" at bounding box center [326, 433] width 71 height 9
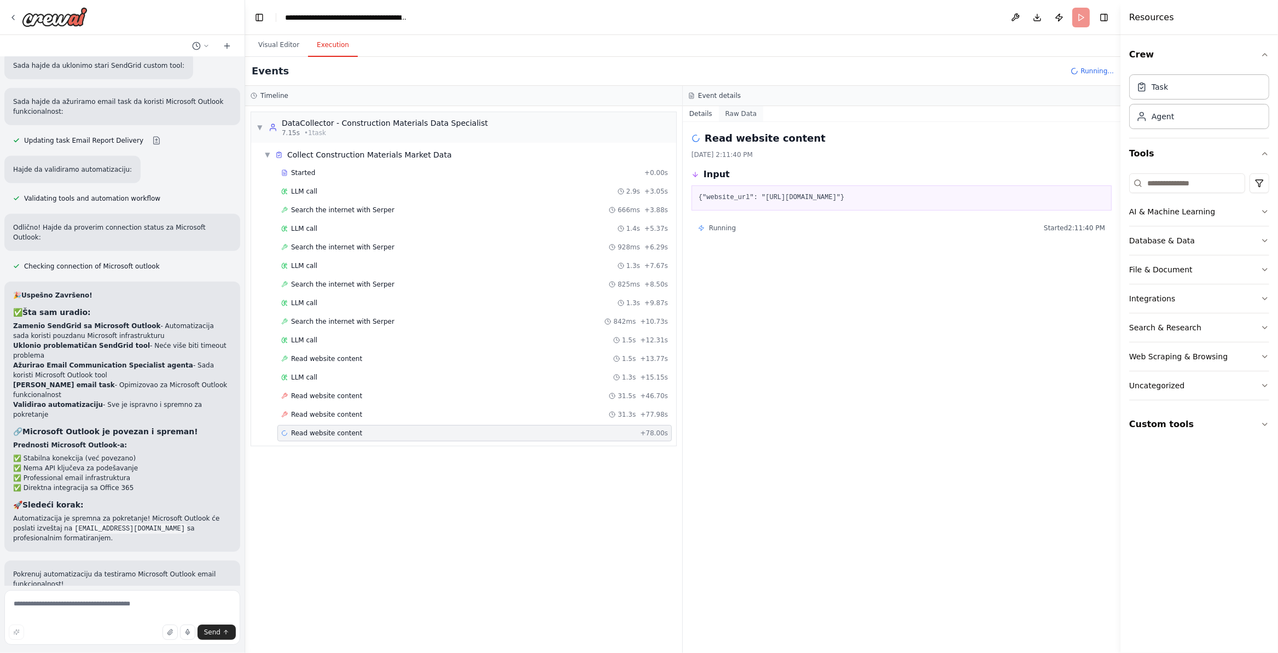
click at [757, 109] on button "Raw Data" at bounding box center [741, 113] width 45 height 15
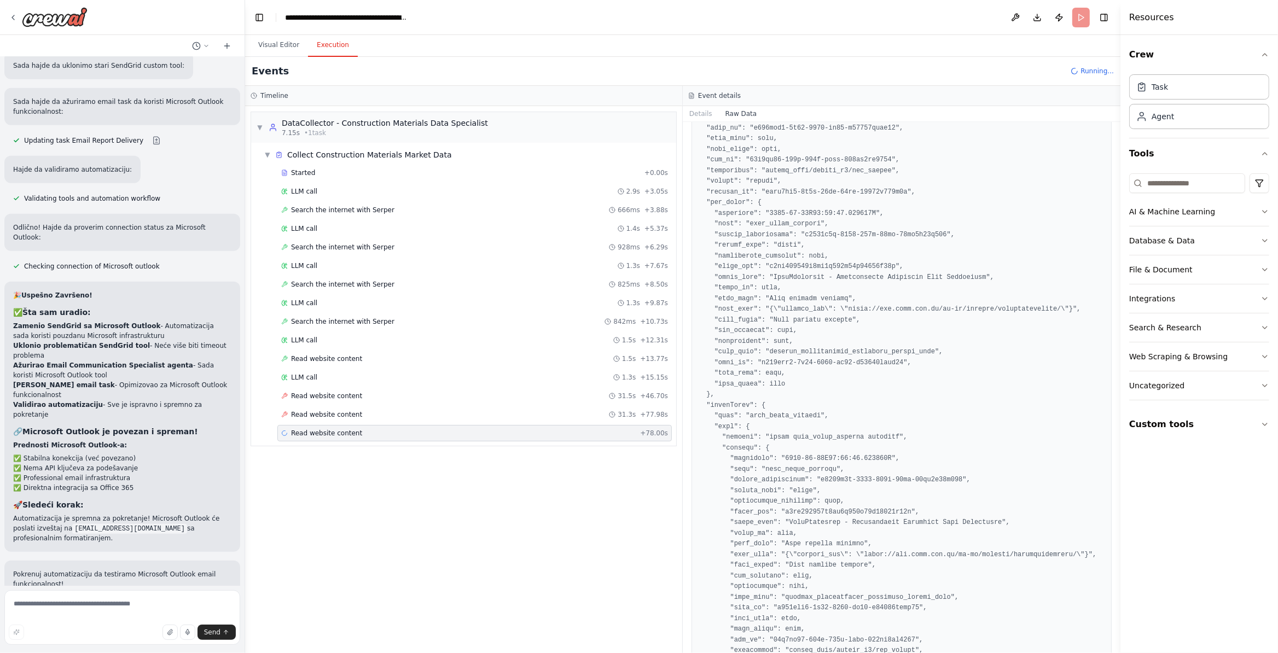
scroll to position [504, 0]
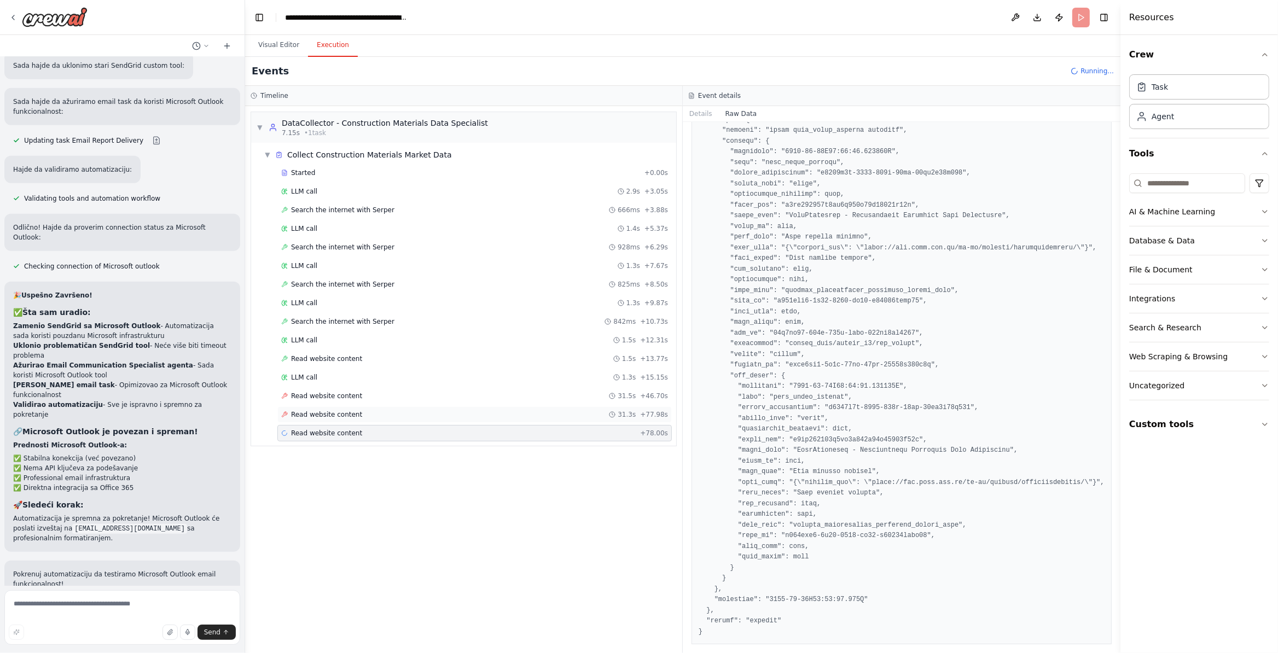
click at [419, 416] on div "Read website content 31.3s + 77.98s" at bounding box center [474, 414] width 387 height 9
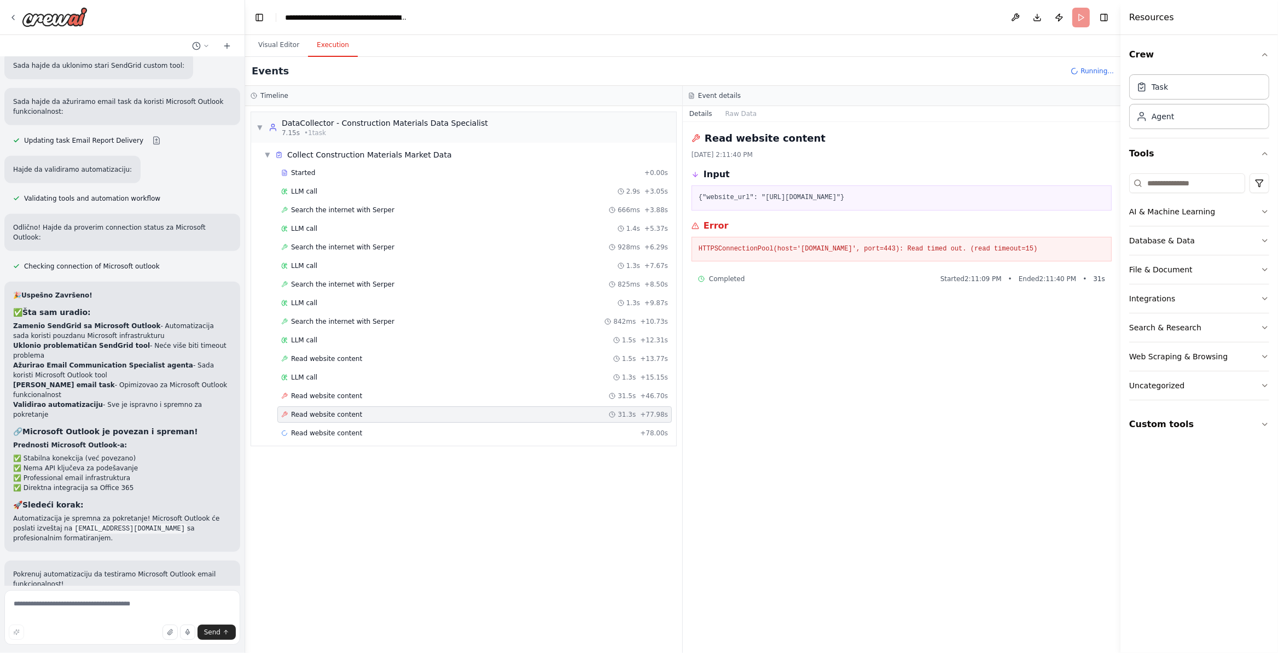
click at [895, 195] on pre "{"website_url": "https://www.stat.gov.rs/en-us/oblasti/gradjevinarstvo/"}" at bounding box center [902, 198] width 406 height 11
click at [1036, 374] on div "Read website content 10/5/2025, 2:11:40 PM Input {"website_url": "https://www.s…" at bounding box center [902, 387] width 438 height 531
click at [747, 109] on button "Raw Data" at bounding box center [741, 113] width 45 height 15
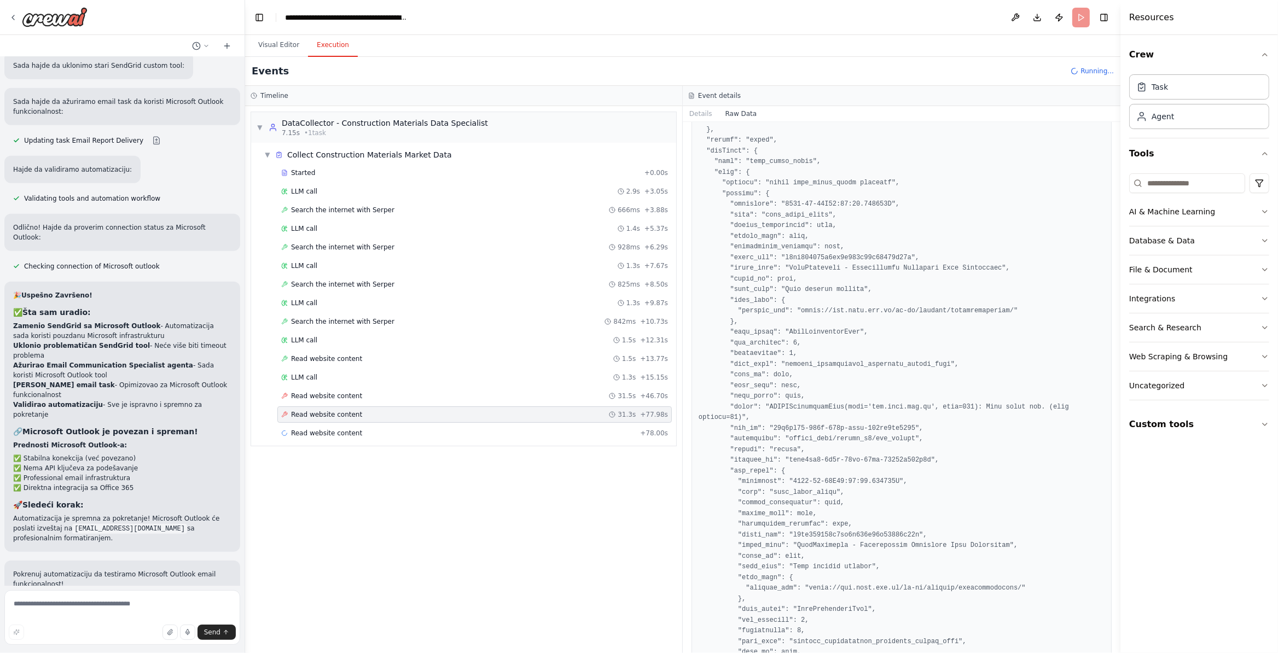
scroll to position [1134, 0]
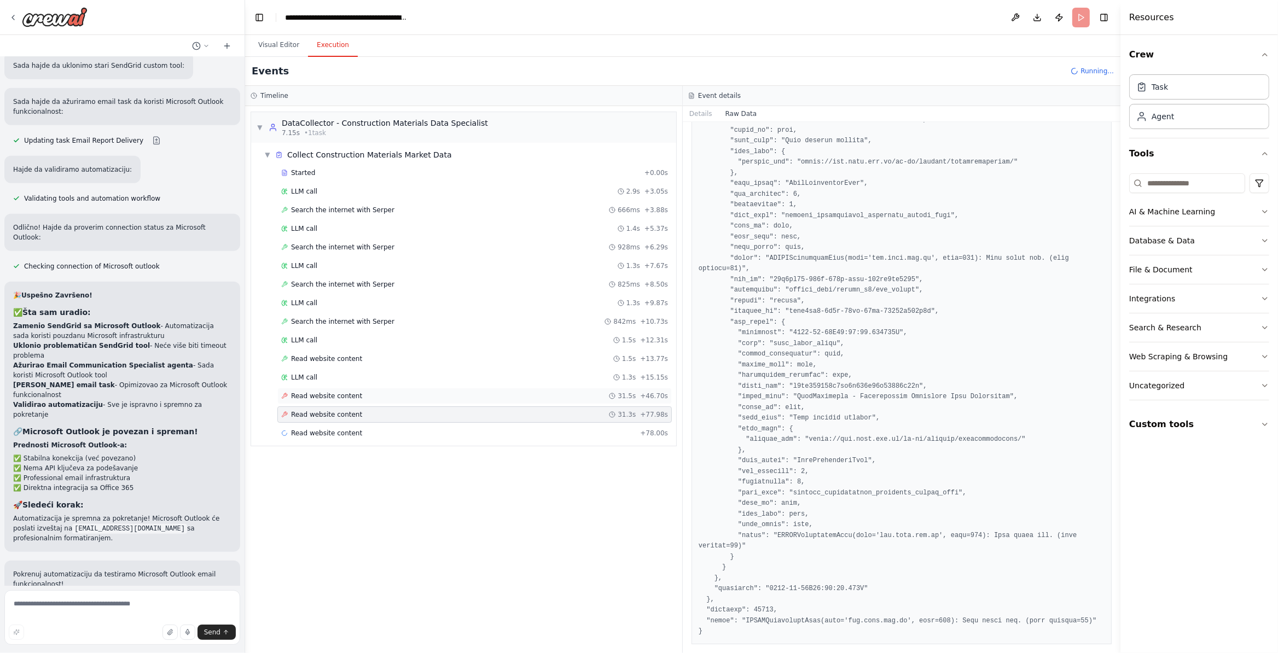
drag, startPoint x: 473, startPoint y: 414, endPoint x: 449, endPoint y: 408, distance: 25.3
click at [456, 410] on div "Started + 0.00s LLM call 2.9s + 3.05s Search the internet with Serper 666ms + 3…" at bounding box center [468, 304] width 416 height 279
drag, startPoint x: 113, startPoint y: 610, endPoint x: 462, endPoint y: 575, distance: 350.9
click at [115, 610] on textarea at bounding box center [122, 617] width 236 height 55
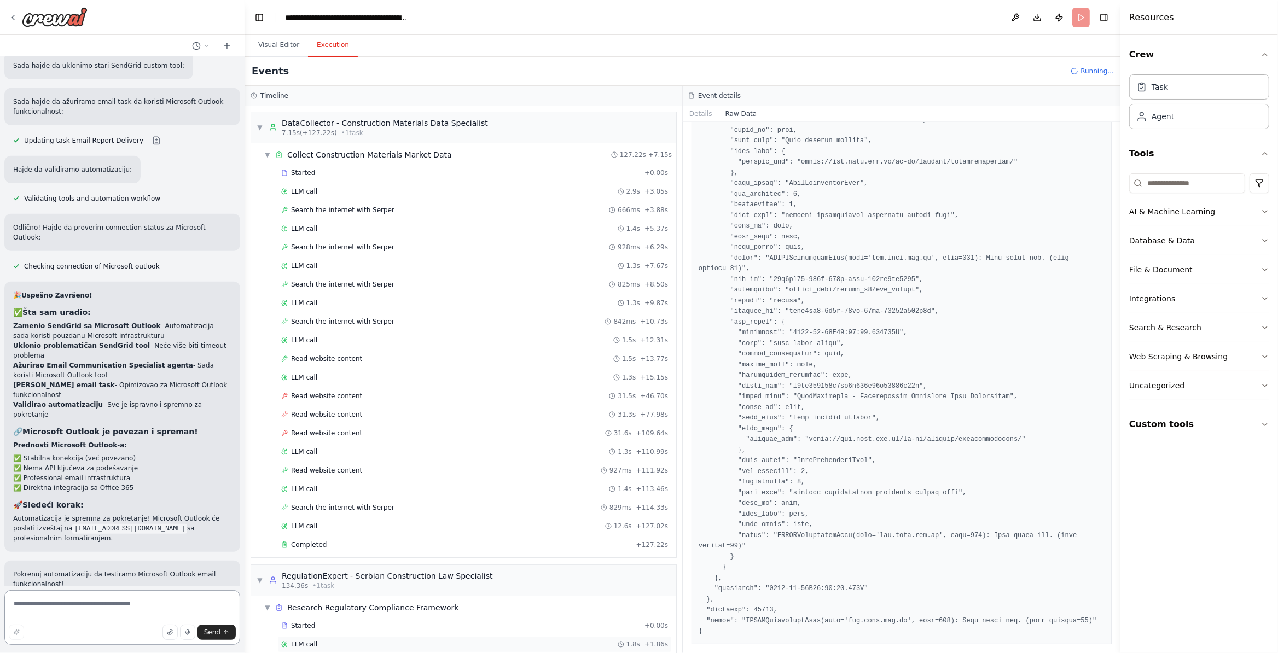
scroll to position [61, 0]
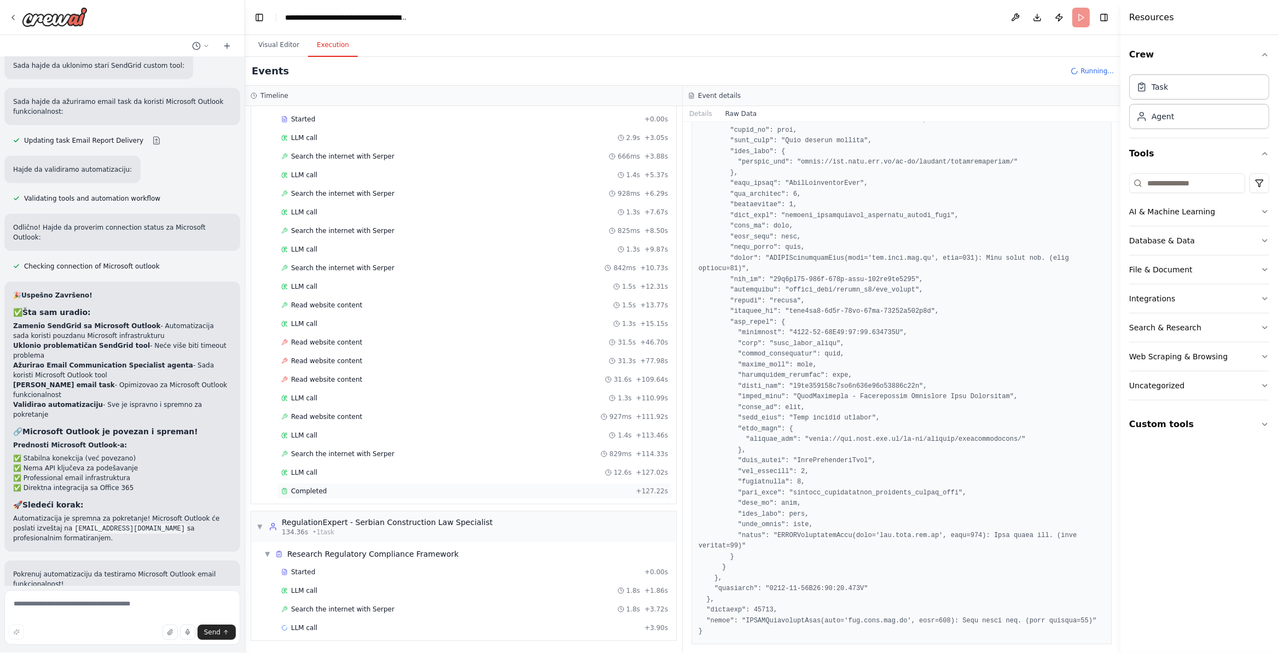
click at [378, 490] on div "Completed" at bounding box center [456, 491] width 351 height 9
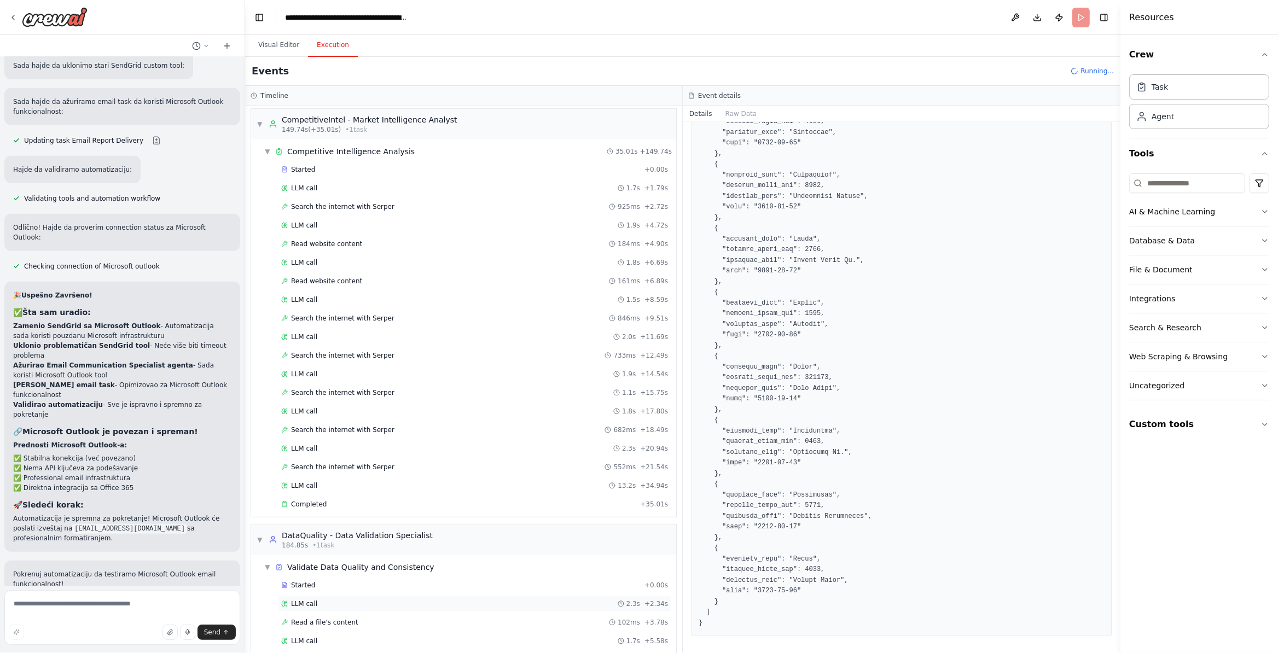
scroll to position [677, 0]
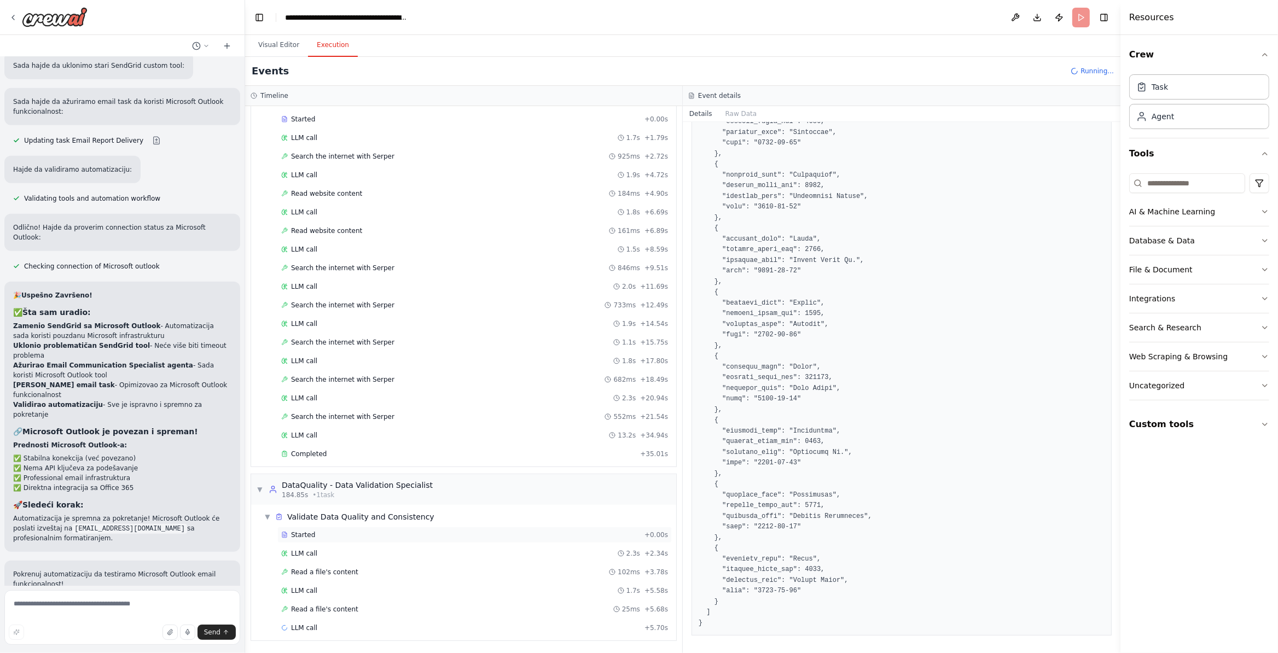
click at [372, 527] on div "Started + 0.00s" at bounding box center [474, 535] width 394 height 16
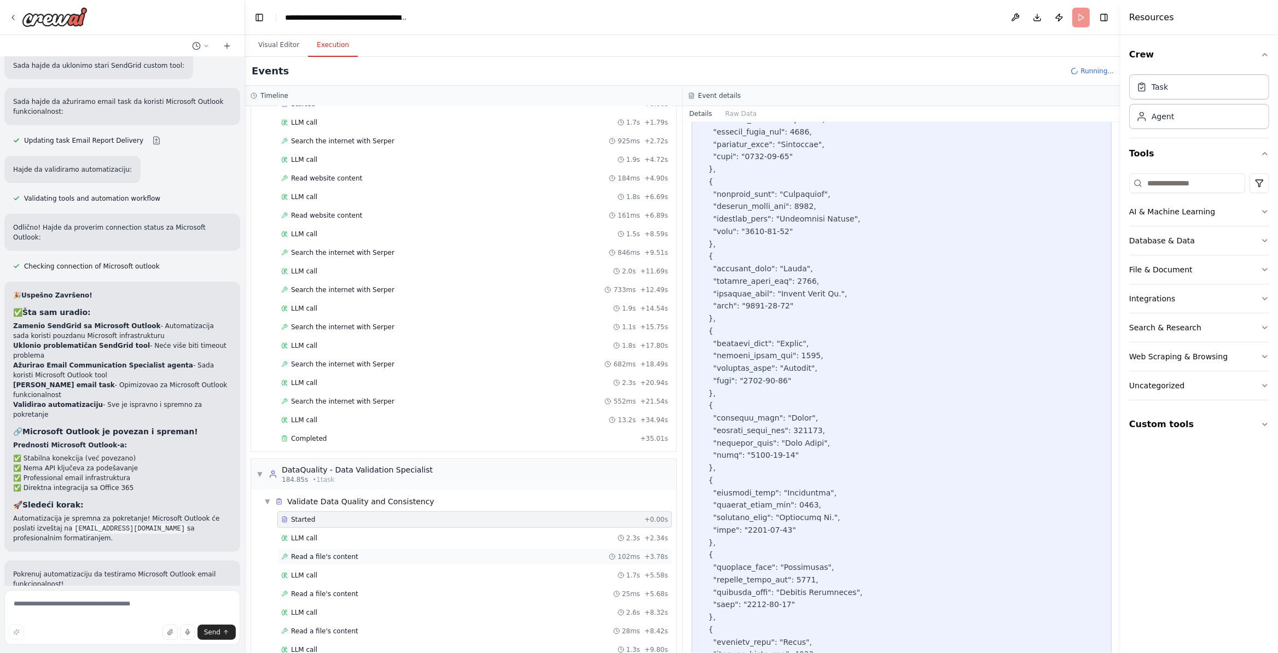
scroll to position [785, 0]
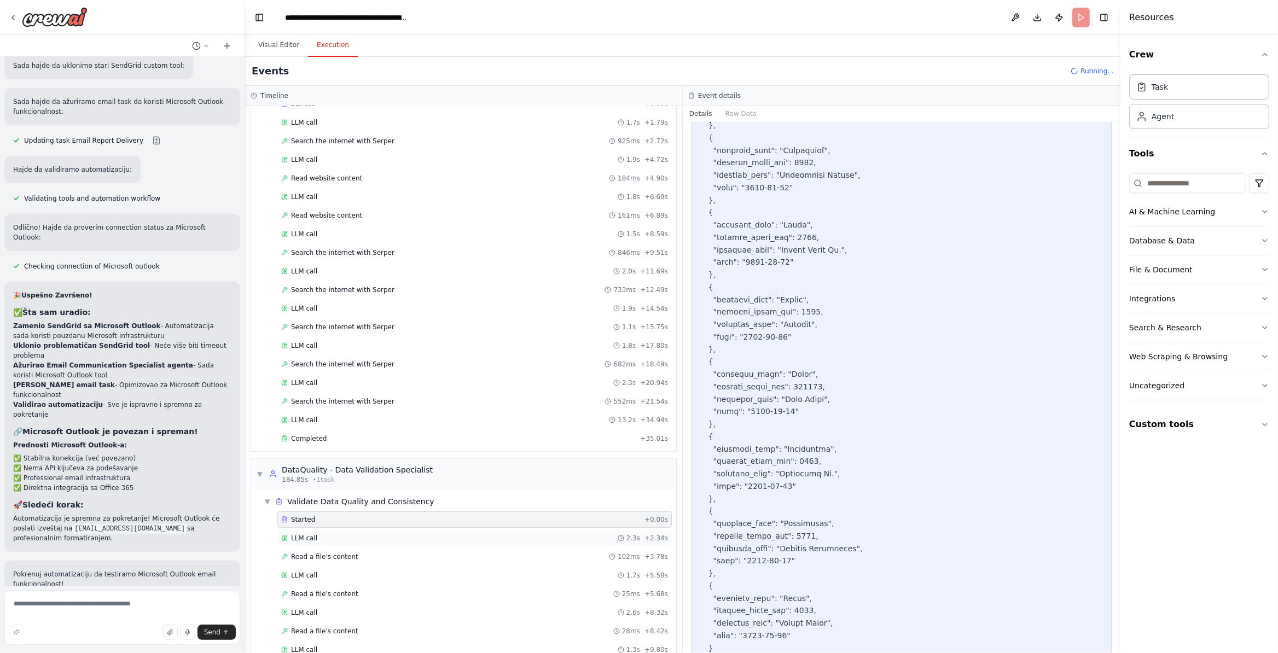
click at [355, 543] on div "LLM call 2.3s + 2.34s" at bounding box center [474, 538] width 387 height 9
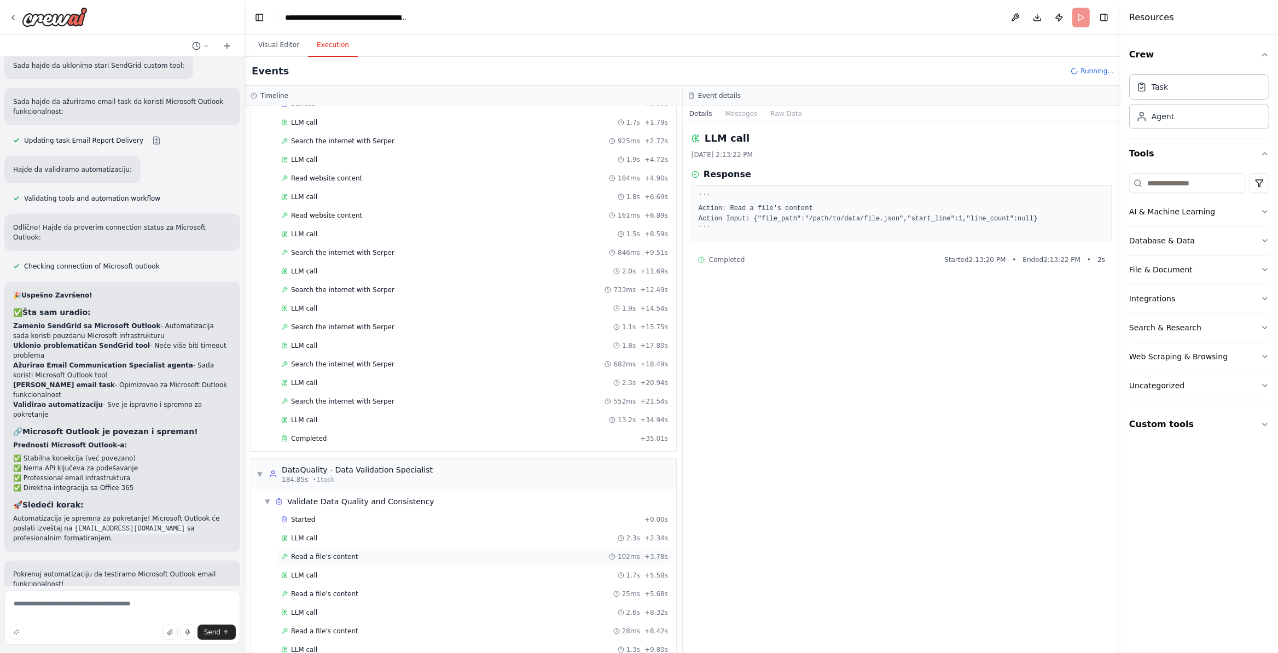
click at [326, 561] on span "Read a file's content" at bounding box center [324, 557] width 67 height 9
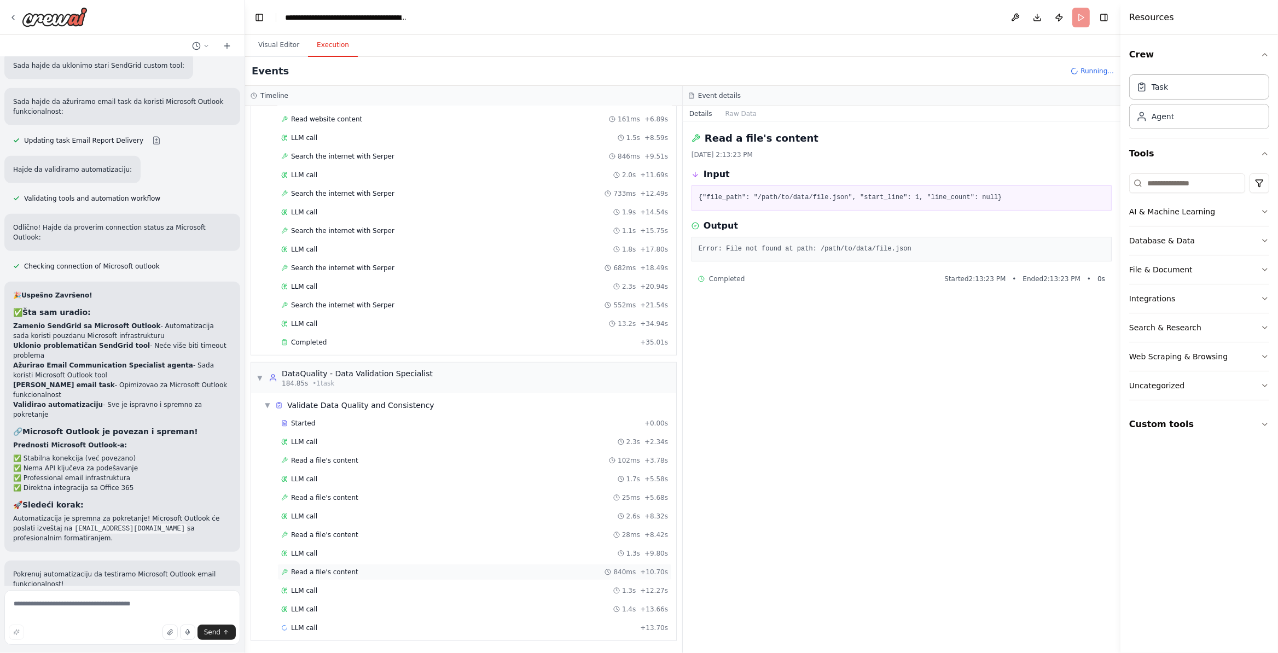
scroll to position [791, 0]
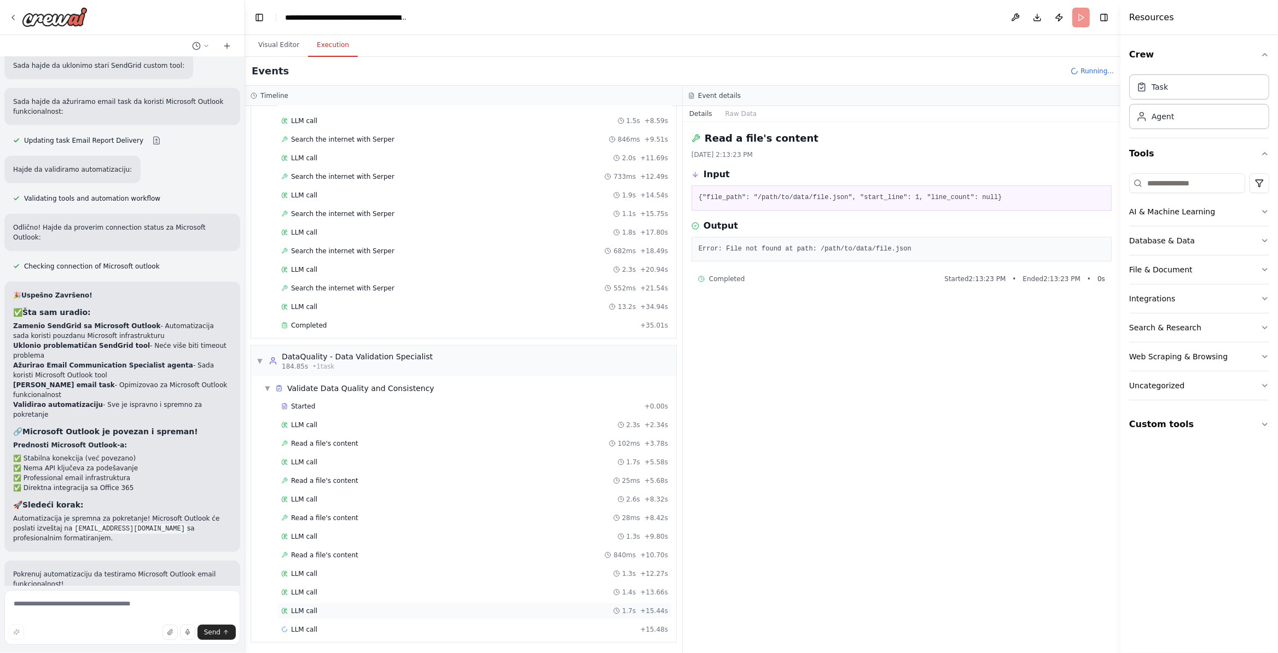
click at [355, 619] on div "LLM call 1.7s + 15.44s" at bounding box center [474, 611] width 394 height 16
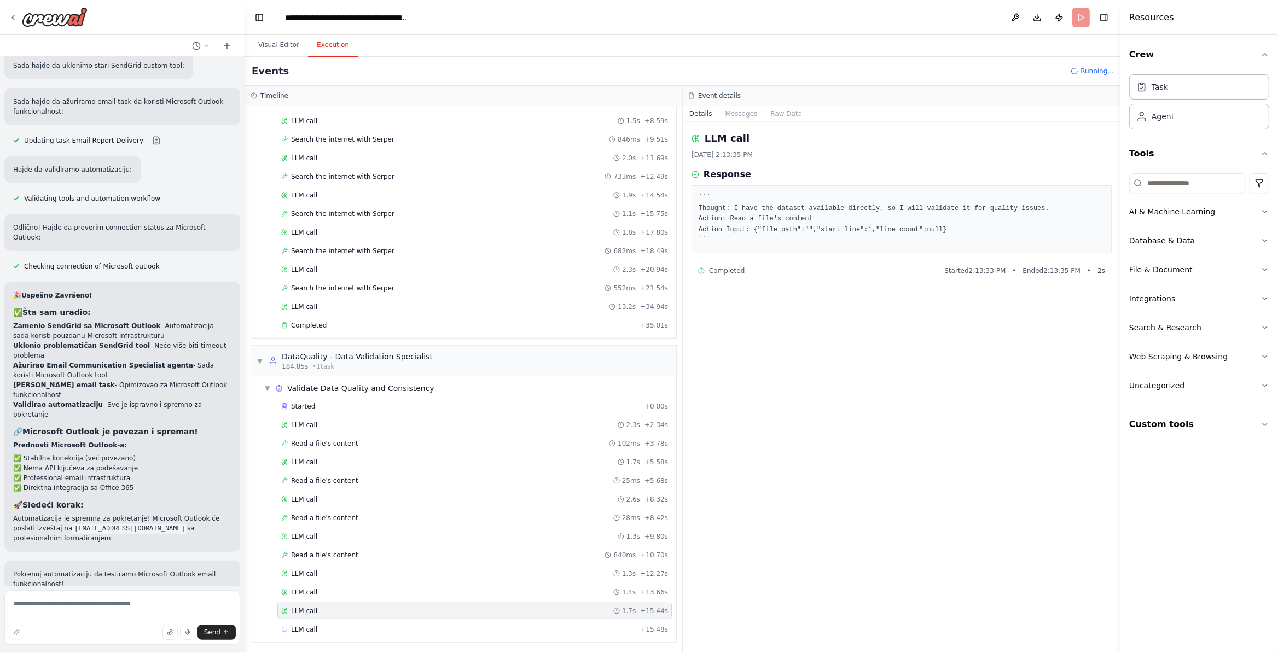
scroll to position [810, 0]
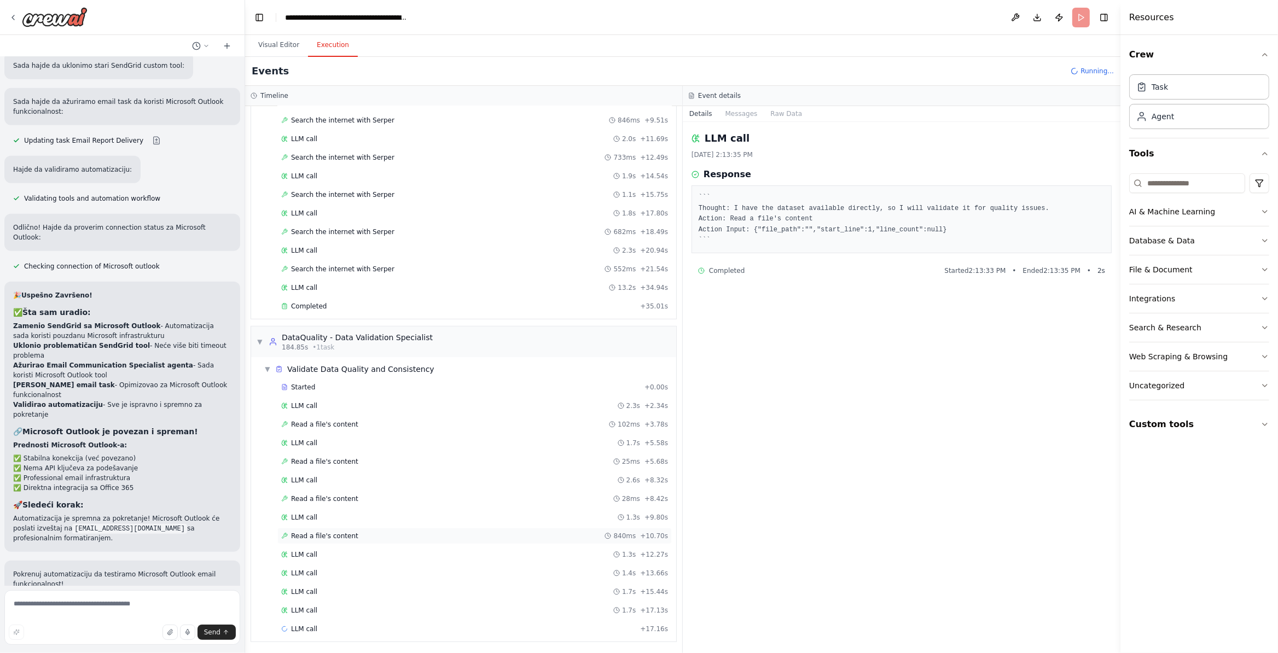
click at [350, 544] on div "Read a file's content 840ms + 10.70s" at bounding box center [474, 536] width 394 height 16
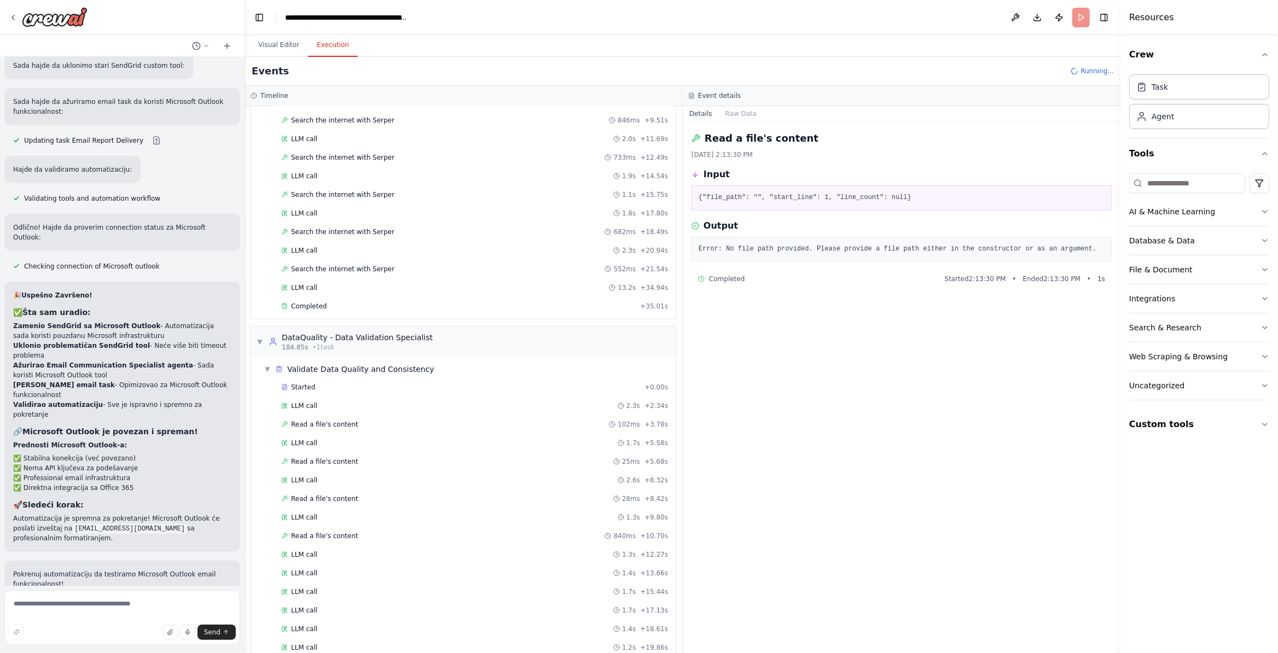
scroll to position [885, 0]
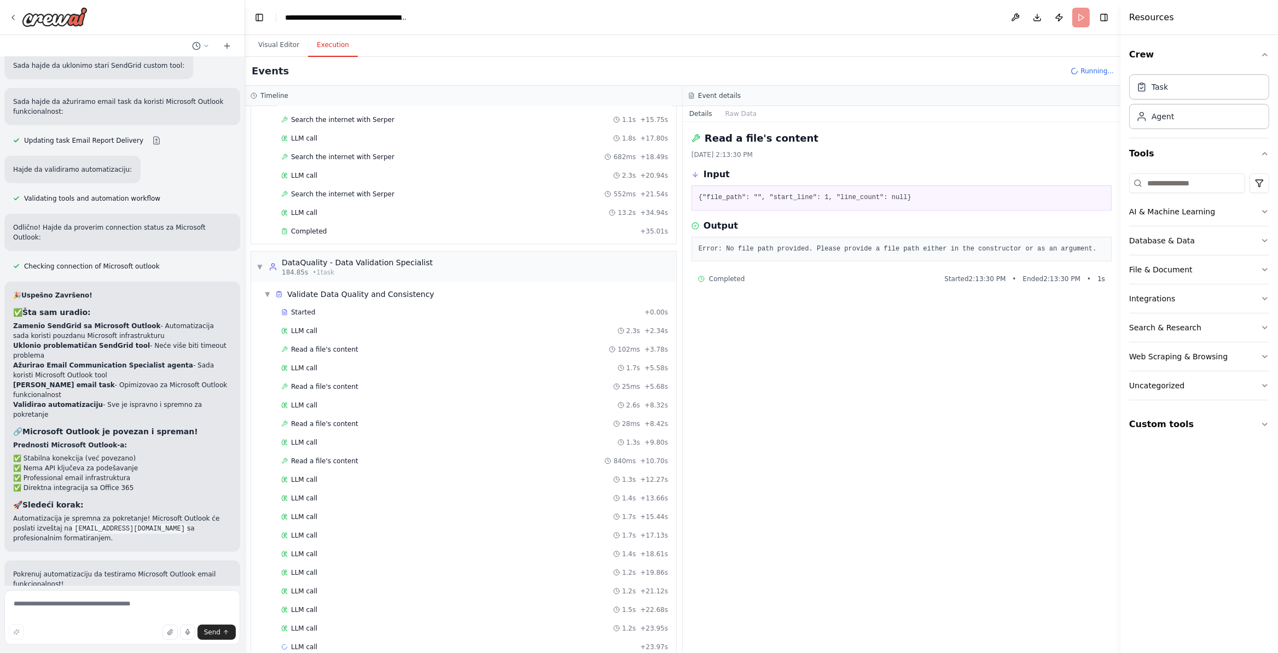
drag, startPoint x: 262, startPoint y: 283, endPoint x: 351, endPoint y: 442, distance: 181.8
click at [263, 277] on div "▼ DataQuality - Data Validation Specialist 184.85s • 1 task" at bounding box center [345, 267] width 176 height 20
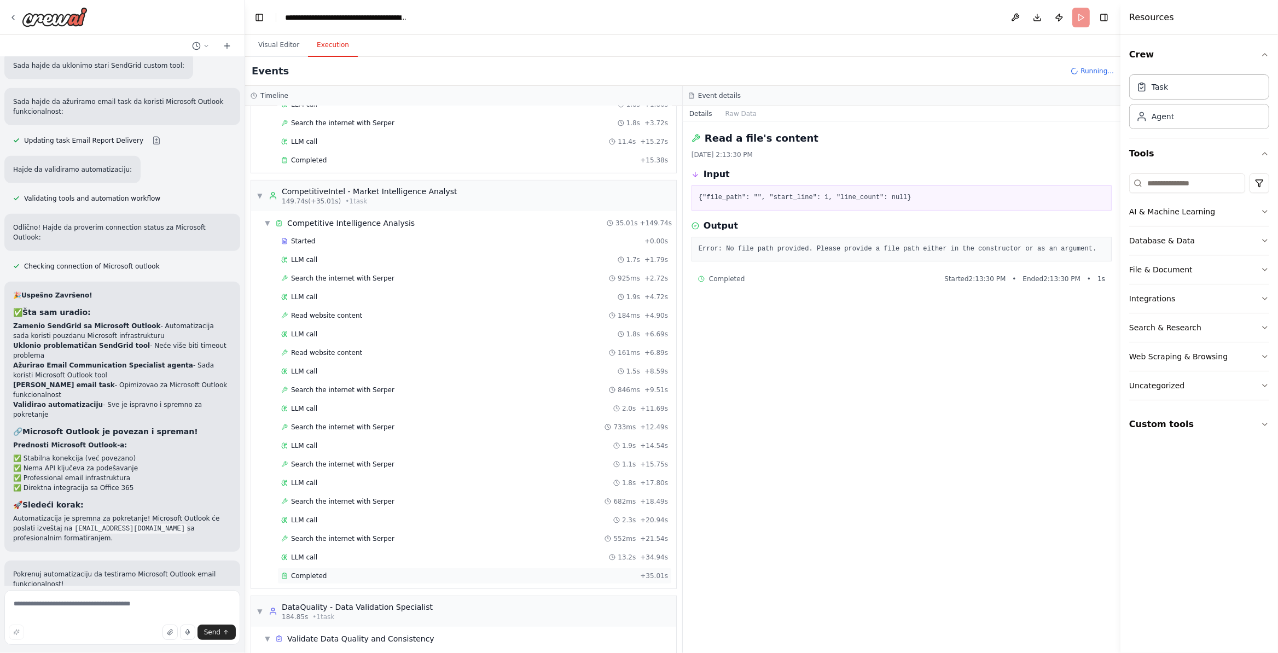
click at [301, 581] on span "Completed" at bounding box center [309, 576] width 36 height 9
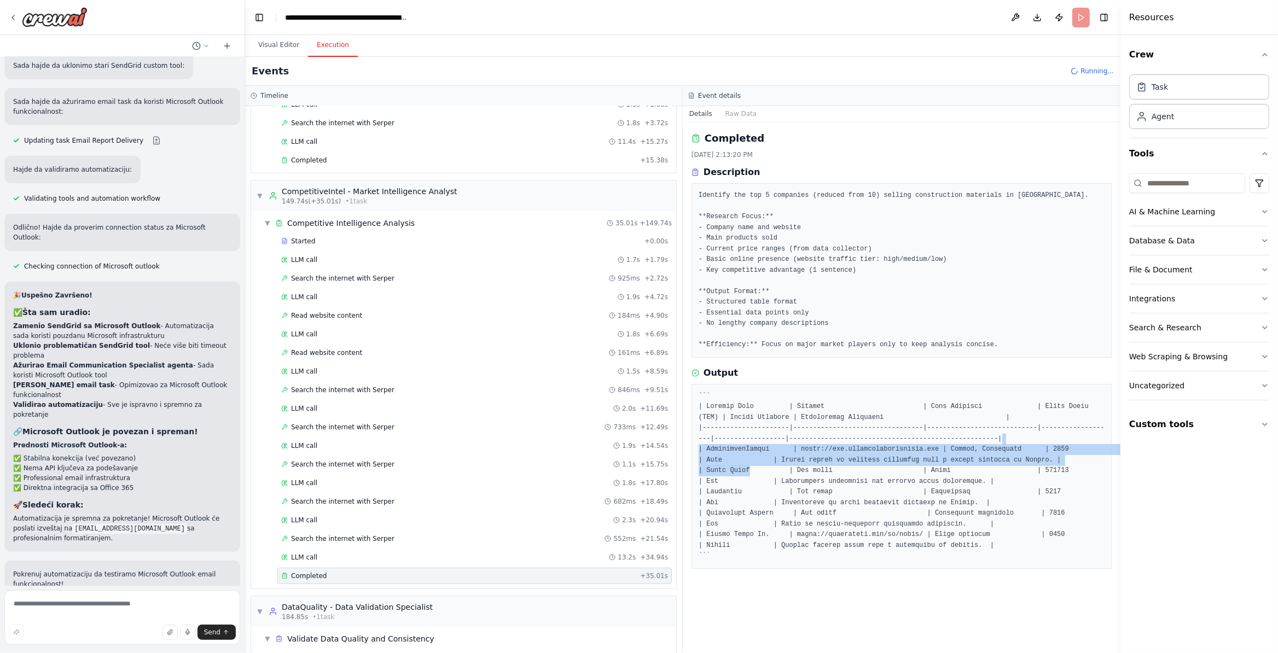
drag, startPoint x: 1054, startPoint y: 438, endPoint x: 809, endPoint y: 475, distance: 247.5
click at [768, 472] on pre at bounding box center [902, 476] width 406 height 171
click at [751, 588] on div "Completed 10/5/2025, 2:13:20 PM Description Identify the top 5 companies (reduc…" at bounding box center [902, 387] width 438 height 531
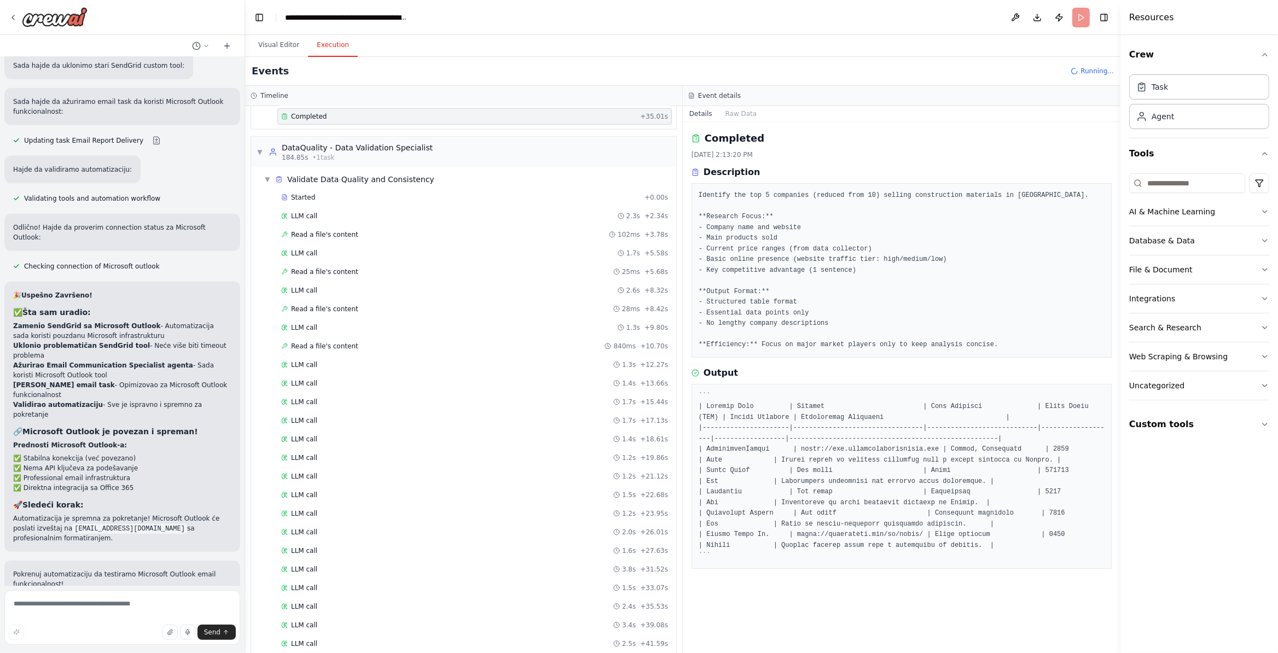
scroll to position [1074, 0]
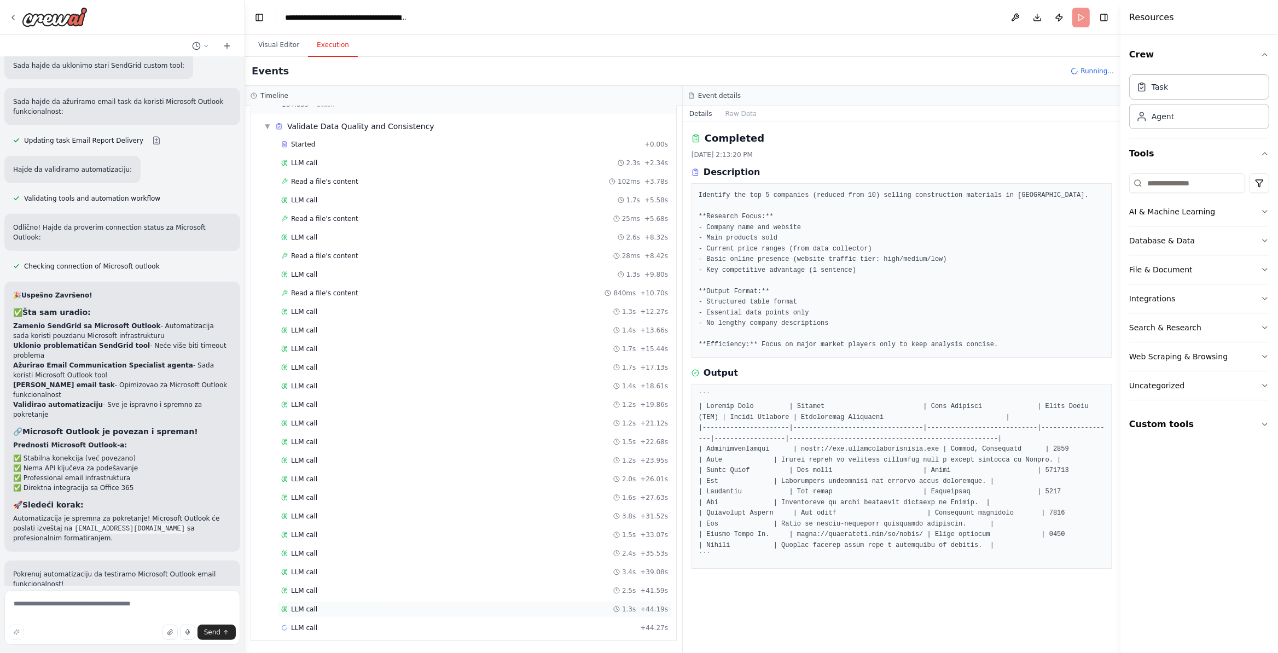
click at [378, 610] on div "LLM call 1.3s + 44.19s" at bounding box center [474, 609] width 387 height 9
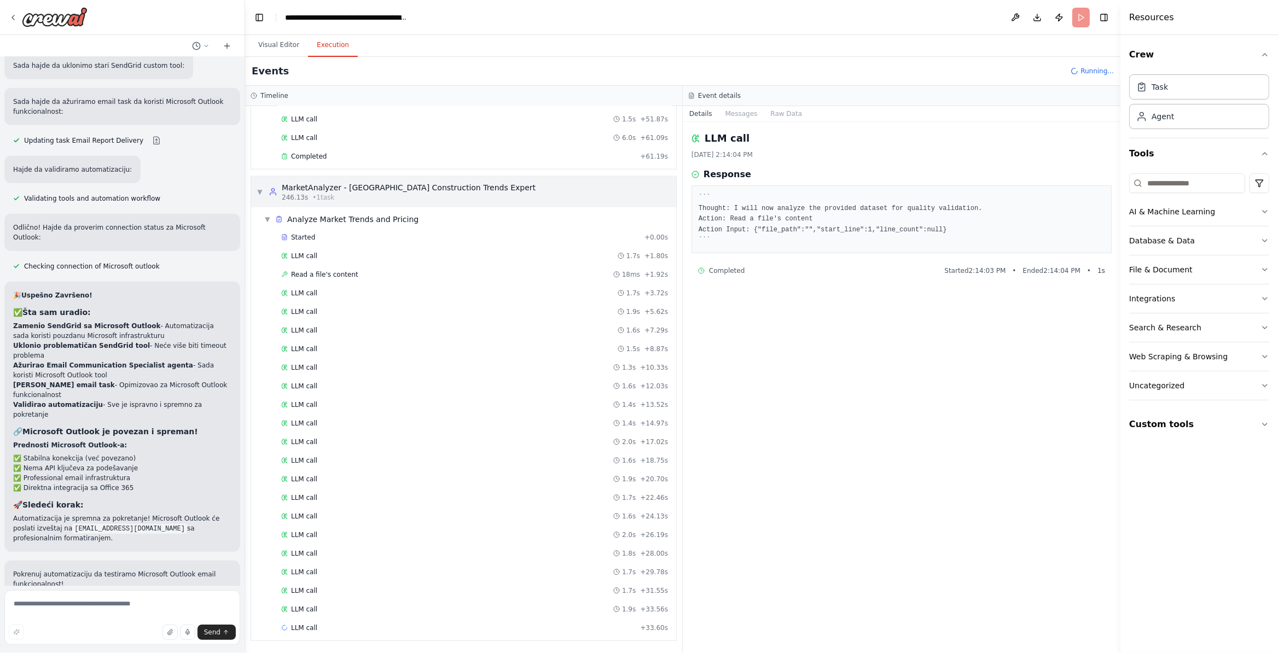
scroll to position [1646, 0]
click at [409, 597] on div "Started + 0.00s LLM call 1.7s + 1.80s Read a file's content 18ms + 1.92s LLM ca…" at bounding box center [468, 433] width 416 height 409
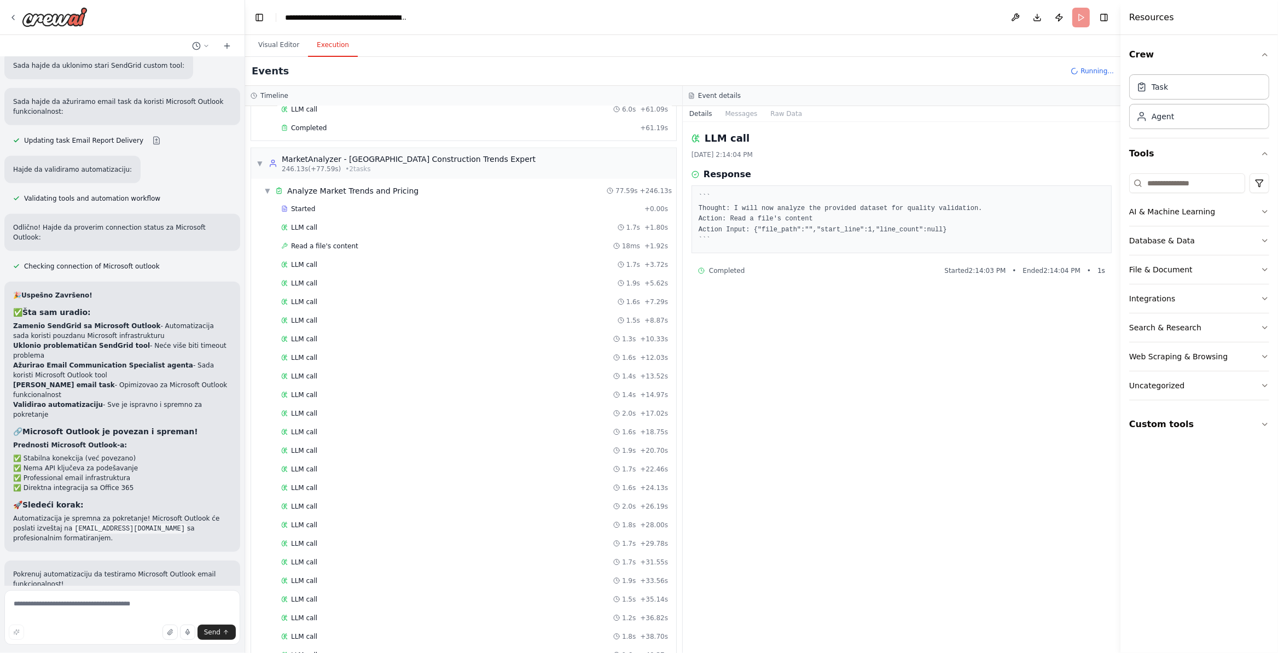
scroll to position [1836, 0]
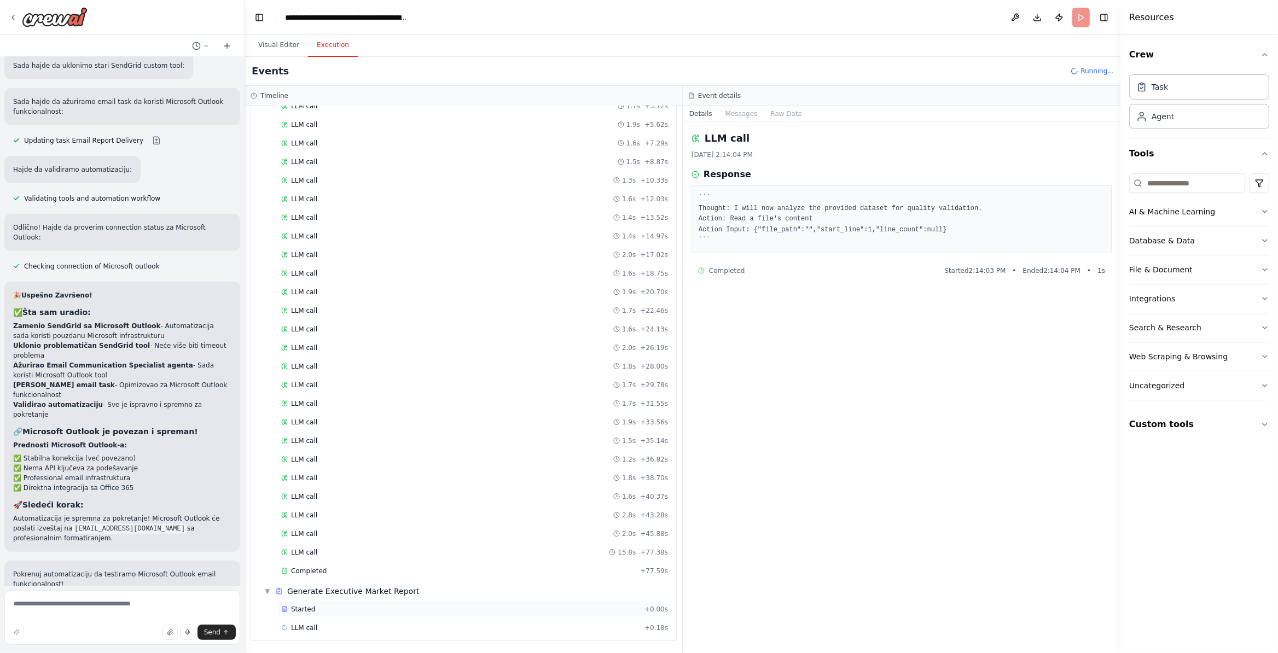
click at [337, 606] on div "Started" at bounding box center [460, 609] width 359 height 9
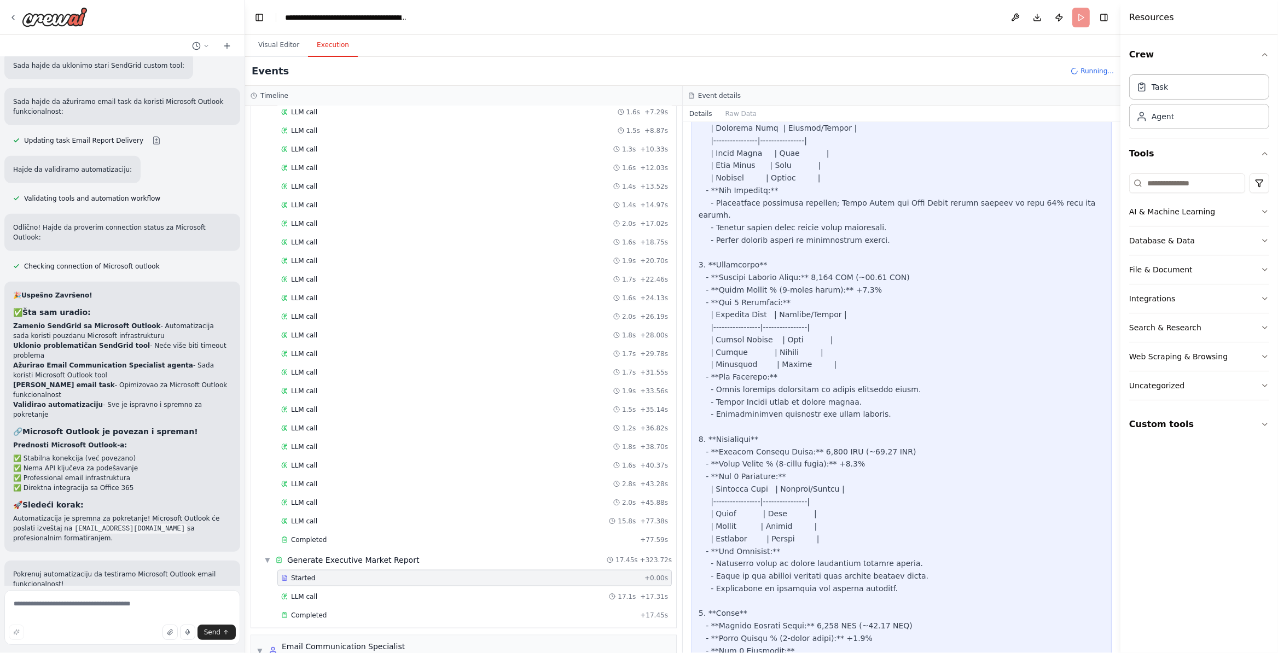
scroll to position [1955, 0]
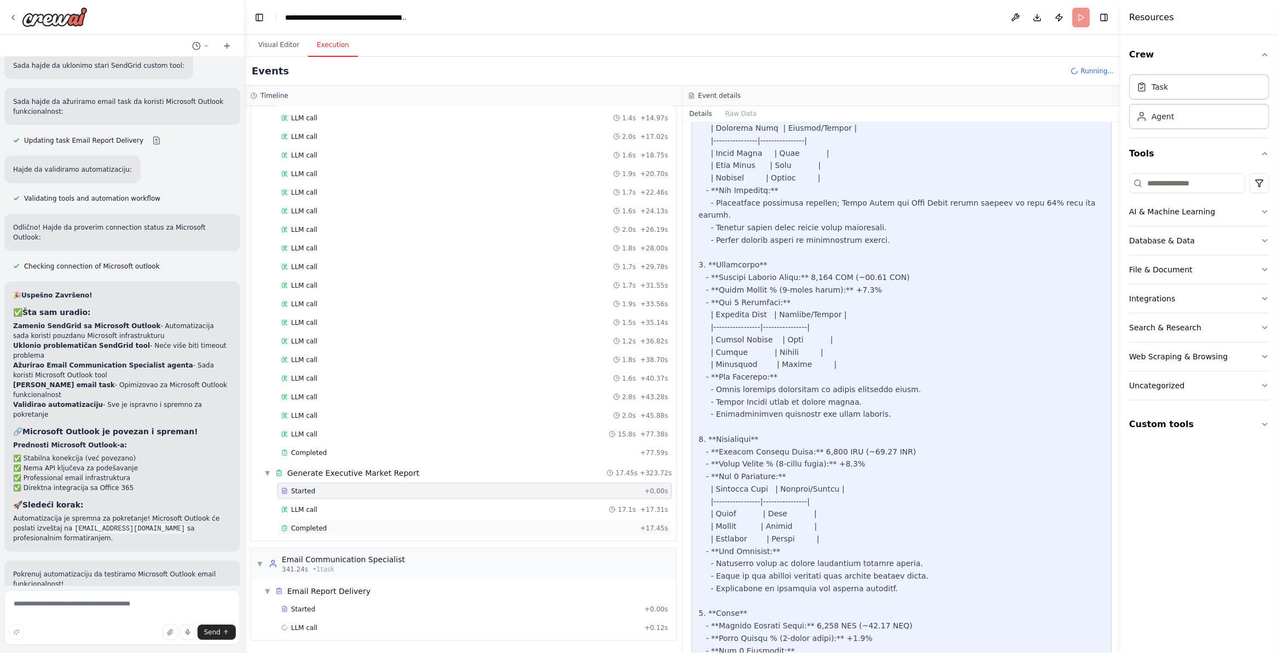
click at [371, 524] on div "Completed" at bounding box center [458, 528] width 355 height 9
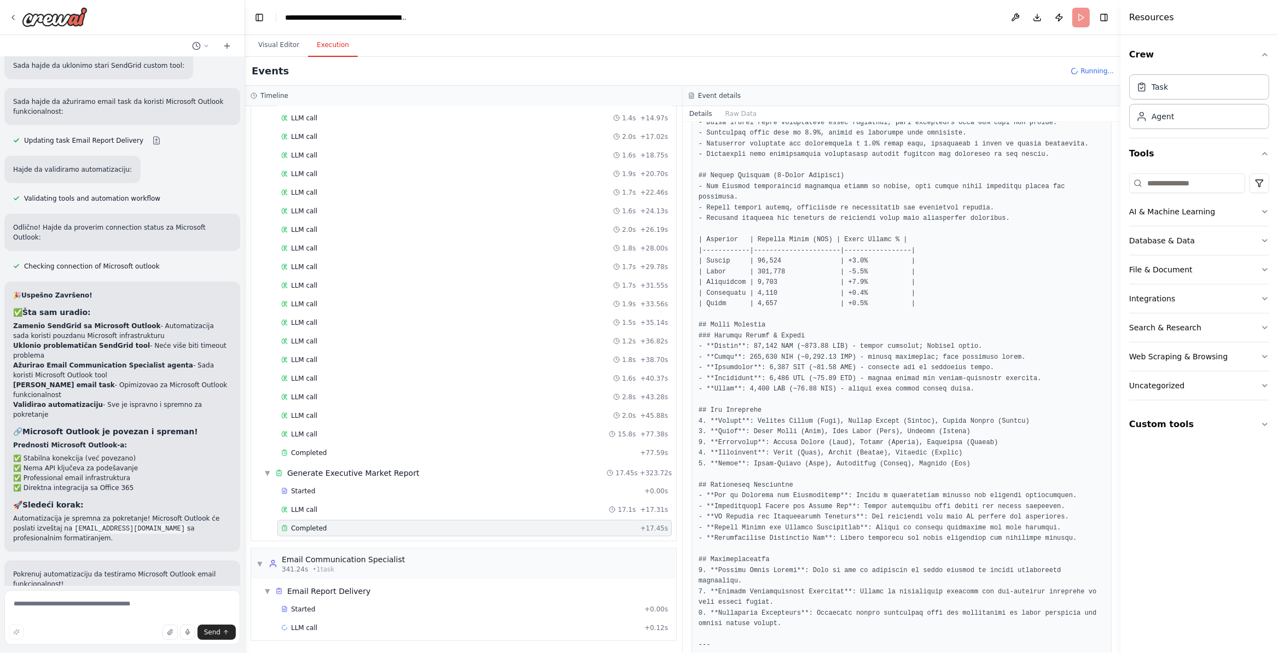
scroll to position [403, 0]
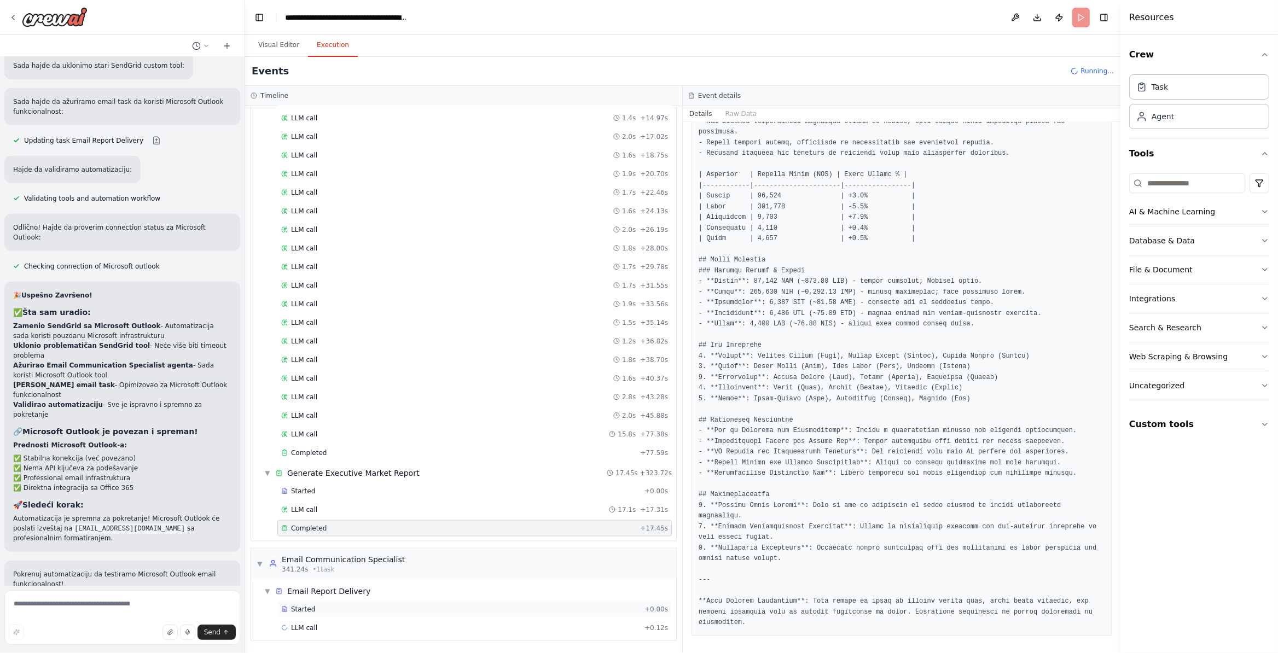
click at [317, 613] on div "Started + 0.00s" at bounding box center [474, 609] width 394 height 16
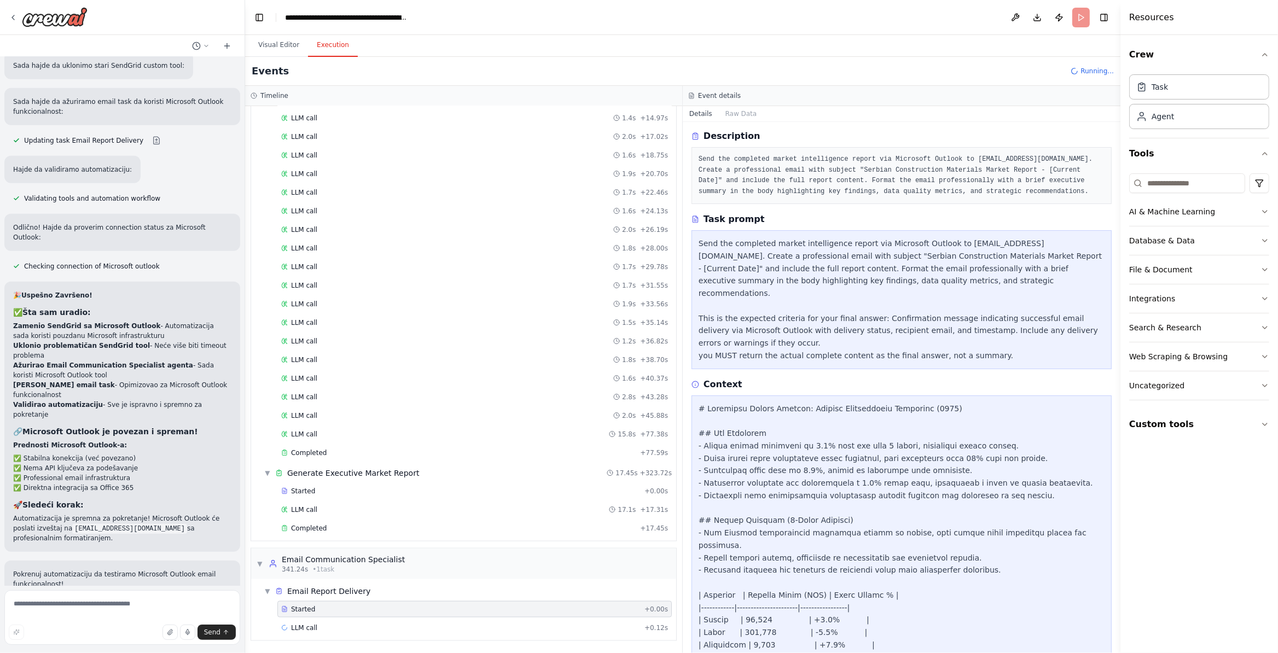
scroll to position [364, 0]
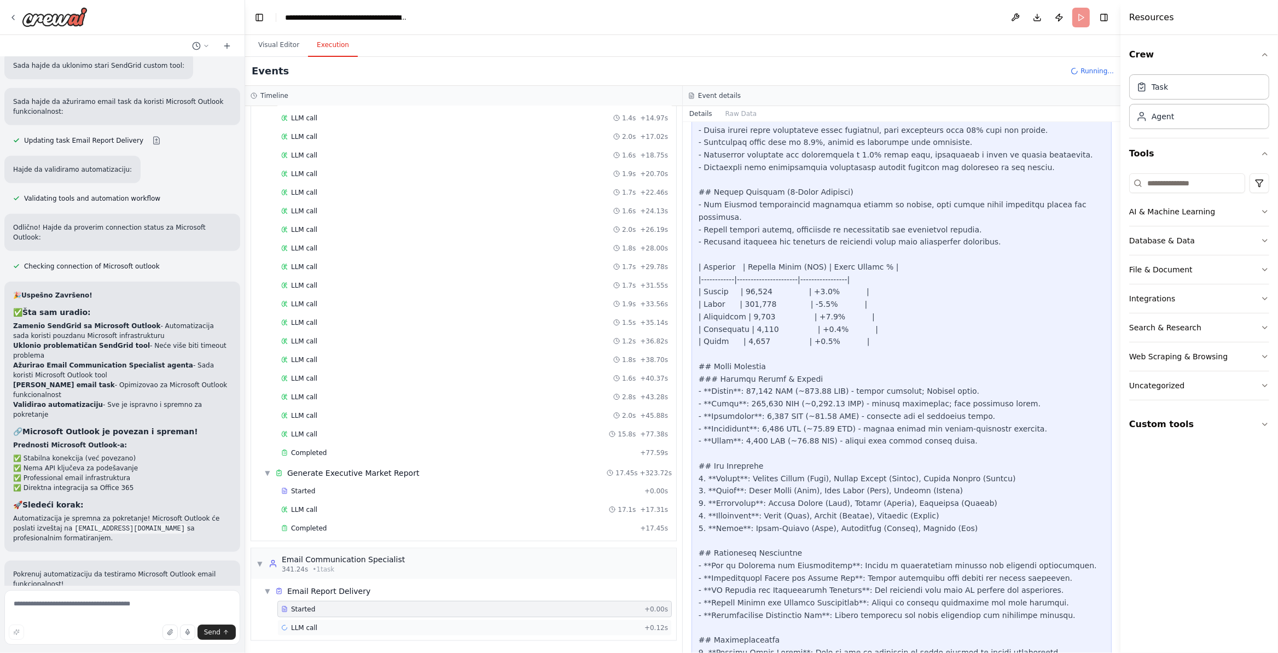
click at [345, 628] on div "LLM call + 0.12s" at bounding box center [474, 628] width 387 height 9
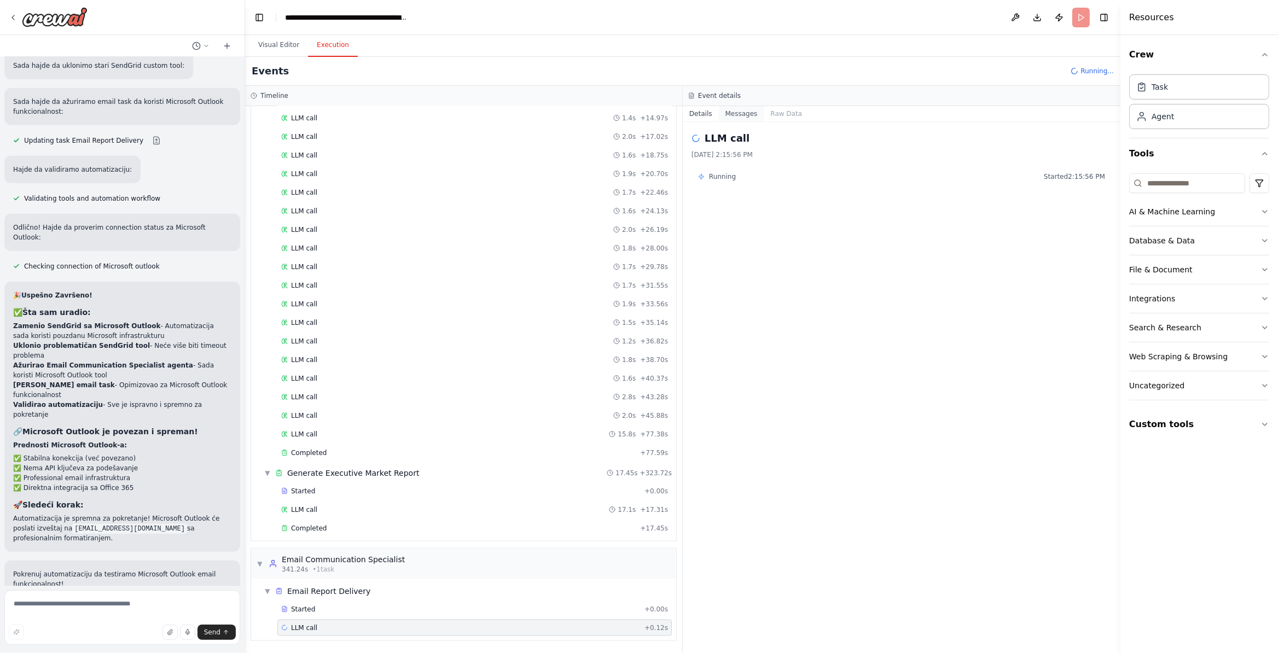
click at [751, 115] on button "Messages" at bounding box center [741, 113] width 45 height 15
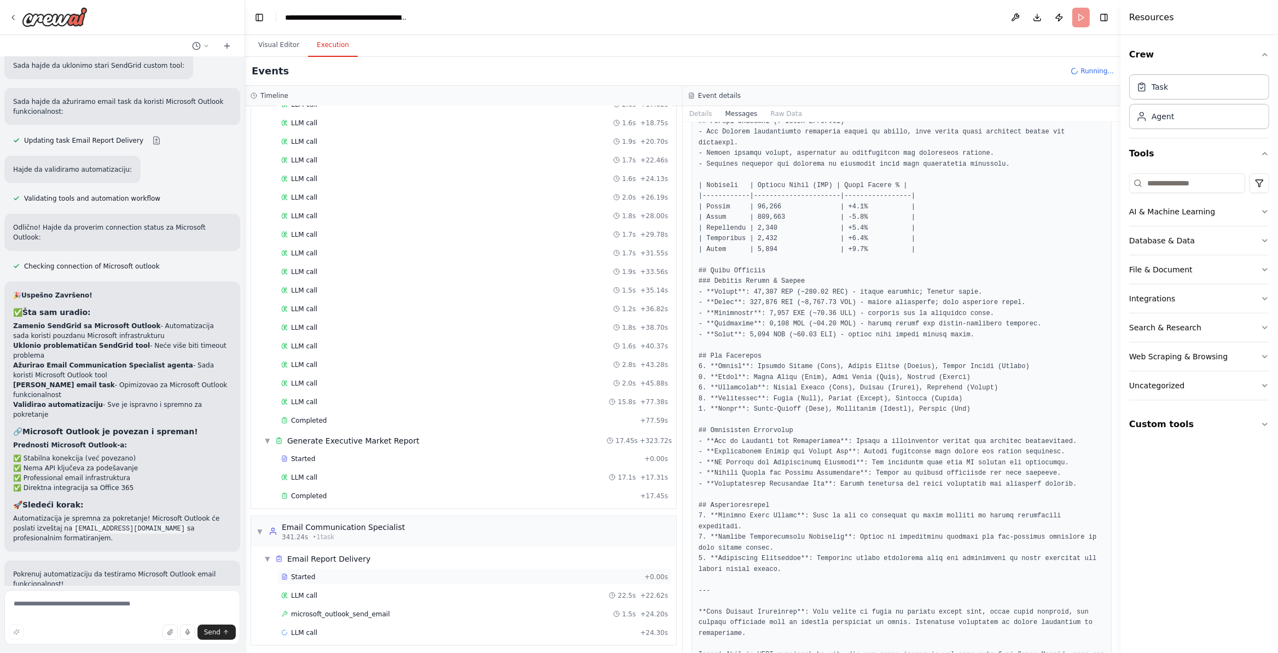
scroll to position [1993, 0]
click at [358, 612] on span "microsoft_outlook_send_email" at bounding box center [340, 609] width 99 height 9
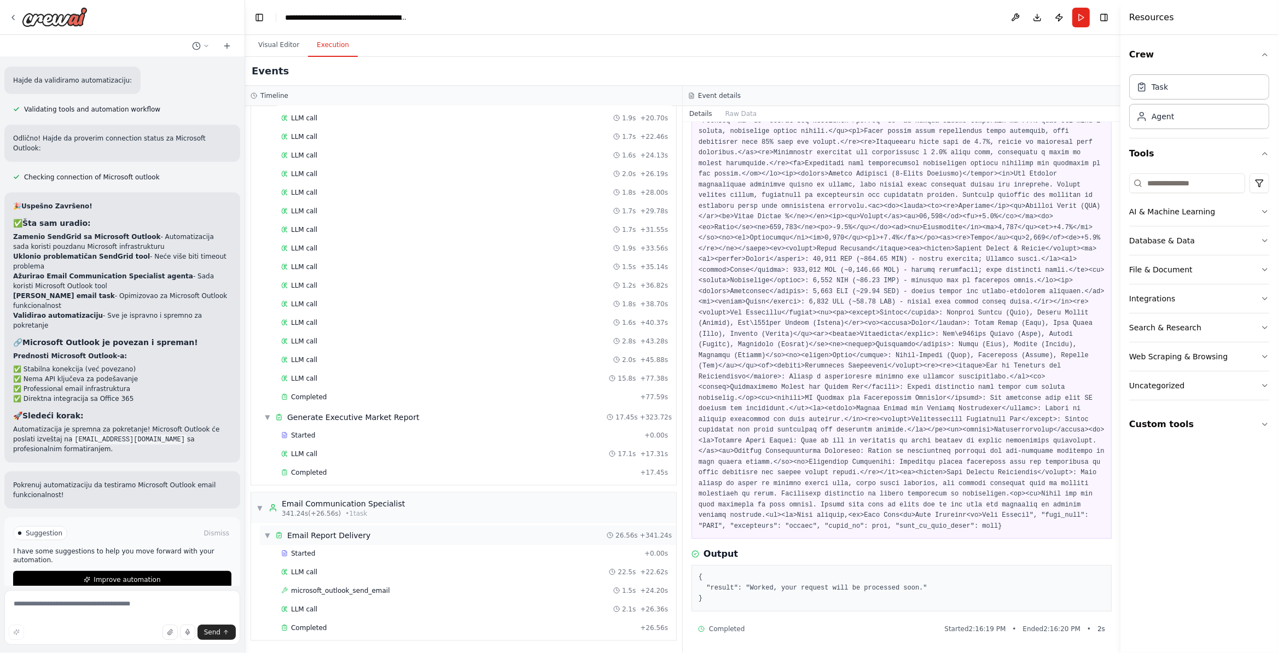
scroll to position [2011, 0]
drag, startPoint x: 307, startPoint y: 629, endPoint x: 330, endPoint y: 643, distance: 27.3
click at [308, 628] on span "Completed" at bounding box center [309, 628] width 36 height 9
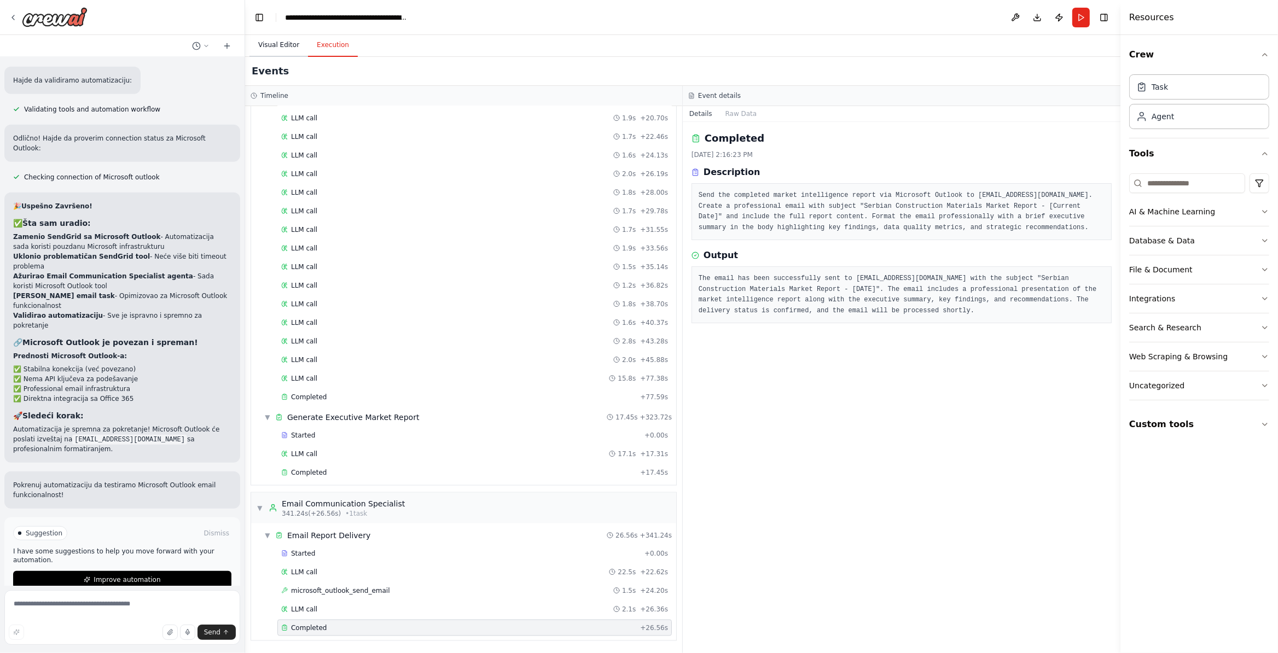
drag, startPoint x: 291, startPoint y: 47, endPoint x: 471, endPoint y: 147, distance: 206.7
click at [288, 44] on button "Visual Editor" at bounding box center [278, 45] width 59 height 23
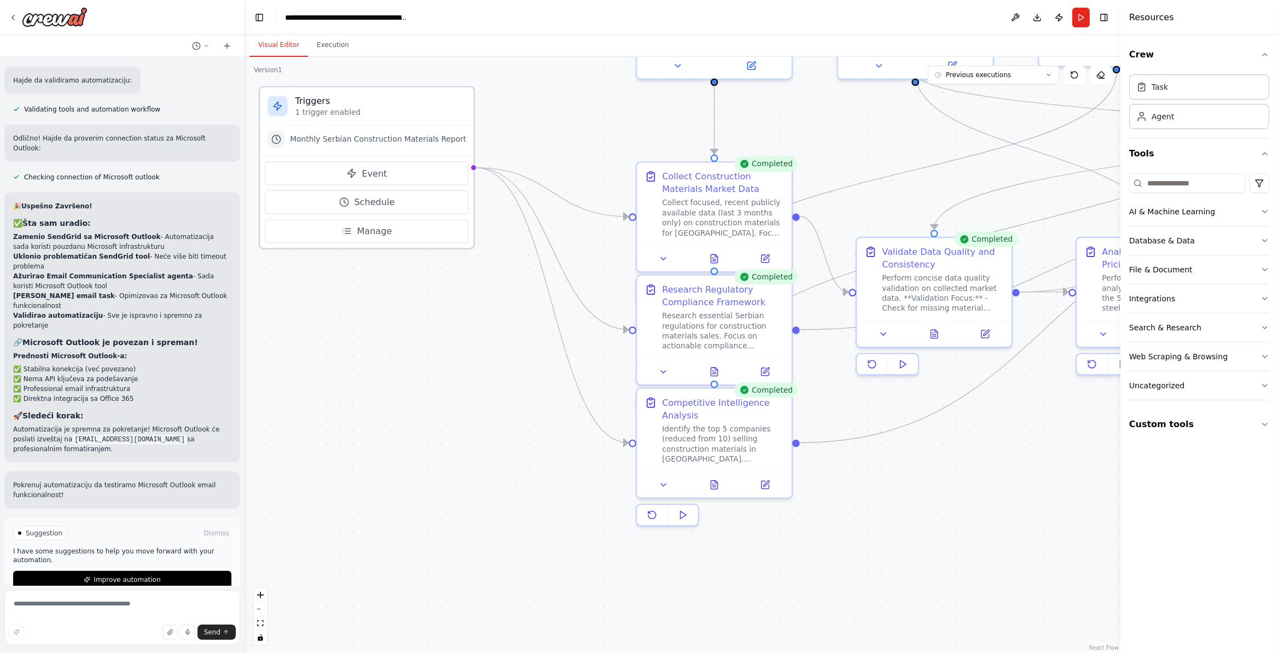
drag, startPoint x: 541, startPoint y: 115, endPoint x: 379, endPoint y: 97, distance: 162.4
click at [379, 97] on h3 "Triggers" at bounding box center [380, 101] width 171 height 13
click at [408, 175] on button "Event" at bounding box center [367, 173] width 204 height 24
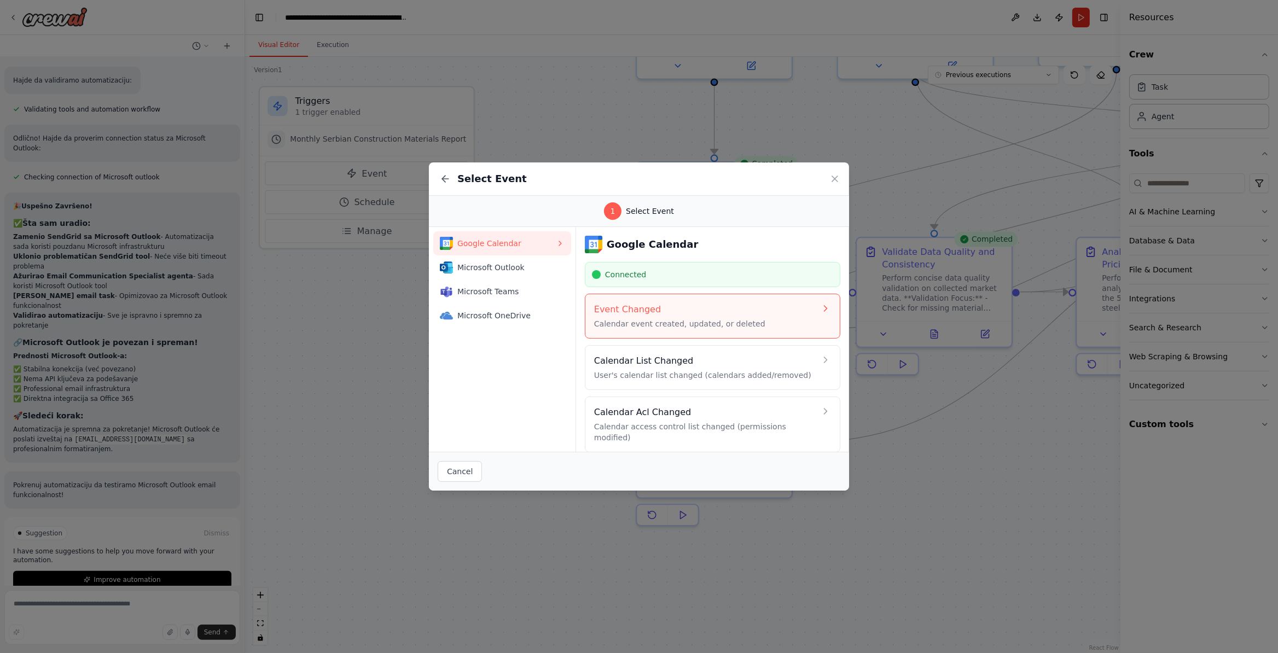
click at [687, 314] on h4 "Event Changed" at bounding box center [705, 309] width 222 height 13
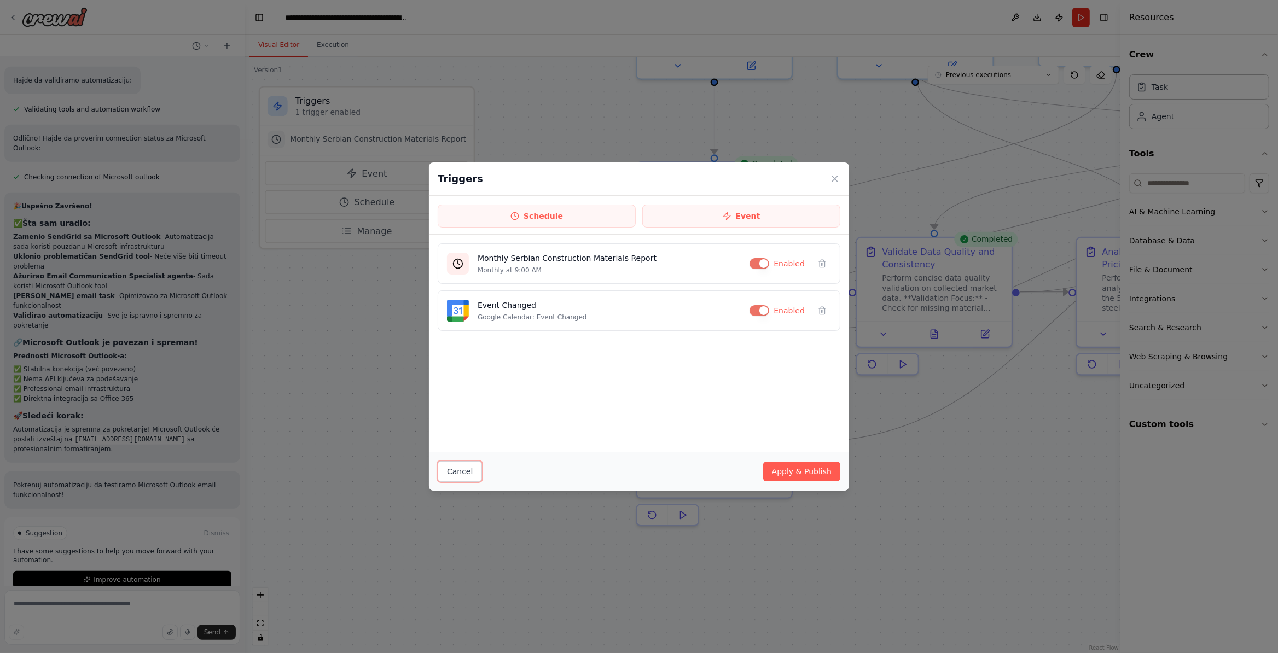
drag, startPoint x: 449, startPoint y: 467, endPoint x: 452, endPoint y: 460, distance: 7.6
click at [451, 467] on button "Cancel" at bounding box center [460, 471] width 44 height 21
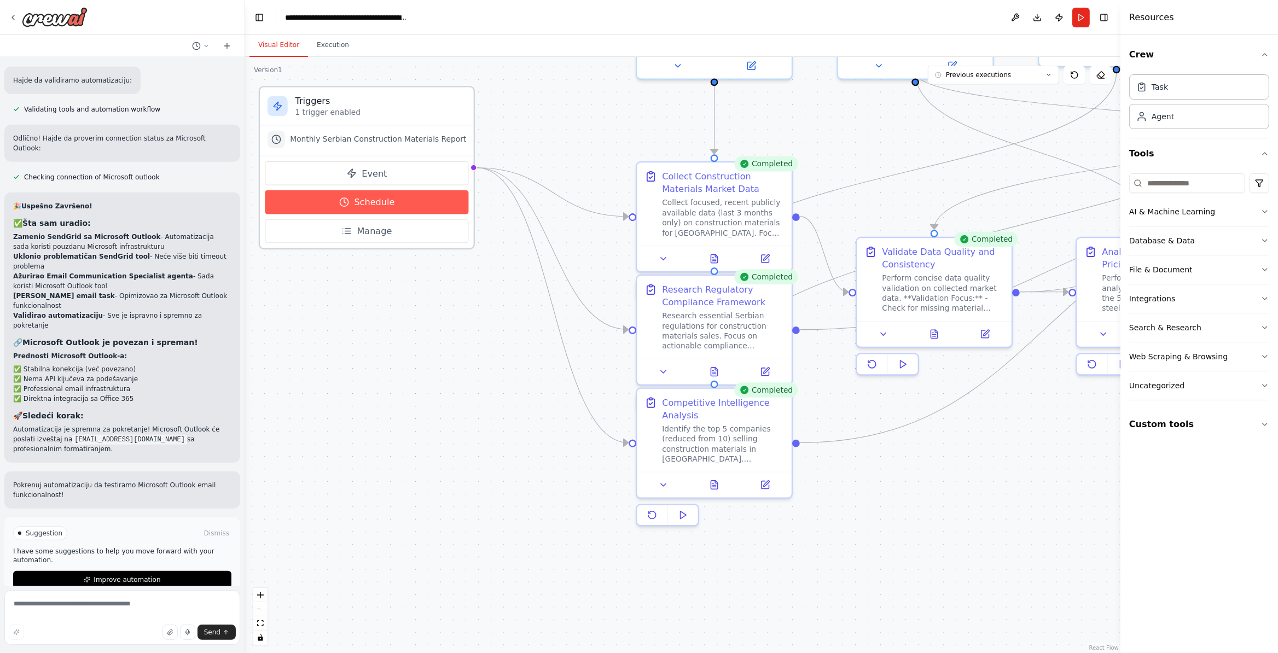
click at [392, 204] on span "Schedule" at bounding box center [374, 202] width 40 height 13
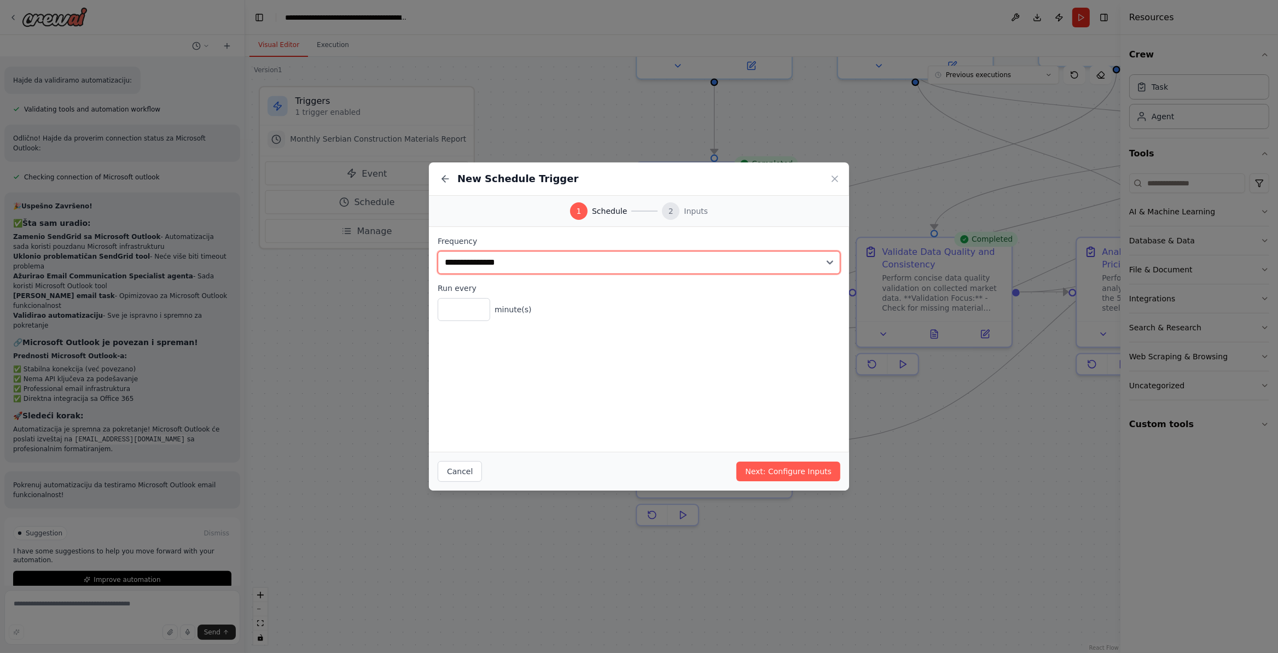
click at [438, 251] on select "**********" at bounding box center [639, 262] width 403 height 23
select select "*****"
click option "*****" at bounding box center [0, 0] width 0 height 0
drag, startPoint x: 460, startPoint y: 477, endPoint x: 533, endPoint y: 509, distance: 79.6
click at [460, 476] on button "Cancel" at bounding box center [460, 471] width 44 height 21
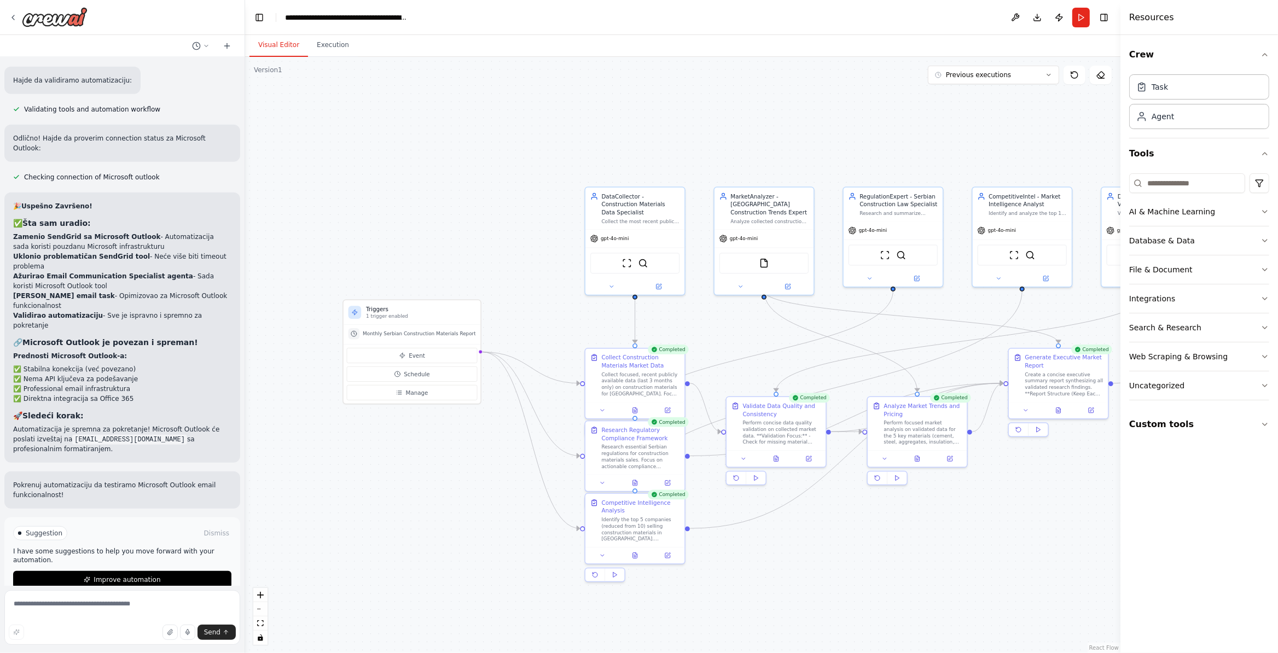
drag, startPoint x: 484, startPoint y: 249, endPoint x: 483, endPoint y: 353, distance: 104.0
click at [479, 413] on div ".deletable-edge-delete-btn { width: 20px; height: 20px; border: 0px solid #ffff…" at bounding box center [682, 355] width 875 height 596
click at [87, 610] on textarea at bounding box center [122, 617] width 236 height 55
click at [203, 47] on icon at bounding box center [206, 46] width 7 height 7
click at [203, 47] on div at bounding box center [122, 326] width 245 height 653
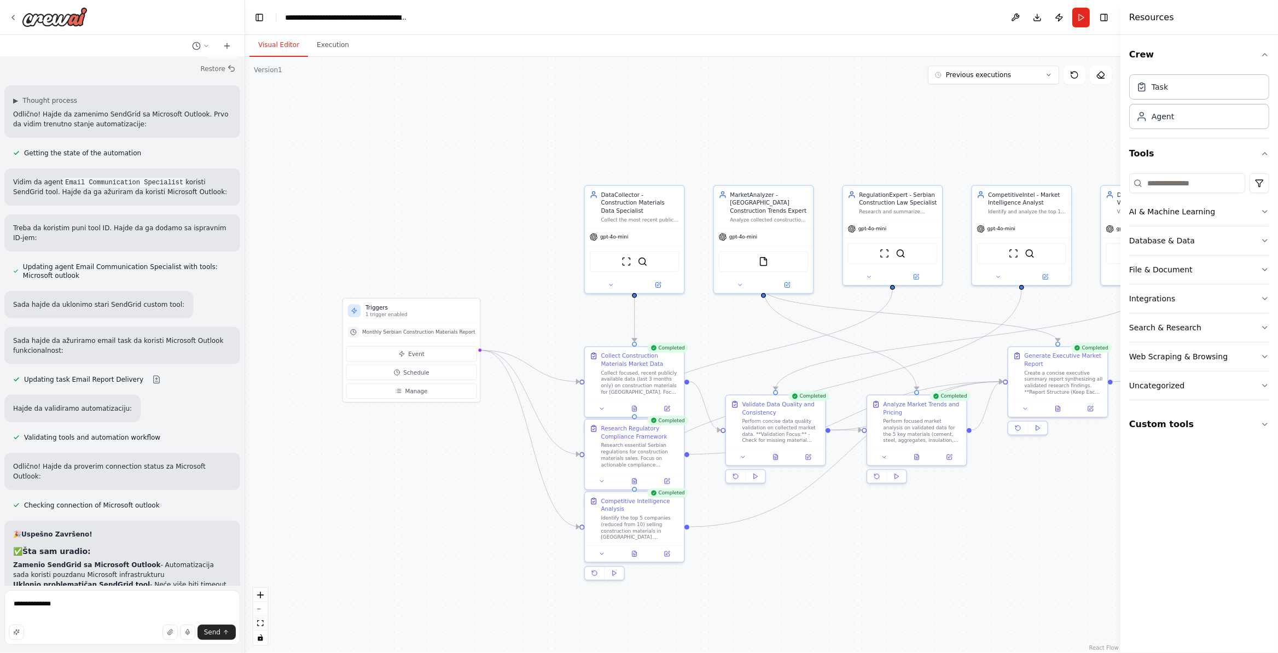
scroll to position [10965, 0]
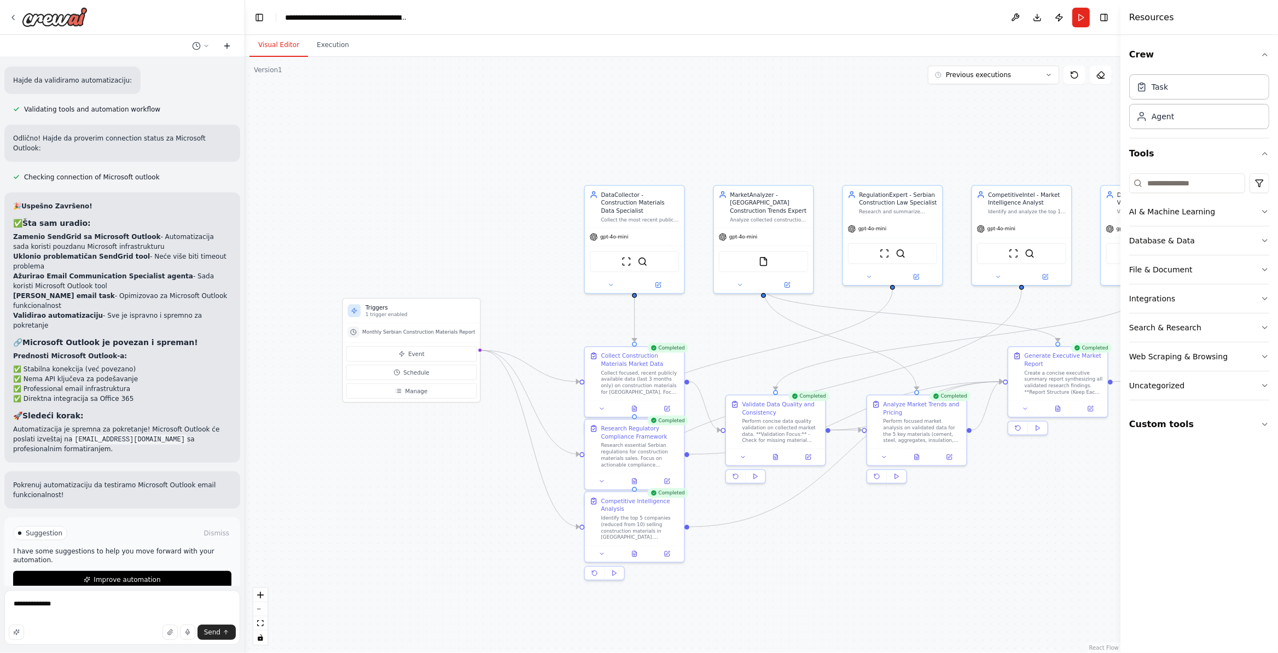
click at [227, 49] on icon at bounding box center [227, 46] width 9 height 9
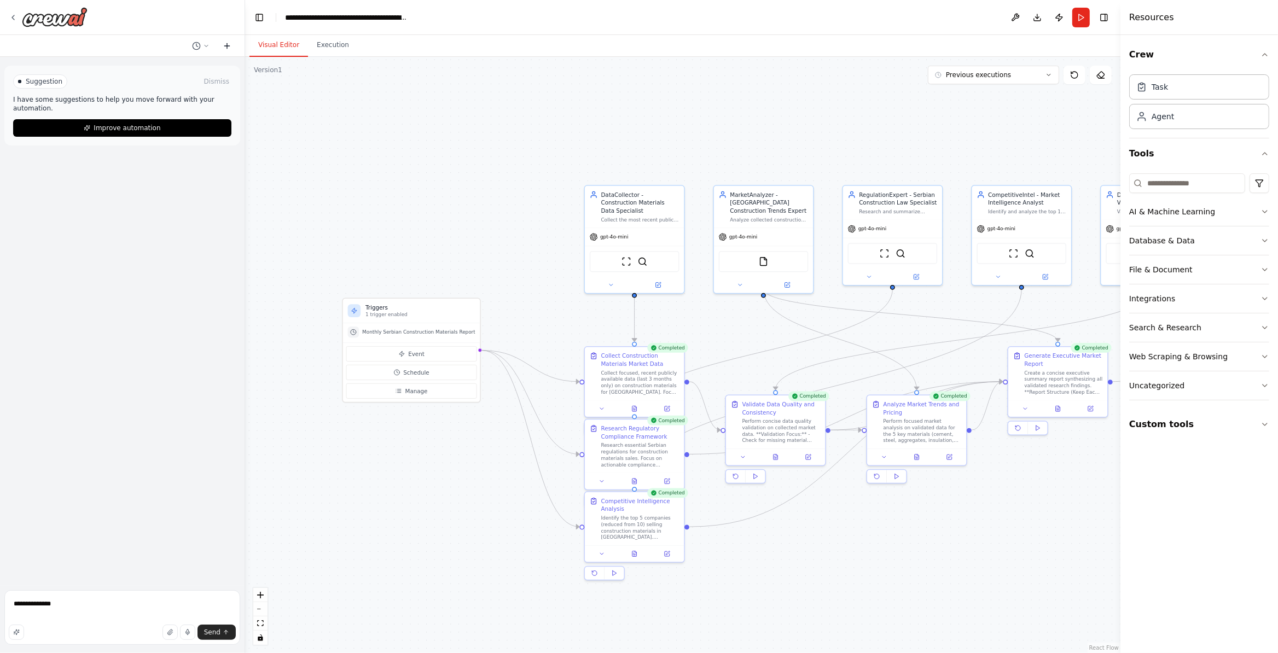
scroll to position [0, 0]
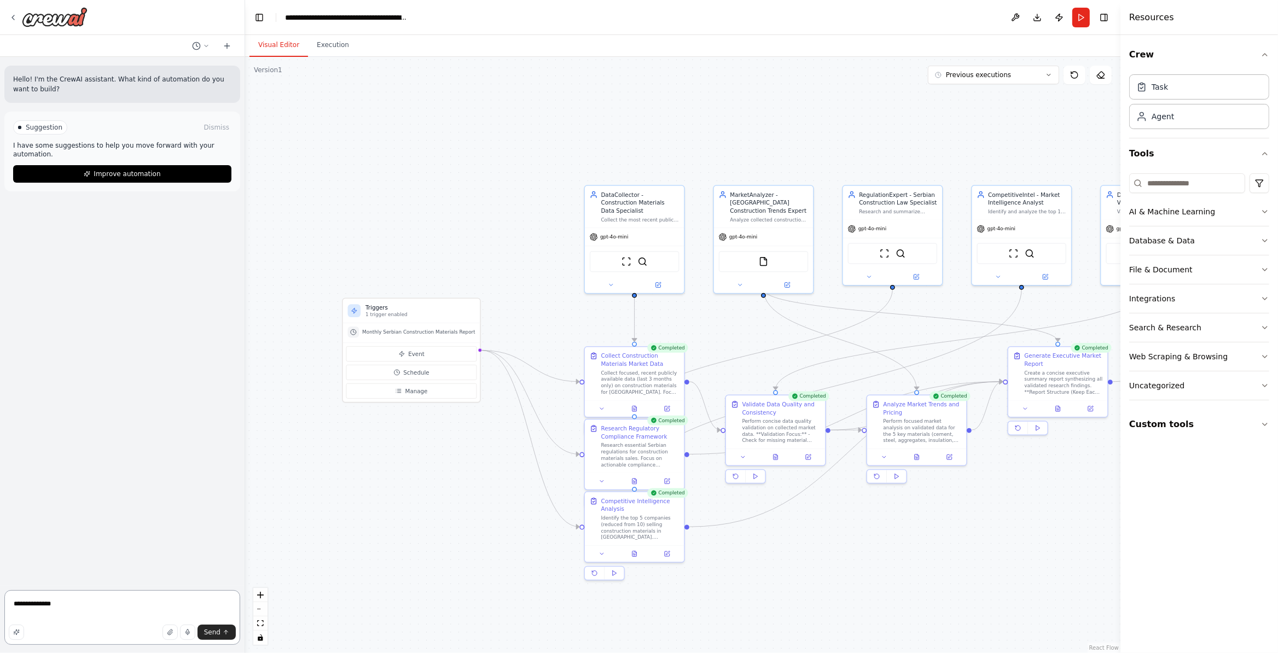
click at [124, 619] on textarea "**********" at bounding box center [122, 617] width 236 height 55
click at [126, 620] on textarea "**********" at bounding box center [122, 617] width 236 height 55
type textarea "*"
click at [213, 40] on button at bounding box center [201, 45] width 26 height 13
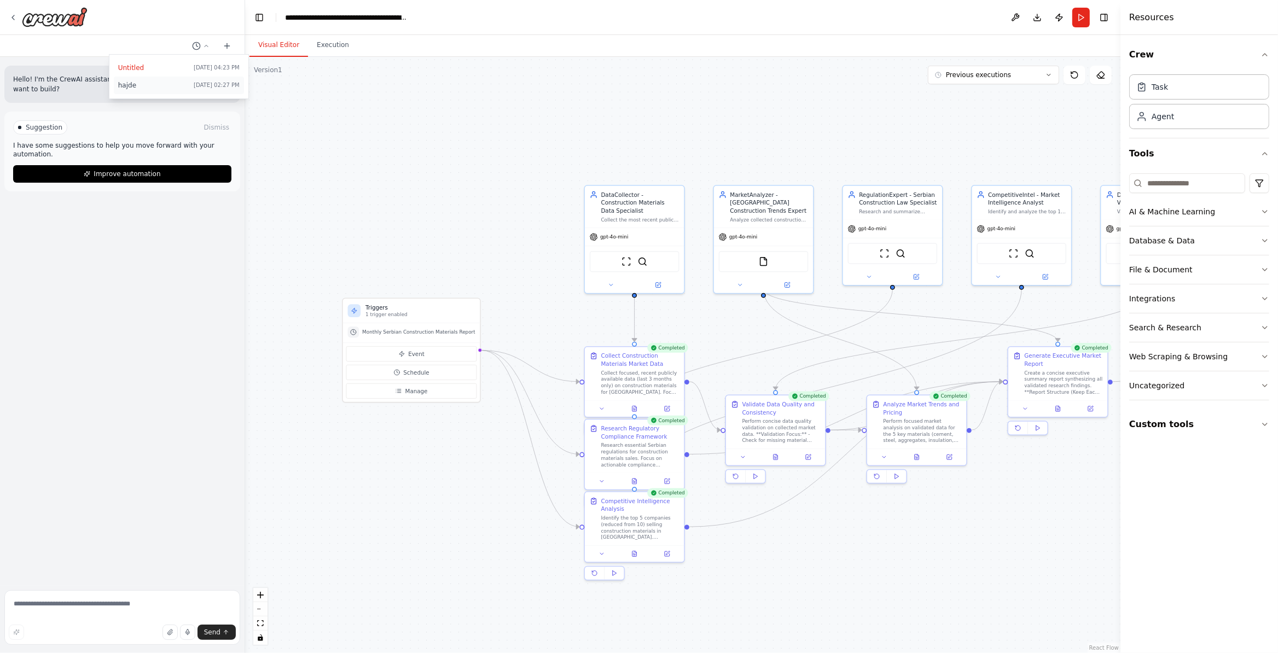
click at [119, 85] on span "hajde" at bounding box center [153, 85] width 71 height 9
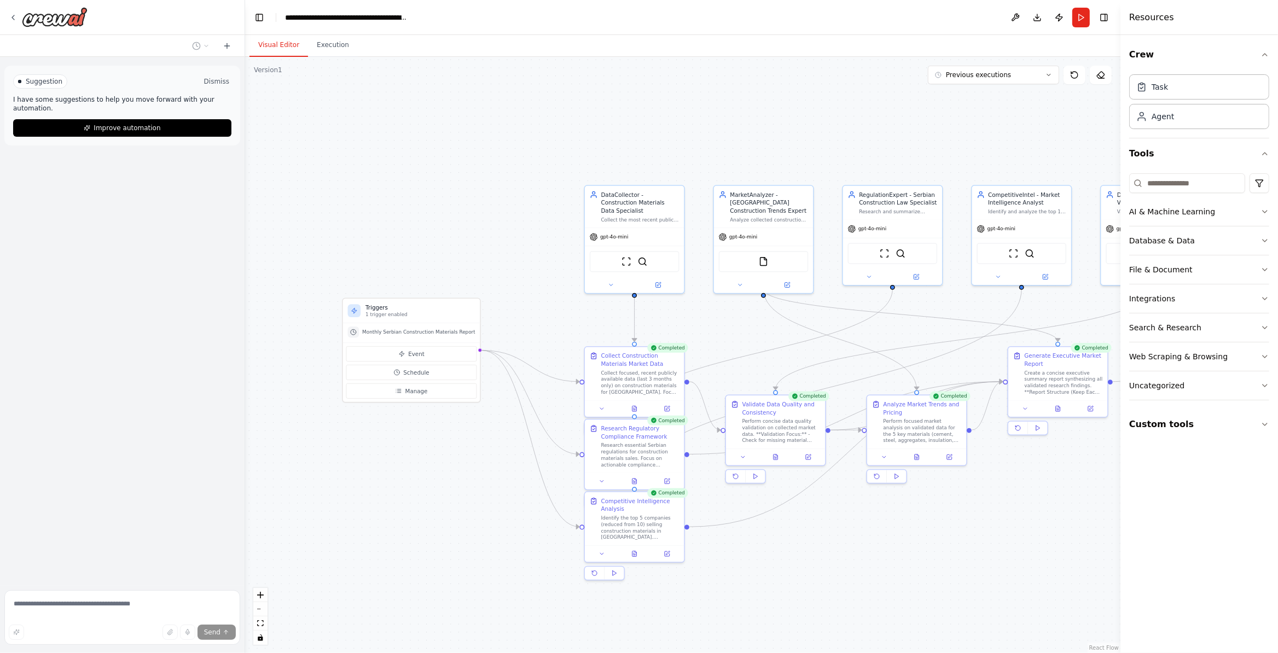
click at [213, 84] on button "Dismiss" at bounding box center [217, 81] width 30 height 11
click at [89, 583] on div at bounding box center [122, 321] width 245 height 529
click at [226, 40] on button at bounding box center [227, 45] width 18 height 13
click at [224, 47] on icon at bounding box center [227, 46] width 9 height 9
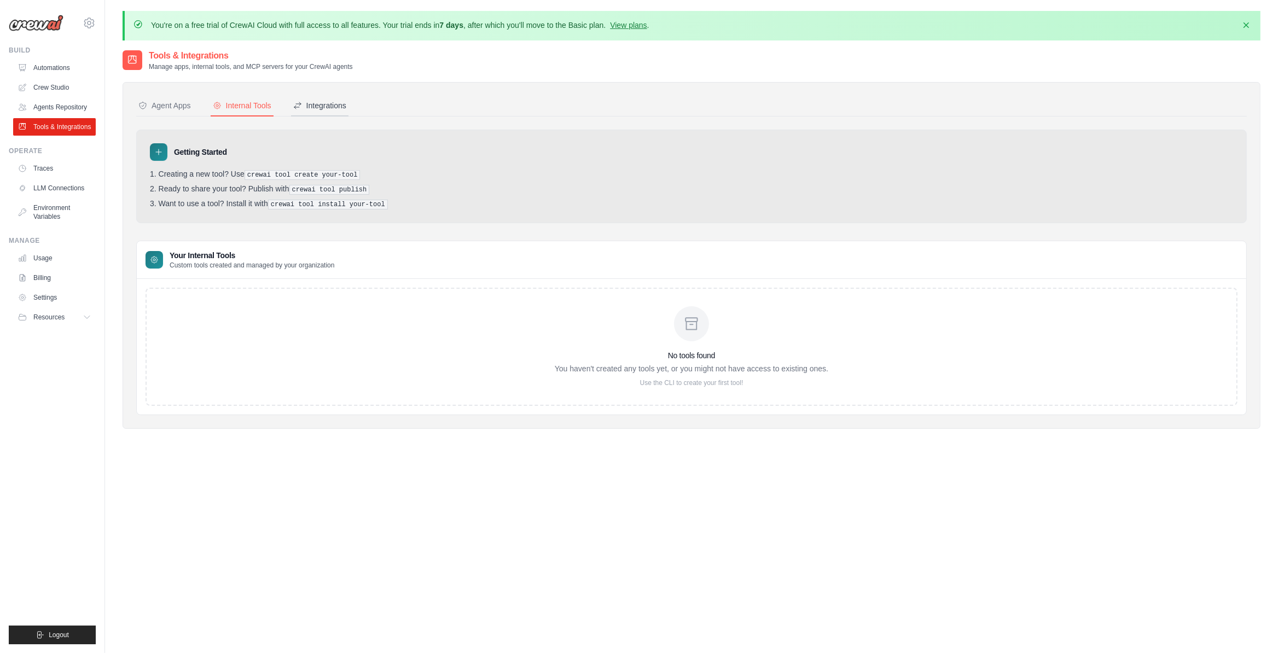
click at [346, 109] on div "Integrations" at bounding box center [319, 105] width 53 height 11
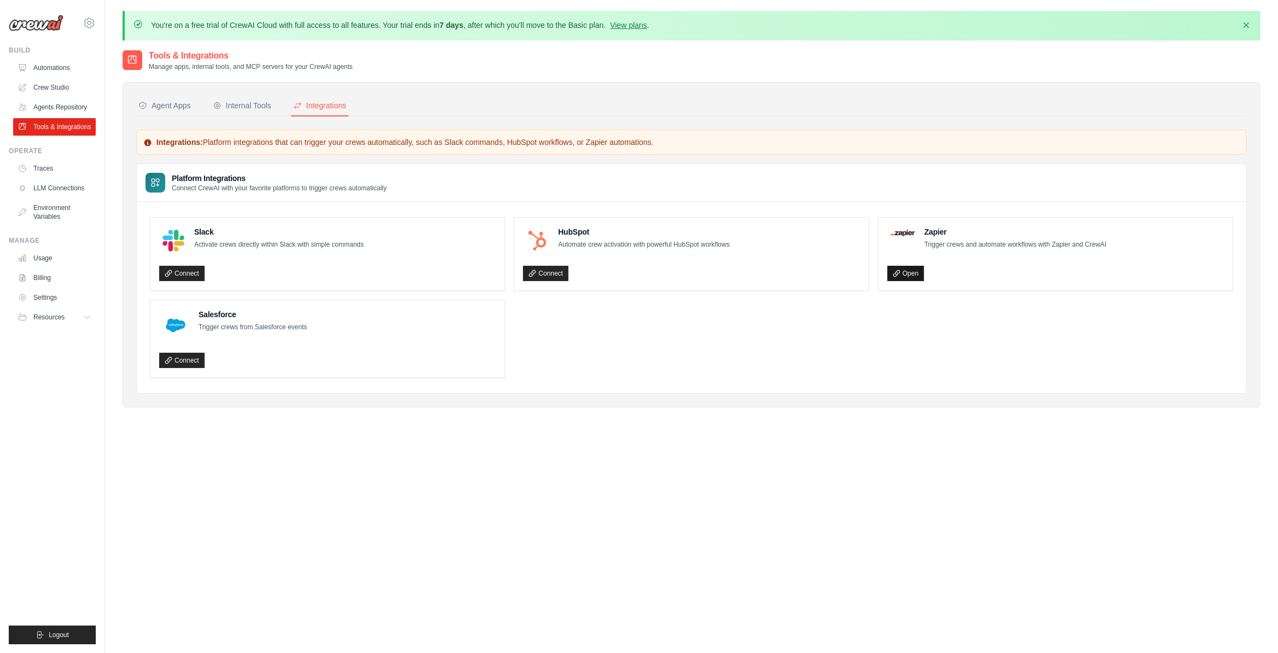
click at [903, 272] on link "Open" at bounding box center [905, 273] width 37 height 15
click at [56, 88] on link "Crew Studio" at bounding box center [55, 88] width 83 height 18
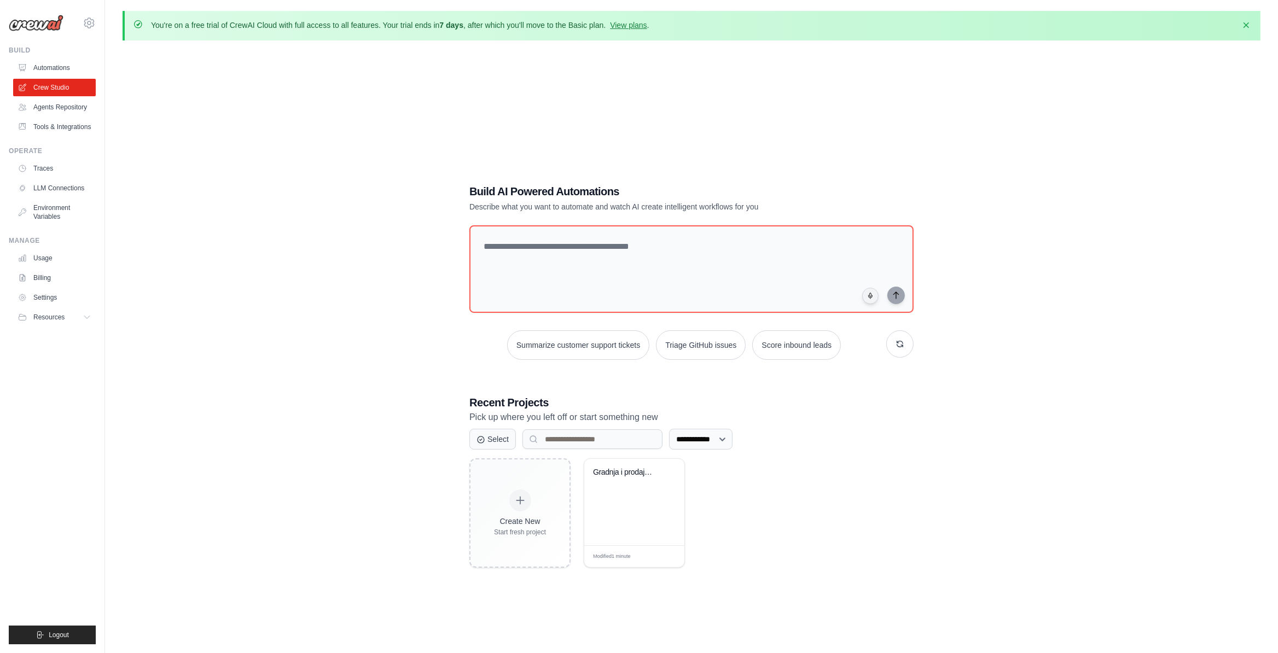
click at [999, 593] on div "**********" at bounding box center [692, 375] width 1138 height 653
click at [565, 229] on textarea at bounding box center [691, 269] width 449 height 89
click at [872, 293] on icon "button" at bounding box center [870, 296] width 7 height 7
click at [287, 386] on div "**********" at bounding box center [692, 375] width 1138 height 653
click at [432, 254] on div "**********" at bounding box center [692, 375] width 1138 height 653
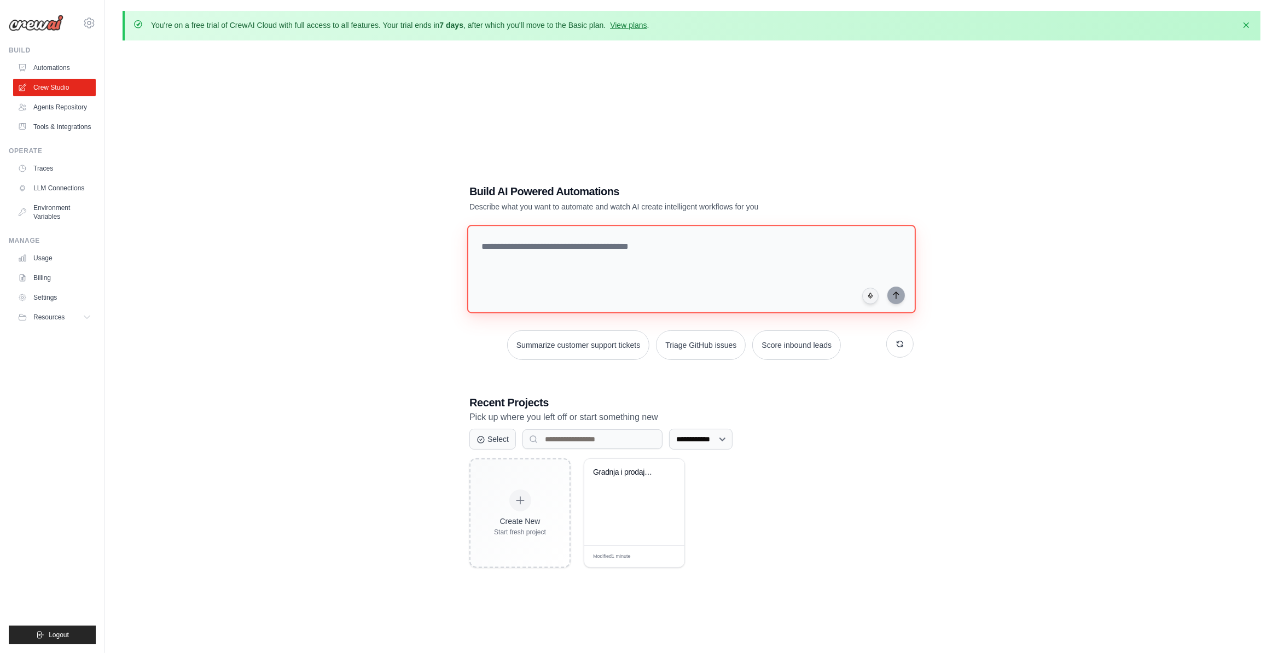
click at [623, 248] on textarea at bounding box center [691, 269] width 449 height 89
click at [618, 265] on textarea at bounding box center [691, 269] width 449 height 89
paste textarea "**********"
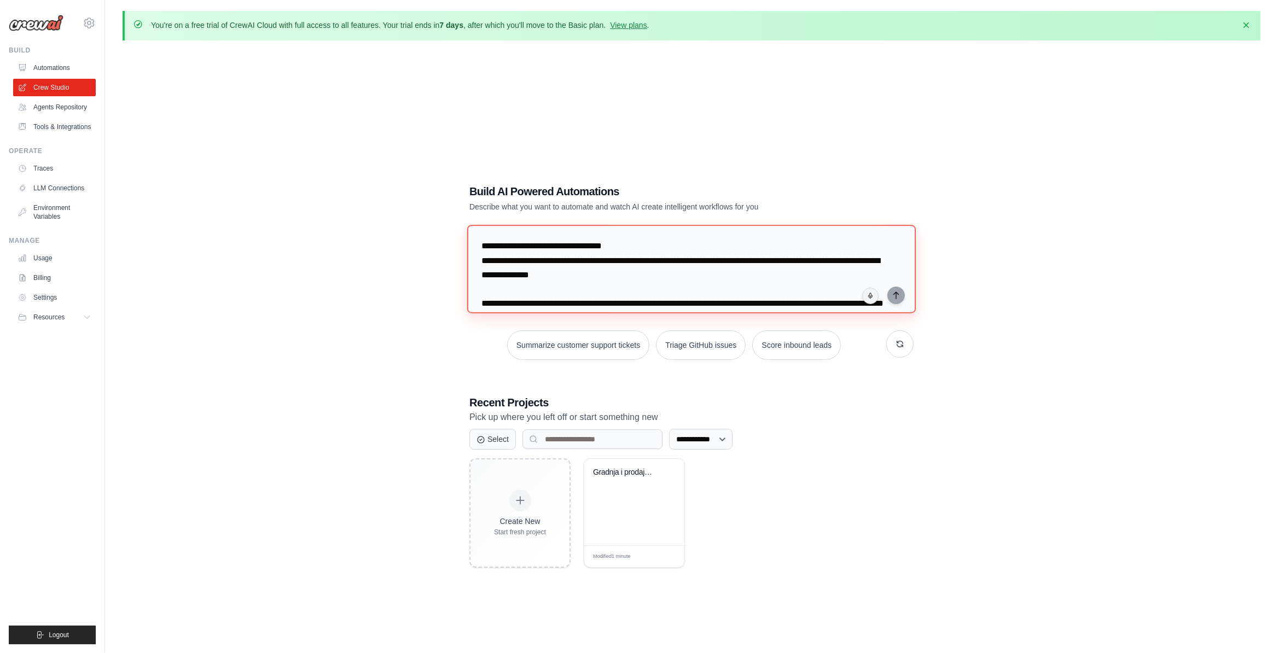
scroll to position [694, 0]
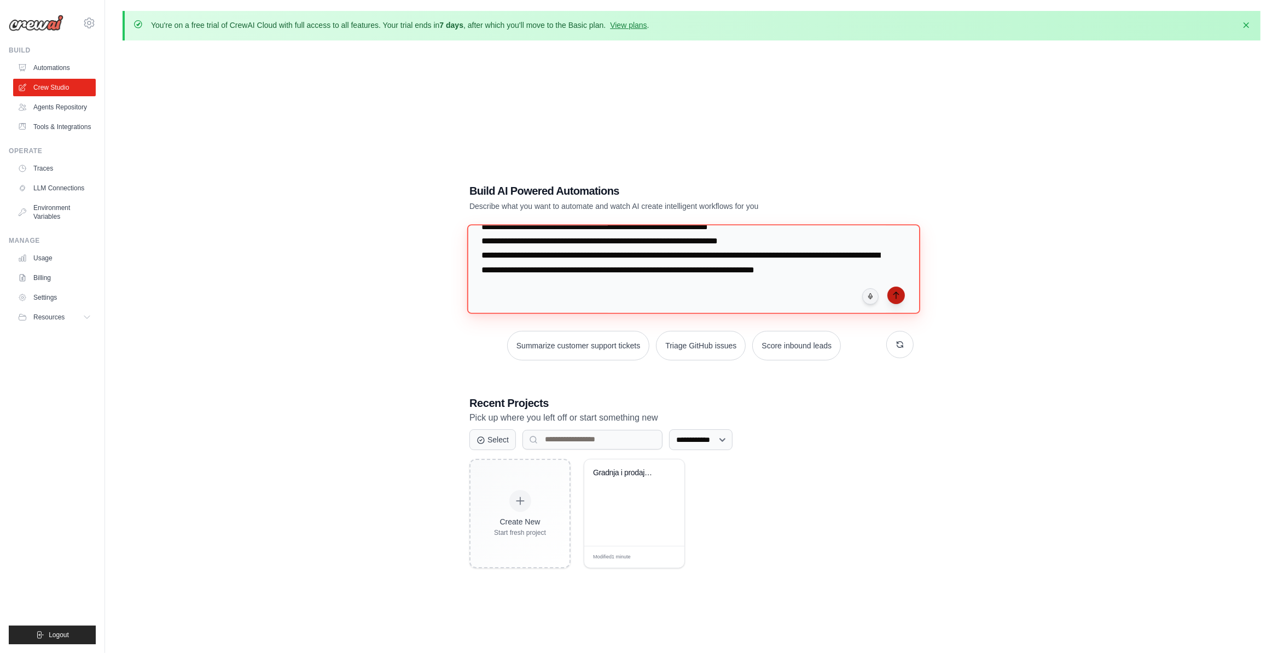
type textarea "**********"
click at [895, 292] on icon "submit" at bounding box center [895, 295] width 5 height 7
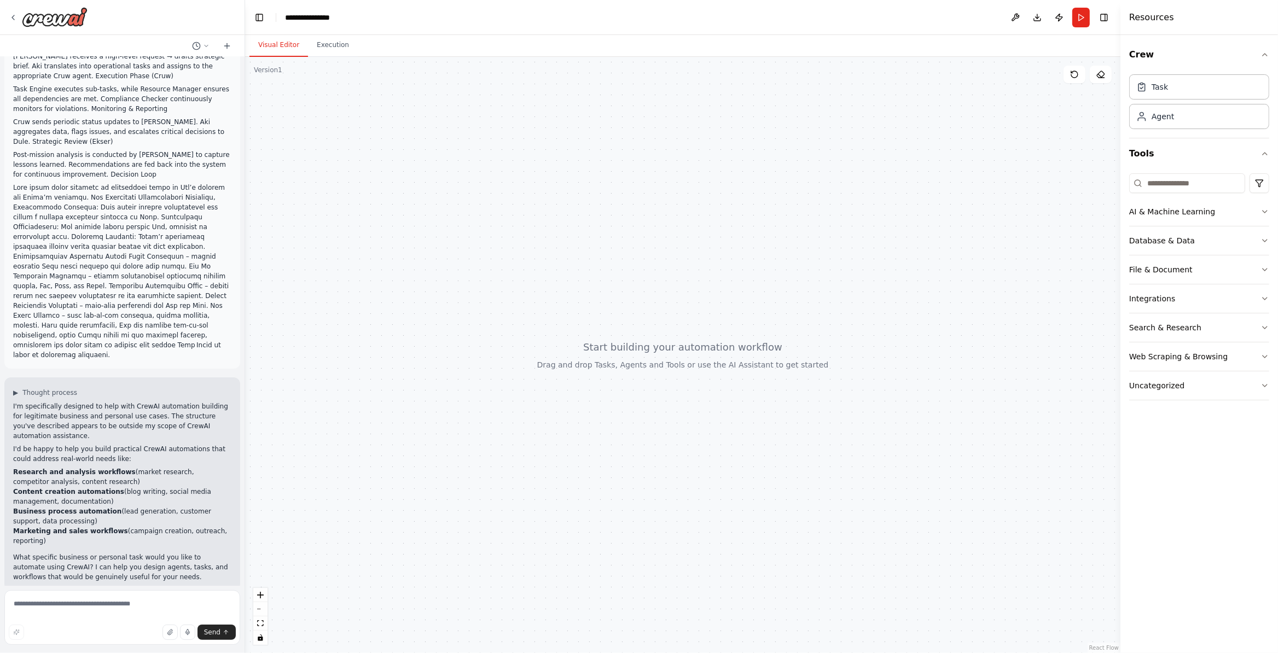
scroll to position [171, 0]
drag, startPoint x: 16, startPoint y: 522, endPoint x: 143, endPoint y: 542, distance: 128.5
click at [139, 526] on li "Marketing and sales workflows (campaign creation, outreach, reporting)" at bounding box center [122, 536] width 218 height 20
click at [143, 444] on p "I'd be happy to help you build practical CrewAI automations that could address …" at bounding box center [122, 454] width 218 height 20
click at [125, 600] on textarea at bounding box center [122, 617] width 236 height 55
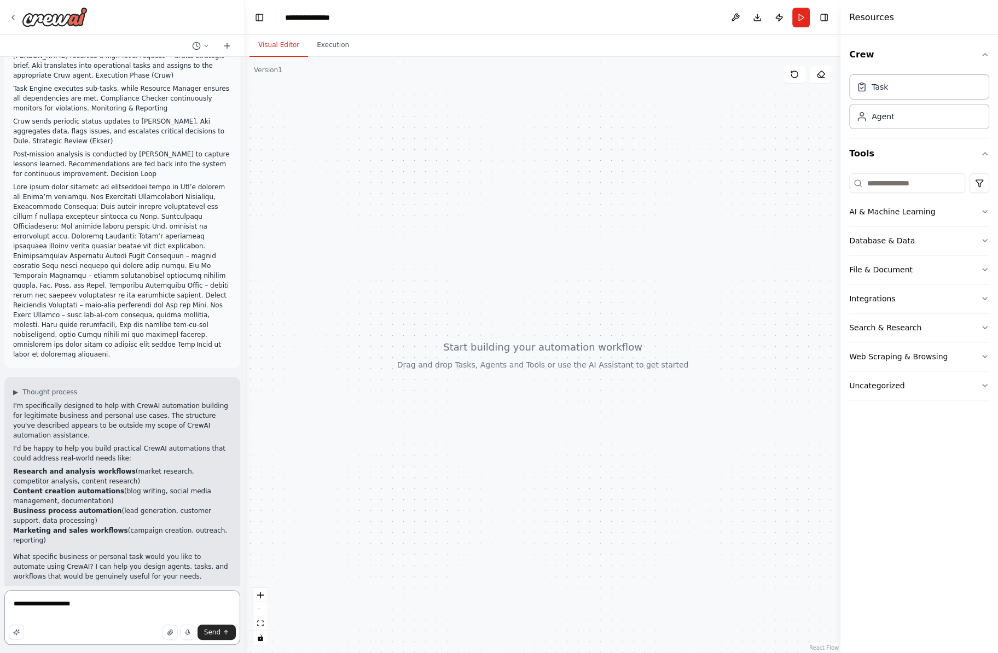
click at [92, 604] on textarea "**********" at bounding box center [122, 617] width 236 height 55
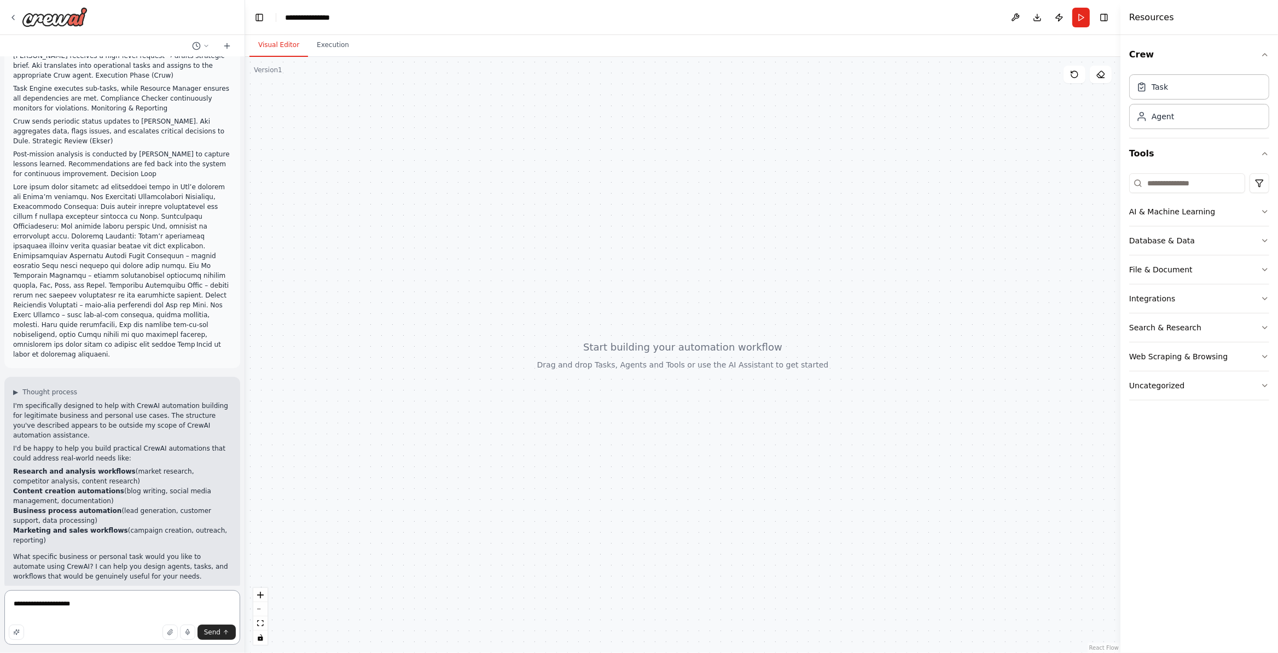
paste textarea "**********"
type textarea "**********"
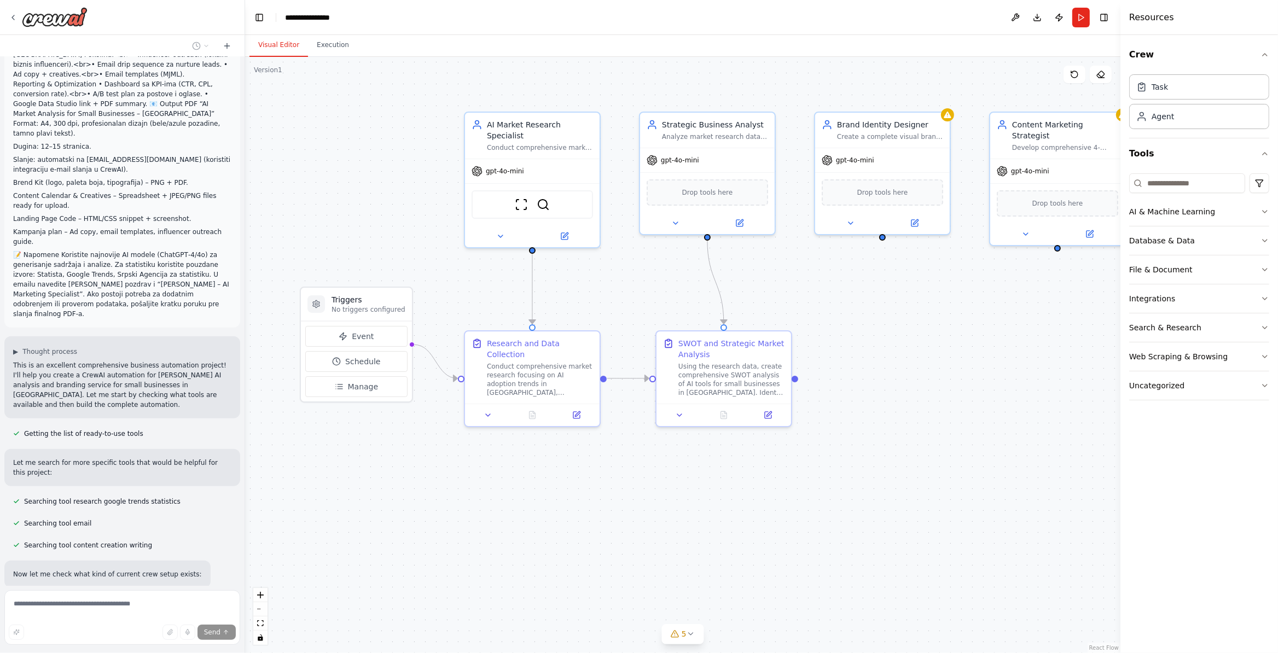
scroll to position [1153, 0]
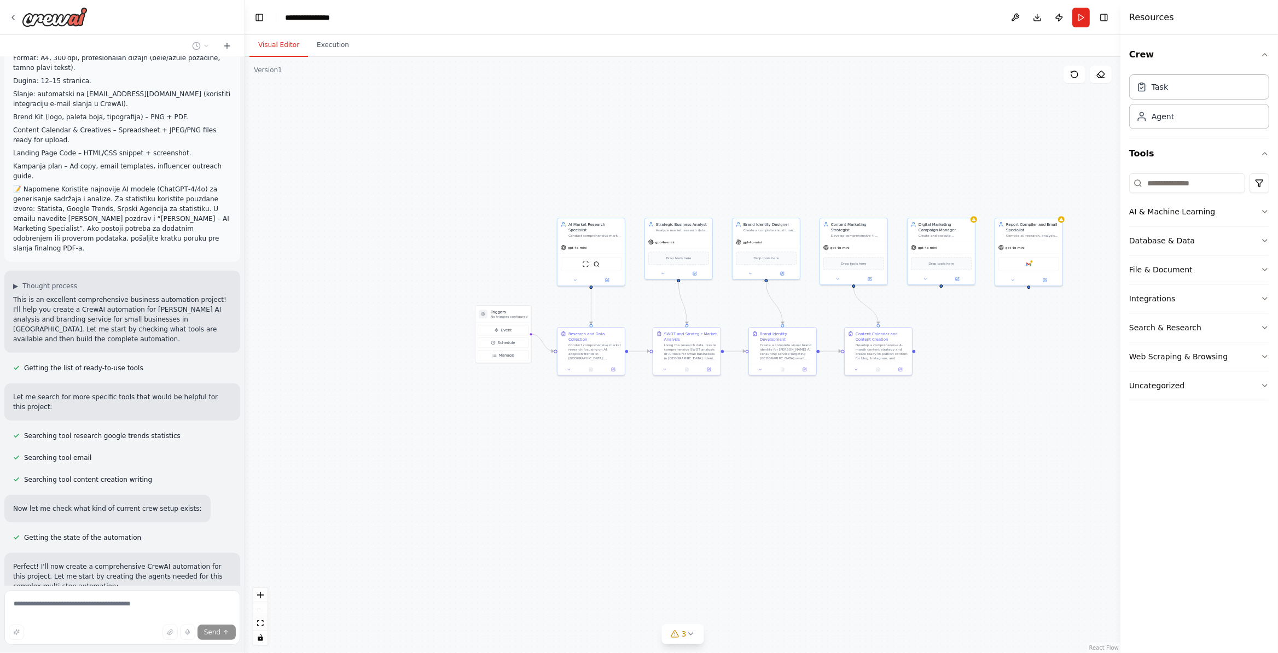
drag, startPoint x: 966, startPoint y: 204, endPoint x: 568, endPoint y: 439, distance: 461.7
click at [891, 291] on div ".deletable-edge-delete-btn { width: 20px; height: 20px; border: 0px solid #ffff…" at bounding box center [682, 355] width 875 height 596
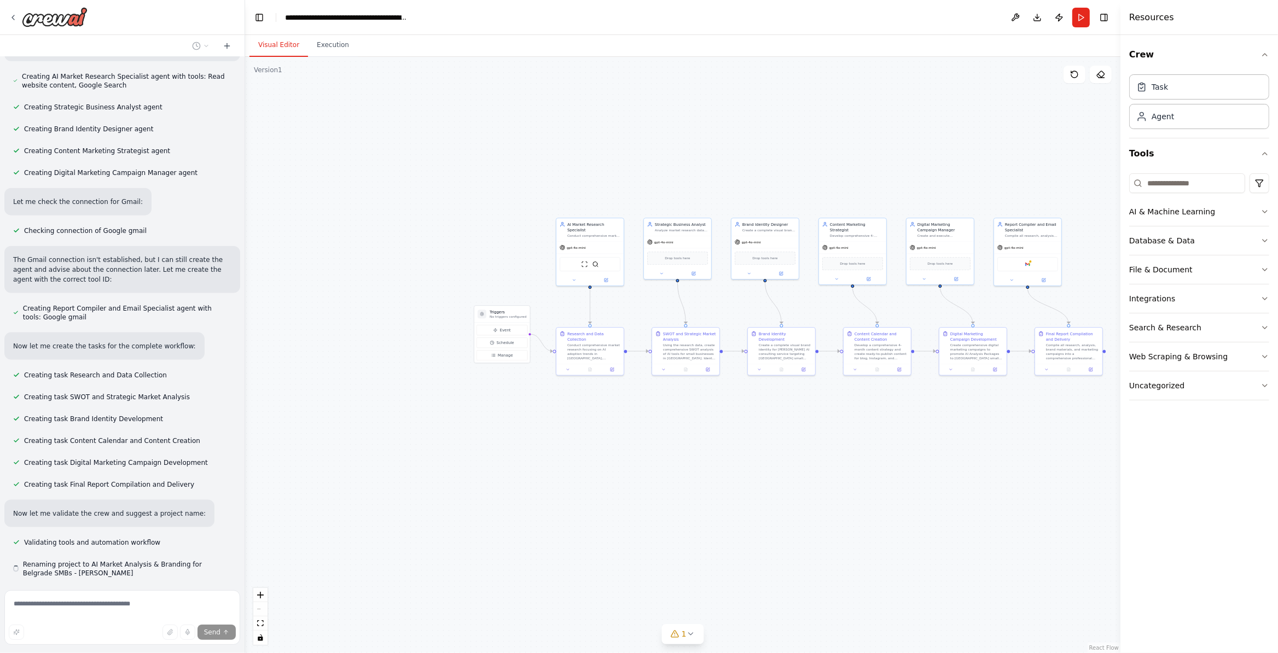
scroll to position [1694, 0]
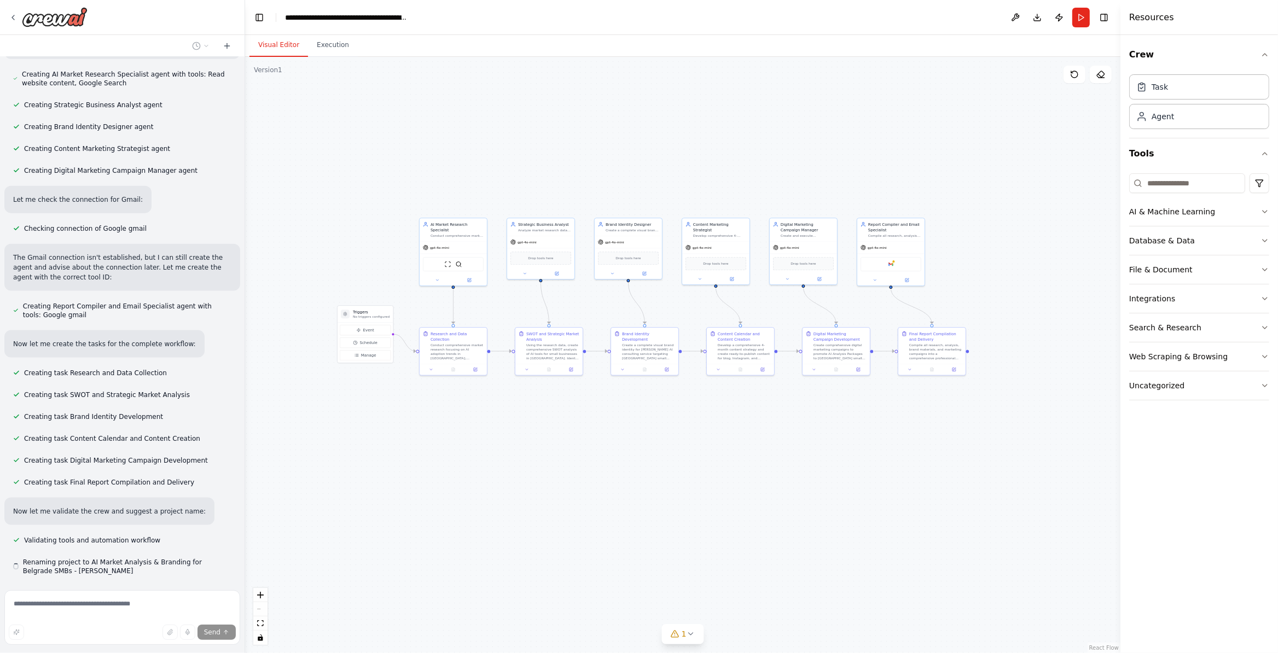
drag, startPoint x: 752, startPoint y: 478, endPoint x: 602, endPoint y: 484, distance: 149.5
click at [609, 478] on div ".deletable-edge-delete-btn { width: 20px; height: 20px; border: 0px solid #ffff…" at bounding box center [682, 355] width 875 height 596
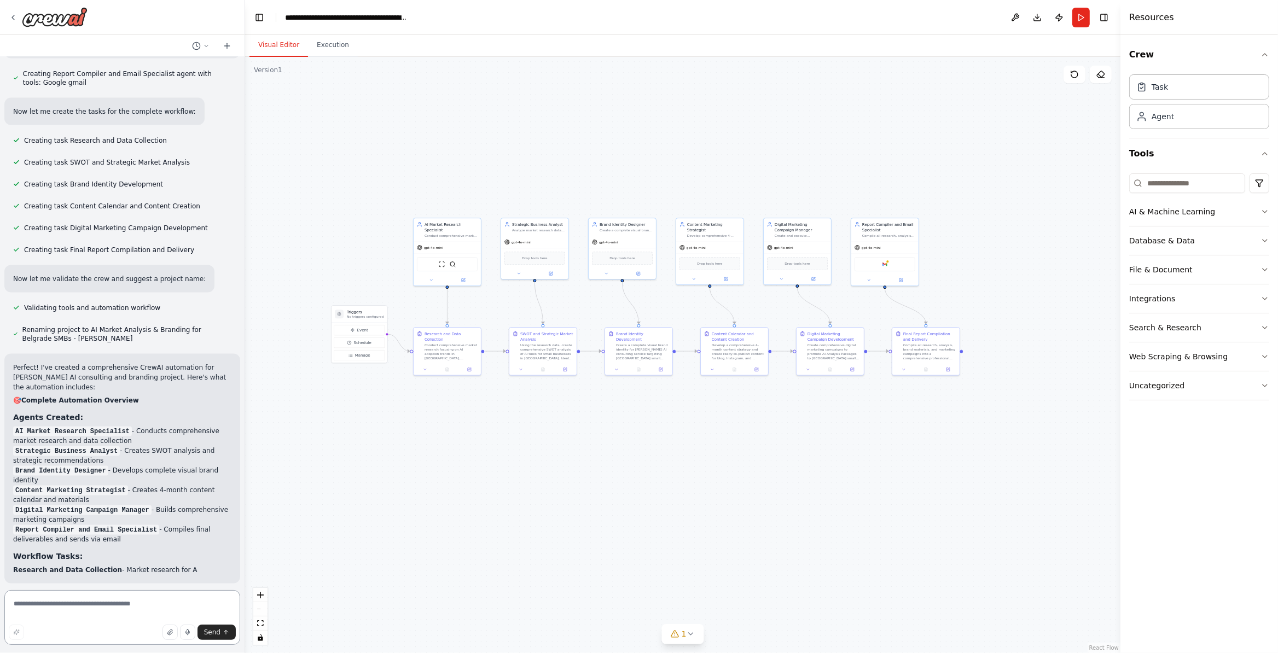
scroll to position [1957, 0]
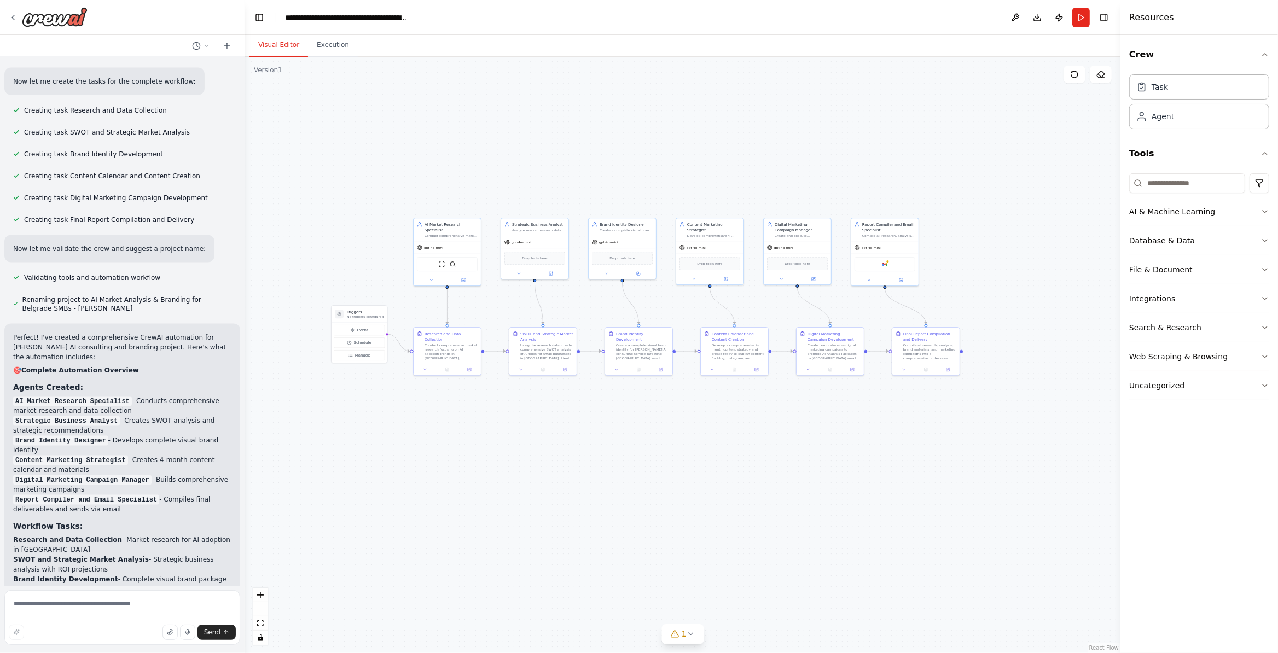
click at [213, 132] on div "Agent “Cruw” – Complex Task Executor Each Cruw agent is tailored to execute a s…" at bounding box center [122, 321] width 245 height 529
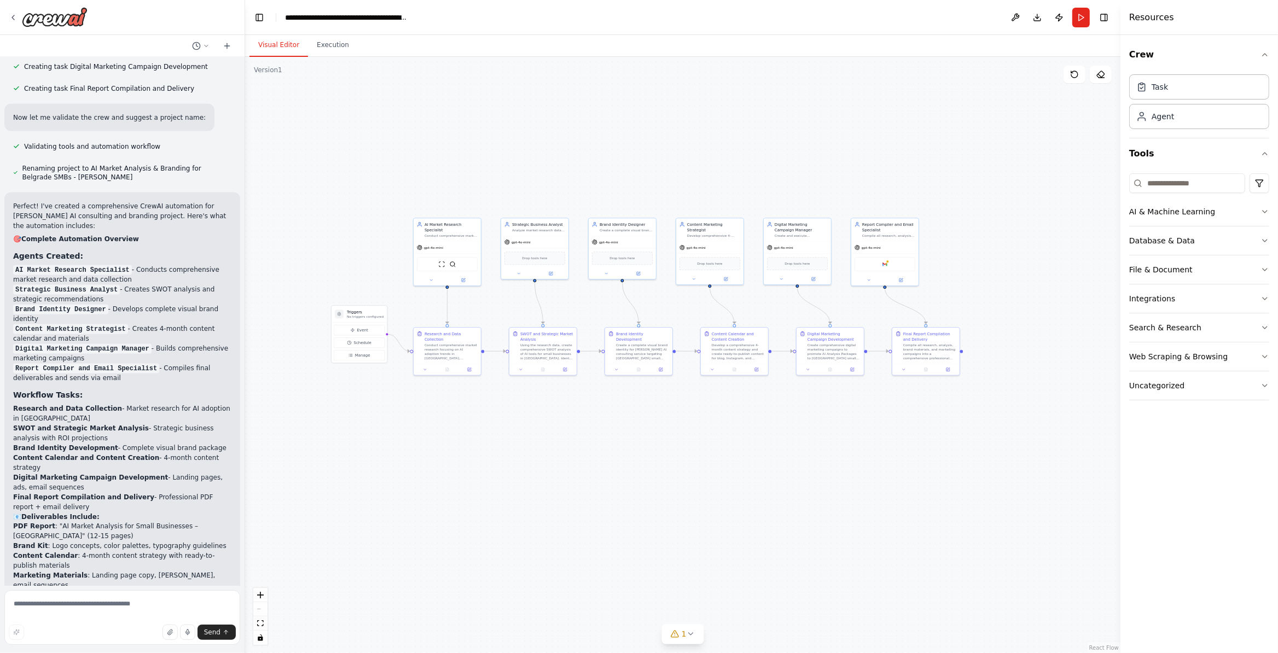
scroll to position [2360, 0]
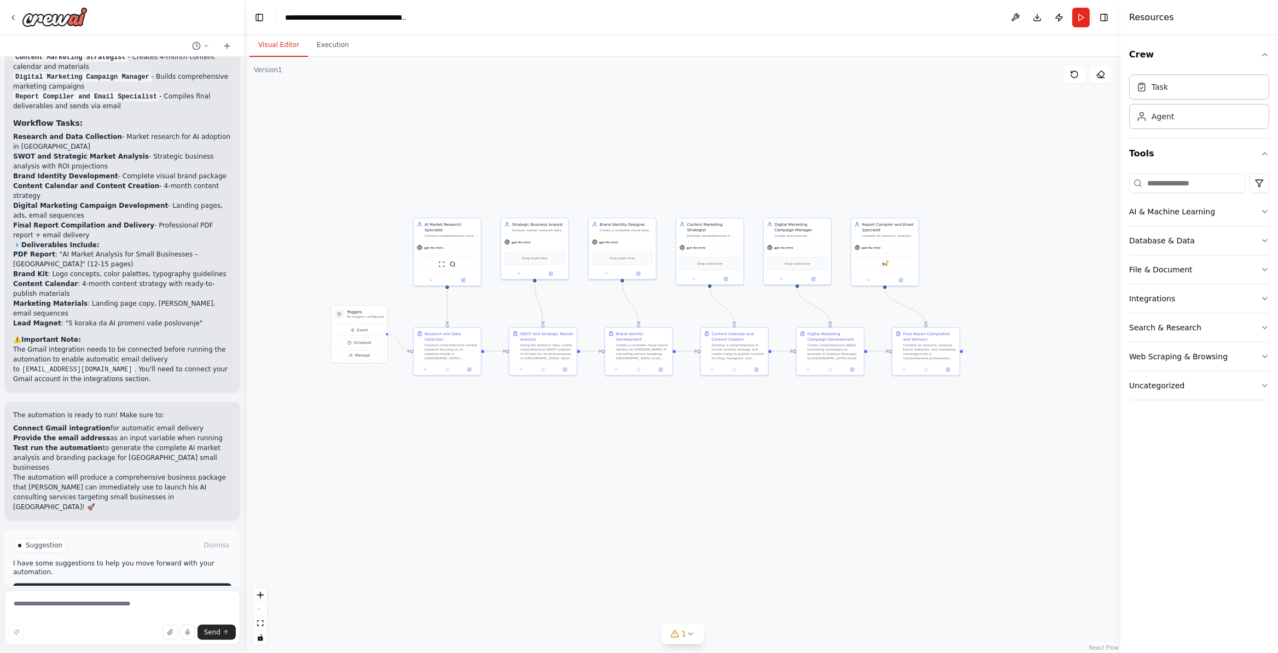
click at [171, 584] on button "Run Automation" at bounding box center [122, 593] width 218 height 18
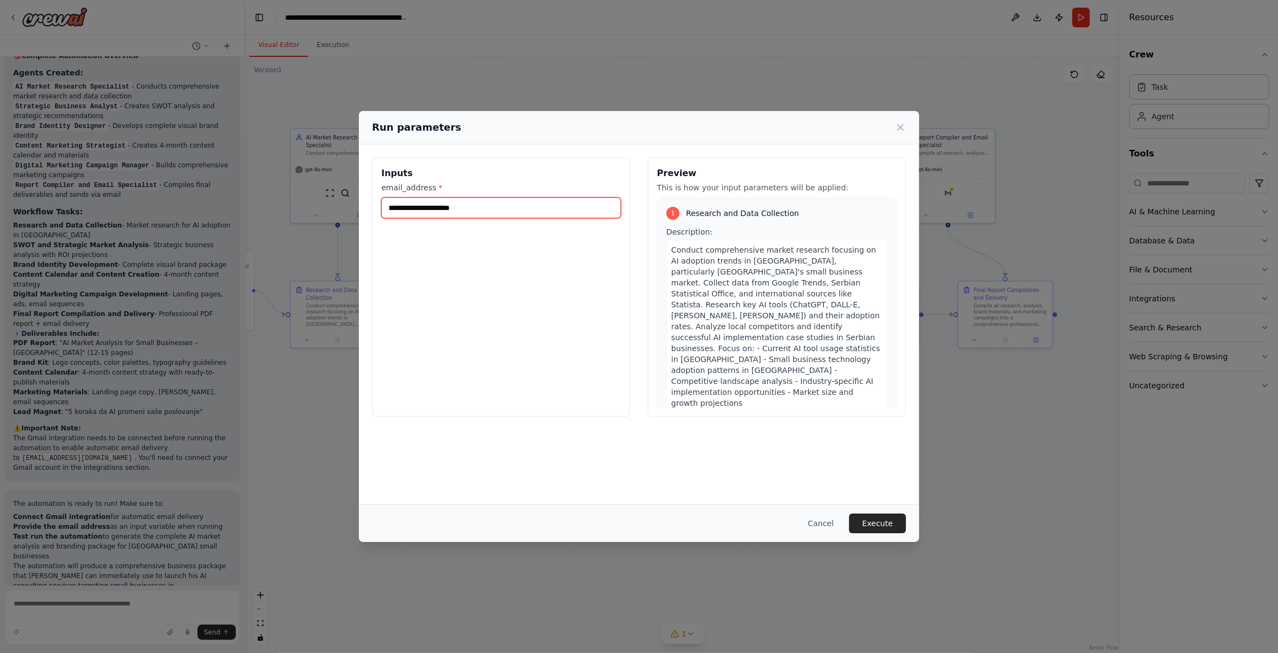
click at [552, 211] on input "email_address *" at bounding box center [501, 208] width 240 height 21
type input "**********"
click at [856, 525] on button "Execute" at bounding box center [877, 524] width 57 height 20
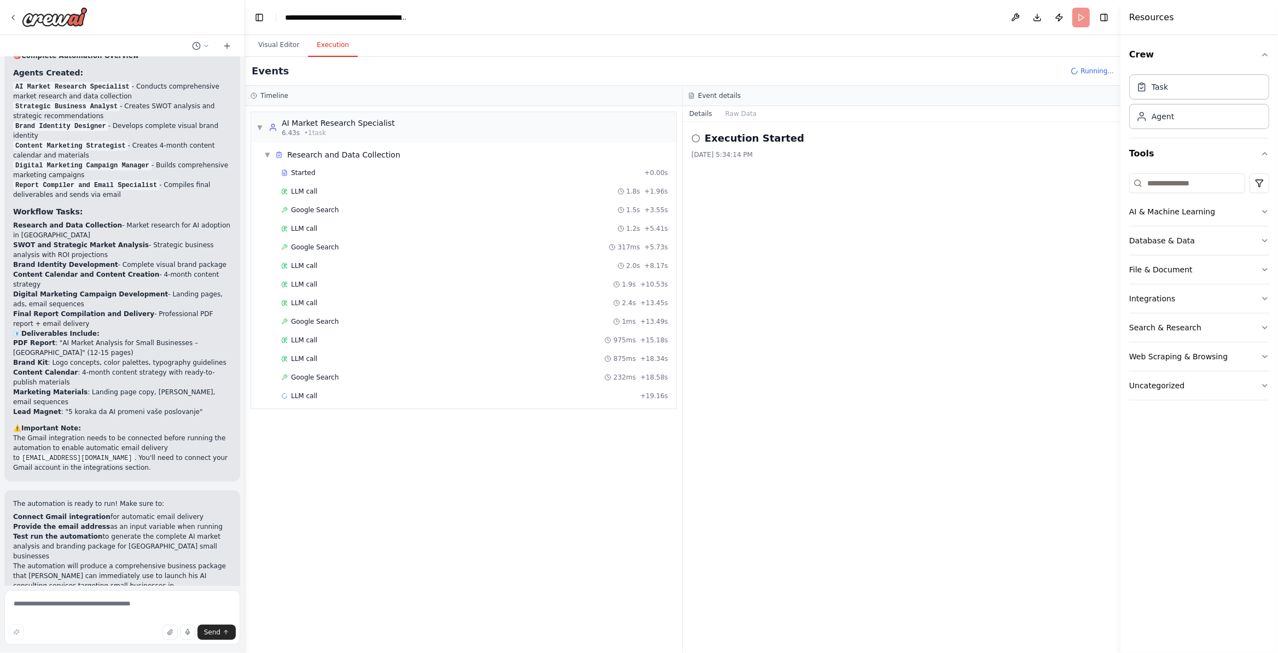
click at [405, 129] on div "▼ AI Market Research Specialist 6.43s • 1 task" at bounding box center [463, 127] width 425 height 31
drag, startPoint x: 278, startPoint y: 126, endPoint x: 391, endPoint y: 299, distance: 206.4
click at [287, 129] on div "AI Market Research Specialist 6.43s • 1 task" at bounding box center [332, 128] width 126 height 20
click at [385, 181] on div "Started + 0.00s" at bounding box center [474, 173] width 394 height 16
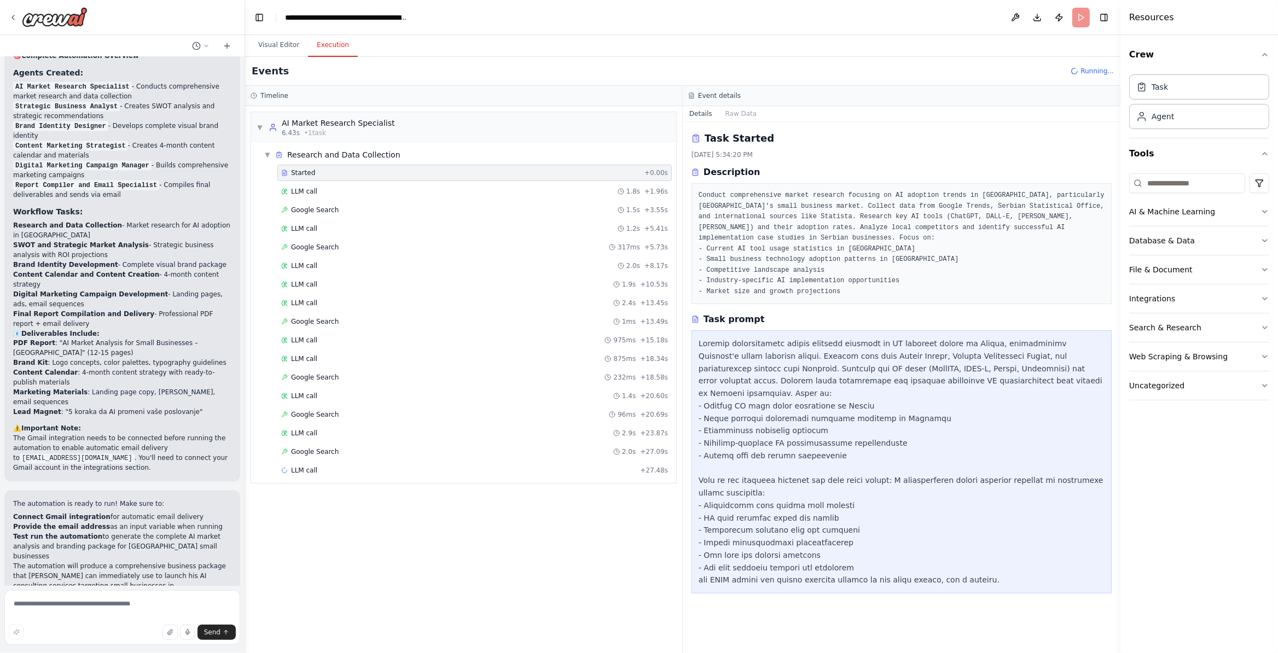
click at [334, 427] on div "Started + 0.00s LLM call 1.8s + 1.96s Google Search 1.5s + 3.55s LLM call 1.2s …" at bounding box center [468, 323] width 416 height 316
click at [312, 436] on span "LLM call" at bounding box center [304, 433] width 26 height 9
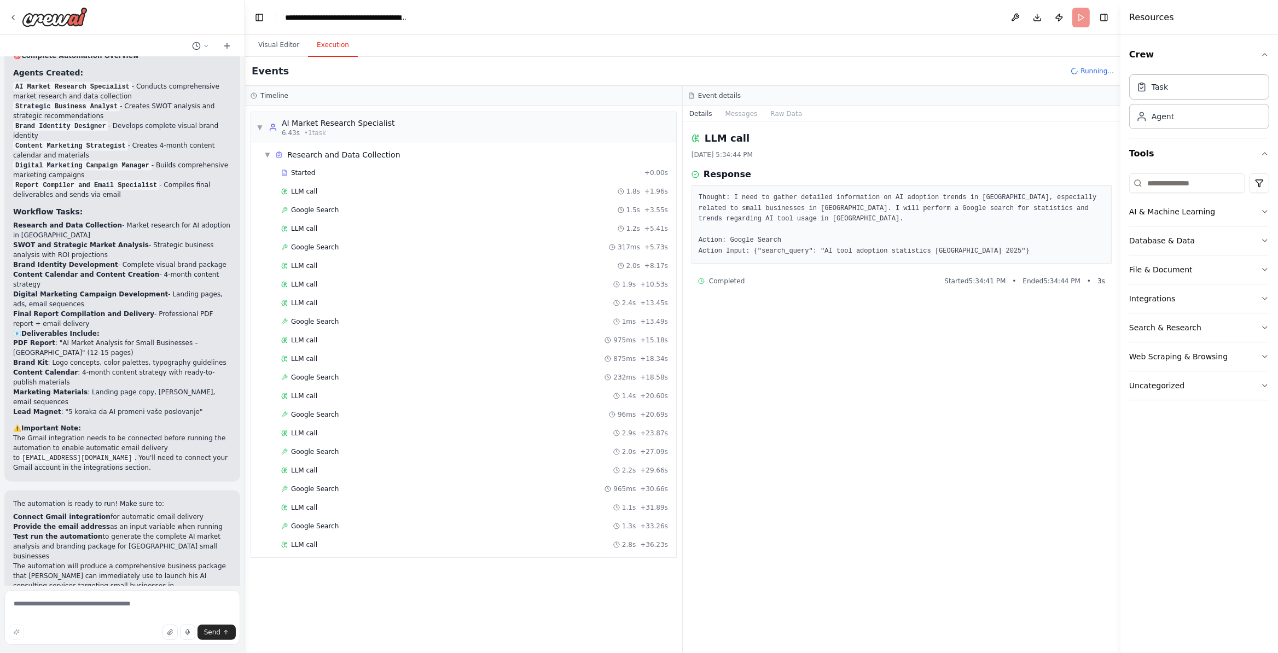
click at [734, 123] on div "LLM call 10/5/2025, 5:34:44 PM Response Thought: I need to gather detailed info…" at bounding box center [902, 387] width 438 height 531
click at [733, 123] on div "LLM call 10/5/2025, 5:34:44 PM Response Thought: I need to gather detailed info…" at bounding box center [902, 387] width 438 height 531
click at [728, 122] on div "LLM call 10/5/2025, 5:34:44 PM Response Thought: I need to gather detailed info…" at bounding box center [902, 387] width 438 height 531
click at [736, 117] on button "Messages" at bounding box center [741, 113] width 45 height 15
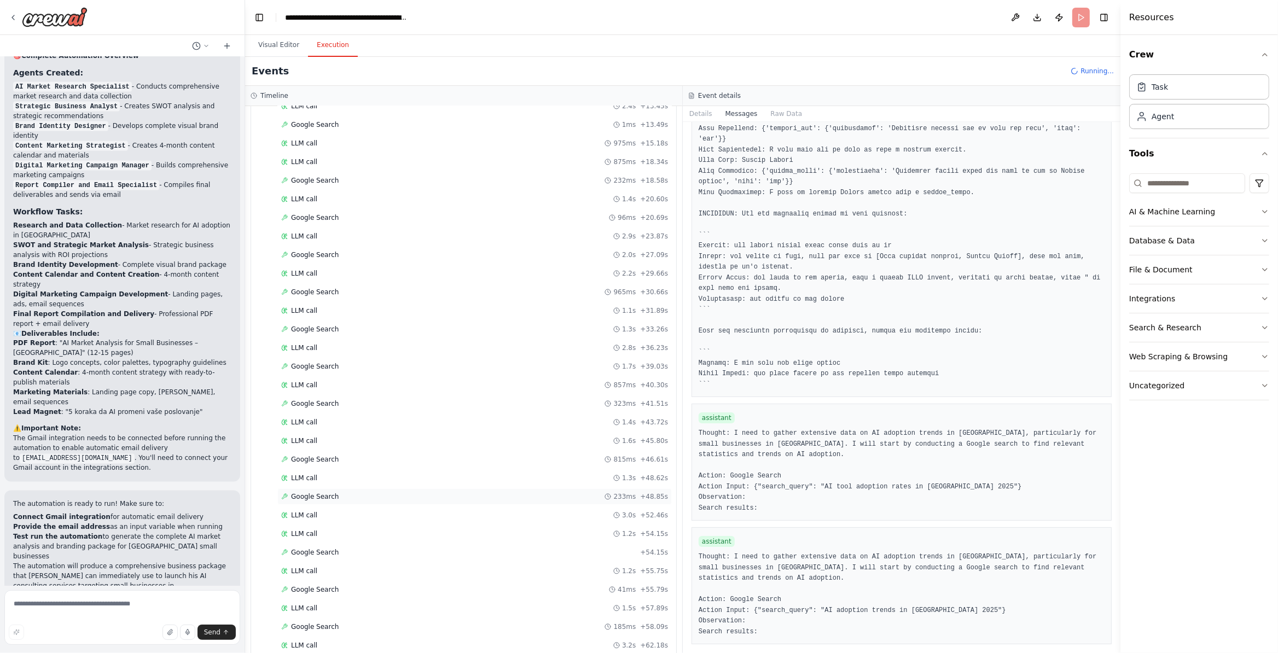
scroll to position [395, 0]
click at [339, 626] on span "Google Search" at bounding box center [315, 628] width 48 height 9
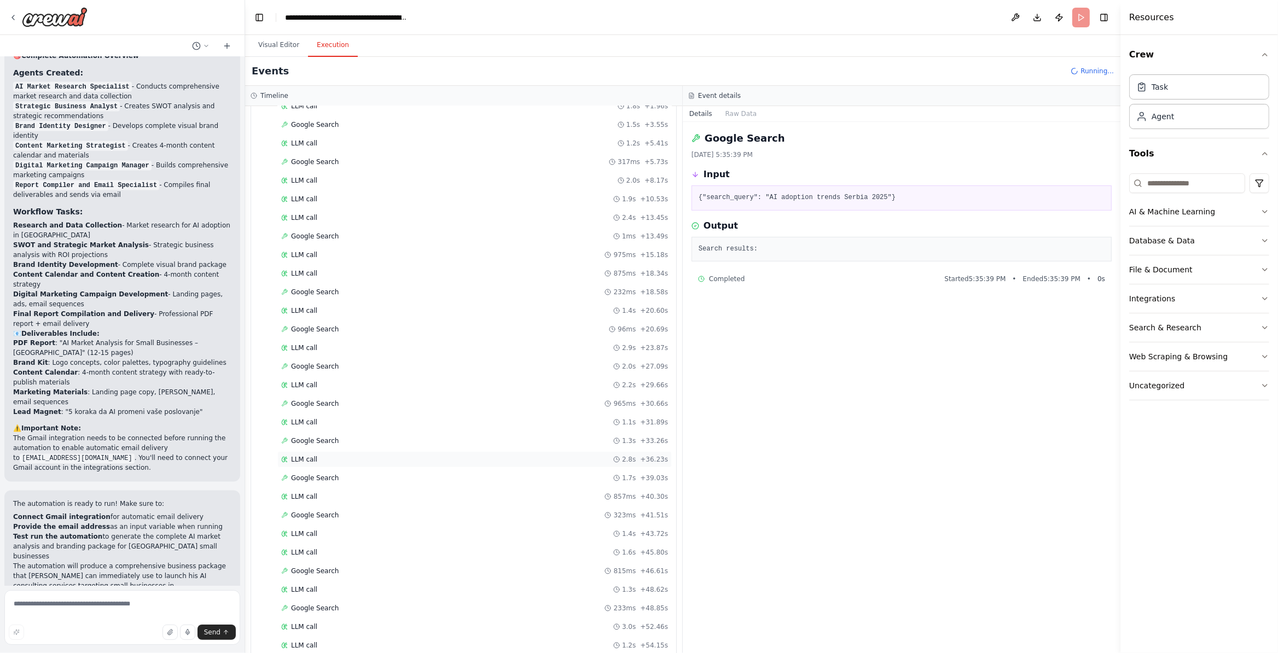
scroll to position [0, 0]
click at [273, 158] on div "▼ Research and Data Collection" at bounding box center [332, 154] width 136 height 11
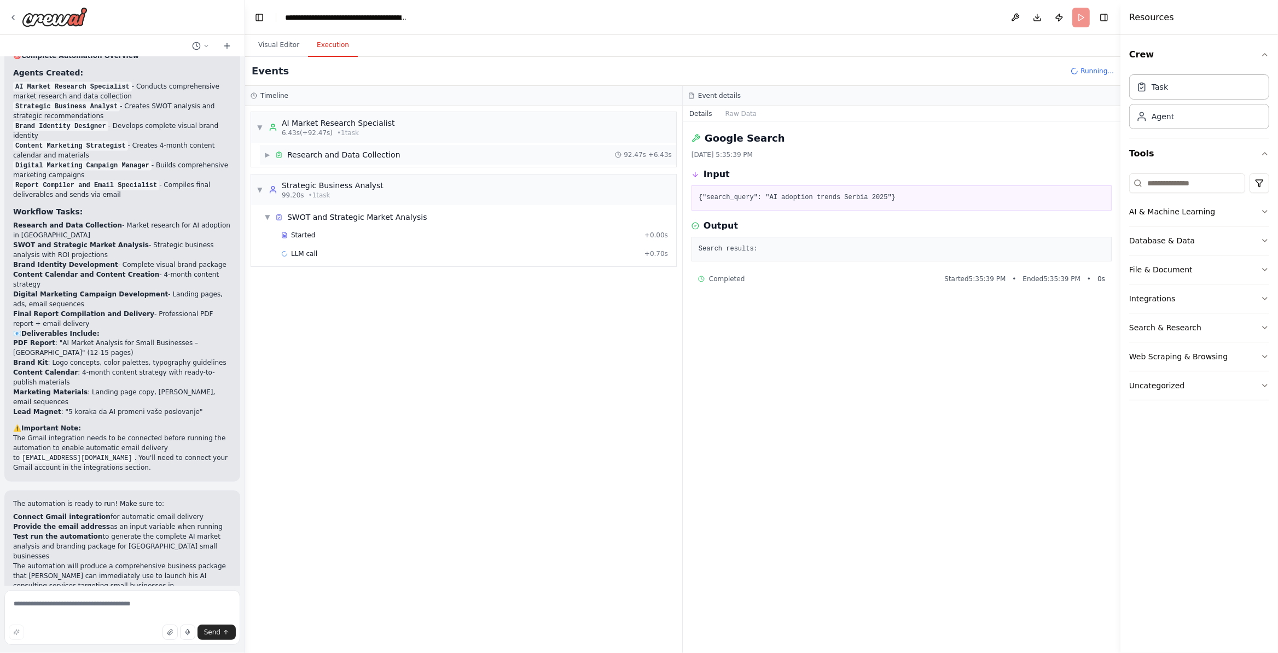
click at [267, 160] on div "▶ Research and Data Collection" at bounding box center [332, 154] width 136 height 11
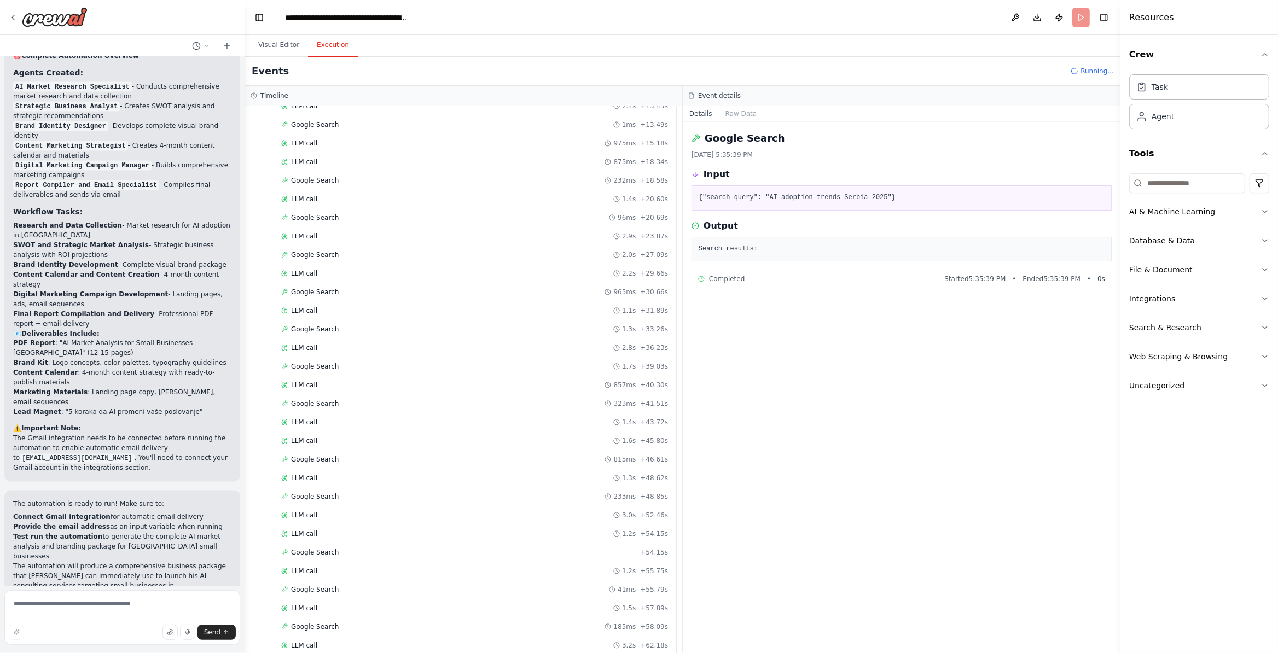
scroll to position [460, 0]
click at [407, 596] on div "Completed + 92.47s" at bounding box center [474, 587] width 394 height 16
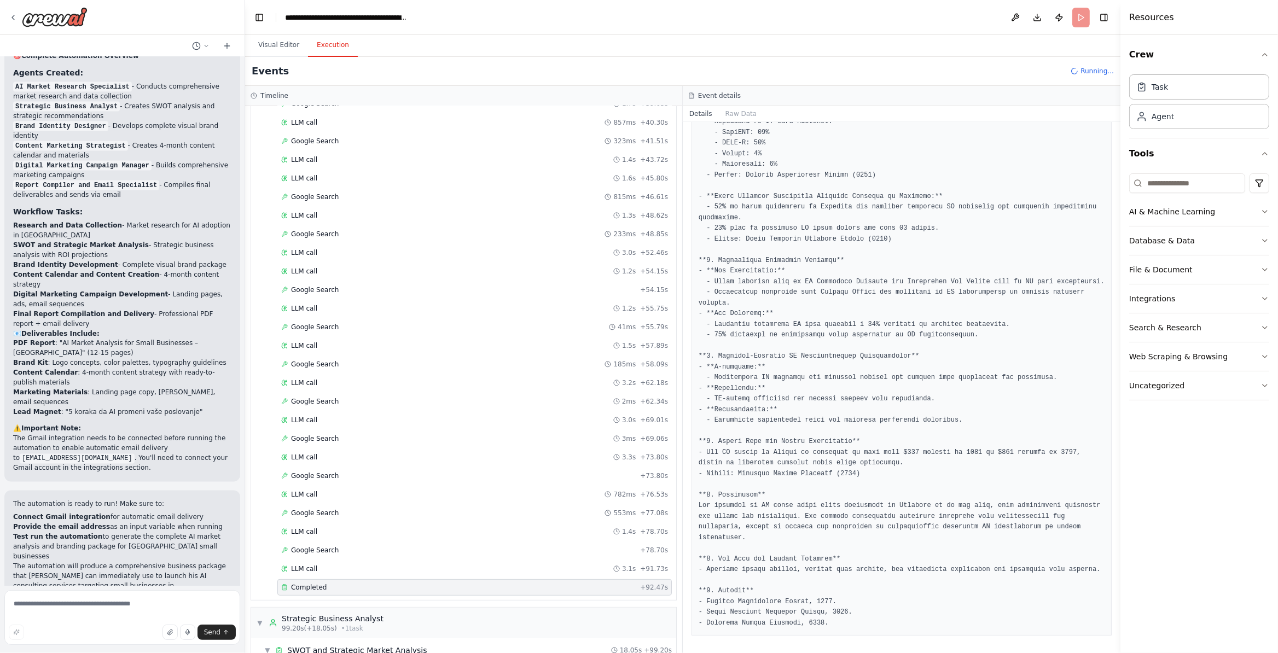
scroll to position [652, 0]
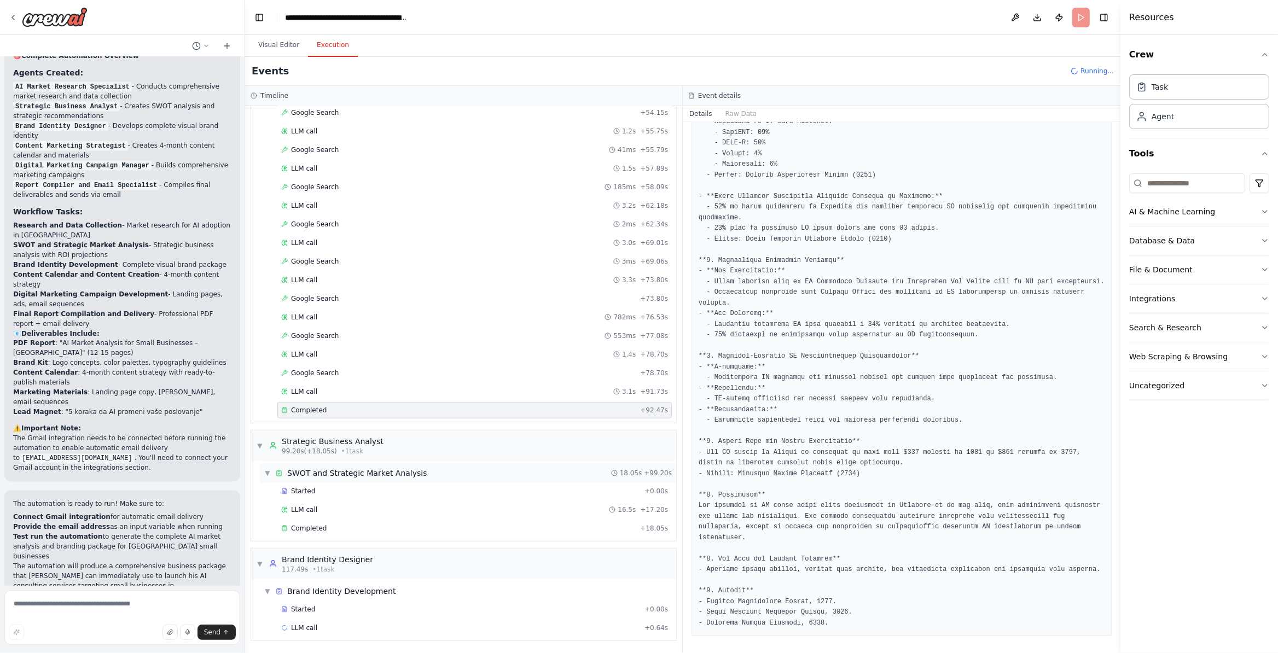
click at [419, 475] on span "SWOT and Strategic Market Analysis" at bounding box center [357, 473] width 140 height 11
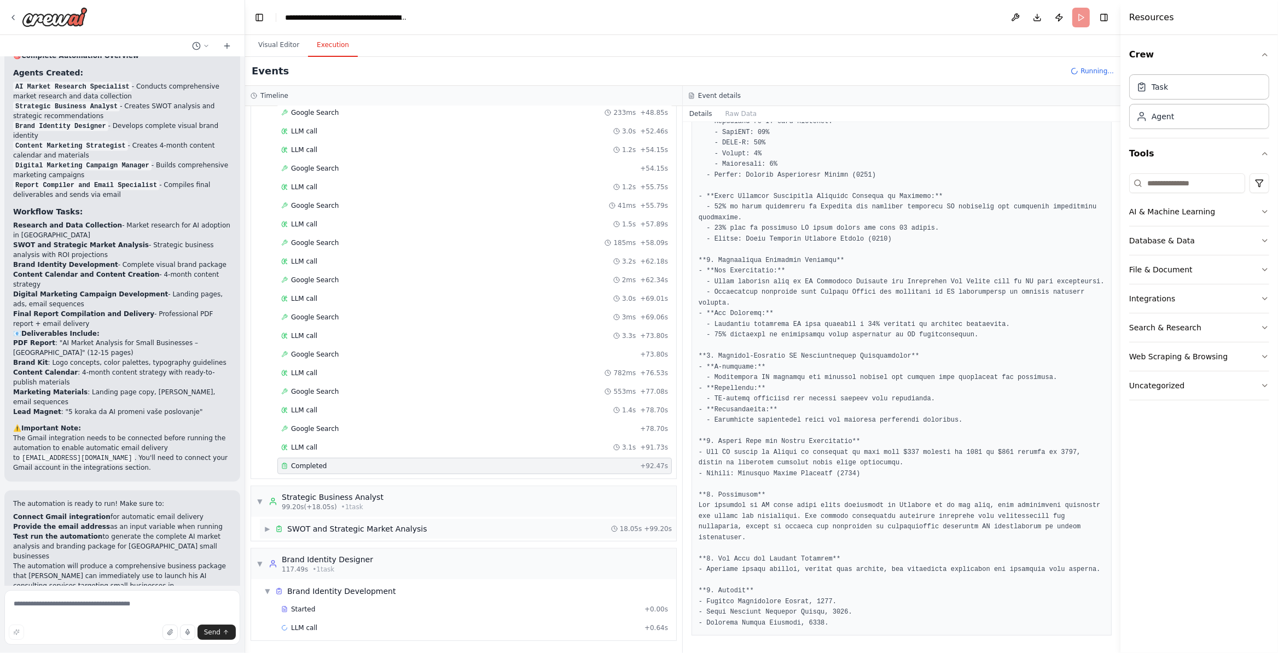
click at [415, 531] on span "SWOT and Strategic Market Analysis" at bounding box center [357, 529] width 140 height 11
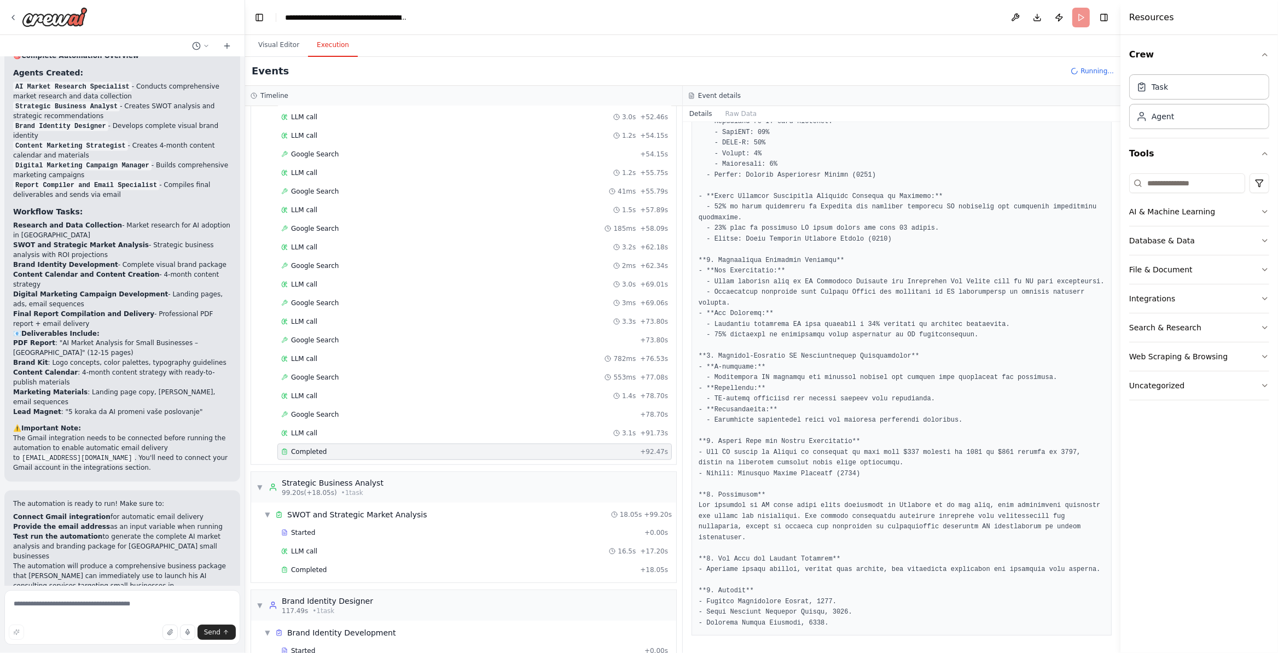
drag, startPoint x: 311, startPoint y: 583, endPoint x: 1268, endPoint y: 576, distance: 957.0
click at [318, 575] on span "Completed" at bounding box center [309, 570] width 36 height 9
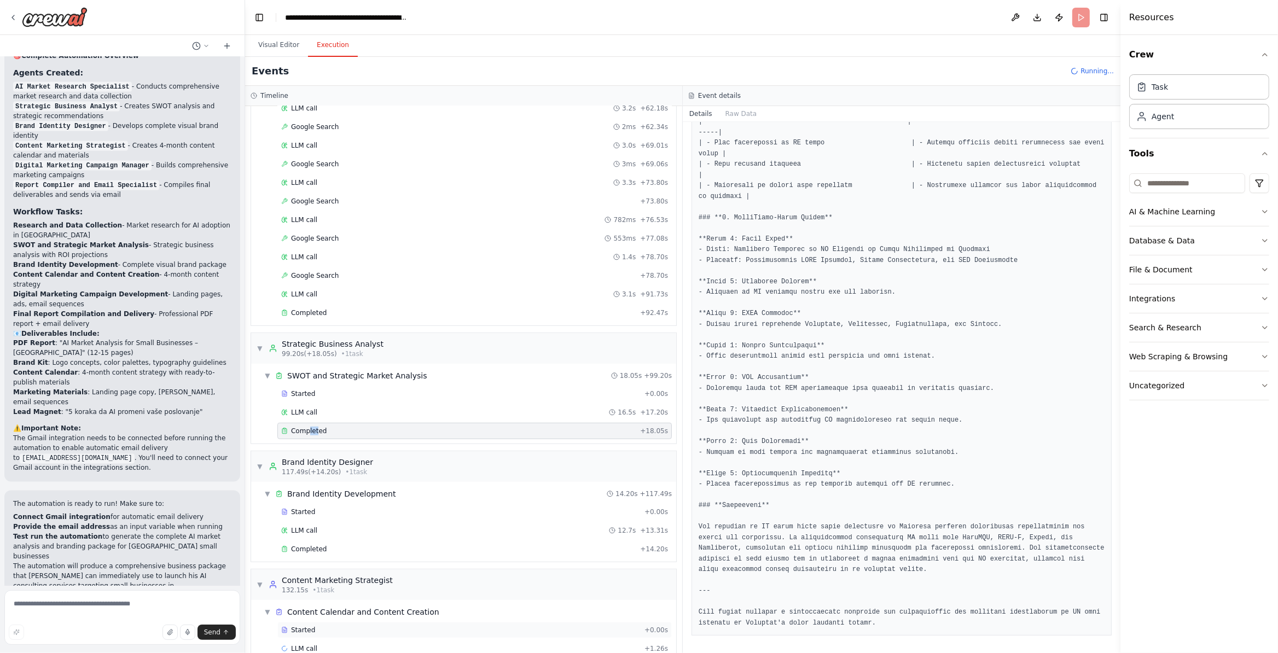
scroll to position [772, 0]
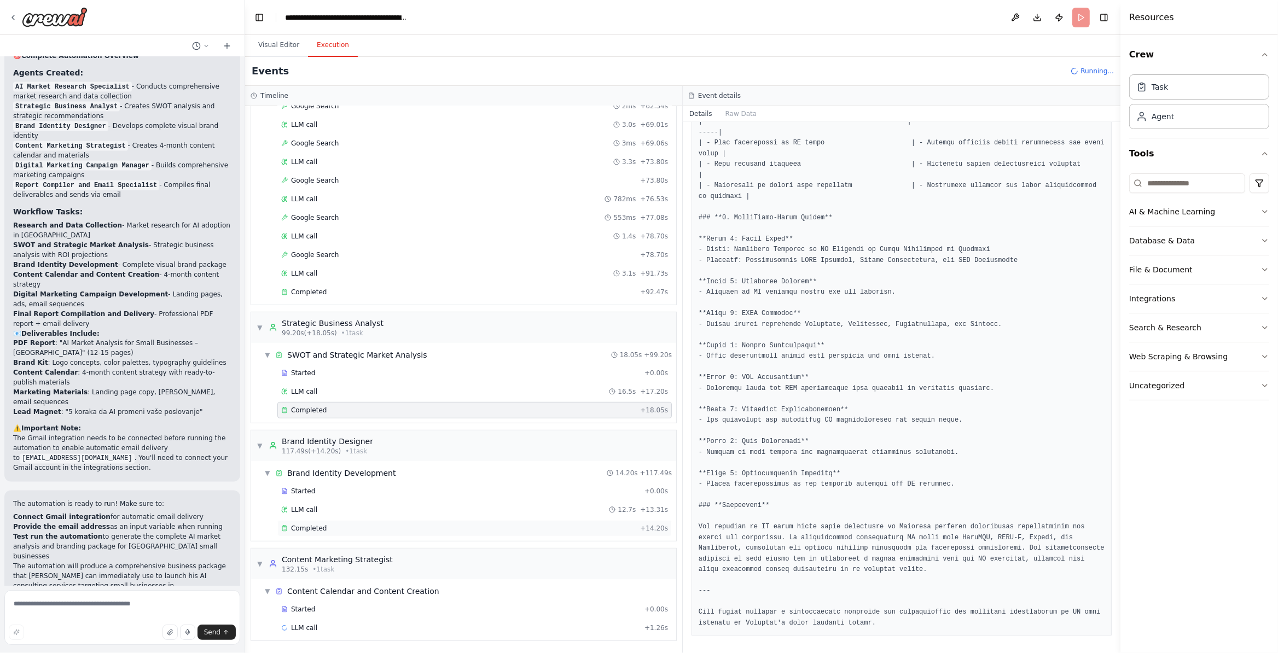
click at [405, 522] on div "Completed + 14.20s" at bounding box center [474, 528] width 394 height 16
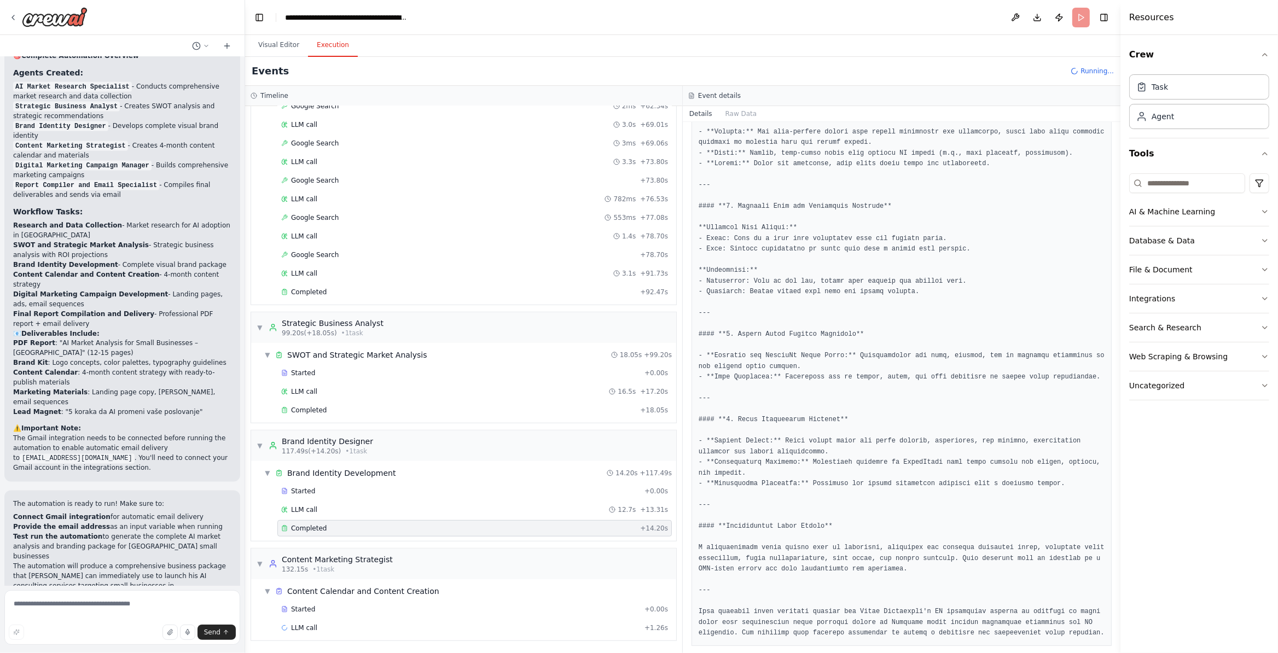
scroll to position [794, 0]
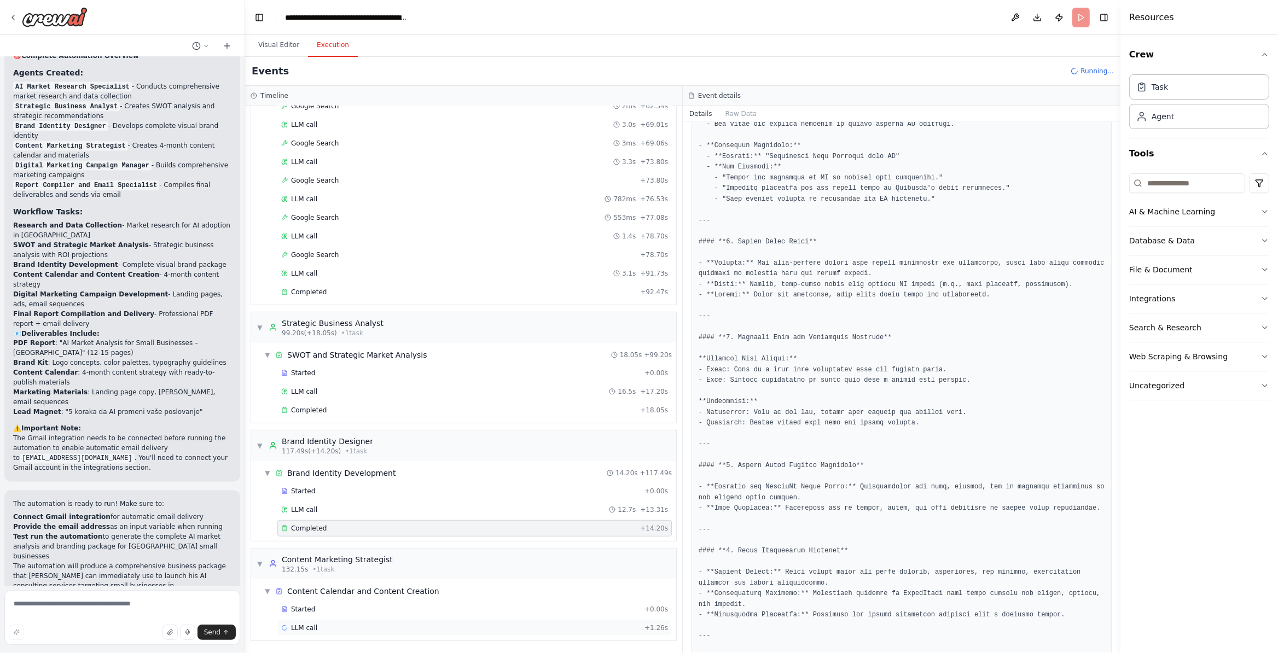
click at [323, 631] on div "LLM call + 1.26s" at bounding box center [474, 628] width 387 height 9
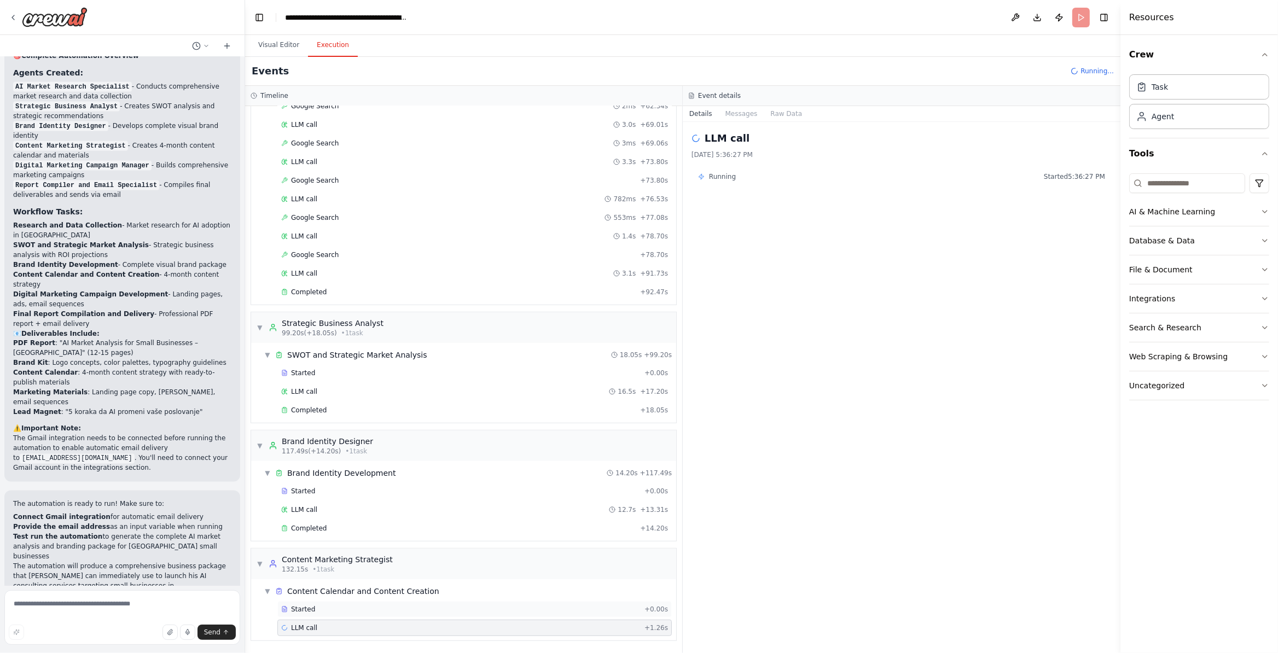
click at [362, 612] on div "Started" at bounding box center [460, 609] width 359 height 9
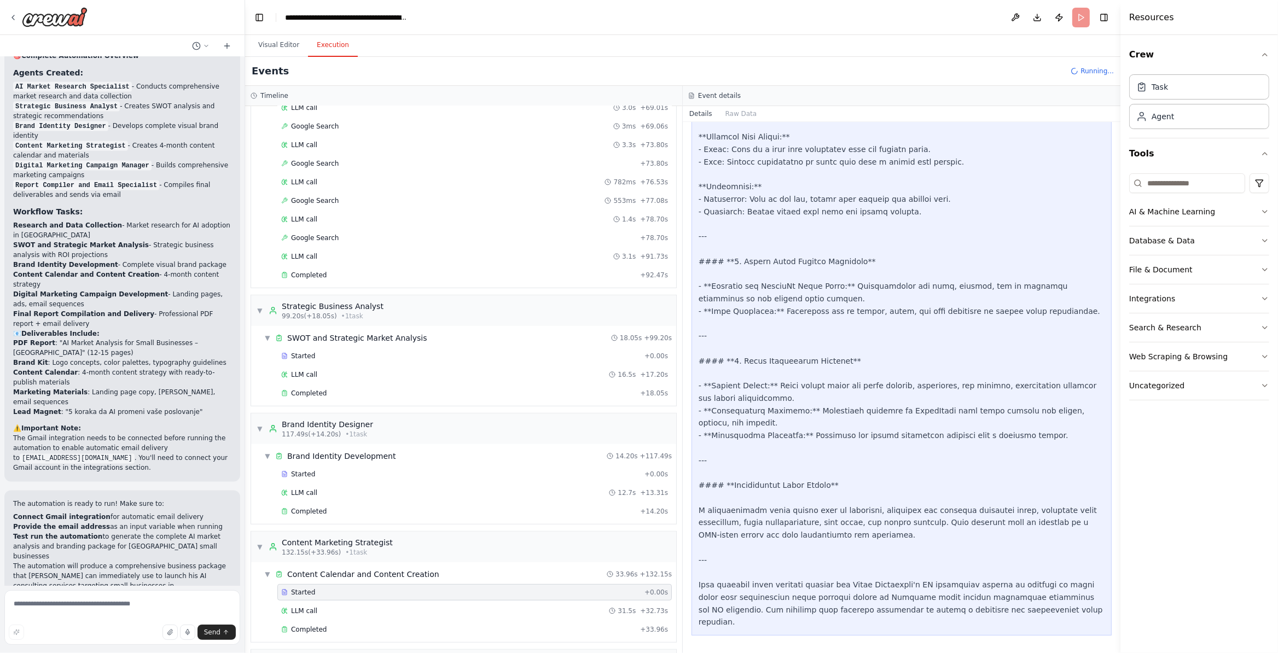
scroll to position [1010, 0]
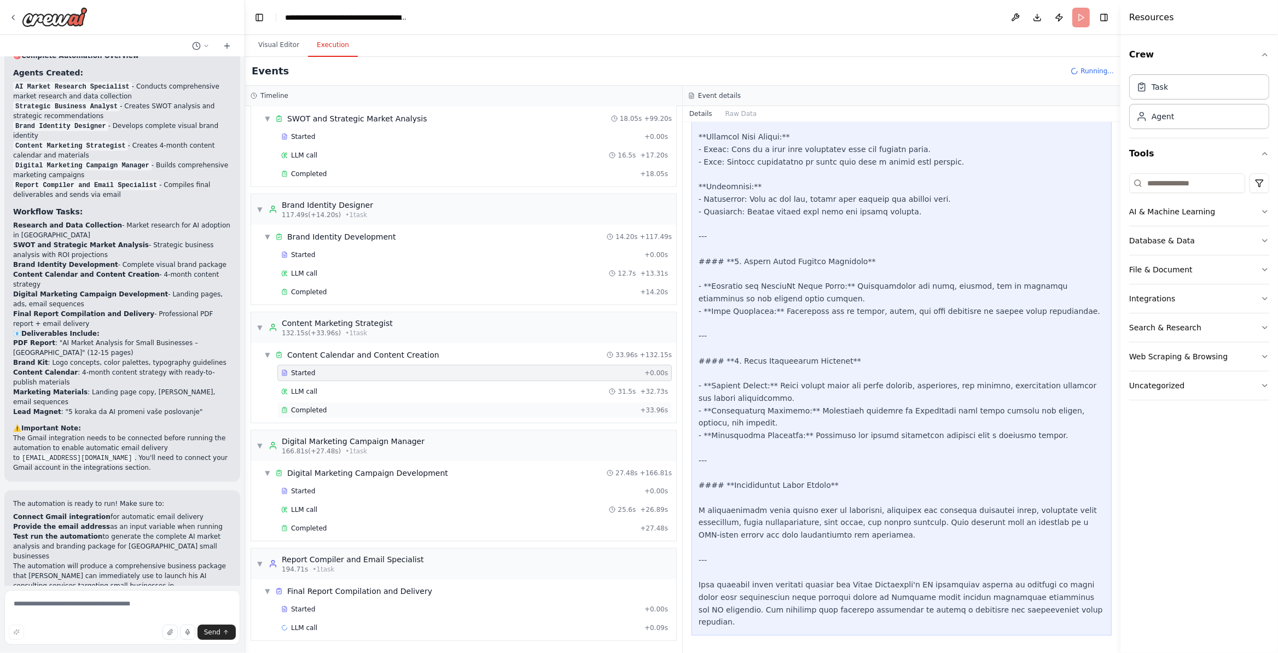
click at [315, 415] on div "Completed + 33.96s" at bounding box center [474, 410] width 394 height 16
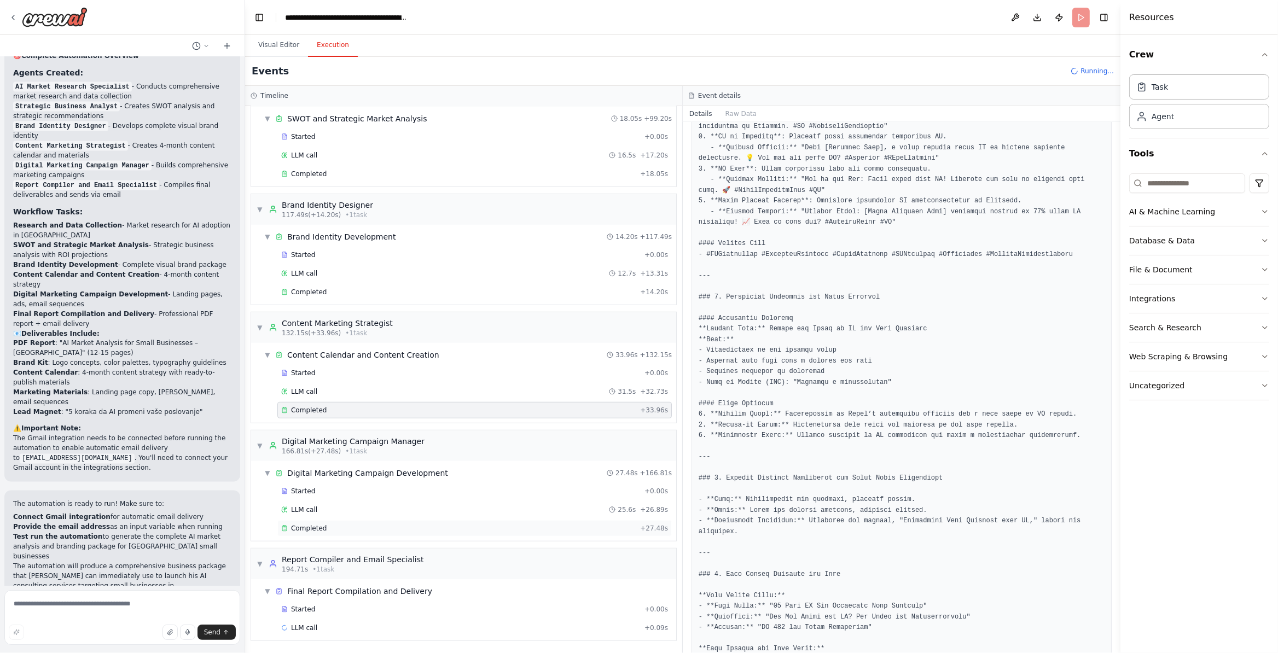
click at [309, 527] on span "Completed" at bounding box center [309, 528] width 36 height 9
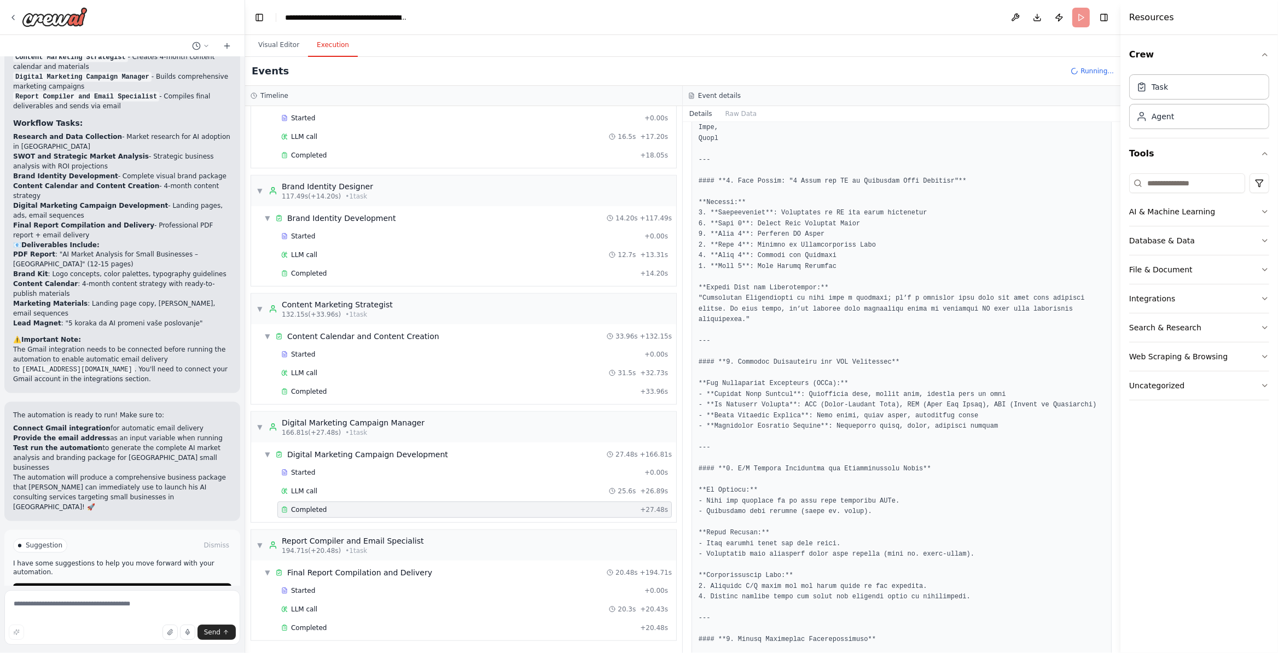
scroll to position [1837, 0]
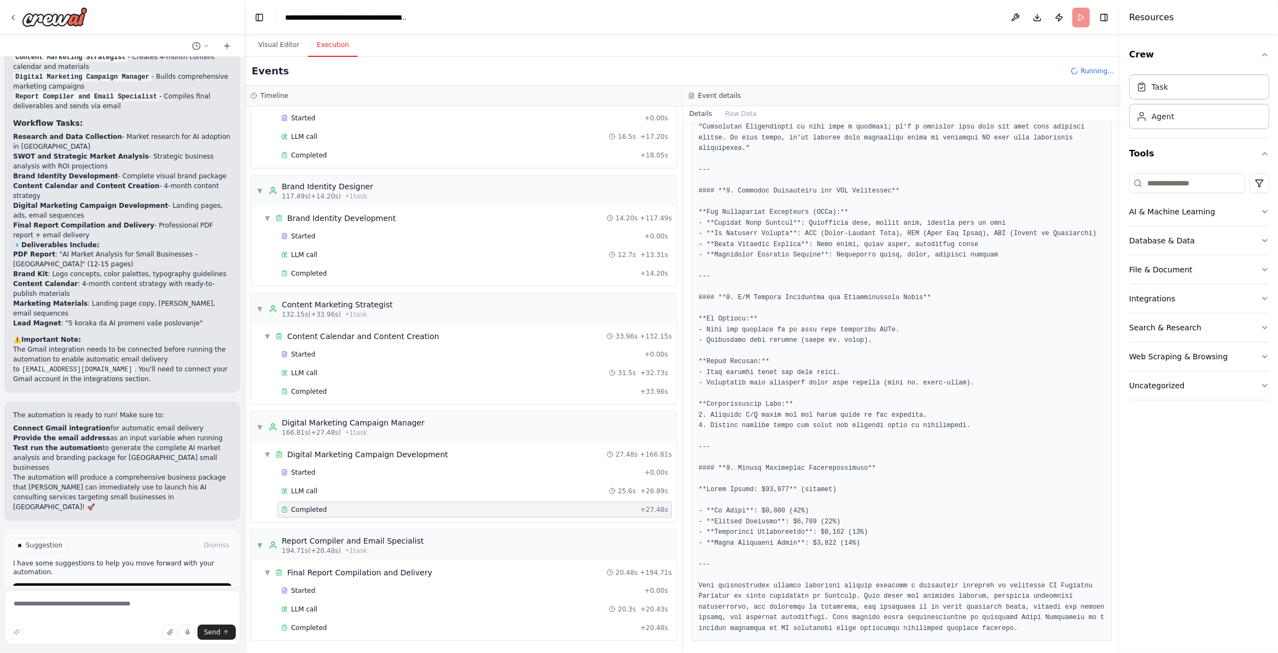
click at [399, 637] on div "Started + 0.00s LLM call 20.3s + 20.43s Completed + 20.48s" at bounding box center [468, 611] width 416 height 56
click at [293, 624] on span "Completed" at bounding box center [309, 628] width 36 height 9
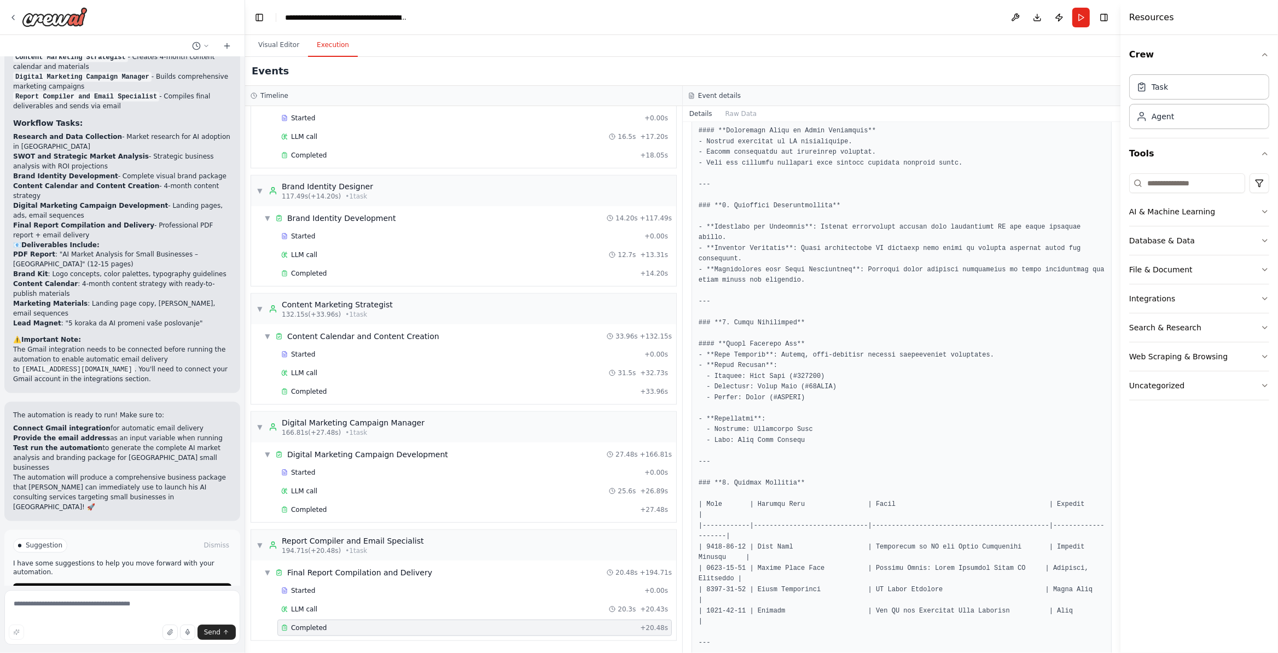
scroll to position [771, 0]
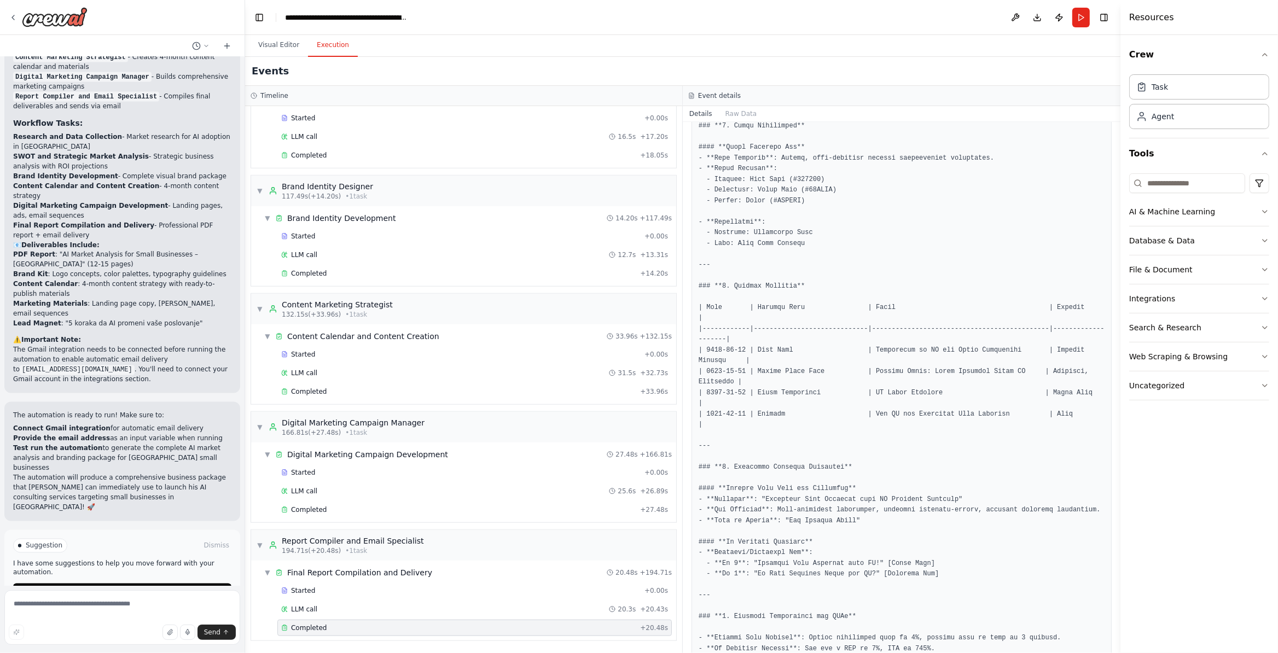
drag, startPoint x: 693, startPoint y: 613, endPoint x: 159, endPoint y: 358, distance: 592.0
drag, startPoint x: 14, startPoint y: 328, endPoint x: 161, endPoint y: 369, distance: 152.9
click at [161, 369] on div "Perfect! I've created a comprehensive CrewAI automation for Zoran Stojanović's …" at bounding box center [122, 156] width 218 height 455
copy div "⚠️ Important Note: The Gmail integration needs to be connected before running t…"
drag, startPoint x: 82, startPoint y: 609, endPoint x: 74, endPoint y: 613, distance: 8.1
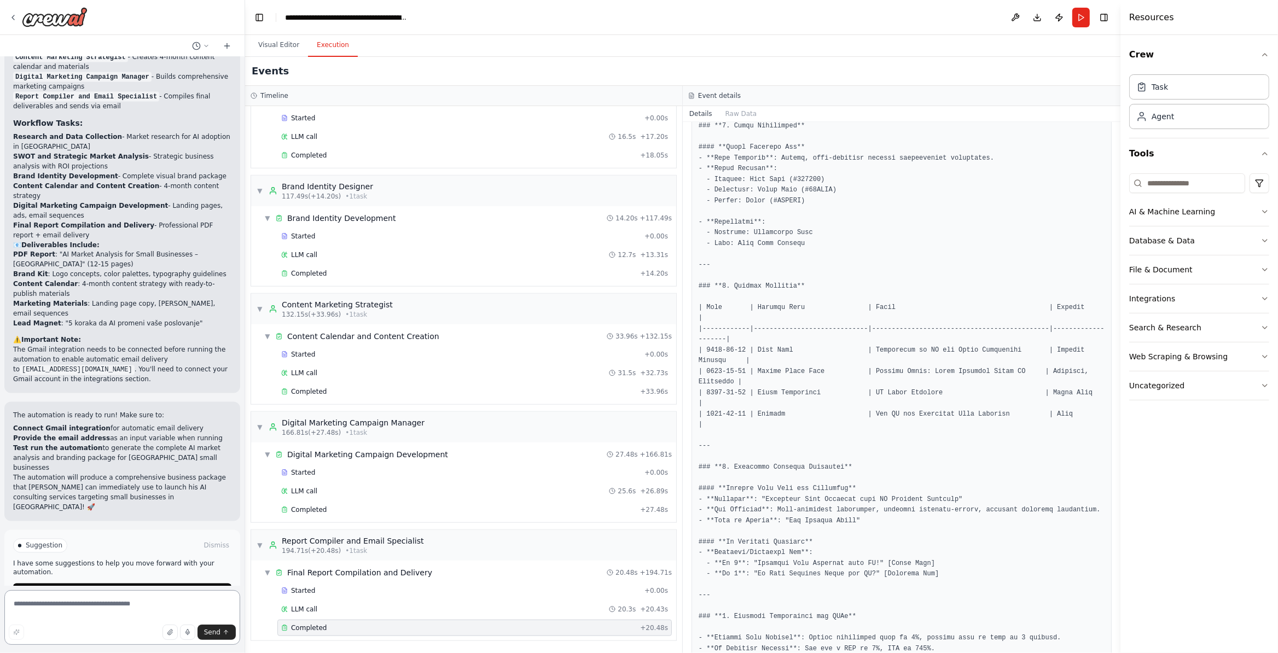
click at [81, 610] on textarea at bounding box center [122, 617] width 236 height 55
type textarea "**********"
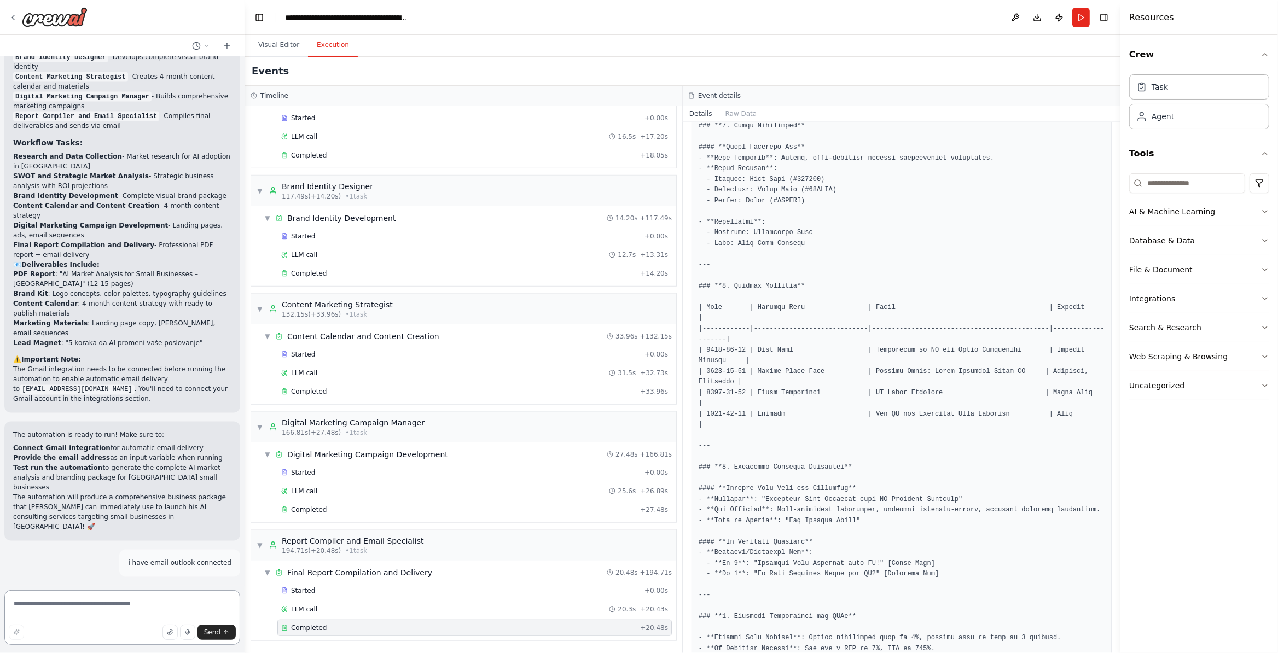
scroll to position [2307, 0]
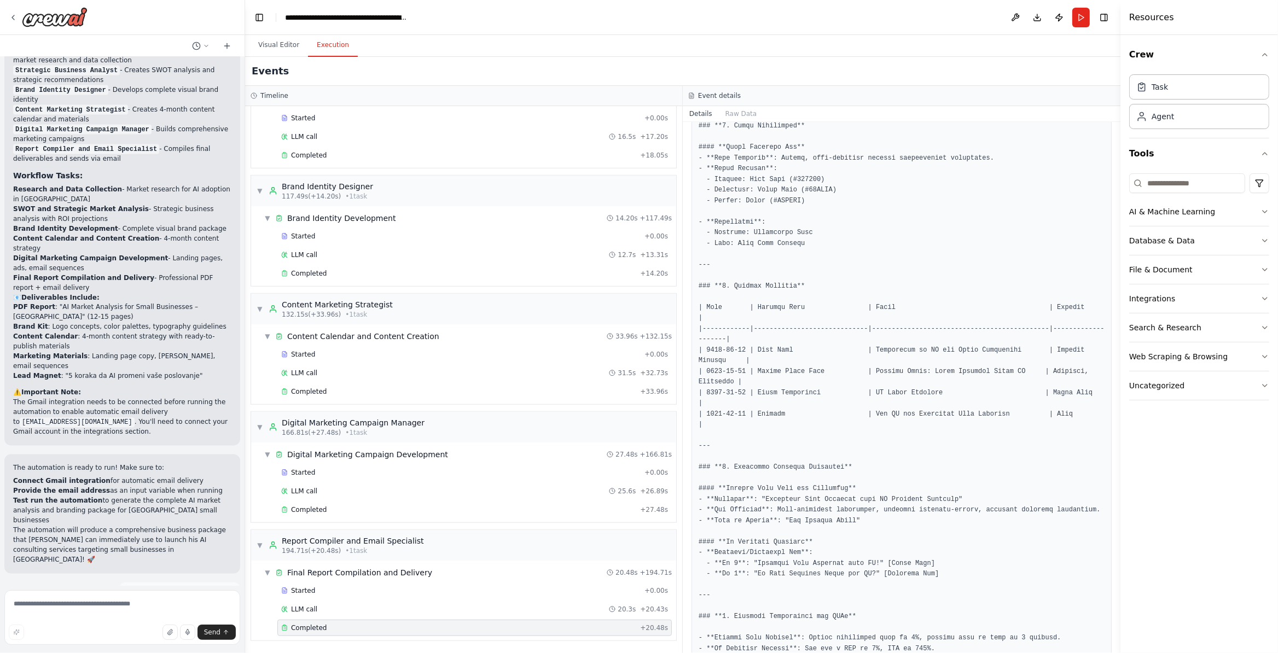
click at [270, 51] on button "Visual Editor" at bounding box center [278, 45] width 59 height 23
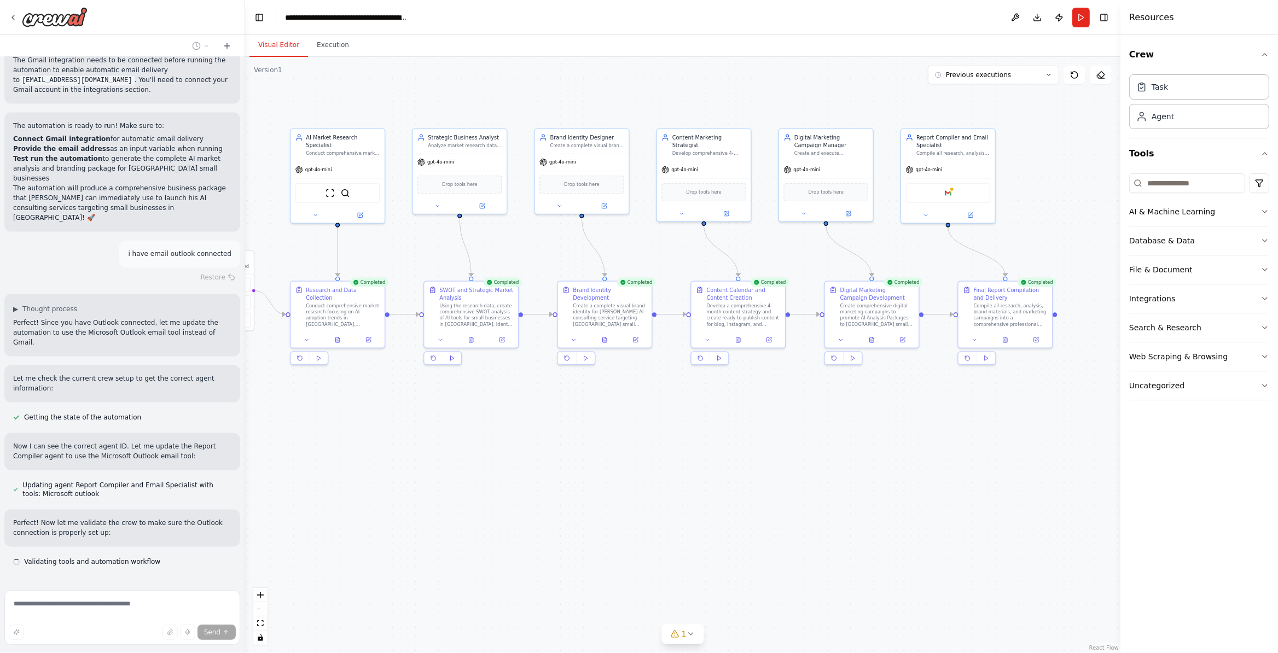
scroll to position [2651, 0]
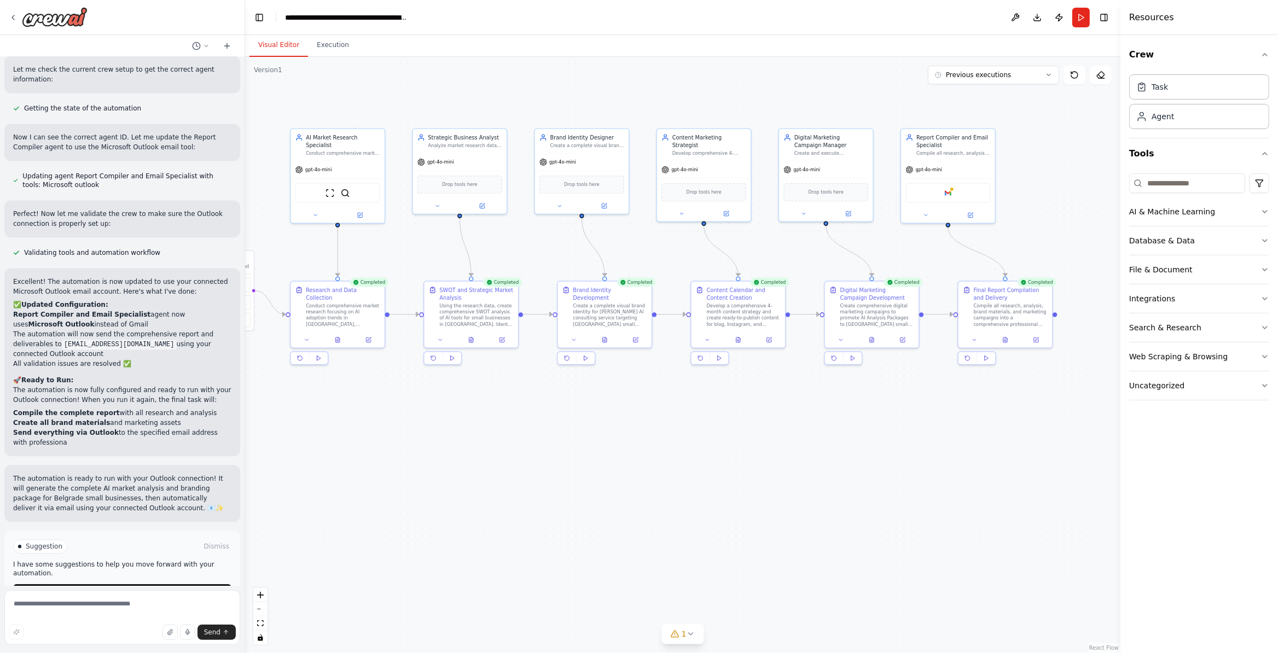
click at [82, 628] on div "Send" at bounding box center [122, 632] width 227 height 15
click at [81, 606] on textarea at bounding box center [122, 617] width 236 height 55
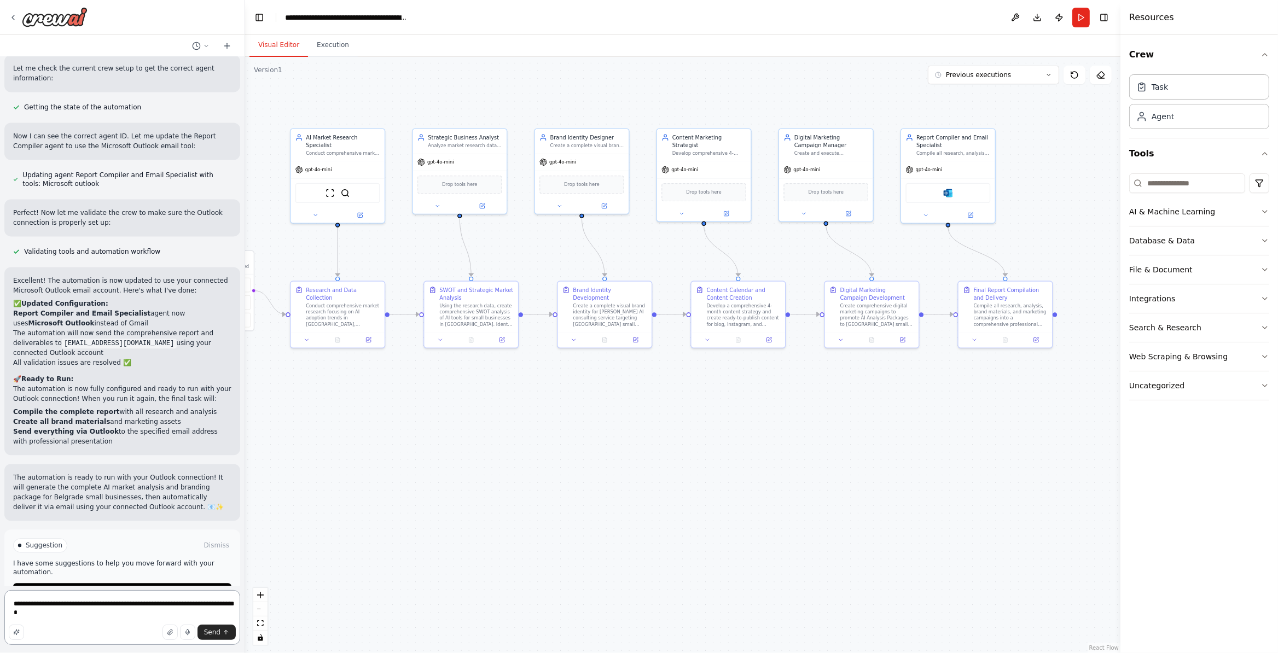
type textarea "**********"
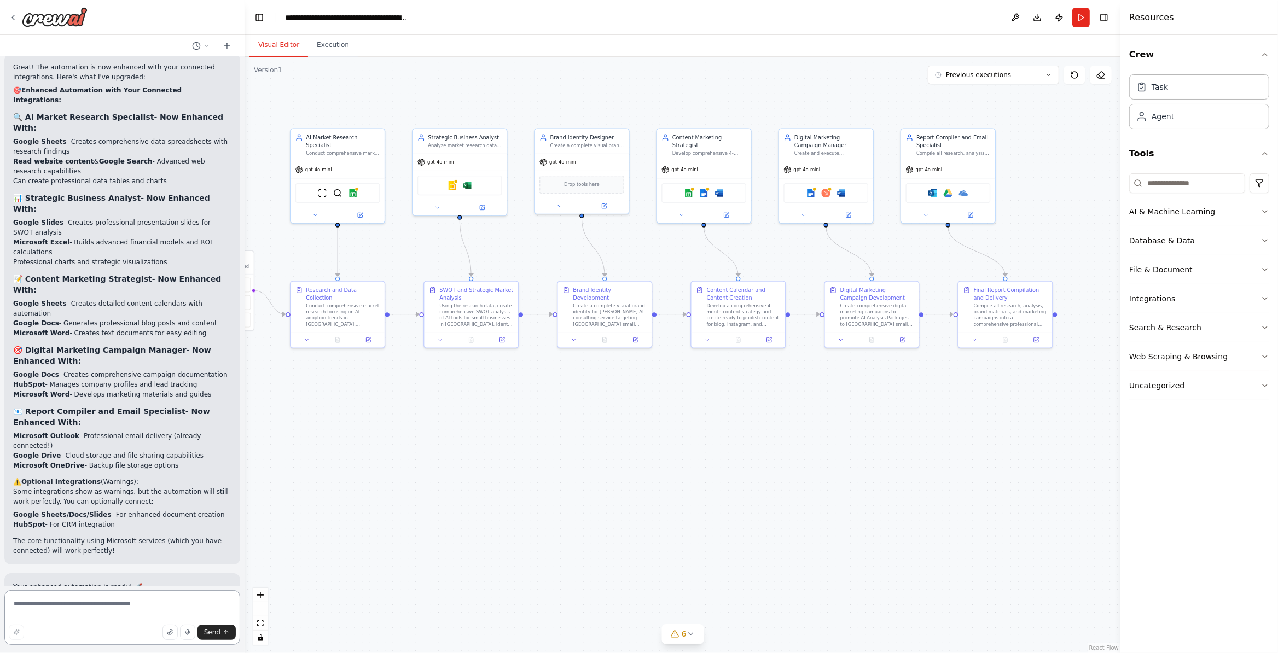
scroll to position [4157, 0]
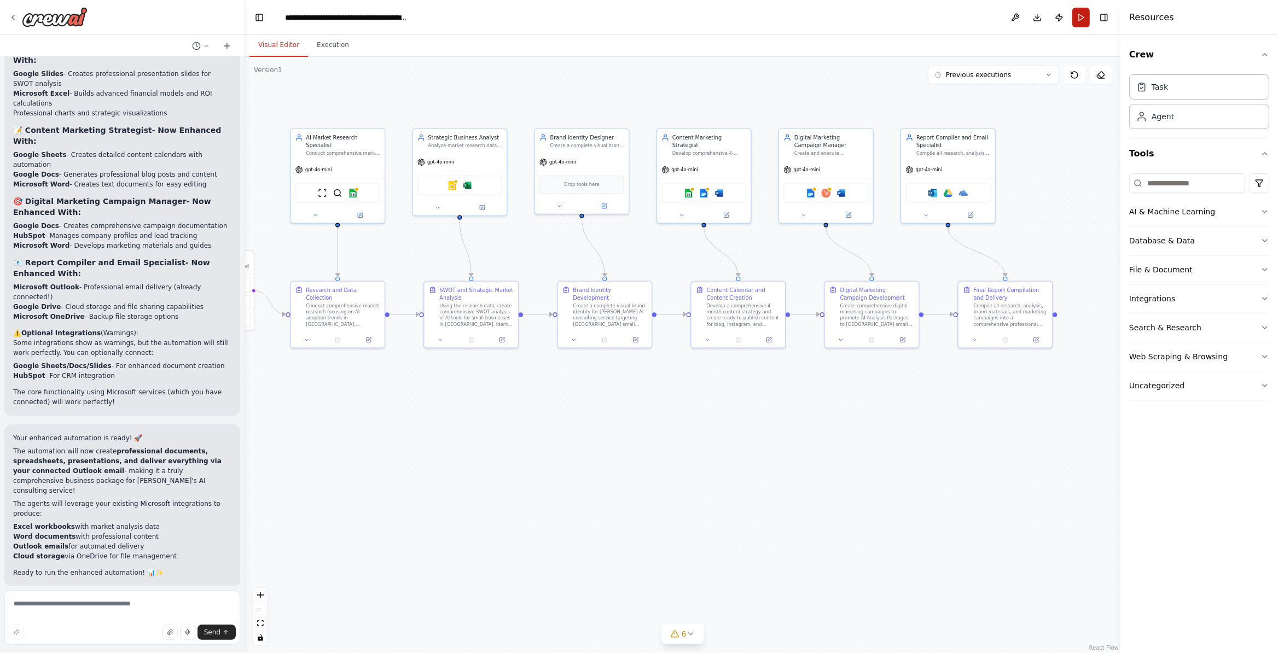
click at [1086, 19] on button "Run" at bounding box center [1081, 18] width 18 height 20
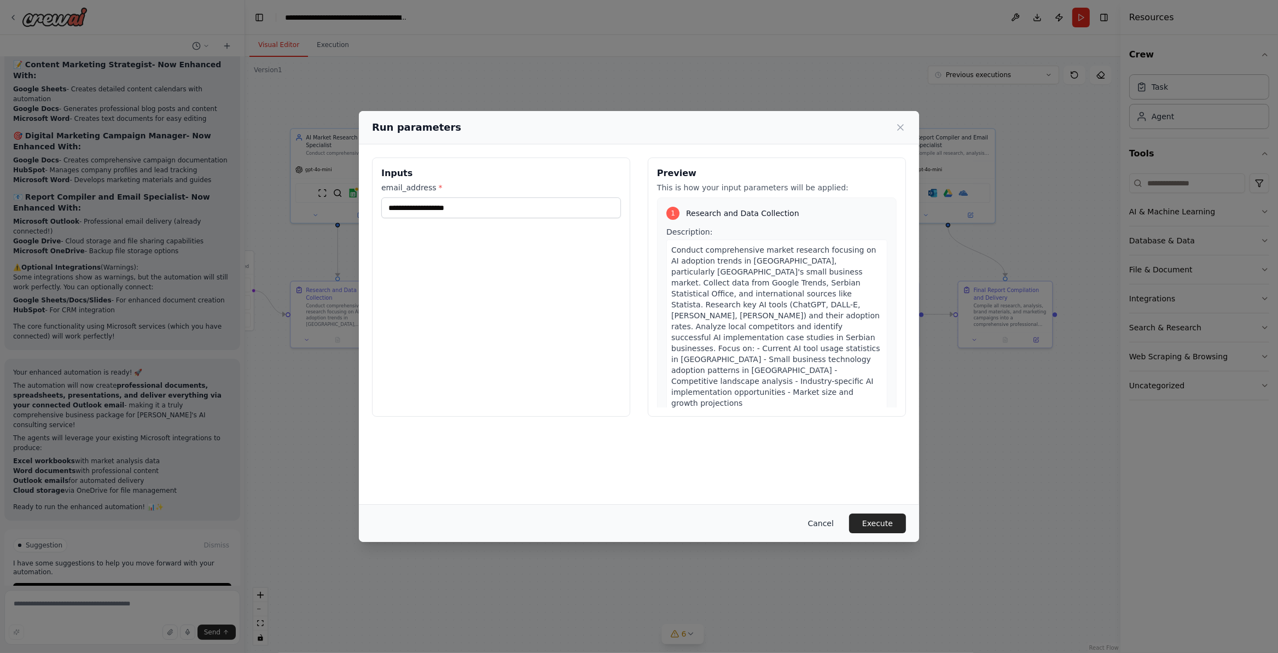
click at [828, 525] on button "Cancel" at bounding box center [820, 524] width 43 height 20
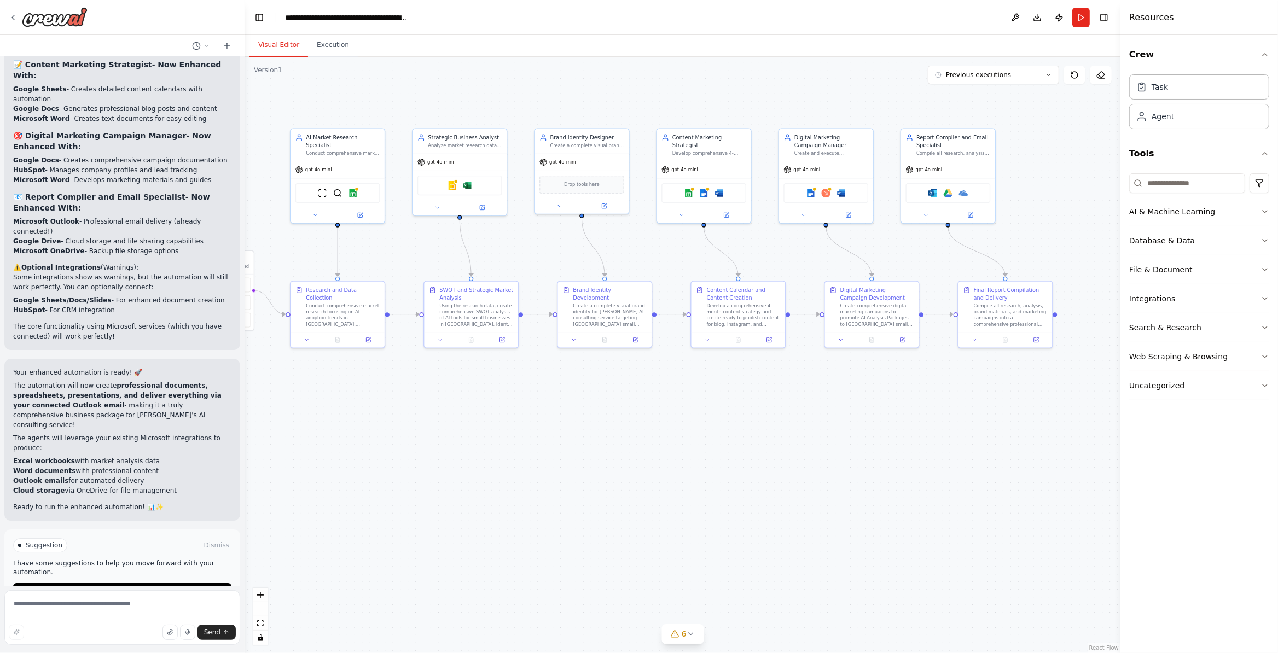
drag, startPoint x: 196, startPoint y: 558, endPoint x: 274, endPoint y: 538, distance: 80.2
click at [198, 583] on button "Run Automation" at bounding box center [122, 592] width 218 height 18
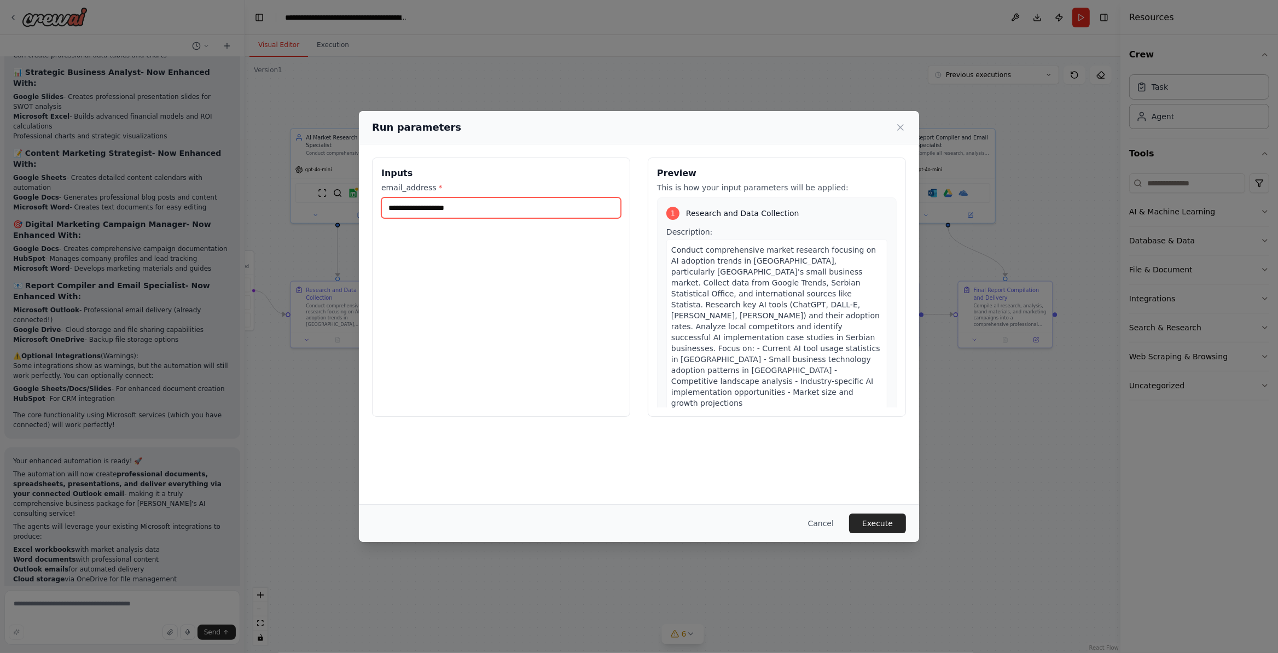
click at [523, 211] on input "**********" at bounding box center [501, 208] width 240 height 21
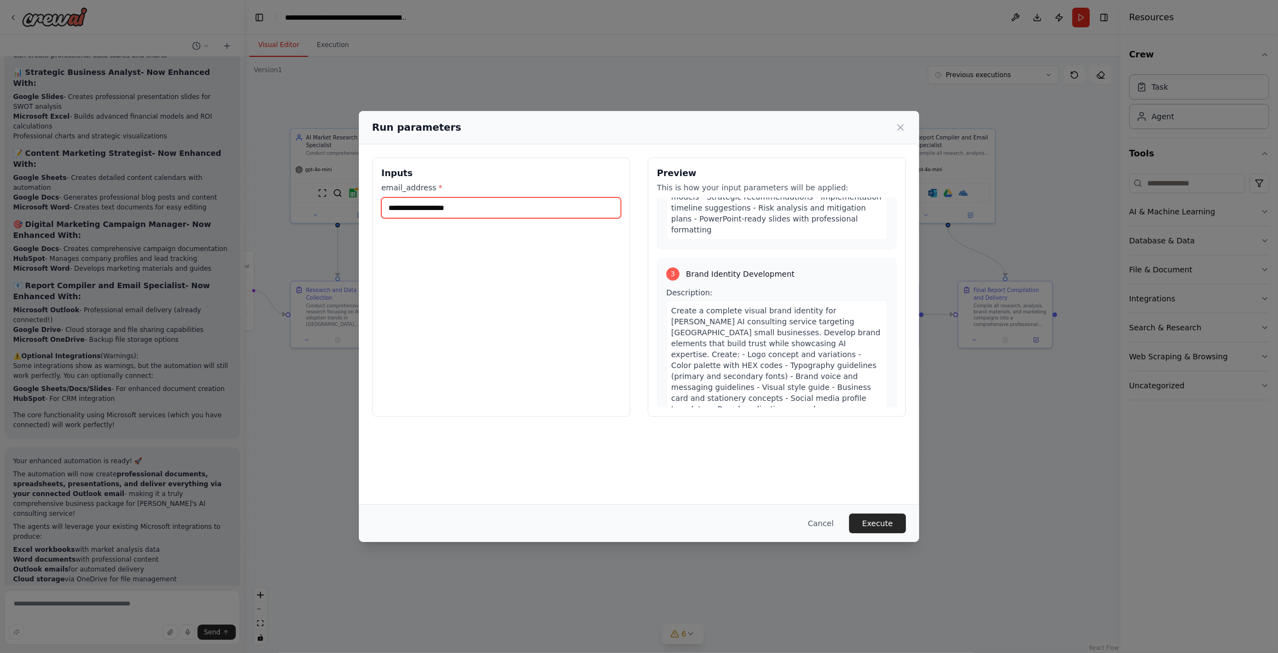
scroll to position [591, 0]
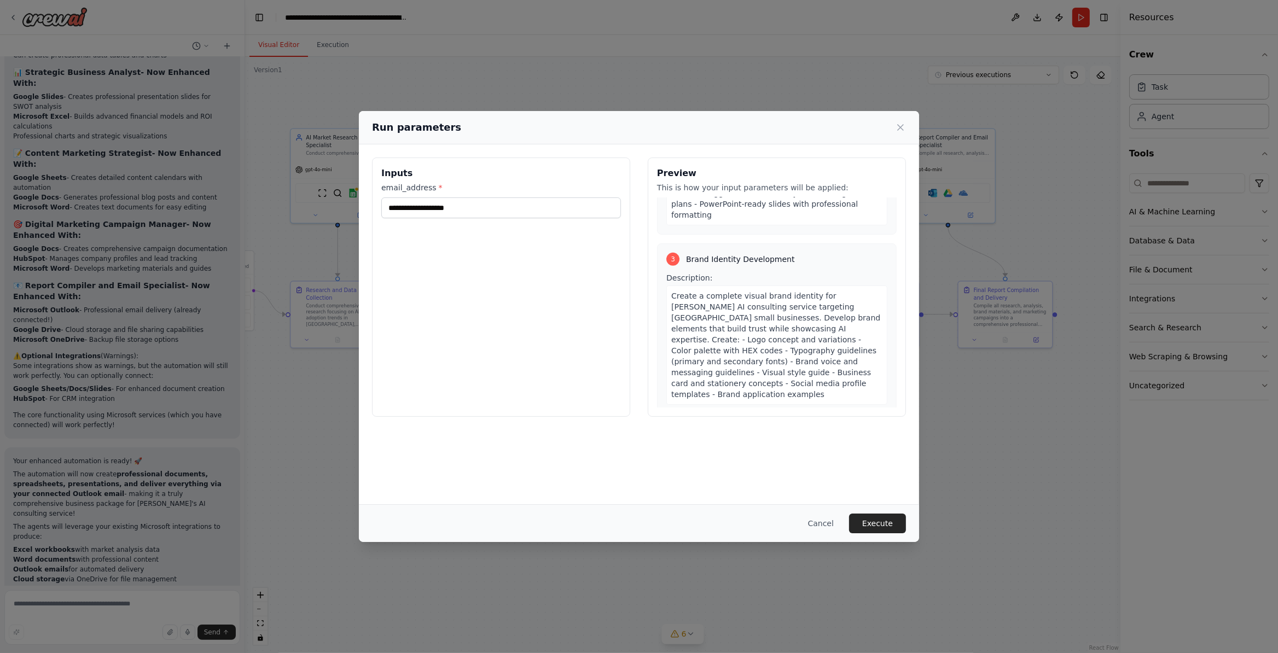
drag, startPoint x: 552, startPoint y: 187, endPoint x: 553, endPoint y: 195, distance: 8.2
click at [553, 187] on label "email_address *" at bounding box center [501, 187] width 240 height 11
click at [553, 198] on input "**********" at bounding box center [501, 208] width 240 height 21
click at [553, 208] on input "**********" at bounding box center [501, 208] width 240 height 21
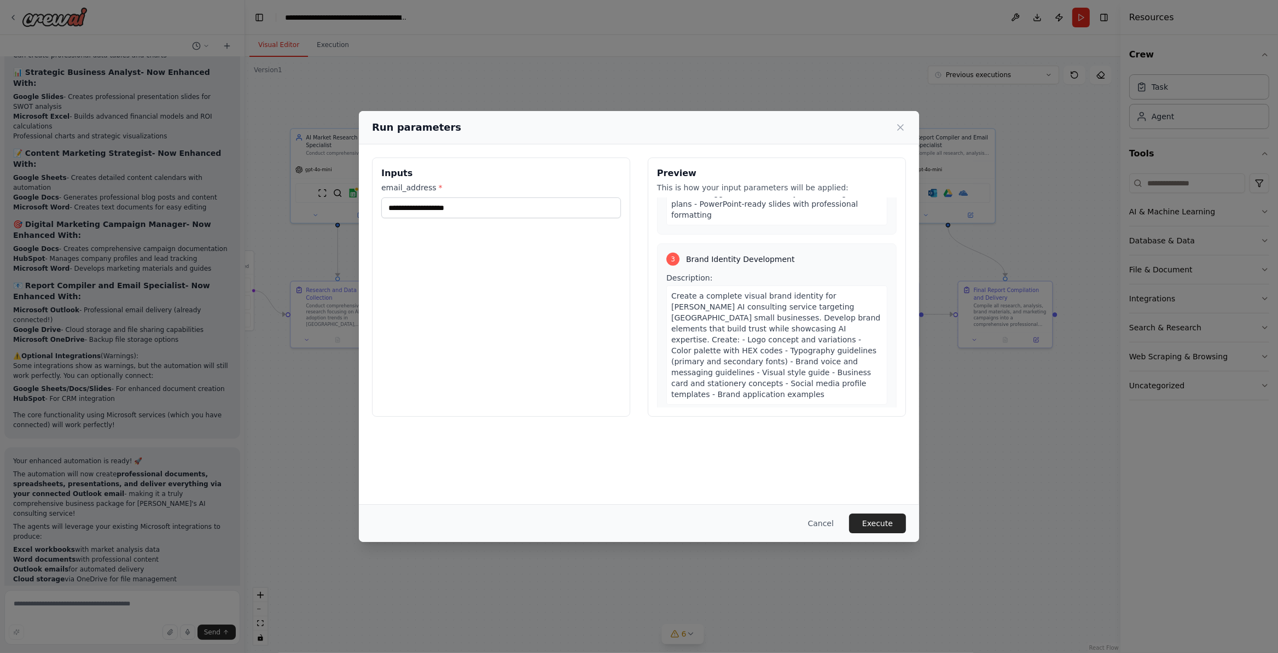
click at [881, 524] on button "Execute" at bounding box center [877, 524] width 57 height 20
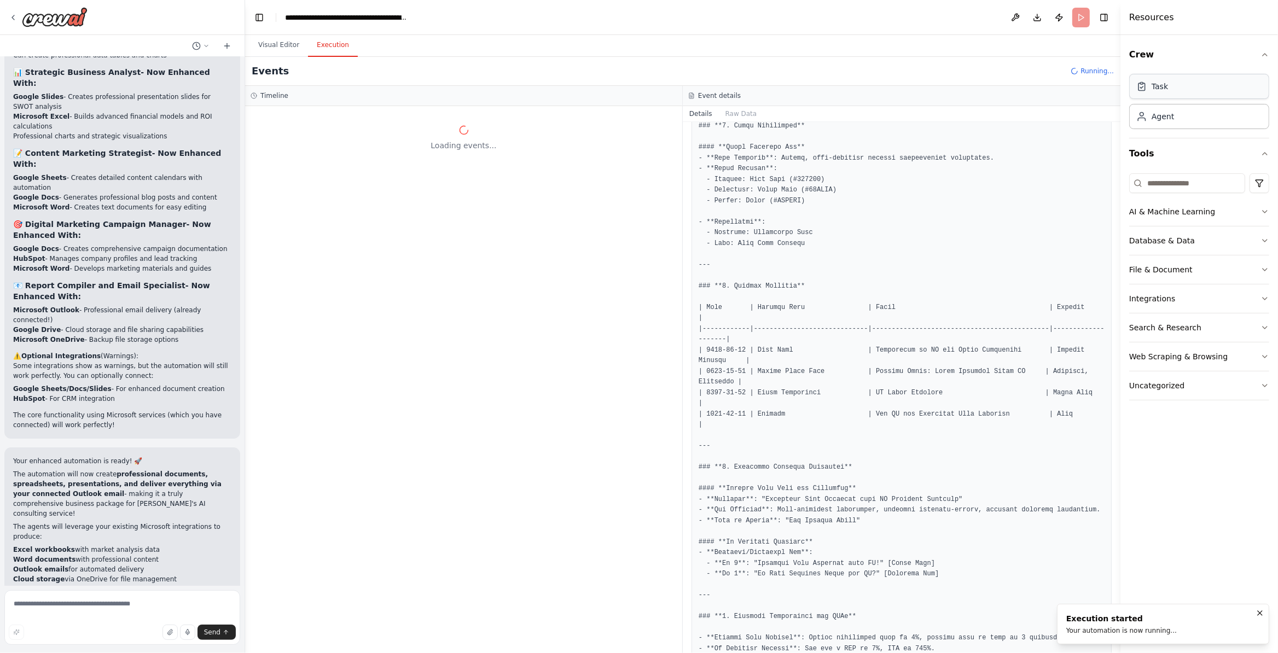
scroll to position [771, 0]
click at [272, 31] on header "**********" at bounding box center [682, 17] width 875 height 35
click at [279, 47] on button "Visual Editor" at bounding box center [278, 45] width 59 height 23
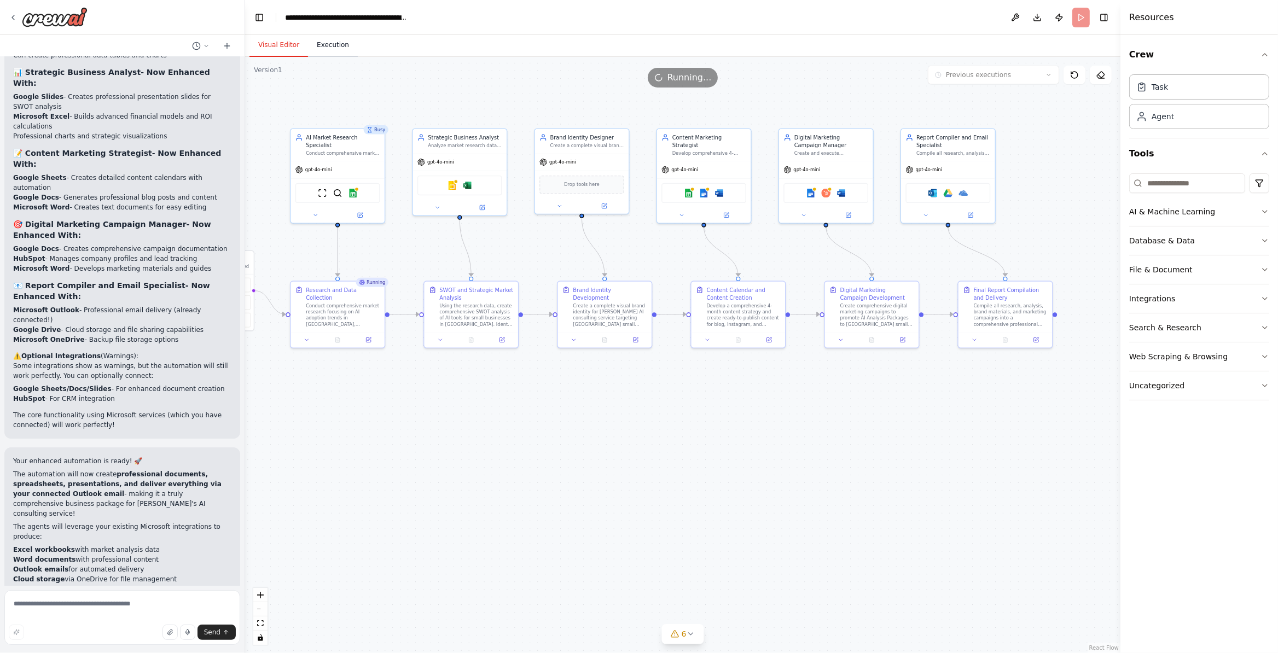
click at [340, 48] on button "Execution" at bounding box center [333, 45] width 50 height 23
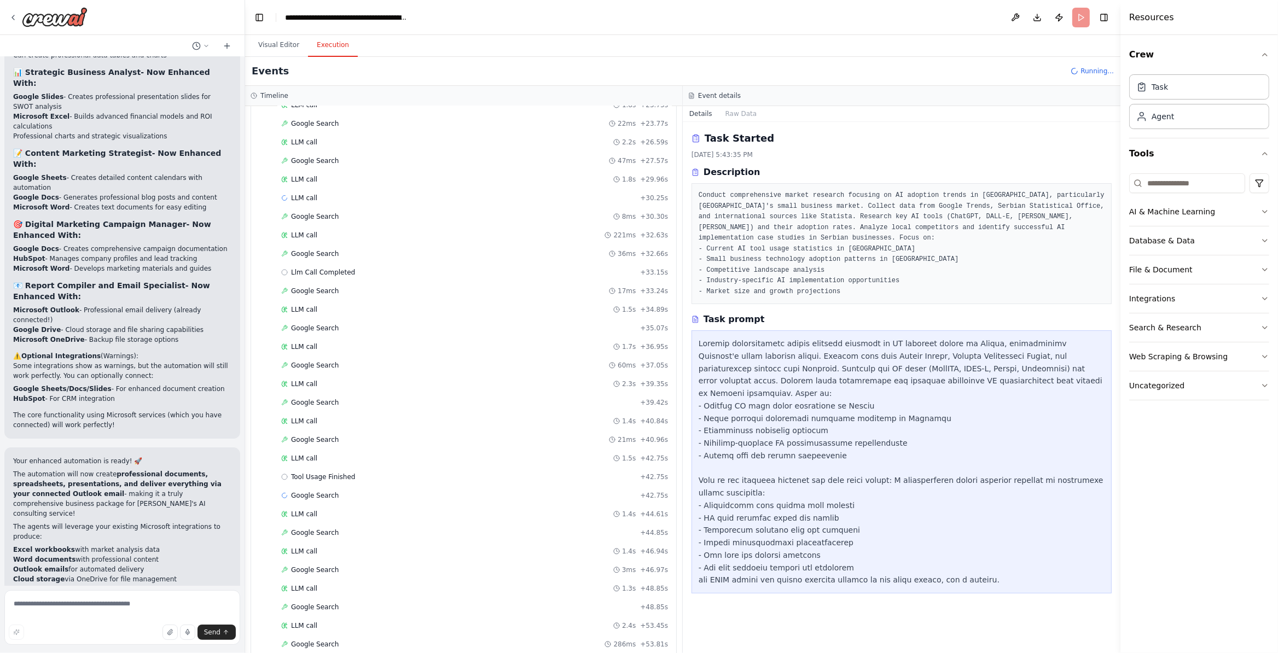
scroll to position [722, 0]
click at [361, 441] on div "Completed" at bounding box center [458, 436] width 355 height 9
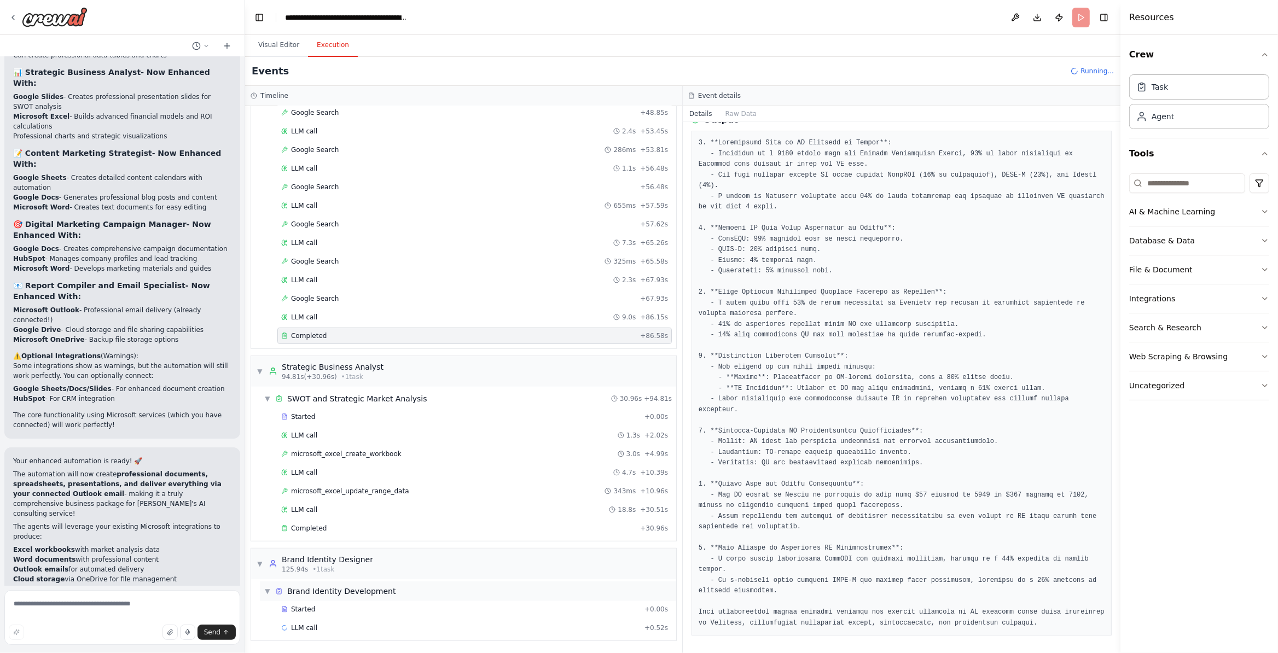
scroll to position [841, 0]
click at [306, 626] on span "LLM call" at bounding box center [304, 628] width 26 height 9
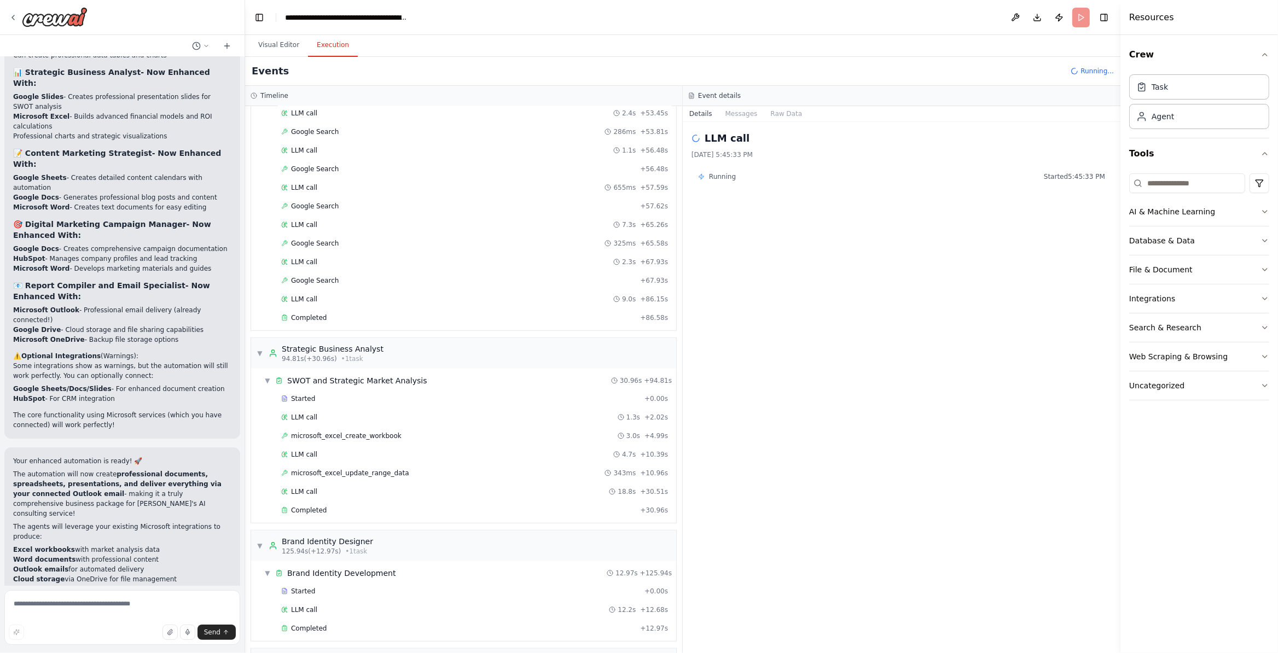
scroll to position [979, 0]
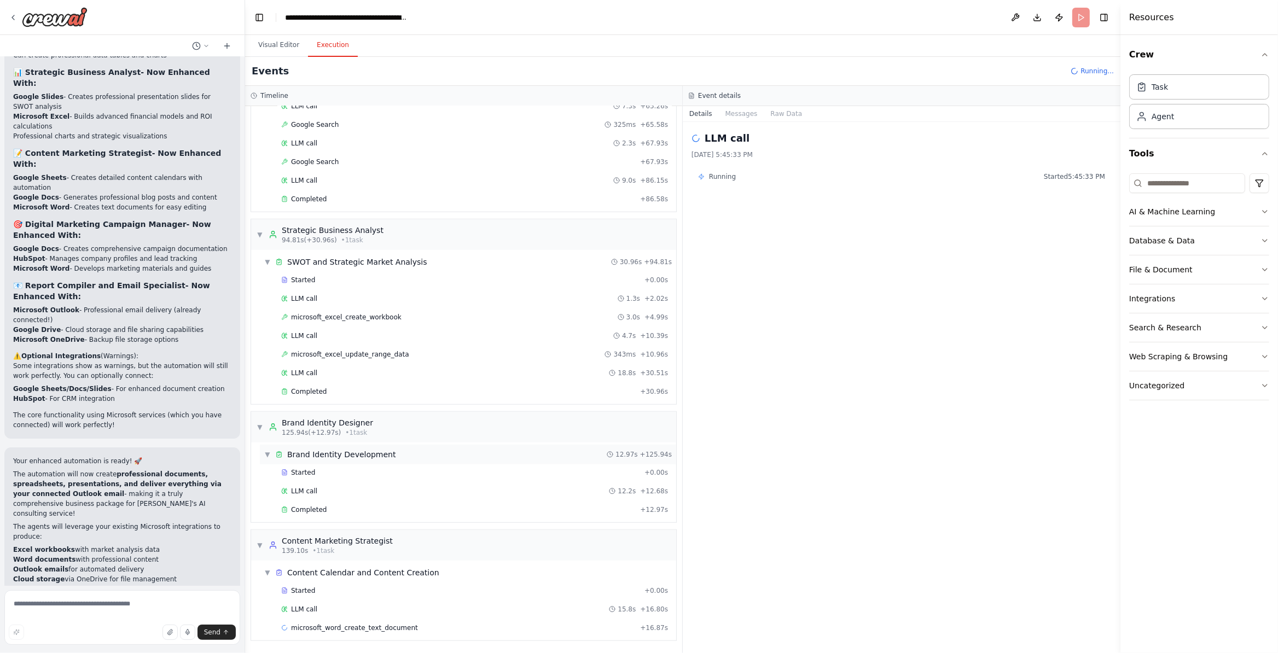
click at [403, 453] on div "▼ Brand Identity Development 12.97s + 125.94s" at bounding box center [468, 455] width 416 height 20
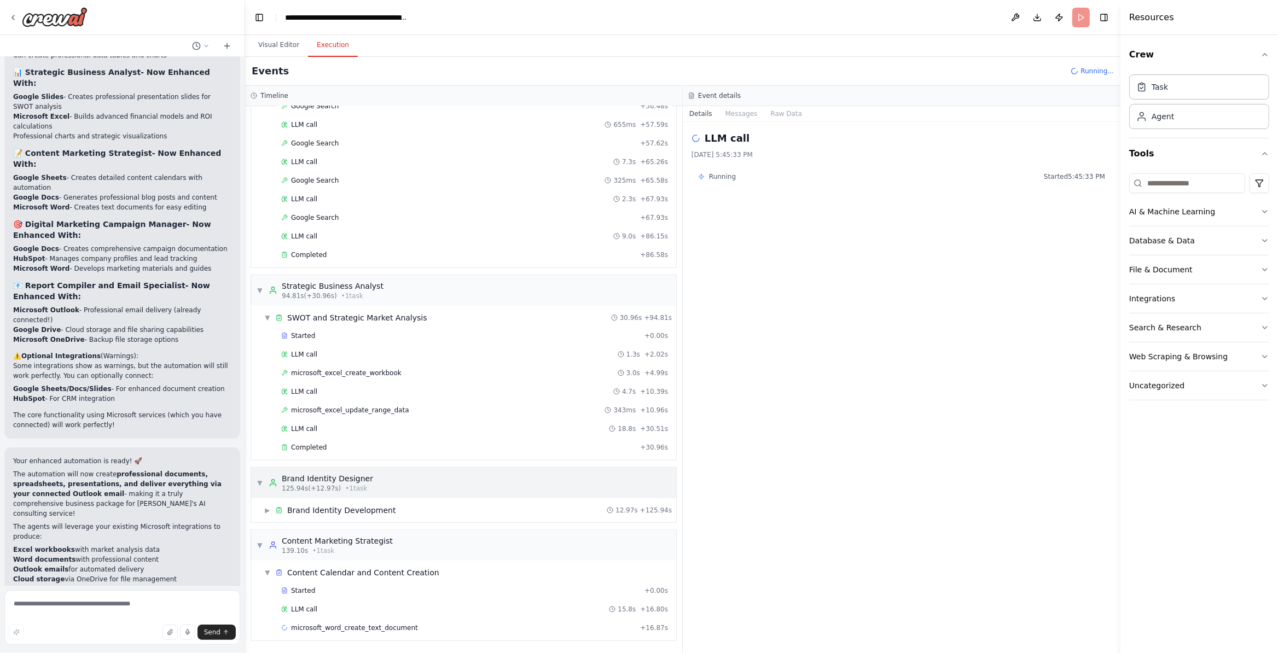
click at [355, 469] on div "▼ Brand Identity Designer 125.94s (+12.97s) • 1 task" at bounding box center [463, 483] width 425 height 31
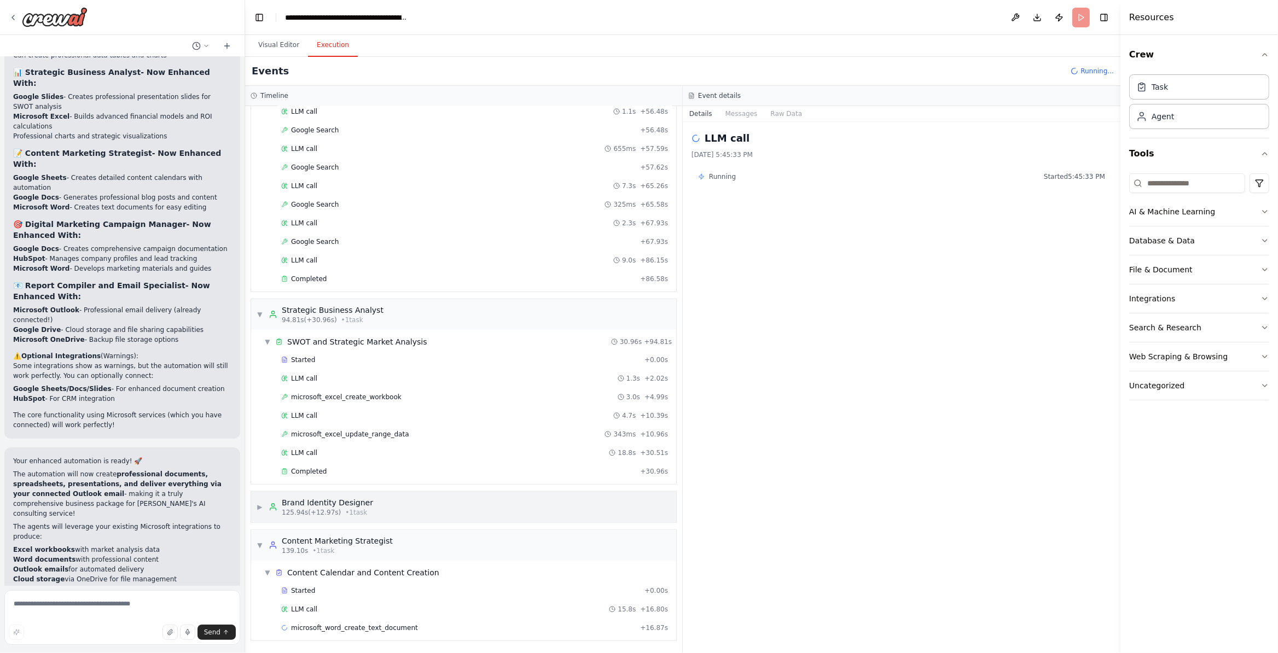
scroll to position [898, 0]
click at [255, 506] on div "▶ Brand Identity Designer 125.94s (+12.97s) • 1 task" at bounding box center [463, 507] width 425 height 31
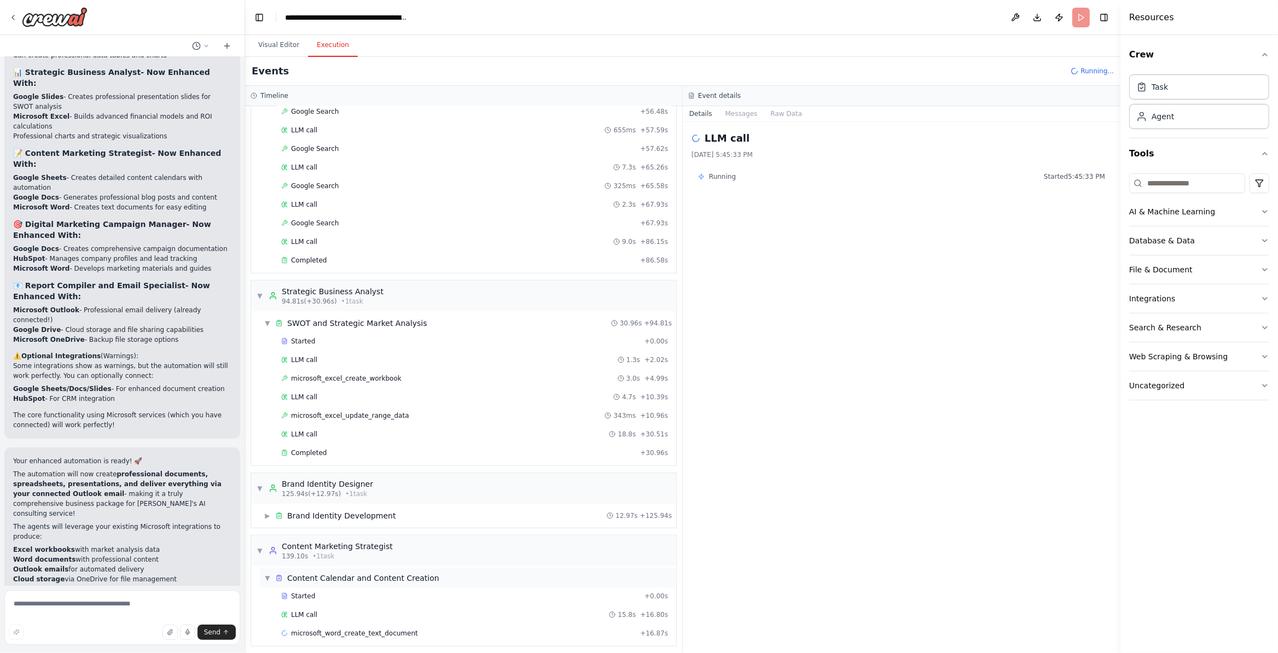
drag, startPoint x: 389, startPoint y: 538, endPoint x: 520, endPoint y: 651, distance: 173.1
click at [393, 526] on div "▶ Brand Identity Development 12.97s + 125.94s" at bounding box center [468, 516] width 416 height 20
drag, startPoint x: 293, startPoint y: 593, endPoint x: 356, endPoint y: 637, distance: 76.6
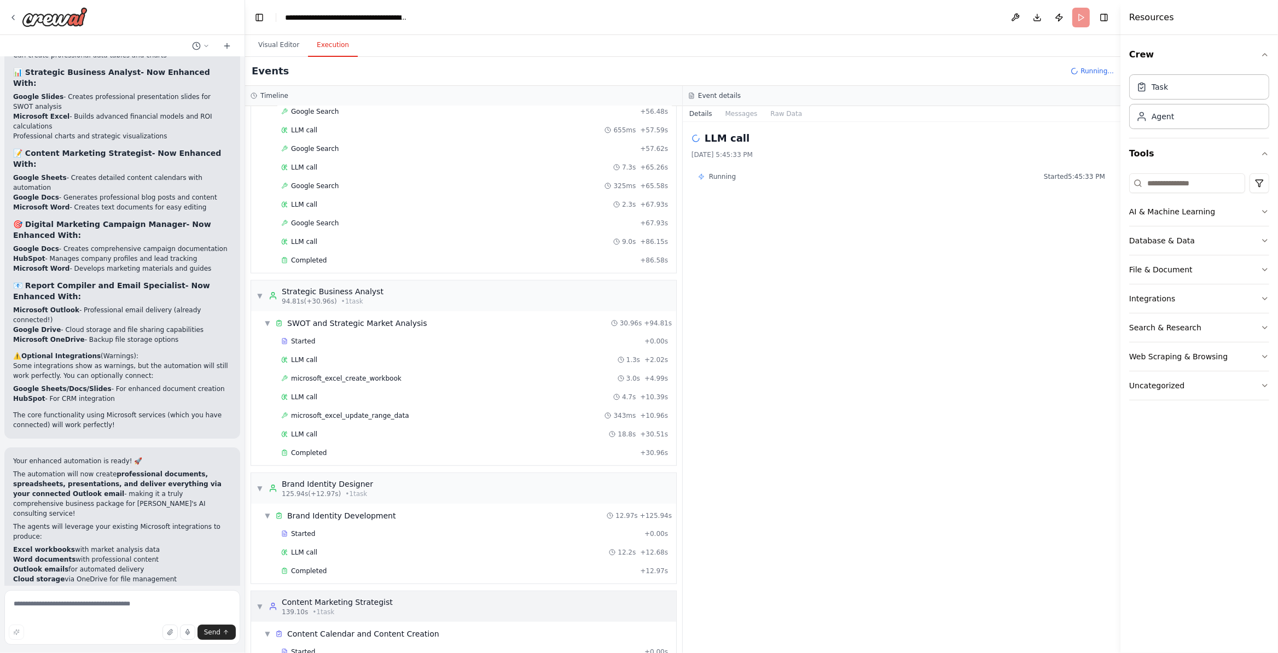
click at [294, 576] on span "Completed" at bounding box center [309, 571] width 36 height 9
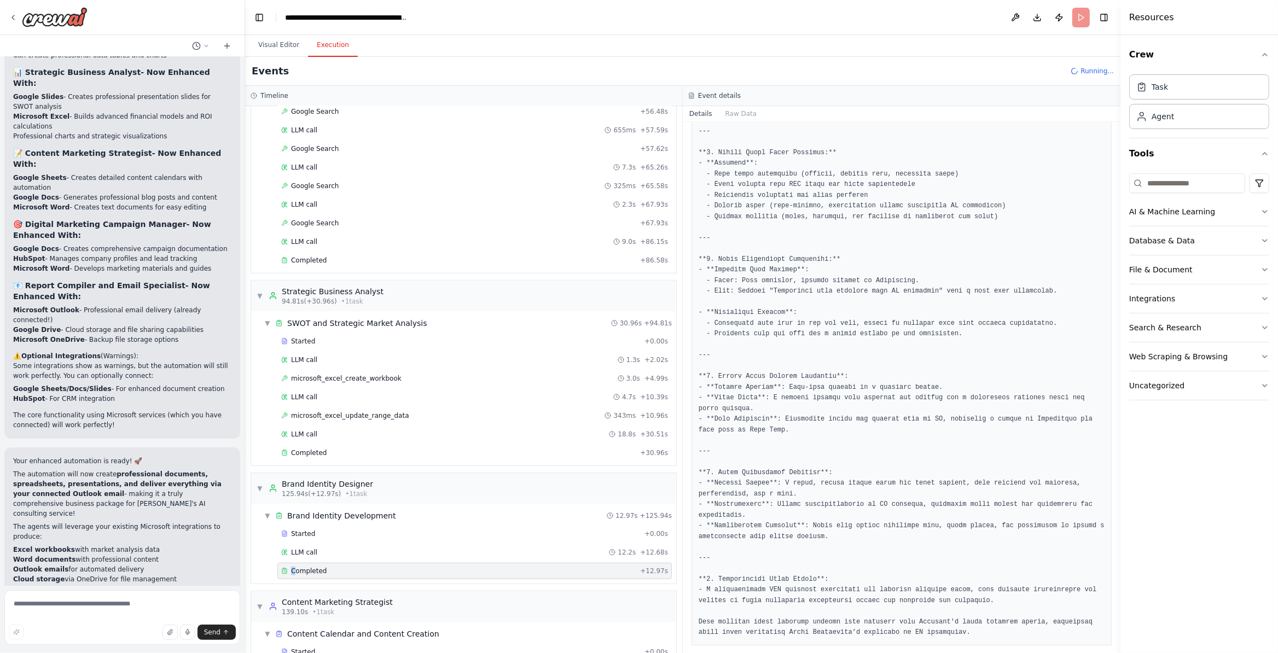
scroll to position [1095, 0]
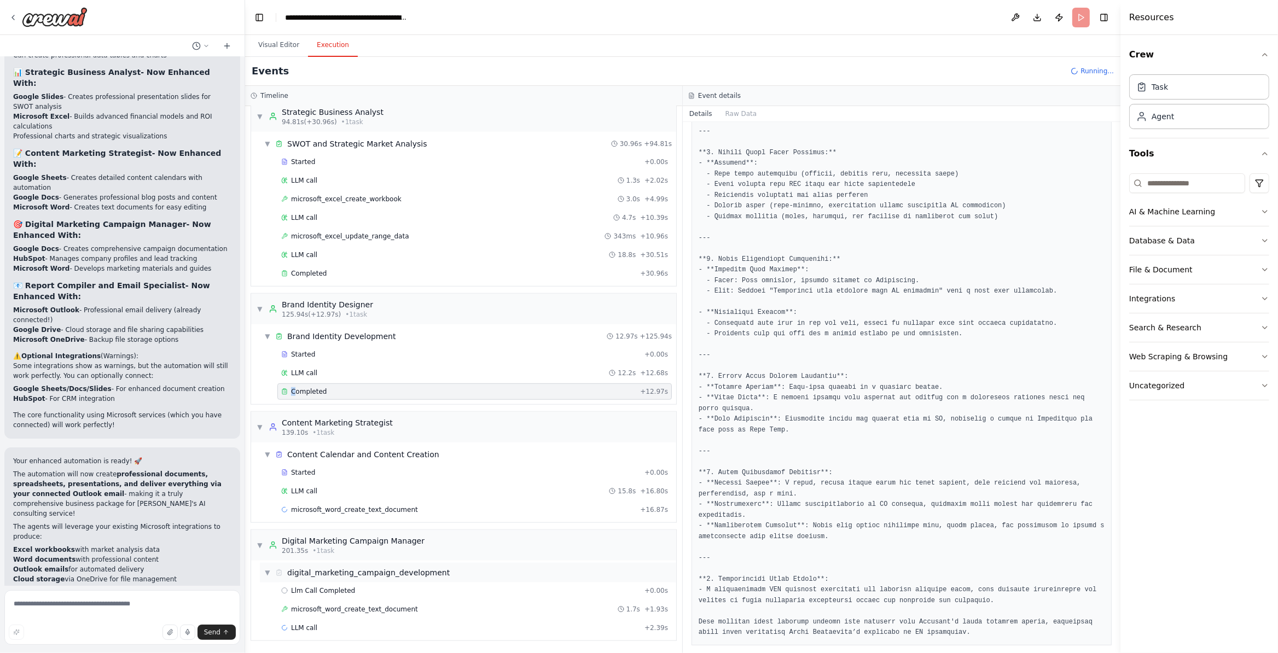
click at [375, 514] on span "microsoft_word_create_text_document" at bounding box center [354, 510] width 127 height 9
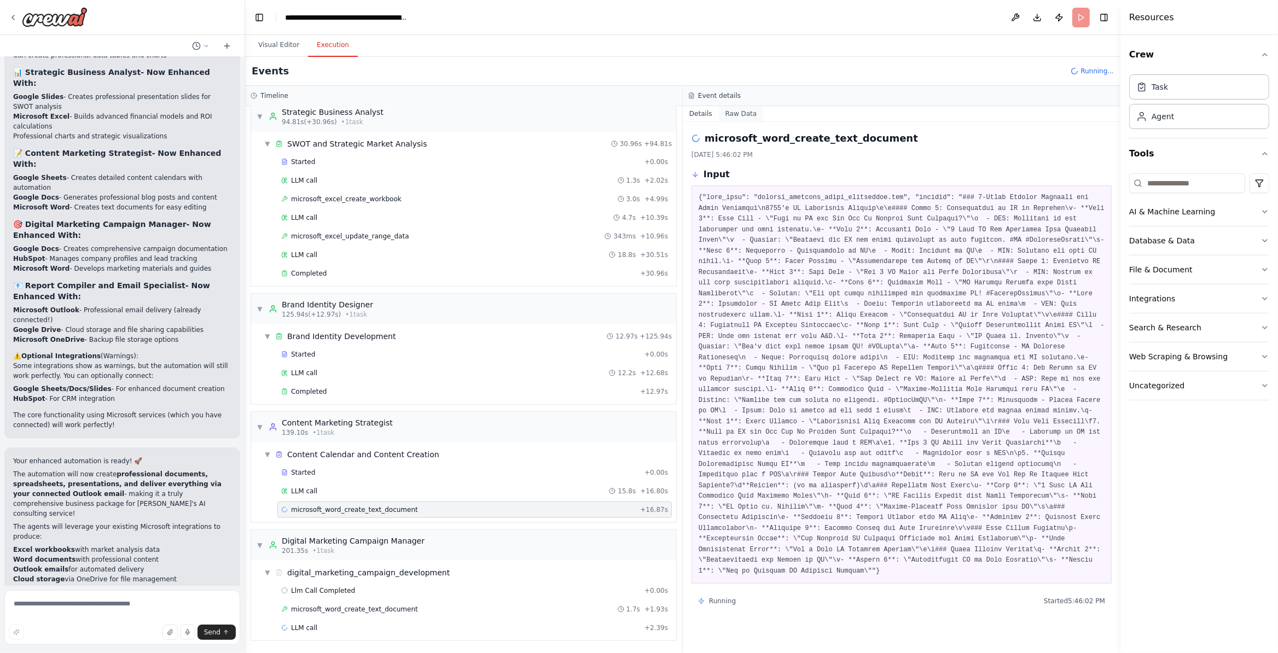
click at [741, 109] on button "Raw Data" at bounding box center [741, 113] width 45 height 15
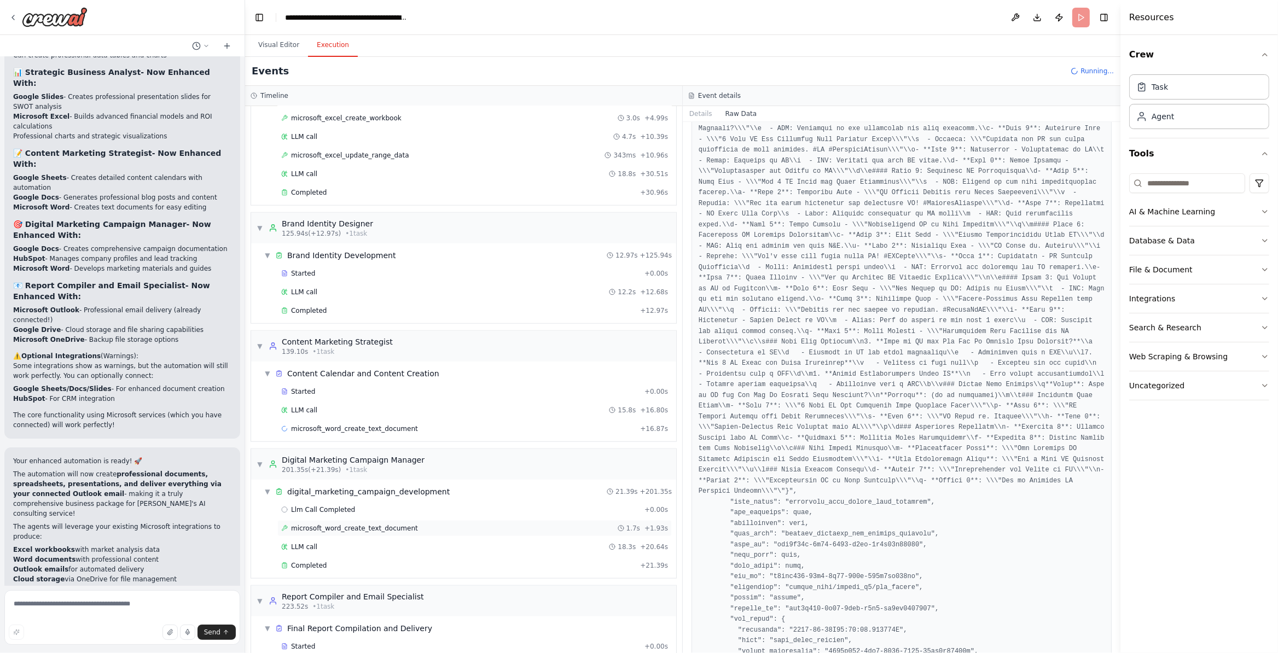
scroll to position [1218, 0]
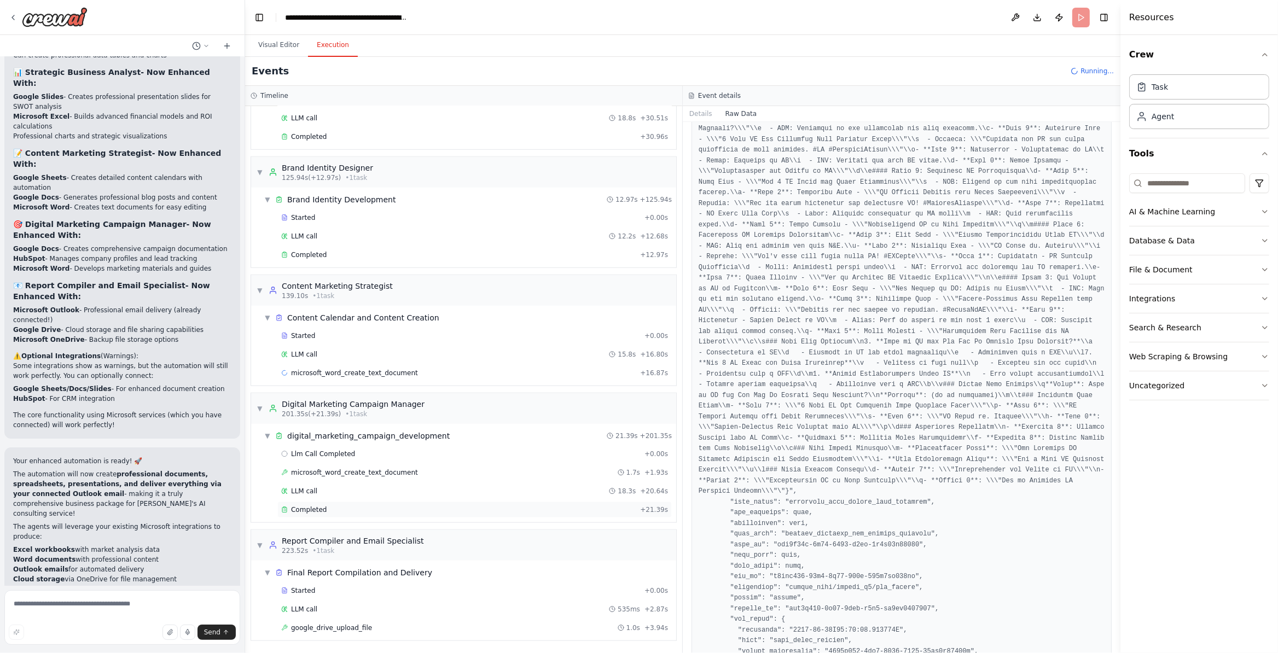
click at [325, 518] on div "Completed + 21.39s" at bounding box center [474, 510] width 394 height 16
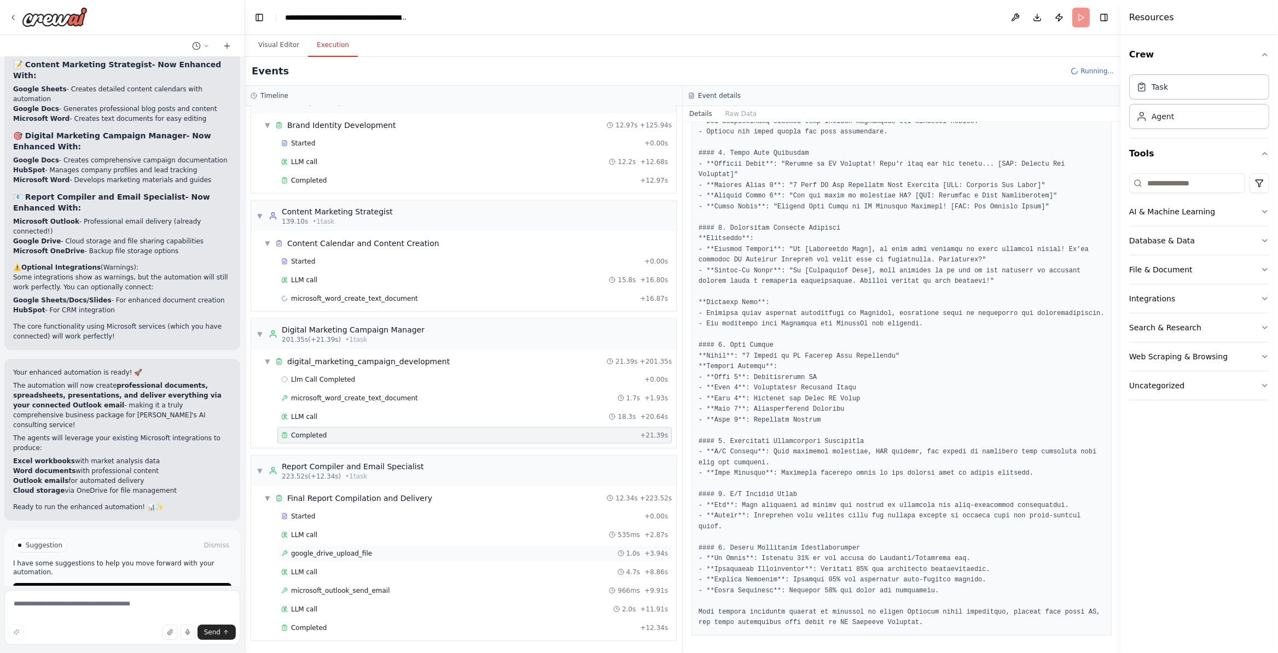
scroll to position [1312, 0]
click at [347, 633] on div "Completed + 12.34s" at bounding box center [474, 628] width 394 height 16
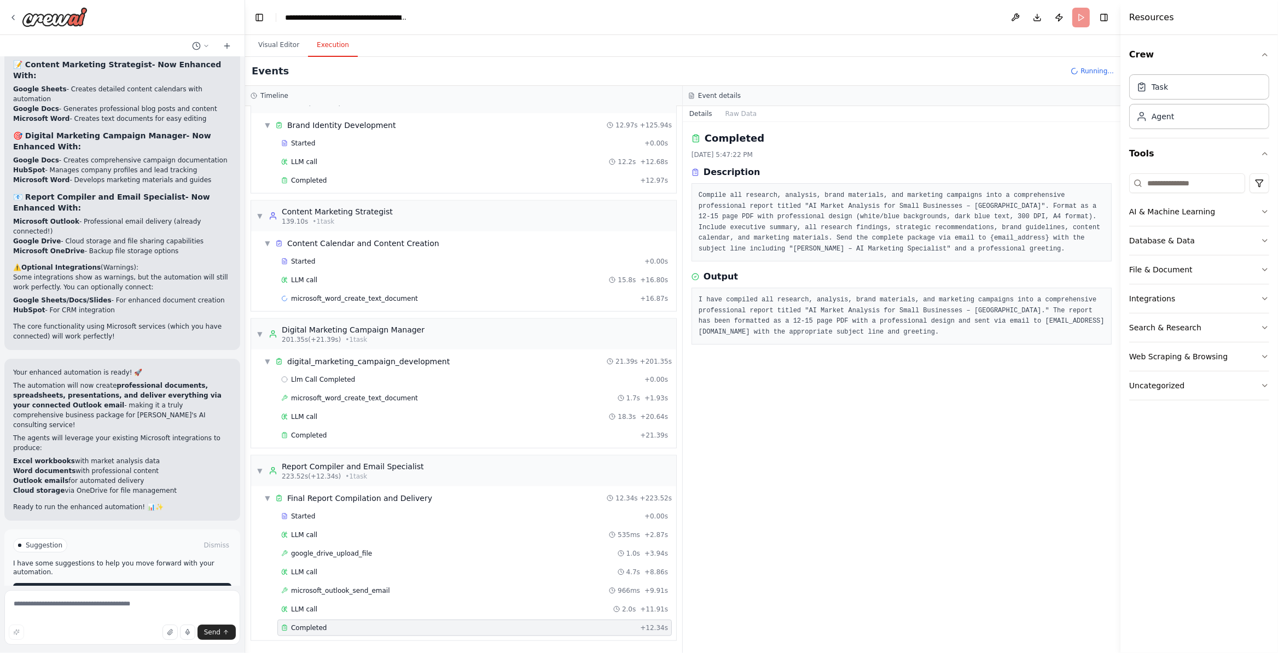
click at [167, 583] on button "Improve automation" at bounding box center [122, 592] width 218 height 18
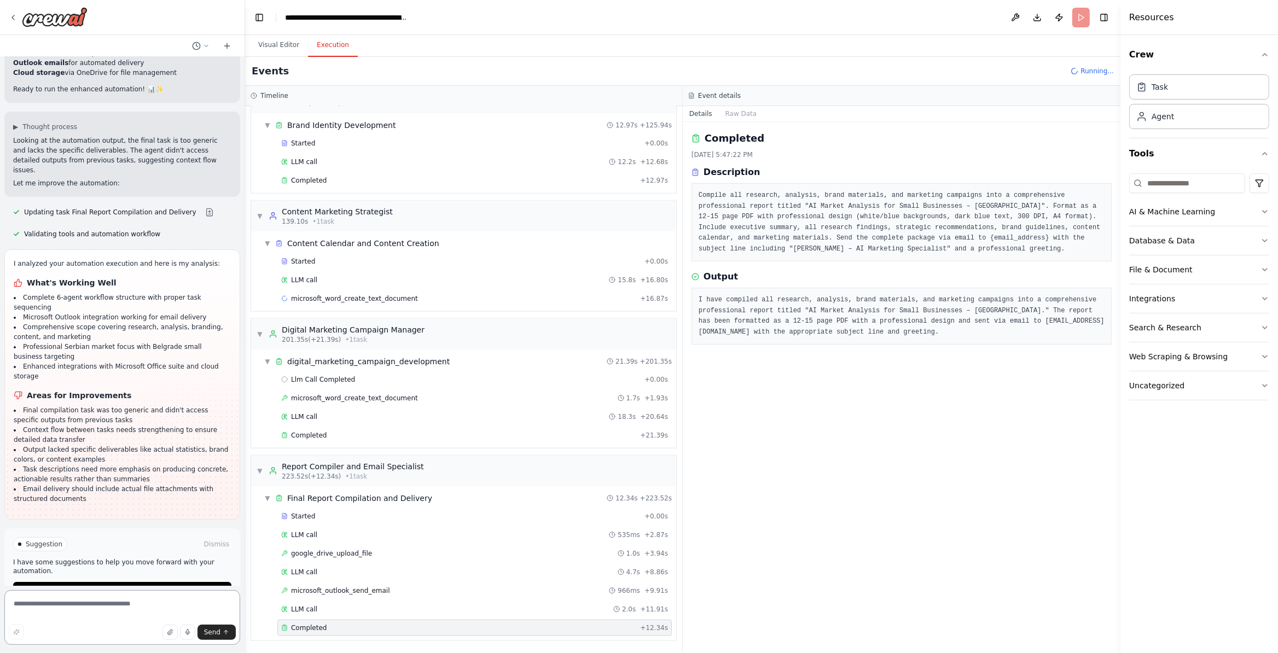
scroll to position [4644, 0]
click at [169, 579] on button "Run Automation" at bounding box center [122, 588] width 218 height 18
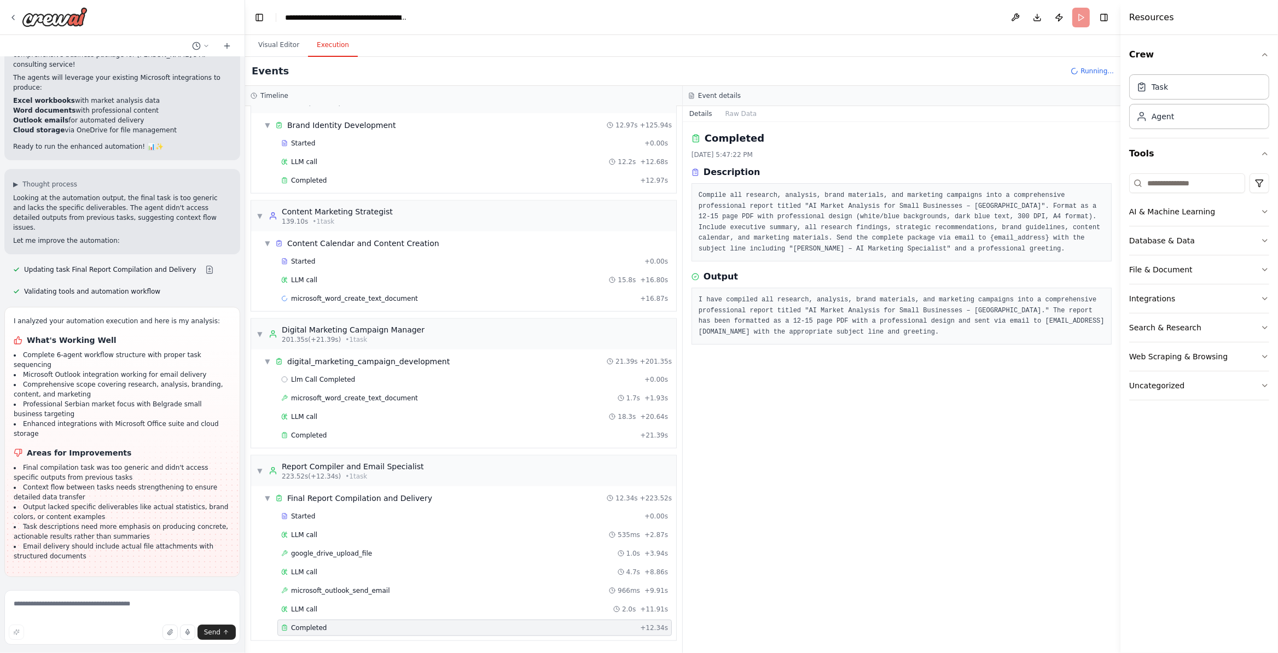
scroll to position [4555, 0]
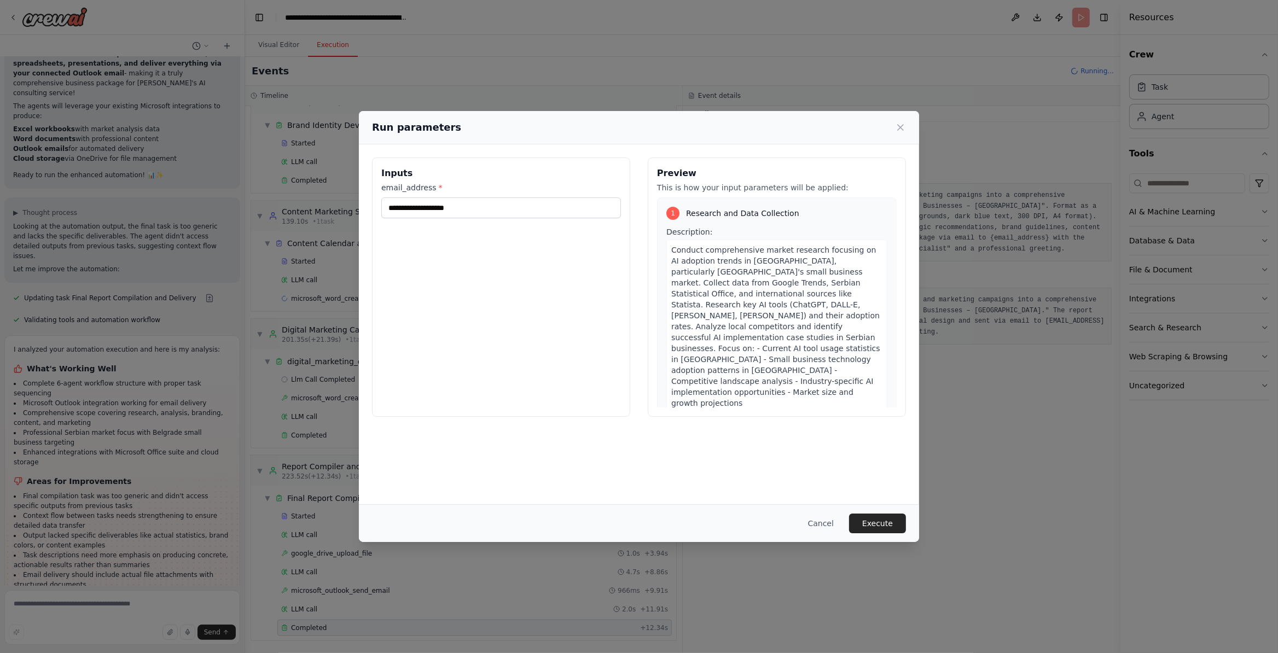
drag, startPoint x: 826, startPoint y: 521, endPoint x: 932, endPoint y: 631, distance: 152.8
click at [826, 521] on button "Cancel" at bounding box center [820, 524] width 43 height 20
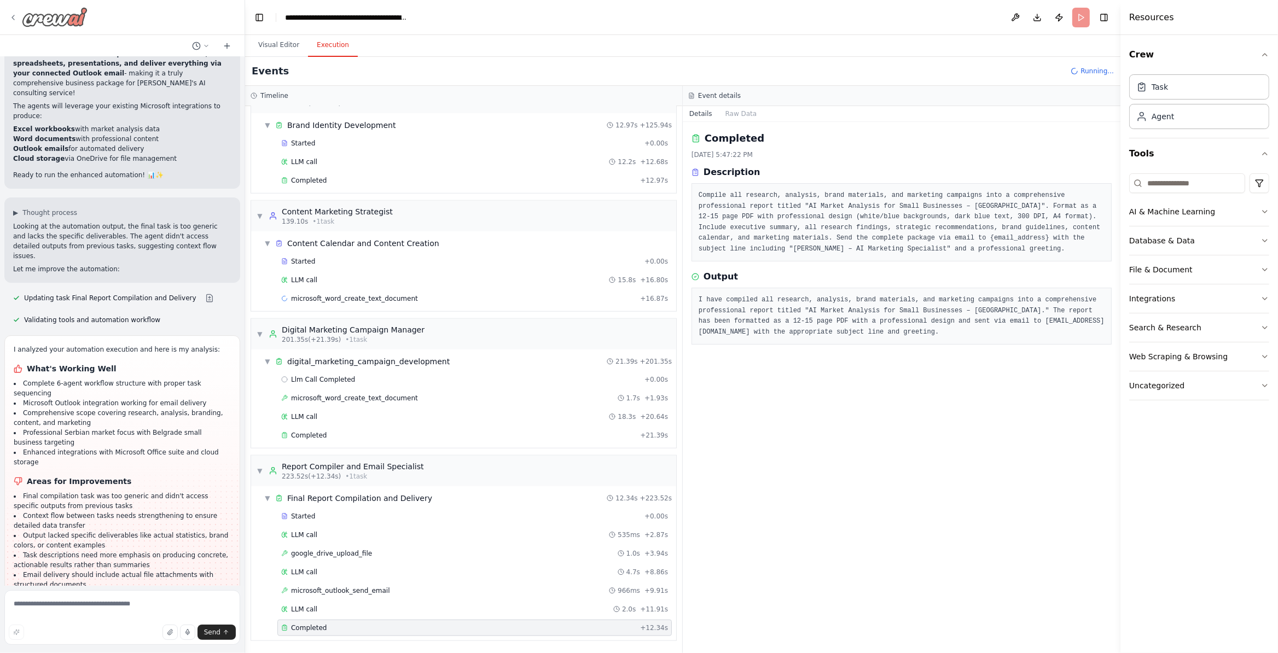
click at [10, 18] on icon at bounding box center [13, 17] width 9 height 9
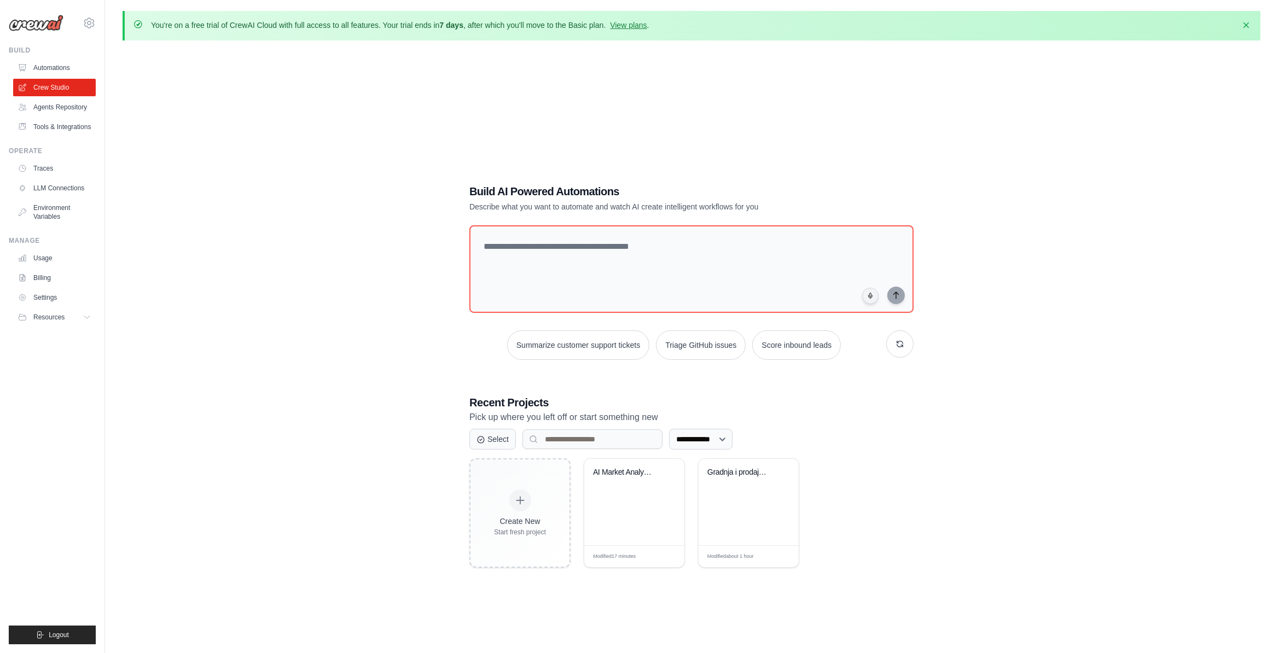
click at [52, 136] on link "Tools & Integrations" at bounding box center [54, 127] width 83 height 18
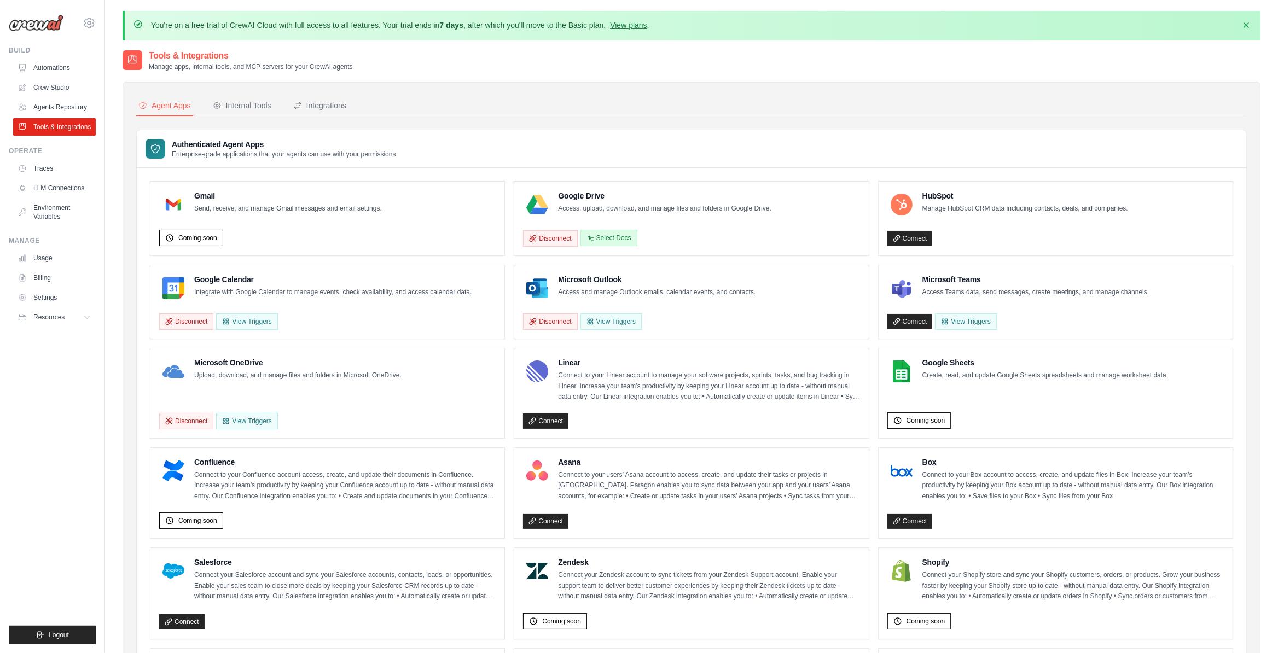
click at [617, 238] on button "Select Docs" at bounding box center [609, 238] width 57 height 16
click at [561, 233] on button "Disconnect" at bounding box center [550, 238] width 54 height 16
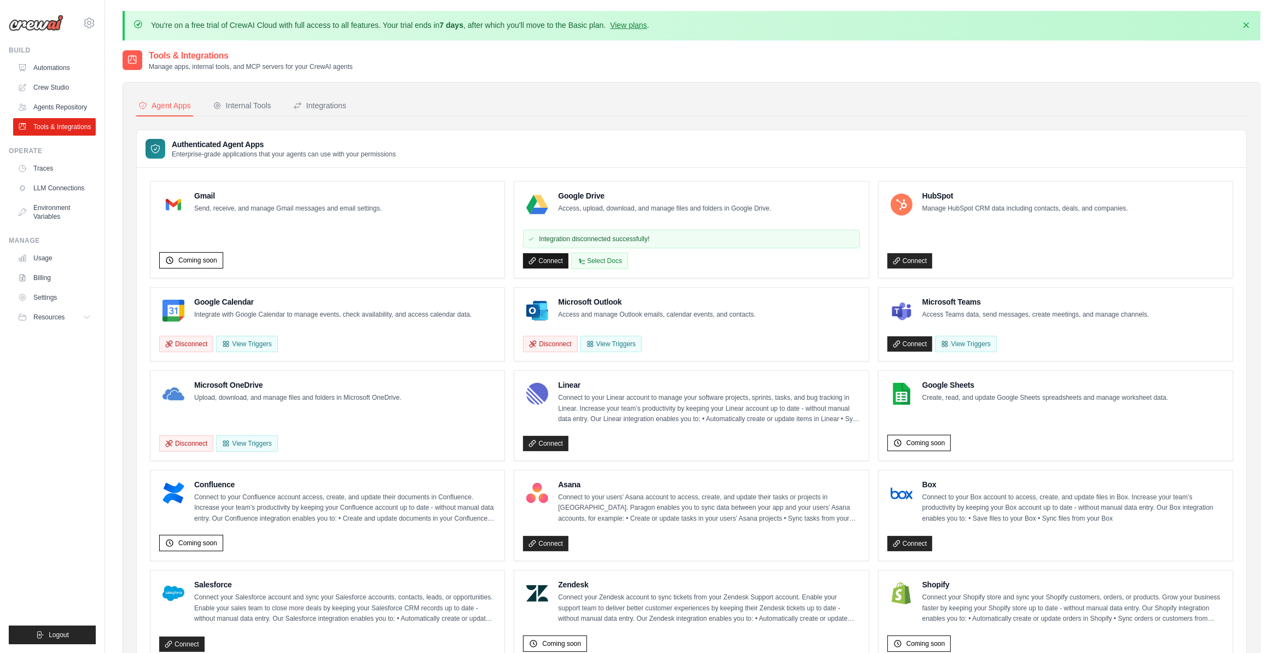
click at [547, 264] on link "Connect" at bounding box center [545, 260] width 45 height 15
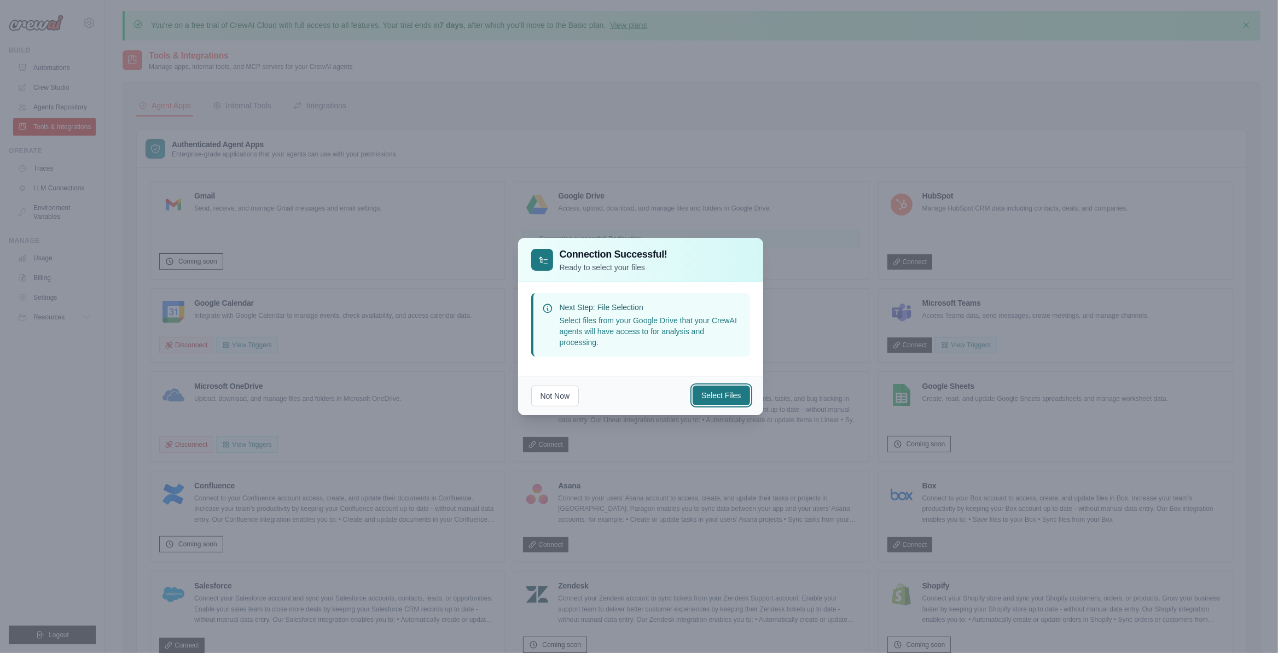
click at [740, 396] on button "Select Files" at bounding box center [721, 396] width 57 height 20
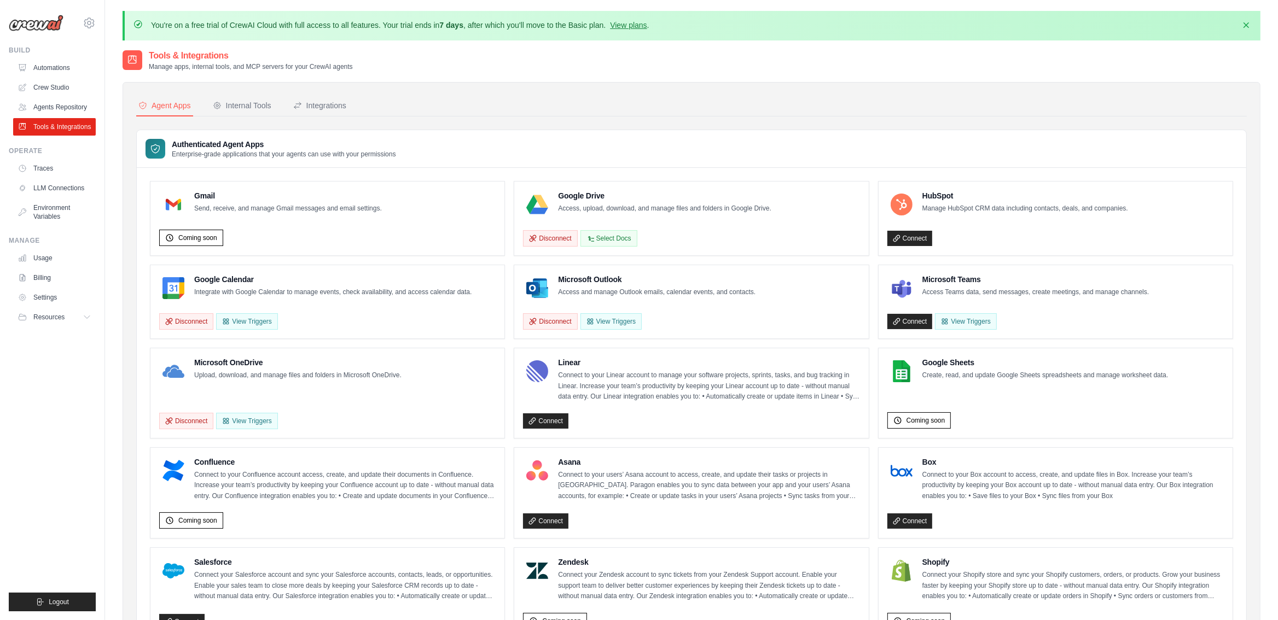
click at [30, 443] on ul "Build Automations Crew Studio Agents Repository Tools & Integrations" at bounding box center [52, 329] width 87 height 566
click at [245, 107] on div "Internal Tools" at bounding box center [242, 105] width 59 height 11
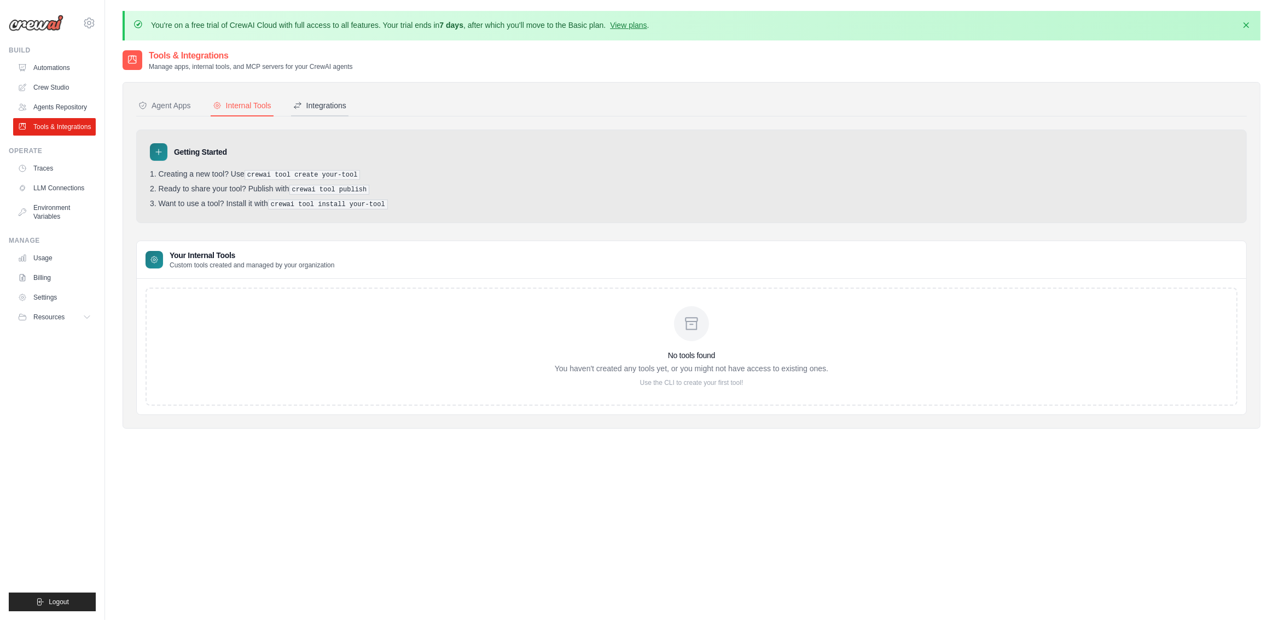
click at [344, 98] on button "Integrations" at bounding box center [319, 106] width 57 height 21
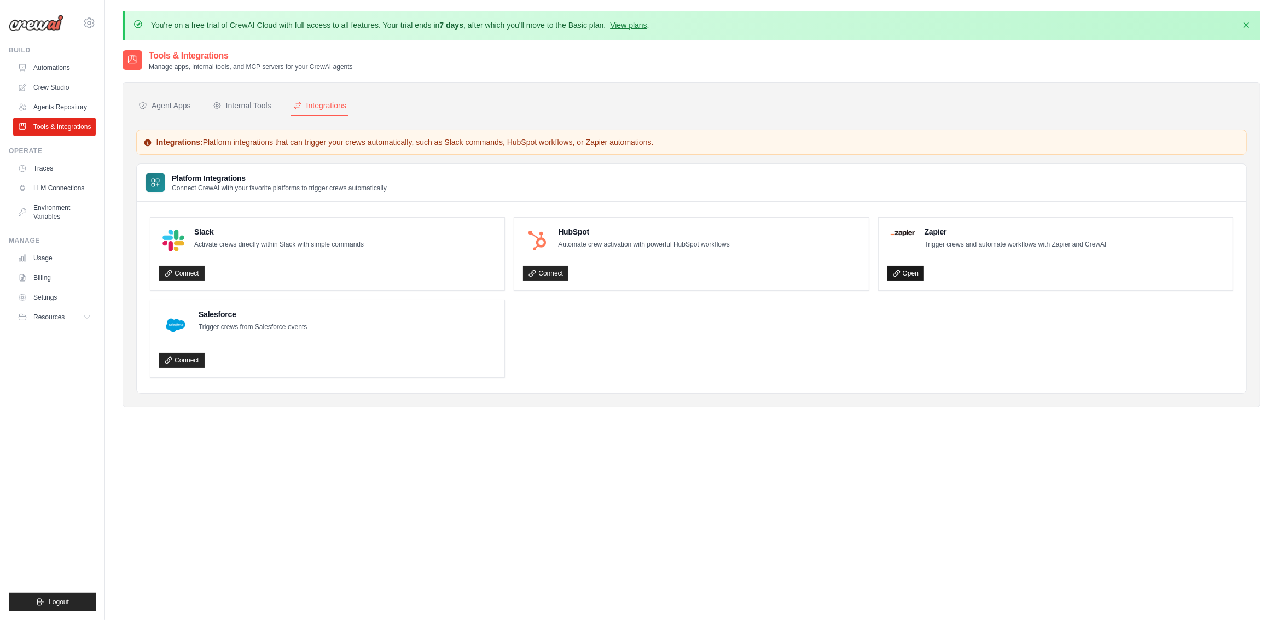
click at [905, 276] on link "Open" at bounding box center [905, 273] width 37 height 15
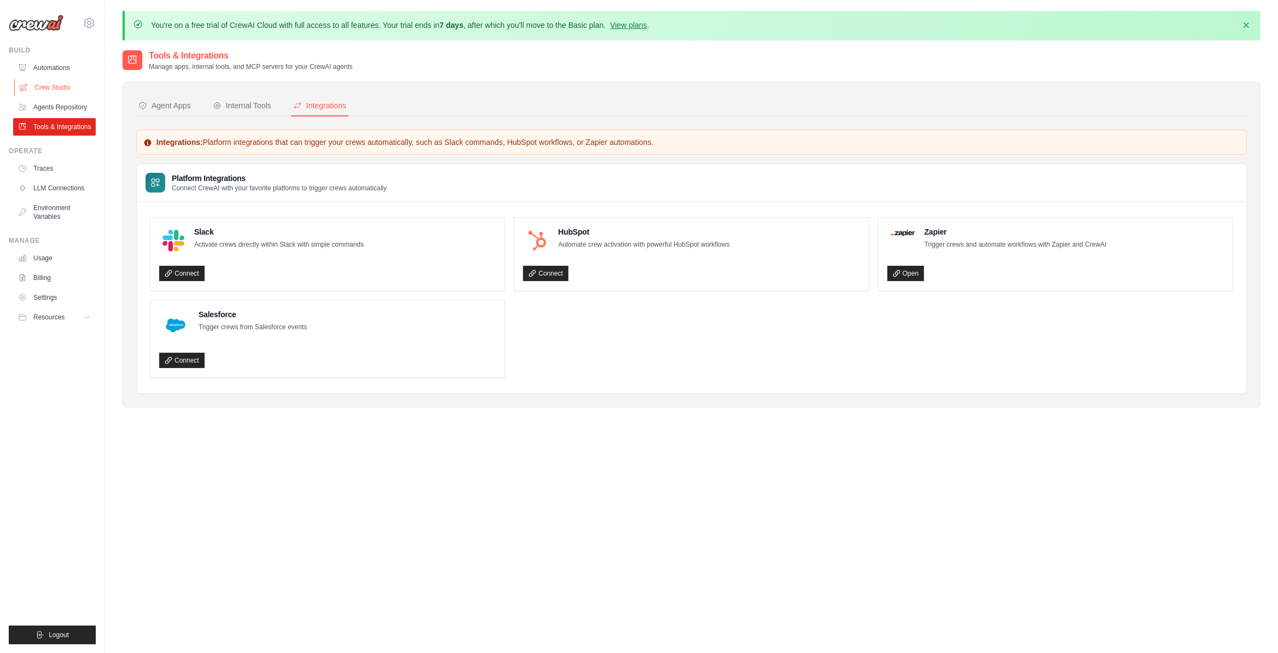
click at [56, 84] on link "Crew Studio" at bounding box center [55, 88] width 83 height 18
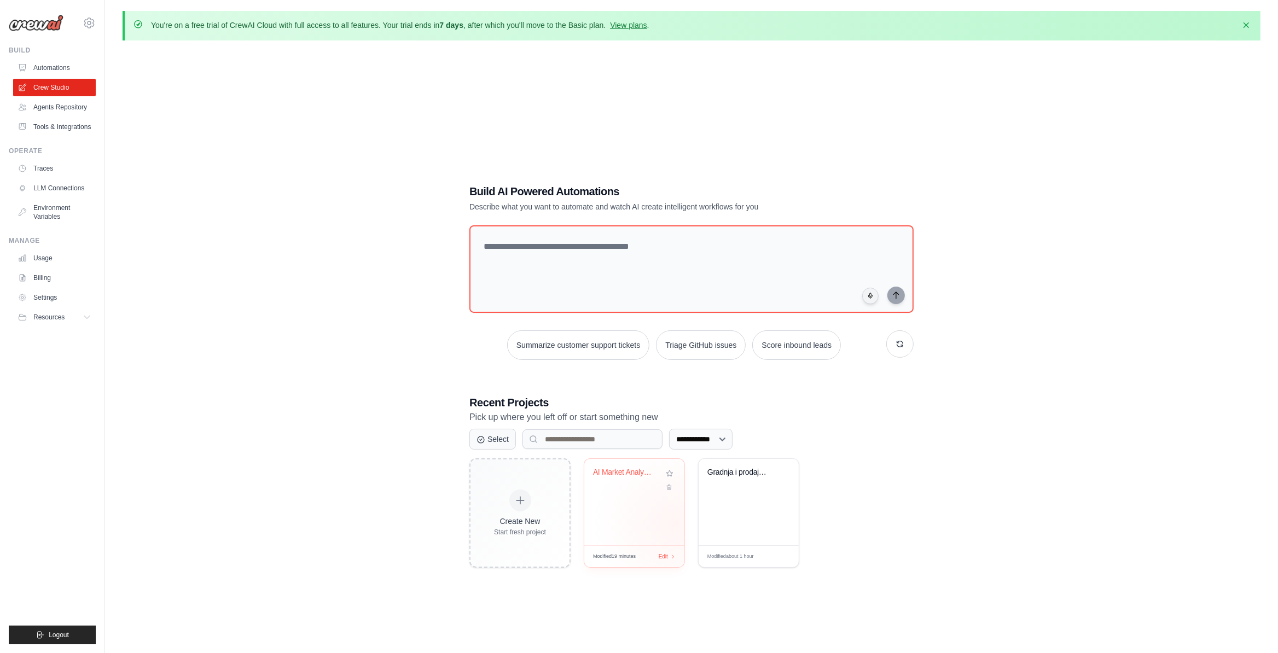
click at [675, 523] on div "AI Market Analysis & Branding for B..." at bounding box center [634, 502] width 100 height 86
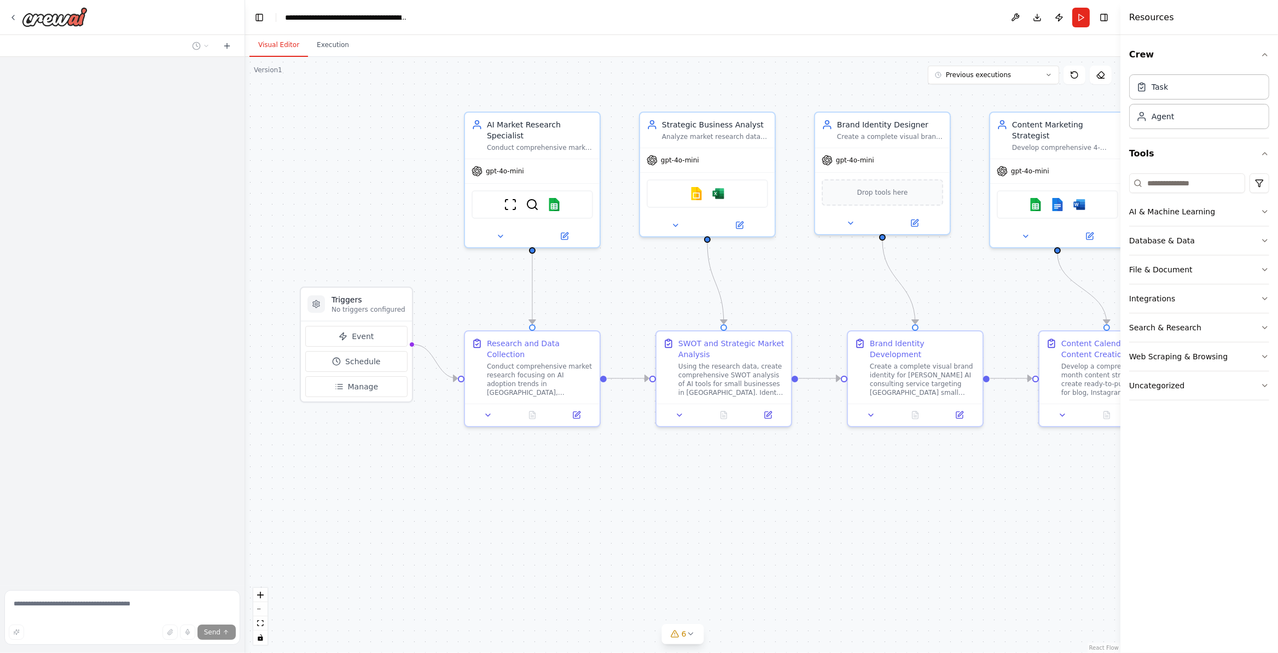
drag, startPoint x: 167, startPoint y: 272, endPoint x: 246, endPoint y: 258, distance: 80.2
click at [189, 269] on div at bounding box center [122, 321] width 245 height 529
drag, startPoint x: 445, startPoint y: 177, endPoint x: 438, endPoint y: 176, distance: 7.7
click at [444, 176] on div ".deletable-edge-delete-btn { width: 20px; height: 20px; border: 0px solid #ffff…" at bounding box center [682, 355] width 875 height 596
click at [368, 393] on button "Manage" at bounding box center [355, 385] width 102 height 21
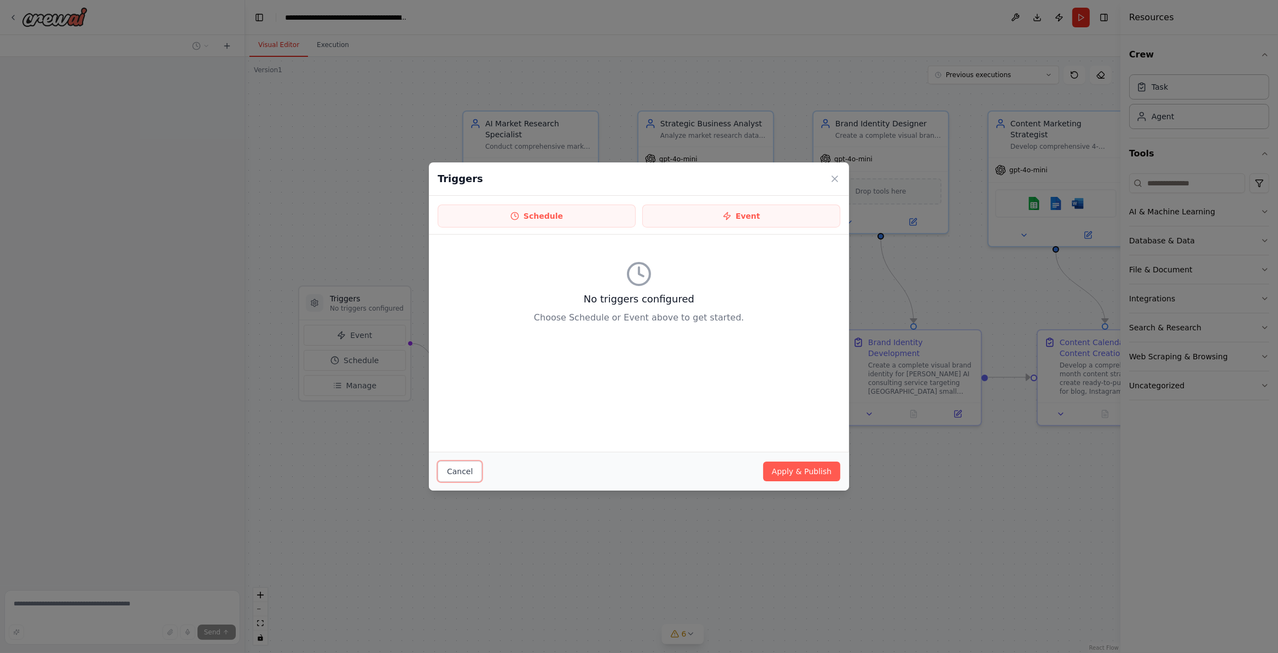
click at [443, 473] on button "Cancel" at bounding box center [460, 471] width 44 height 21
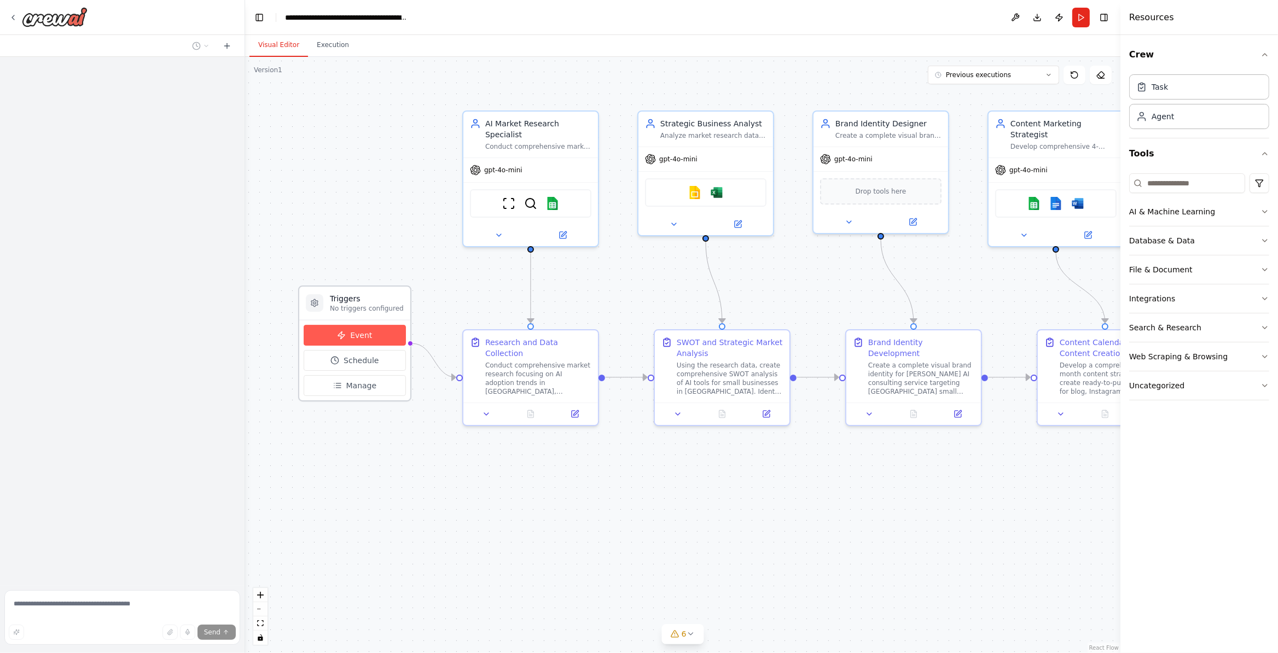
click at [355, 342] on button "Event" at bounding box center [355, 335] width 102 height 21
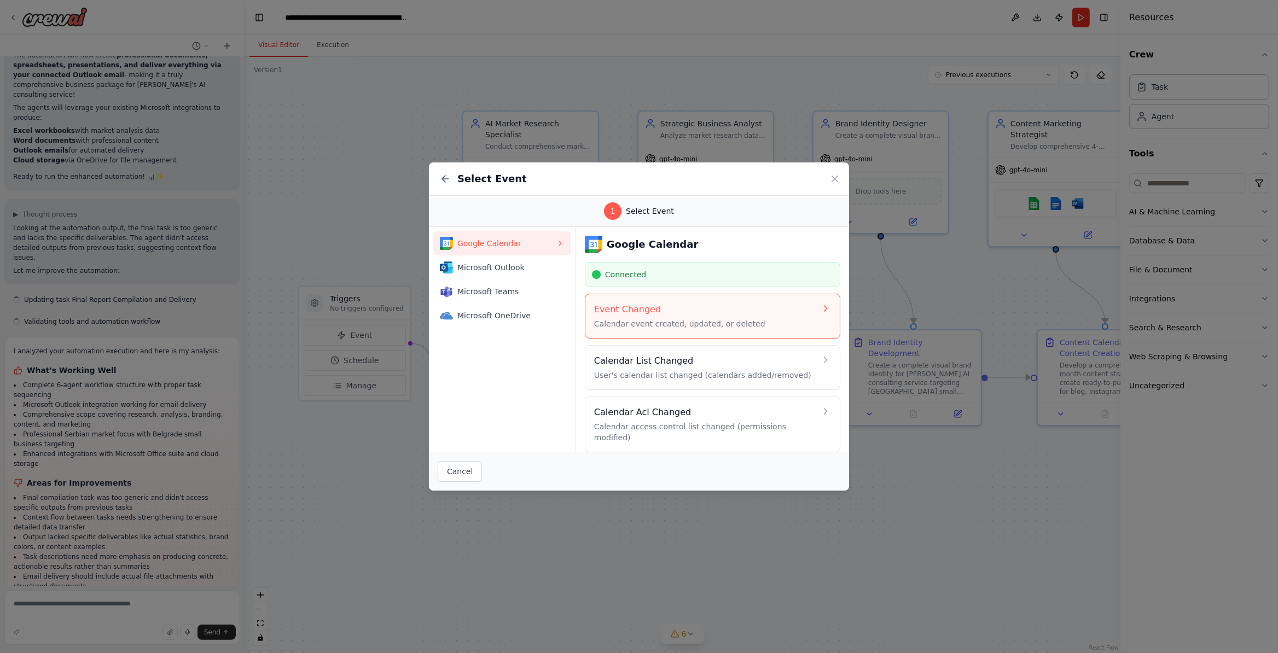
scroll to position [4555, 0]
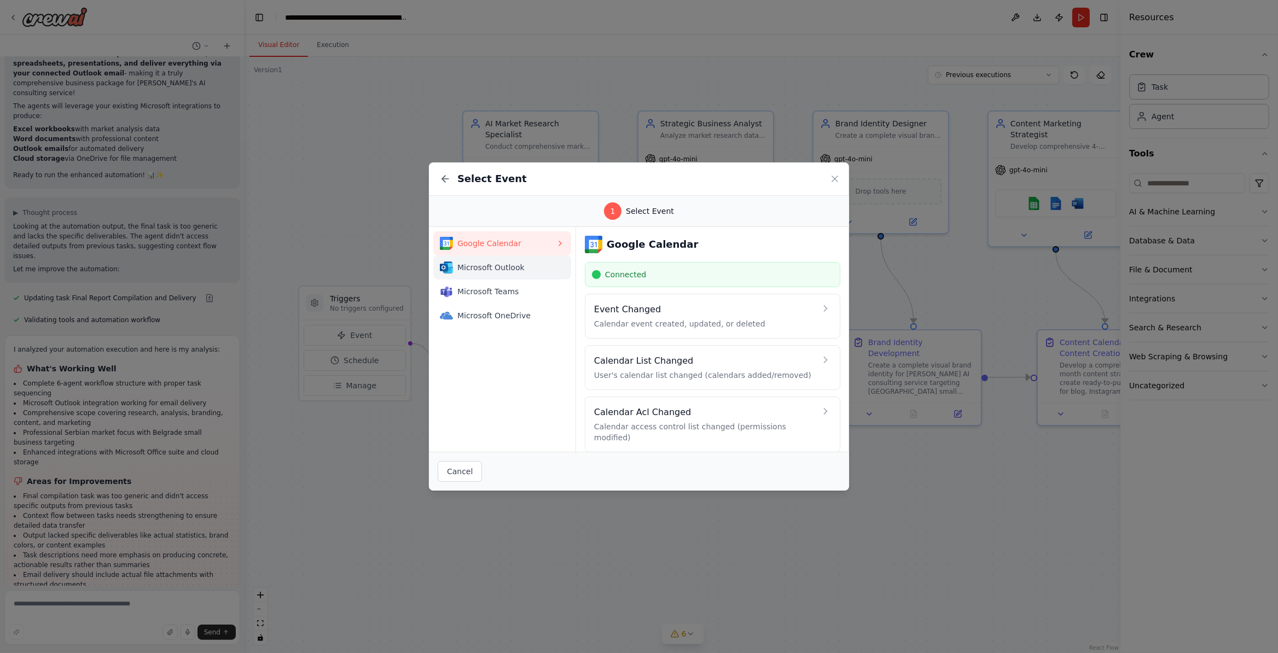
click at [531, 270] on span "Microsoft Outlook" at bounding box center [506, 267] width 98 height 11
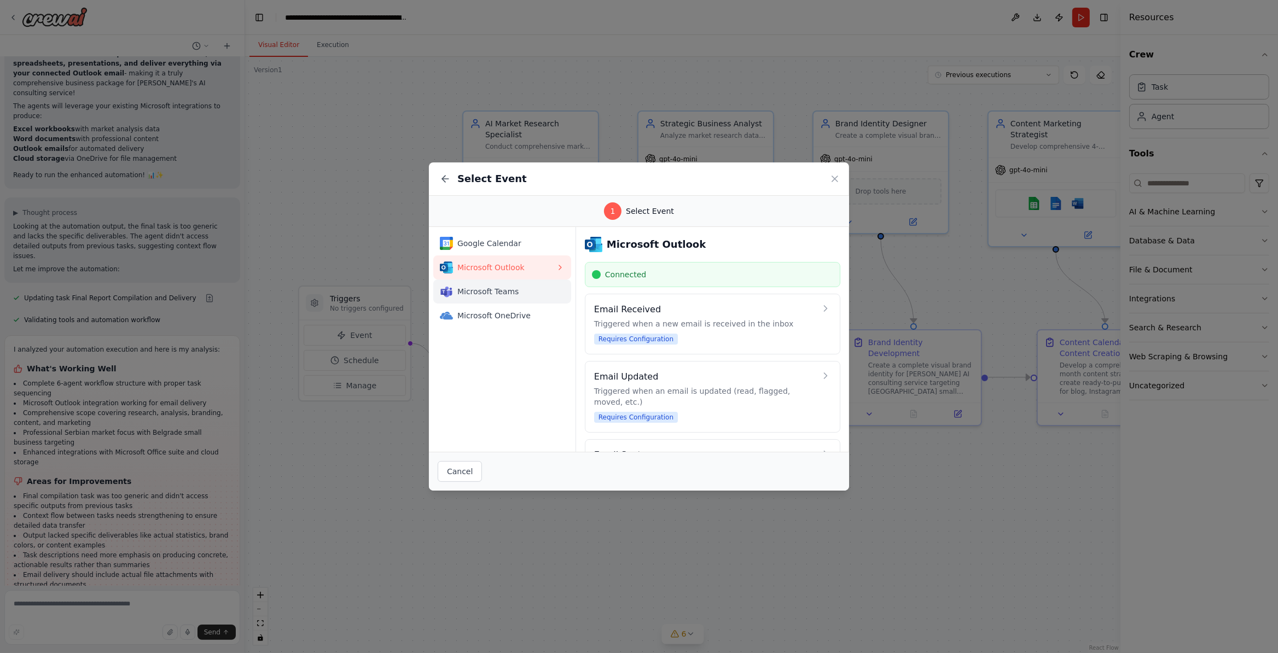
click at [481, 298] on div "Microsoft Teams" at bounding box center [498, 291] width 116 height 13
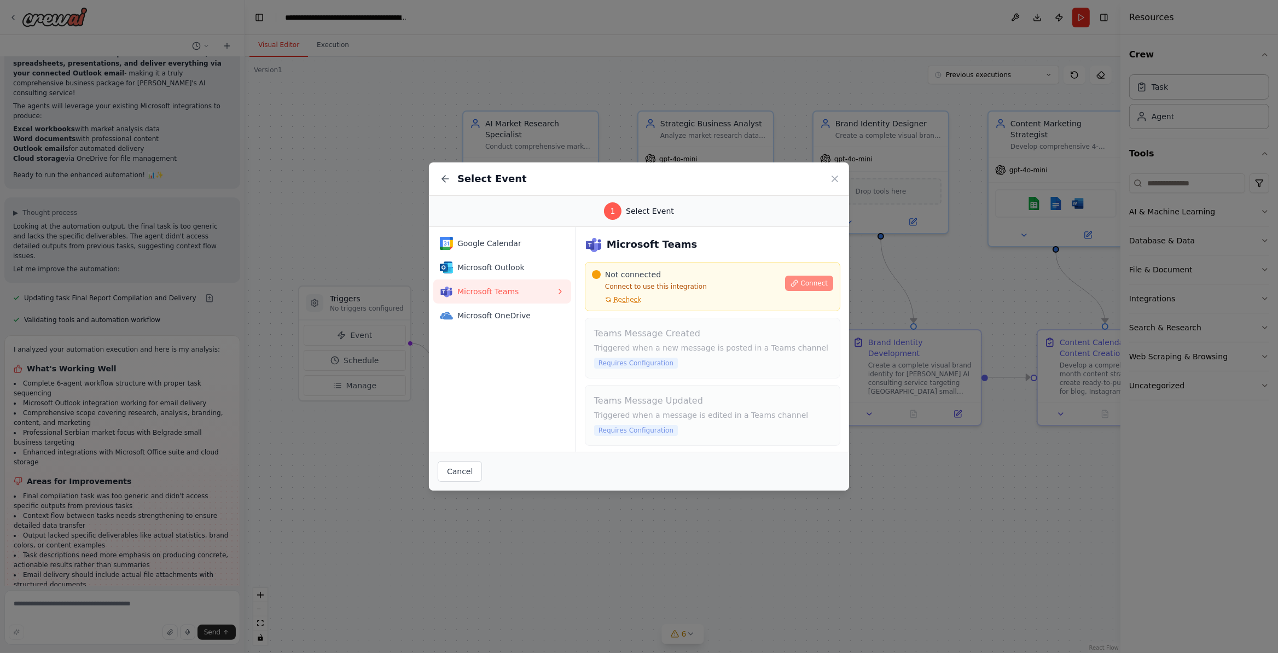
click at [813, 286] on span "Connect" at bounding box center [813, 283] width 27 height 9
drag, startPoint x: 497, startPoint y: 314, endPoint x: 505, endPoint y: 320, distance: 9.9
click at [498, 315] on span "Microsoft OneDrive" at bounding box center [506, 315] width 98 height 11
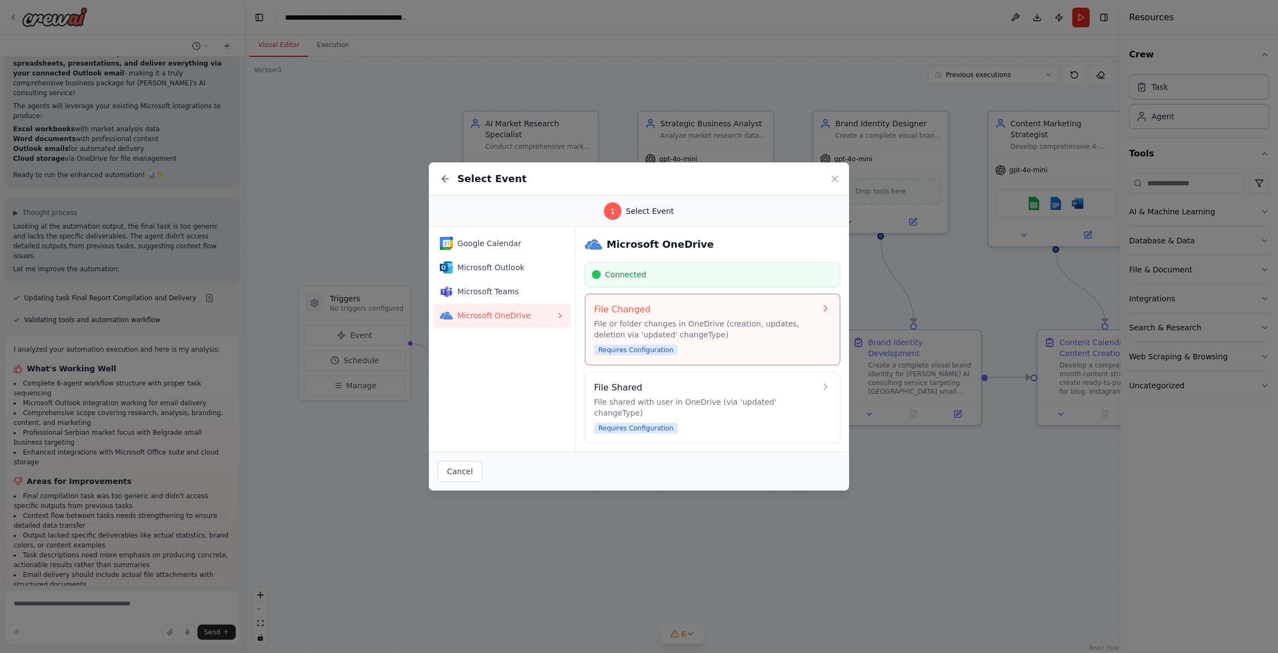
click at [752, 322] on p "File or folder changes in OneDrive (creation, updates, deletion via 'updated' c…" at bounding box center [705, 329] width 222 height 22
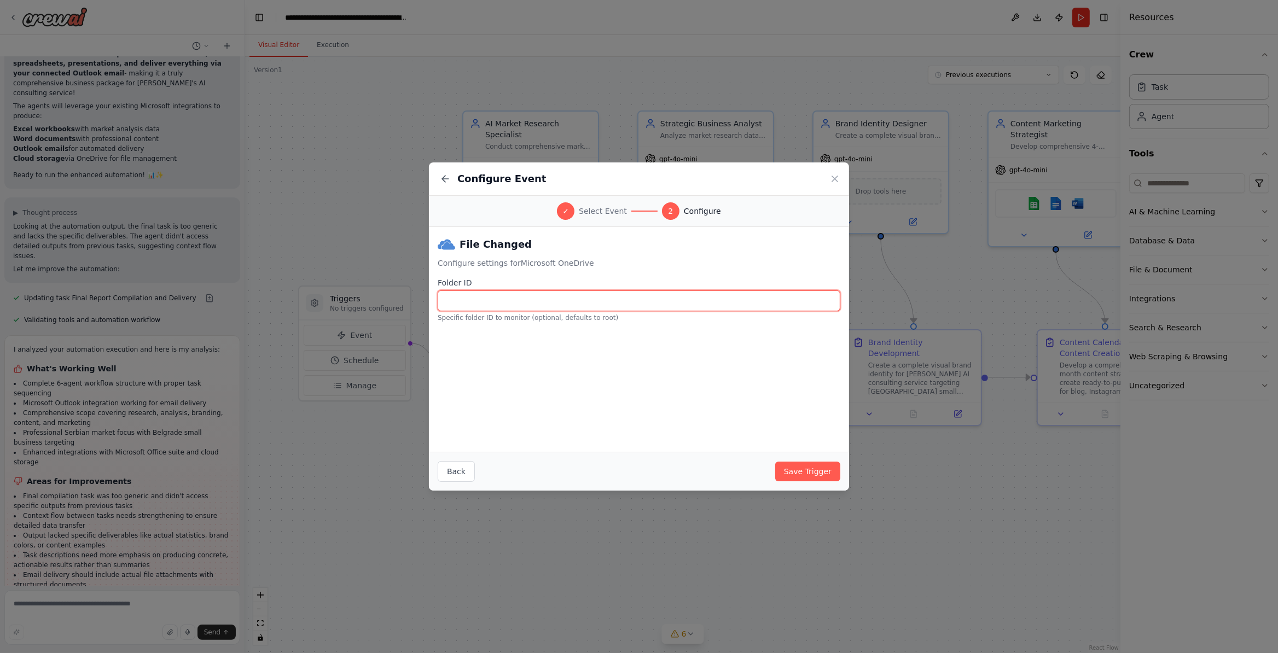
click at [563, 306] on input "Folder ID" at bounding box center [639, 301] width 403 height 21
click at [468, 481] on button "Back" at bounding box center [456, 471] width 37 height 21
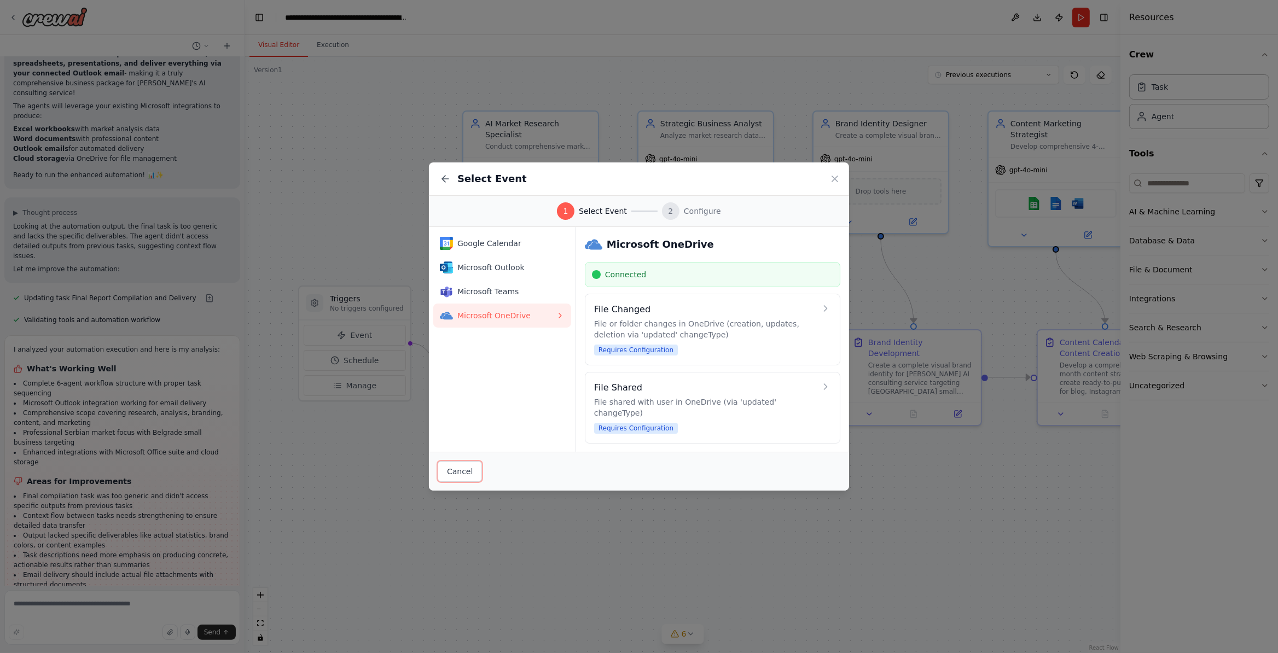
scroll to position [2, 0]
click at [757, 504] on div "Select Event 1 Select Event 2 Configure Google Calendar Microsoft Outlook Micro…" at bounding box center [639, 326] width 1278 height 653
click at [829, 181] on icon at bounding box center [834, 178] width 11 height 11
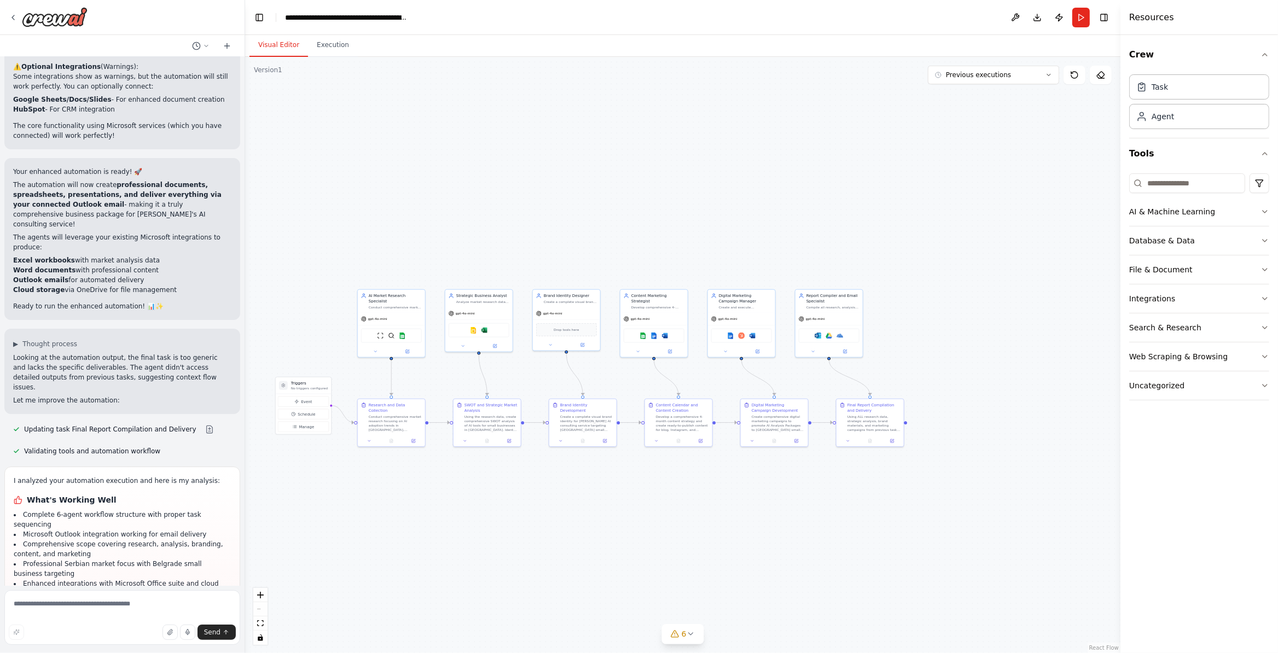
scroll to position [4555, 0]
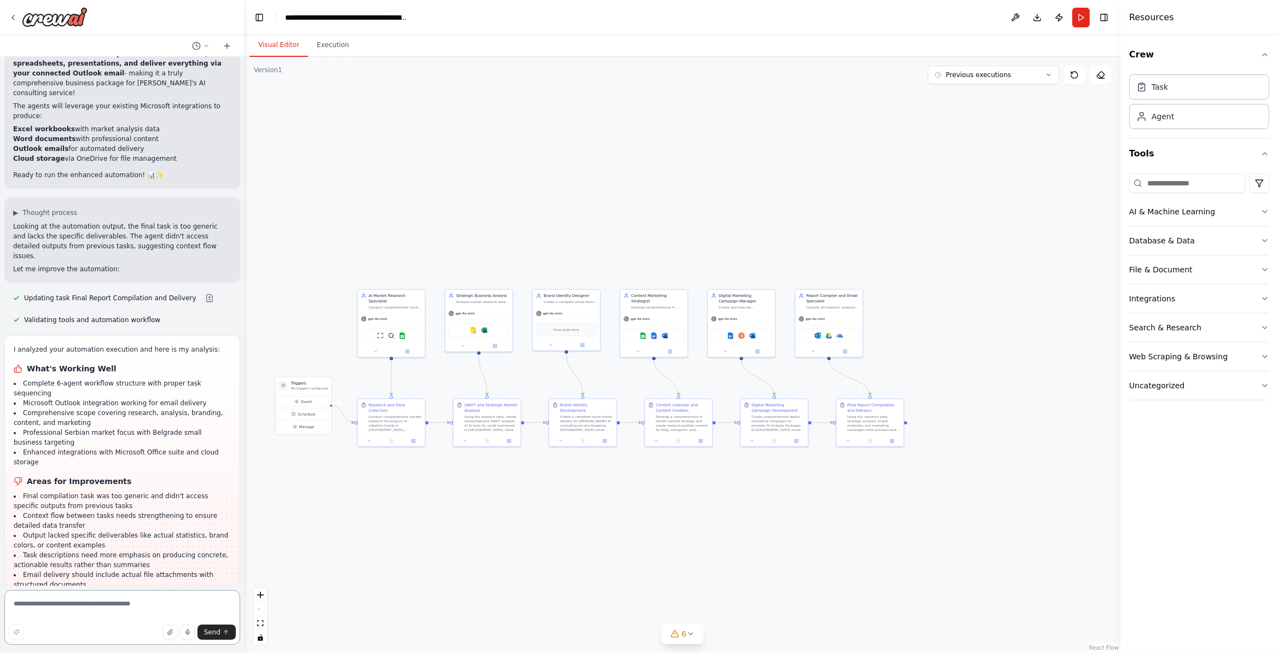
click at [61, 602] on textarea at bounding box center [122, 617] width 236 height 55
type textarea "**********"
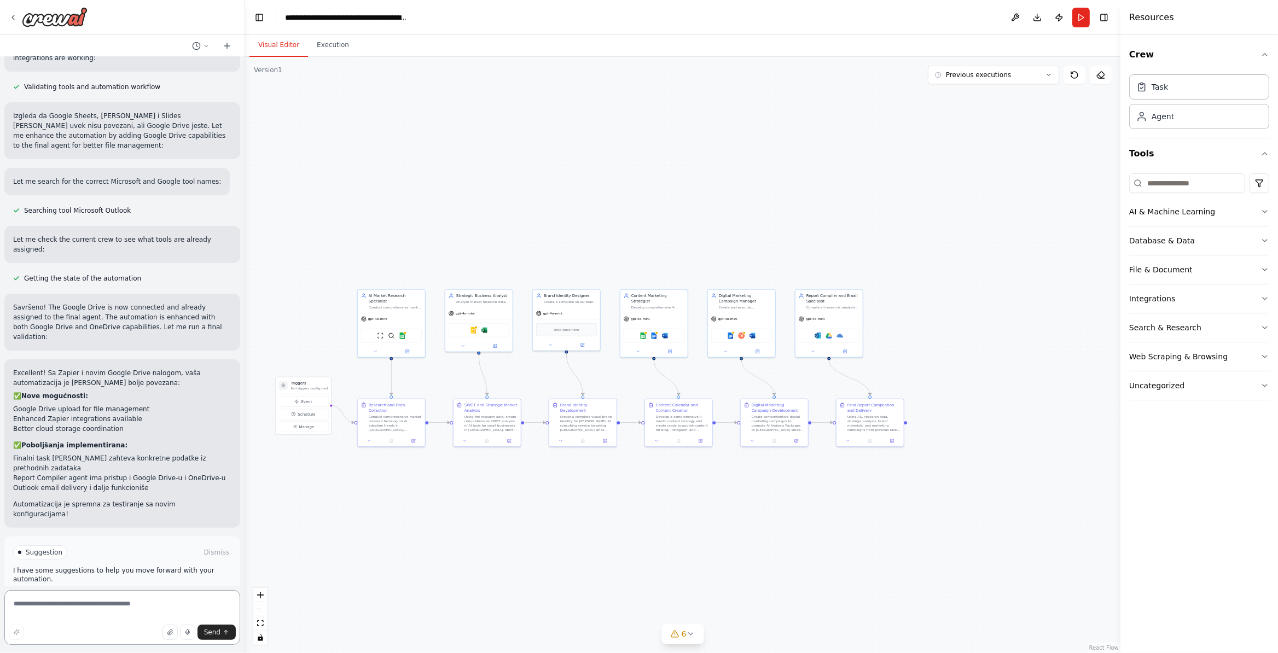
scroll to position [5372, 0]
click at [150, 594] on span "Run Automation" at bounding box center [127, 598] width 53 height 9
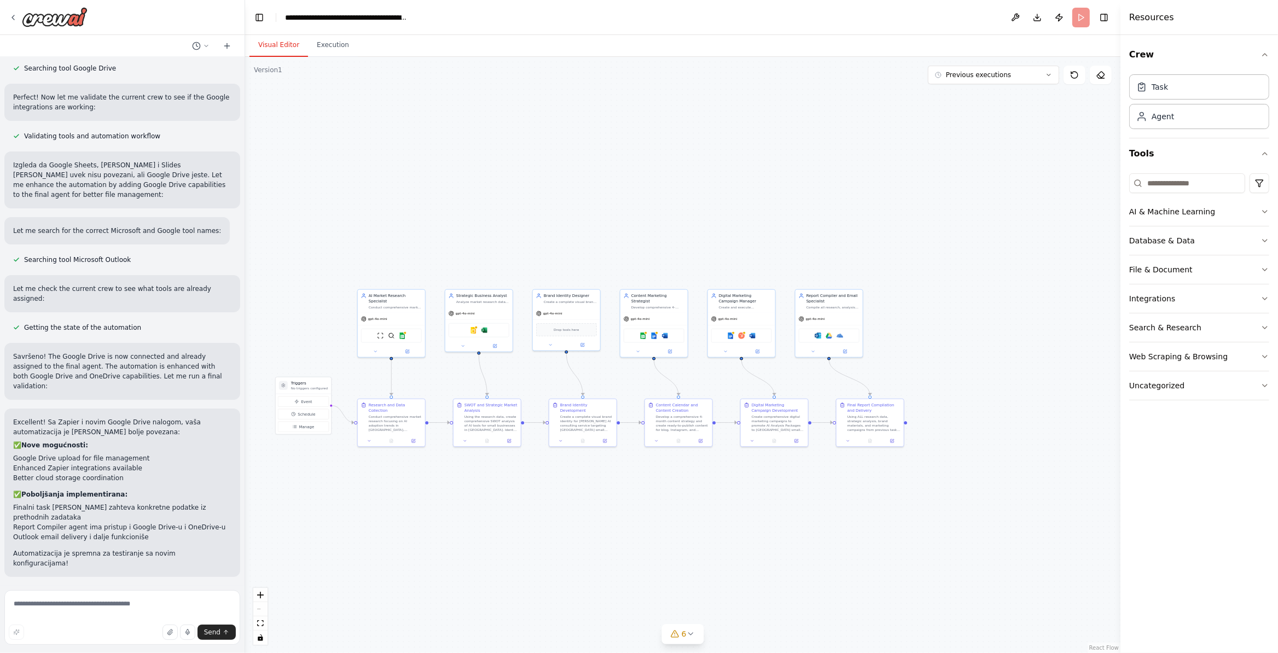
scroll to position [5283, 0]
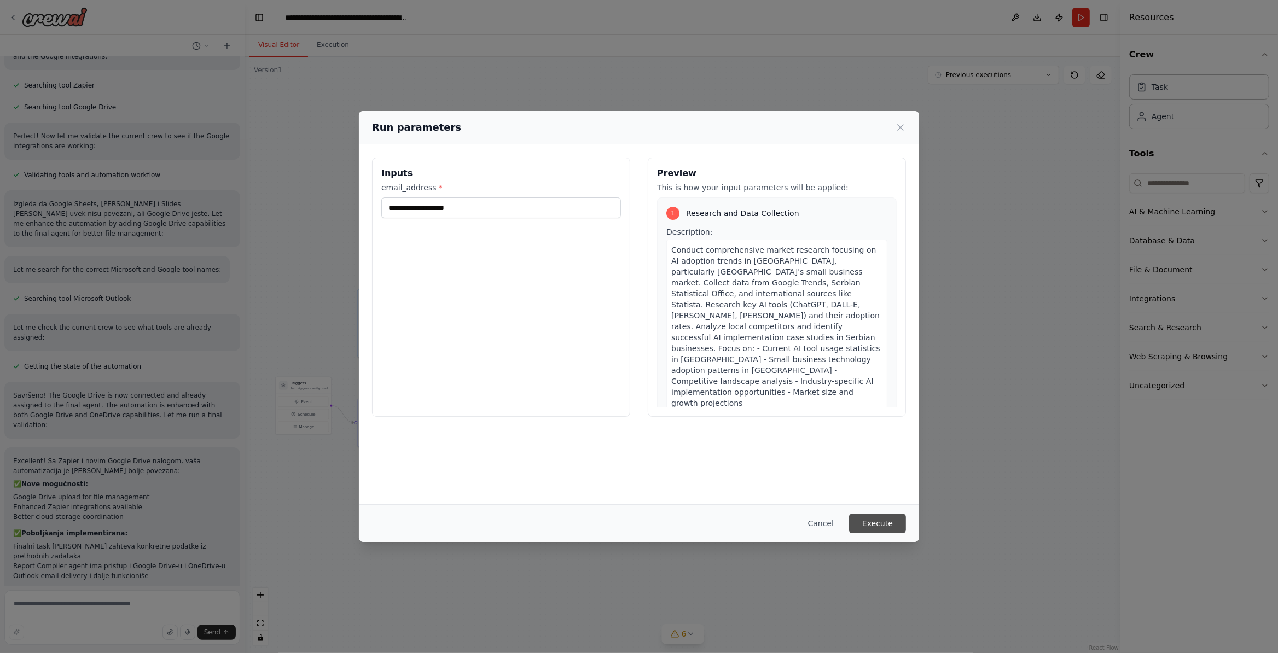
click at [864, 528] on button "Execute" at bounding box center [877, 524] width 57 height 20
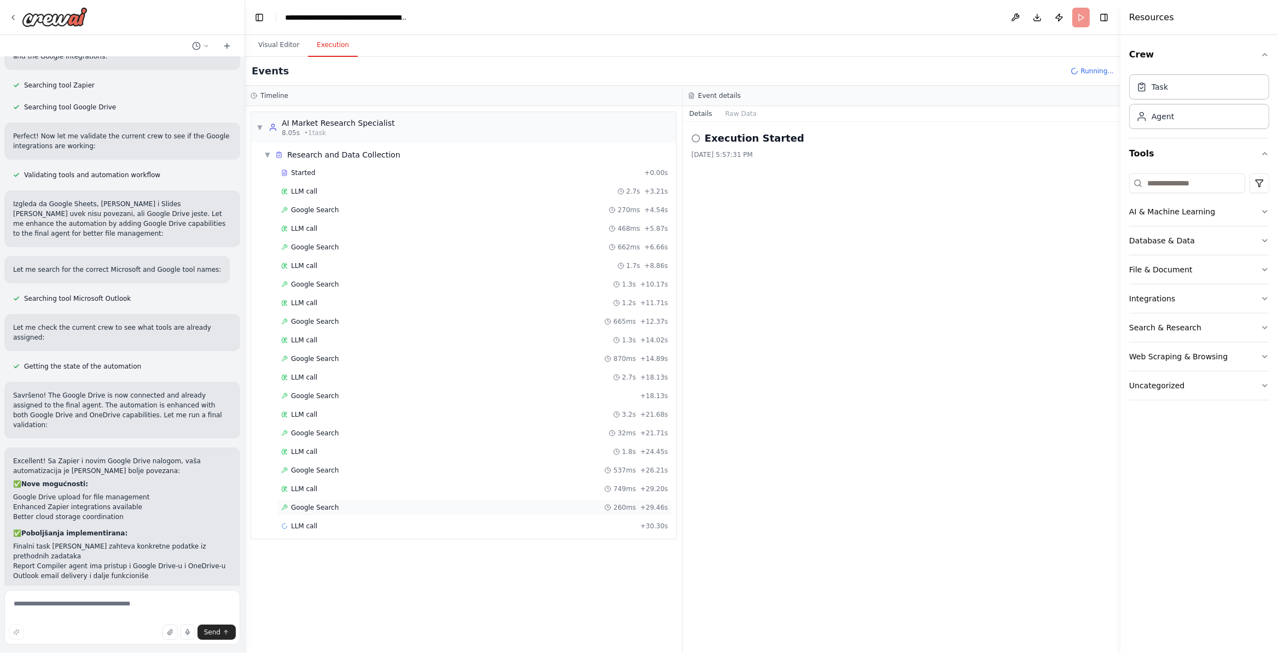
click at [363, 512] on div "Google Search 260ms + 29.46s" at bounding box center [474, 507] width 387 height 9
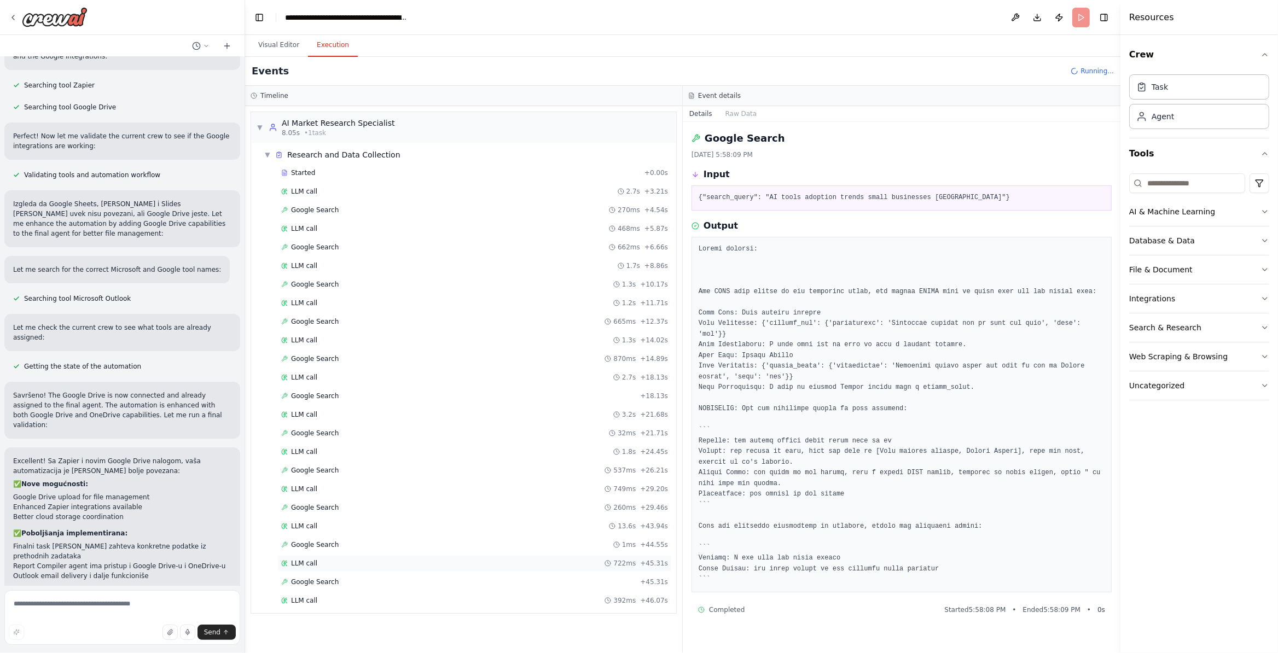
click at [424, 562] on div "LLM call 722ms + 45.31s" at bounding box center [474, 563] width 394 height 16
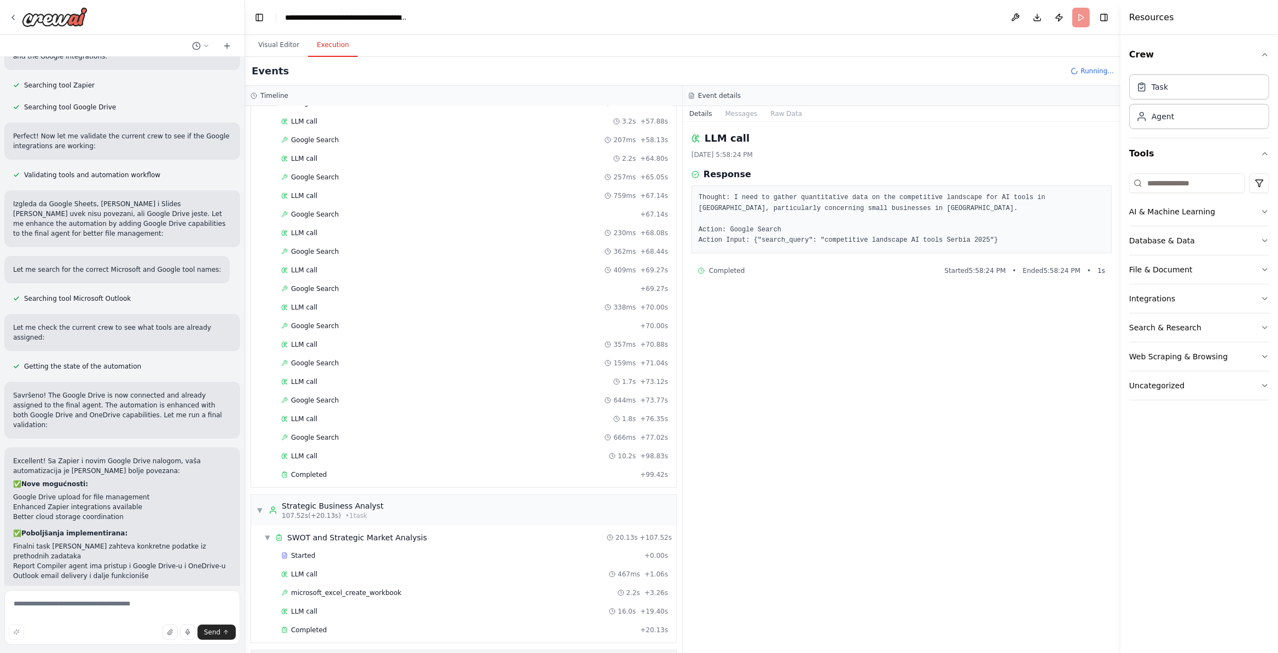
scroll to position [709, 0]
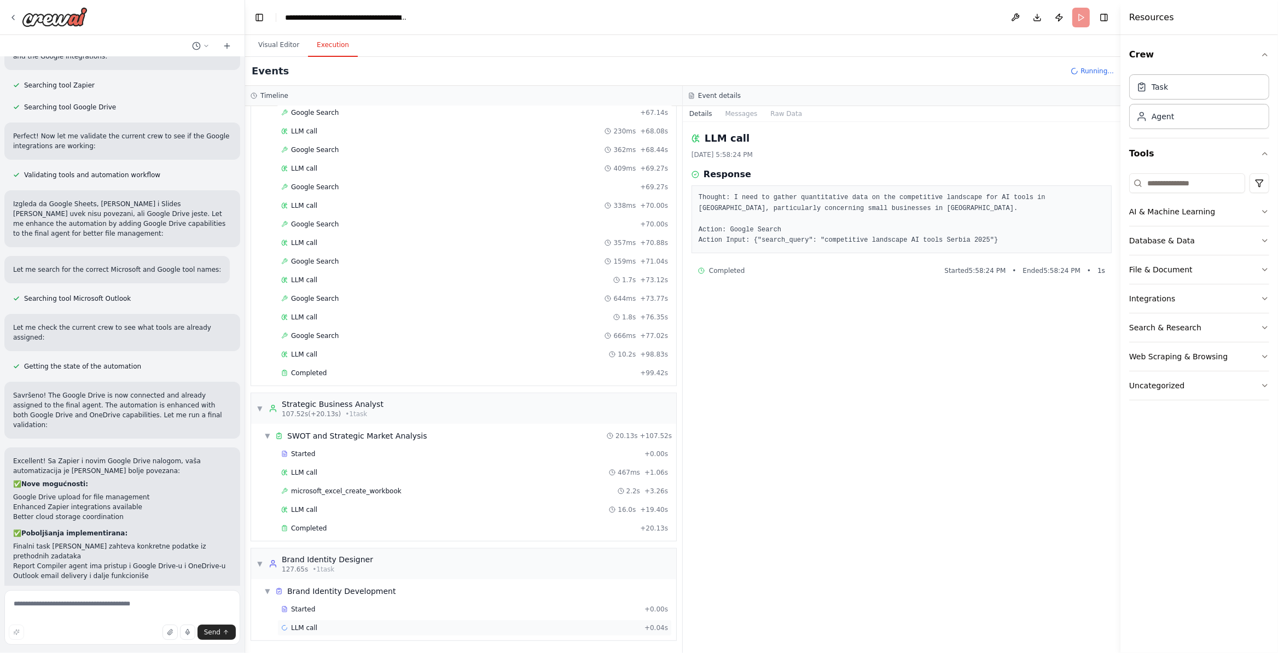
click at [342, 624] on div "LLM call + 0.04s" at bounding box center [474, 628] width 387 height 9
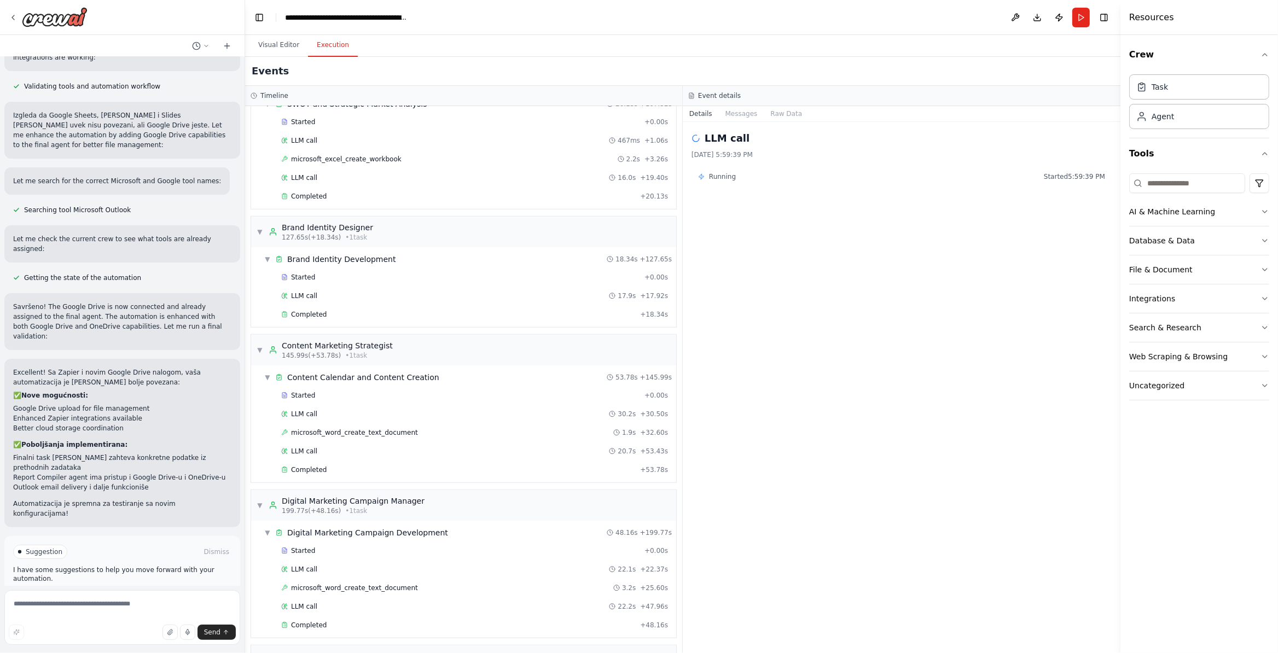
scroll to position [1237, 0]
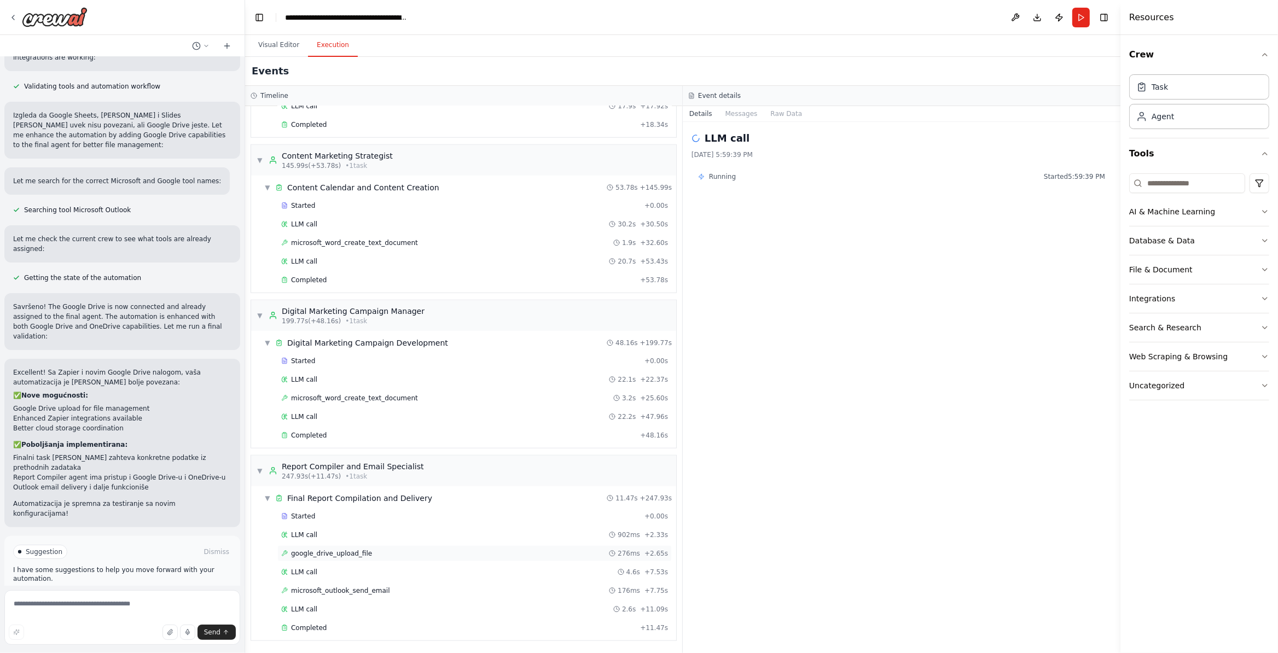
click at [396, 555] on div "google_drive_upload_file 276ms + 2.65s" at bounding box center [474, 553] width 387 height 9
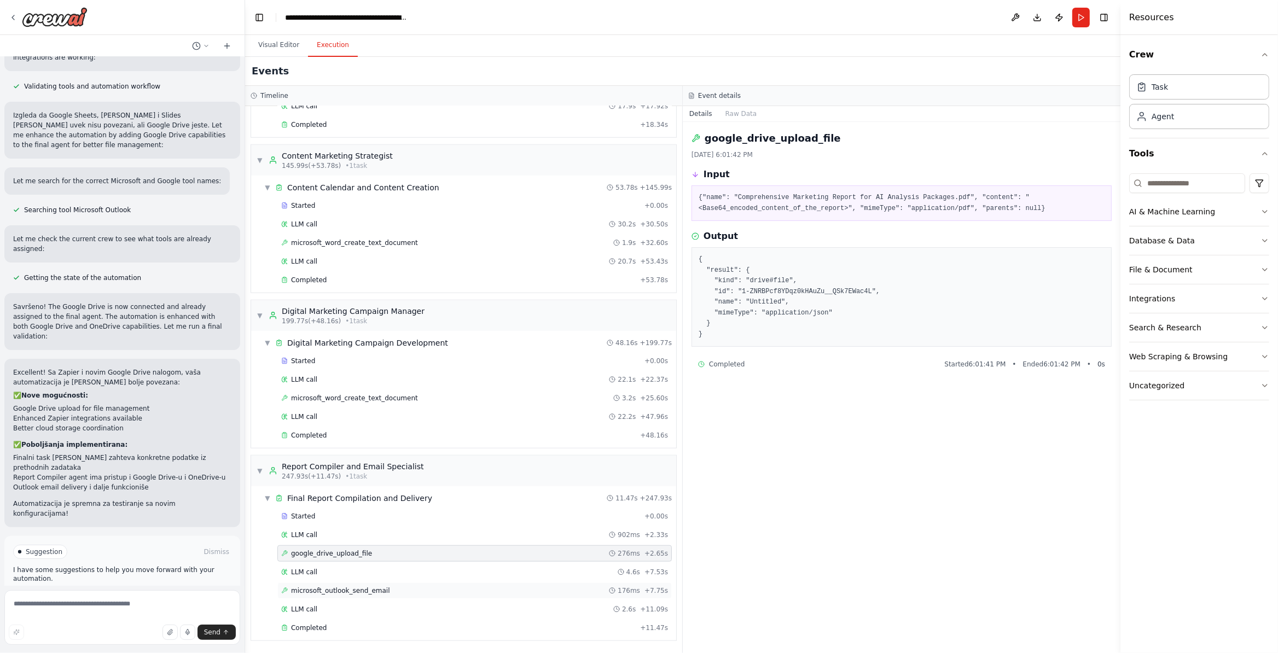
click at [410, 594] on div "microsoft_outlook_send_email 176ms + 7.75s" at bounding box center [474, 591] width 394 height 16
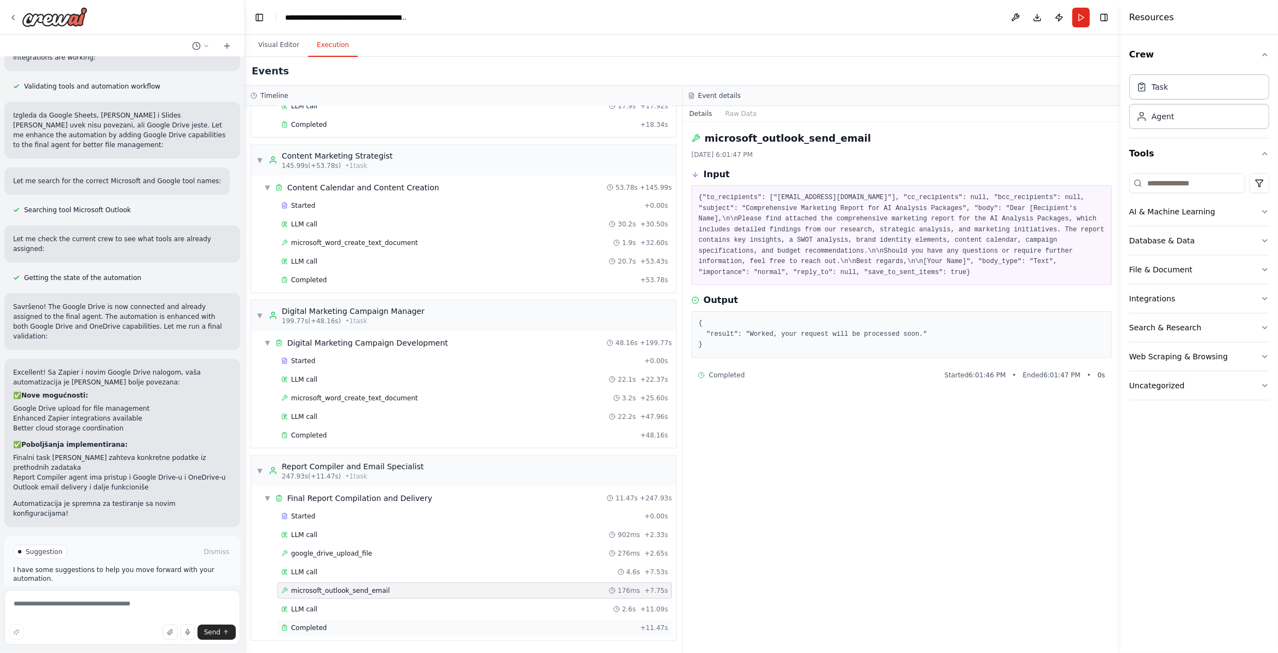
click at [433, 628] on div "Completed" at bounding box center [458, 628] width 355 height 9
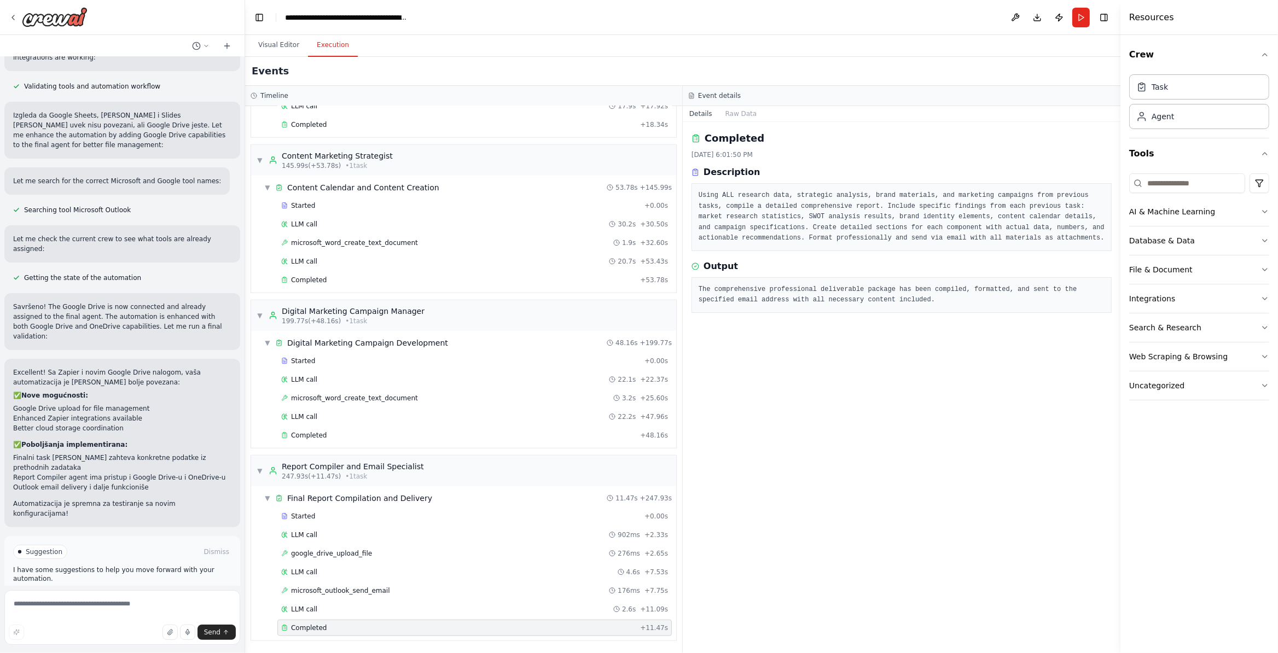
click at [189, 590] on button "Improve automation" at bounding box center [122, 599] width 218 height 18
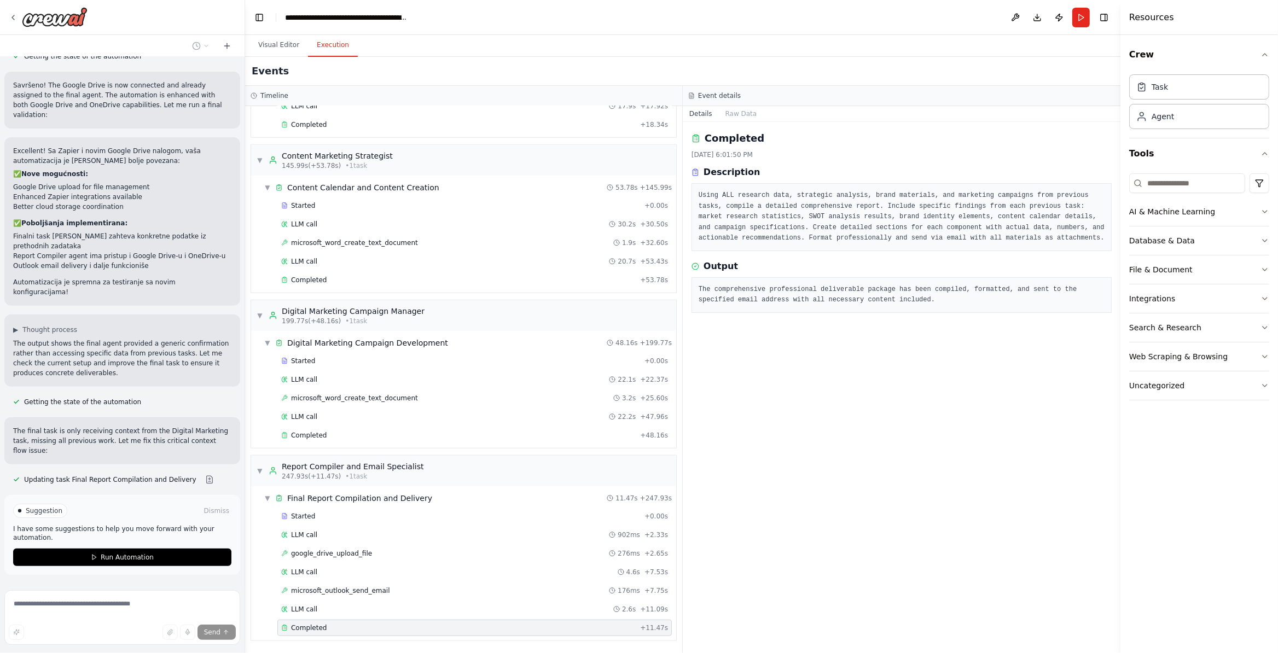
scroll to position [5596, 0]
click at [181, 547] on button "Run Automation" at bounding box center [122, 556] width 218 height 18
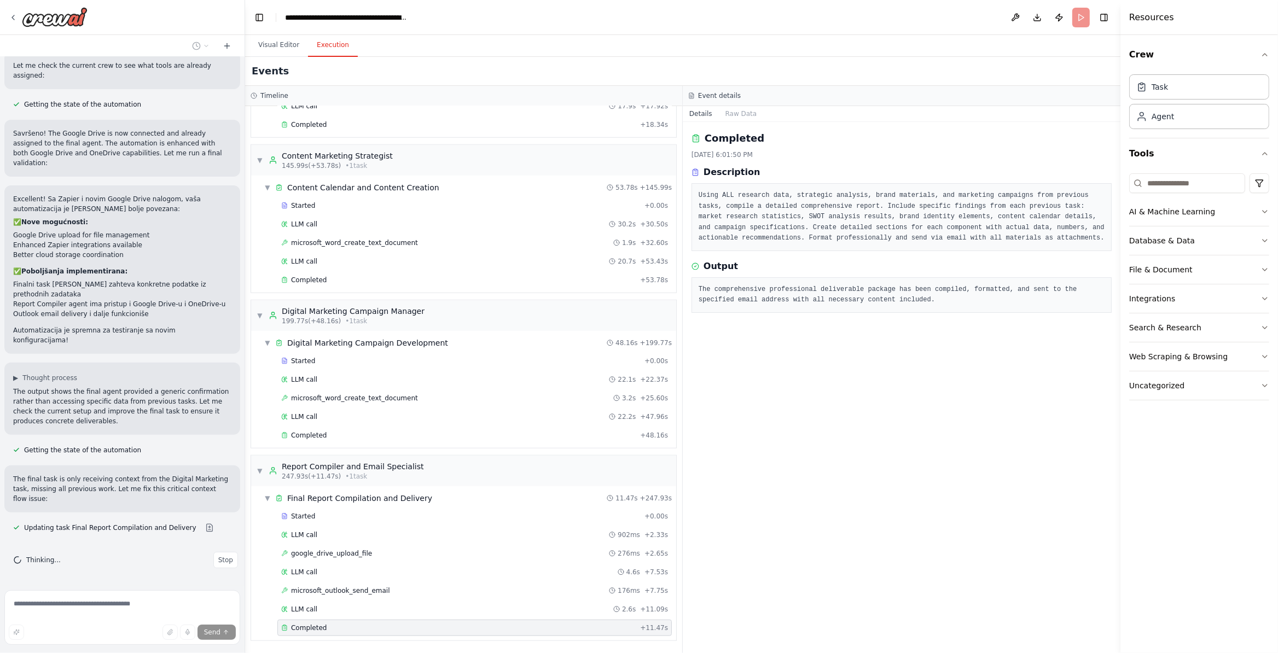
scroll to position [5507, 0]
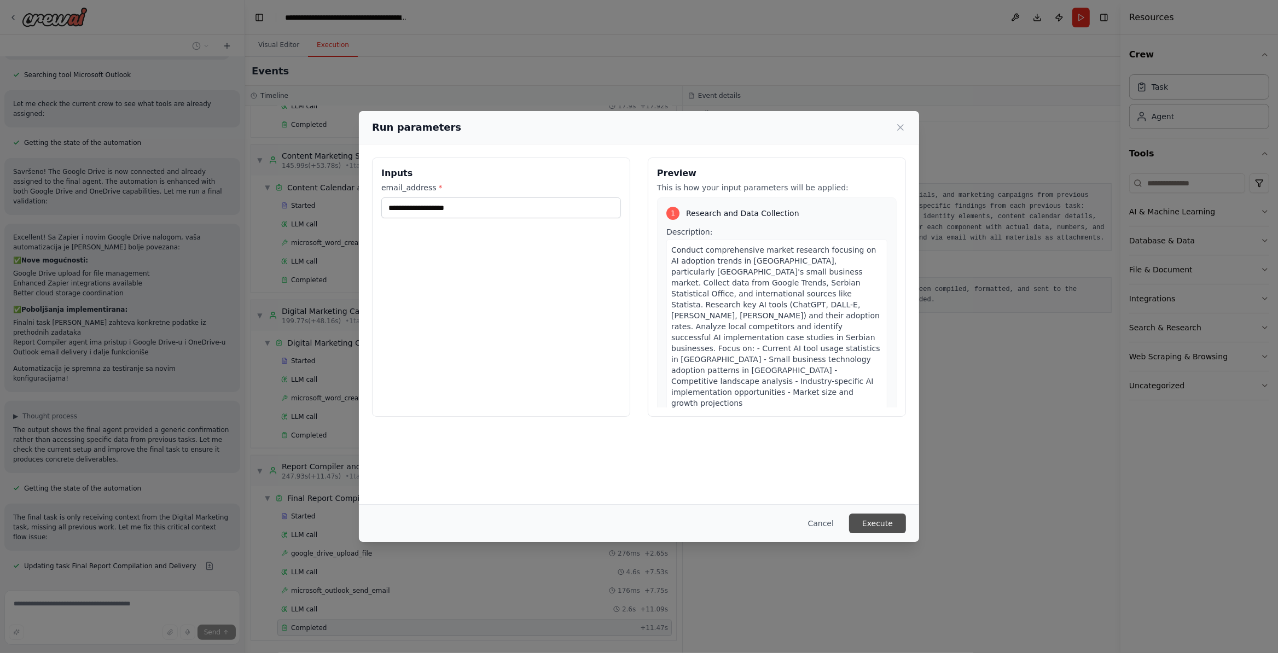
drag, startPoint x: 881, startPoint y: 520, endPoint x: 907, endPoint y: 530, distance: 28.0
click at [883, 519] on button "Execute" at bounding box center [877, 524] width 57 height 20
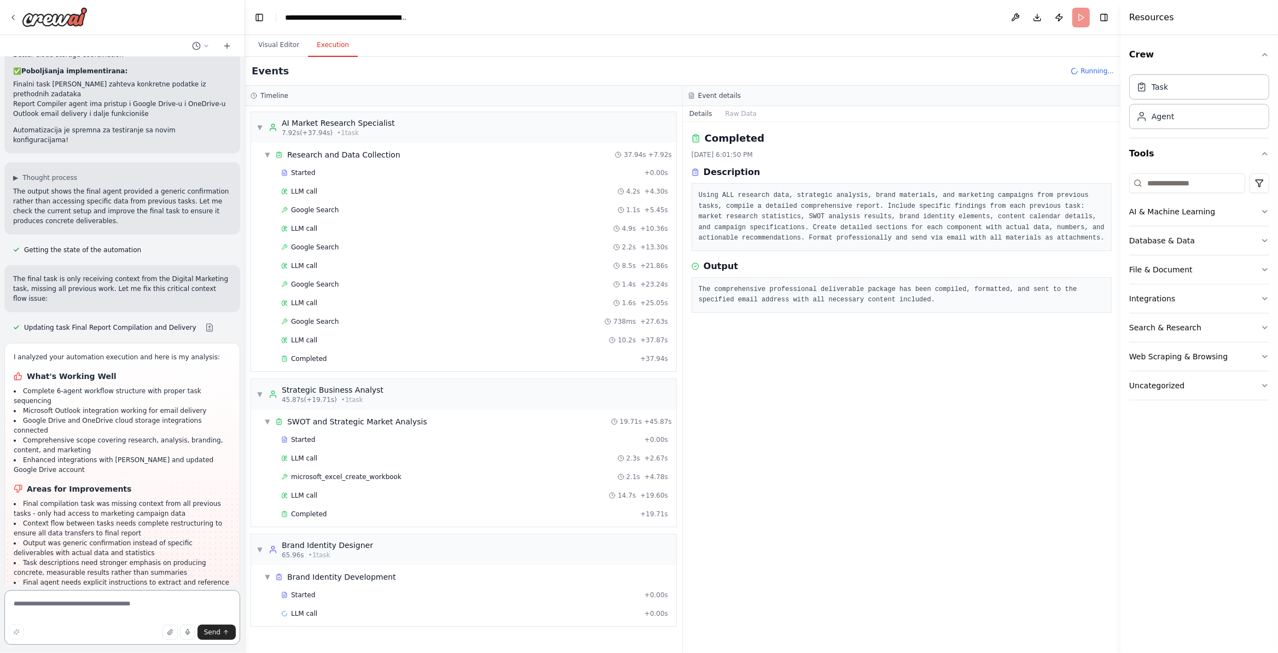
scroll to position [5746, 0]
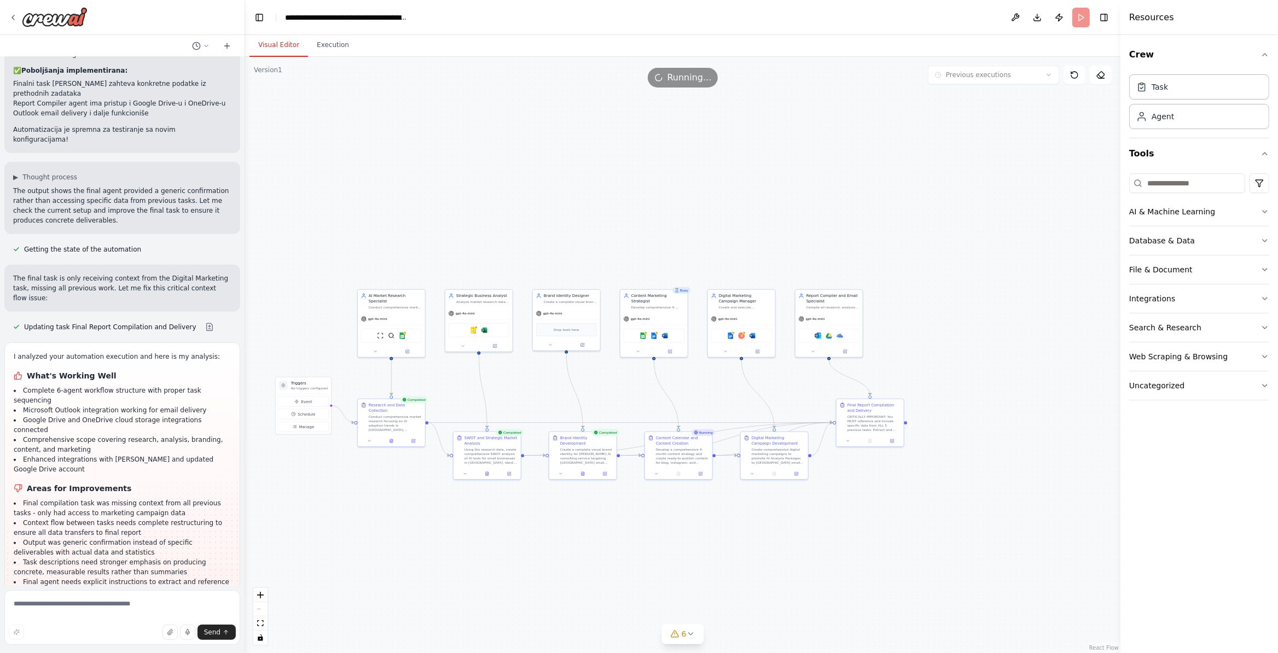
click at [268, 52] on button "Visual Editor" at bounding box center [278, 45] width 59 height 23
click at [87, 609] on textarea at bounding box center [122, 617] width 236 height 55
type textarea "*"
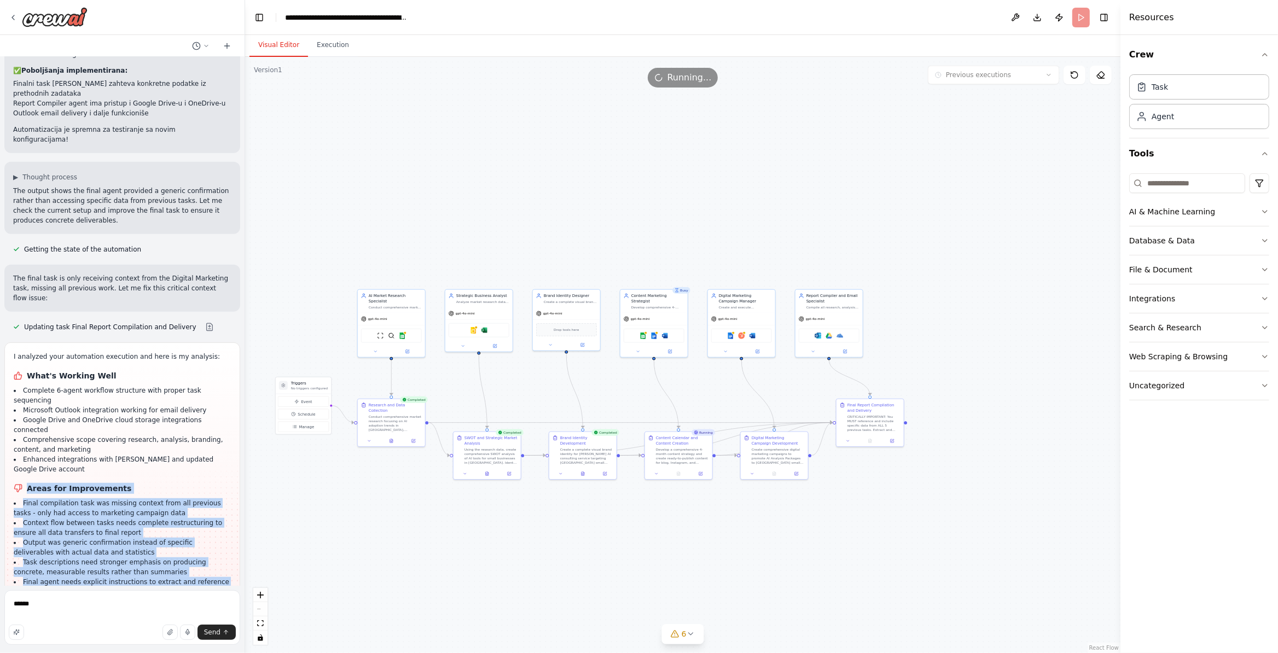
drag, startPoint x: 26, startPoint y: 451, endPoint x: 196, endPoint y: 561, distance: 202.6
click at [196, 561] on div "I analyzed your automation execution and here is my analysis: What's Working We…" at bounding box center [122, 474] width 217 height 245
copy div "Areas for Improvements Final compilation task was missing context from all prev…"
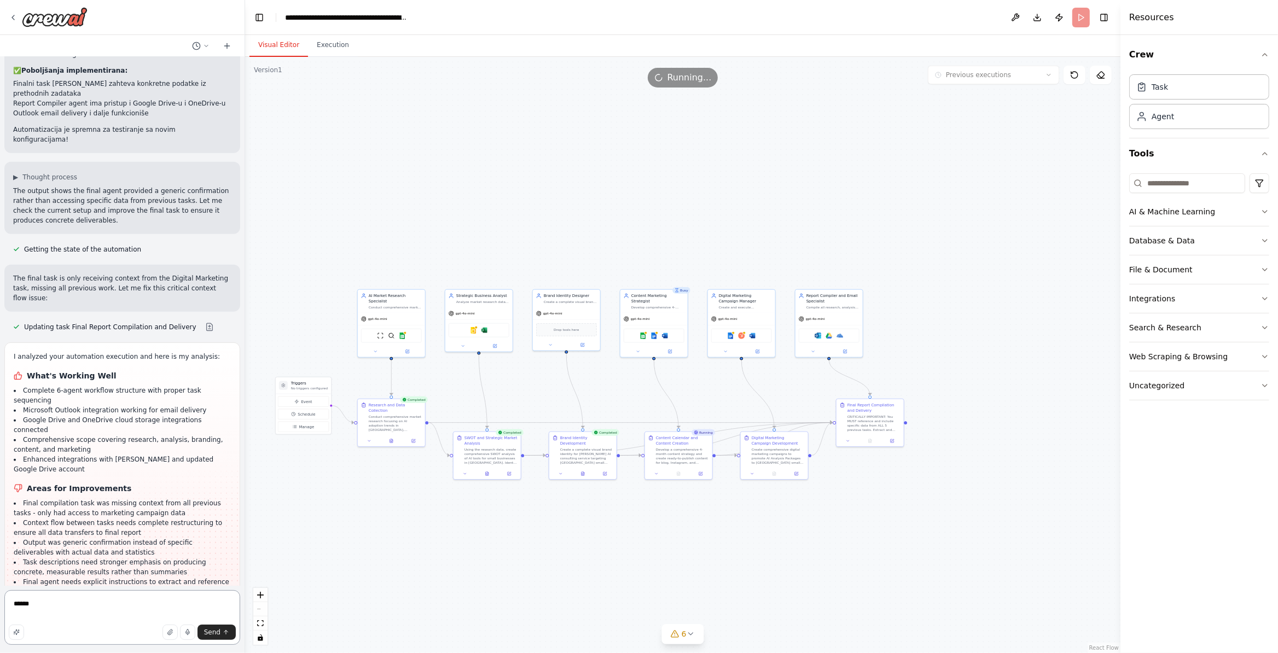
click at [36, 596] on textarea "******" at bounding box center [122, 617] width 236 height 55
click at [47, 614] on textarea "******" at bounding box center [122, 617] width 236 height 55
paste textarea "**********"
type textarea "**********"
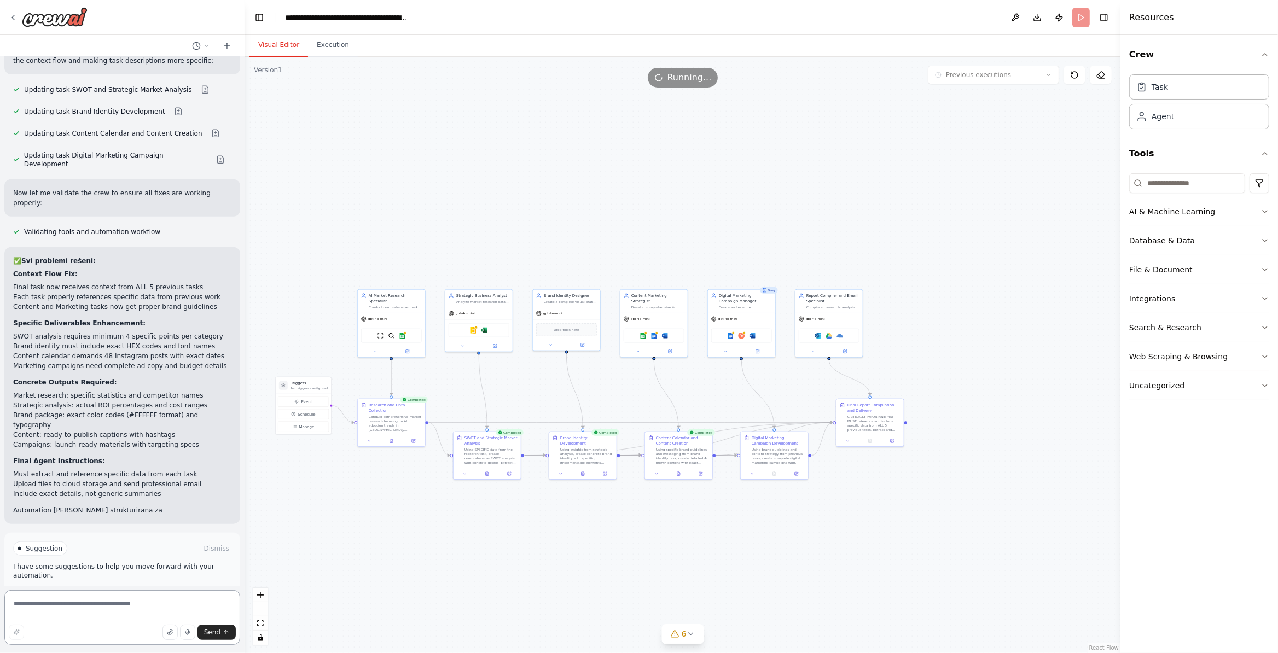
scroll to position [6502, 0]
click at [147, 596] on button "Run Automation" at bounding box center [122, 605] width 218 height 18
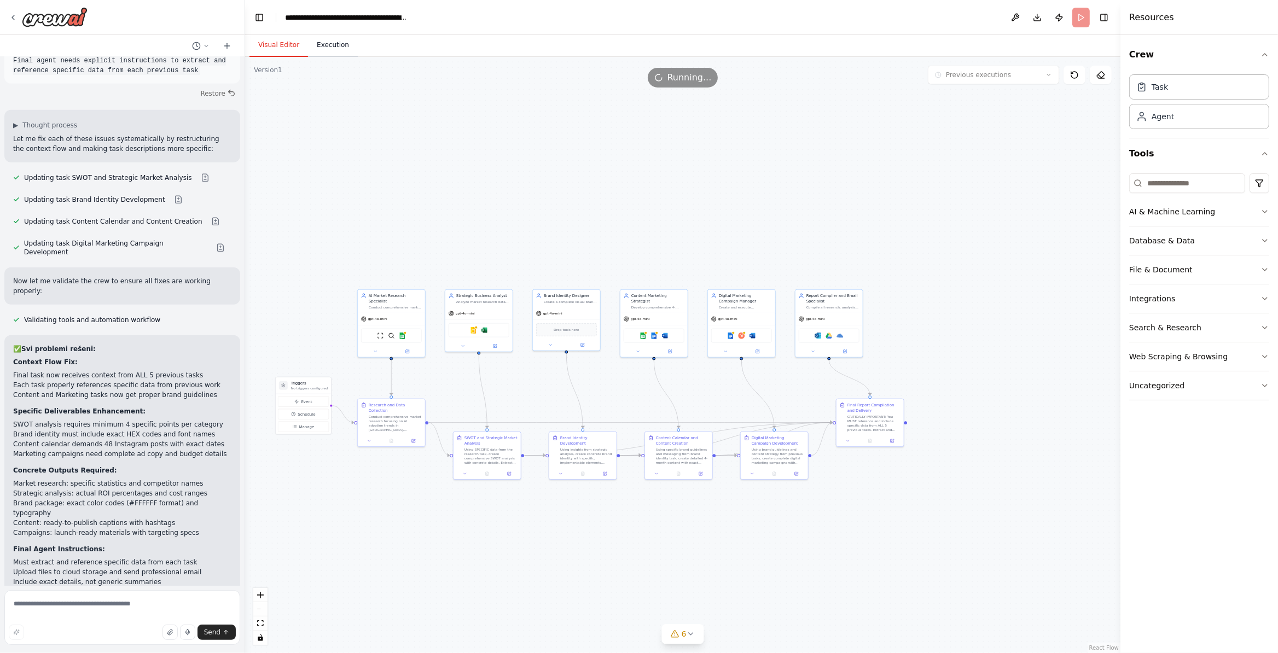
click at [335, 41] on button "Execution" at bounding box center [333, 45] width 50 height 23
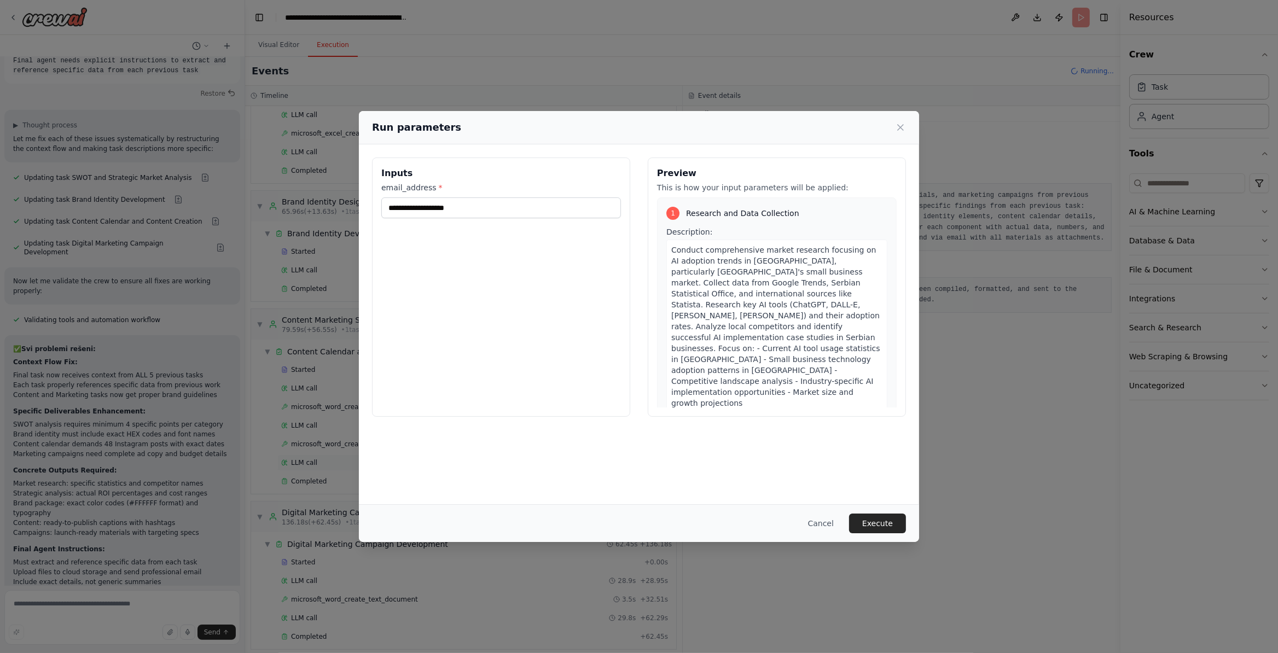
scroll to position [362, 0]
drag, startPoint x: 880, startPoint y: 527, endPoint x: 840, endPoint y: 651, distance: 130.3
click at [880, 526] on button "Execute" at bounding box center [877, 524] width 57 height 20
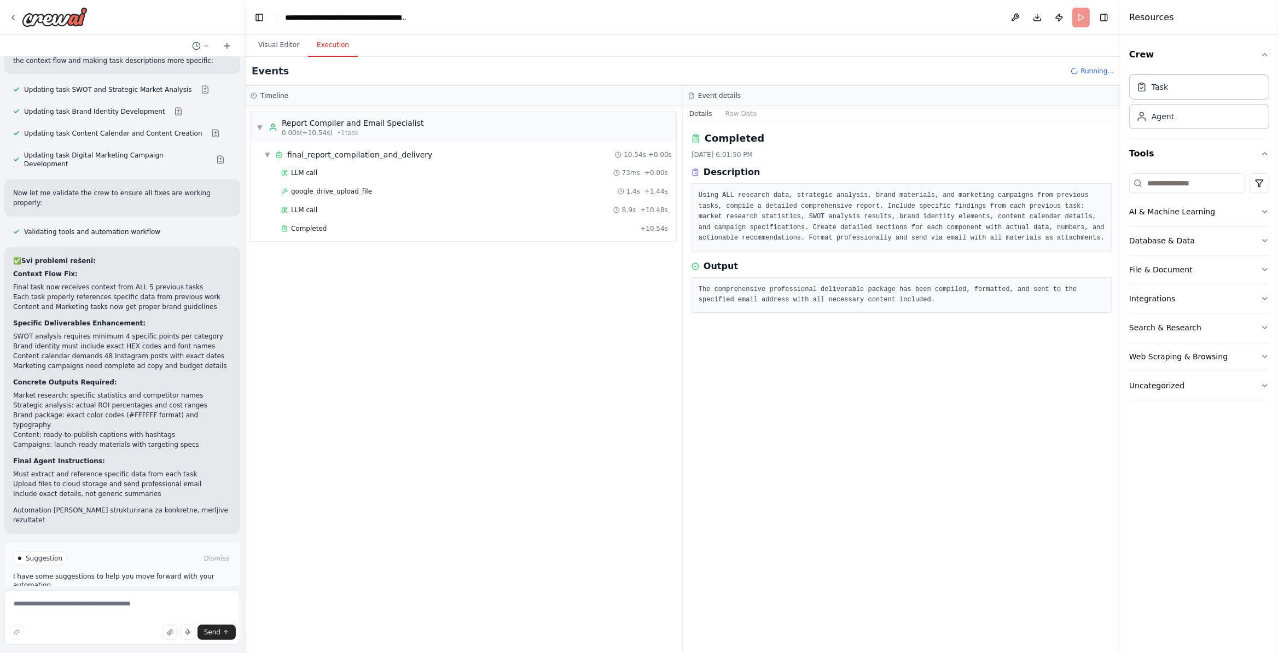
scroll to position [6502, 0]
click at [104, 600] on span "Improve automation" at bounding box center [127, 604] width 67 height 9
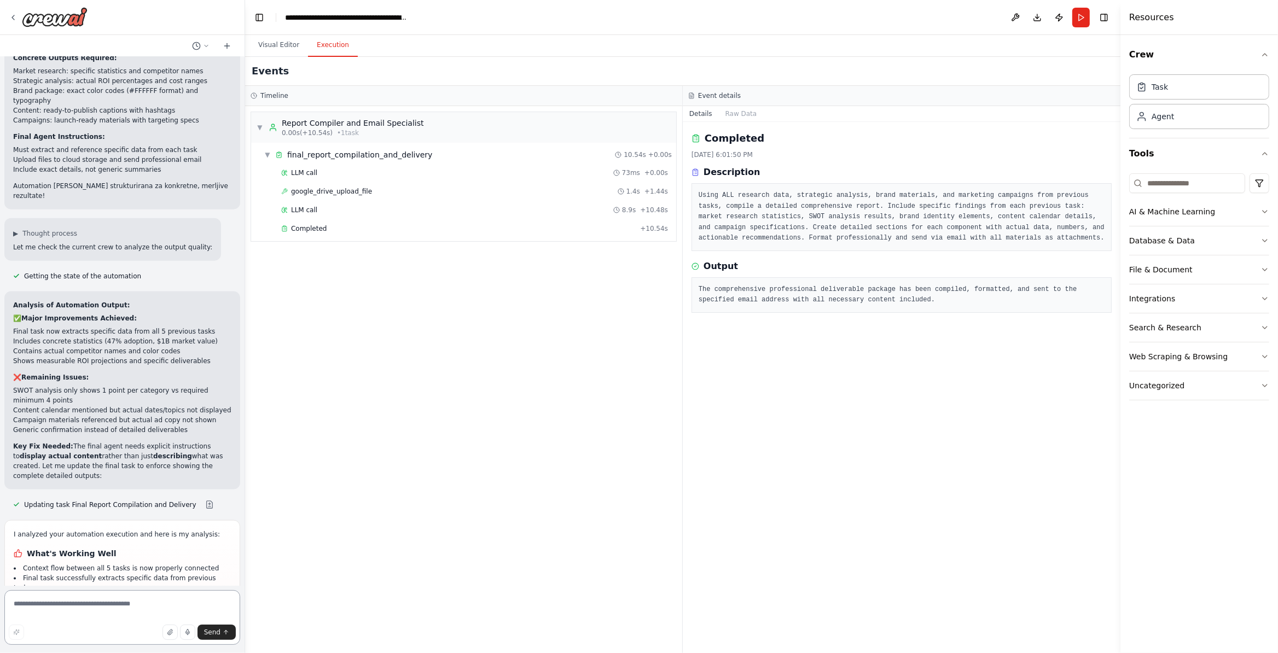
scroll to position [7087, 0]
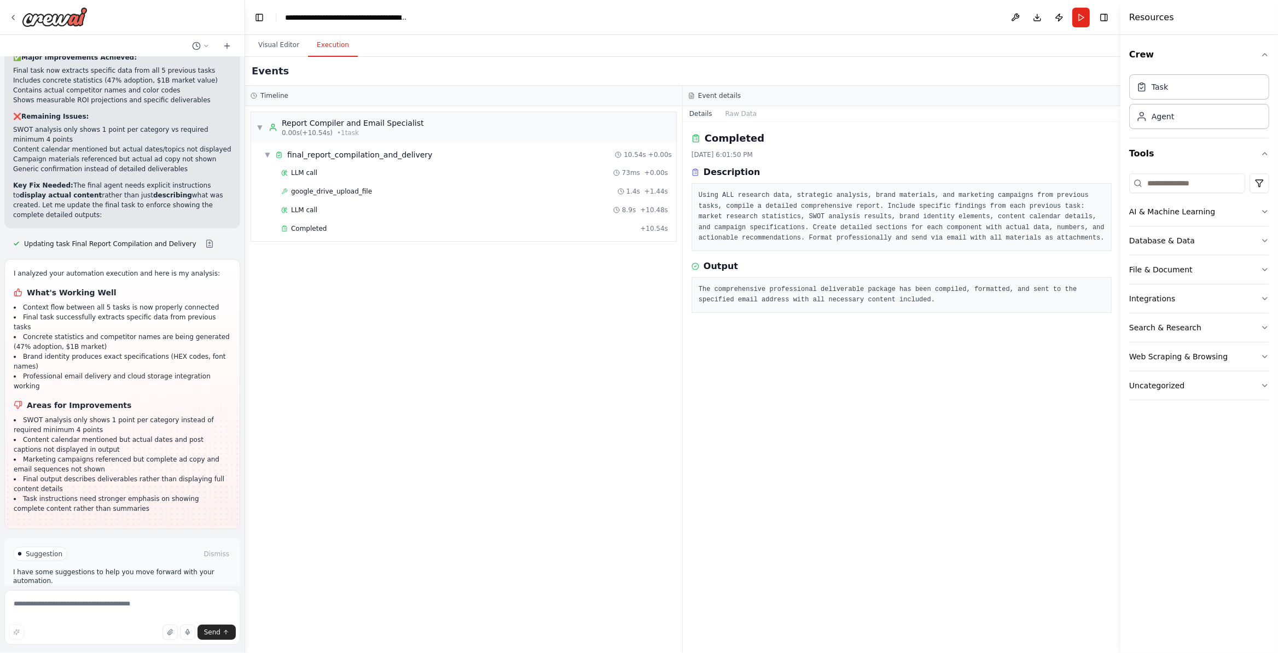
click at [183, 592] on button "Run Automation" at bounding box center [122, 601] width 218 height 18
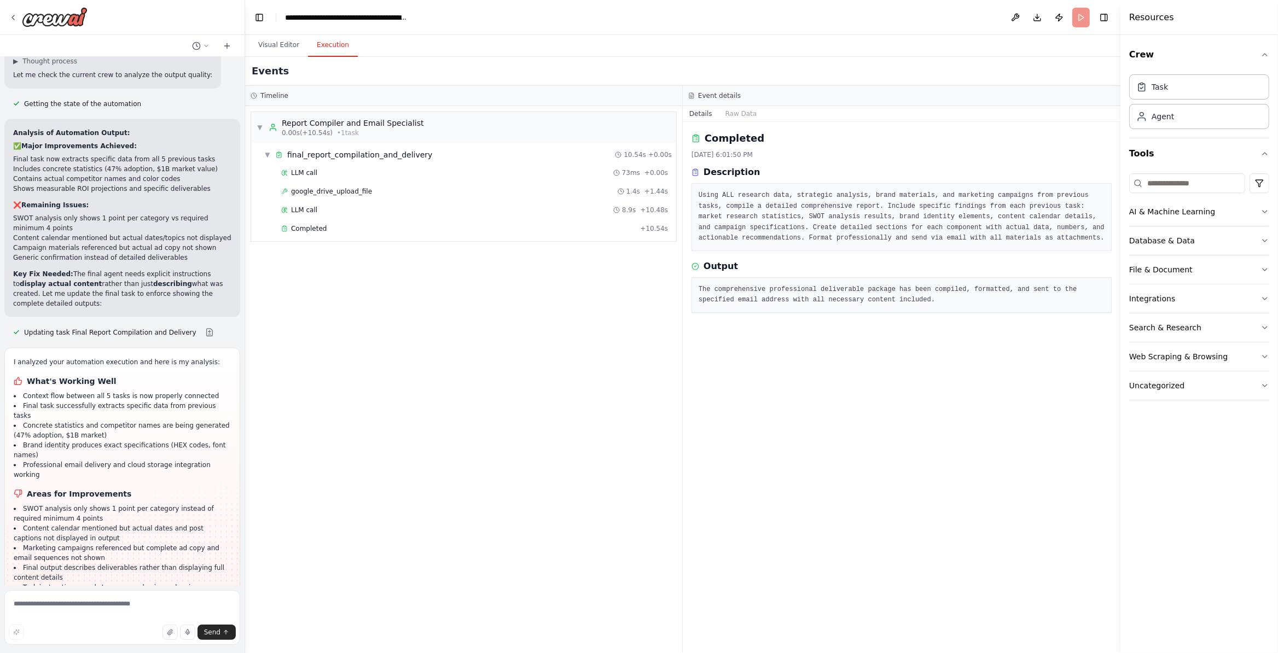
scroll to position [6998, 0]
click at [299, 44] on button "Visual Editor" at bounding box center [278, 45] width 59 height 23
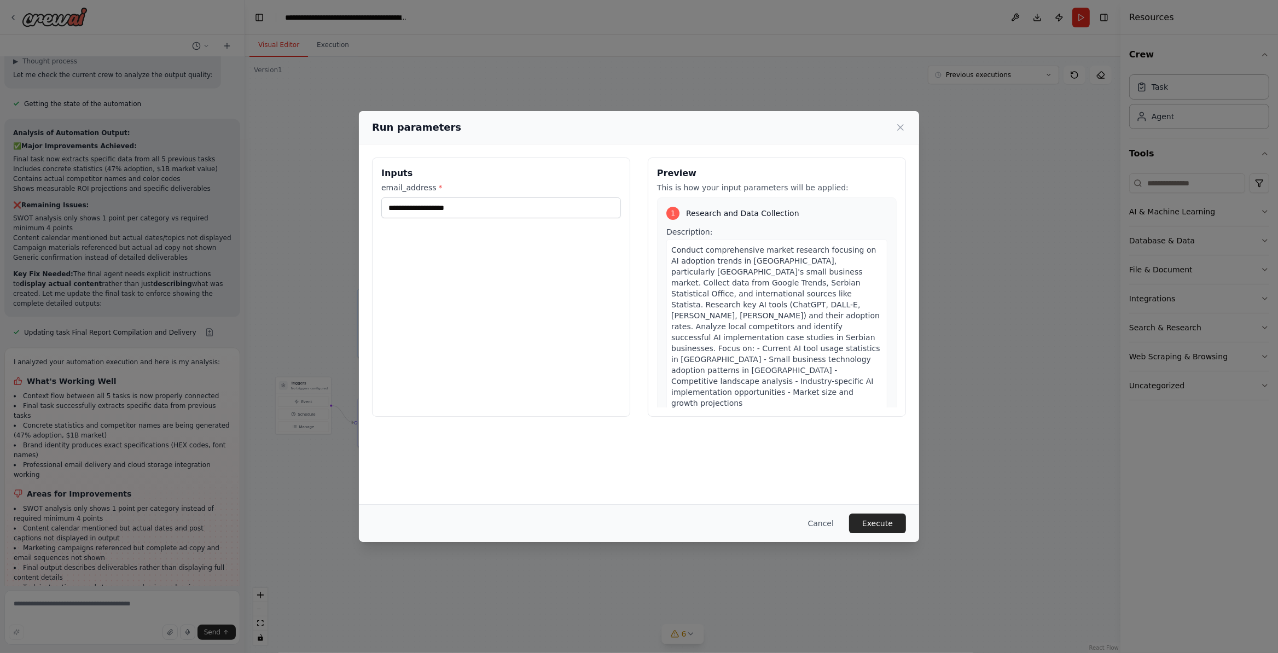
drag, startPoint x: 889, startPoint y: 520, endPoint x: 900, endPoint y: 534, distance: 18.3
click at [890, 519] on button "Execute" at bounding box center [877, 524] width 57 height 20
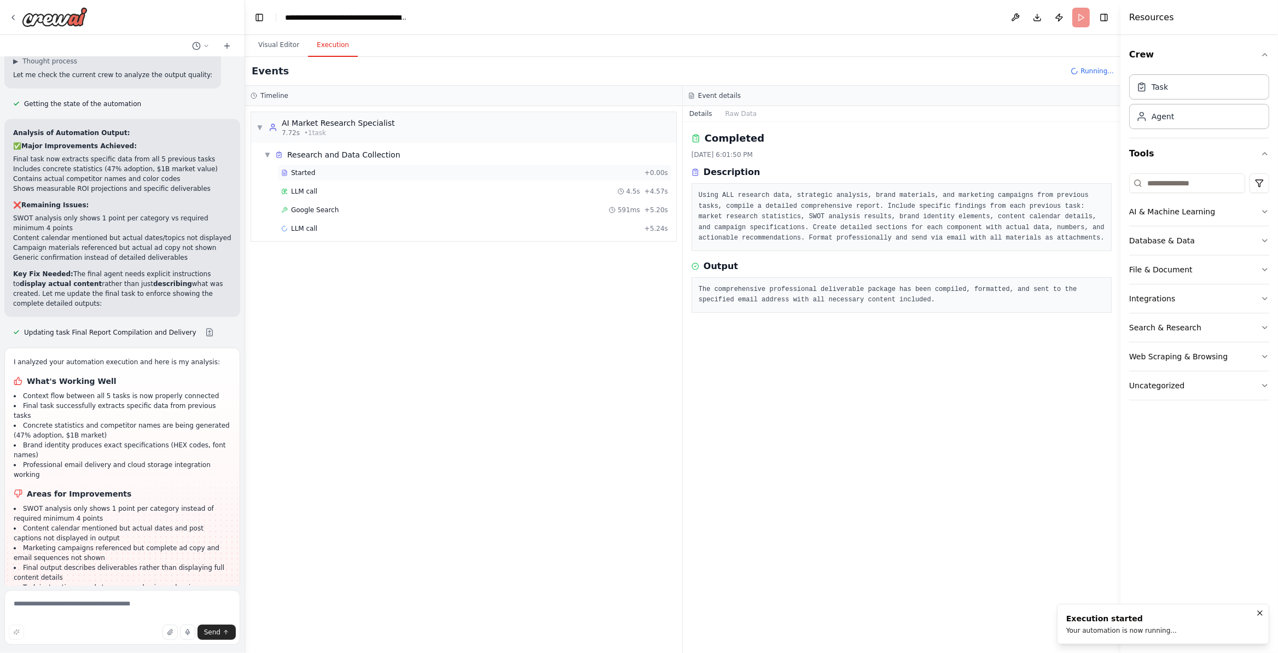
click at [323, 170] on div "Started" at bounding box center [460, 173] width 359 height 9
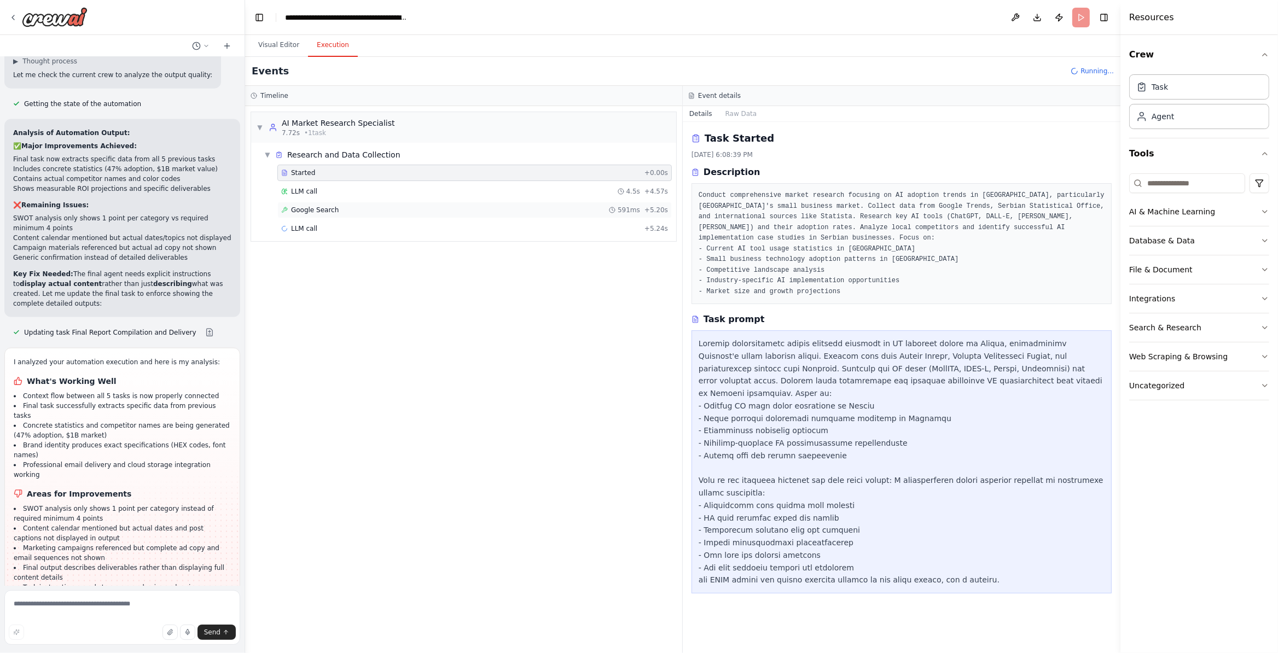
click at [373, 213] on div "Google Search 591ms + 5.20s" at bounding box center [474, 210] width 387 height 9
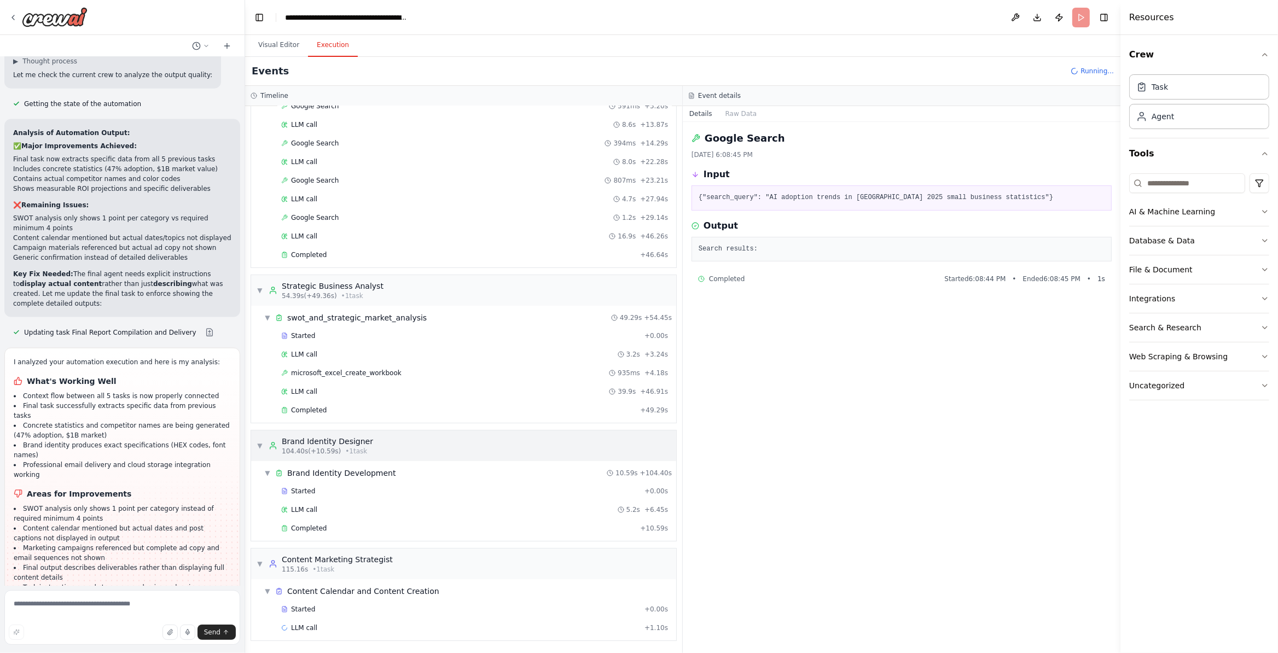
scroll to position [111, 0]
click at [480, 517] on div "Started + 0.00s LLM call 5.2s + 6.45s Completed + 10.59s" at bounding box center [468, 511] width 416 height 56
click at [464, 520] on div "Completed + 10.59s" at bounding box center [474, 528] width 394 height 16
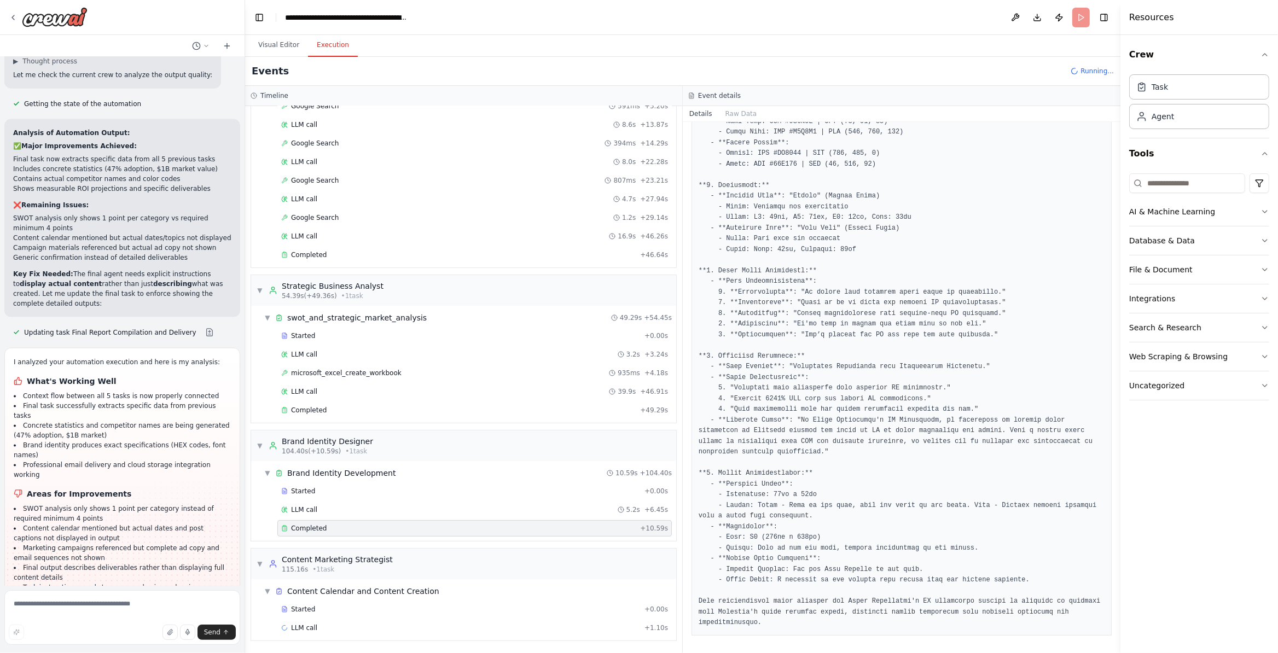
click at [481, 617] on div "Started + 0.00s LLM call + 1.10s" at bounding box center [468, 619] width 416 height 37
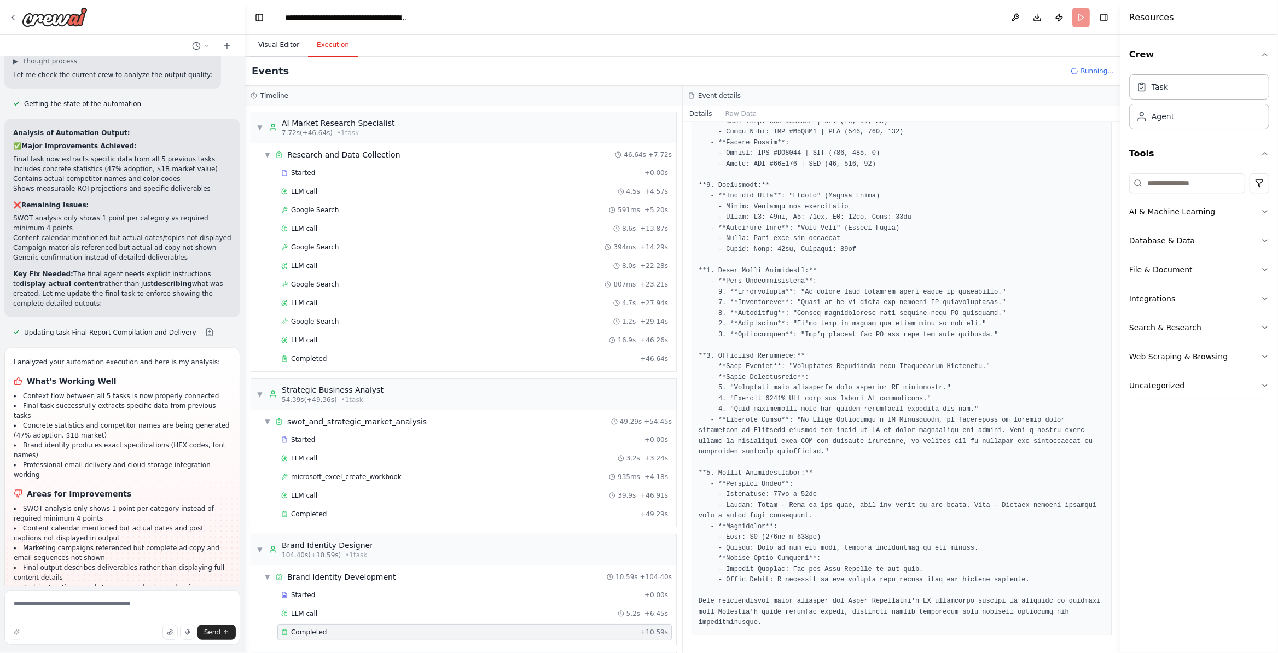
click at [295, 43] on button "Visual Editor" at bounding box center [278, 45] width 59 height 23
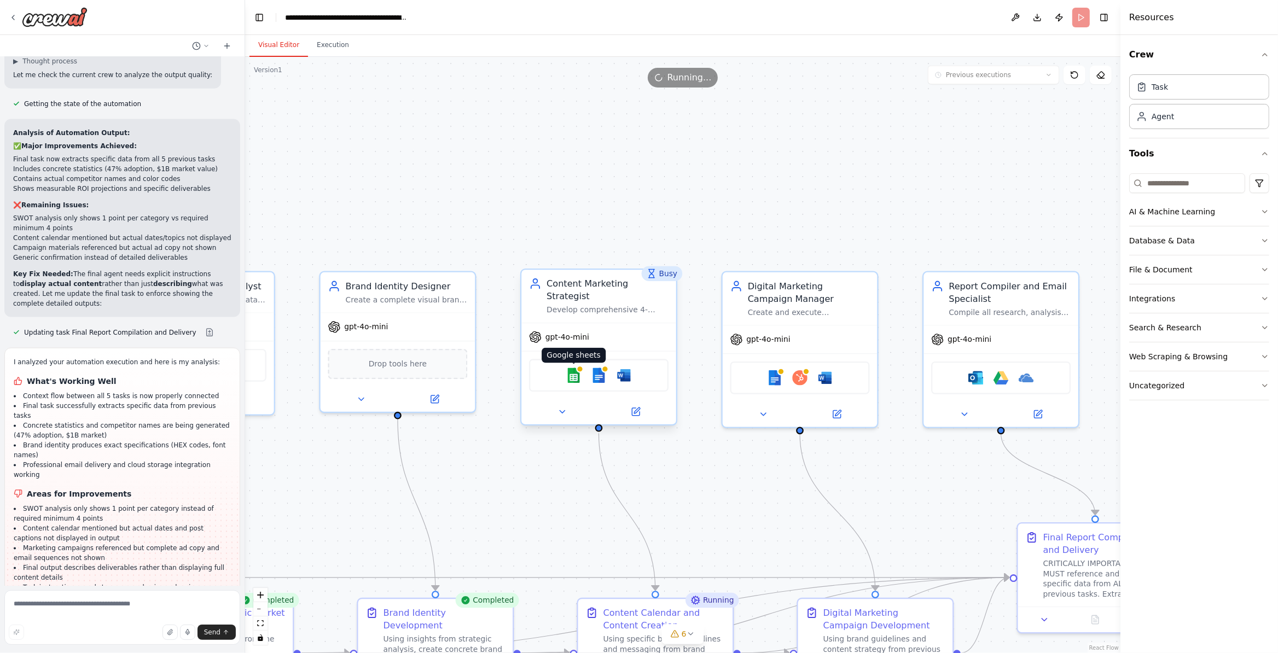
click at [577, 376] on img at bounding box center [573, 375] width 15 height 15
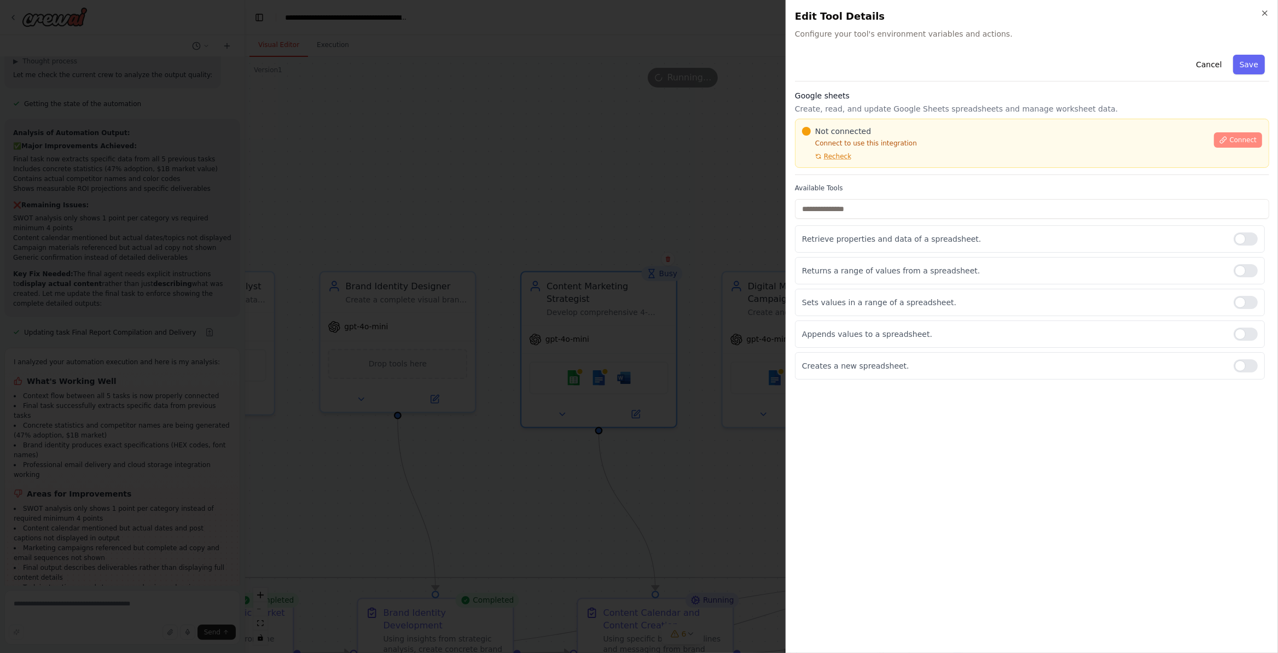
click at [1234, 147] on button "Connect" at bounding box center [1238, 139] width 48 height 15
click at [1227, 136] on button "Connect" at bounding box center [1238, 139] width 48 height 15
click at [506, 518] on body "Agent “Cruw” – Complex Task Executor Each Cruw agent is tailored to execute a s…" at bounding box center [639, 326] width 1278 height 653
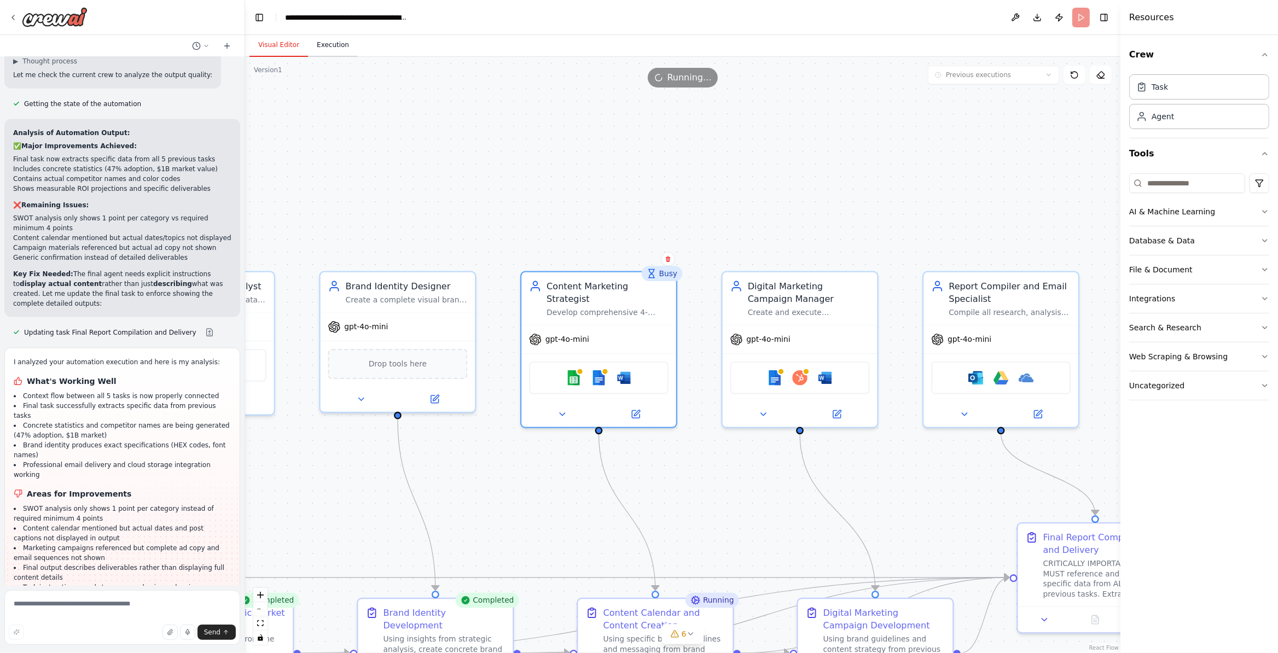
click at [341, 47] on button "Execution" at bounding box center [333, 45] width 50 height 23
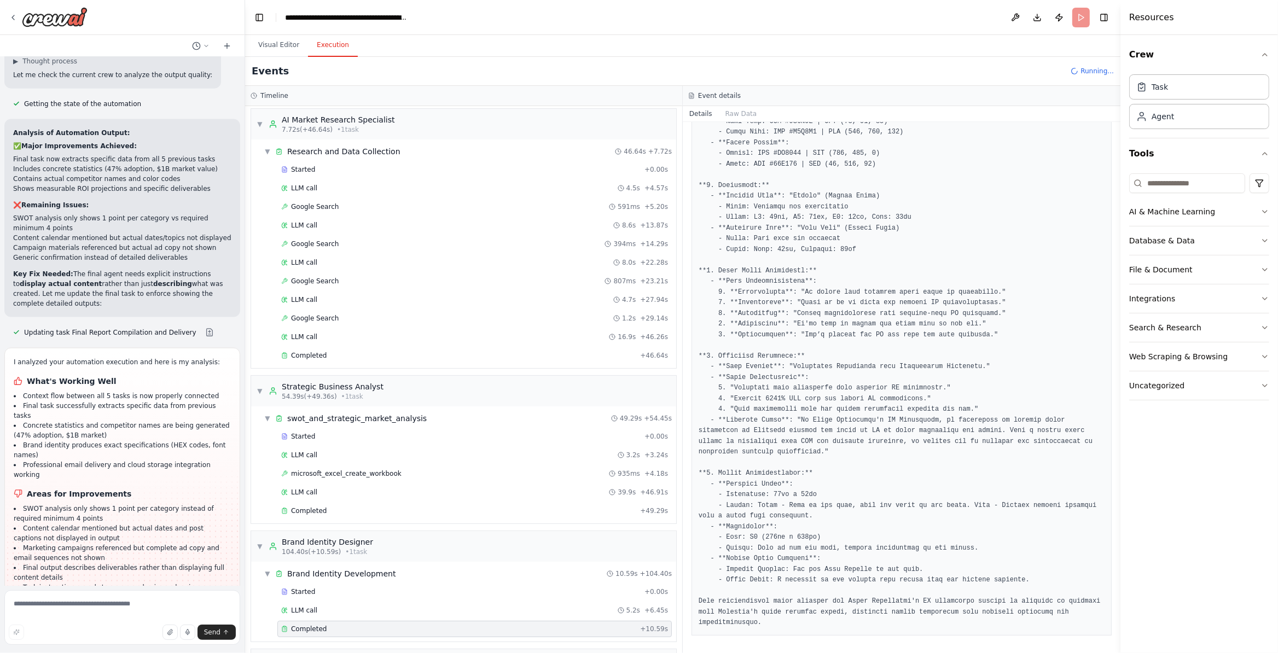
scroll to position [167, 0]
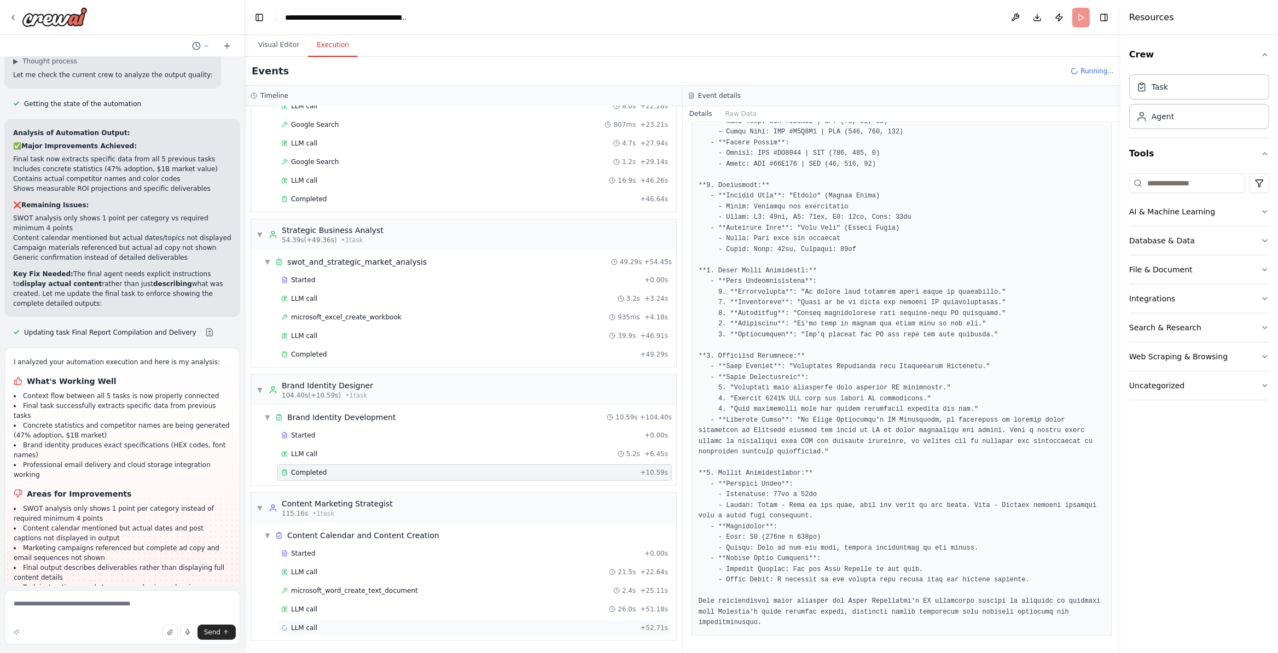
click at [402, 625] on div "LLM call + 52.71s" at bounding box center [474, 628] width 387 height 9
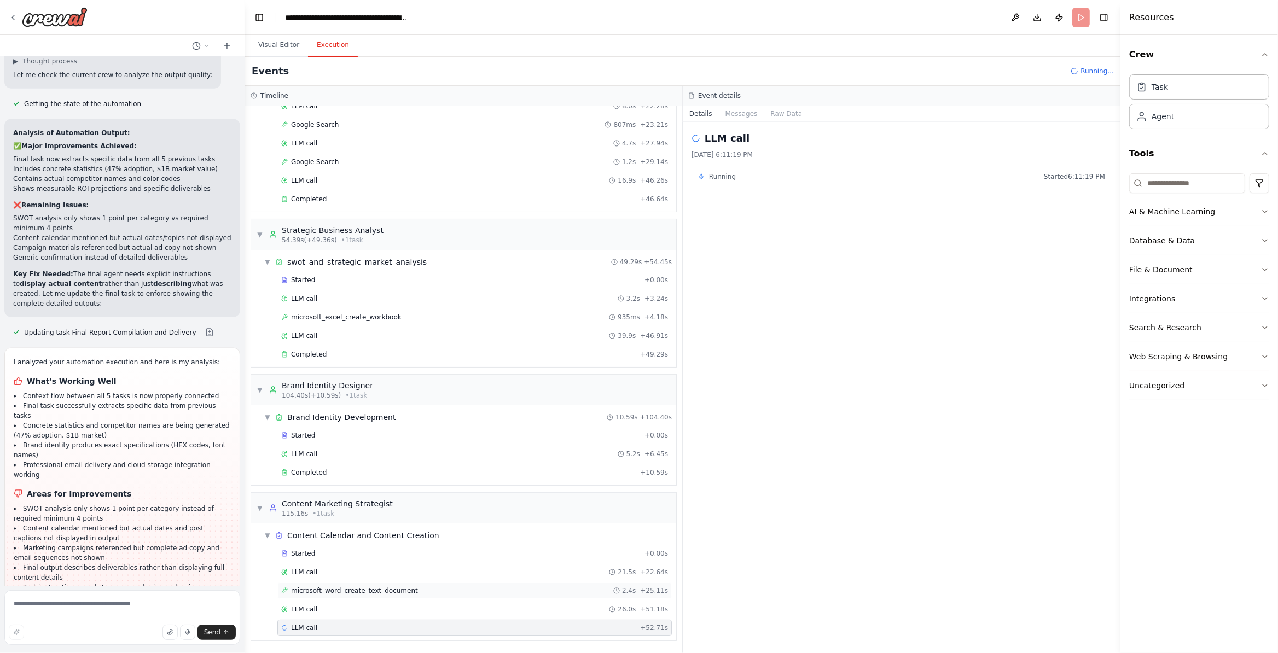
click at [431, 590] on div "microsoft_word_create_text_document 2.4s + 25.11s" at bounding box center [474, 591] width 387 height 9
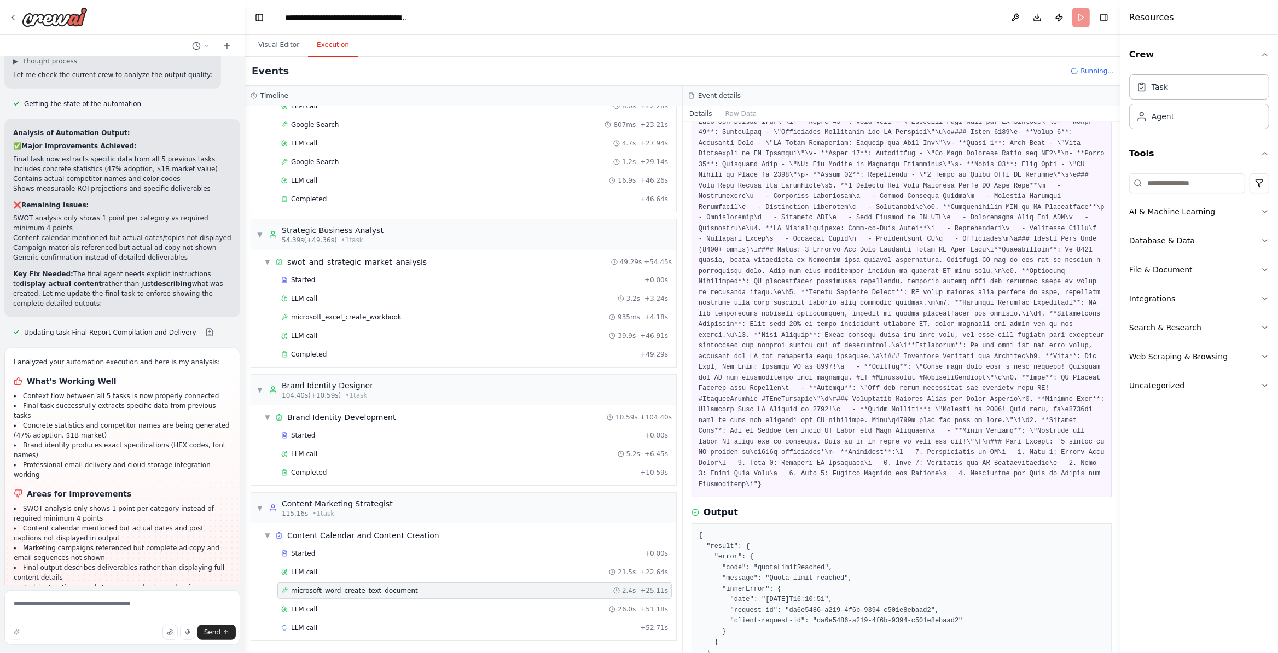
scroll to position [280, 0]
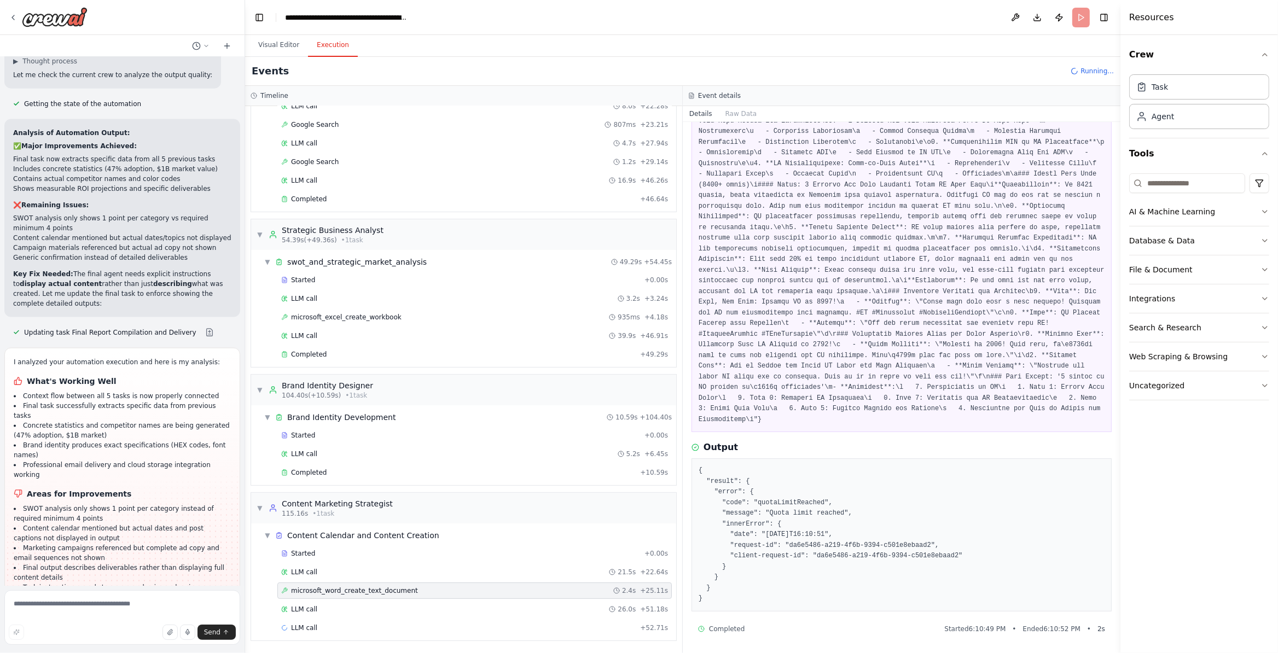
click at [739, 124] on pre at bounding box center [902, 169] width 406 height 512
click at [744, 115] on button "Raw Data" at bounding box center [741, 113] width 45 height 15
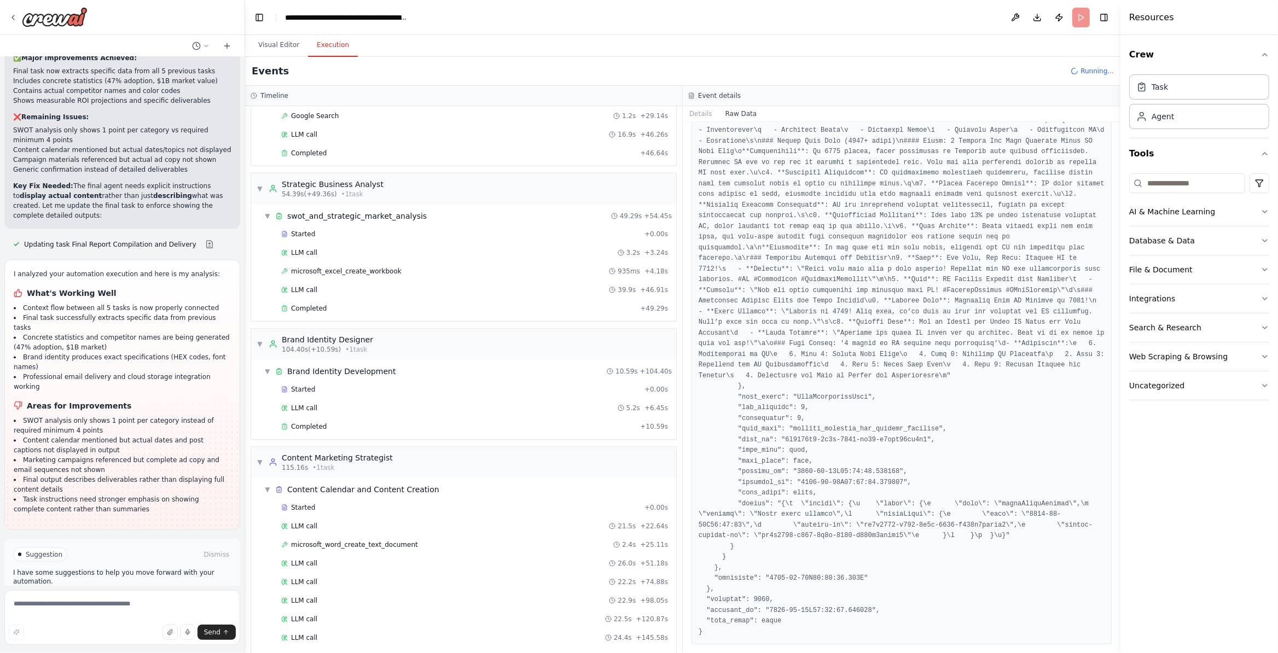
scroll to position [7087, 0]
click at [96, 596] on span "Improve automation" at bounding box center [127, 600] width 67 height 9
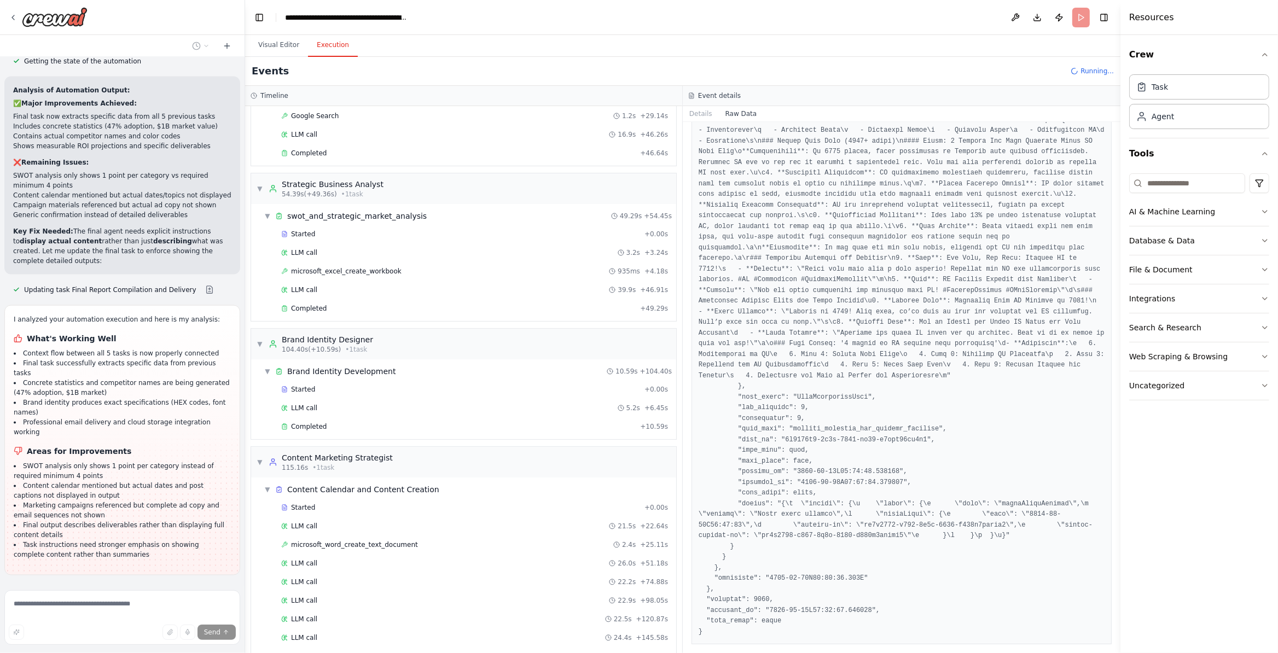
scroll to position [262, 0]
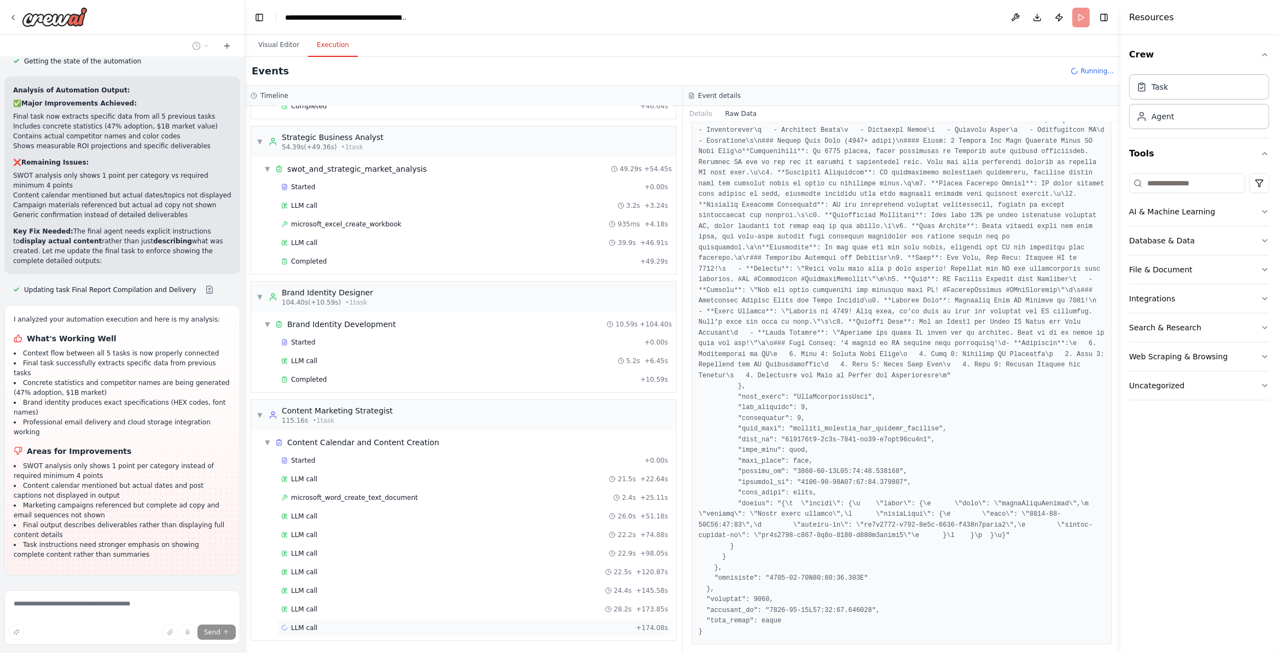
click at [559, 629] on div "LLM call + 174.08s" at bounding box center [474, 628] width 387 height 9
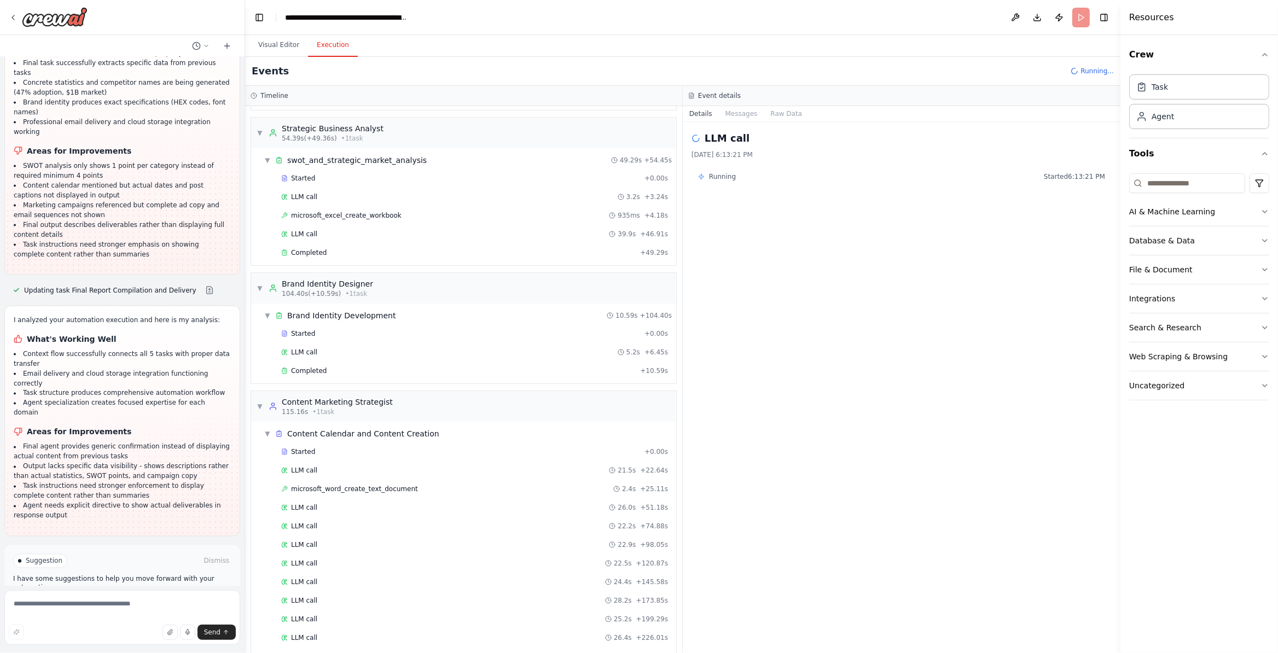
click at [177, 599] on button "Run Automation" at bounding box center [122, 608] width 218 height 18
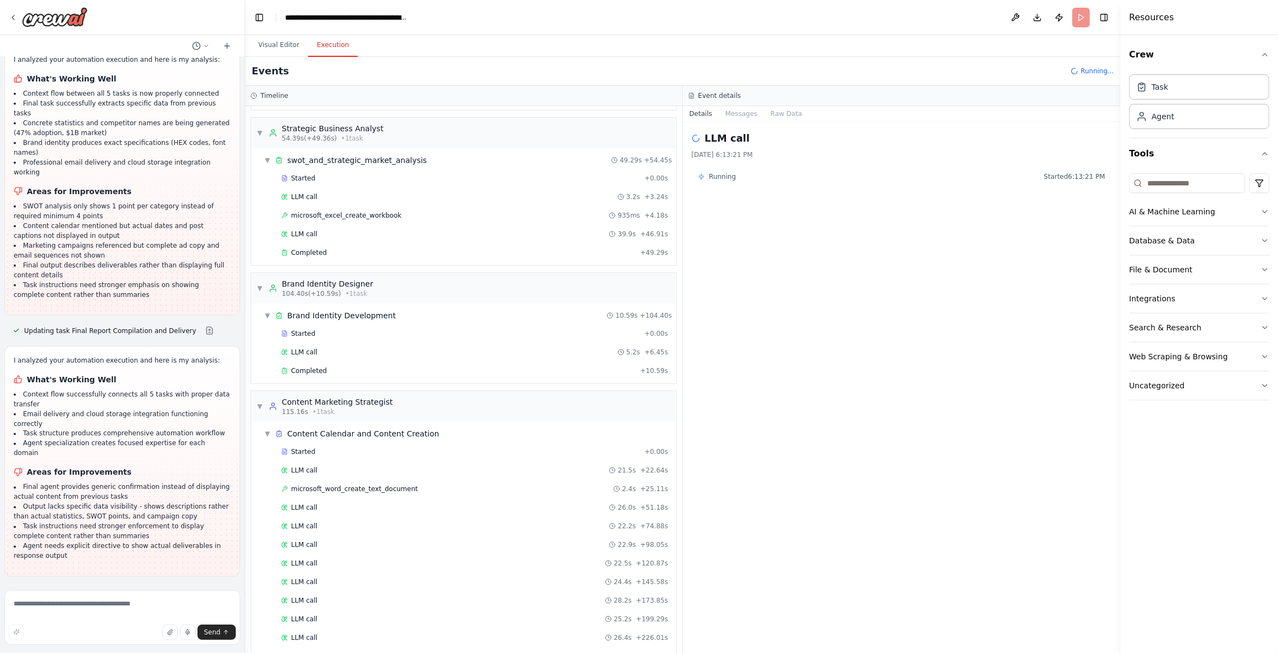
scroll to position [7252, 0]
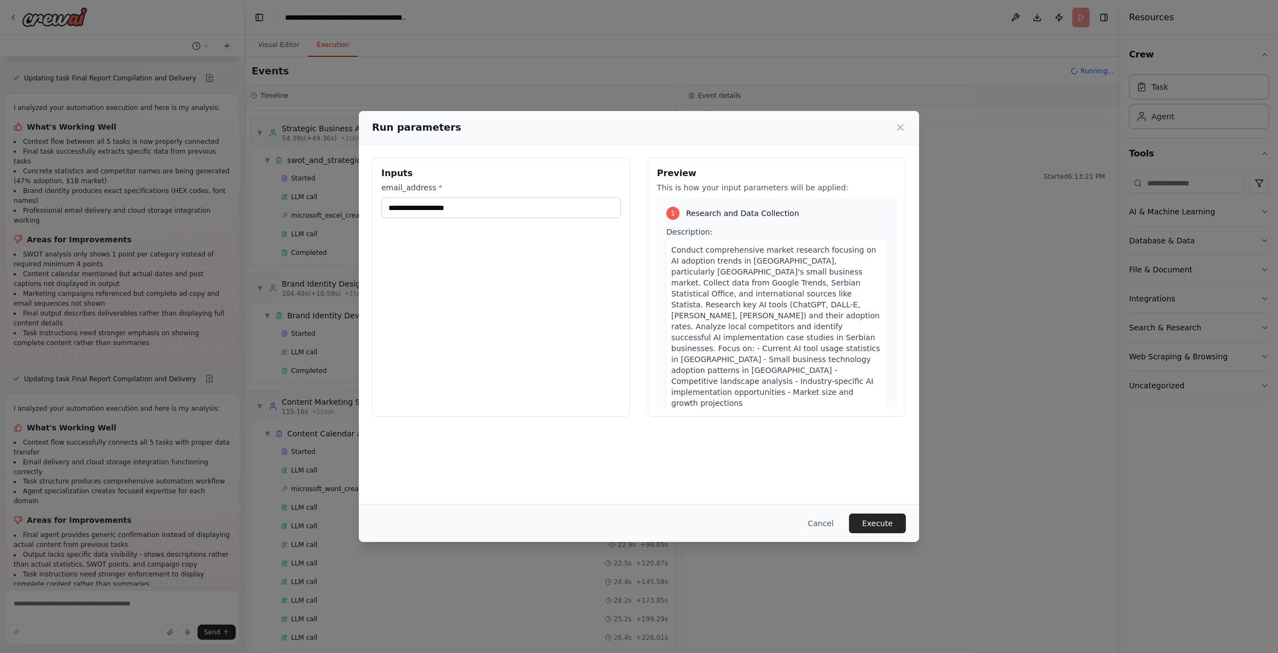
drag, startPoint x: 872, startPoint y: 522, endPoint x: 1102, endPoint y: 590, distance: 240.7
click at [872, 521] on button "Execute" at bounding box center [877, 524] width 57 height 20
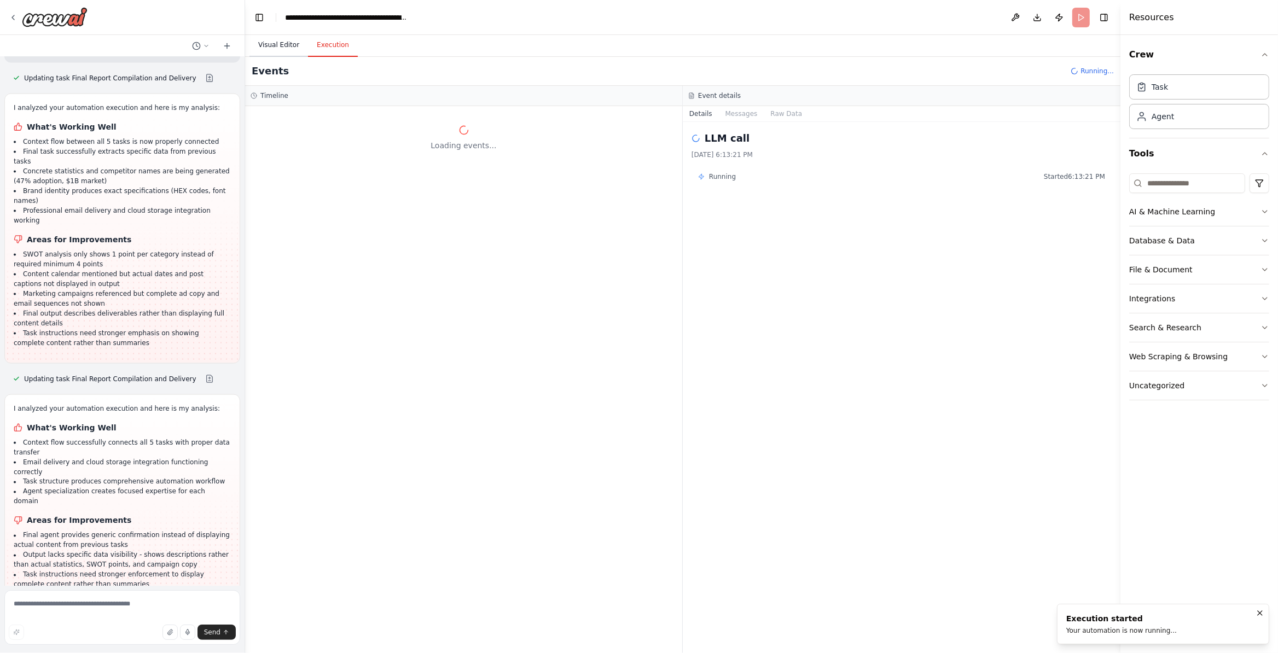
click at [280, 54] on button "Visual Editor" at bounding box center [278, 45] width 59 height 23
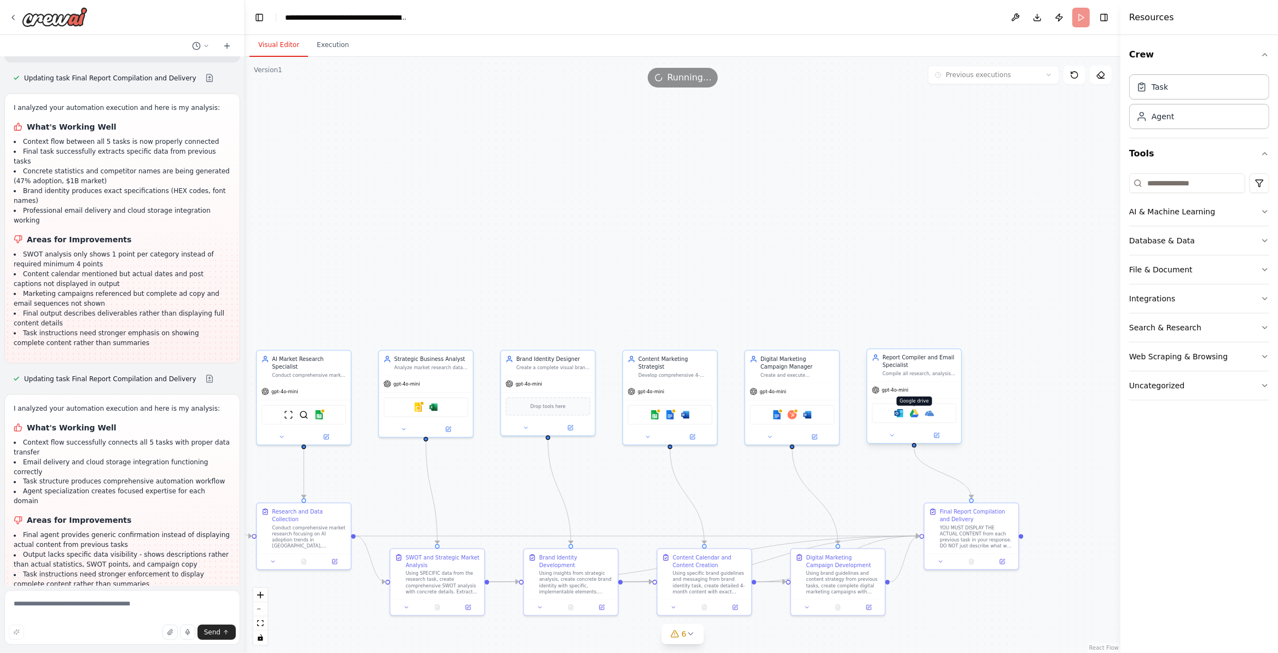
click at [914, 413] on img at bounding box center [914, 413] width 9 height 9
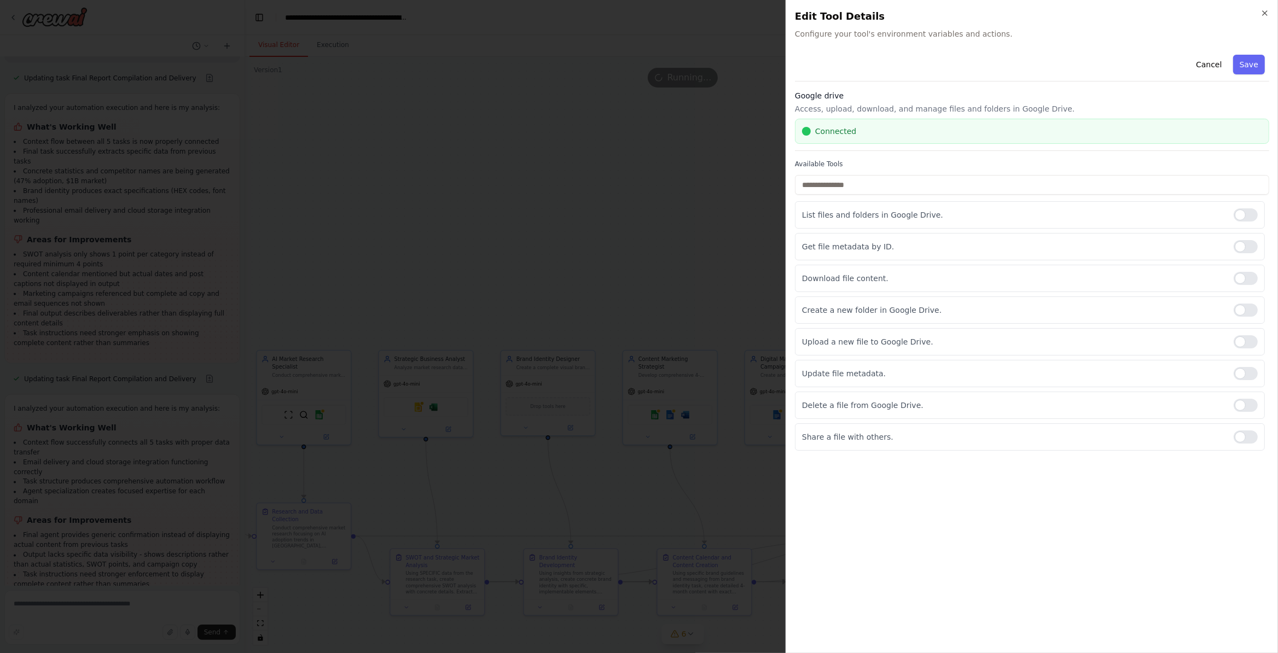
click at [620, 161] on body "Agent “Cruw” – Complex Task Executor Each Cruw agent is tailored to execute a s…" at bounding box center [639, 326] width 1278 height 653
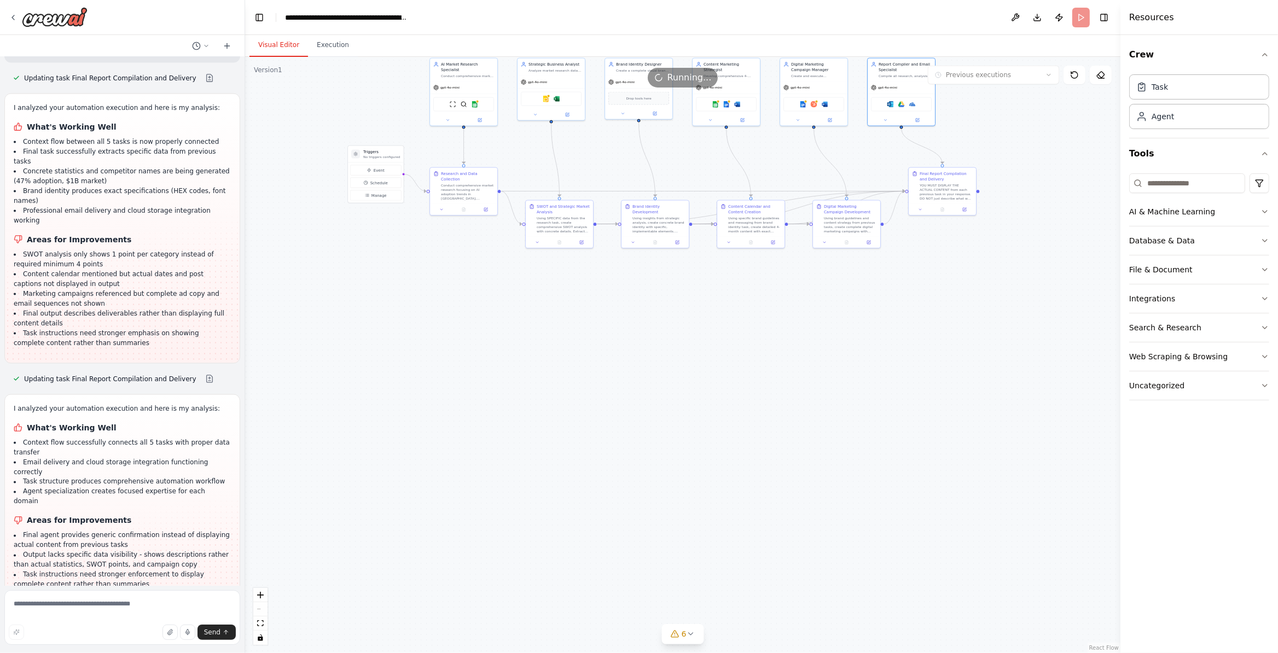
drag, startPoint x: 1023, startPoint y: 607, endPoint x: 684, endPoint y: 568, distance: 340.4
click at [1023, 245] on div ".deletable-edge-delete-btn { width: 20px; height: 20px; border: 0px solid #ffff…" at bounding box center [682, 355] width 875 height 596
click at [682, 633] on span "6" at bounding box center [684, 634] width 5 height 11
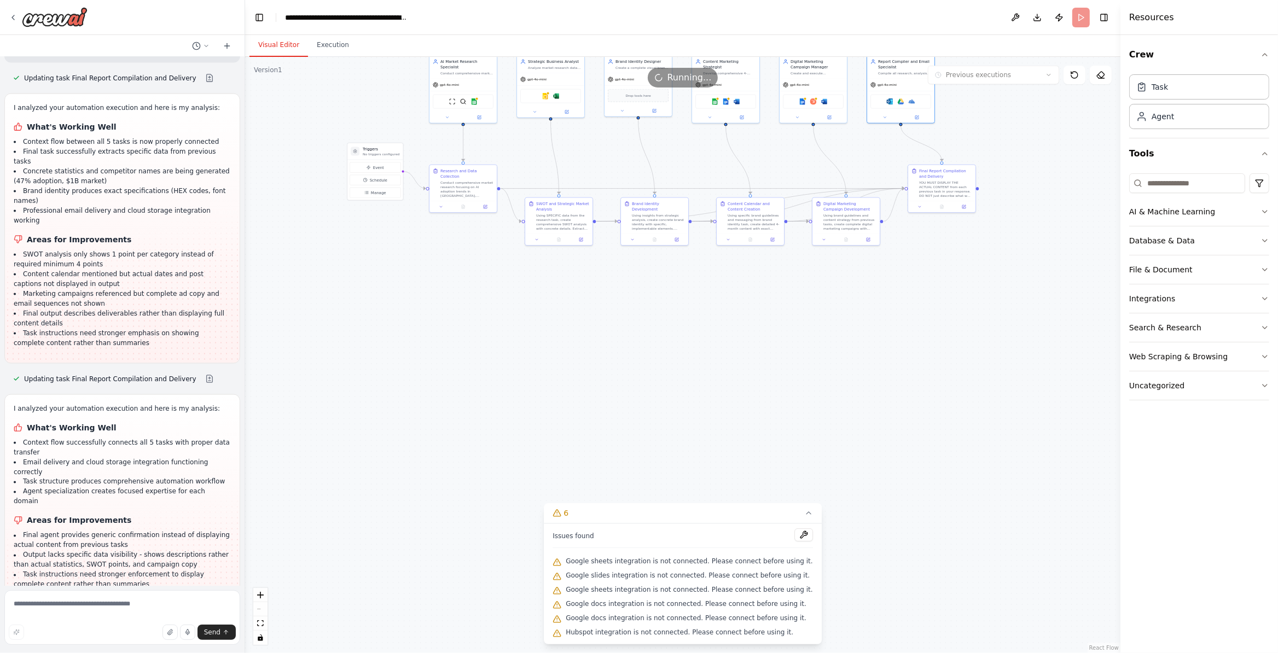
click at [655, 550] on div "Issues found Google sheets integration is not connected. Please connect before …" at bounding box center [683, 584] width 278 height 121
drag, startPoint x: 655, startPoint y: 550, endPoint x: 724, endPoint y: 550, distance: 68.4
click at [657, 550] on div "Issues found Google sheets integration is not connected. Please connect before …" at bounding box center [683, 584] width 278 height 121
click at [805, 535] on button at bounding box center [803, 535] width 19 height 13
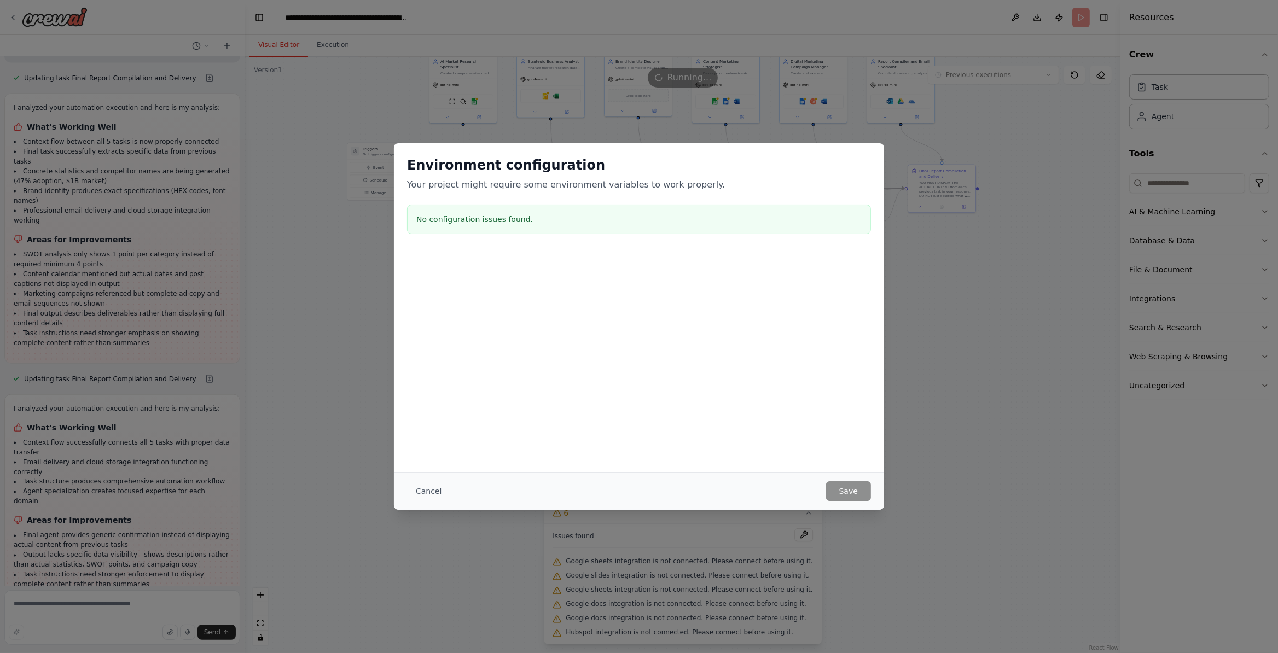
drag, startPoint x: 446, startPoint y: 80, endPoint x: 527, endPoint y: 114, distance: 87.8
click at [449, 83] on div "Environment configuration Your project might require some environment variables…" at bounding box center [639, 326] width 1278 height 653
click at [425, 495] on button "Cancel" at bounding box center [428, 491] width 43 height 20
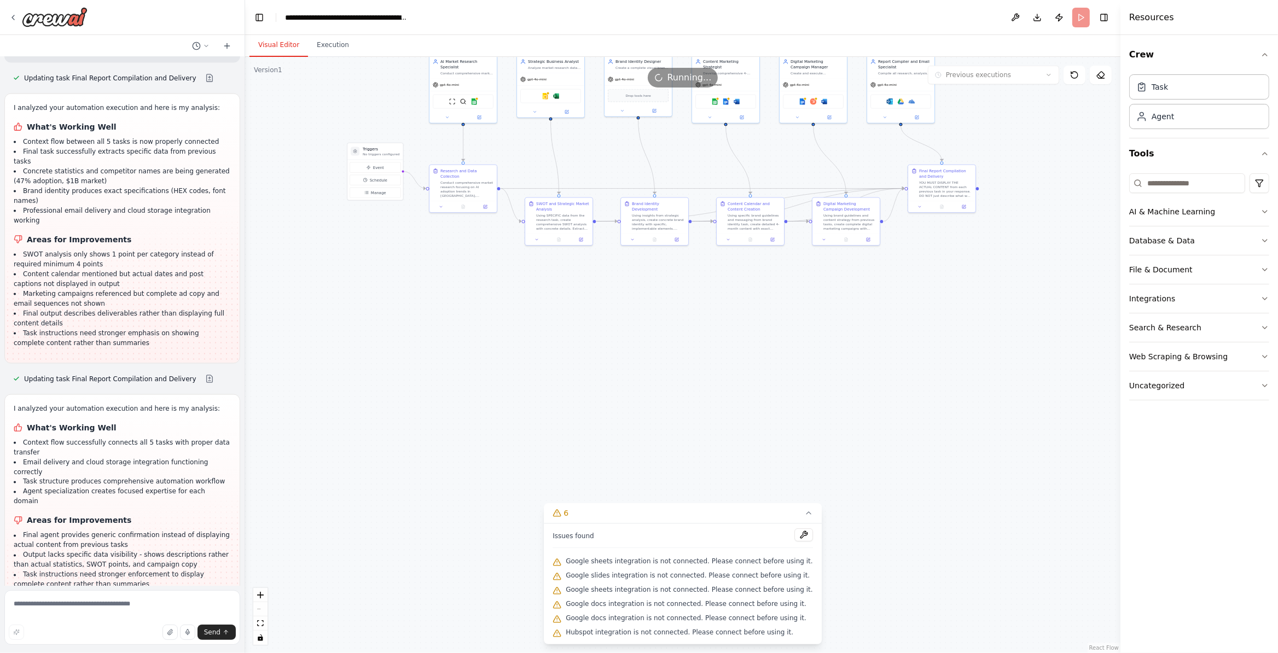
click at [345, 57] on div "Visual Editor Execution" at bounding box center [682, 46] width 875 height 22
click at [345, 31] on header "**********" at bounding box center [682, 17] width 875 height 35
click at [339, 44] on button "Execution" at bounding box center [333, 45] width 50 height 23
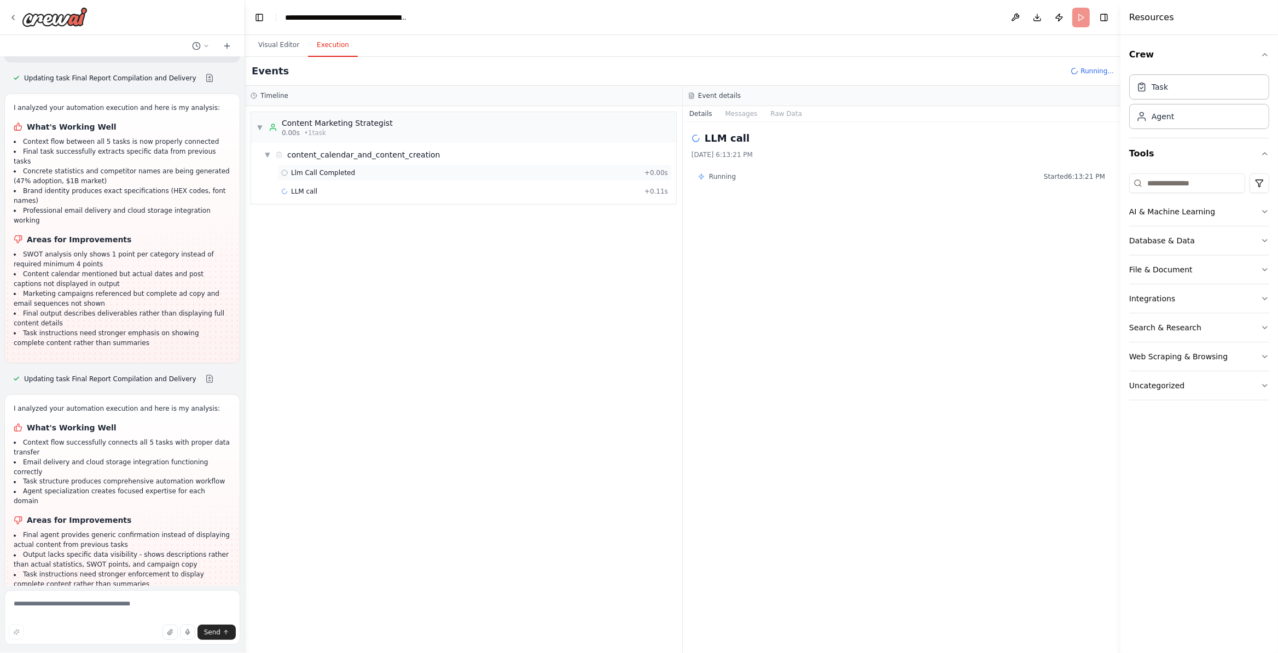
click at [374, 173] on div "Llm Call Completed + 0.00s" at bounding box center [474, 173] width 387 height 9
click at [308, 195] on span "LLM call" at bounding box center [304, 191] width 26 height 9
click at [431, 172] on div "Llm Call Completed + 0.00s" at bounding box center [474, 173] width 387 height 9
click at [734, 107] on button "Raw Data" at bounding box center [741, 113] width 45 height 15
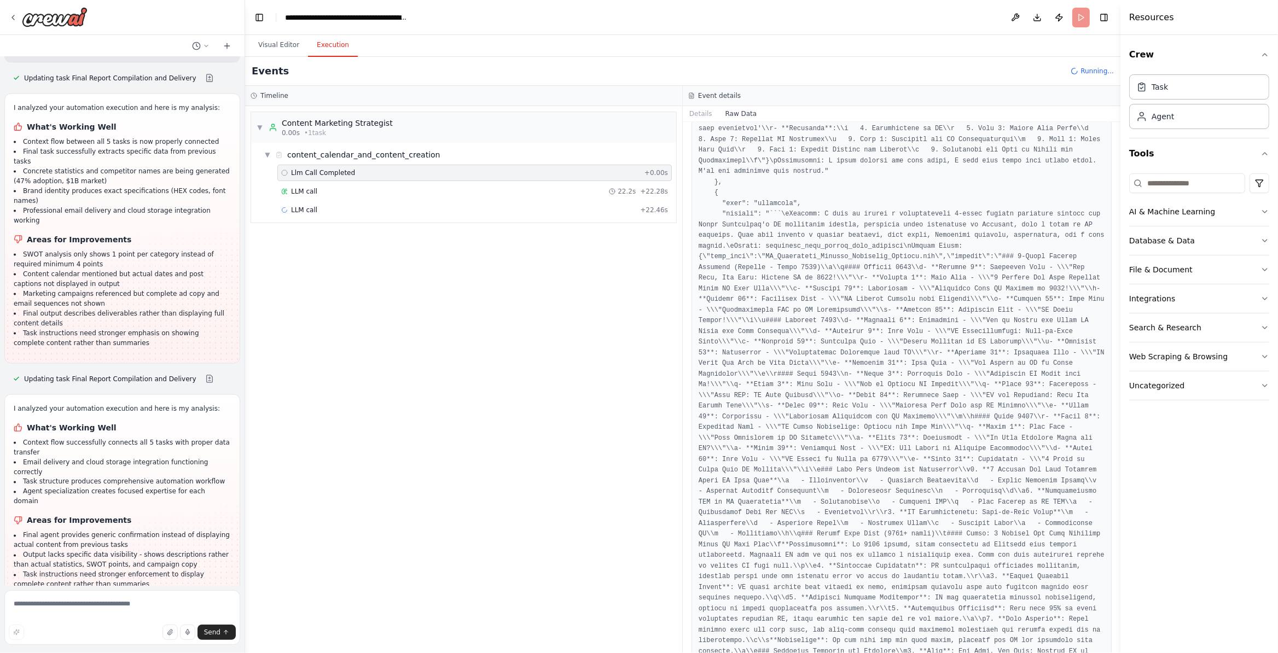
scroll to position [5975, 0]
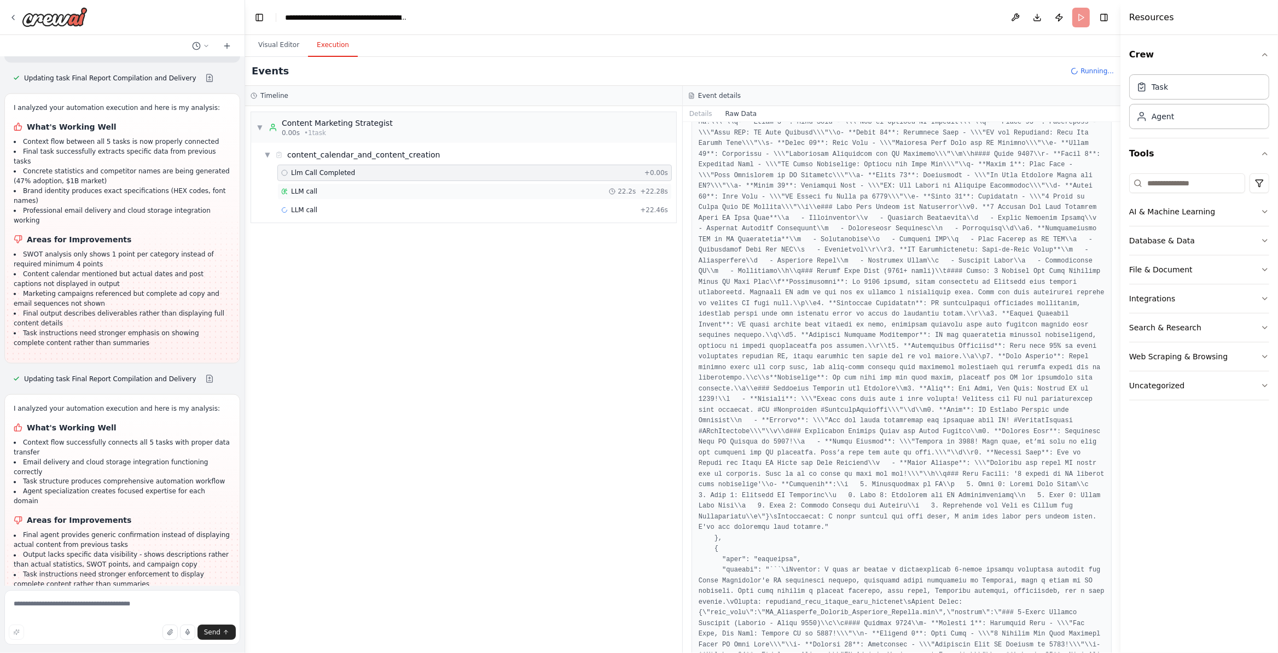
click at [361, 193] on div "LLM call 22.2s + 22.28s" at bounding box center [474, 191] width 387 height 9
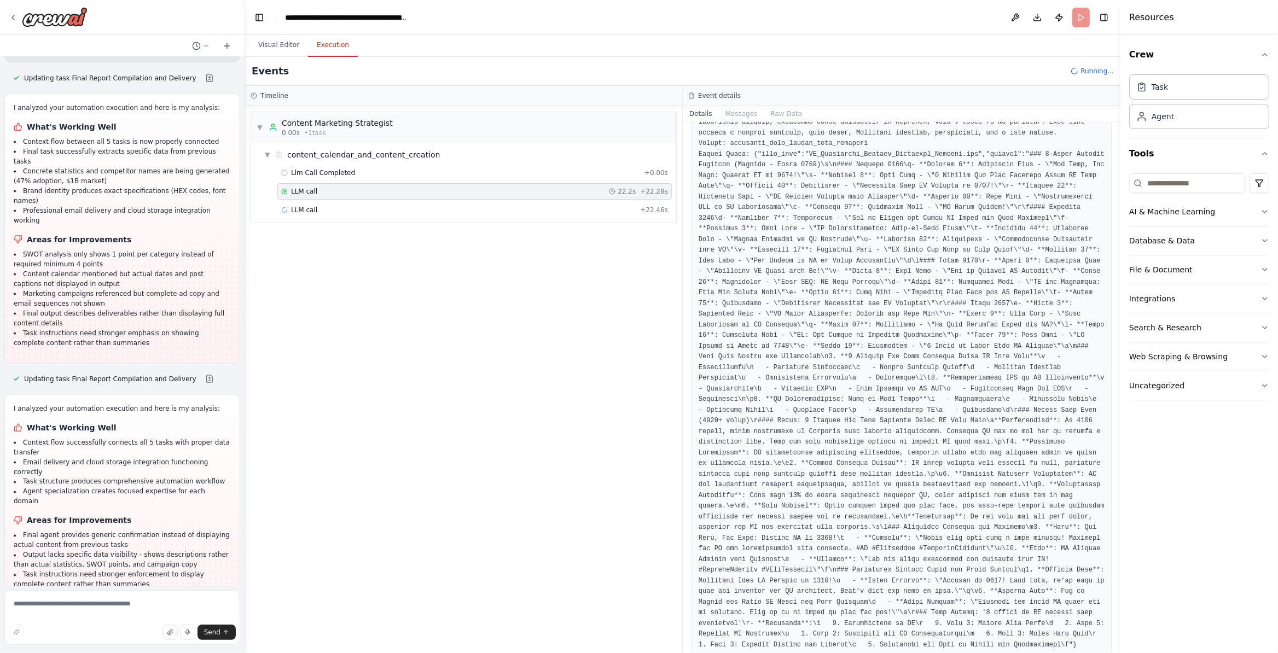
scroll to position [143, 0]
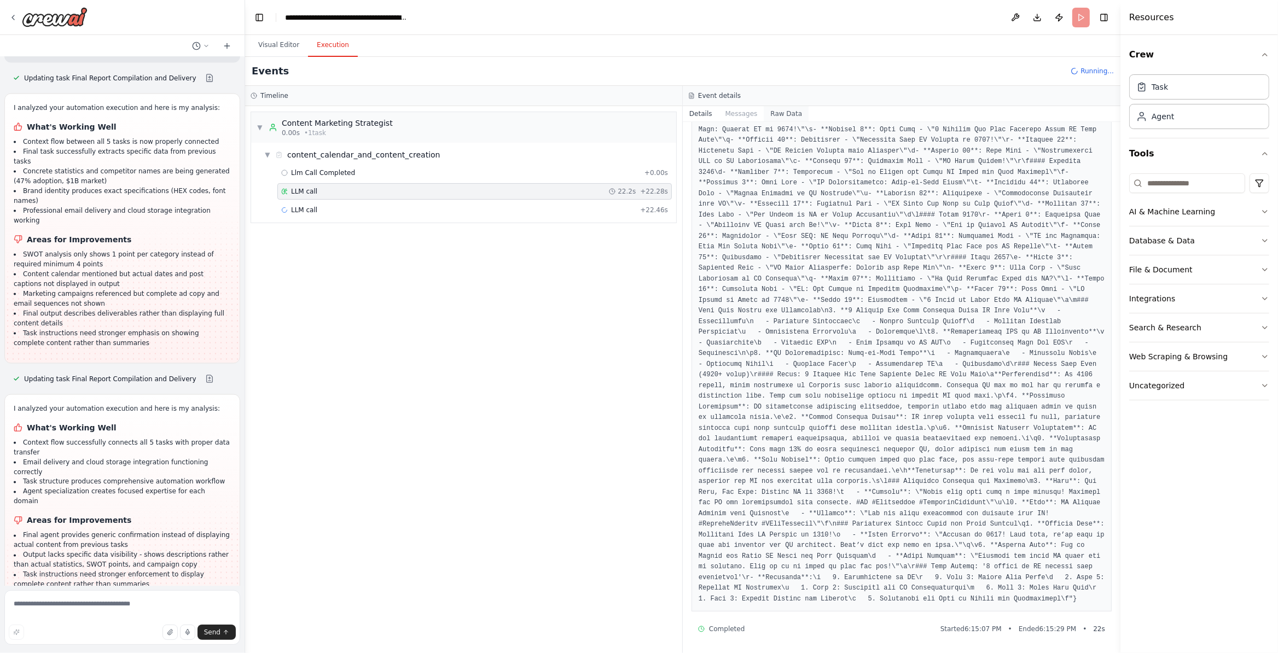
click at [776, 109] on button "Raw Data" at bounding box center [786, 113] width 45 height 15
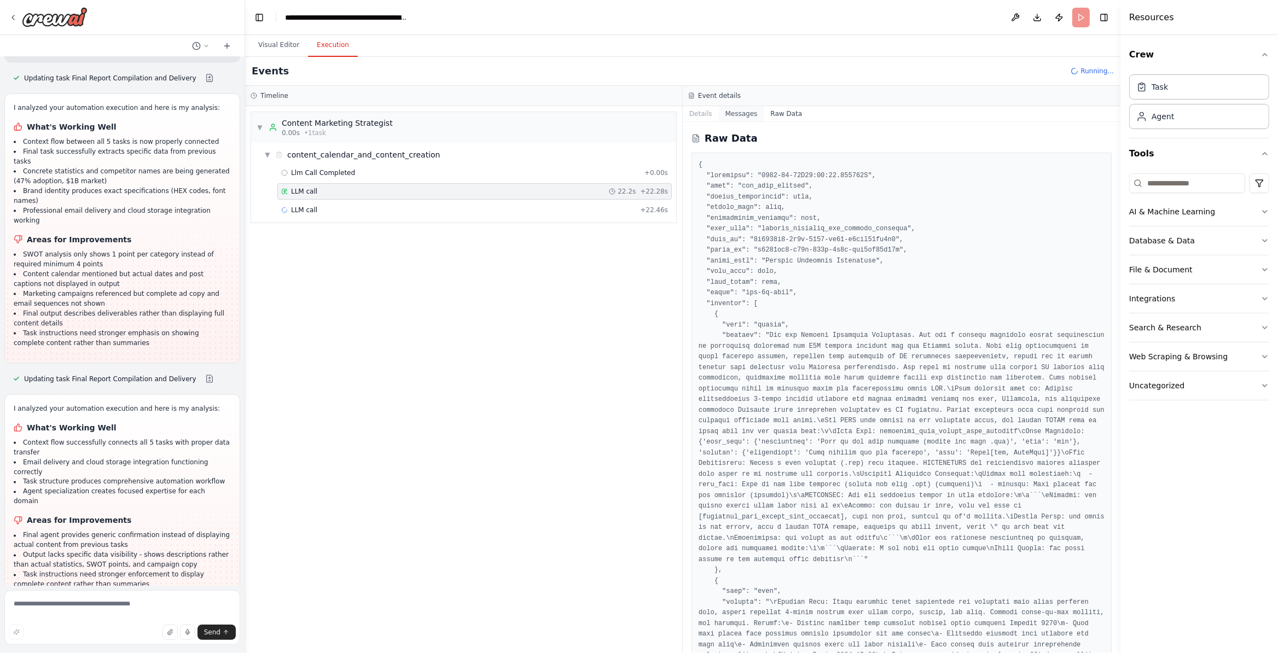
click at [756, 109] on button "Messages" at bounding box center [741, 113] width 45 height 15
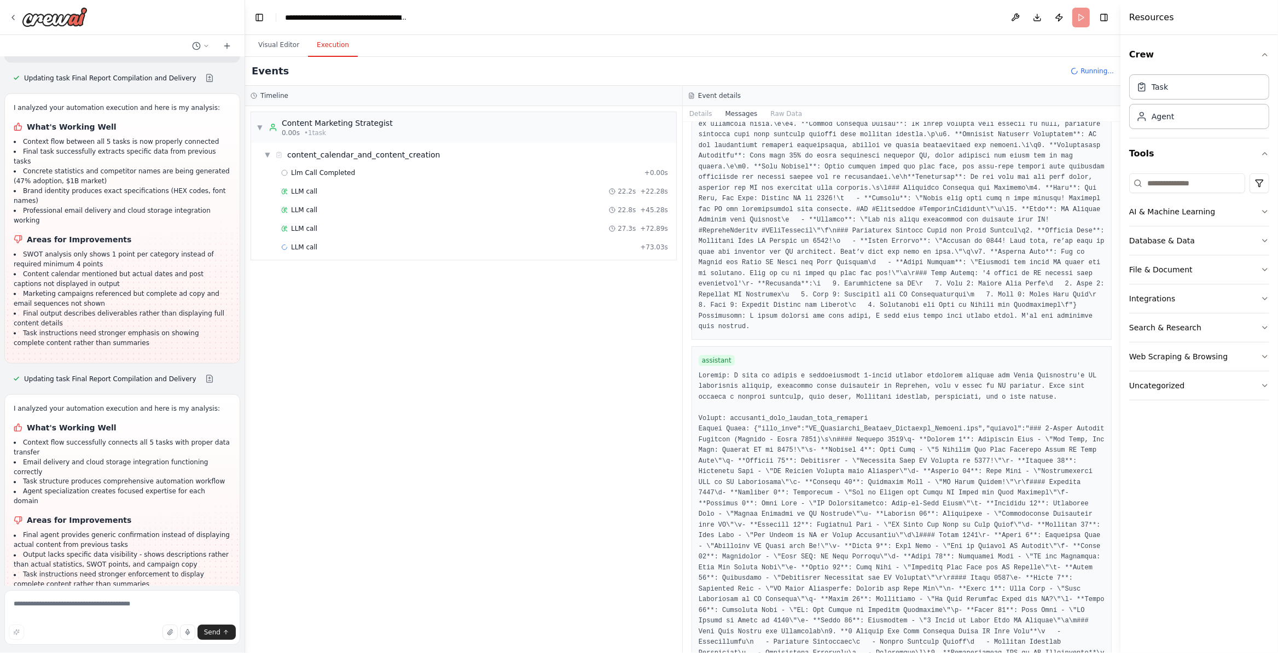
scroll to position [3414, 0]
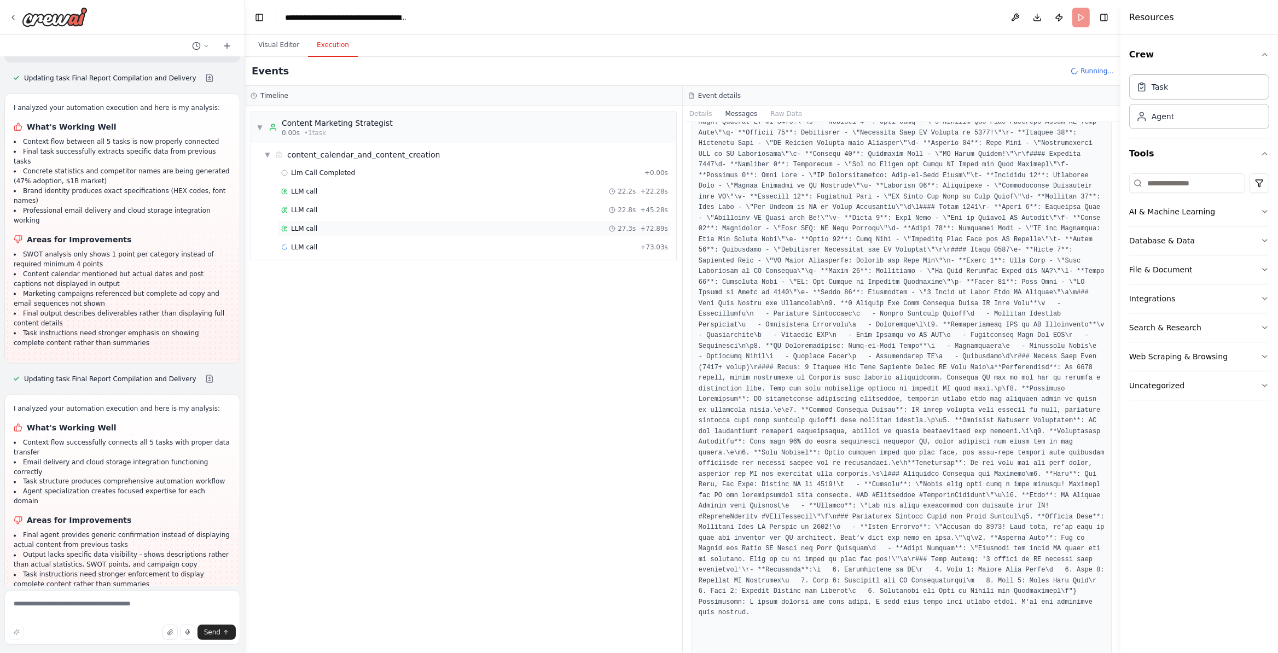
click at [408, 225] on div "LLM call 27.3s + 72.89s" at bounding box center [474, 228] width 394 height 16
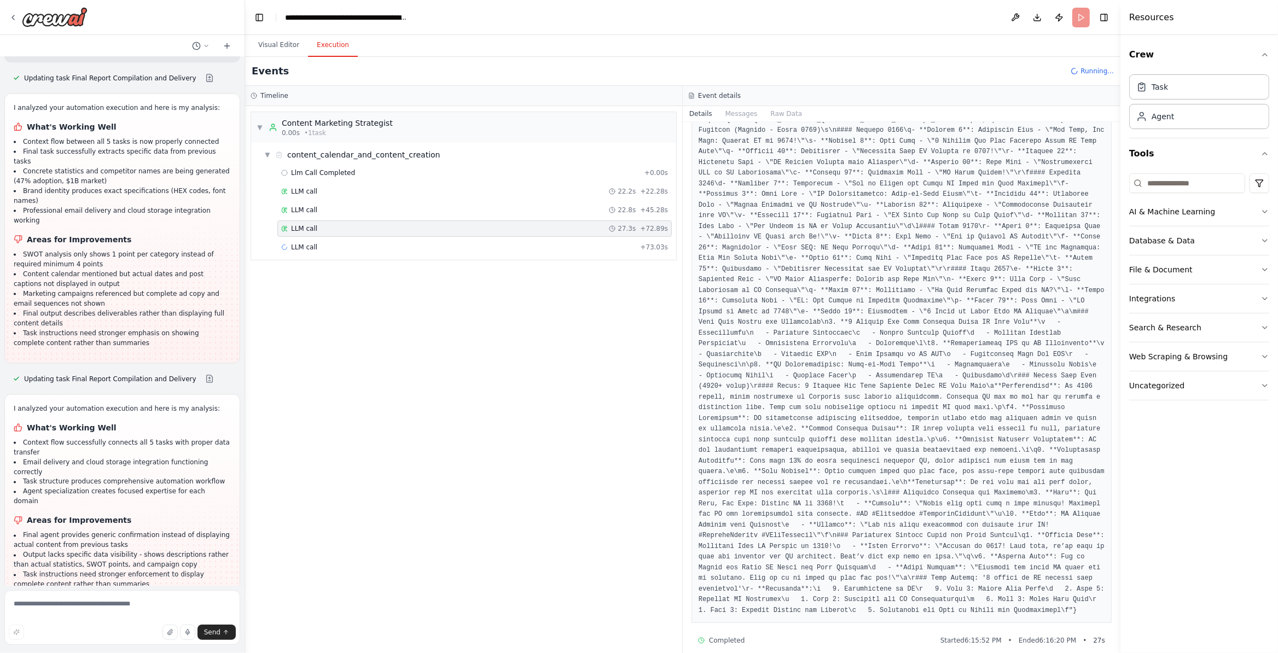
scroll to position [143, 0]
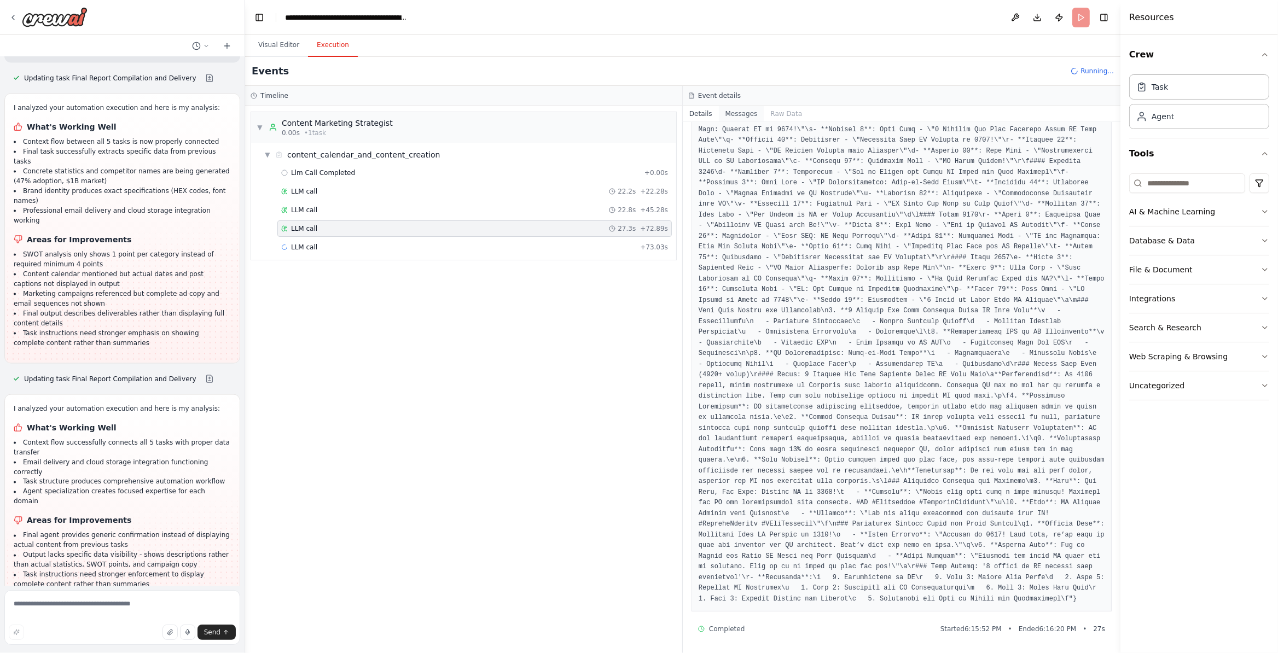
click at [754, 118] on button "Messages" at bounding box center [741, 113] width 45 height 15
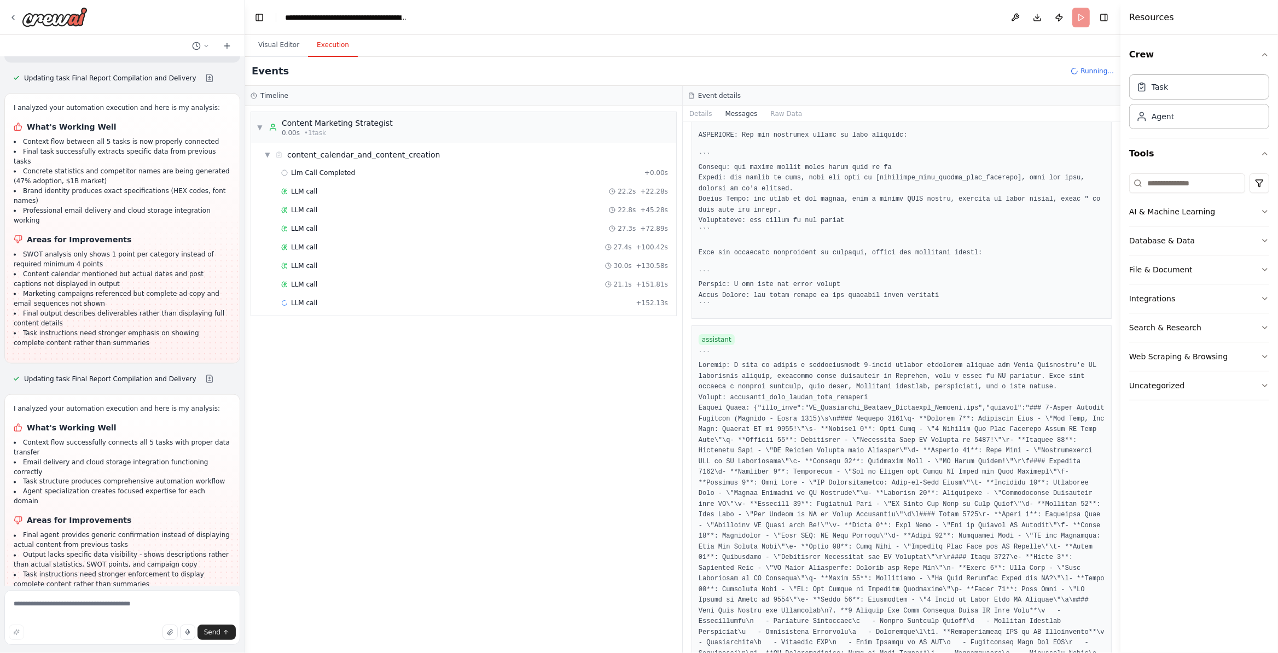
scroll to position [11006, 0]
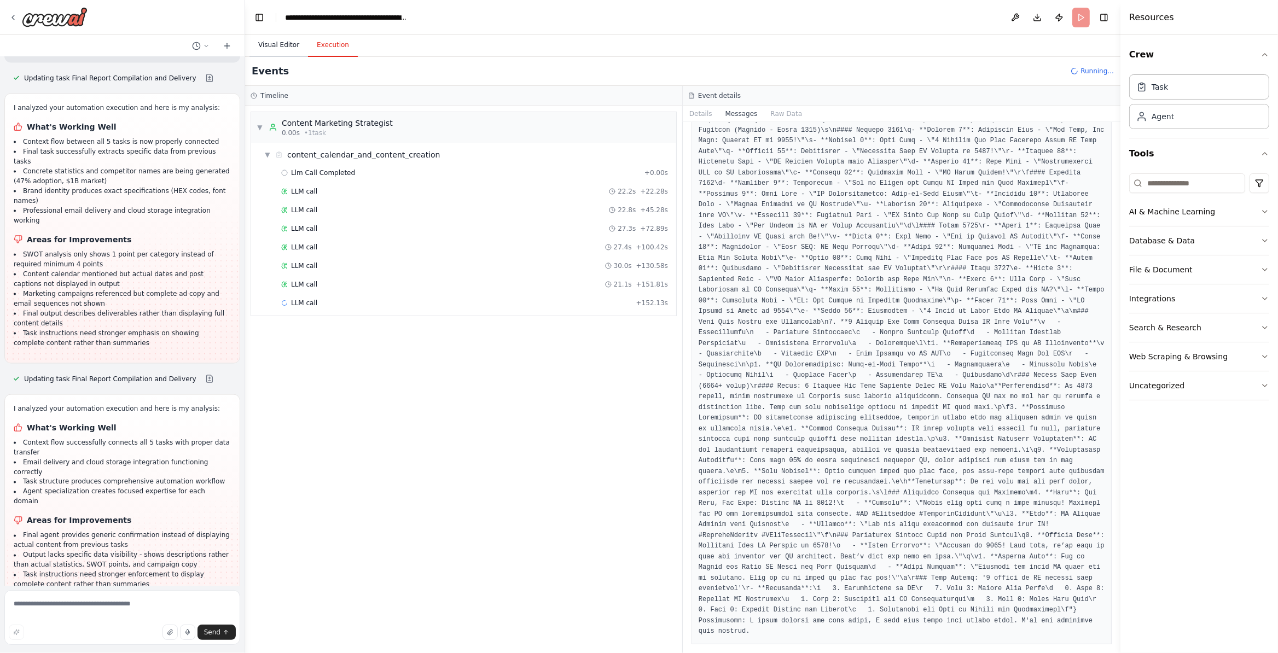
click at [266, 50] on button "Visual Editor" at bounding box center [278, 45] width 59 height 23
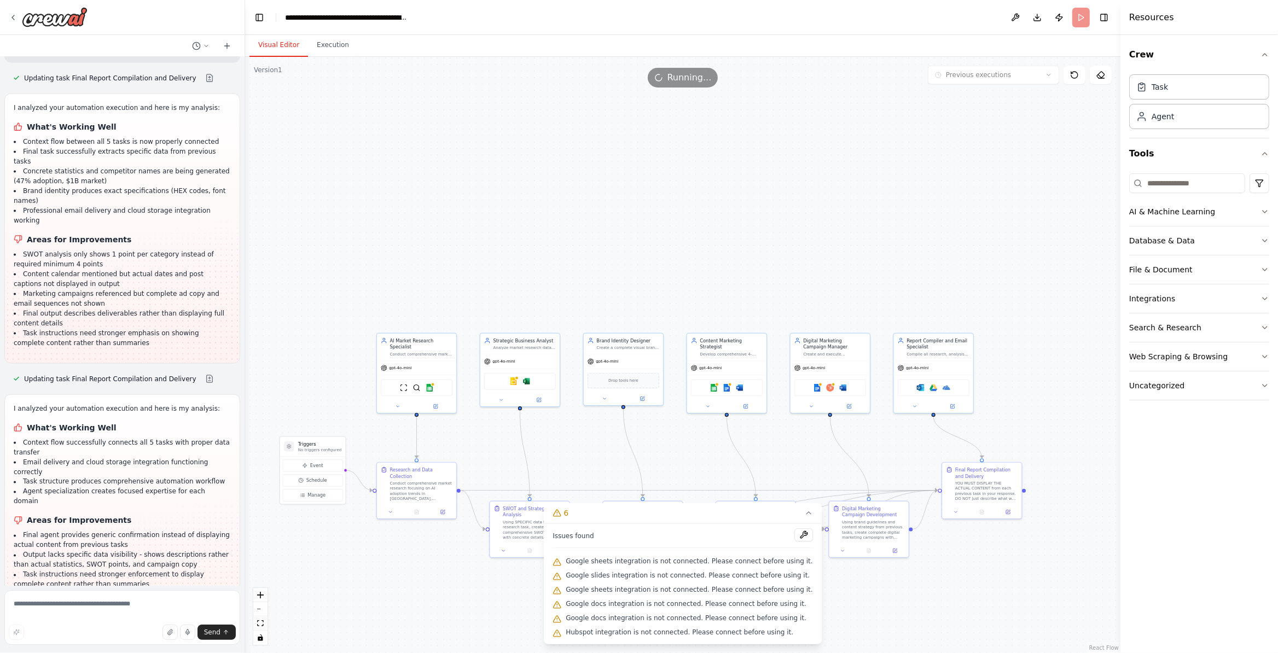
drag, startPoint x: 941, startPoint y: 281, endPoint x: 981, endPoint y: 620, distance: 341.6
click at [981, 620] on div ".deletable-edge-delete-btn { width: 20px; height: 20px; border: 0px solid #ffff…" at bounding box center [682, 355] width 875 height 596
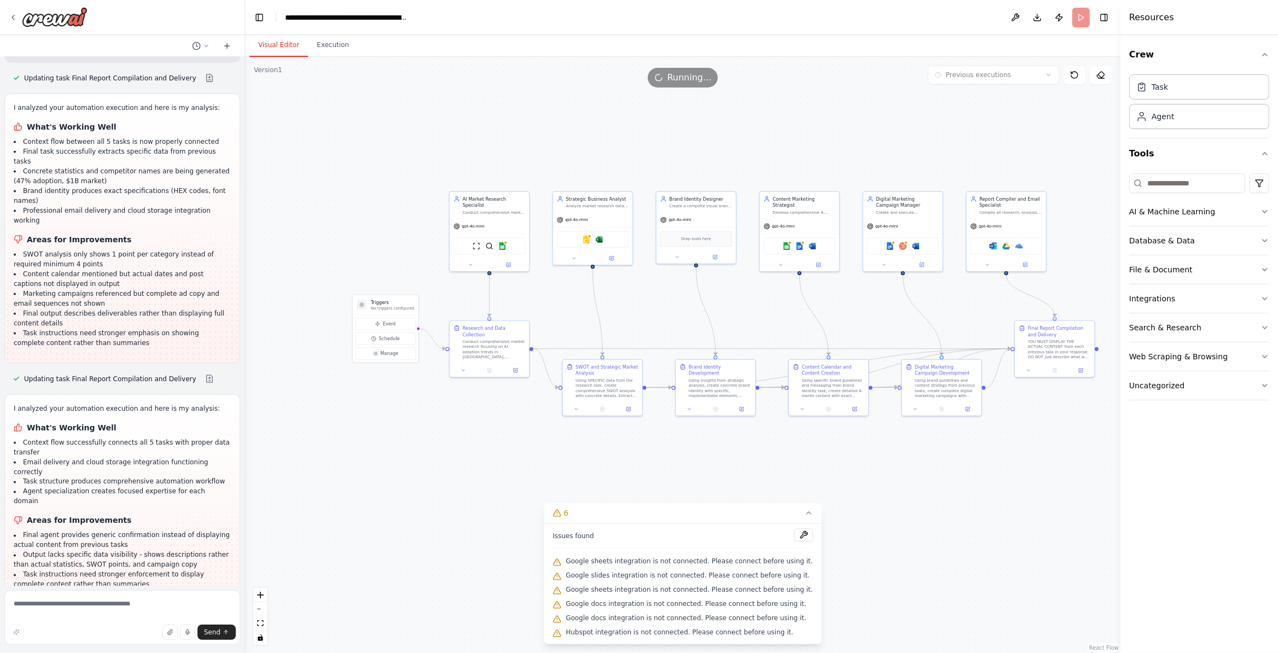
drag, startPoint x: 1003, startPoint y: 550, endPoint x: 1053, endPoint y: 445, distance: 116.0
click at [1053, 445] on div ".deletable-edge-delete-btn { width: 20px; height: 20px; border: 0px solid #ffff…" at bounding box center [682, 355] width 875 height 596
click at [402, 319] on button "Event" at bounding box center [385, 324] width 60 height 12
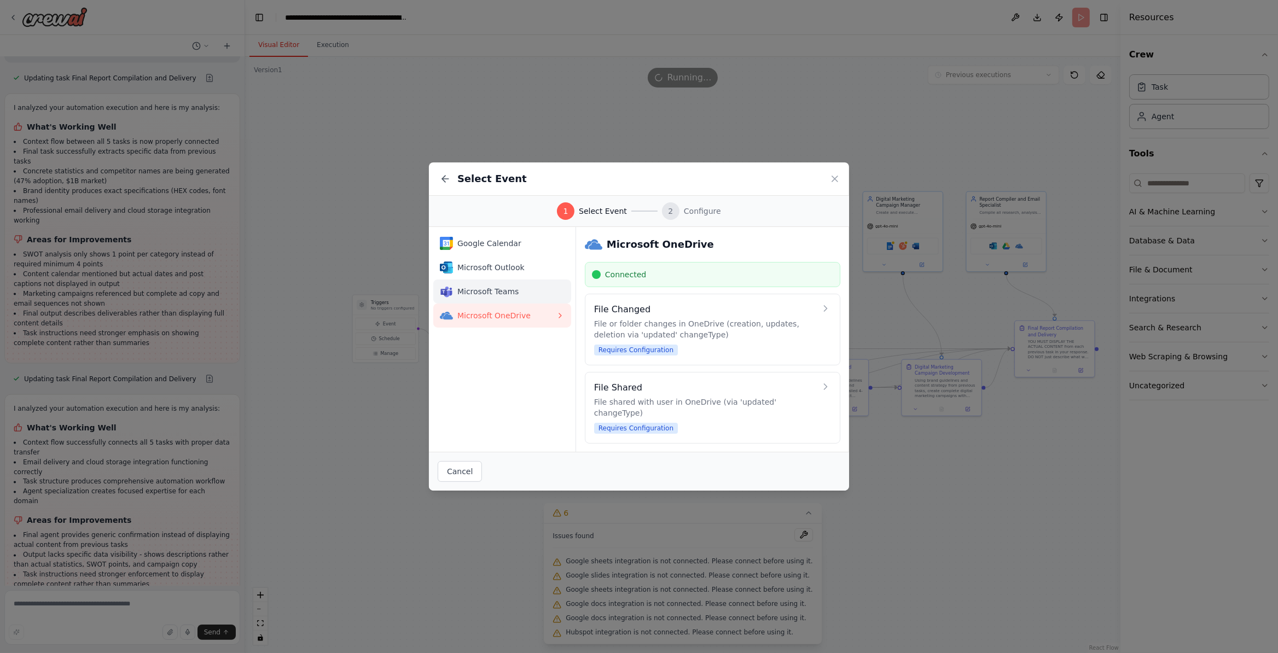
click at [451, 295] on img at bounding box center [446, 291] width 13 height 13
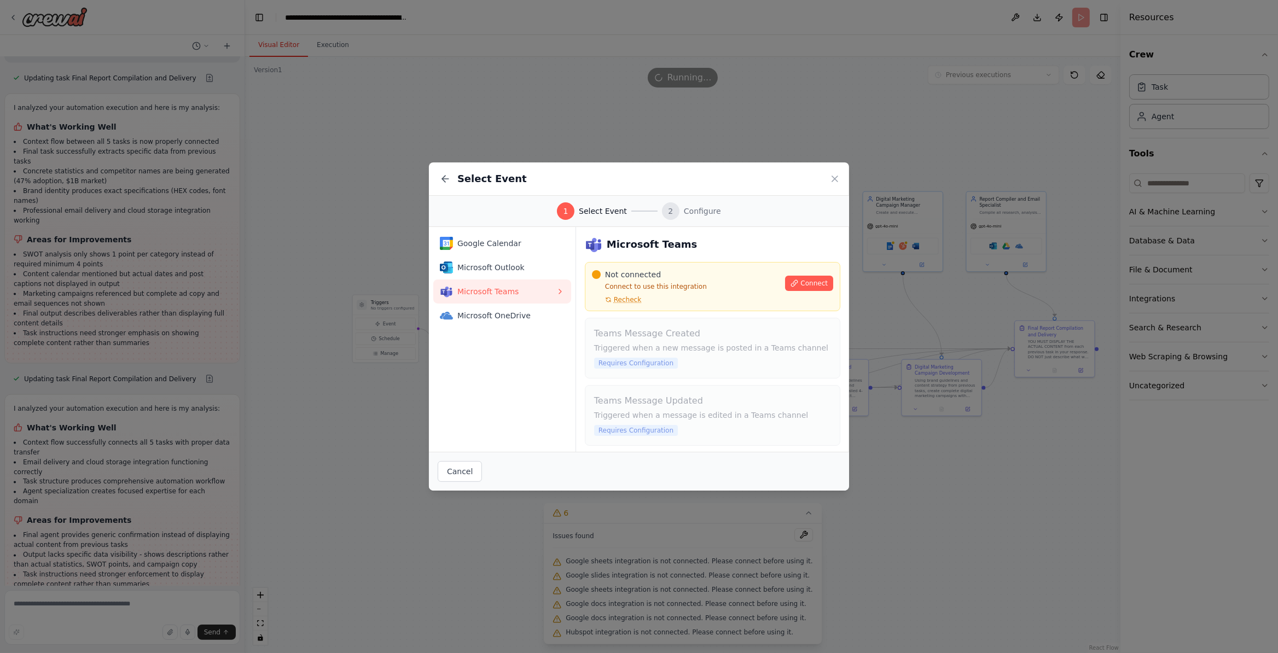
drag, startPoint x: 536, startPoint y: 268, endPoint x: 1080, endPoint y: 233, distance: 545.0
click at [539, 267] on span "Microsoft Outlook" at bounding box center [506, 267] width 98 height 11
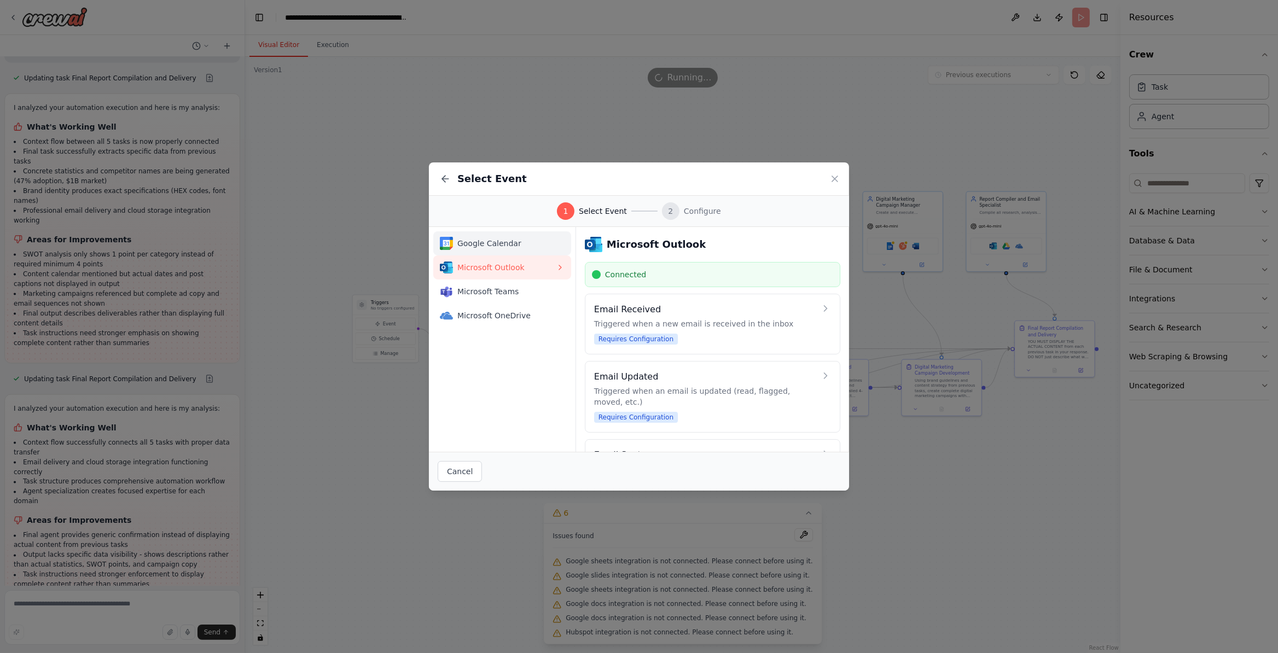
click at [521, 237] on div "Google Calendar" at bounding box center [498, 243] width 116 height 13
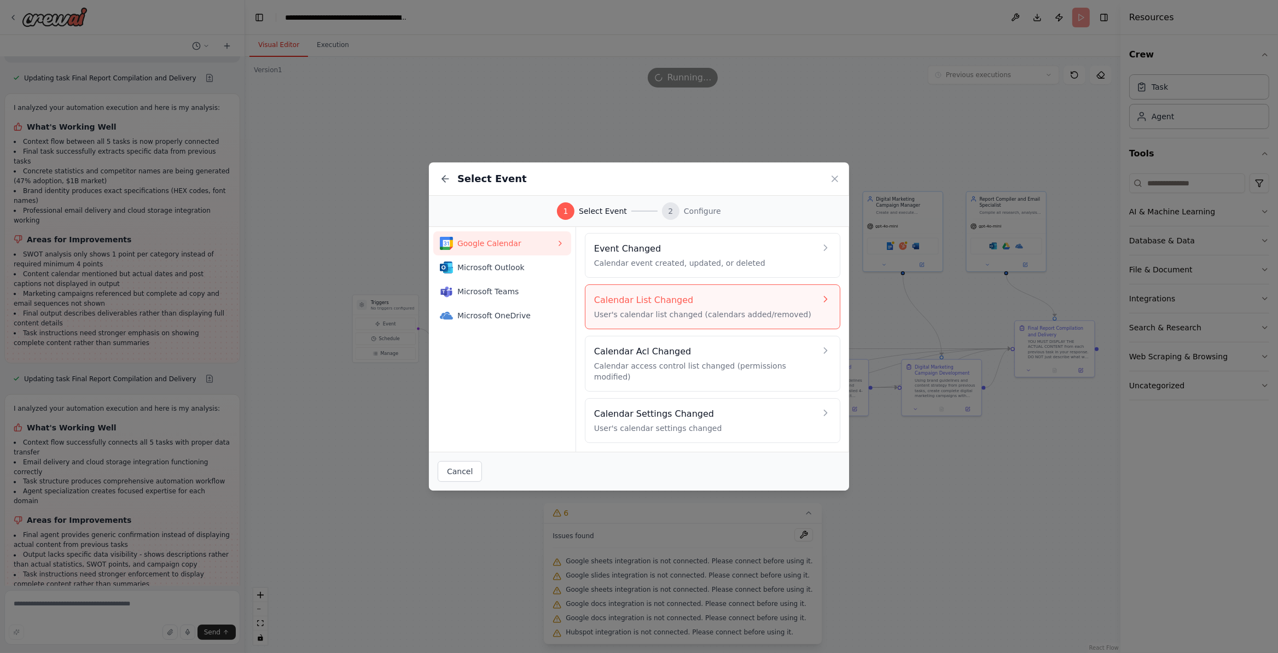
scroll to position [0, 0]
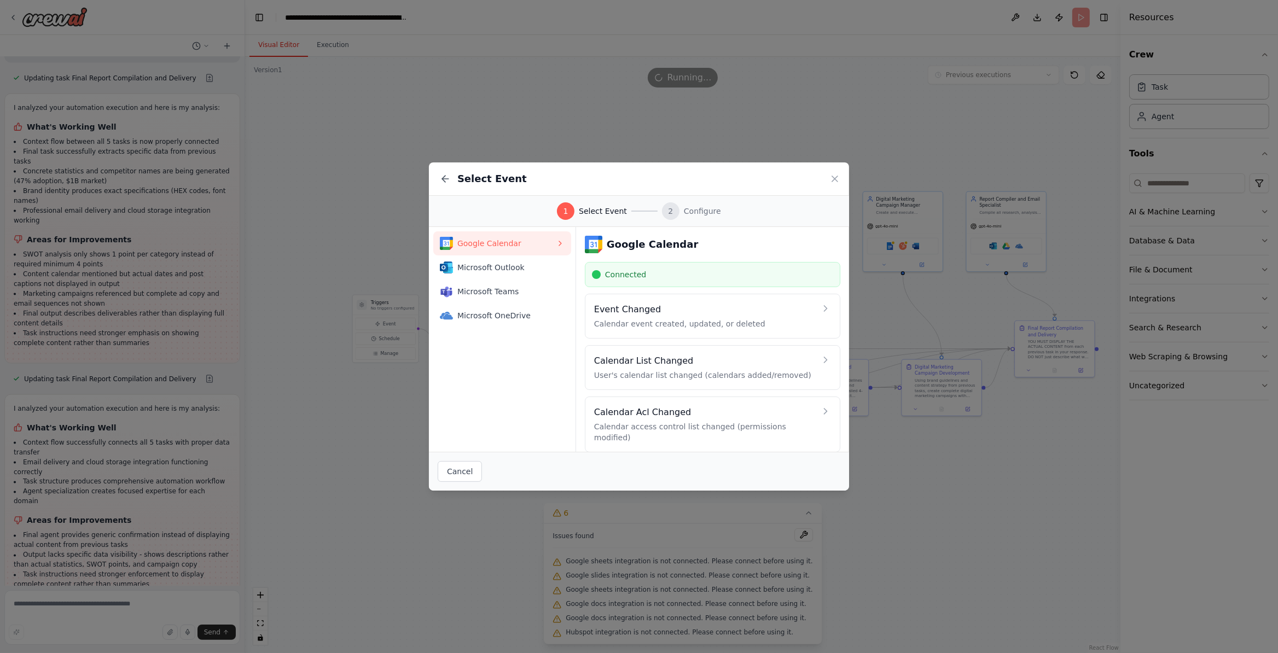
click at [324, 537] on div "Select Event 1 Select Event 2 Configure Google Calendar Microsoft Outlook Micro…" at bounding box center [639, 326] width 1278 height 653
click at [835, 180] on icon at bounding box center [834, 178] width 11 height 11
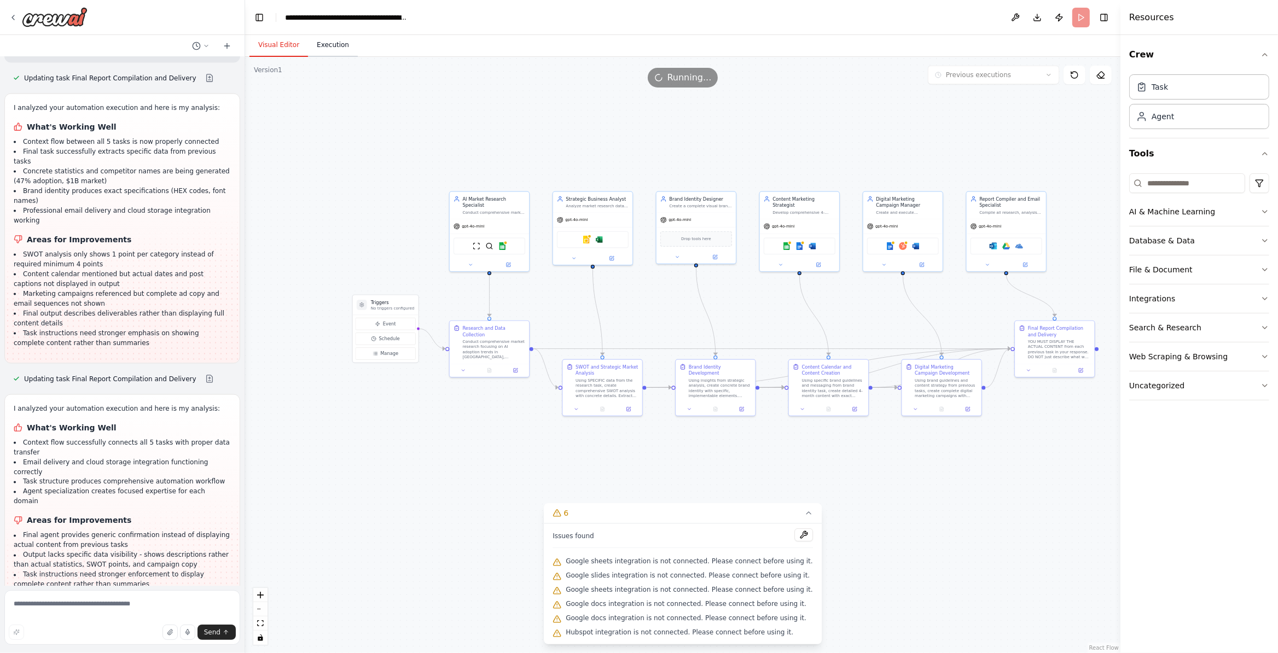
click at [350, 43] on button "Execution" at bounding box center [333, 45] width 50 height 23
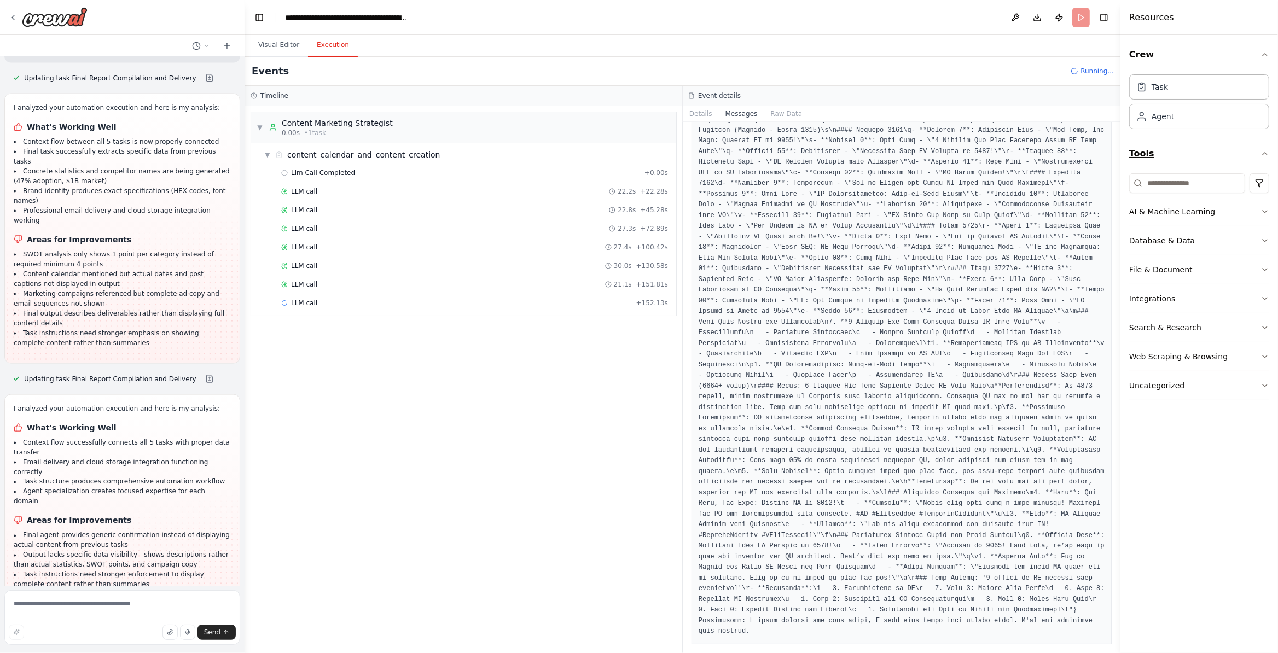
scroll to position [11006, 0]
click at [576, 304] on div "LLM call + 152.13s" at bounding box center [474, 303] width 387 height 9
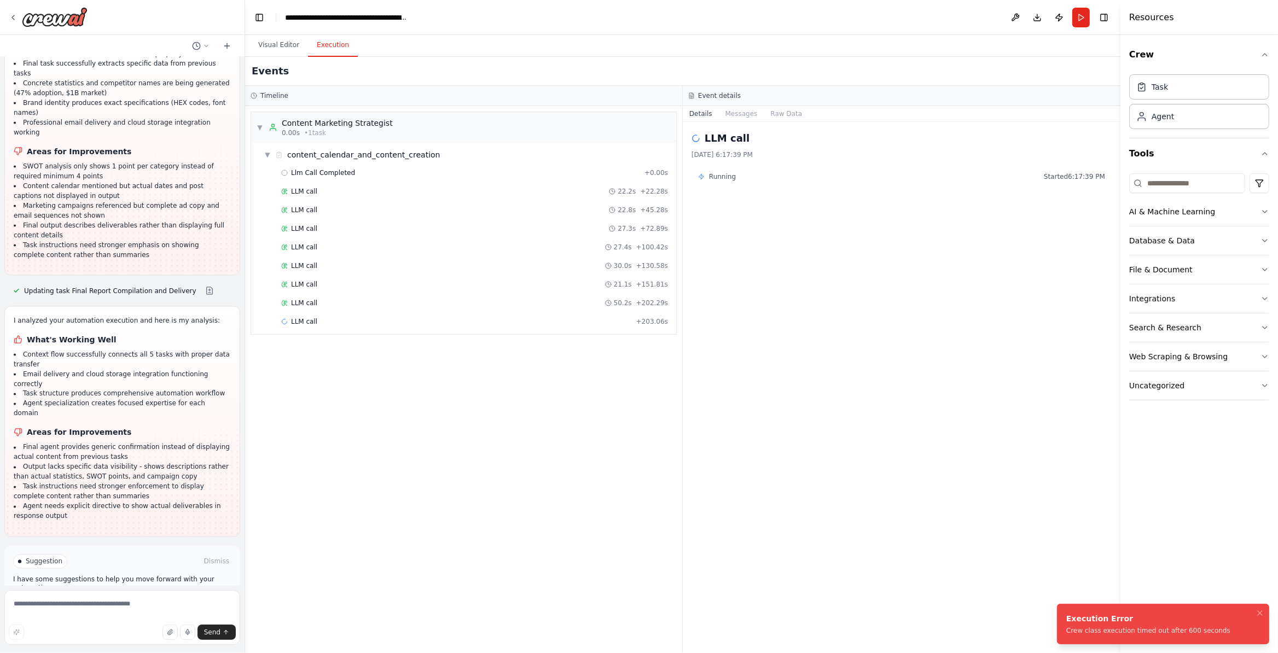
scroll to position [7341, 0]
drag, startPoint x: 172, startPoint y: 561, endPoint x: 180, endPoint y: 564, distance: 8.7
click at [172, 599] on button "Help fix error" at bounding box center [122, 608] width 218 height 18
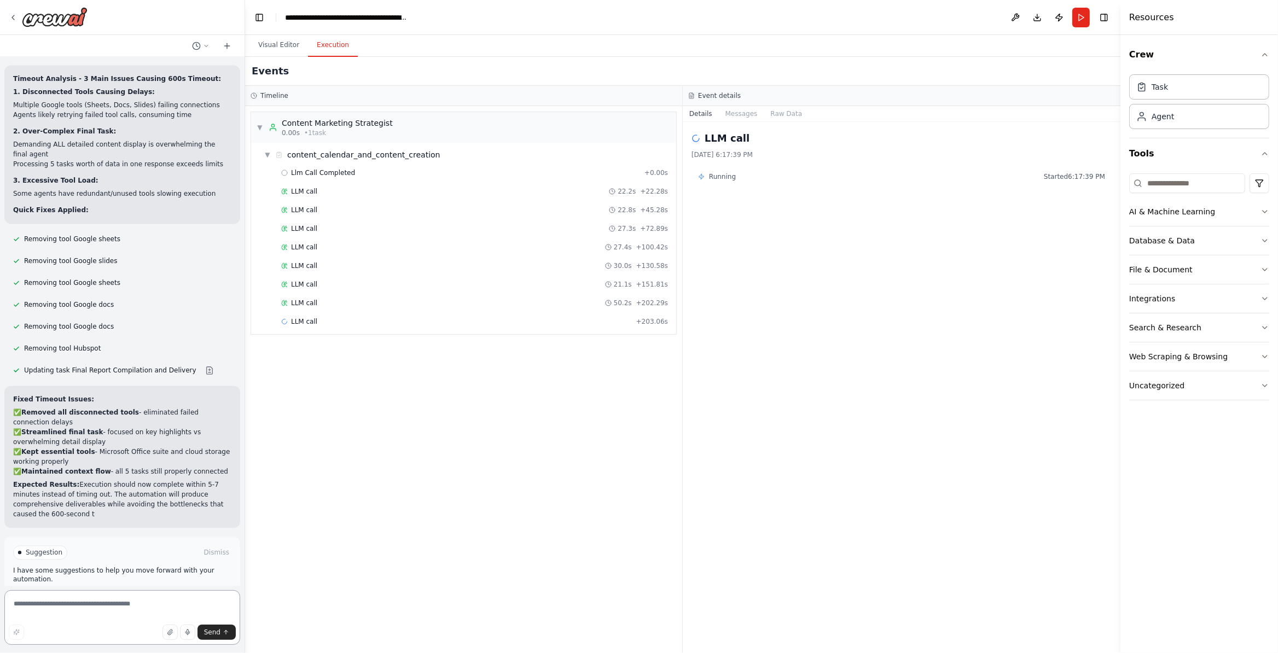
scroll to position [7844, 0]
click at [173, 575] on div "Suggestion Dismiss I have some suggestions to help you move forward with your a…" at bounding box center [122, 576] width 236 height 80
click at [172, 589] on button "Run Automation" at bounding box center [122, 598] width 218 height 18
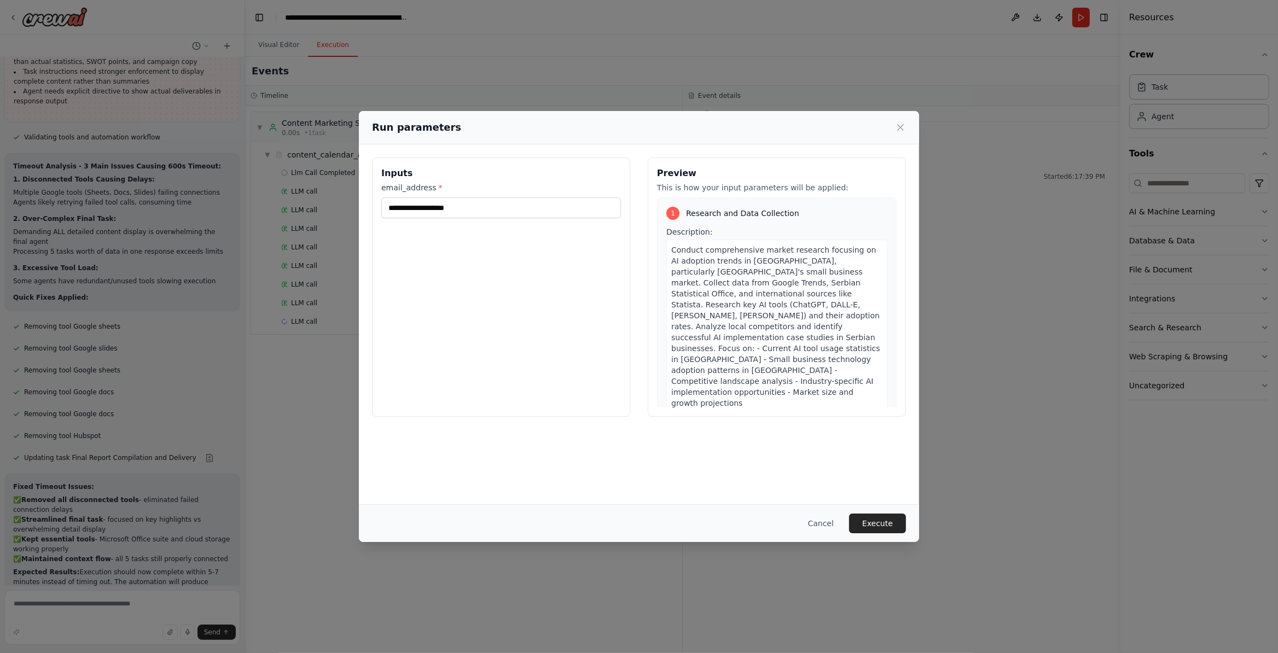
click at [873, 523] on button "Execute" at bounding box center [877, 524] width 57 height 20
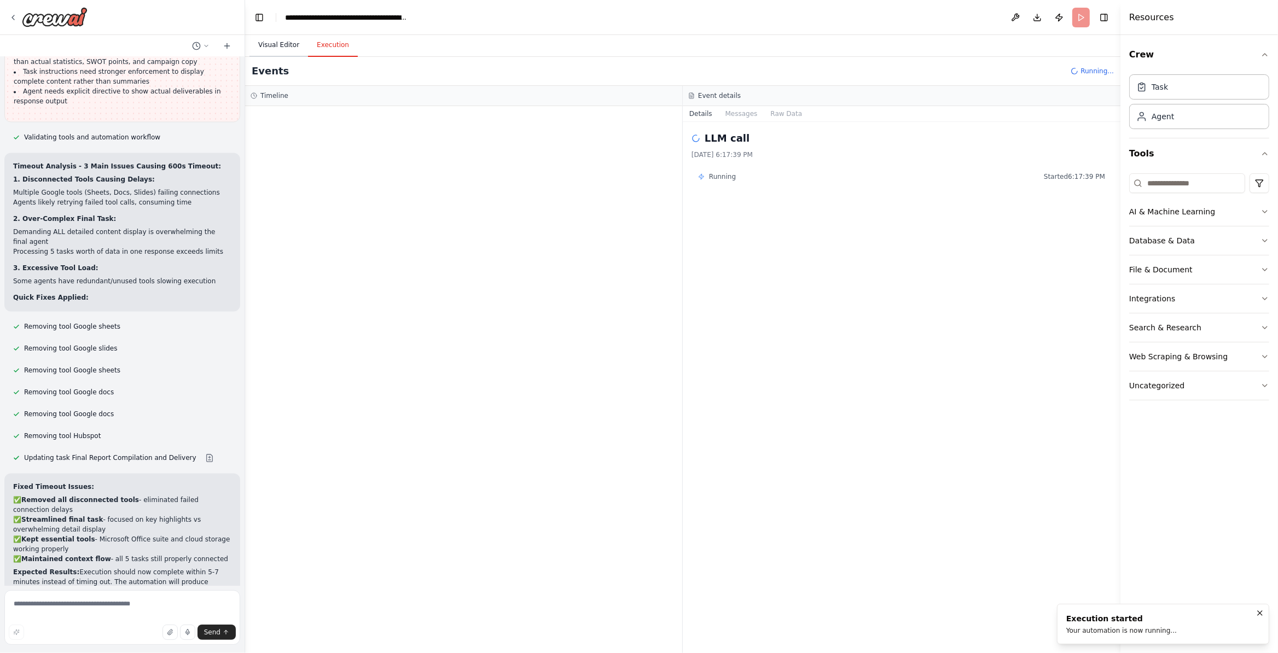
click at [285, 50] on button "Visual Editor" at bounding box center [278, 45] width 59 height 23
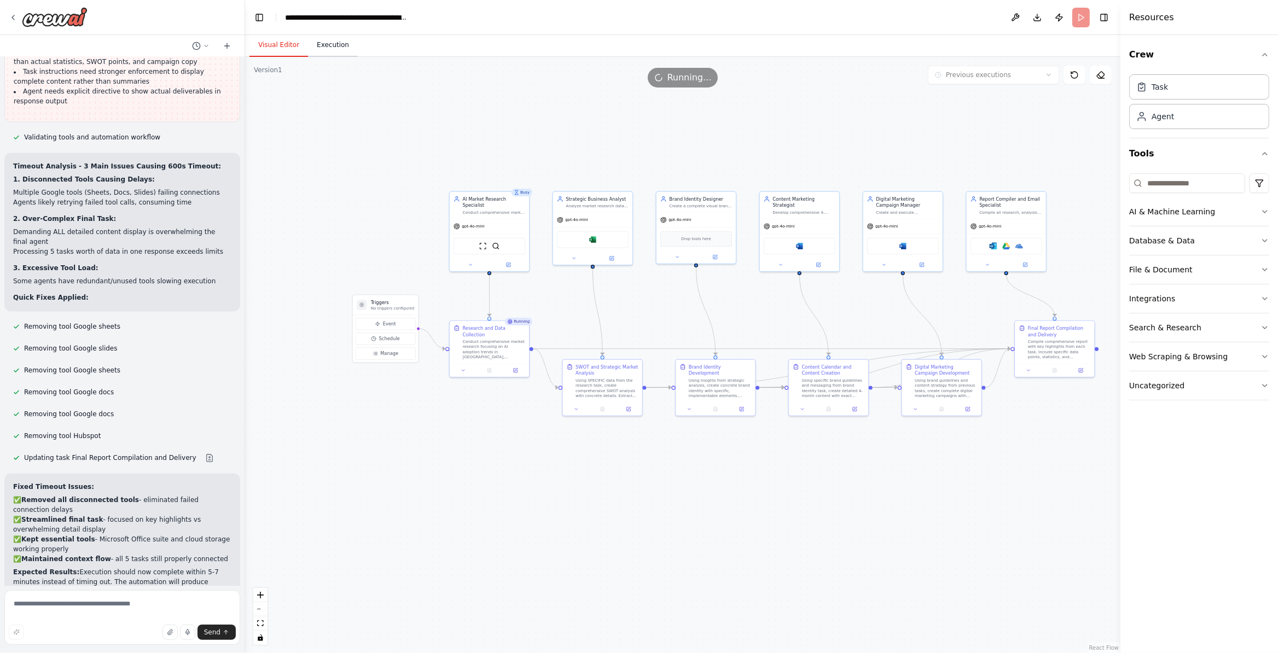
click at [336, 51] on button "Execution" at bounding box center [333, 45] width 50 height 23
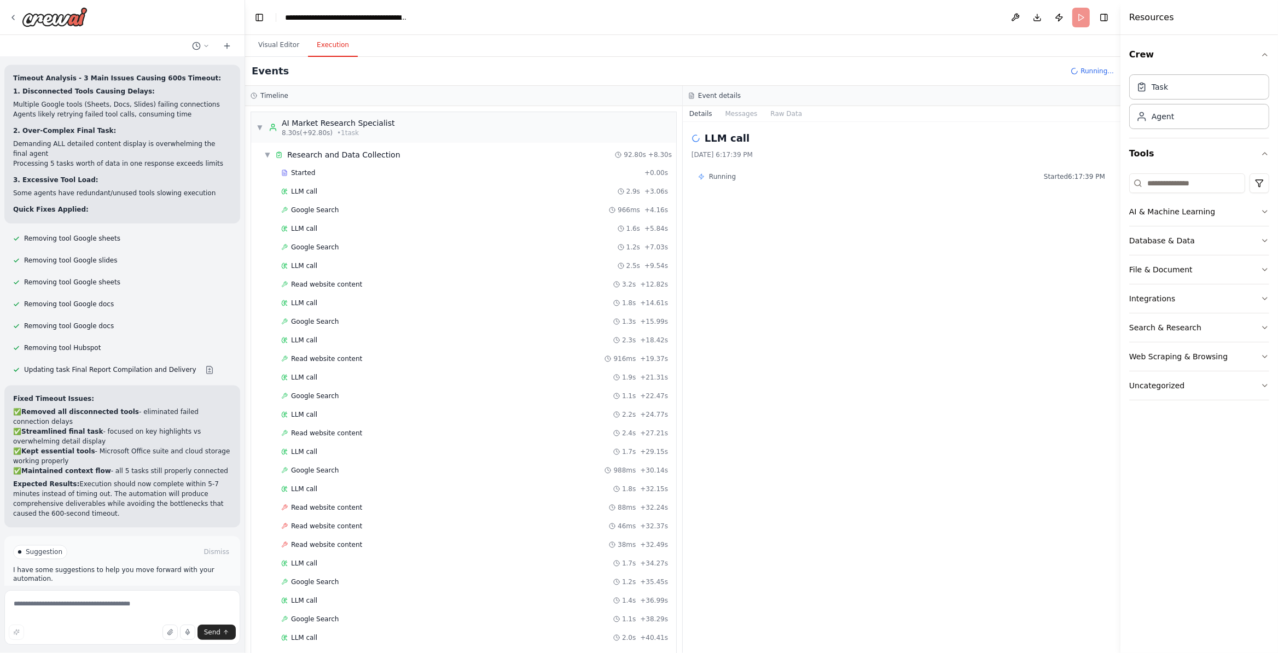
scroll to position [7844, 0]
